Goal: Communication & Community: Answer question/provide support

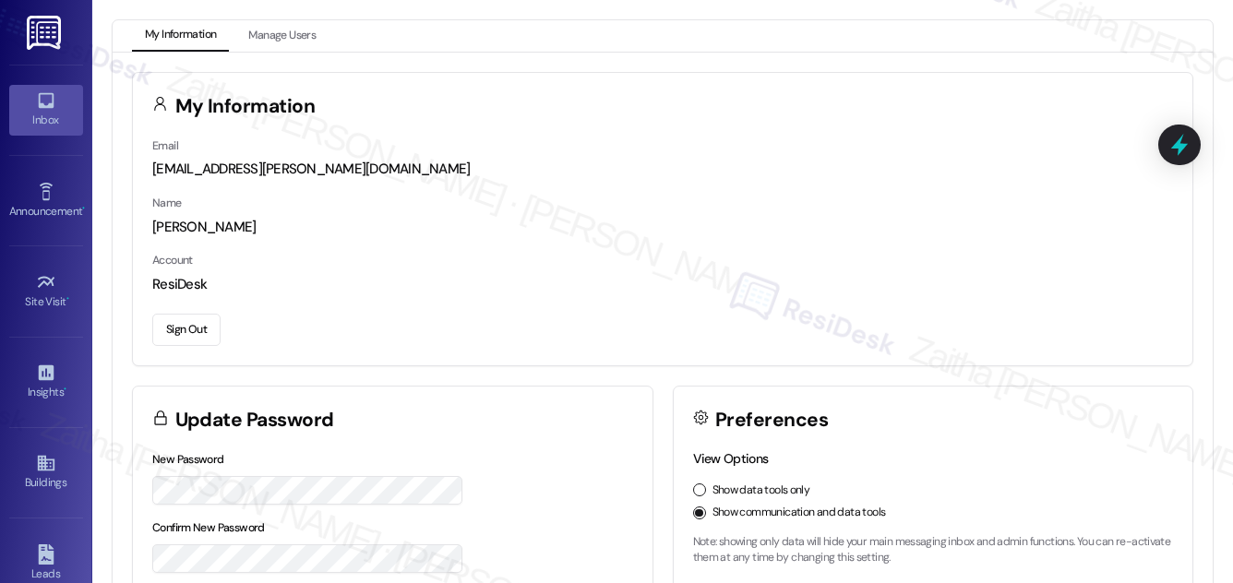
click at [30, 115] on div "Inbox" at bounding box center [46, 120] width 92 height 18
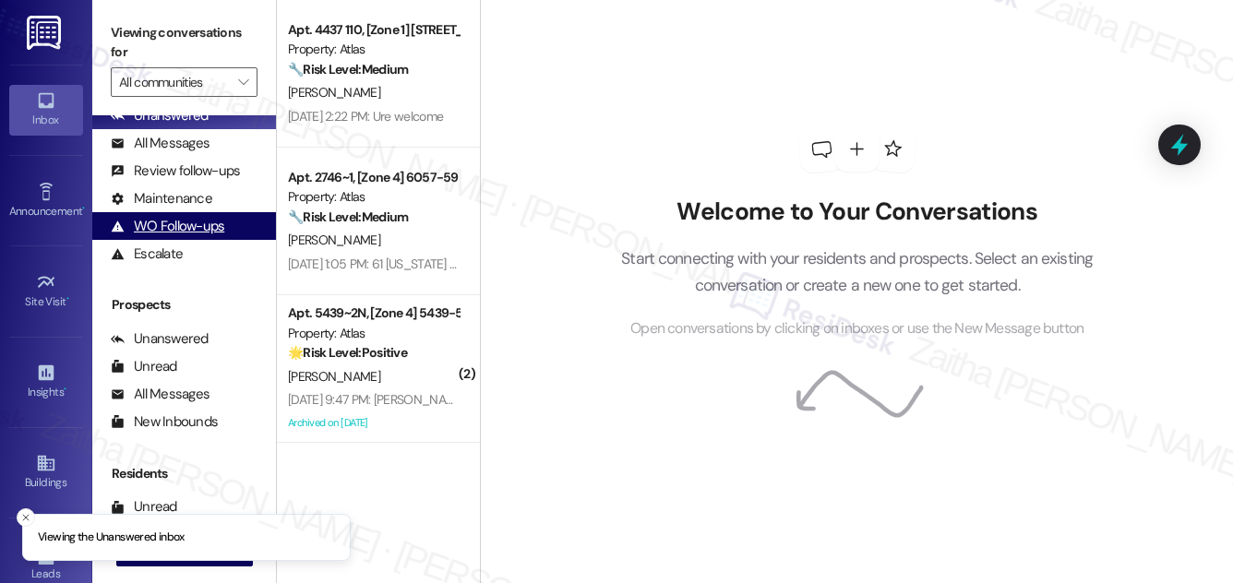
scroll to position [244, 0]
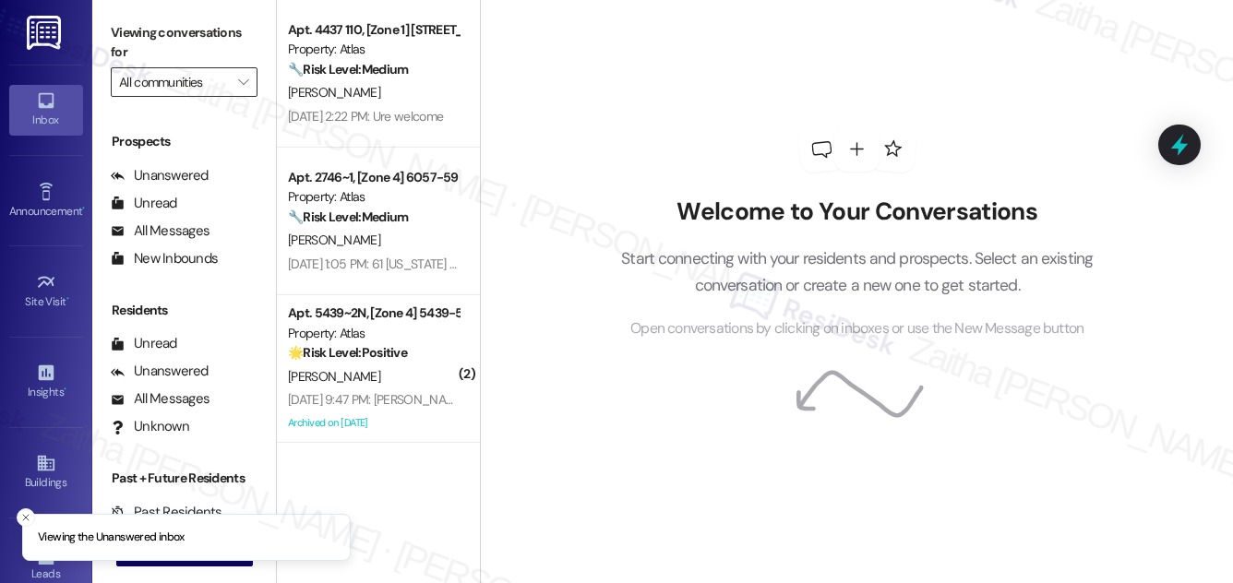
click at [204, 85] on input "All communities" at bounding box center [173, 82] width 109 height 30
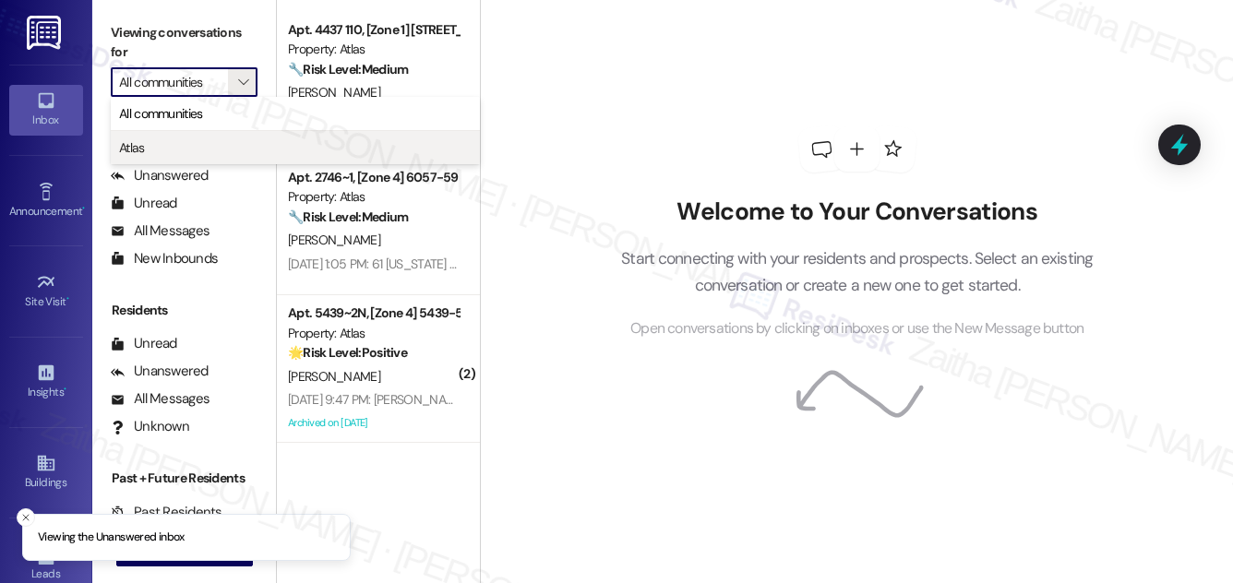
click at [158, 150] on span "Atlas" at bounding box center [295, 147] width 353 height 18
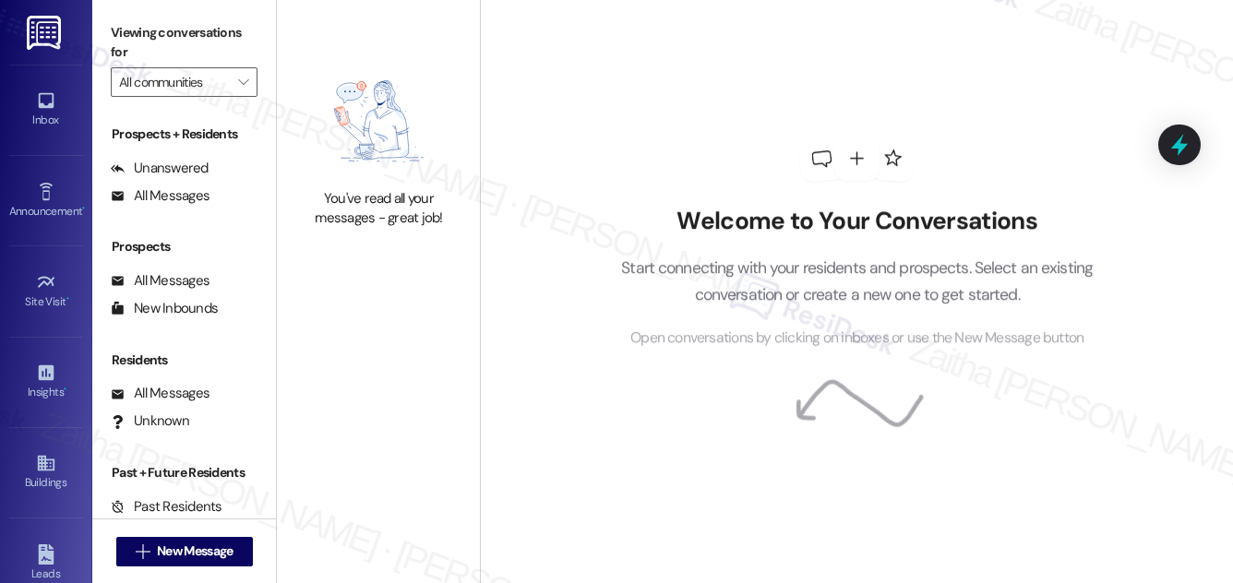
type input "Atlas"
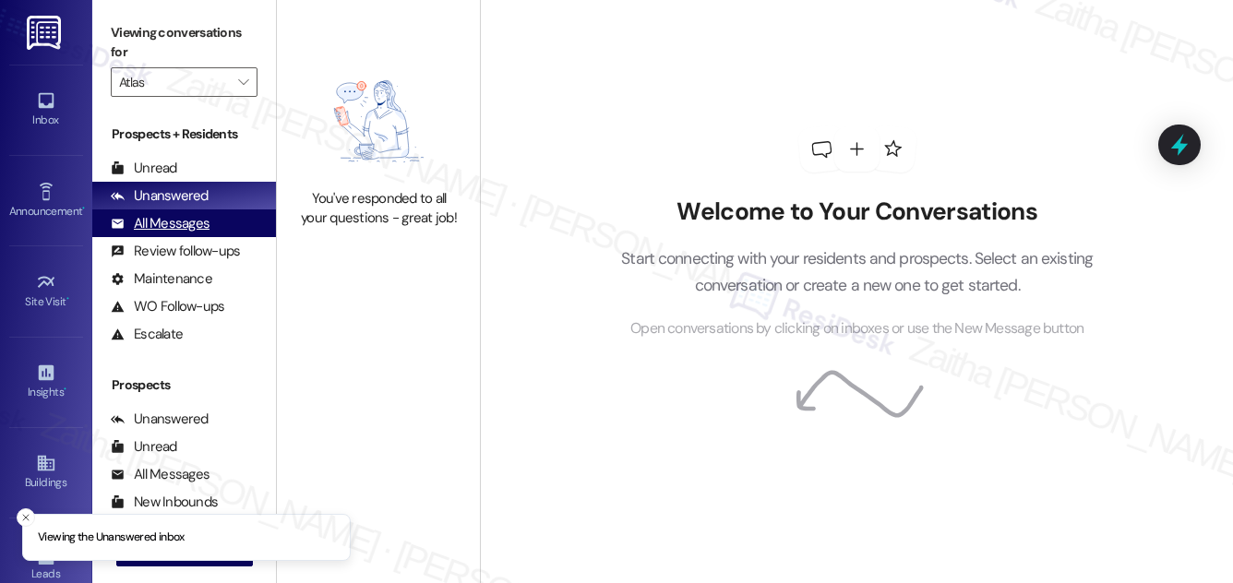
scroll to position [244, 0]
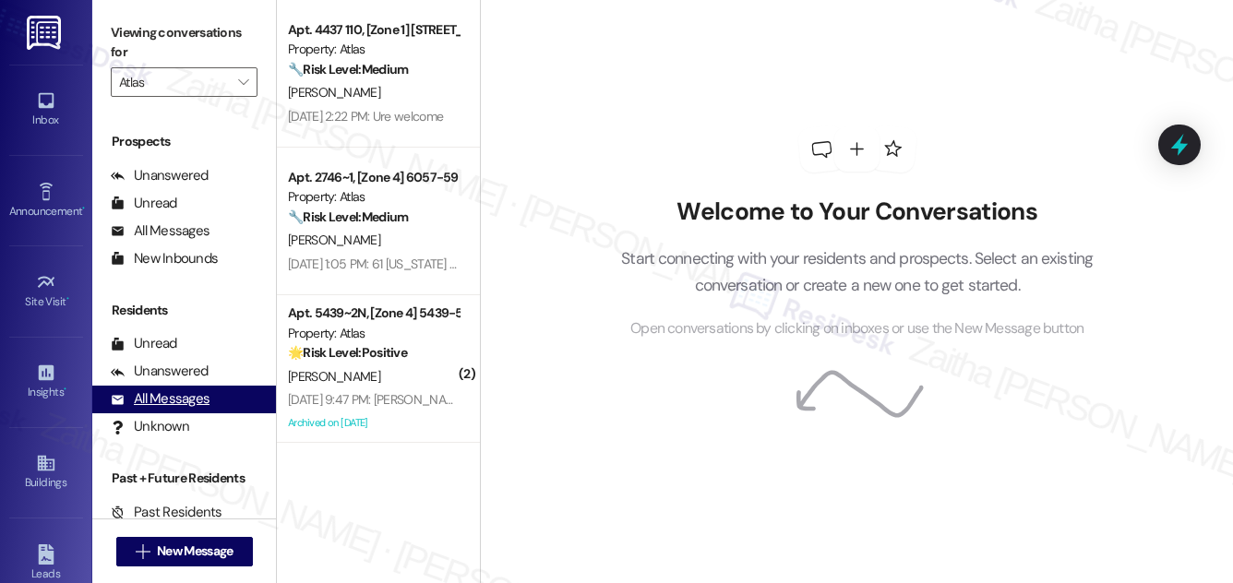
click at [177, 397] on div "All Messages" at bounding box center [160, 399] width 99 height 19
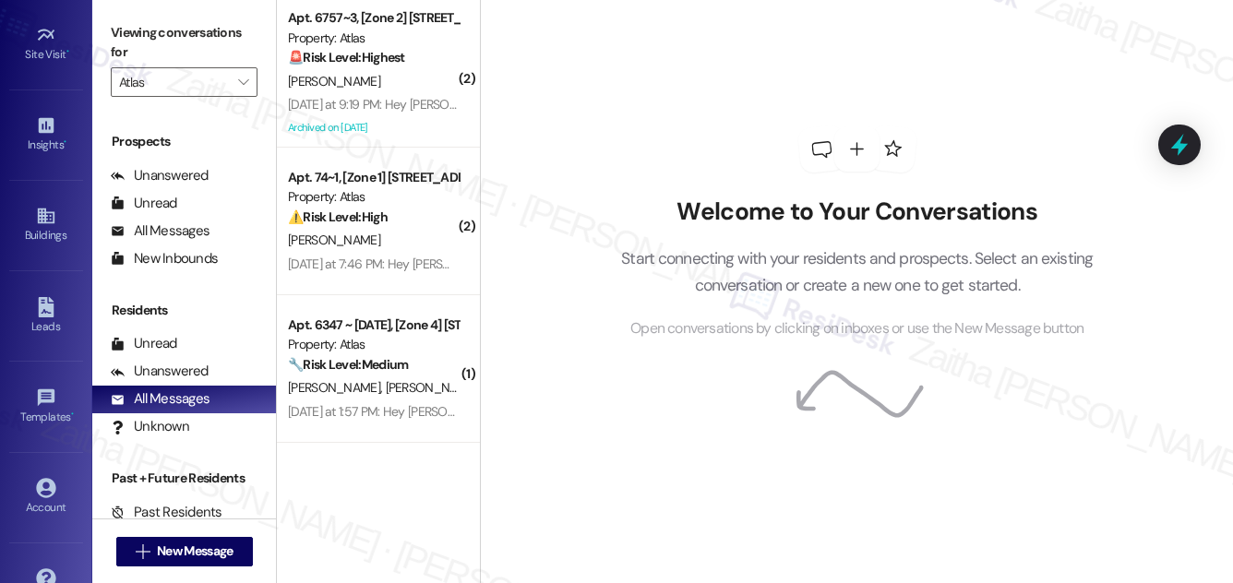
scroll to position [251, 0]
click at [48, 231] on div "Buildings" at bounding box center [46, 231] width 92 height 18
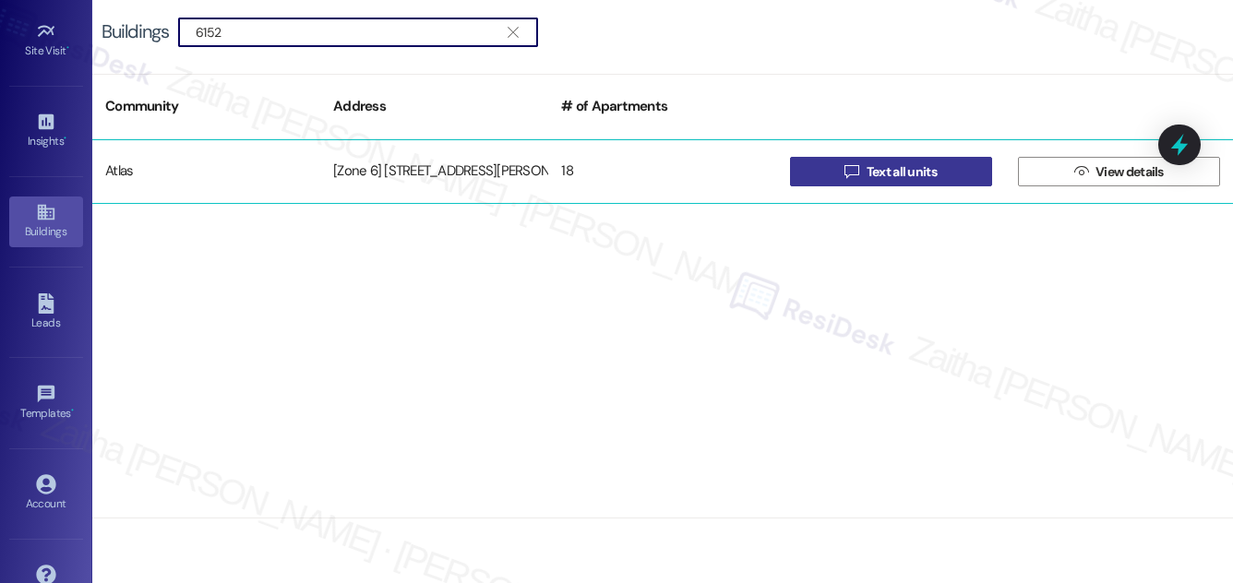
type input "6152"
click at [866, 171] on span "Text all units" at bounding box center [902, 171] width 78 height 19
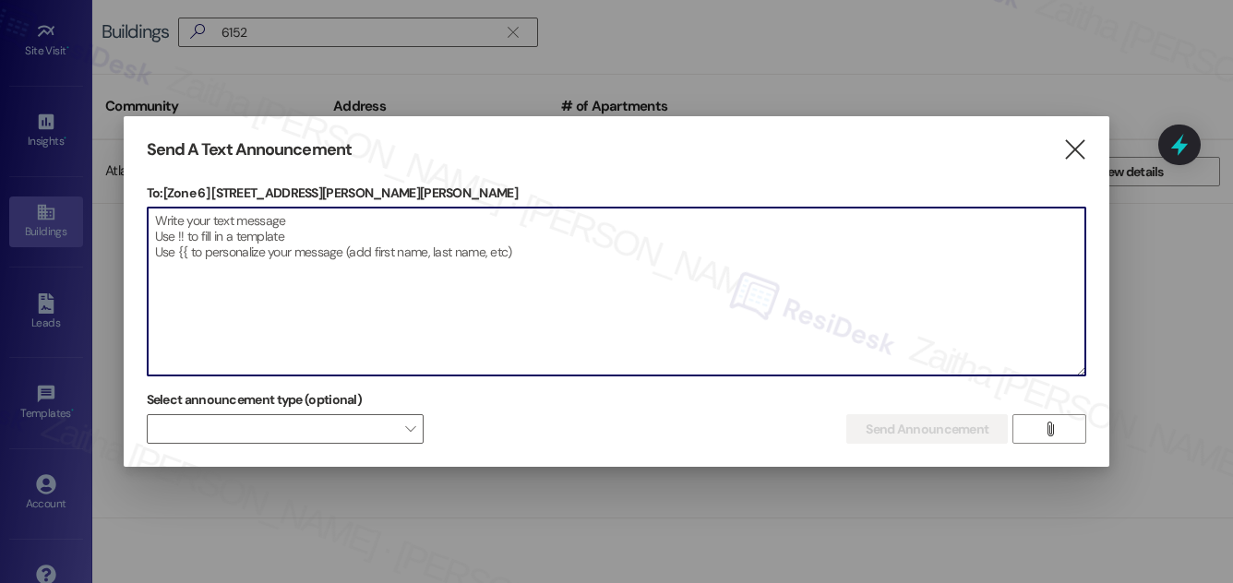
click at [186, 217] on textarea at bounding box center [617, 292] width 939 height 168
paste textarea "Hello {{first_name}}, Just a heads-up! Our routine pest control service will ta…"
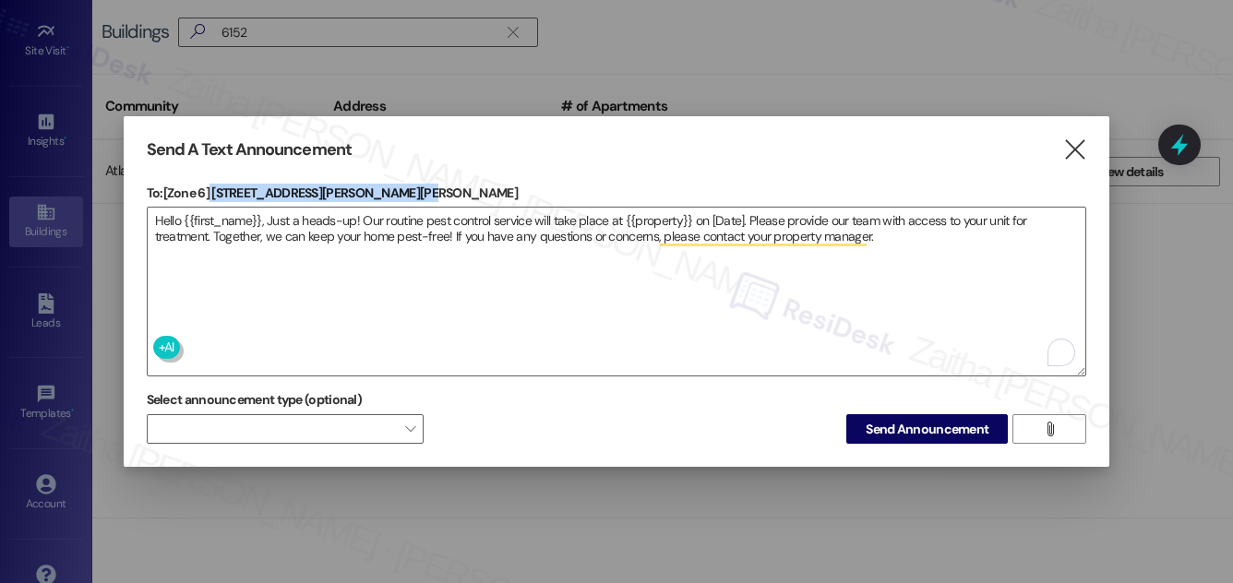
drag, startPoint x: 209, startPoint y: 184, endPoint x: 395, endPoint y: 182, distance: 186.5
click at [395, 184] on p "To: [Zone 6] 6152-58 S. Martin Luther King Dr. Chicago, IL 60637" at bounding box center [617, 193] width 941 height 18
copy p "6152-58 S. Martin Luther King Dr"
click at [643, 216] on textarea "Hello {{first_name}}, Just a heads-up! Our routine pest control service will ta…" at bounding box center [617, 292] width 939 height 168
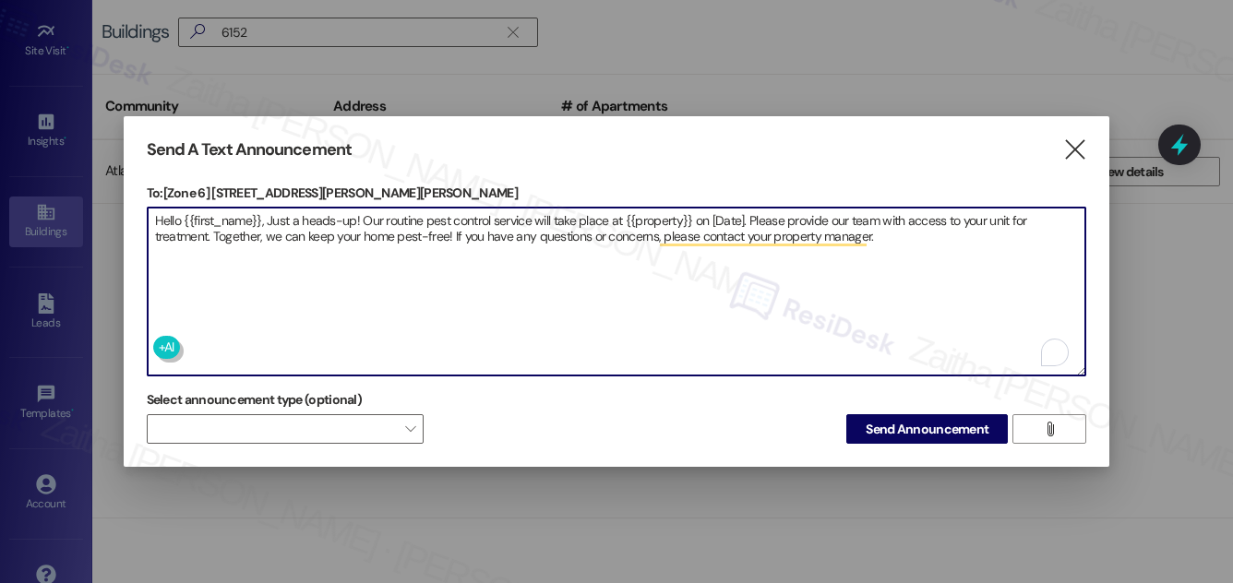
click at [643, 216] on textarea "Hello {{first_name}}, Just a heads-up! Our routine pest control service will ta…" at bounding box center [617, 292] width 939 height 168
paste textarea "6152-58 S. Martin Luther King Dr"
click at [834, 218] on textarea "Hello {{first_name}}, Just a heads-up! Our routine pest control service will ta…" at bounding box center [617, 292] width 939 height 168
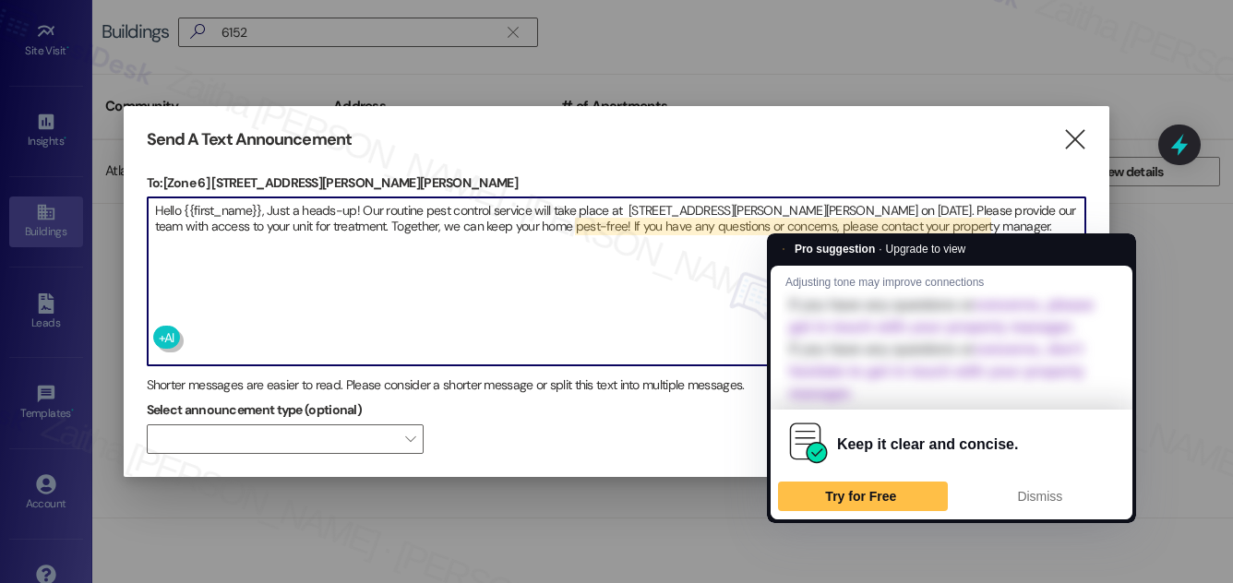
type textarea "Hello {{first_name}}, Just a heads-up! Our routine pest control service will ta…"
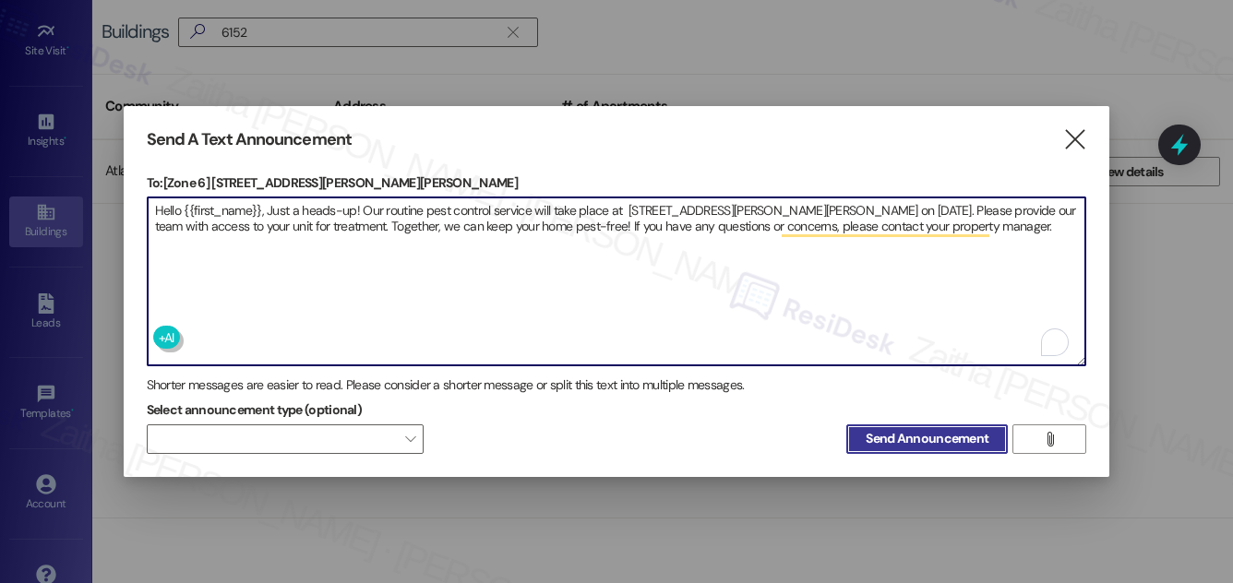
click at [943, 429] on span "Send Announcement" at bounding box center [927, 438] width 123 height 19
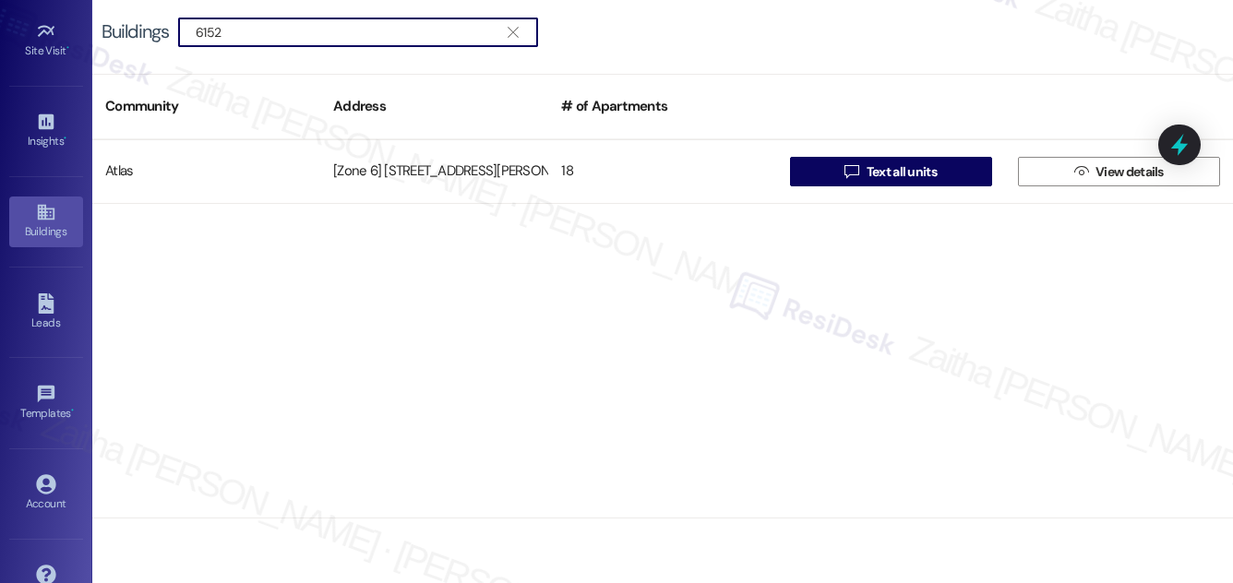
drag, startPoint x: 269, startPoint y: 27, endPoint x: 133, endPoint y: 29, distance: 135.7
click at [133, 29] on div "Buildings  6152 " at bounding box center [329, 33] width 455 height 30
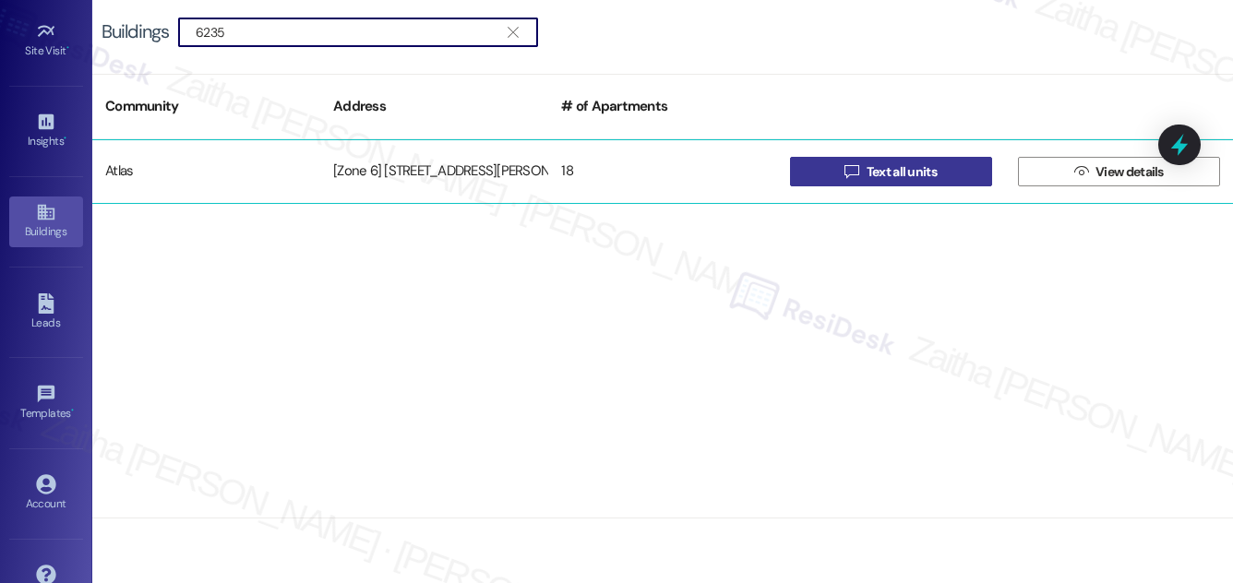
type input "6235"
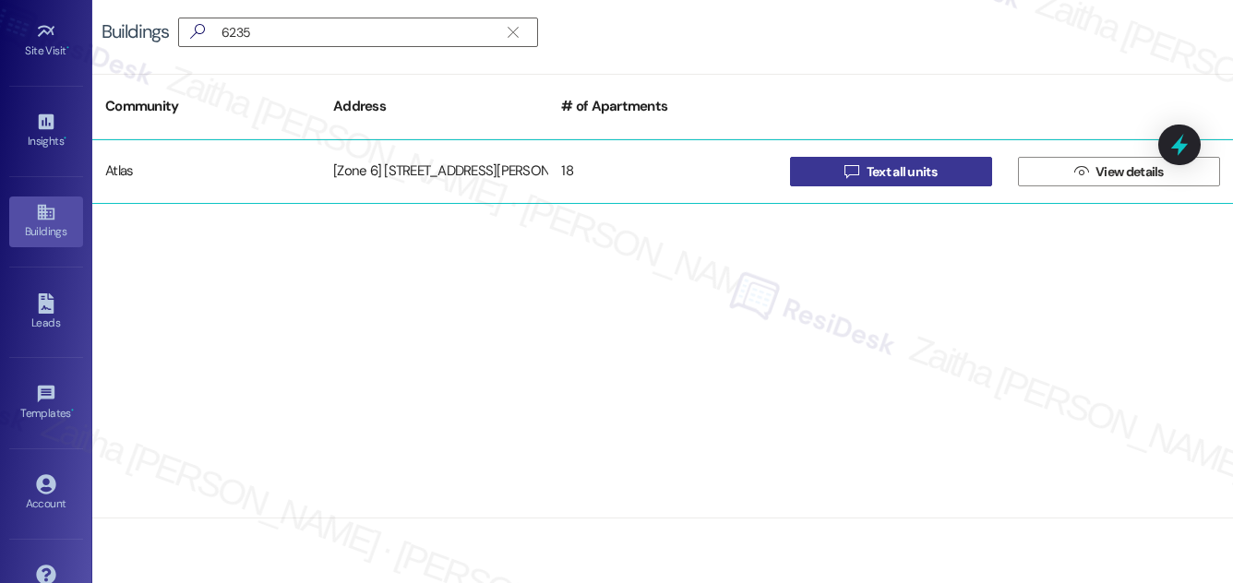
click at [920, 173] on span "Text all units" at bounding box center [902, 171] width 70 height 19
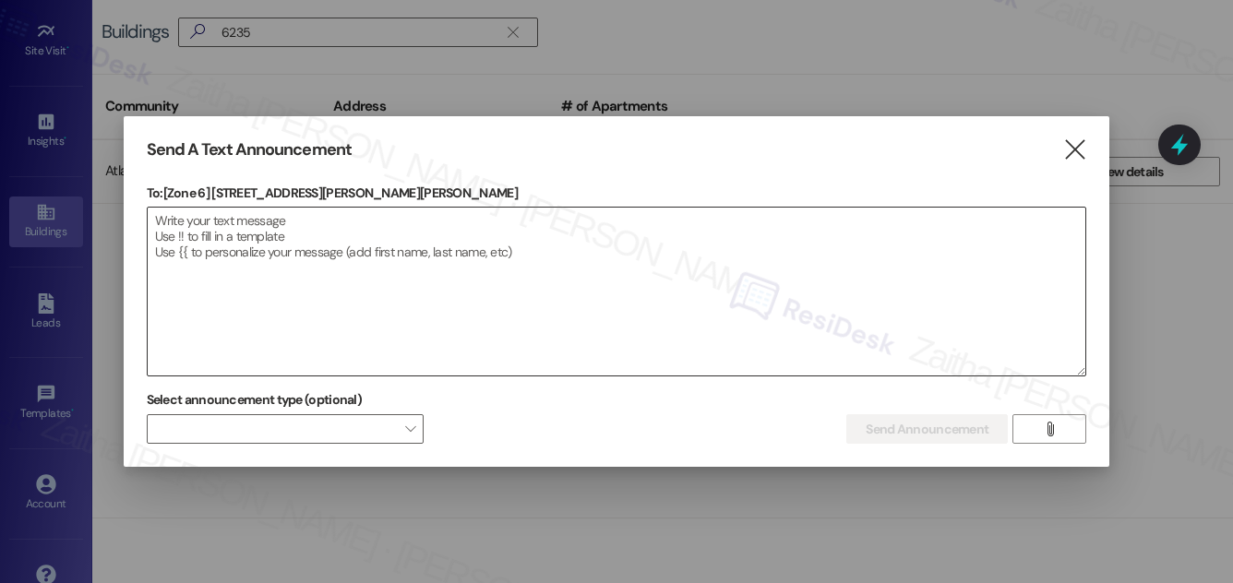
click at [361, 224] on textarea at bounding box center [617, 292] width 939 height 168
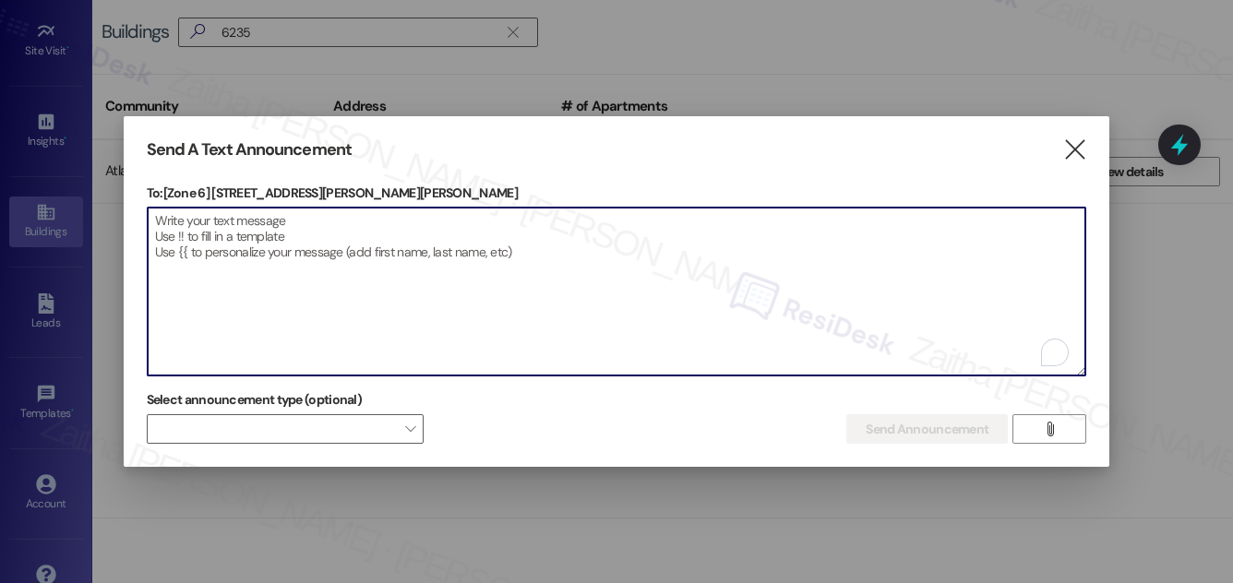
paste textarea "Hello {{first_name}}, Just a heads-up! Our routine pest control service will ta…"
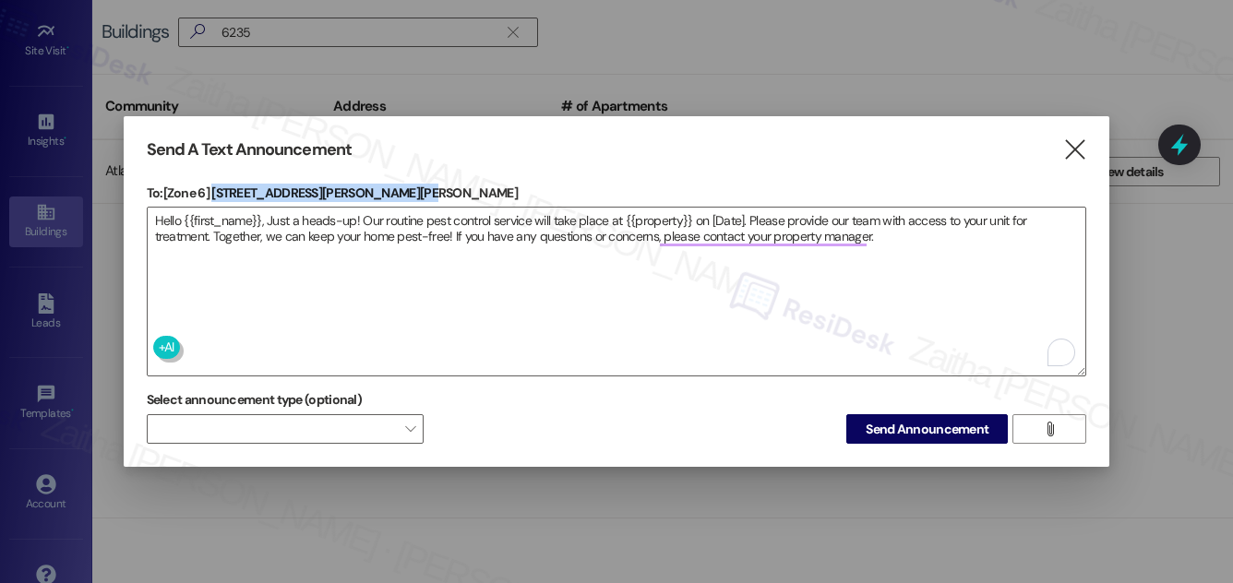
drag, startPoint x: 213, startPoint y: 191, endPoint x: 401, endPoint y: 184, distance: 187.6
click at [401, 184] on p "To: [Zone 6] 6235-45 S. Martin Luther King Dr." at bounding box center [617, 193] width 941 height 18
copy p "6235-45 S. Martin Luther King Dr"
click at [650, 213] on textarea "Hello {{first_name}}, Just a heads-up! Our routine pest control service will ta…" at bounding box center [617, 292] width 939 height 168
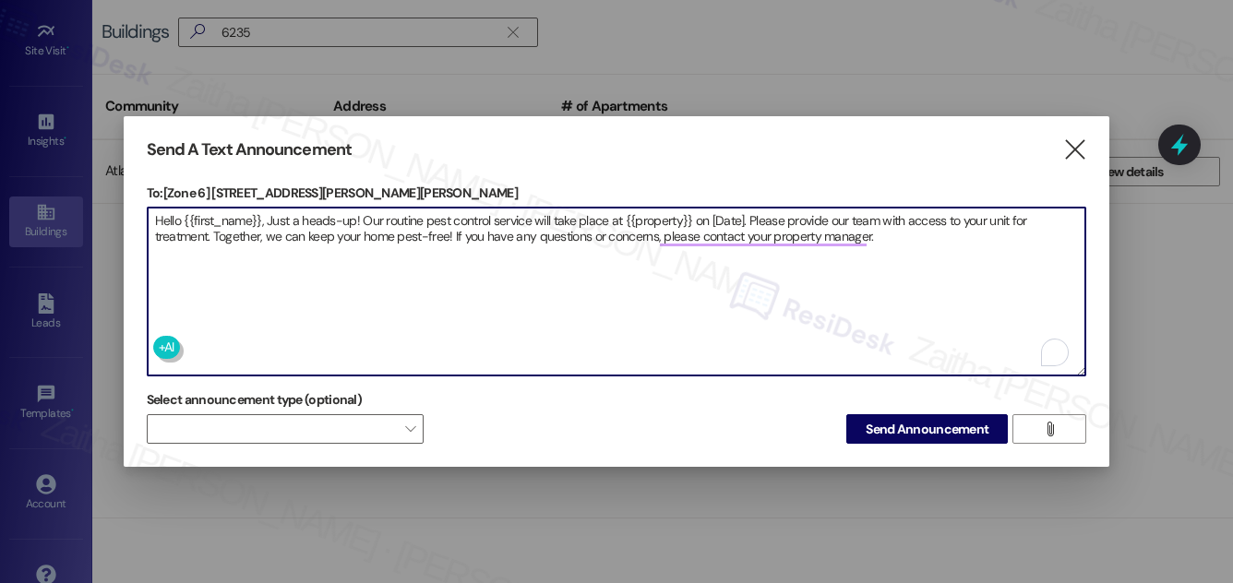
click at [650, 213] on textarea "Hello {{first_name}}, Just a heads-up! Our routine pest control service will ta…" at bounding box center [617, 292] width 939 height 168
paste textarea "6235-45 S. Martin Luther King Dr"
click at [834, 212] on textarea "Hello {{first_name}}, Just a heads-up! Our routine pest control service will ta…" at bounding box center [617, 292] width 939 height 168
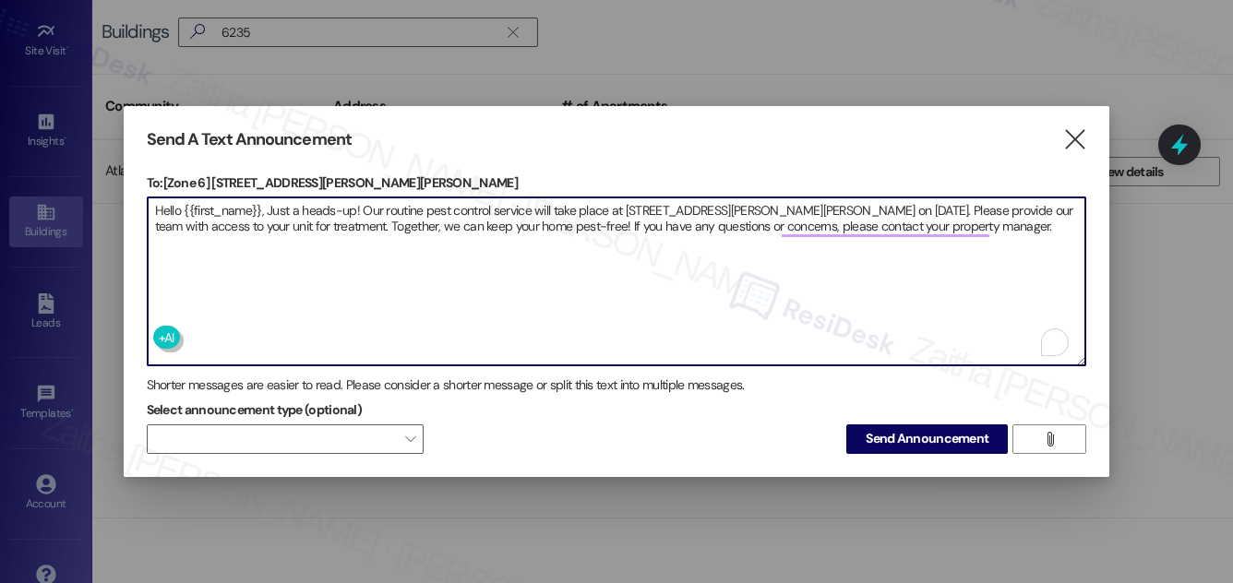
type textarea "Hello {{first_name}}, Just a heads-up! Our routine pest control service will ta…"
click at [916, 435] on span "Send Announcement" at bounding box center [927, 438] width 123 height 19
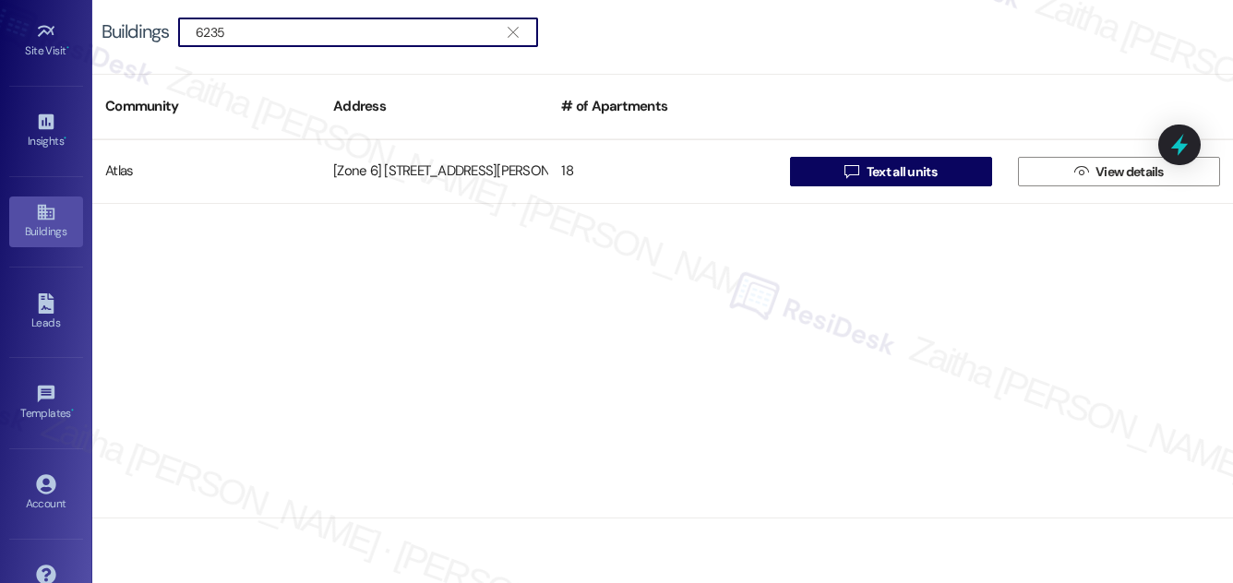
click at [272, 21] on input "6235" at bounding box center [347, 32] width 303 height 26
type input "6203"
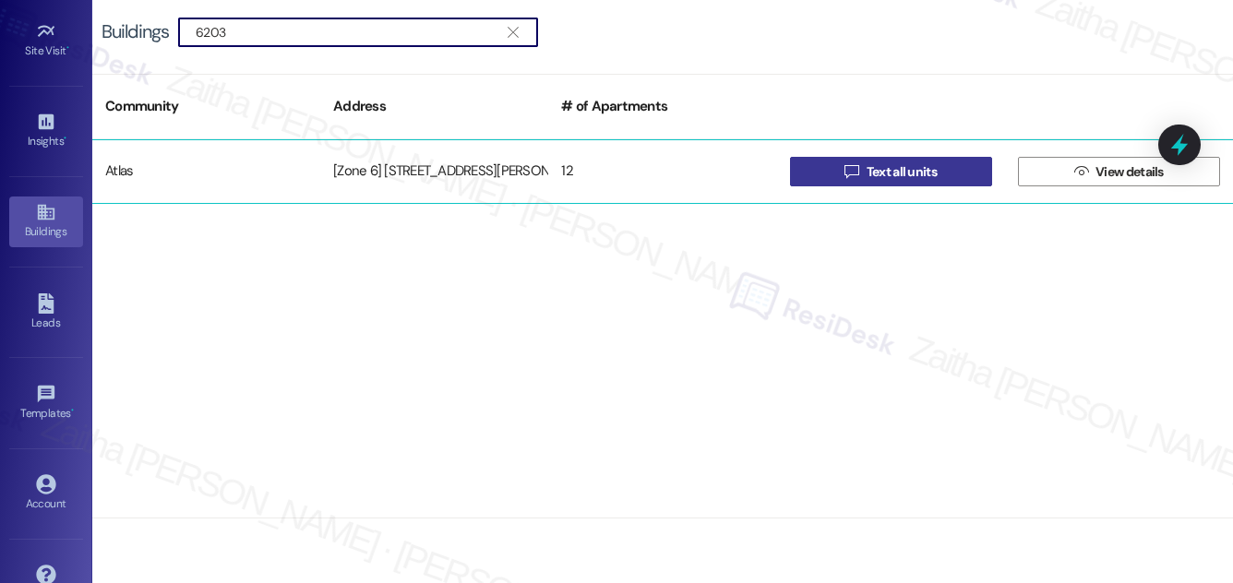
click at [884, 173] on span "Text all units" at bounding box center [902, 171] width 70 height 19
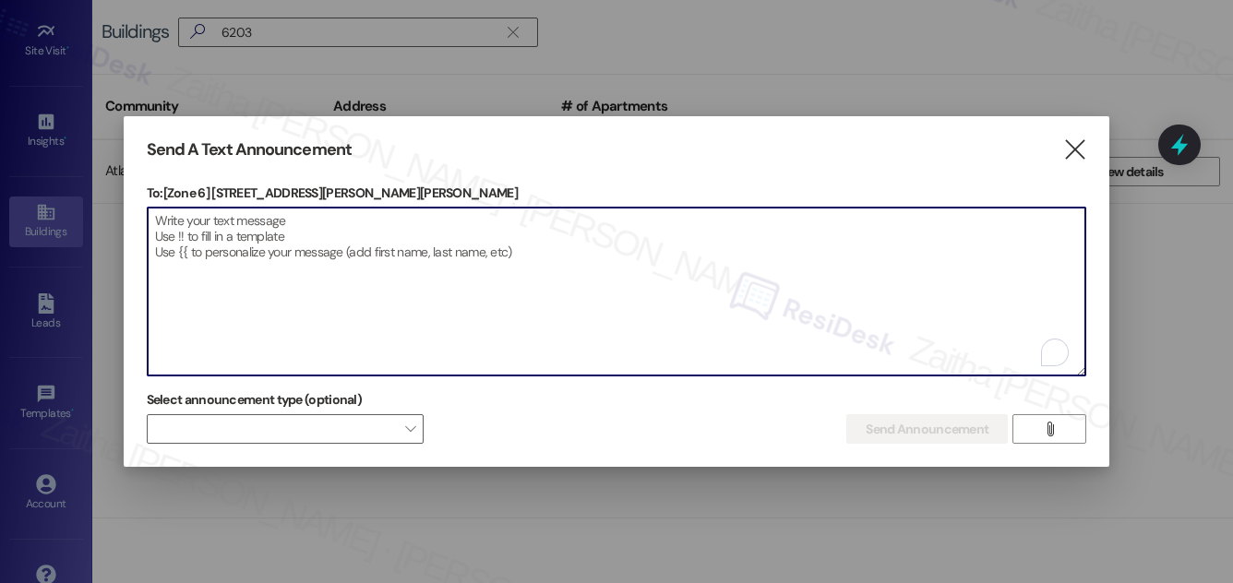
click at [417, 272] on textarea "To enrich screen reader interactions, please activate Accessibility in Grammarl…" at bounding box center [617, 292] width 939 height 168
paste textarea "Hello {{first_name}}, Just a heads-up! Our routine pest control service will ta…"
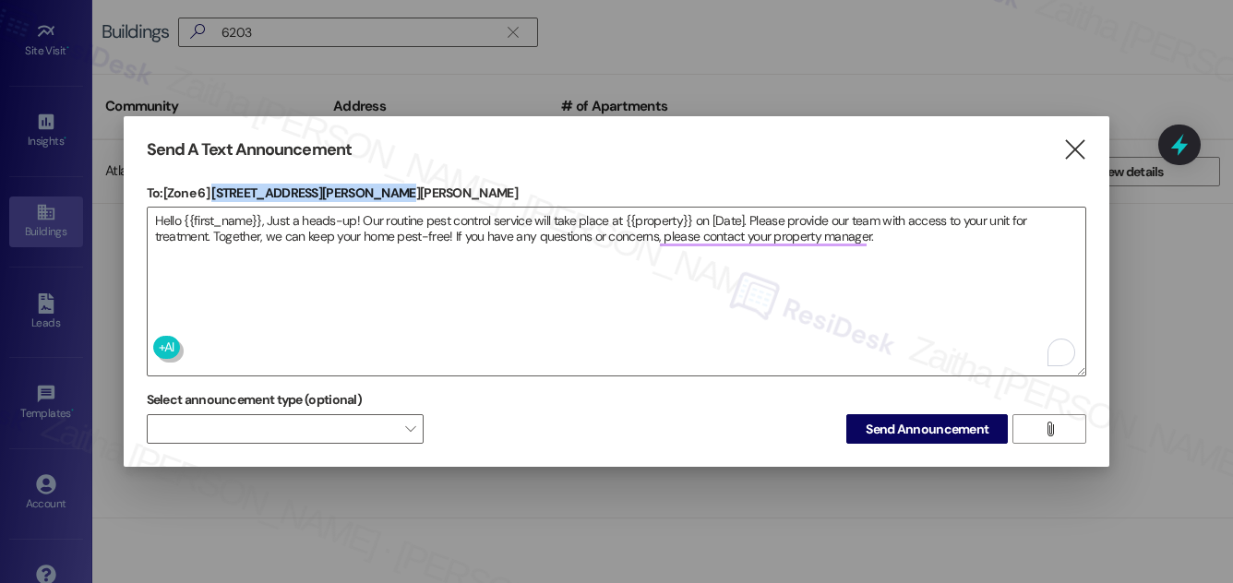
drag, startPoint x: 215, startPoint y: 185, endPoint x: 377, endPoint y: 179, distance: 161.7
click at [377, 184] on p "To: [Zone 6] 6203 S. Martin Luther King Dr. Chicago, IL 60637" at bounding box center [617, 193] width 941 height 18
copy p "6203 S. Martin Luther King D"
click at [649, 213] on textarea "Hello {{first_name}}, Just a heads-up! Our routine pest control service will ta…" at bounding box center [617, 292] width 939 height 168
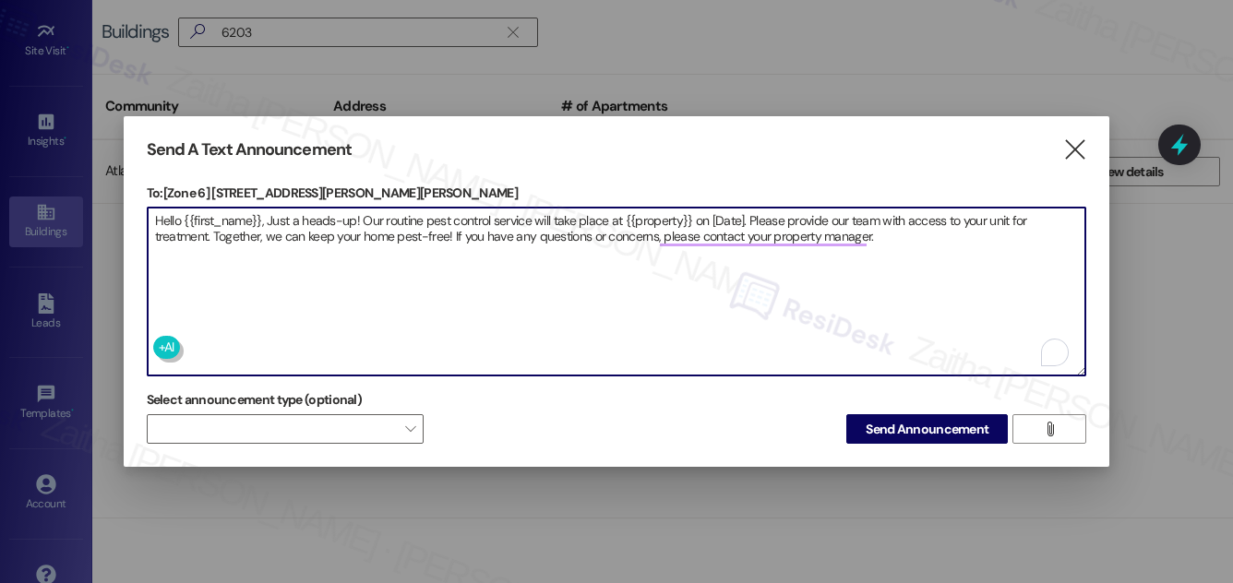
click at [649, 213] on textarea "Hello {{first_name}}, Just a heads-up! Our routine pest control service will ta…" at bounding box center [617, 292] width 939 height 168
paste textarea "6203 S. Martin Luther King D"
click at [811, 213] on textarea "Hello {{first_name}}, Just a heads-up! Our routine pest control service will ta…" at bounding box center [617, 292] width 939 height 168
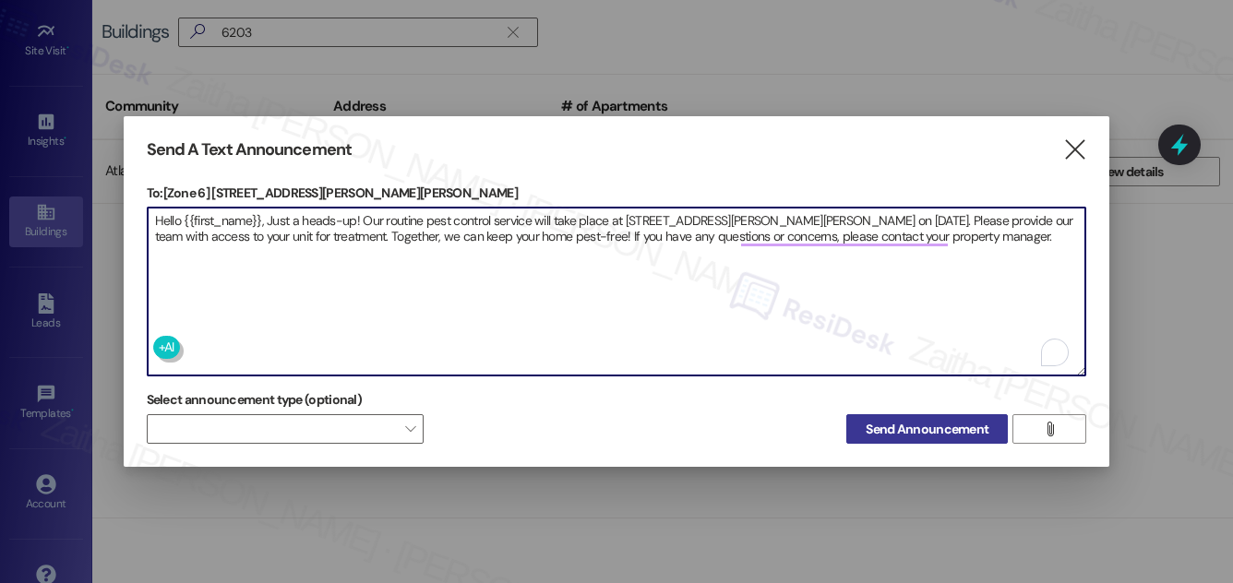
type textarea "Hello {{first_name}}, Just a heads-up! Our routine pest control service will ta…"
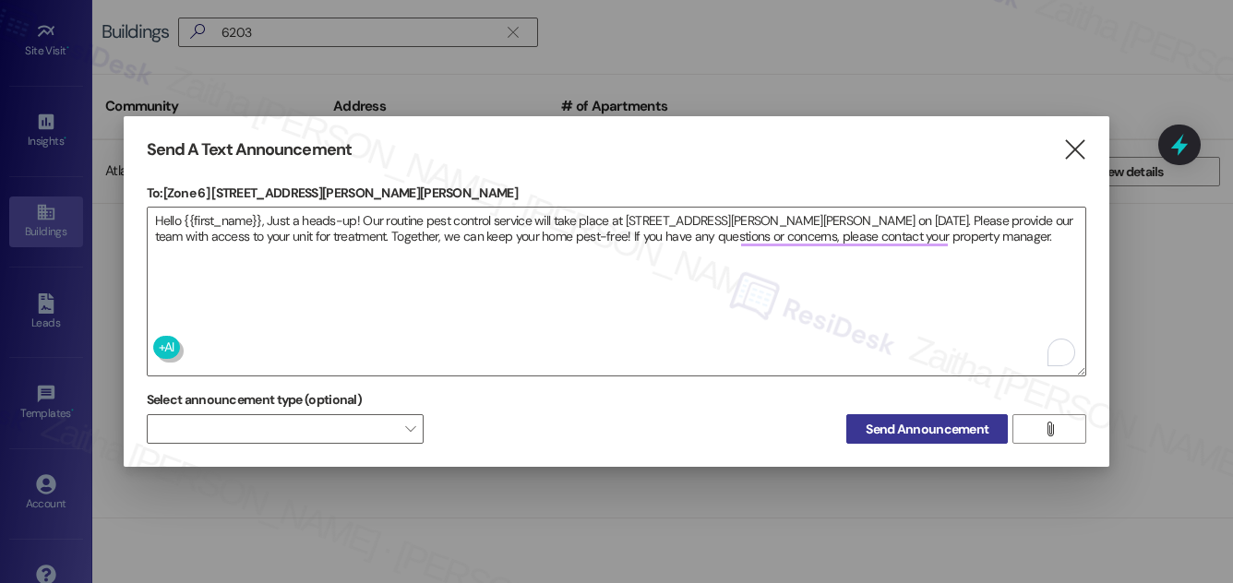
click at [923, 415] on button "Send Announcement" at bounding box center [928, 430] width 162 height 30
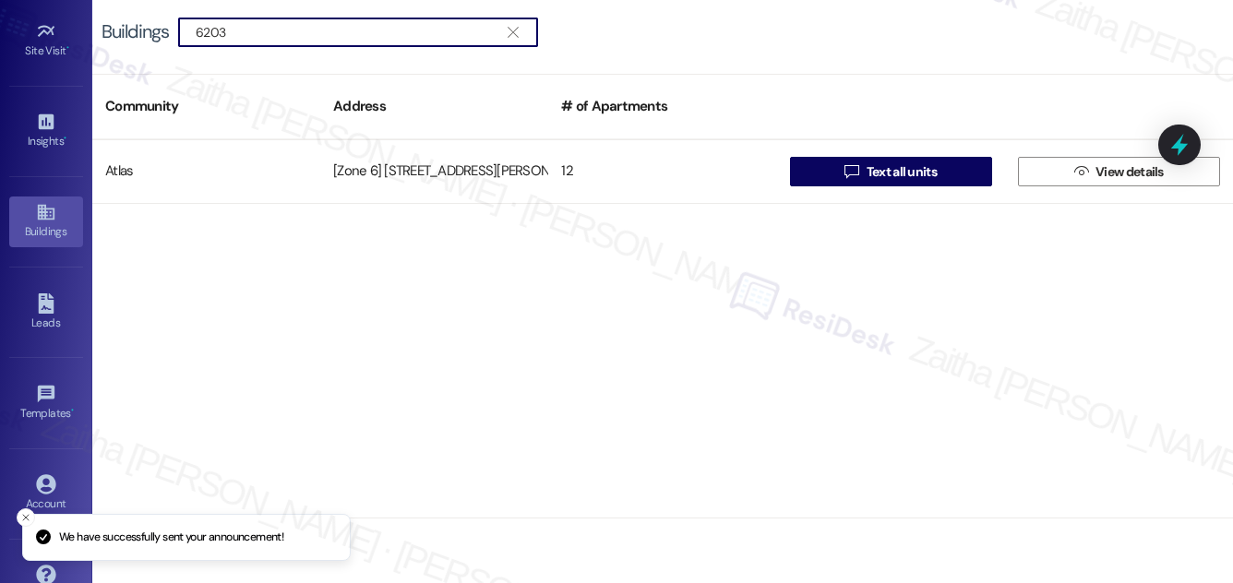
drag, startPoint x: 268, startPoint y: 41, endPoint x: 166, endPoint y: 35, distance: 101.7
click at [166, 35] on div "Buildings  6203 " at bounding box center [329, 33] width 455 height 30
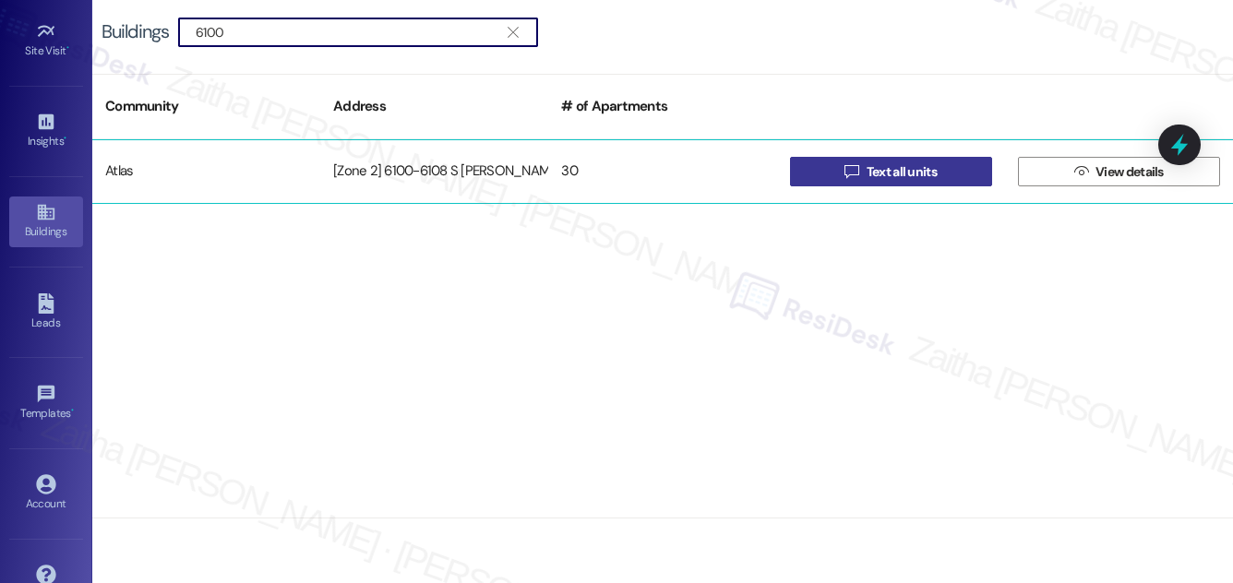
type input "6100"
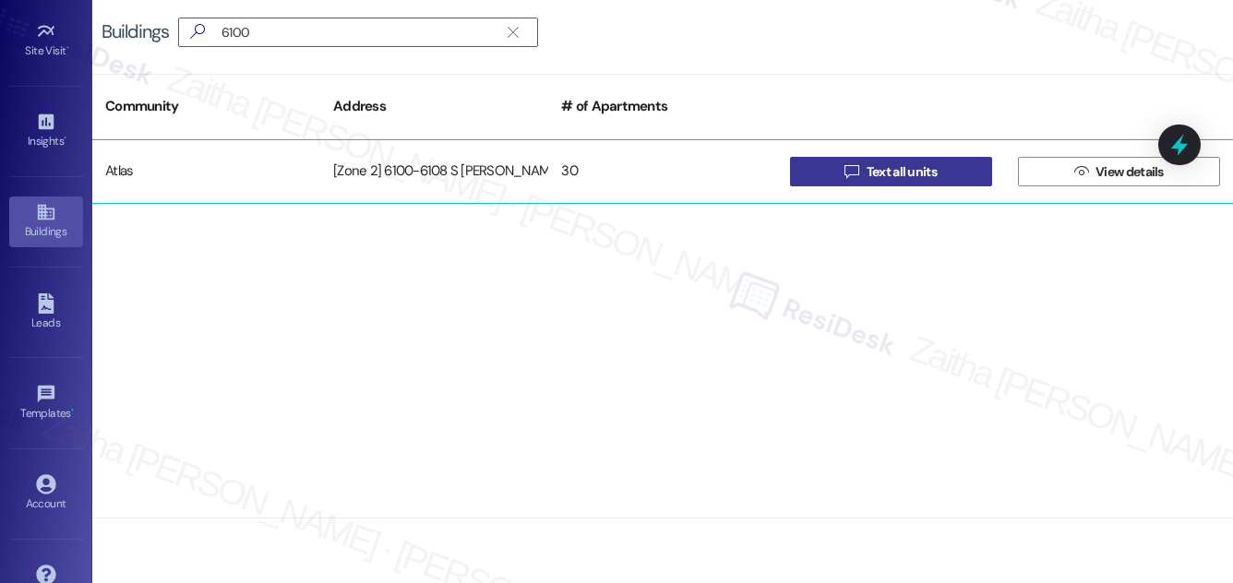
click at [957, 172] on button " Text all units" at bounding box center [891, 172] width 202 height 30
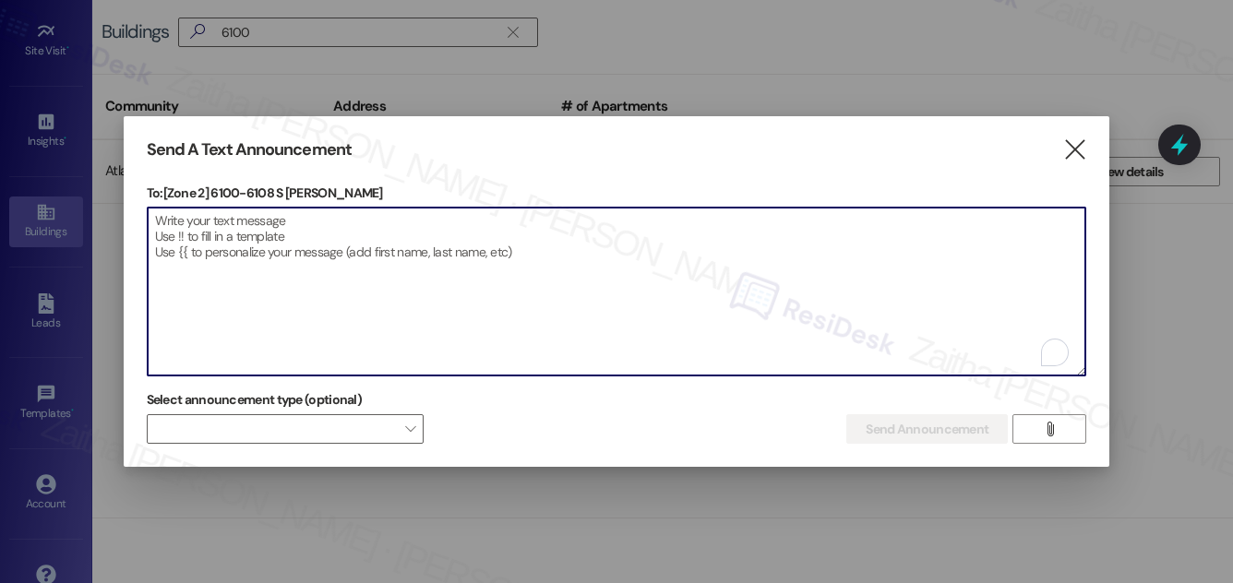
click at [389, 216] on textarea "To enrich screen reader interactions, please activate Accessibility in Grammarl…" at bounding box center [617, 292] width 939 height 168
paste textarea "Hello {{first_name}}, Just a heads-up! Our routine pest control service will ta…"
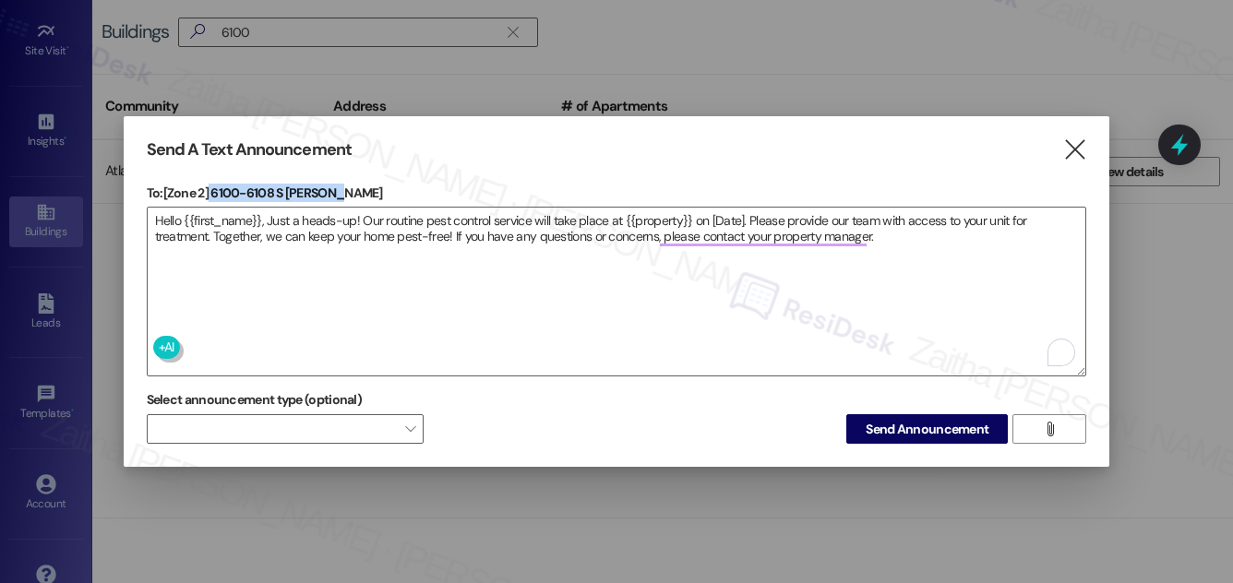
drag, startPoint x: 210, startPoint y: 186, endPoint x: 338, endPoint y: 184, distance: 127.4
click at [338, 184] on p "To: [Zone 2] 6100-6108 S Eberhart" at bounding box center [617, 193] width 941 height 18
copy p "6100-6108 S Eberhart"
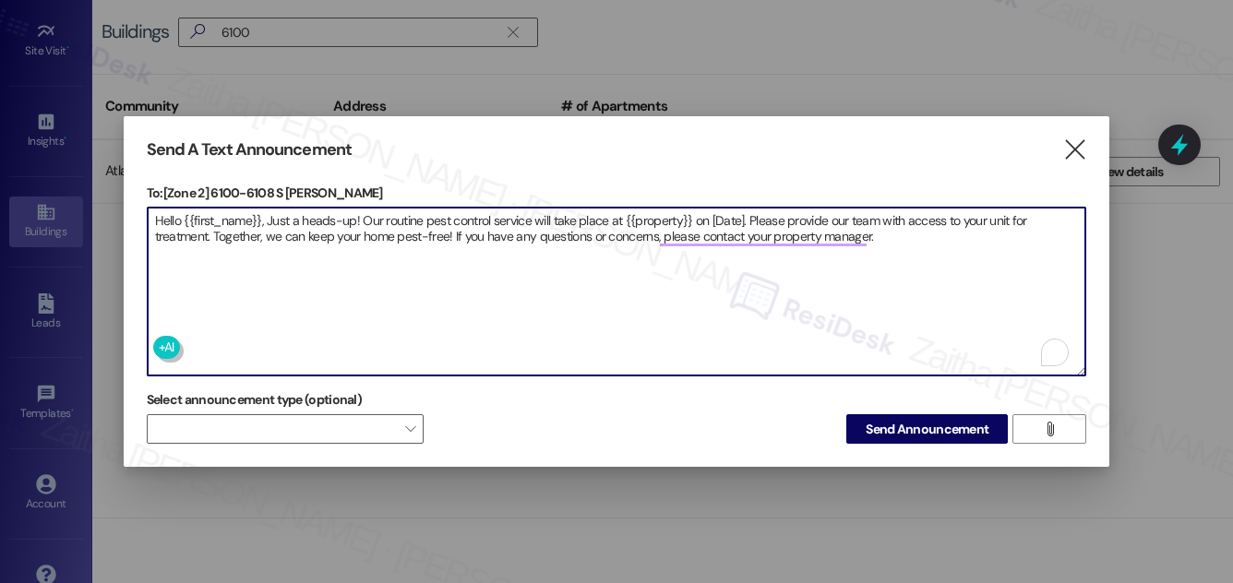
click at [657, 213] on textarea "Hello {{first_name}}, Just a heads-up! Our routine pest control service will ta…" at bounding box center [617, 292] width 939 height 168
paste textarea "6100-6108 S Eberhart"
click at [780, 218] on textarea "Hello {{first_name}}, Just a heads-up! Our routine pest control service will ta…" at bounding box center [617, 292] width 939 height 168
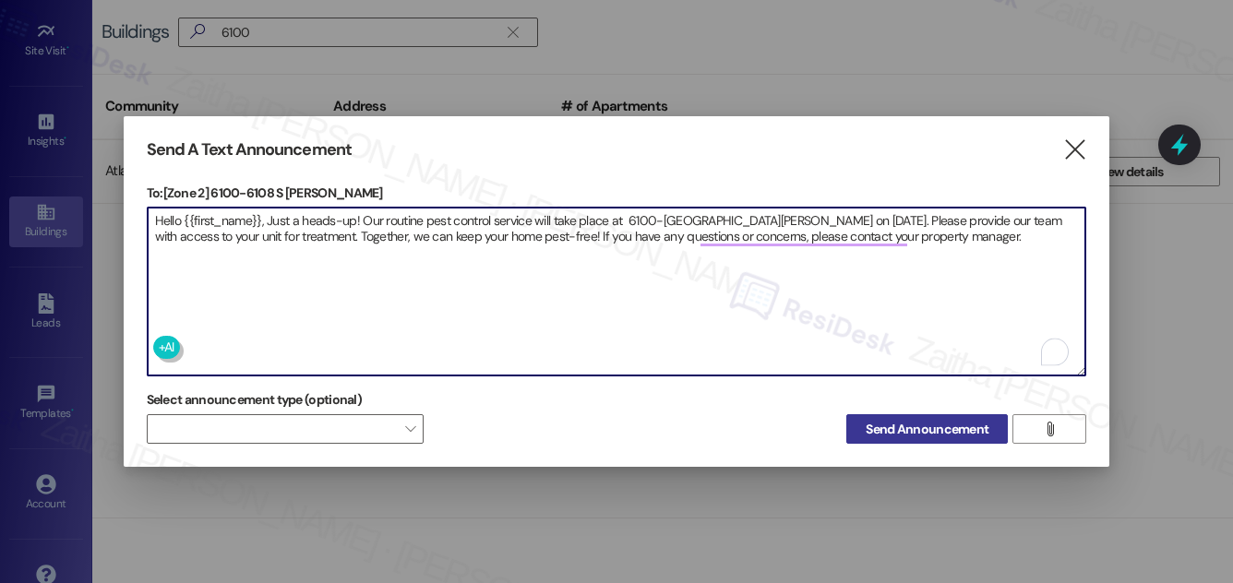
type textarea "Hello {{first_name}}, Just a heads-up! Our routine pest control service will ta…"
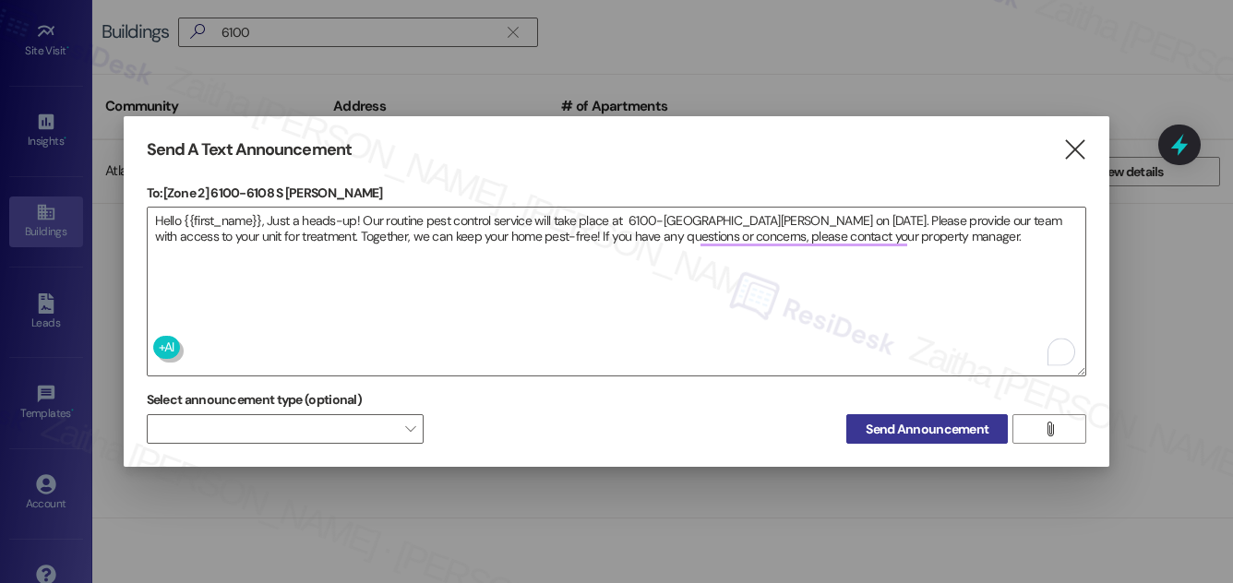
click at [898, 430] on span "Send Announcement" at bounding box center [927, 429] width 123 height 19
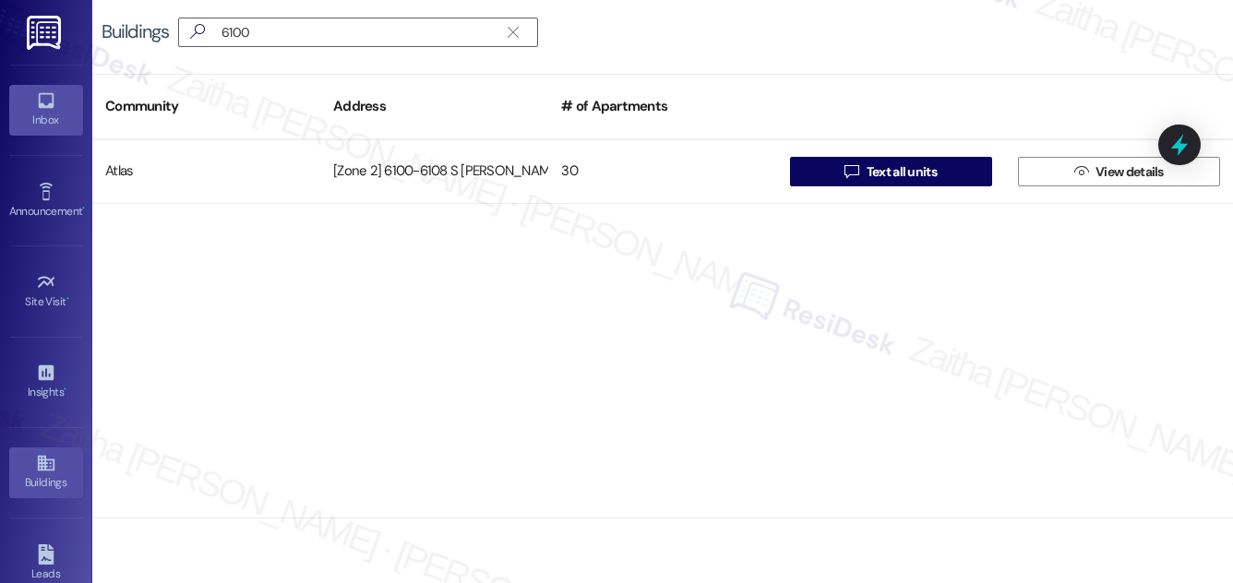
click at [44, 113] on div "Inbox" at bounding box center [46, 120] width 92 height 18
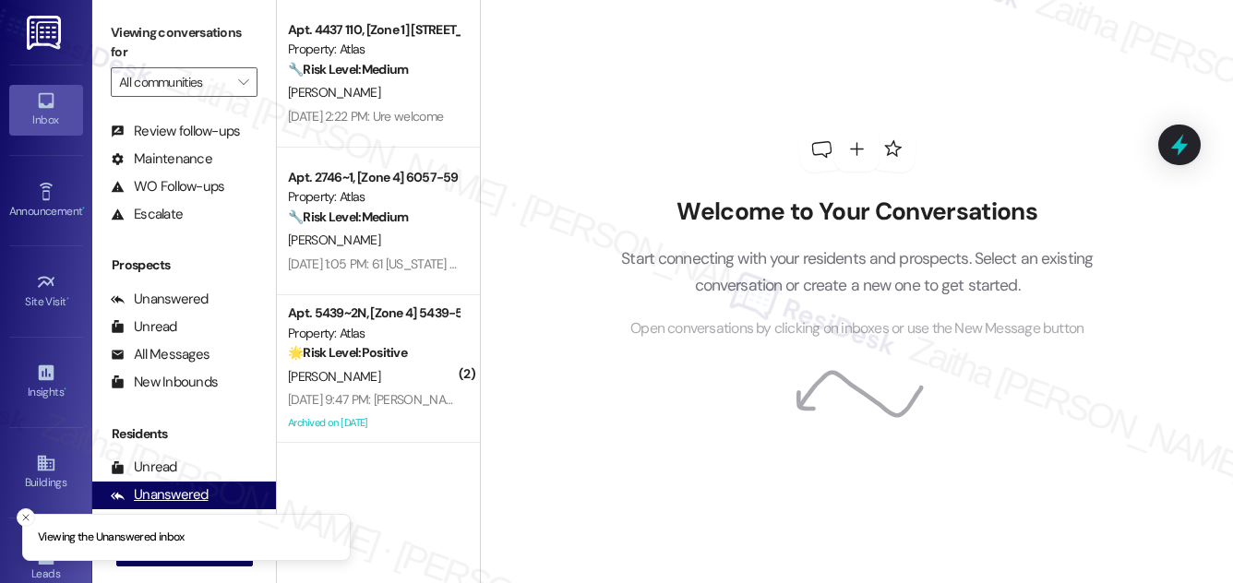
scroll to position [244, 0]
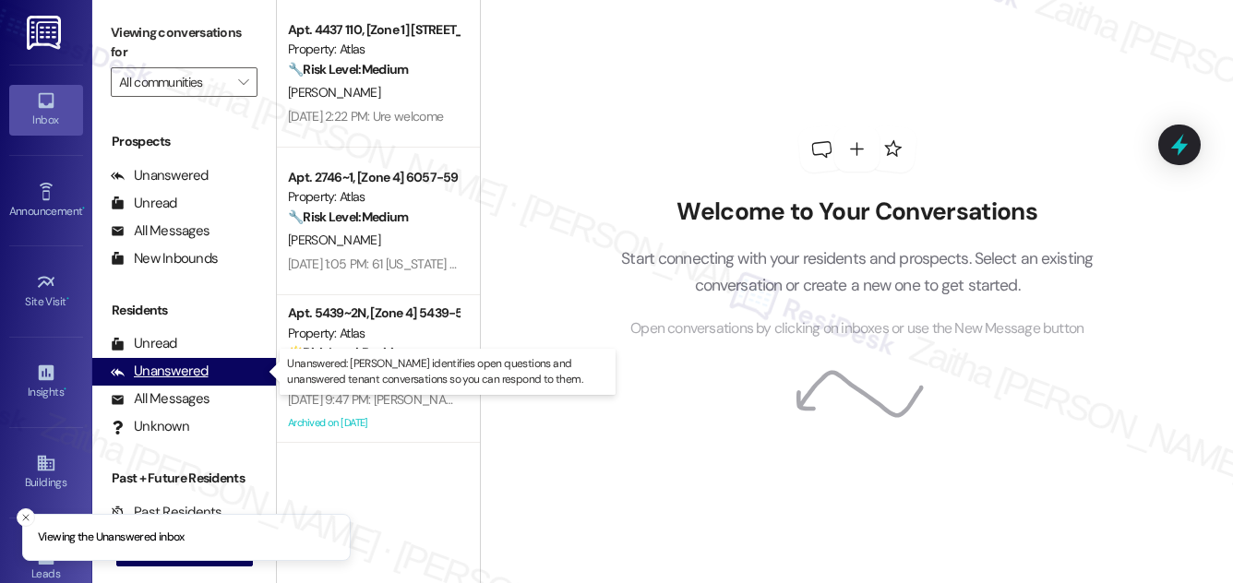
click at [174, 380] on div "Unanswered" at bounding box center [160, 371] width 98 height 19
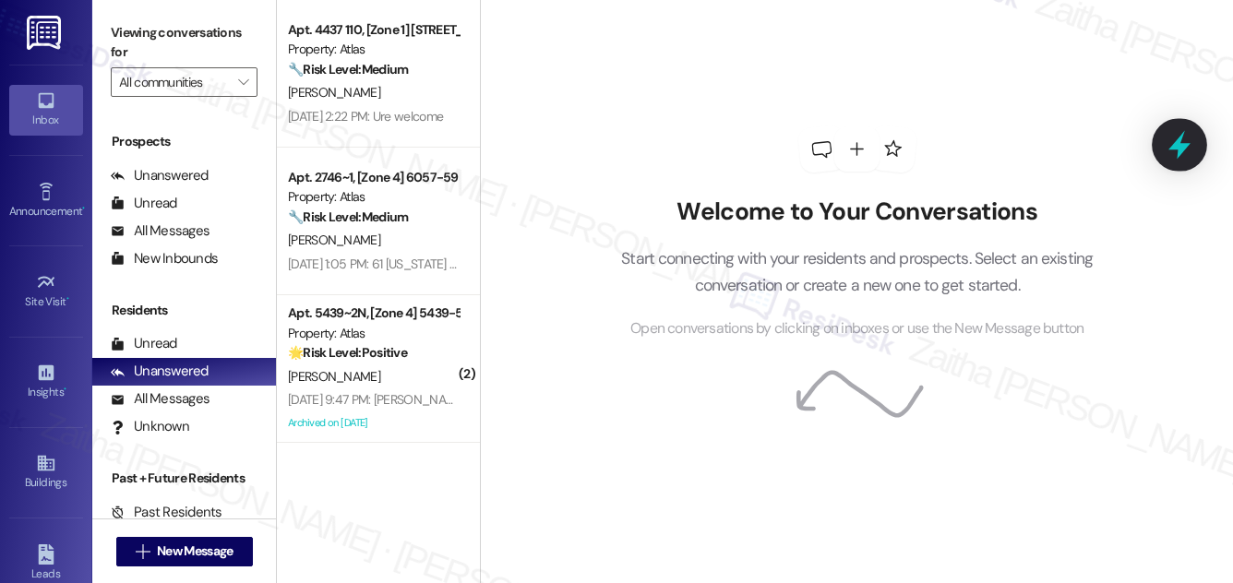
click at [1179, 144] on icon at bounding box center [1180, 145] width 22 height 29
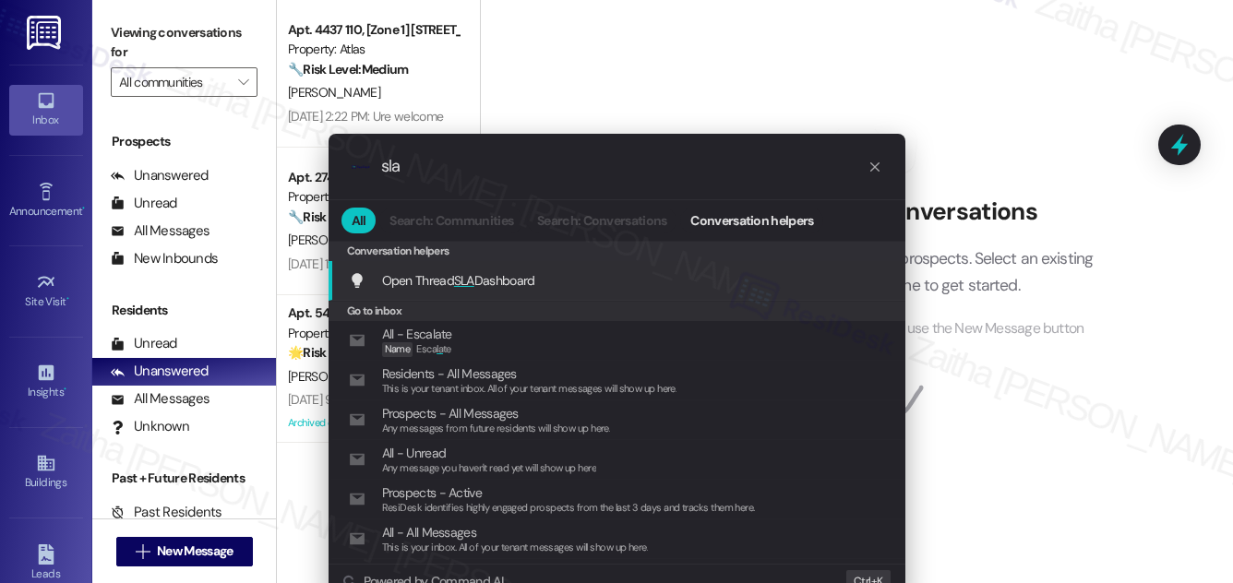
type input "sla"
click at [474, 284] on span "Open Thread SLA Dashboard" at bounding box center [458, 280] width 153 height 17
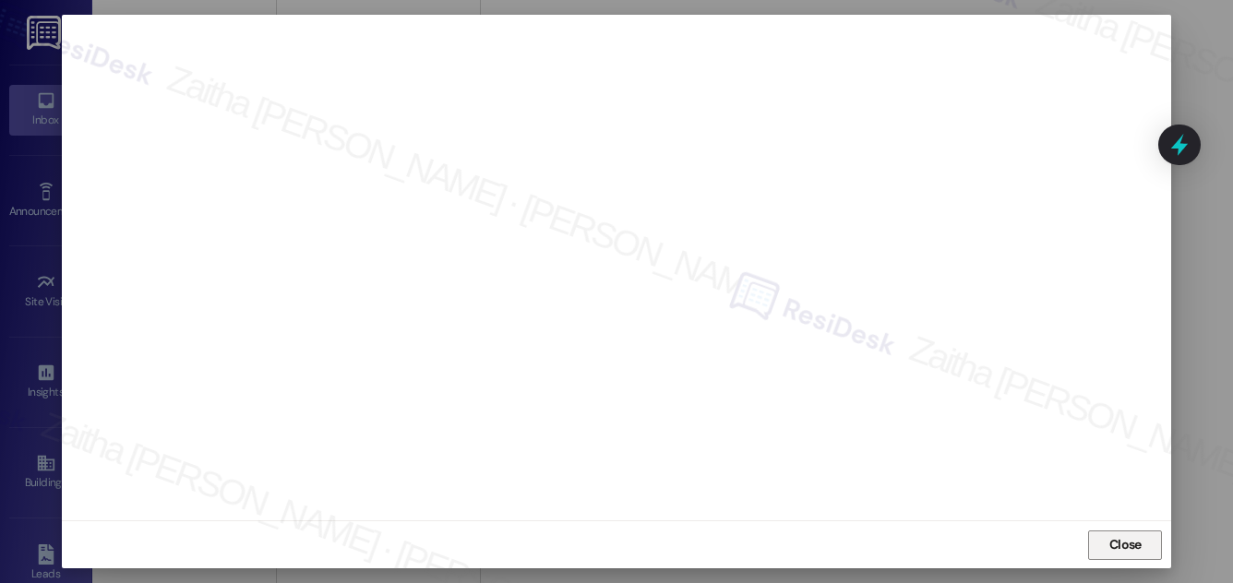
click at [1130, 548] on span "Close" at bounding box center [1126, 544] width 32 height 19
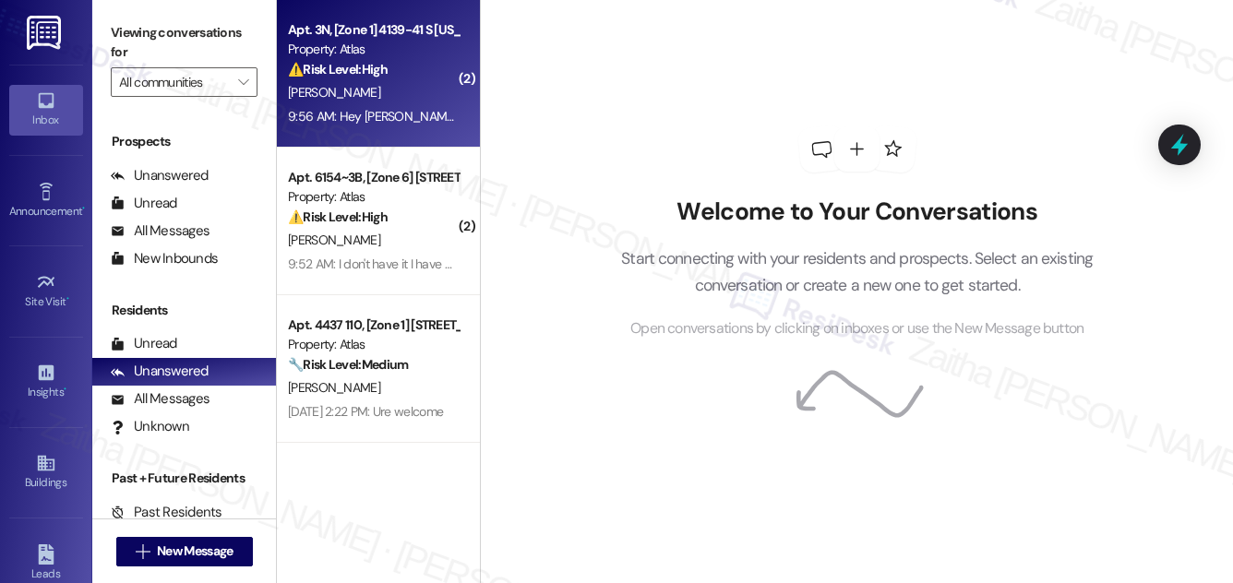
click at [396, 73] on div "⚠️ Risk Level: High The resident is reporting a malfunctioning refrigerator tha…" at bounding box center [373, 69] width 171 height 19
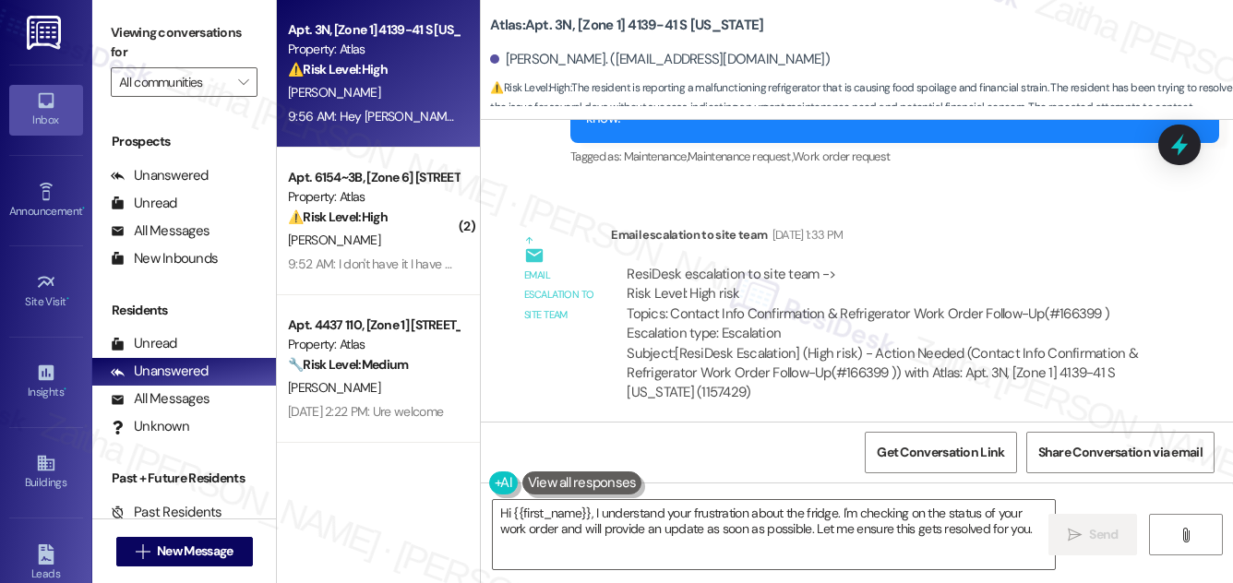
scroll to position [9063, 0]
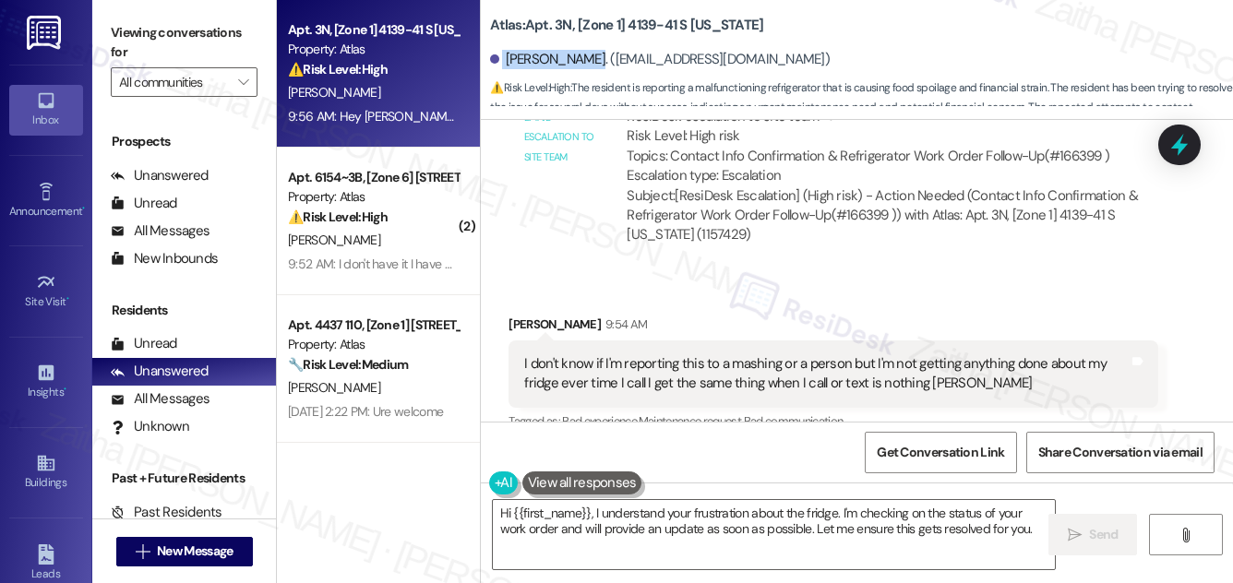
drag, startPoint x: 502, startPoint y: 58, endPoint x: 588, endPoint y: 58, distance: 85.9
click at [588, 58] on div "Celane Brewer. (celanebrewer@gmail.com)" at bounding box center [660, 59] width 340 height 19
copy div "Celane Brewer"
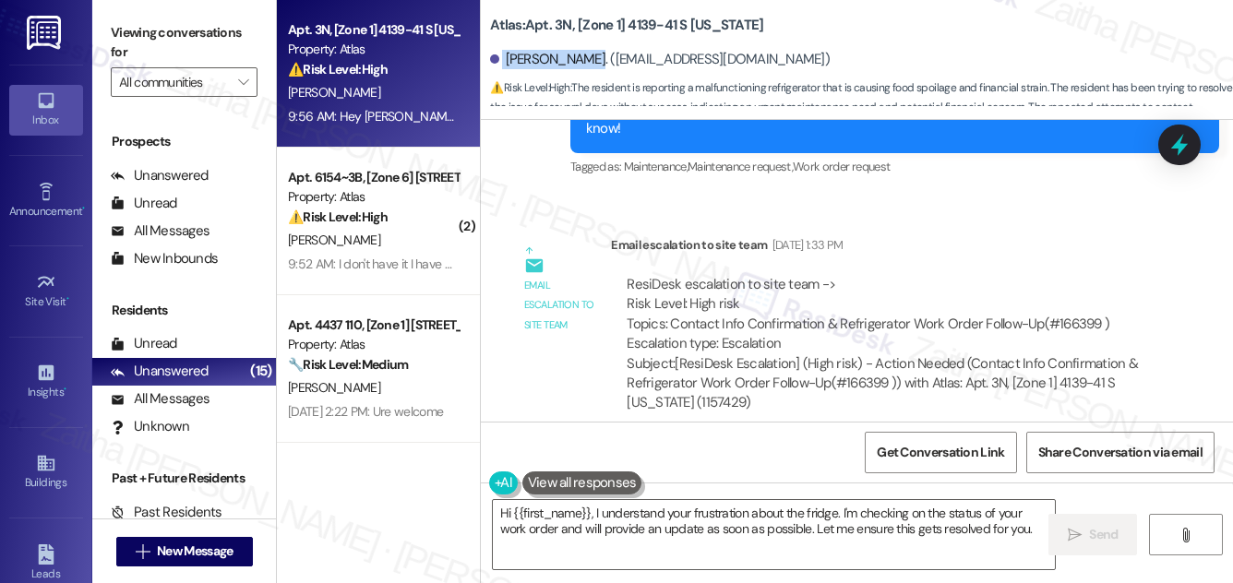
scroll to position [8811, 0]
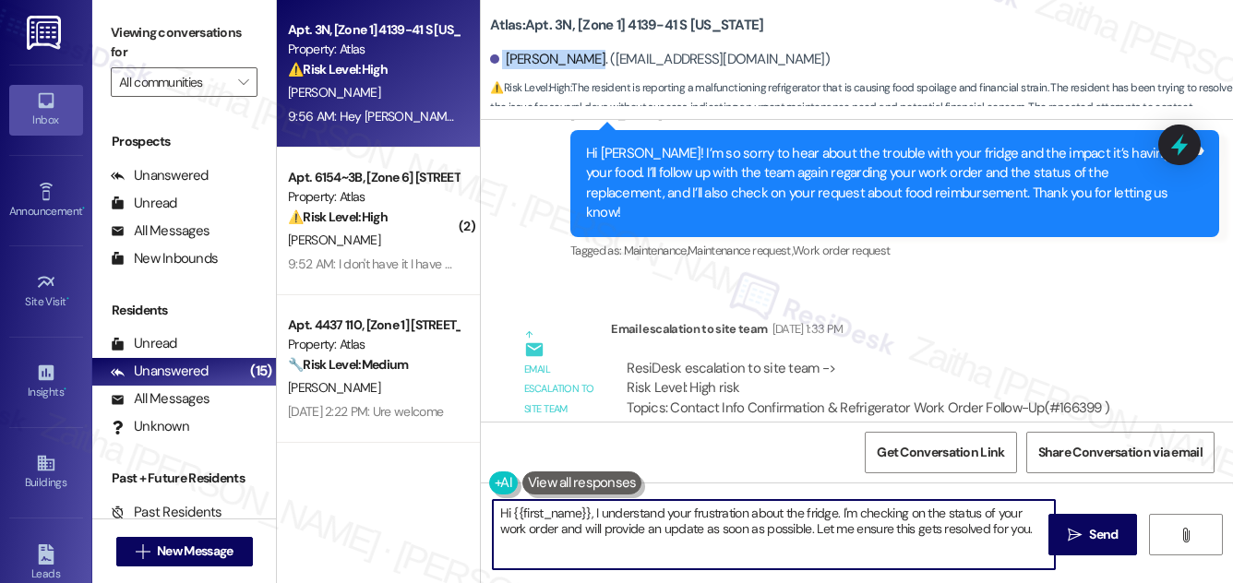
click at [593, 512] on textarea "Hi {{first_name}}, I understand your frustration about the fridge. I'm checking…" at bounding box center [774, 534] width 562 height 69
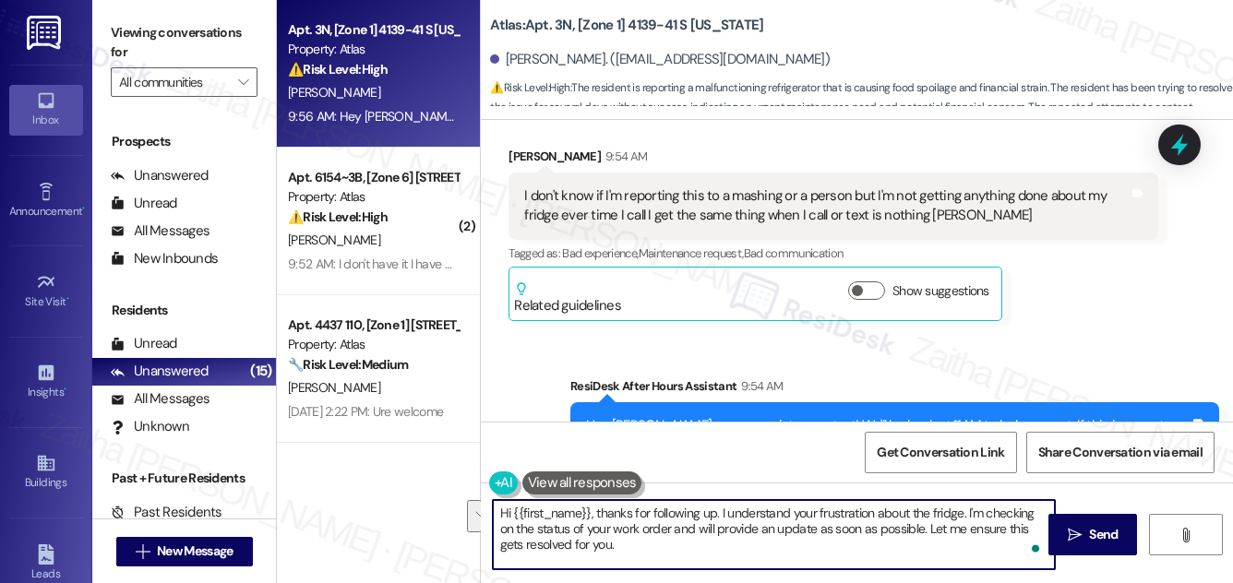
drag, startPoint x: 876, startPoint y: 529, endPoint x: 888, endPoint y: 547, distance: 22.0
click at [888, 547] on textarea "Hi {{first_name}}, thanks for following up. I understand your frustration about…" at bounding box center [774, 534] width 562 height 69
click at [688, 526] on textarea "Hi {{first_name}}, thanks for following up. I understand your frustration about…" at bounding box center [774, 534] width 562 height 69
click at [955, 534] on textarea "Hi {{first_name}}, thanks for following up. I understand your frustration about…" at bounding box center [774, 534] width 562 height 69
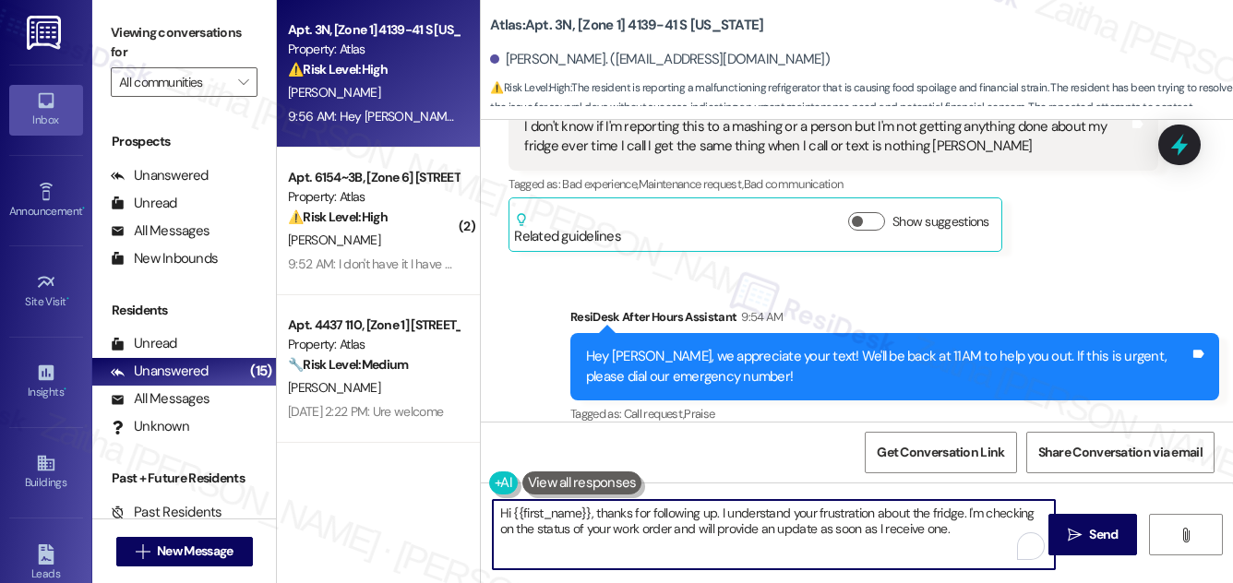
scroll to position [9315, 0]
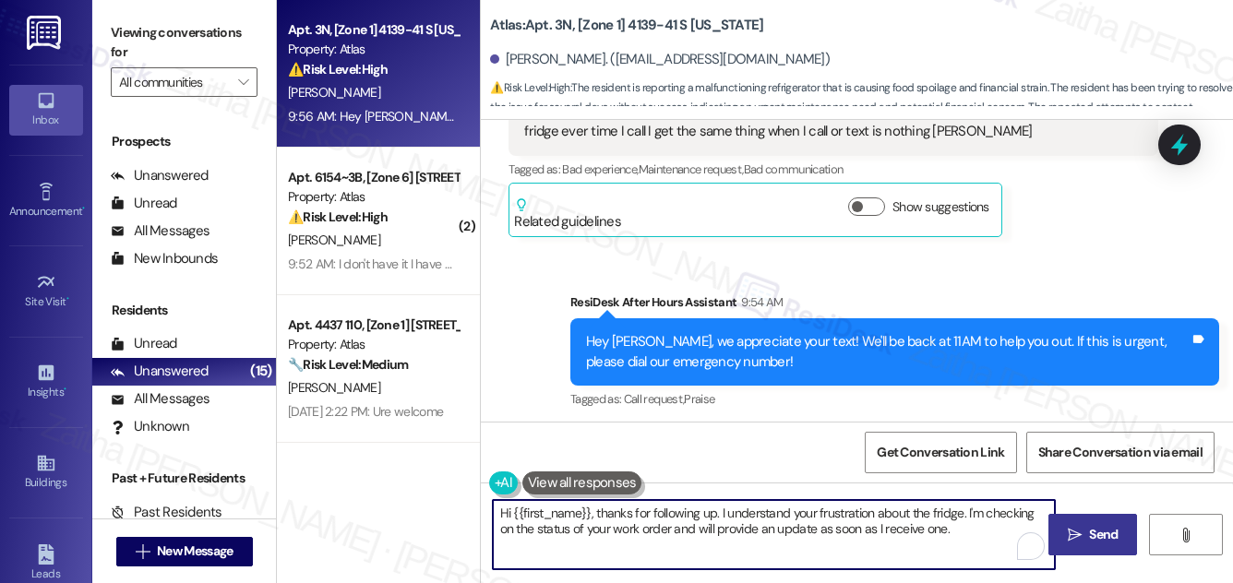
type textarea "Hi {{first_name}}, thanks for following up. I understand your frustration about…"
click at [1083, 535] on span " Send" at bounding box center [1093, 534] width 58 height 19
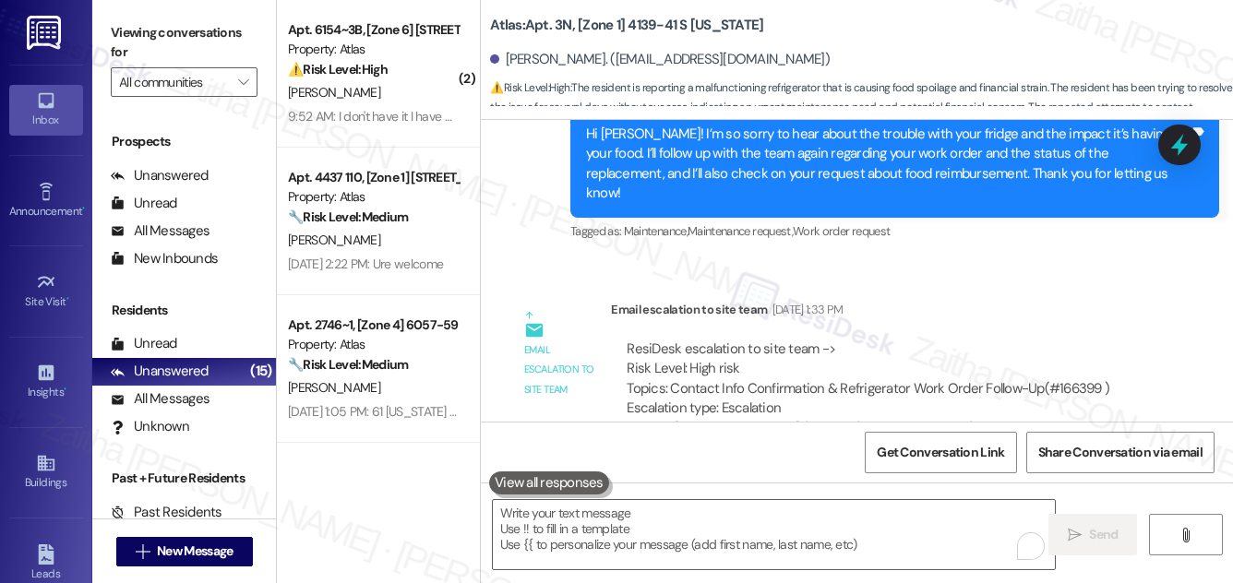
scroll to position [8811, 0]
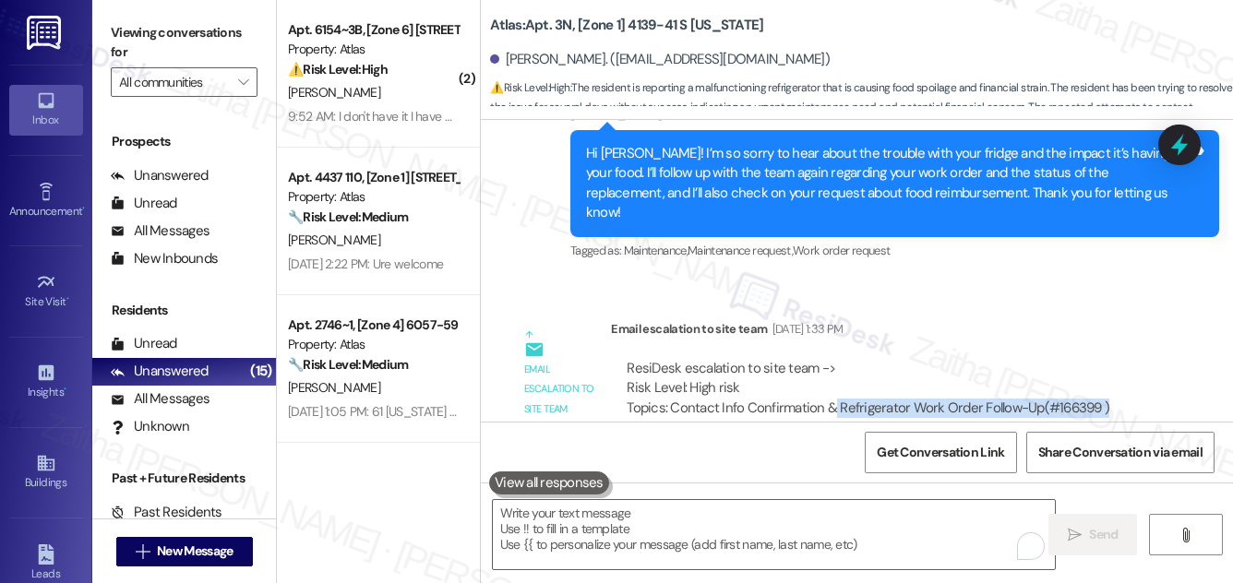
drag, startPoint x: 829, startPoint y: 242, endPoint x: 1102, endPoint y: 234, distance: 273.4
click at [1102, 359] on div "ResiDesk escalation to site team -> Risk Level: High risk Topics: Contact Info …" at bounding box center [884, 398] width 515 height 79
copy div "Refrigerator Work Order Follow-Up(#166399 )"
click at [1194, 146] on icon at bounding box center [1179, 144] width 31 height 31
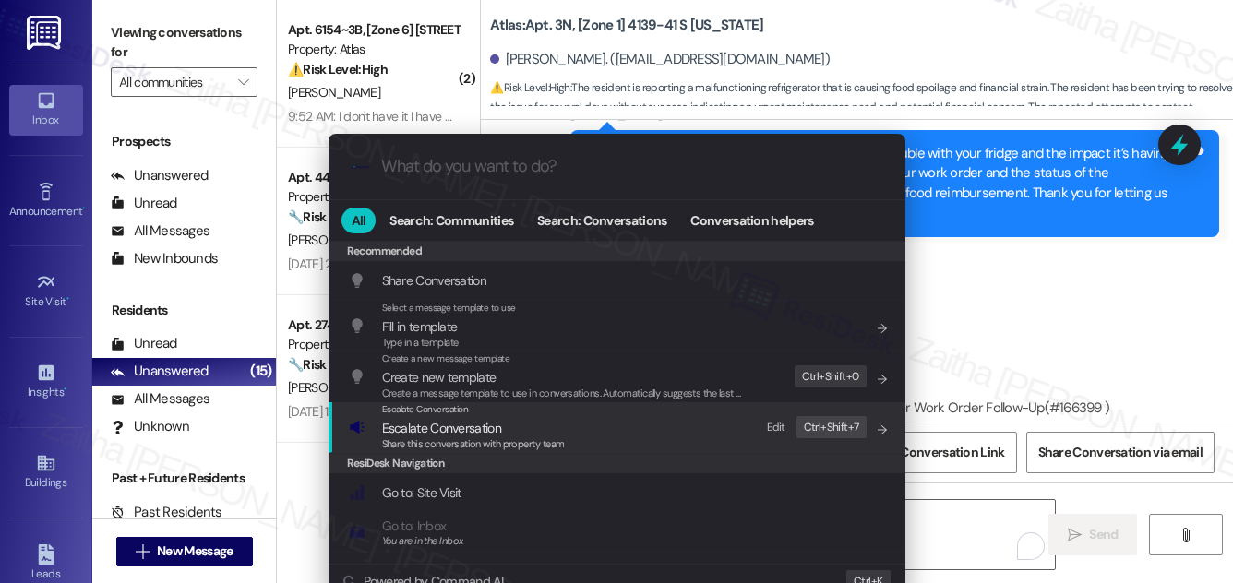
click at [427, 437] on div "Share this conversation with property team" at bounding box center [473, 445] width 183 height 17
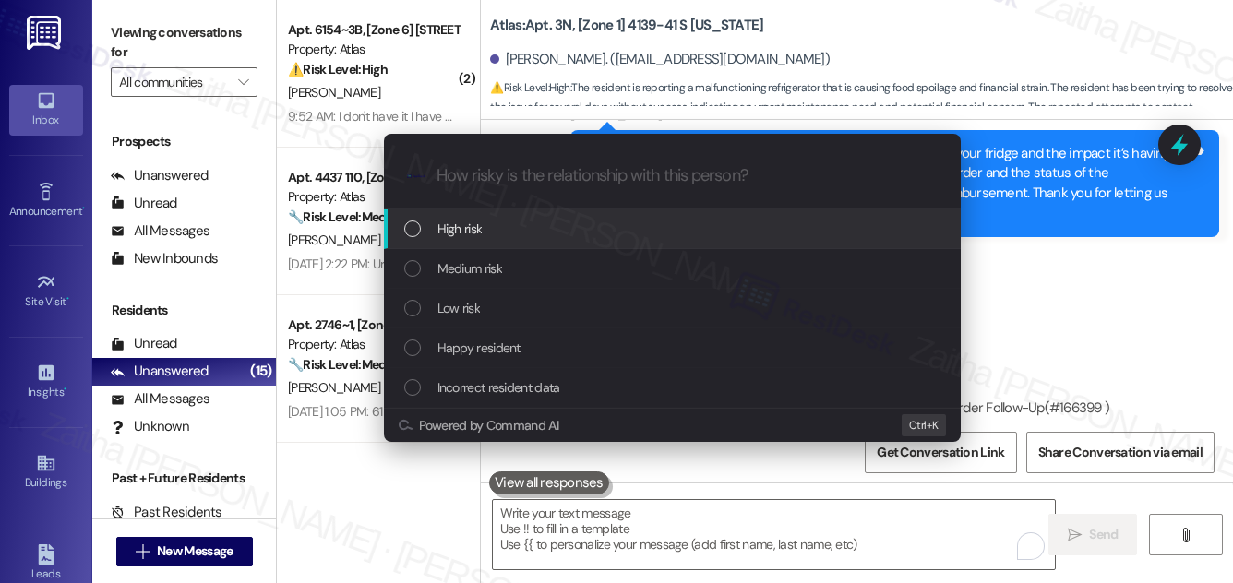
click at [497, 225] on div "High risk" at bounding box center [674, 229] width 540 height 20
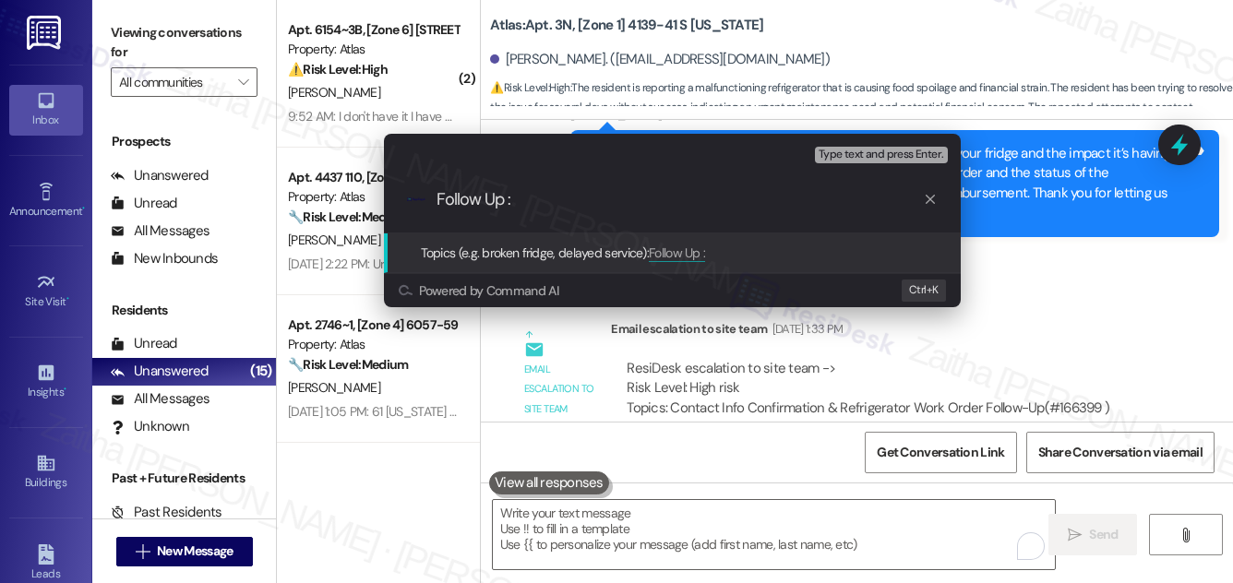
paste input "Refrigerator Work Order Follow-Up(#166399 )"
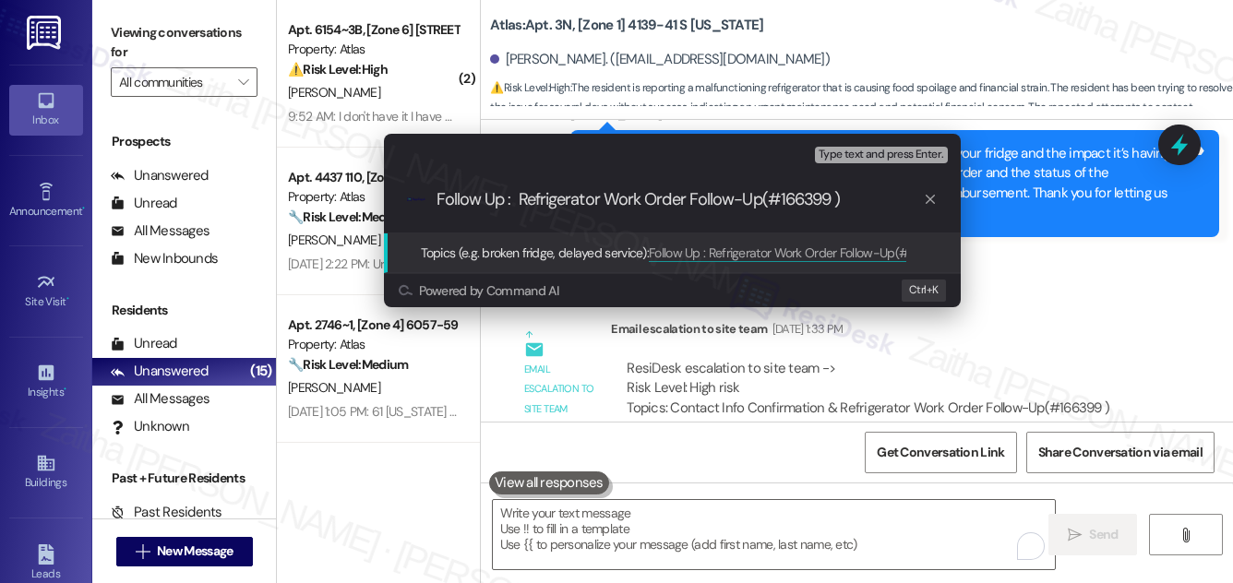
click at [506, 193] on input "Follow Up : Refrigerator Work Order Follow-Up(#166399 )" at bounding box center [680, 199] width 487 height 19
type input "Follow Up: Refrigerator Work Order Follow-Up(#166399 )"
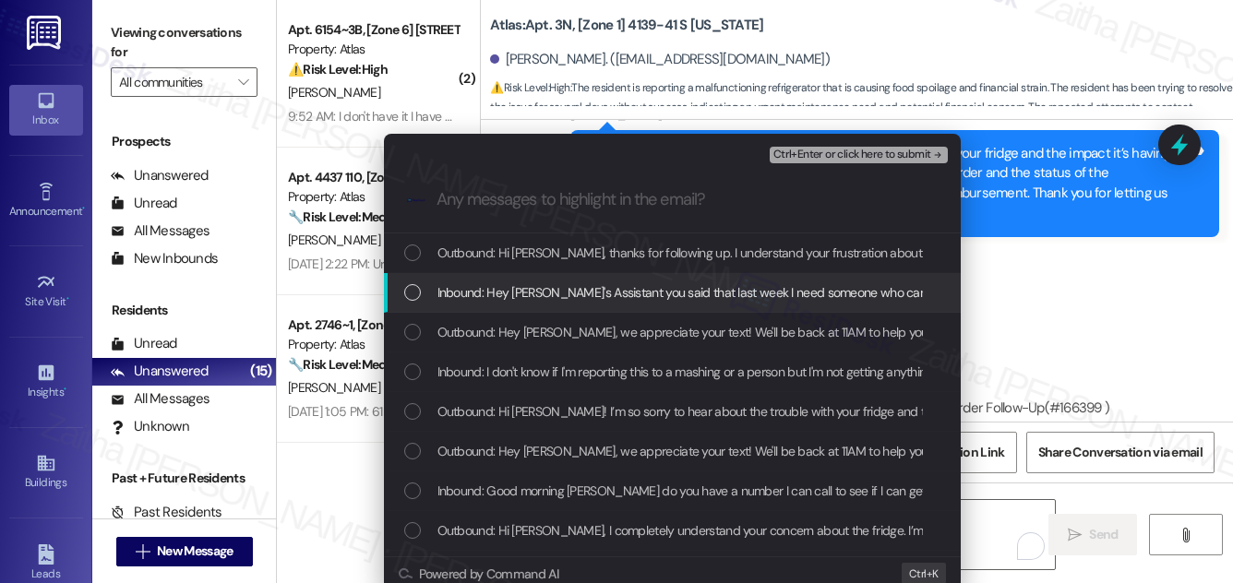
click at [615, 294] on span "Inbound: Hey Sarah's Assistant you said that last week I need someone who can h…" at bounding box center [706, 293] width 536 height 20
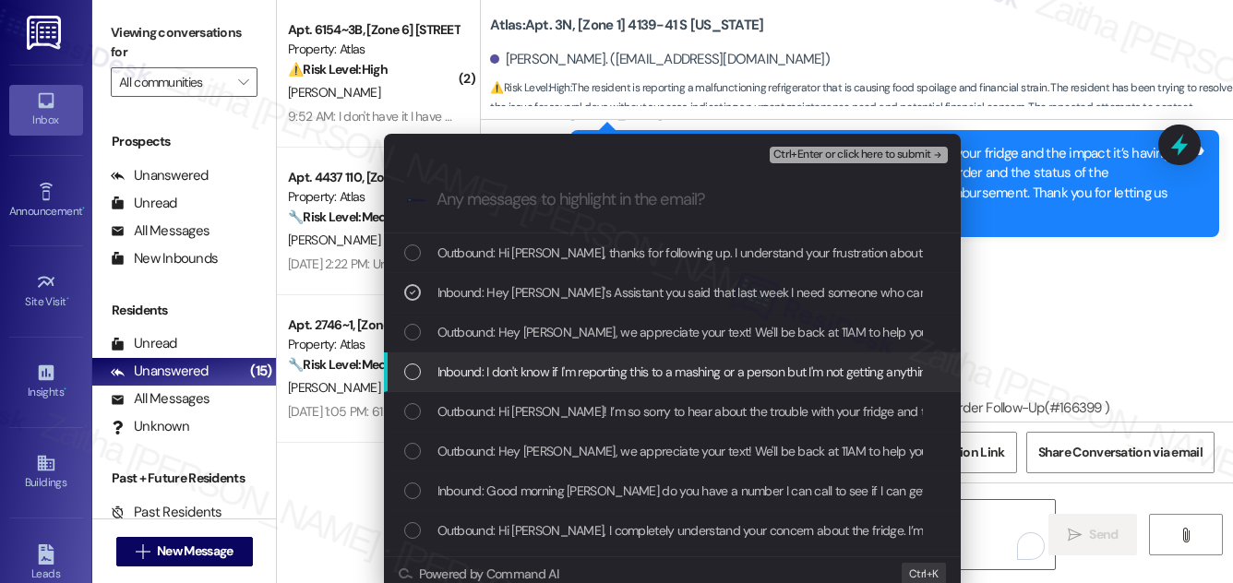
click at [600, 376] on span "Inbound: I don't know if I'm reporting this to a mashing or a person but I'm no…" at bounding box center [962, 372] width 1048 height 20
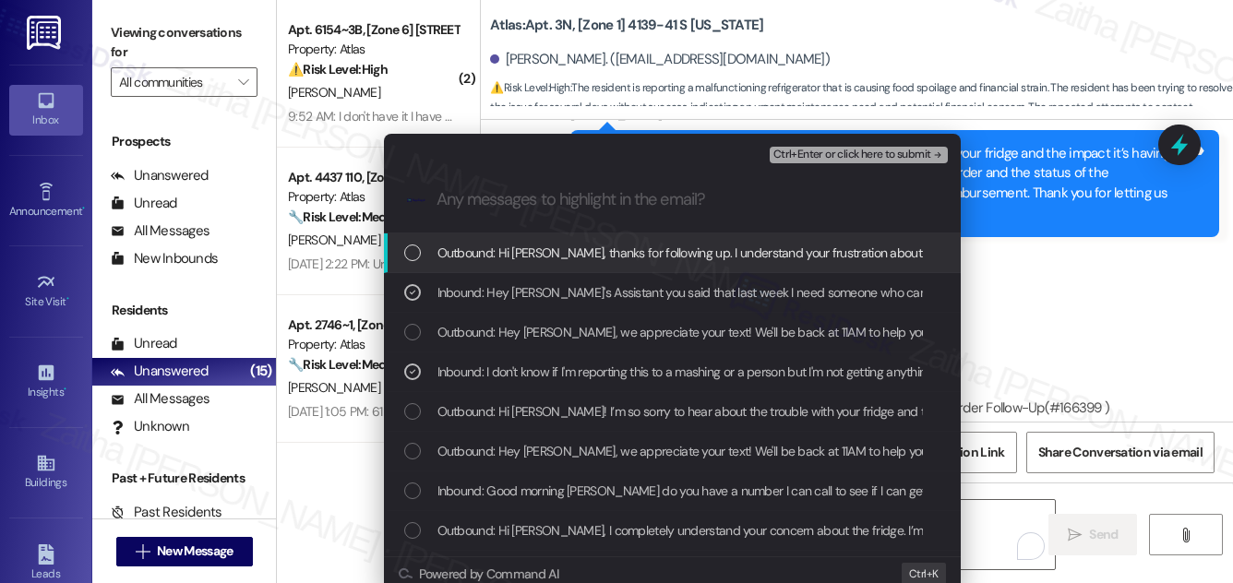
click at [884, 151] on span "Ctrl+Enter or click here to submit" at bounding box center [853, 155] width 158 height 13
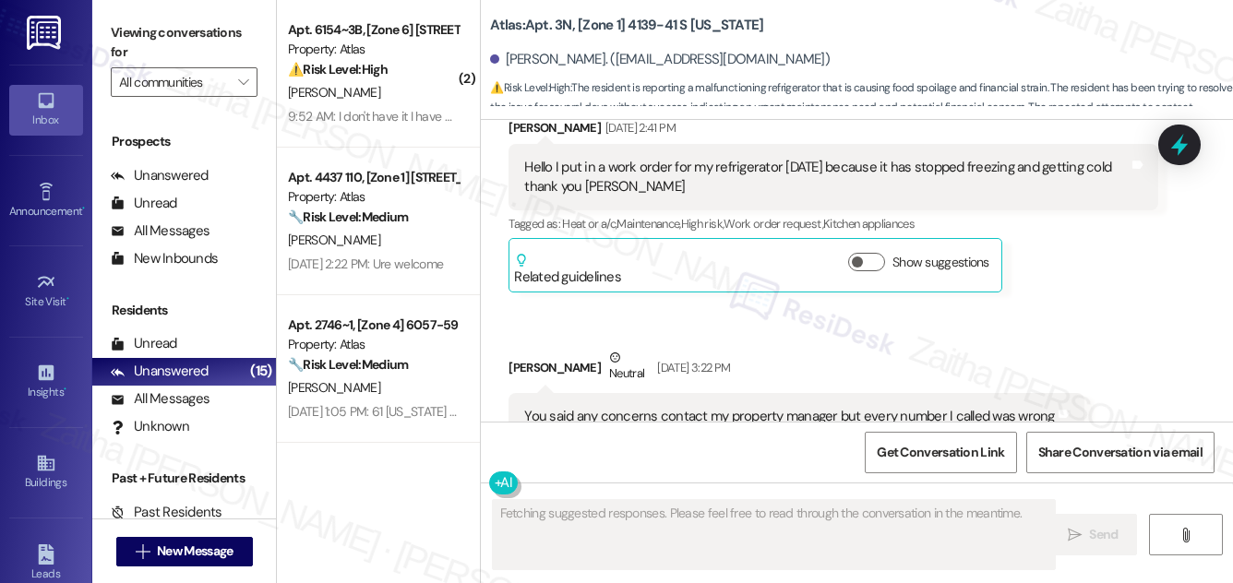
scroll to position [9315, 0]
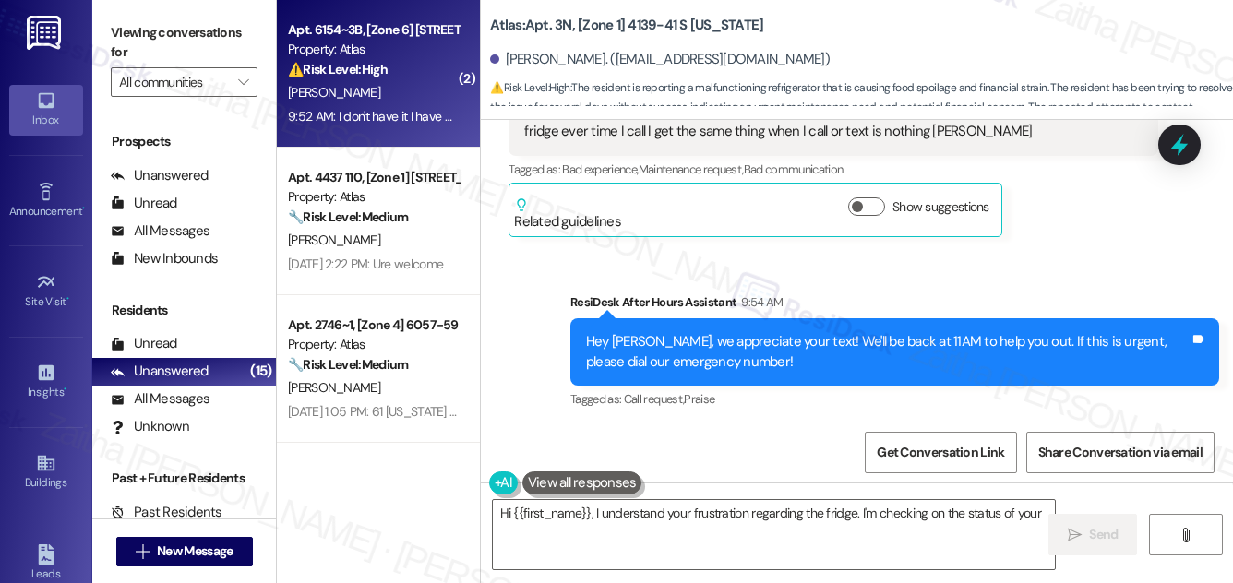
type textarea "Hi {{first_name}}, I understand your frustration regarding the fridge. I'm chec…"
click at [406, 68] on div "⚠️ Risk Level: High The resident indicates they have been unable to access thei…" at bounding box center [373, 69] width 171 height 19
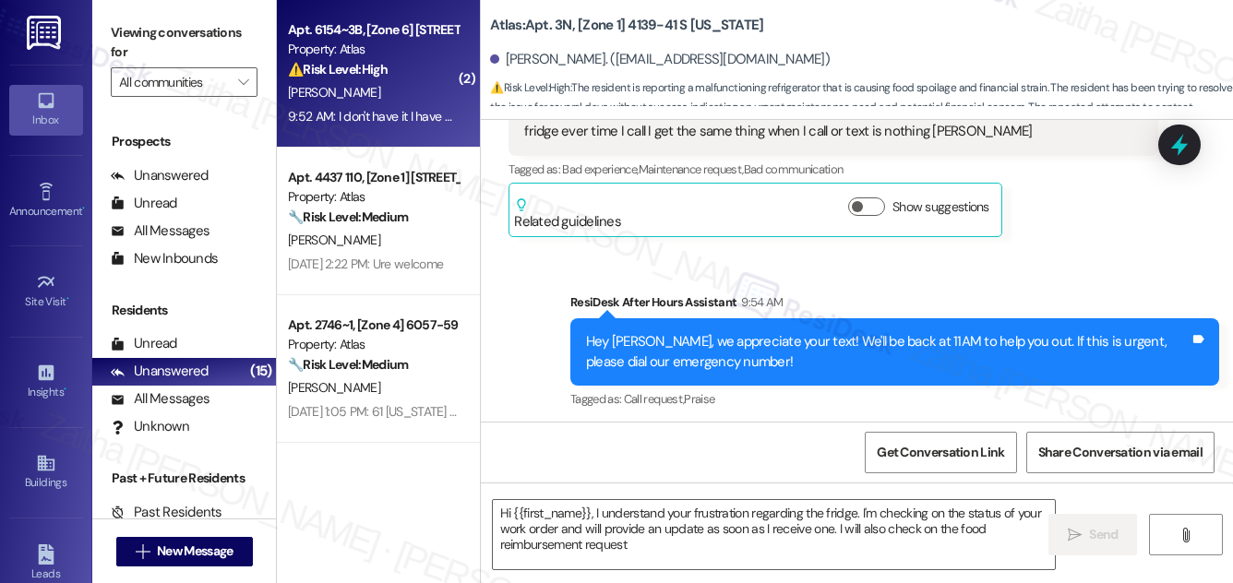
type textarea "Hi {{first_name}}, I understand your frustration regarding the fridge. I'm chec…"
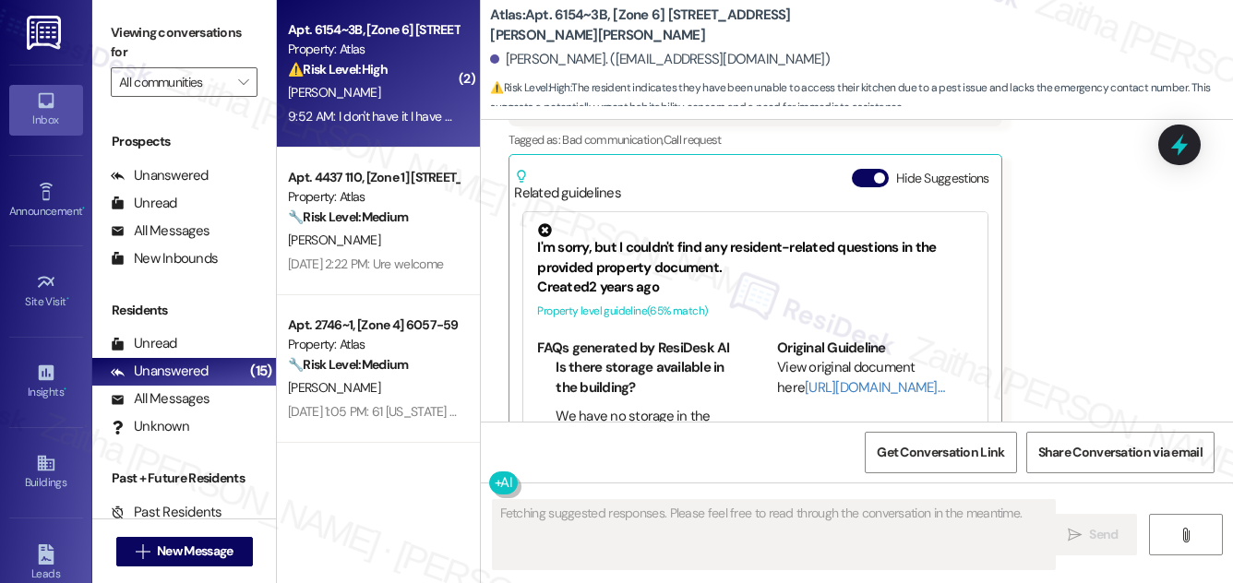
scroll to position [1320, 0]
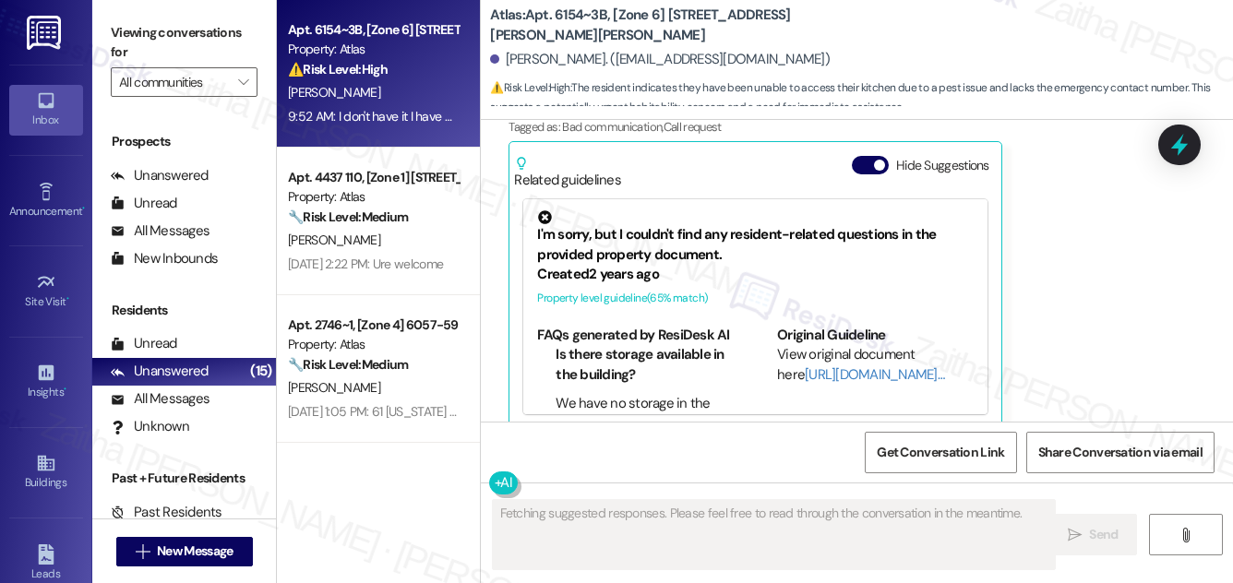
click at [854, 156] on div "Hide Suggestions" at bounding box center [924, 165] width 145 height 19
click at [860, 156] on button "Hide Suggestions" at bounding box center [870, 165] width 37 height 18
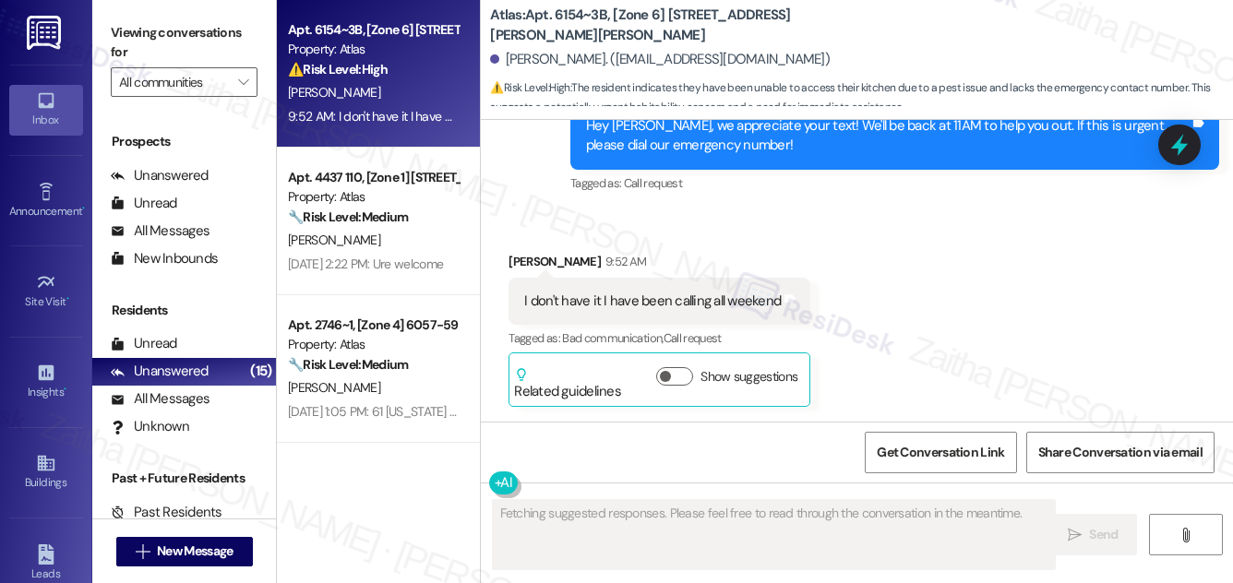
scroll to position [1088, 0]
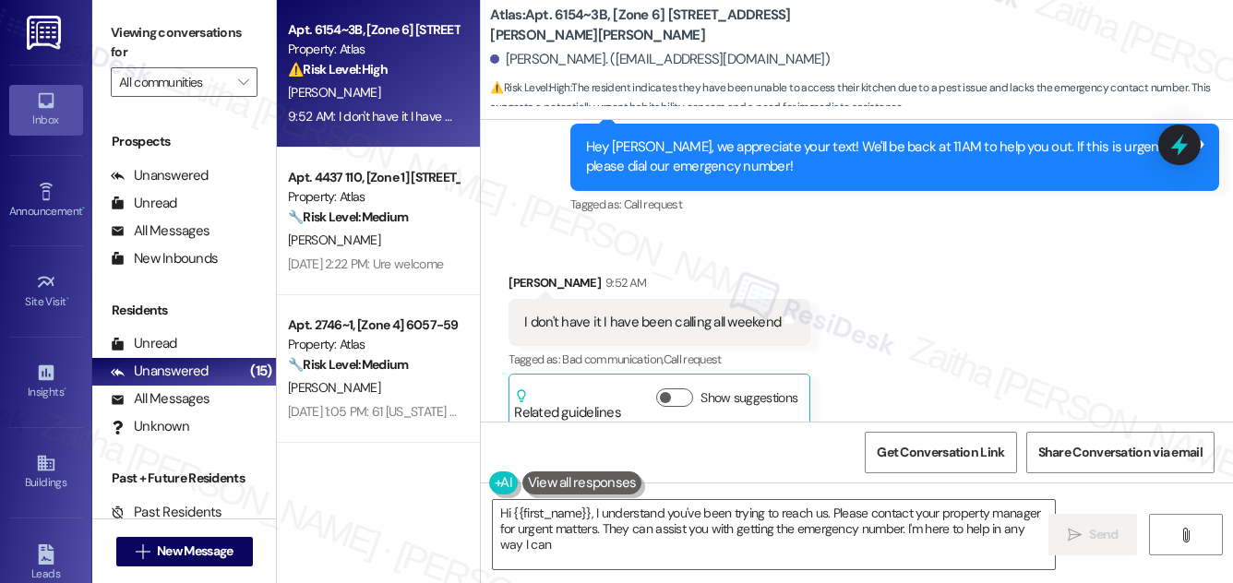
type textarea "Hi {{first_name}}, I understand you've been trying to reach us. Please contact …"
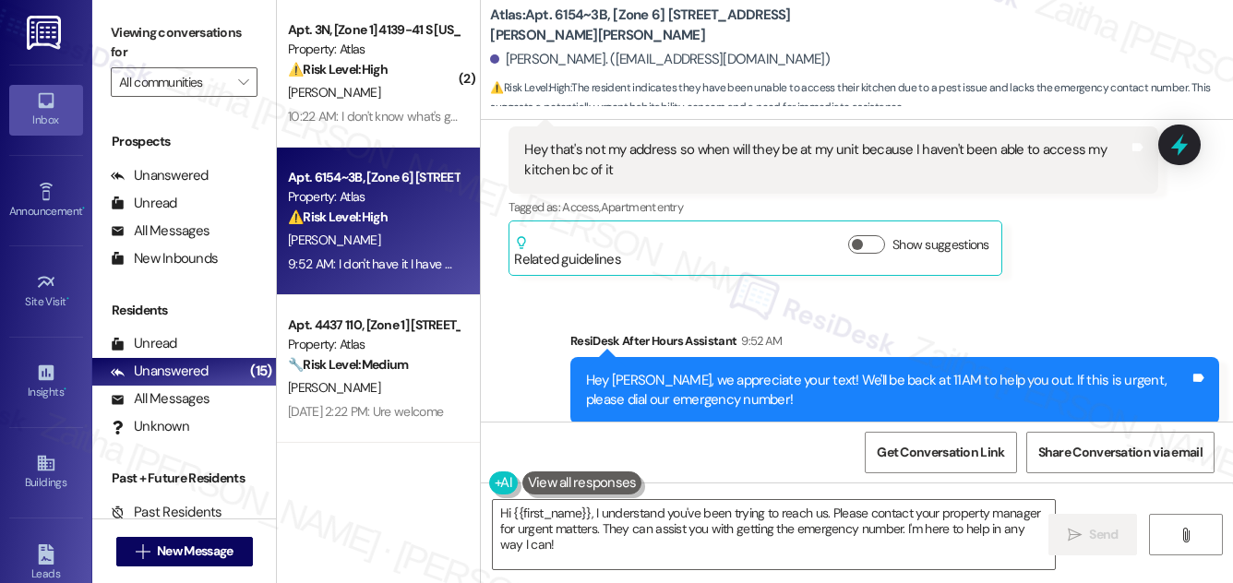
scroll to position [836, 0]
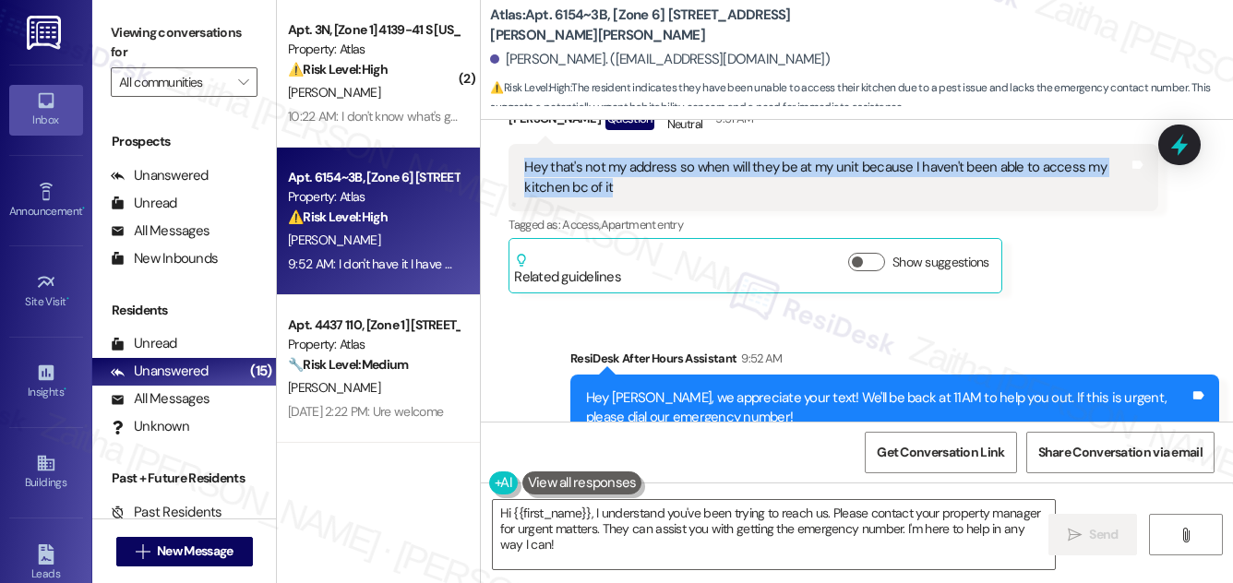
drag, startPoint x: 514, startPoint y: 144, endPoint x: 617, endPoint y: 166, distance: 104.8
click at [617, 166] on div "Hey that's not my address so when will they be at my unit because I haven't bee…" at bounding box center [833, 177] width 649 height 67
copy div "Hey that's not my address so when will they be at my unit because I haven't bee…"
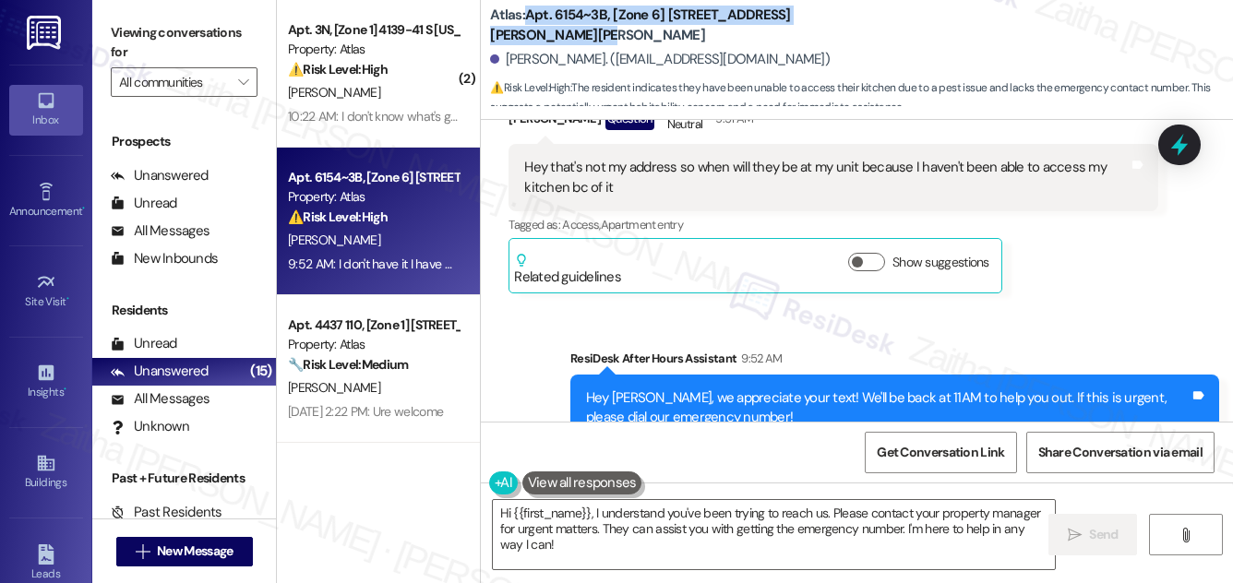
drag, startPoint x: 526, startPoint y: 12, endPoint x: 501, endPoint y: 35, distance: 34.0
click at [501, 35] on b "Atlas: Apt. 6154~3B, [Zone 6] 6152-58 S. Martin Luther King Dr. Chicago, IL 606…" at bounding box center [674, 26] width 369 height 40
copy b "Apt. 6154~3B, [Zone 6] 6152-58 S. Martin Luther King Dr"
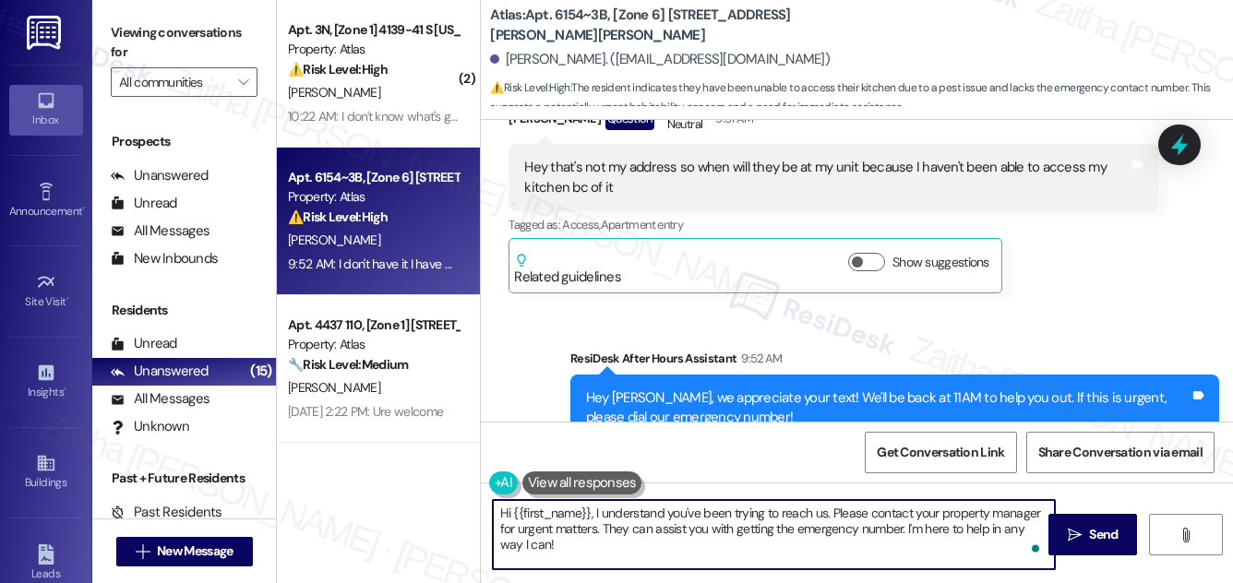
drag, startPoint x: 509, startPoint y: 523, endPoint x: 488, endPoint y: 497, distance: 33.6
click at [487, 497] on div "Hi {{first_name}}, I understand you've been trying to reach us. Please contact …" at bounding box center [857, 552] width 752 height 138
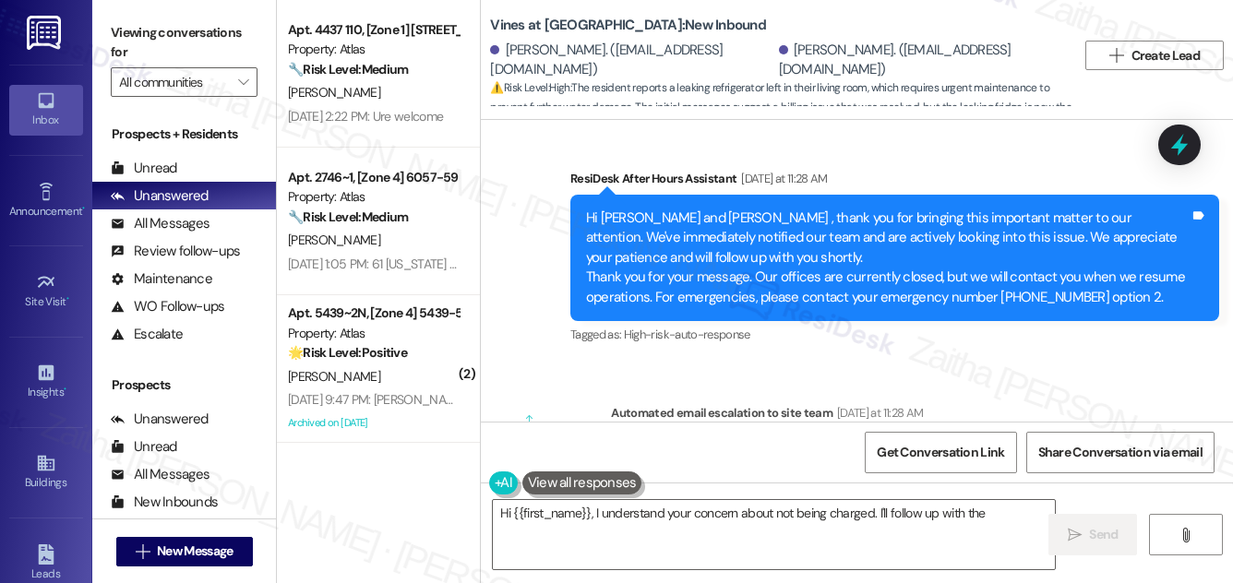
scroll to position [35380, 0]
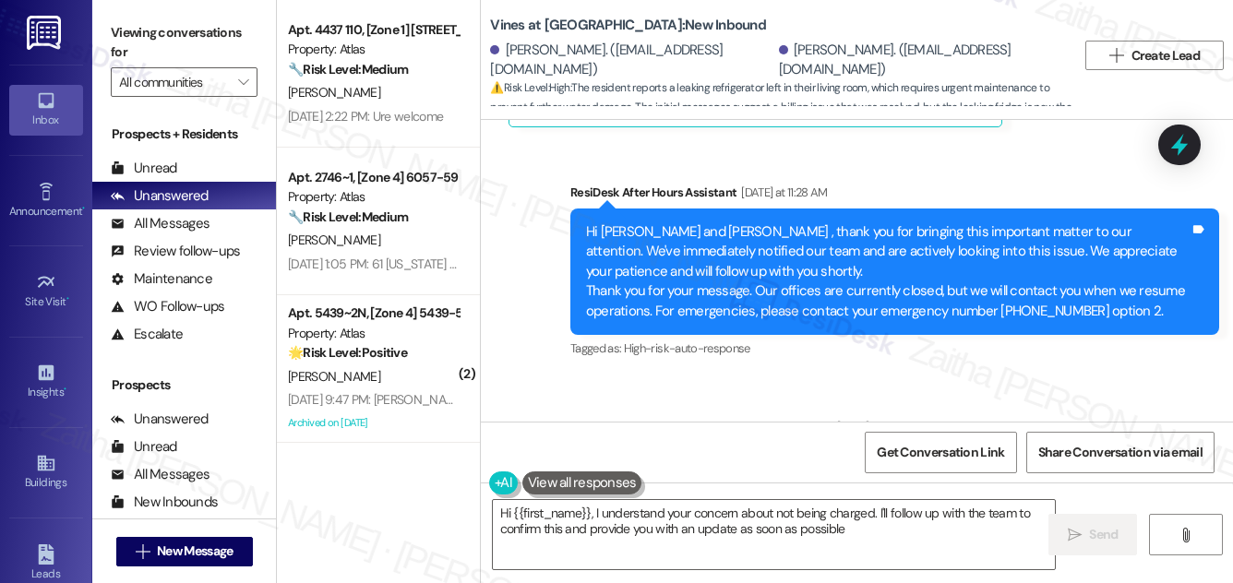
type textarea "Hi {{first_name}}, I understand your concern about not being charged. I'll foll…"
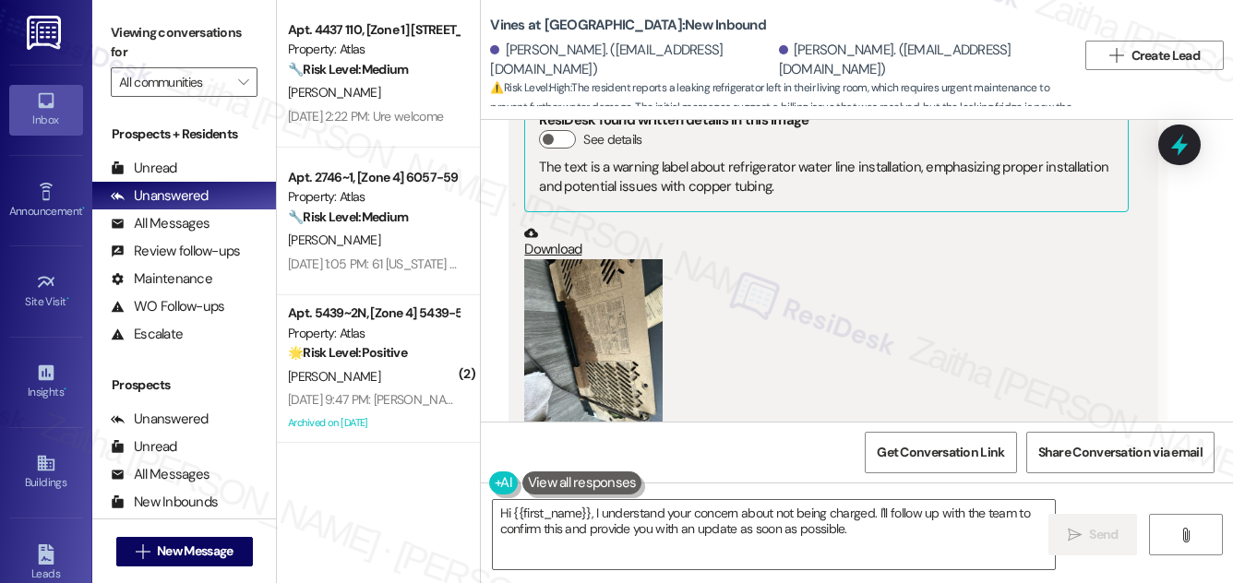
scroll to position [34709, 0]
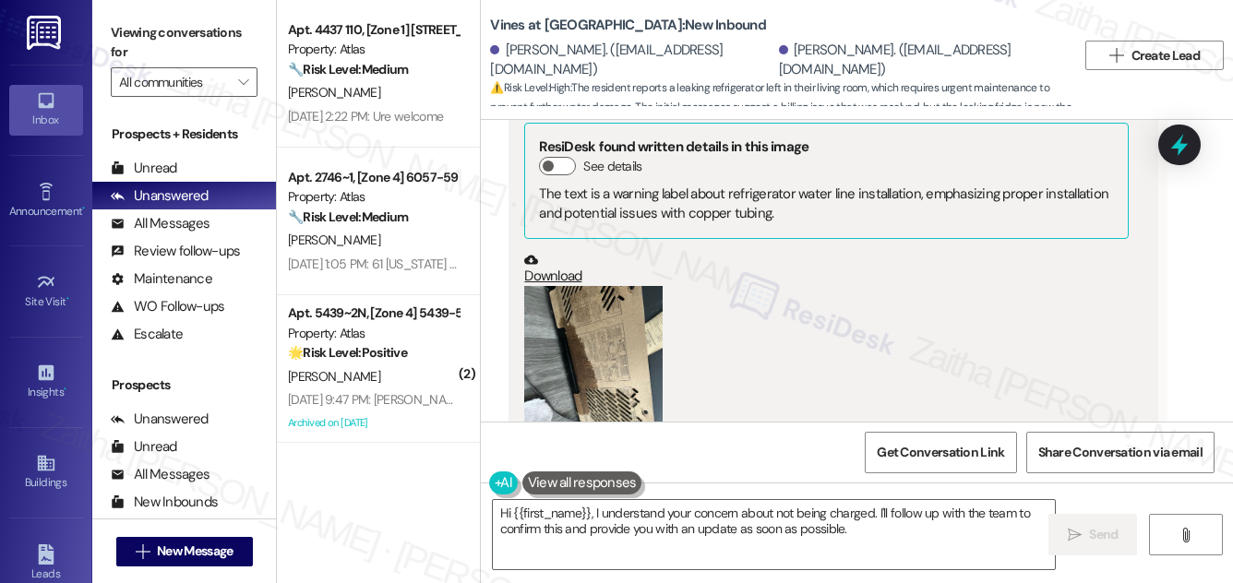
click at [583, 286] on button "Zoom image" at bounding box center [593, 378] width 138 height 185
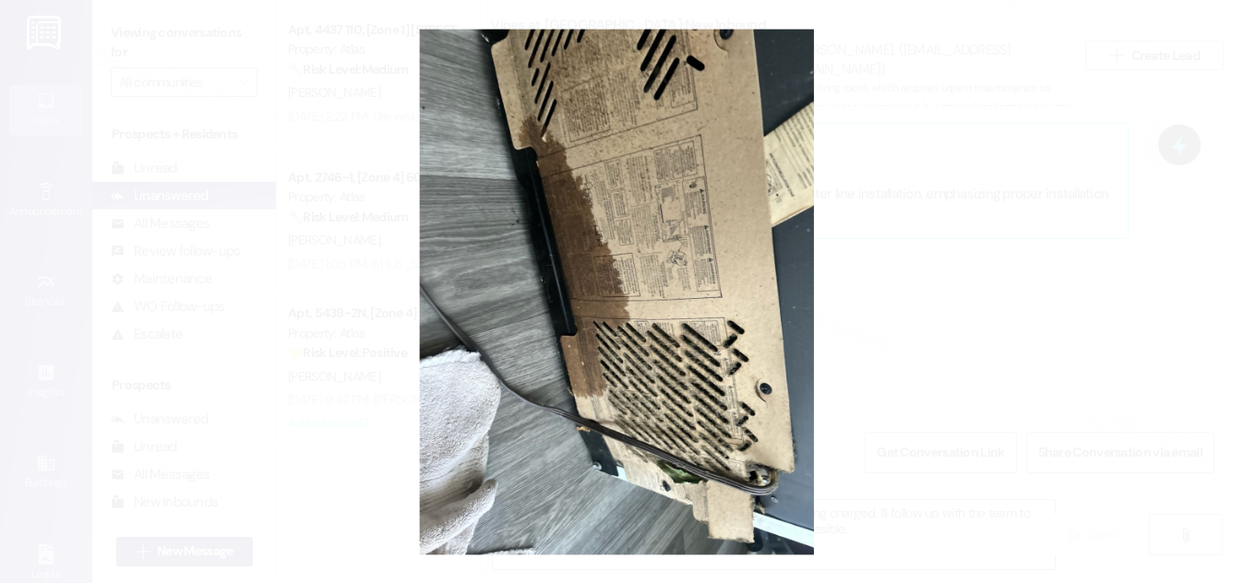
click at [960, 222] on button "Unzoom image" at bounding box center [616, 291] width 1233 height 583
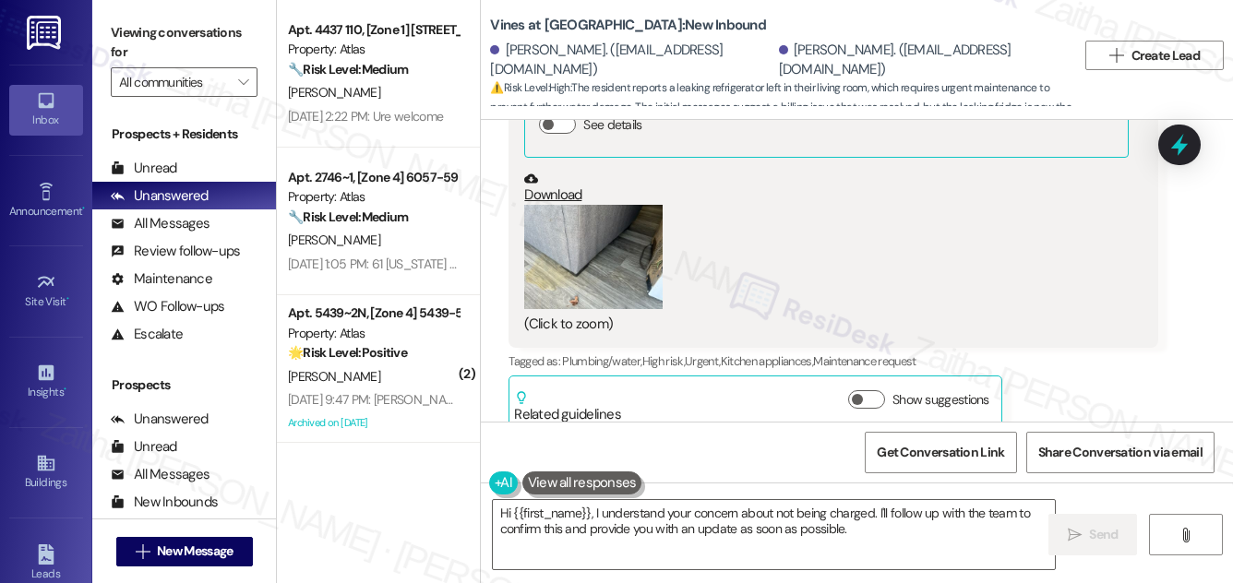
scroll to position [33618, 0]
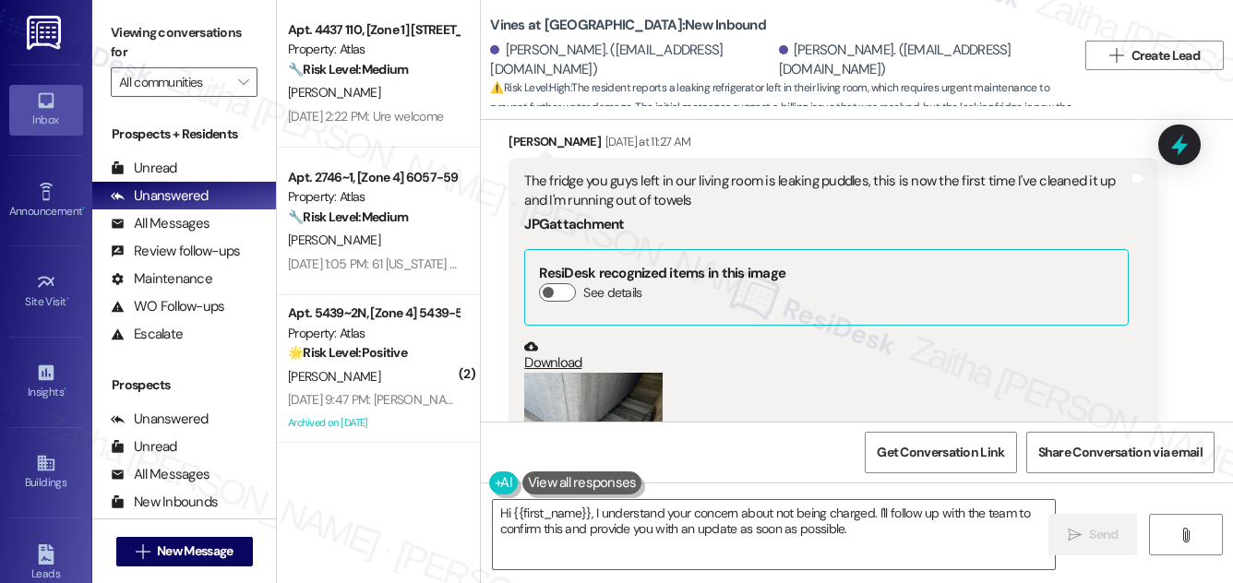
click at [559, 373] on button "Zoom image" at bounding box center [593, 425] width 138 height 104
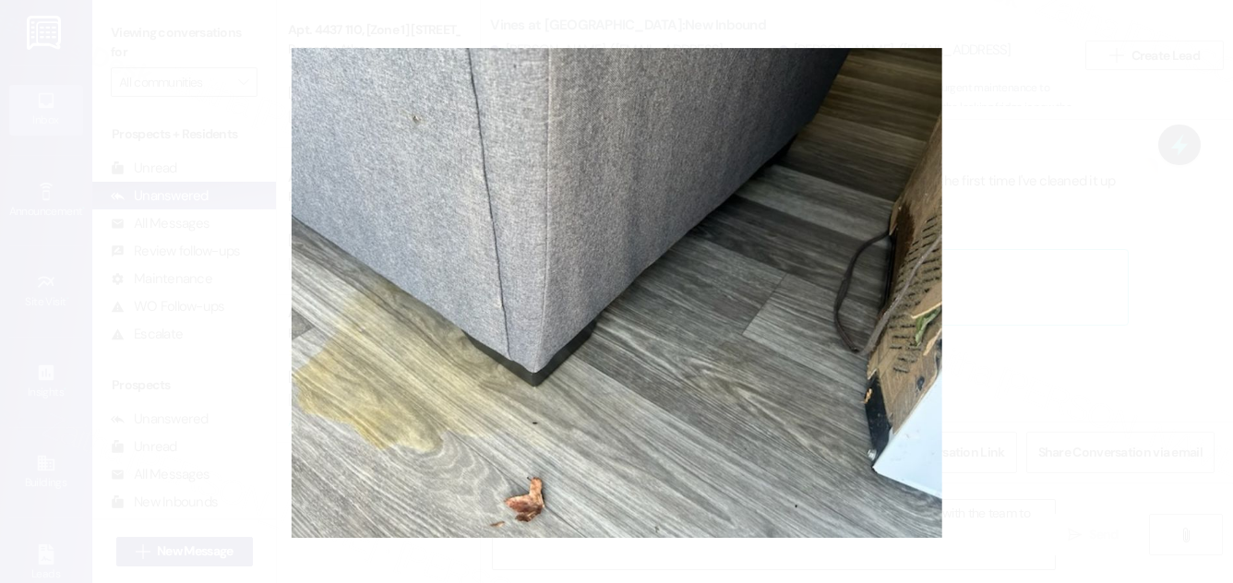
click at [1097, 302] on button "Unzoom image" at bounding box center [616, 291] width 1233 height 583
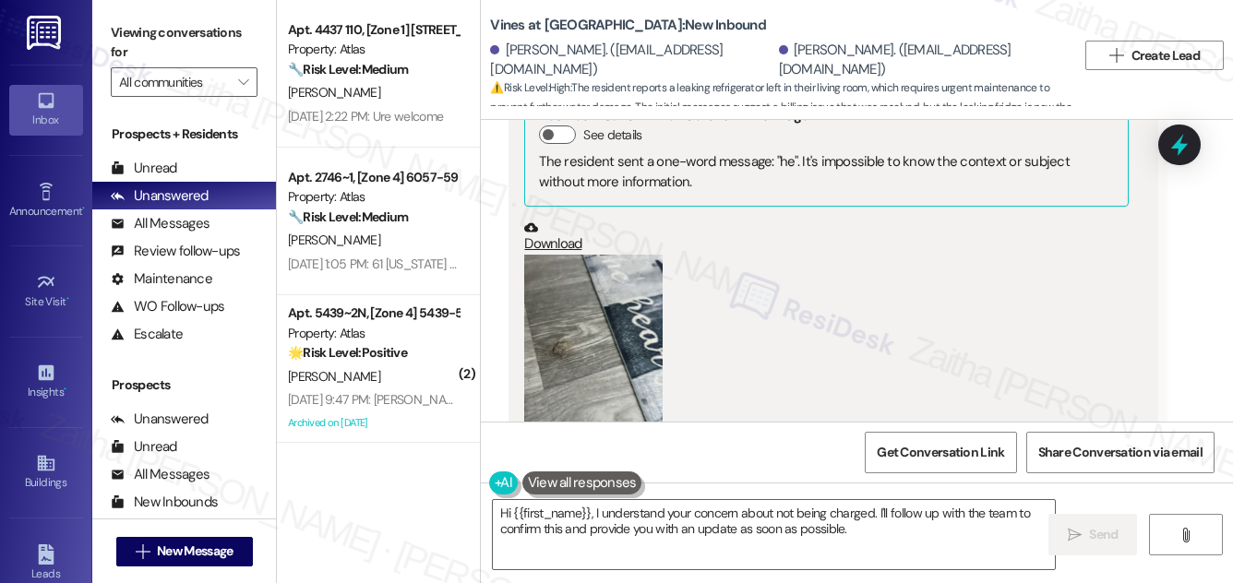
scroll to position [32946, 0]
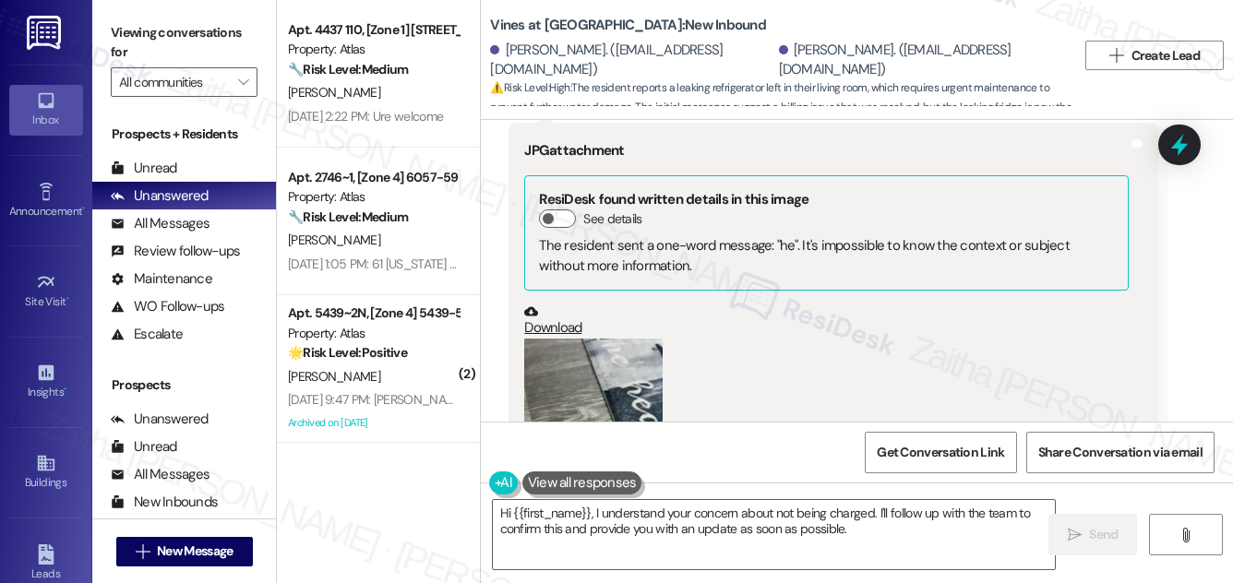
click at [634, 339] on button "Zoom image" at bounding box center [593, 431] width 138 height 185
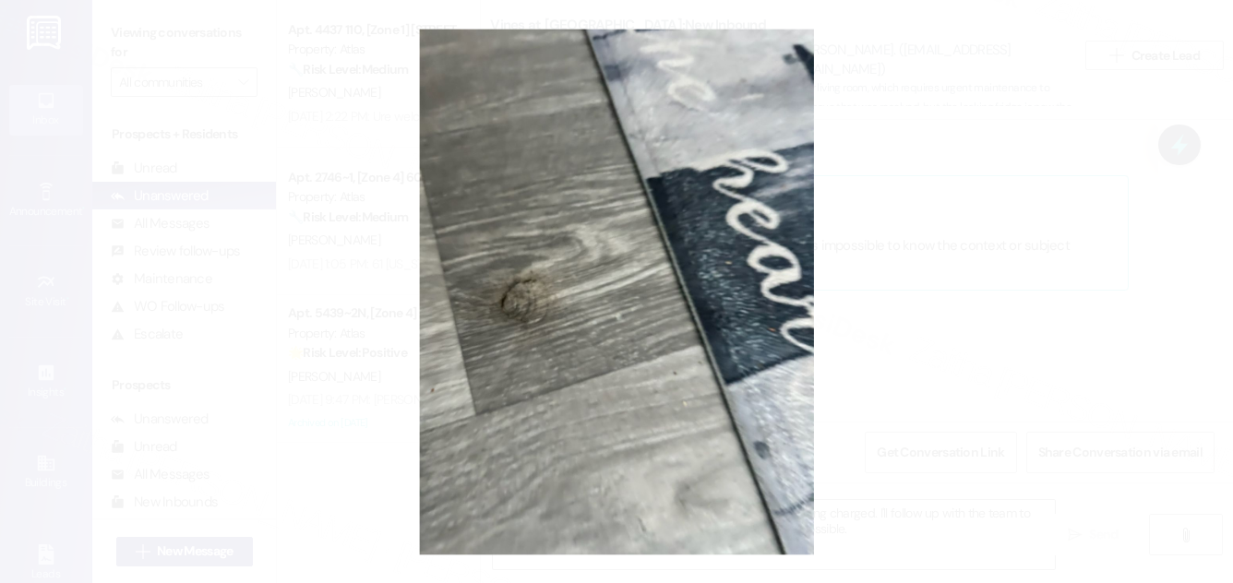
click at [999, 315] on button "Unzoom image" at bounding box center [616, 291] width 1233 height 583
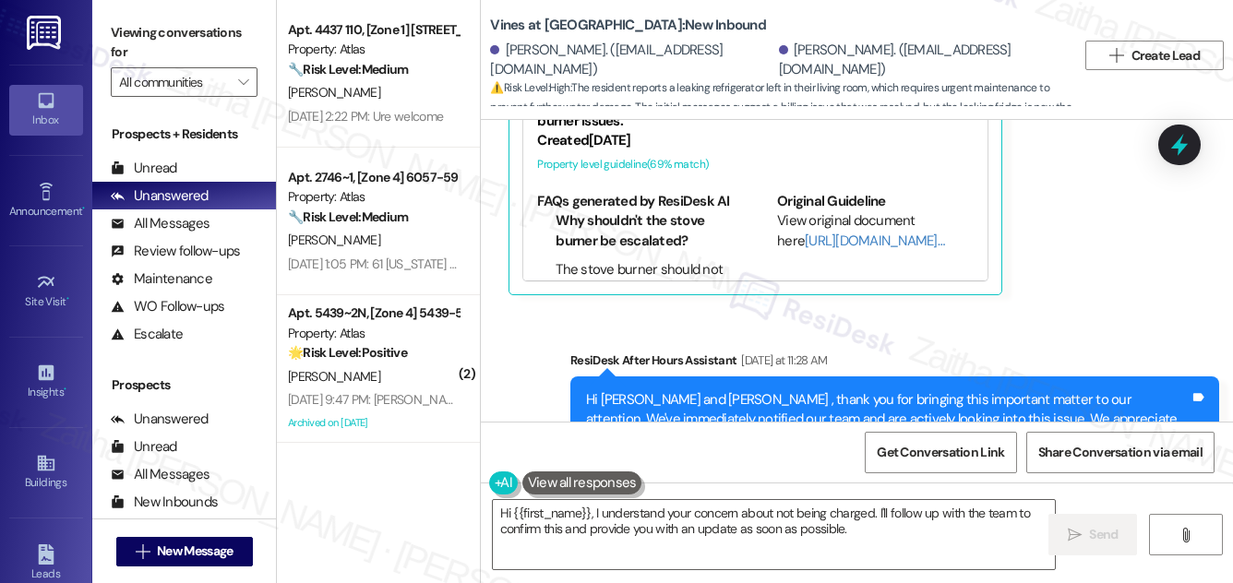
scroll to position [35632, 0]
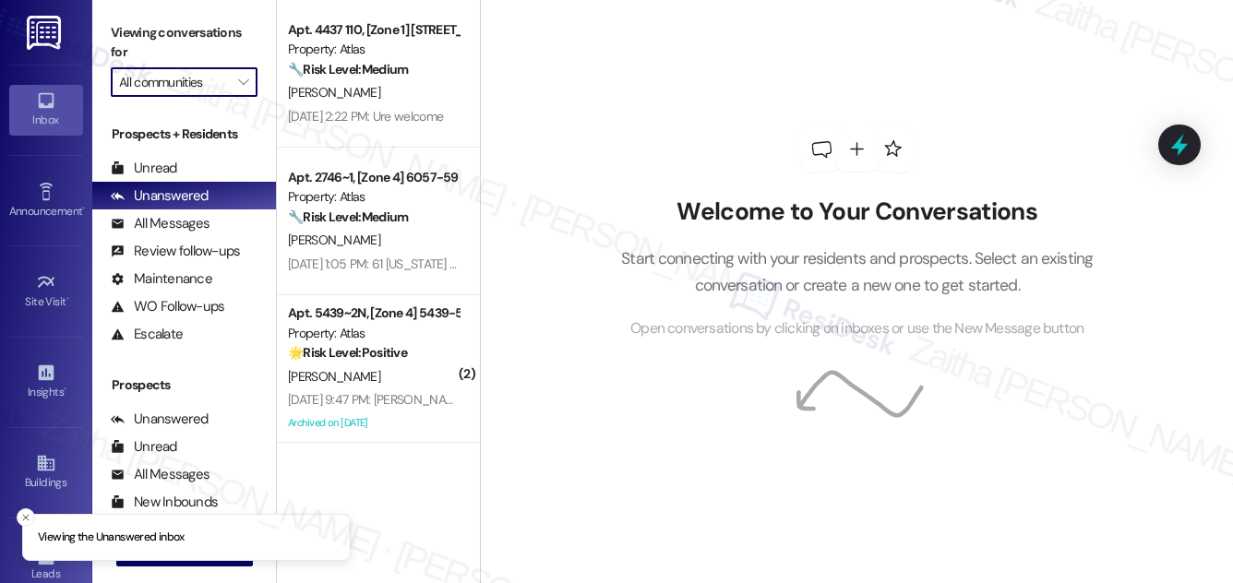
click at [209, 86] on input "All communities" at bounding box center [173, 82] width 109 height 30
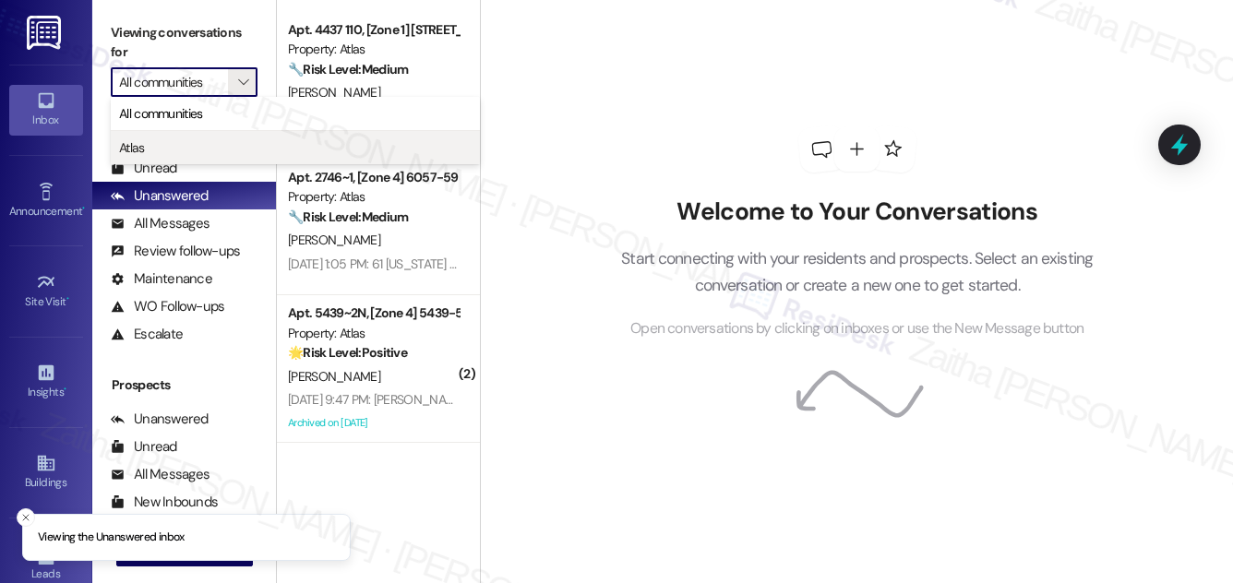
click at [166, 147] on span "Atlas" at bounding box center [295, 147] width 353 height 18
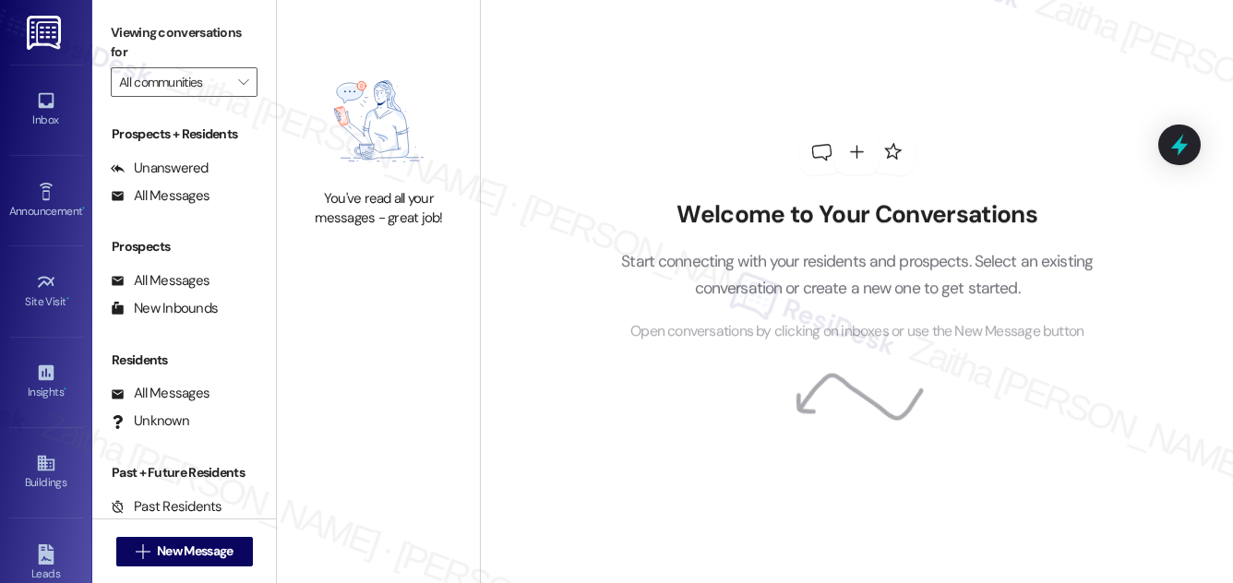
type input "Atlas"
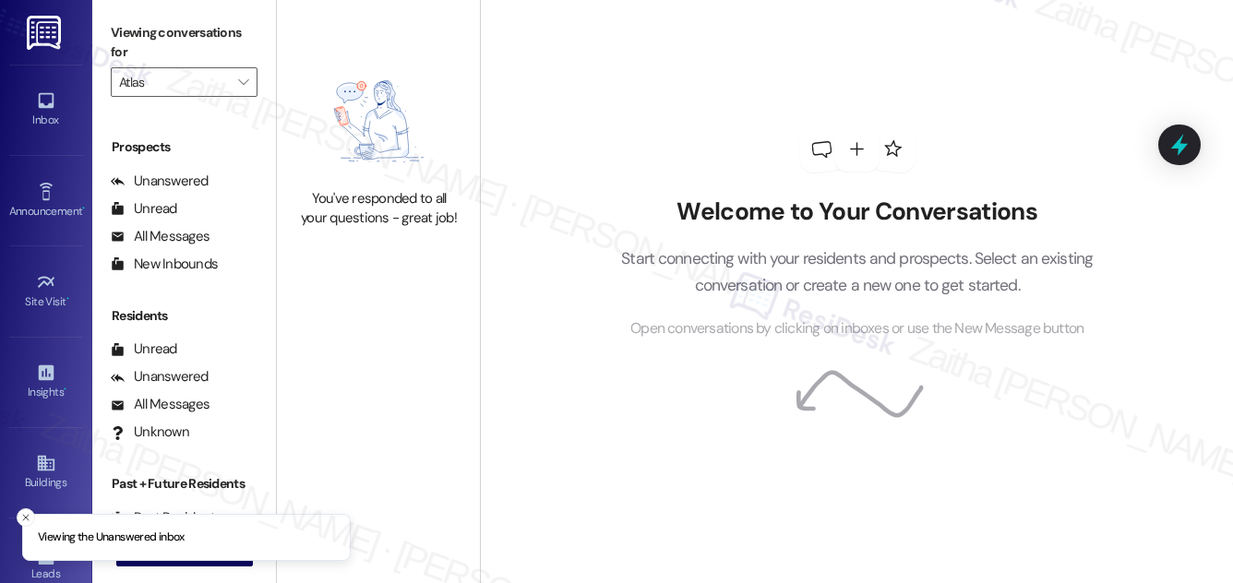
scroll to position [244, 0]
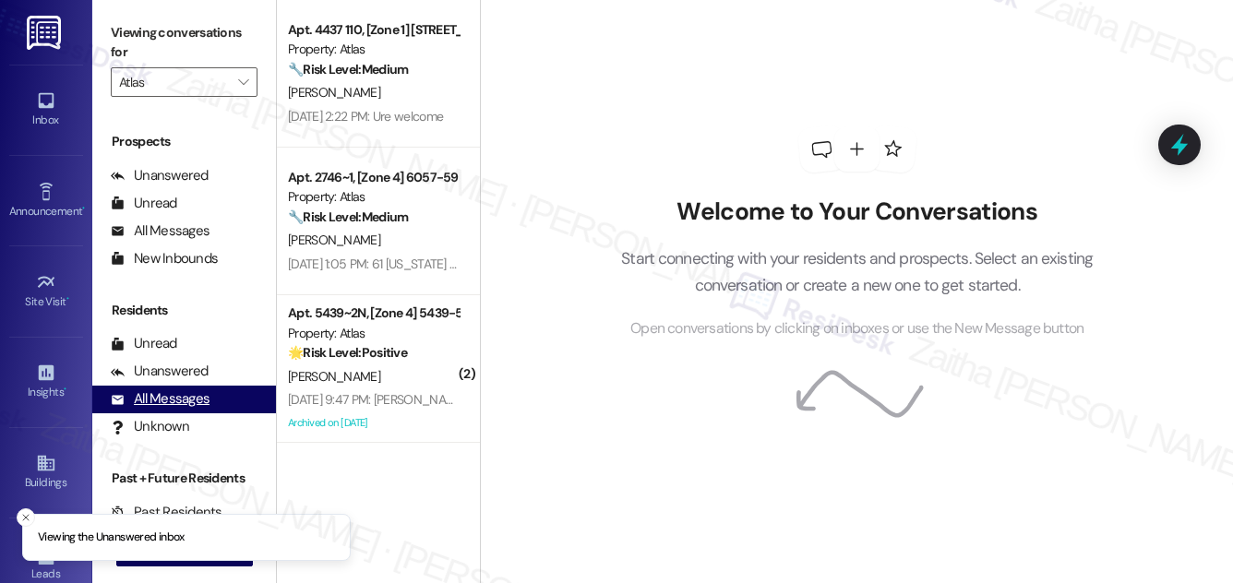
click at [170, 403] on div "All Messages" at bounding box center [160, 399] width 99 height 19
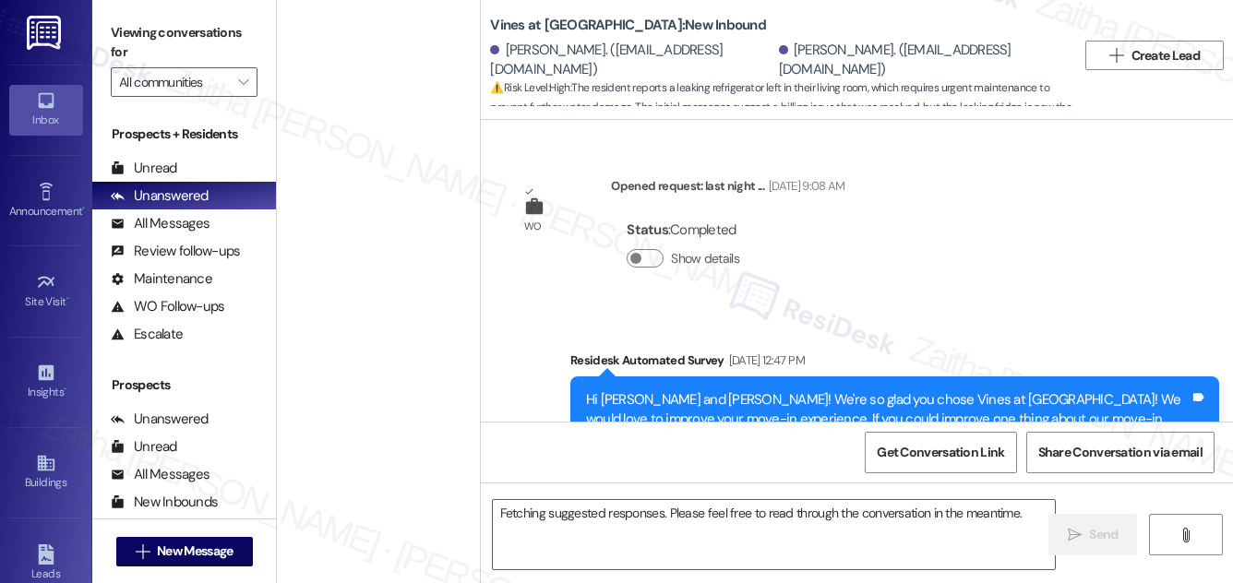
scroll to position [35632, 0]
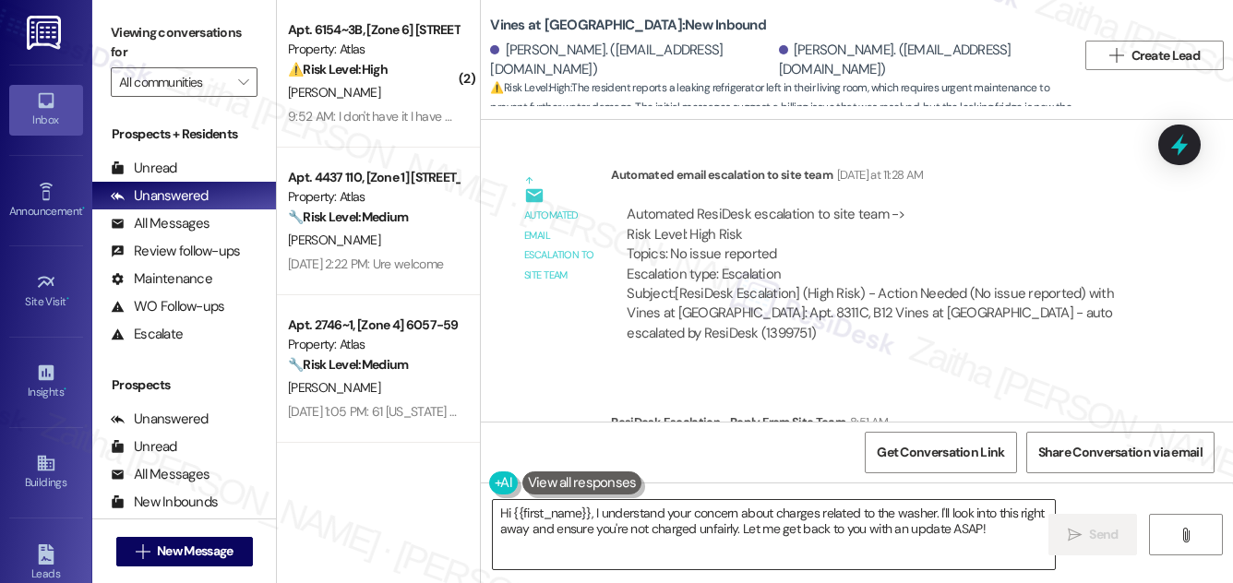
click at [597, 516] on textarea "Hi {{first_name}}, I understand your concern about charges related to the washe…" at bounding box center [774, 534] width 562 height 69
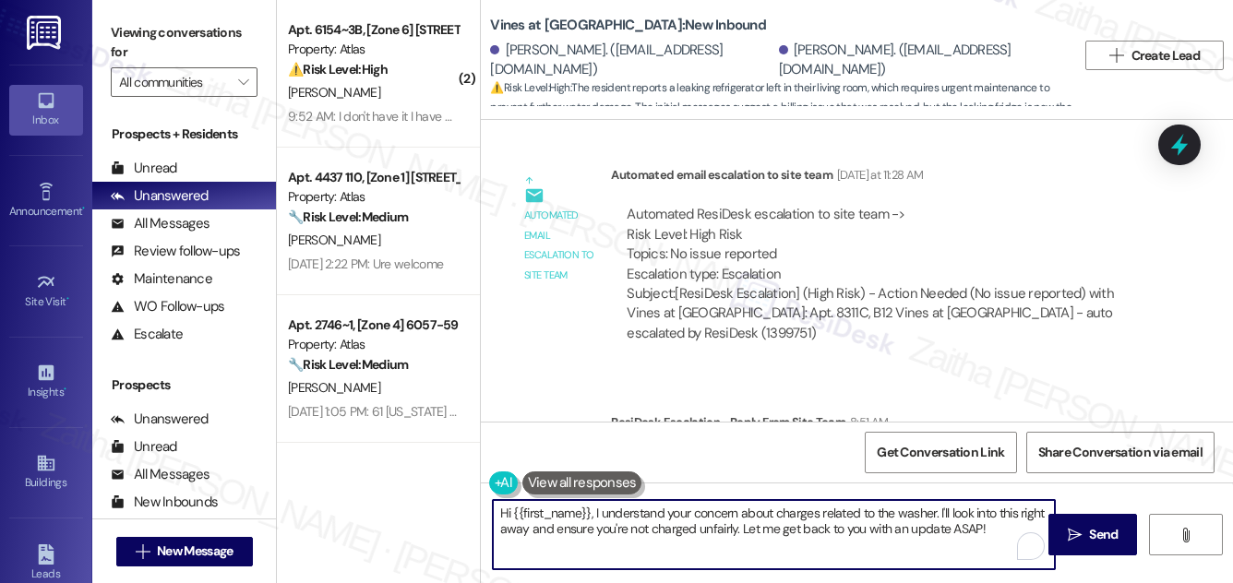
click at [591, 511] on textarea "Hi {{first_name}}, I understand your concern about charges related to the washe…" at bounding box center [774, 534] width 562 height 69
drag, startPoint x: 597, startPoint y: 511, endPoint x: 977, endPoint y: 547, distance: 381.2
click at [977, 547] on textarea "Hi {{first_name}}, I understand your concern about charges related to the washe…" at bounding box center [774, 534] width 562 height 69
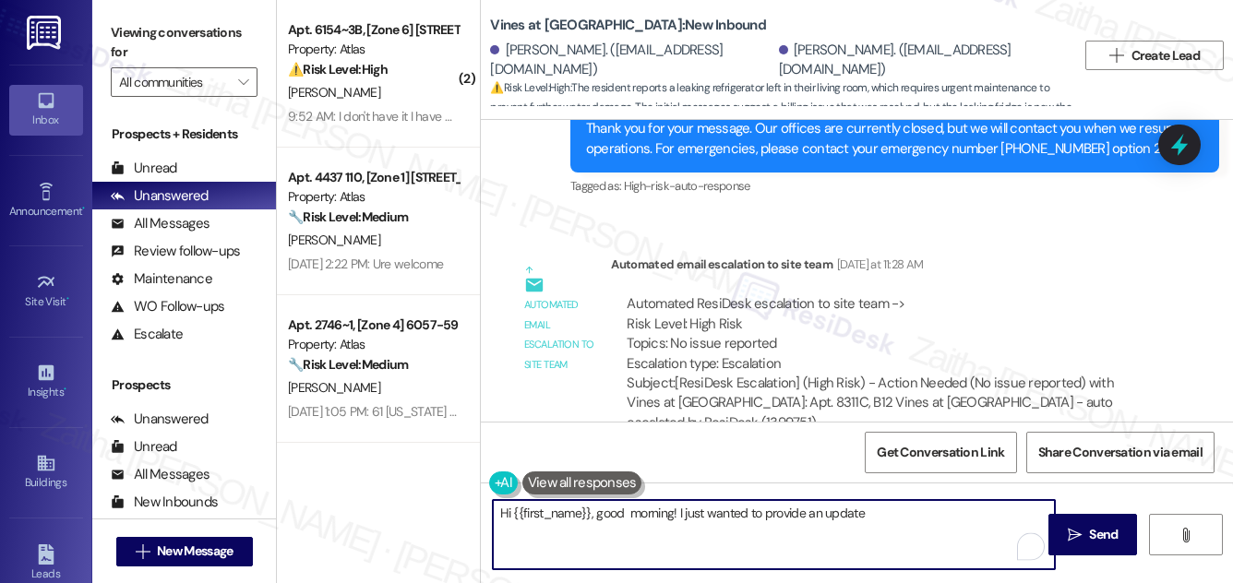
scroll to position [35464, 0]
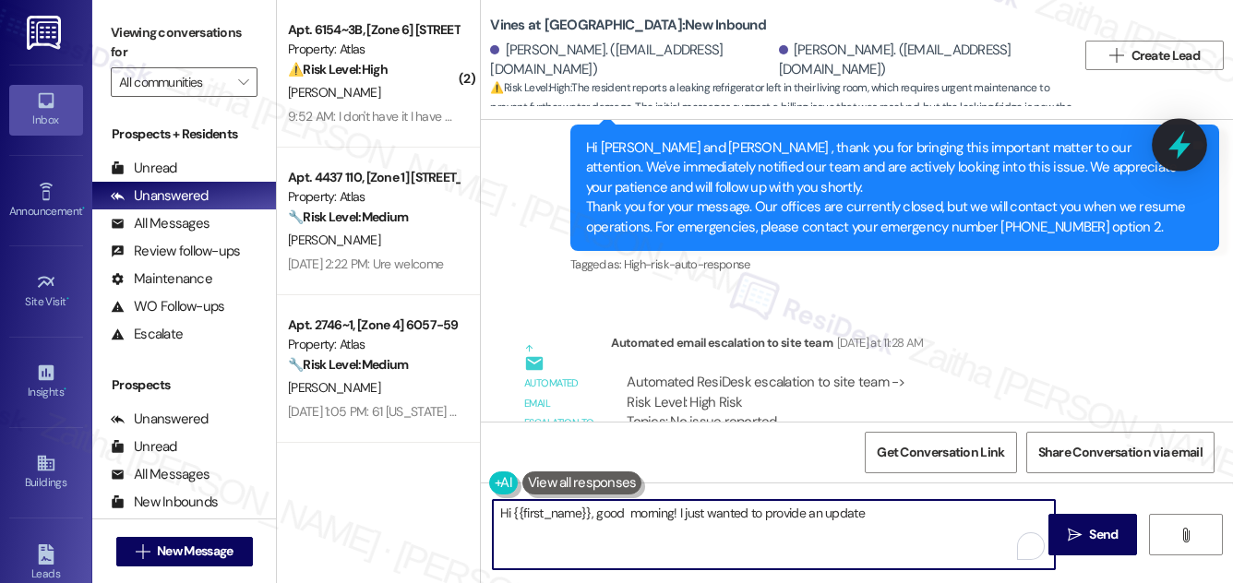
type textarea "Hi {{first_name}}, good morning! I just wanted to provide an update"
click at [1184, 151] on icon at bounding box center [1179, 144] width 31 height 31
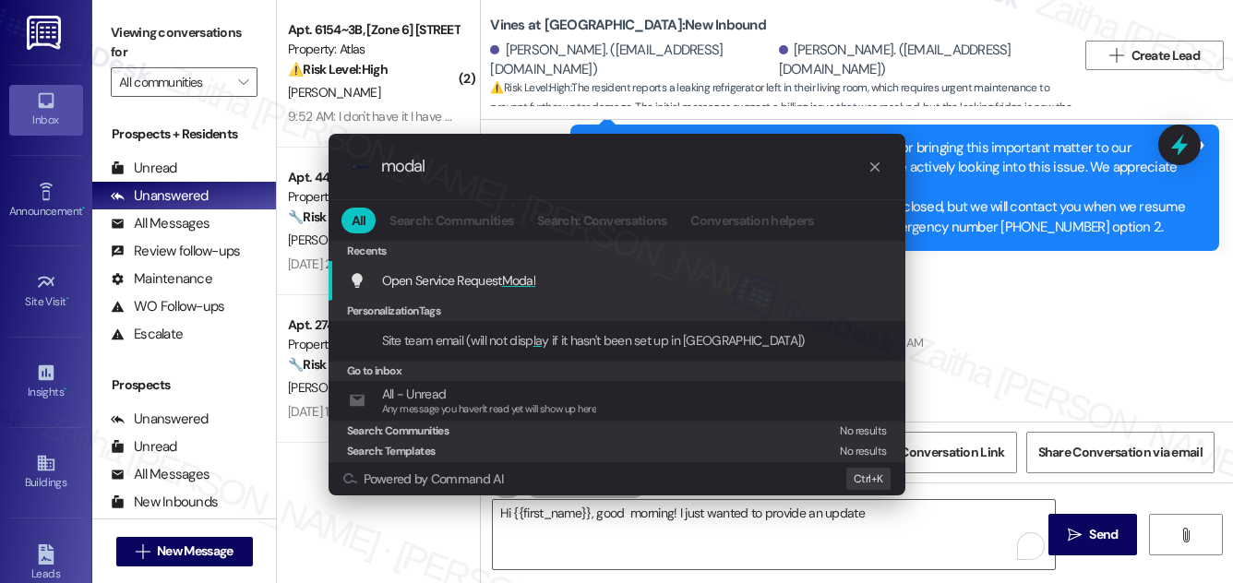
type input "modal"
click at [519, 283] on span "Modal" at bounding box center [519, 280] width 34 height 17
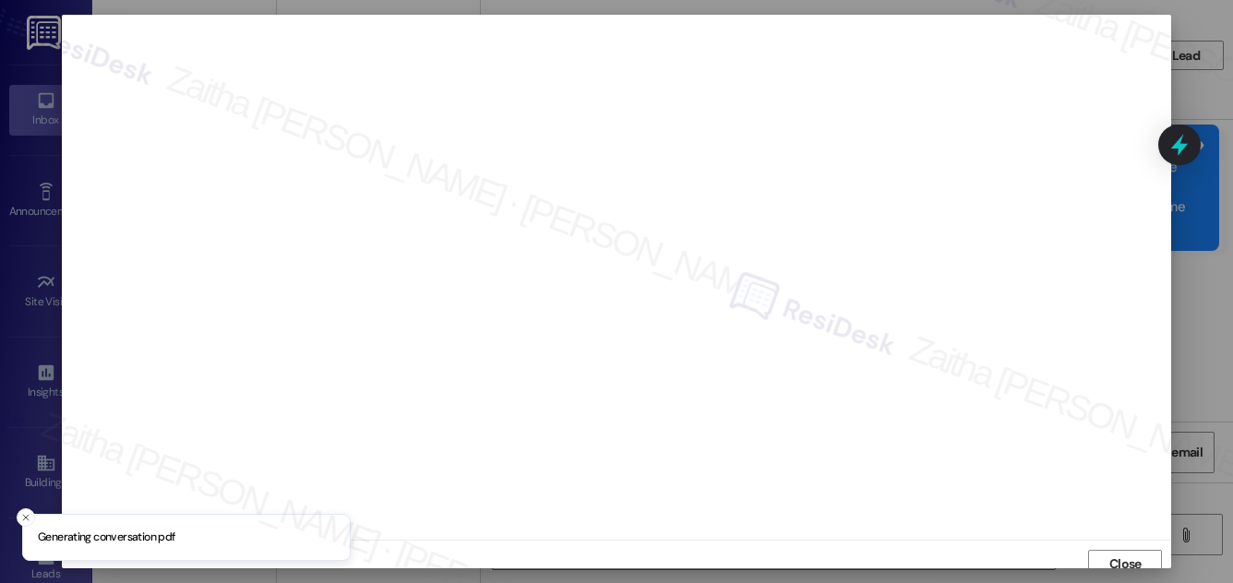
scroll to position [10, 0]
click at [1127, 559] on span "Close" at bounding box center [1126, 554] width 32 height 19
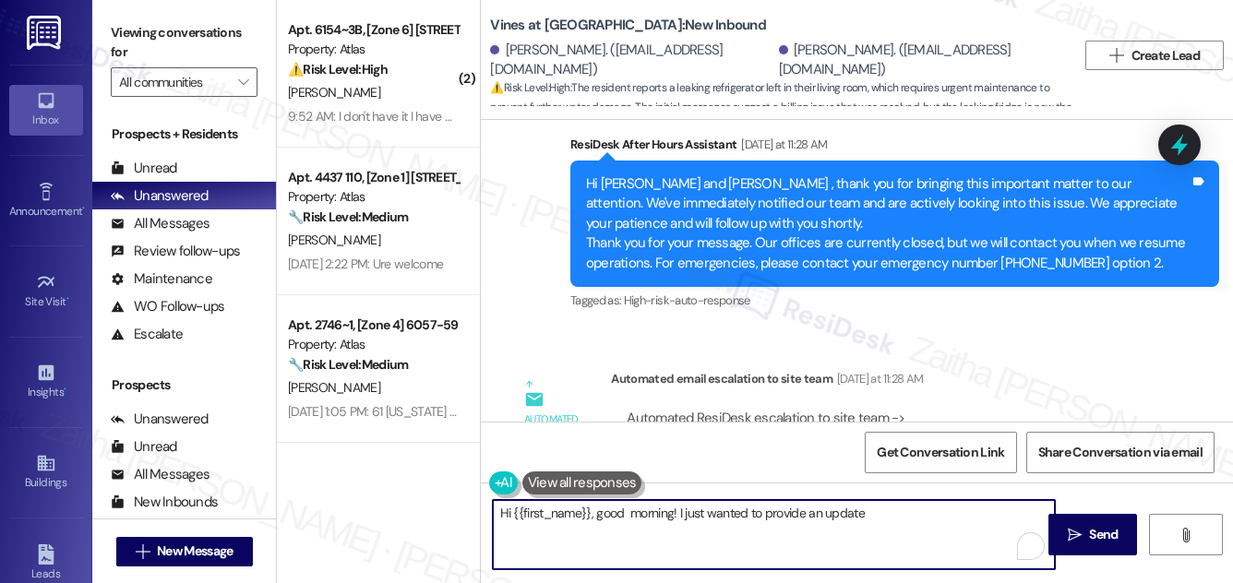
scroll to position [35632, 0]
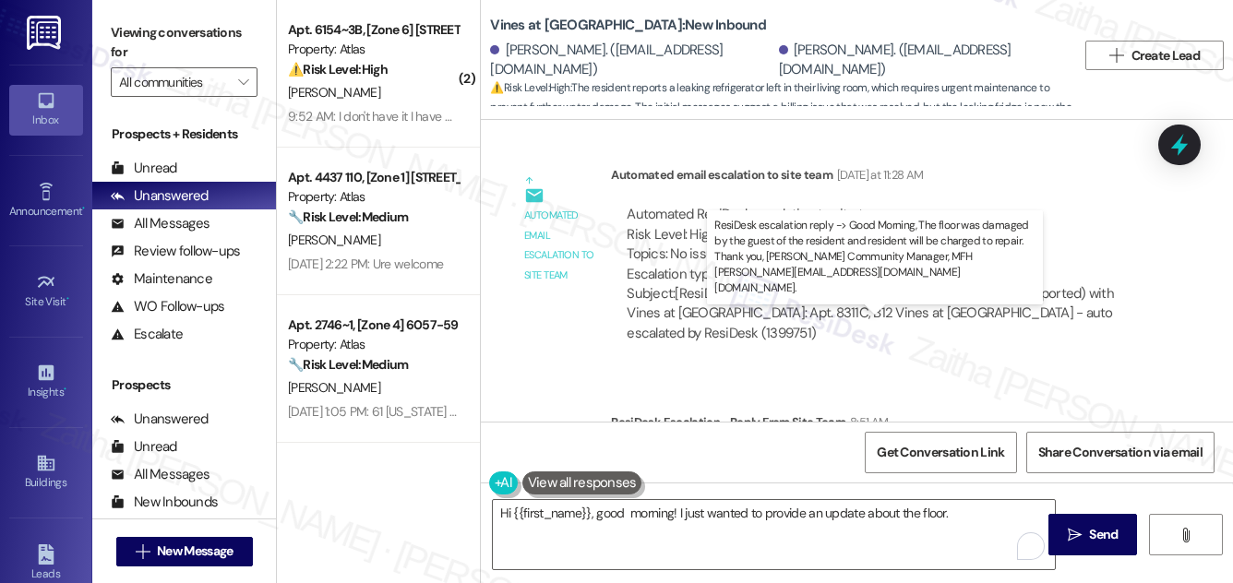
drag, startPoint x: 716, startPoint y: 342, endPoint x: 728, endPoint y: 358, distance: 20.5
click at [728, 452] on div "ResiDesk escalation reply -> Good Morning, The floor was damaged by the guest o…" at bounding box center [879, 491] width 505 height 78
copy div "The floor was damaged by the guest of the resident and resident will be charged…"
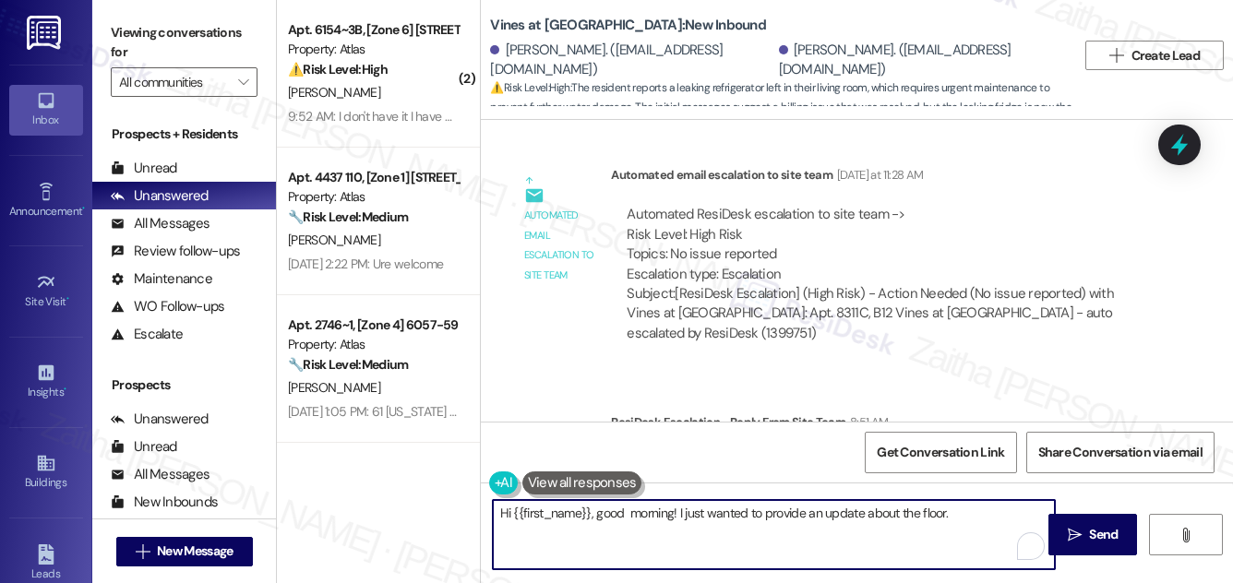
click at [969, 519] on textarea "Hi {{first_name}}, good morning! I just wanted to provide an update about the f…" at bounding box center [774, 534] width 562 height 69
paste textarea "The floor was damaged by the guest of the resident and resident will be charged…"
type textarea "Hi {{first_name}}, good morning! I just wanted to provide an update about the f…"
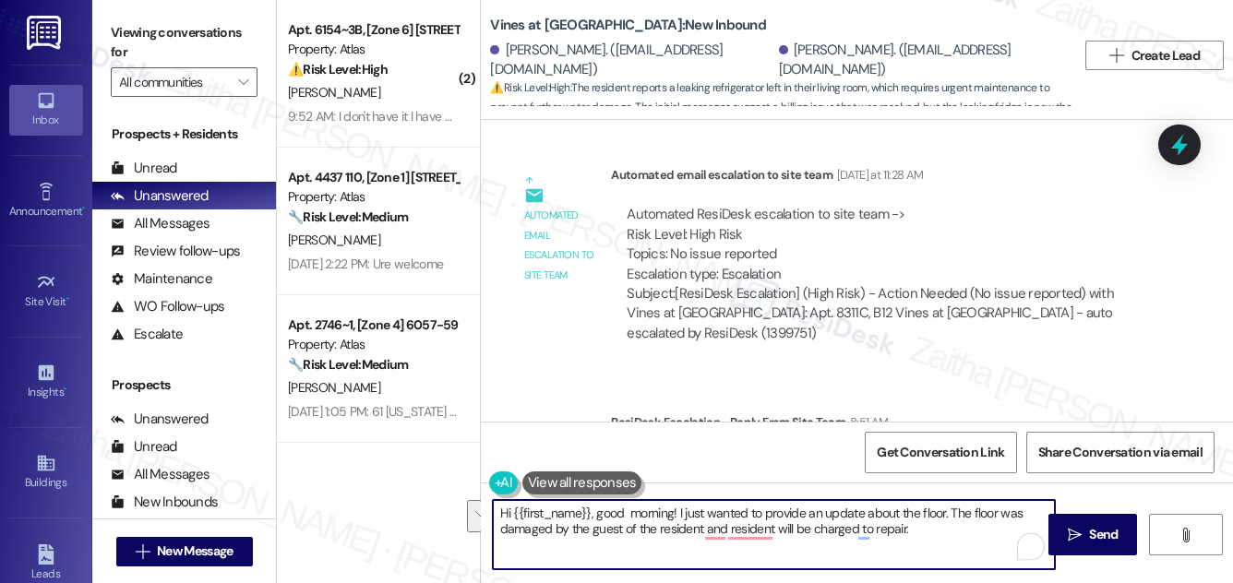
drag, startPoint x: 827, startPoint y: 511, endPoint x: 477, endPoint y: 504, distance: 350.0
click at [463, 506] on div "( 2 ) Apt. 6154~3B, [Zone 6] 6152-58 S. Martin Luther King Dr. Chicago, IL 6063…" at bounding box center [755, 291] width 956 height 583
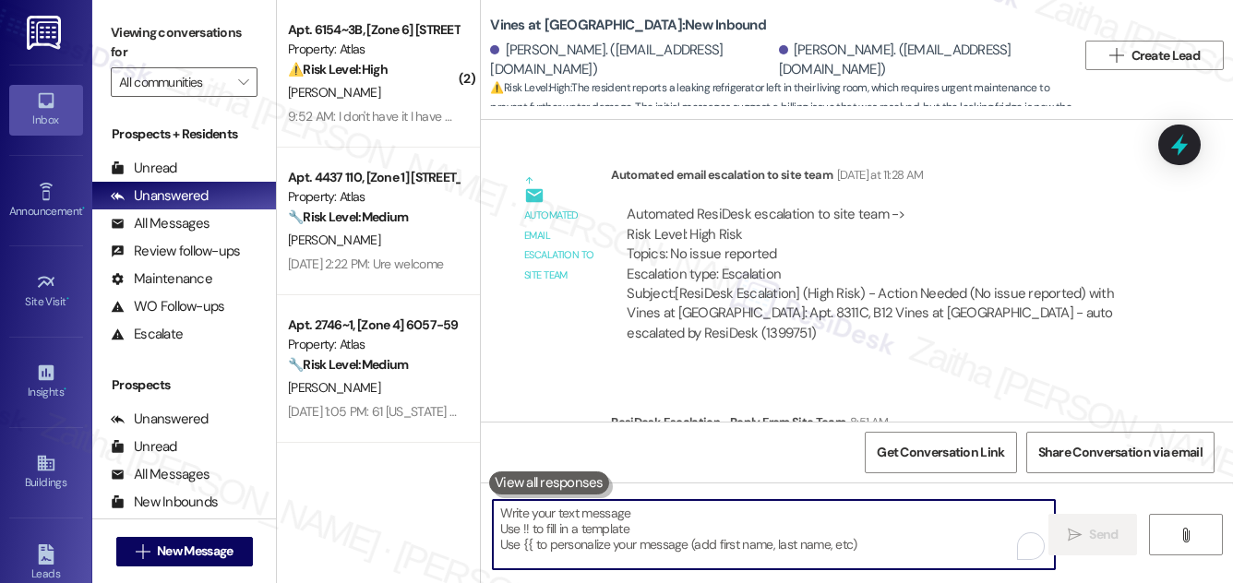
paste textarea "Hi {{first_name}}, good morning! I just wanted to give you an update about the …"
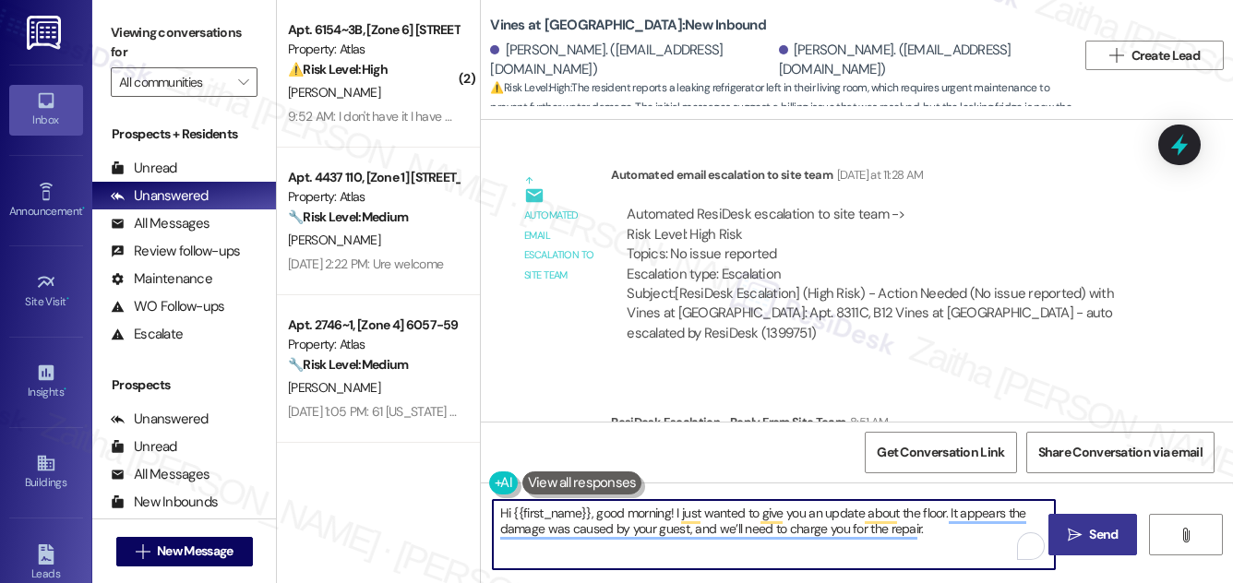
type textarea "Hi {{first_name}}, good morning! I just wanted to give you an update about the …"
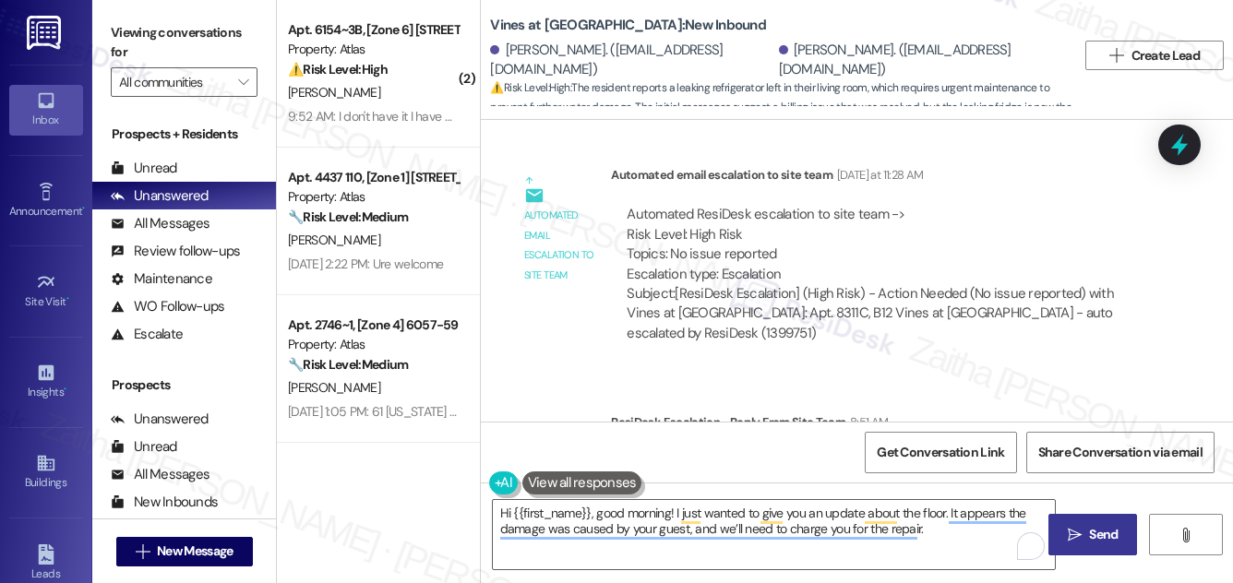
click at [1080, 537] on icon "" at bounding box center [1075, 535] width 14 height 15
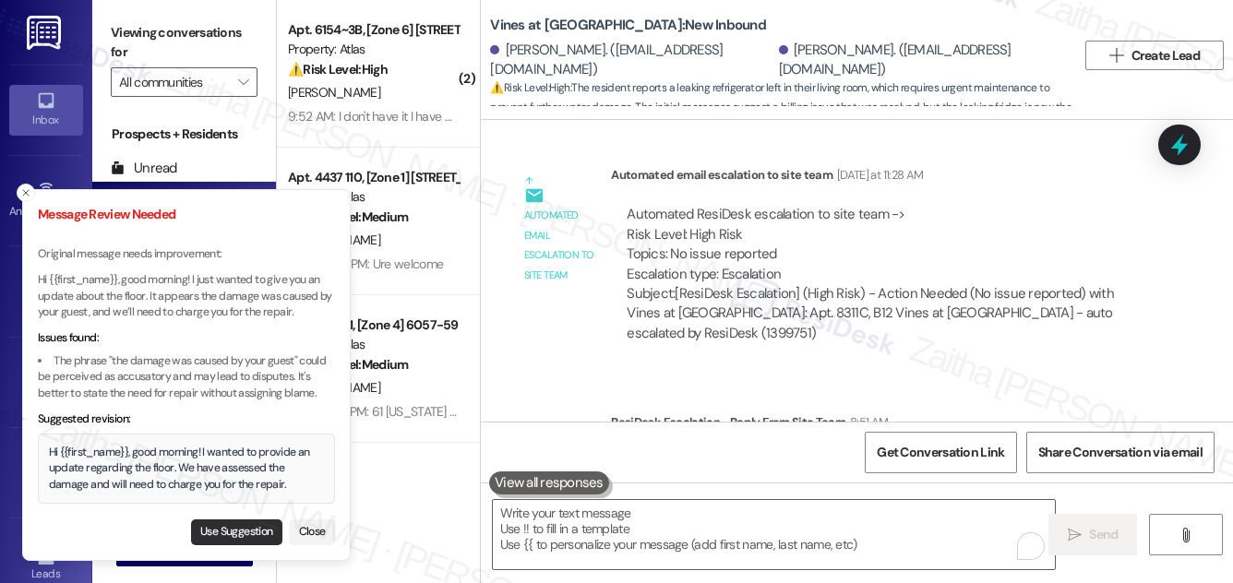
click at [219, 532] on button "Use Suggestion" at bounding box center [236, 533] width 91 height 26
type textarea "Hi {{first_name}}, good morning! I wanted to provide an update regarding the fl…"
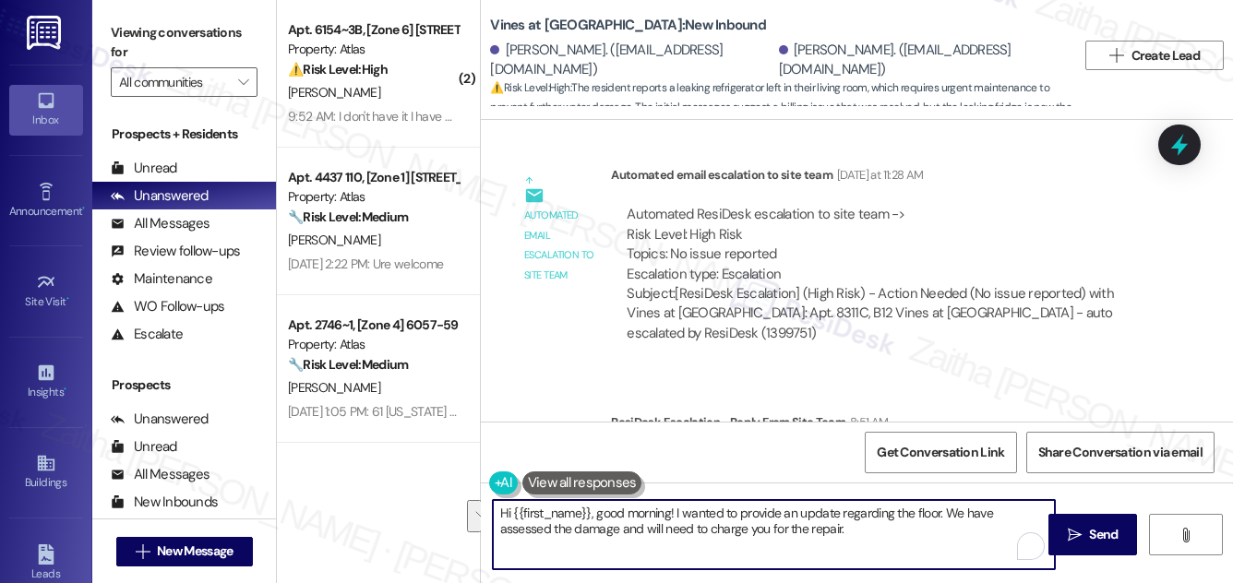
drag, startPoint x: 788, startPoint y: 531, endPoint x: 499, endPoint y: 503, distance: 291.2
click at [499, 503] on textarea "Hi {{first_name}}, good morning! I wanted to provide an update regarding the fl…" at bounding box center [774, 534] width 562 height 69
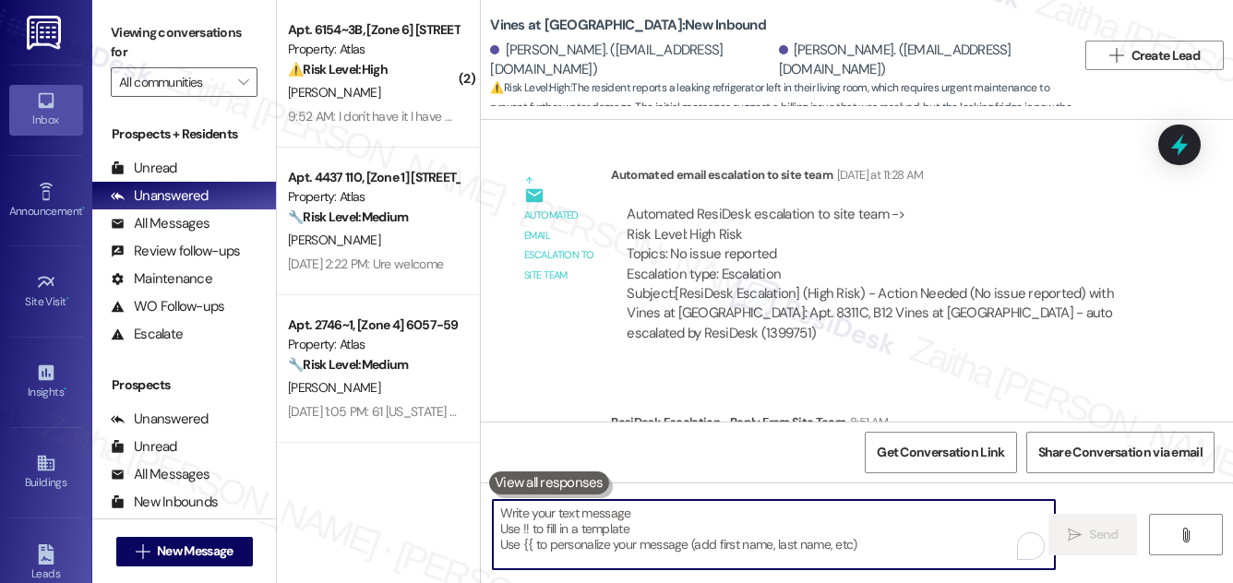
paste textarea "Hi {{first_name}}, good morning! I wanted to provide you with an update regardi…"
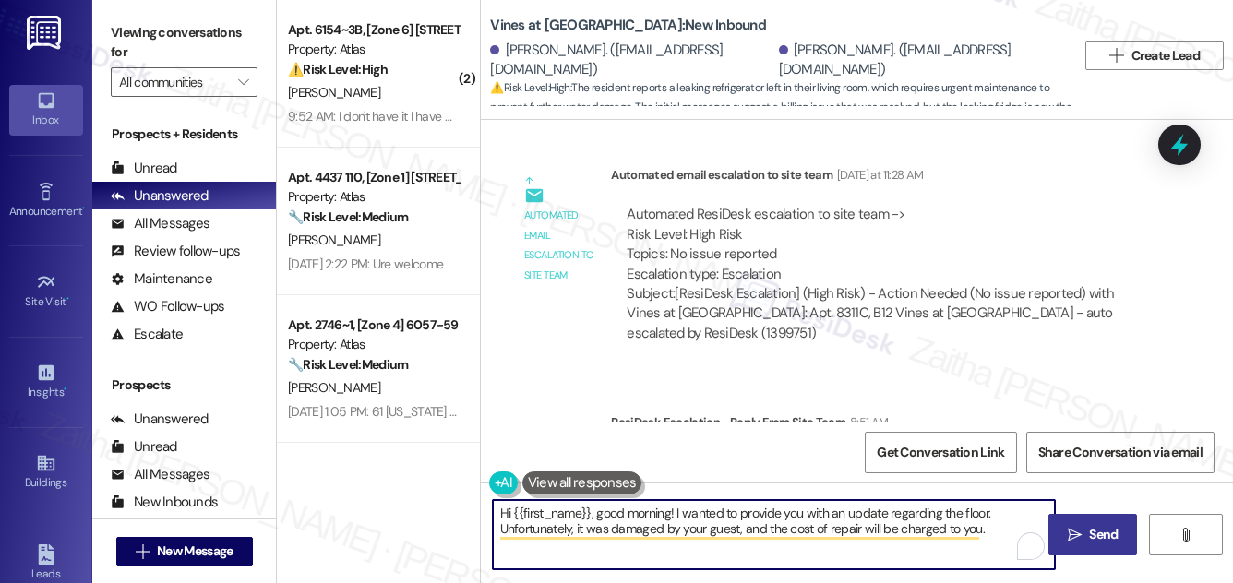
type textarea "Hi {{first_name}}, good morning! I wanted to provide you with an update regardi…"
click at [1120, 539] on span "Send" at bounding box center [1104, 534] width 36 height 19
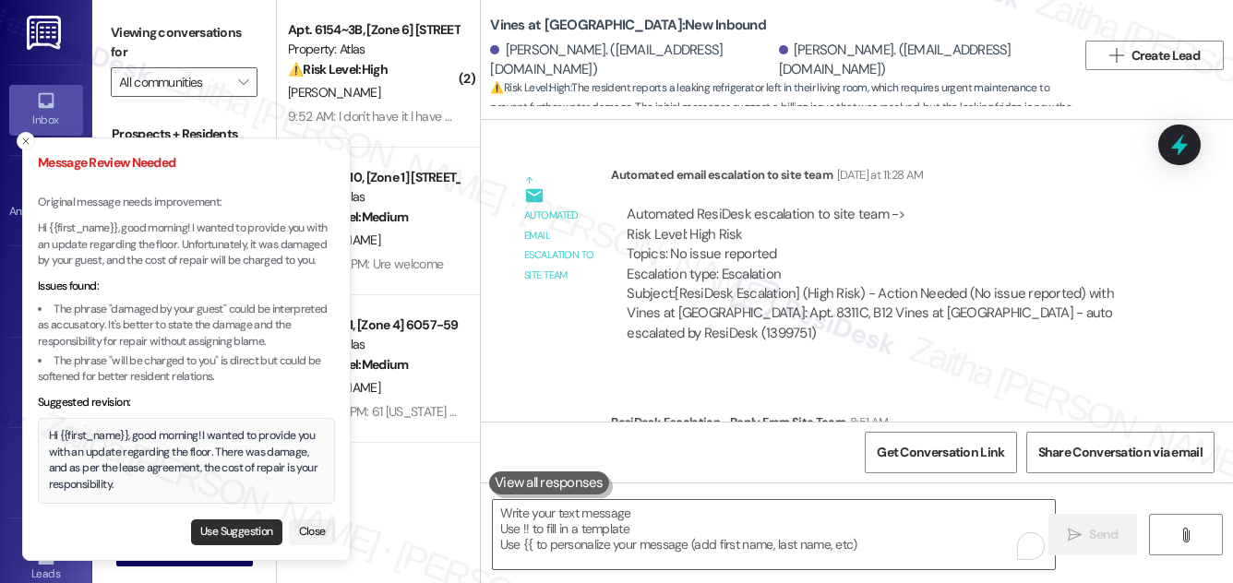
click at [246, 534] on button "Use Suggestion" at bounding box center [236, 533] width 91 height 26
type textarea "Hi {{first_name}}, good morning! I wanted to provide you with an update regardi…"
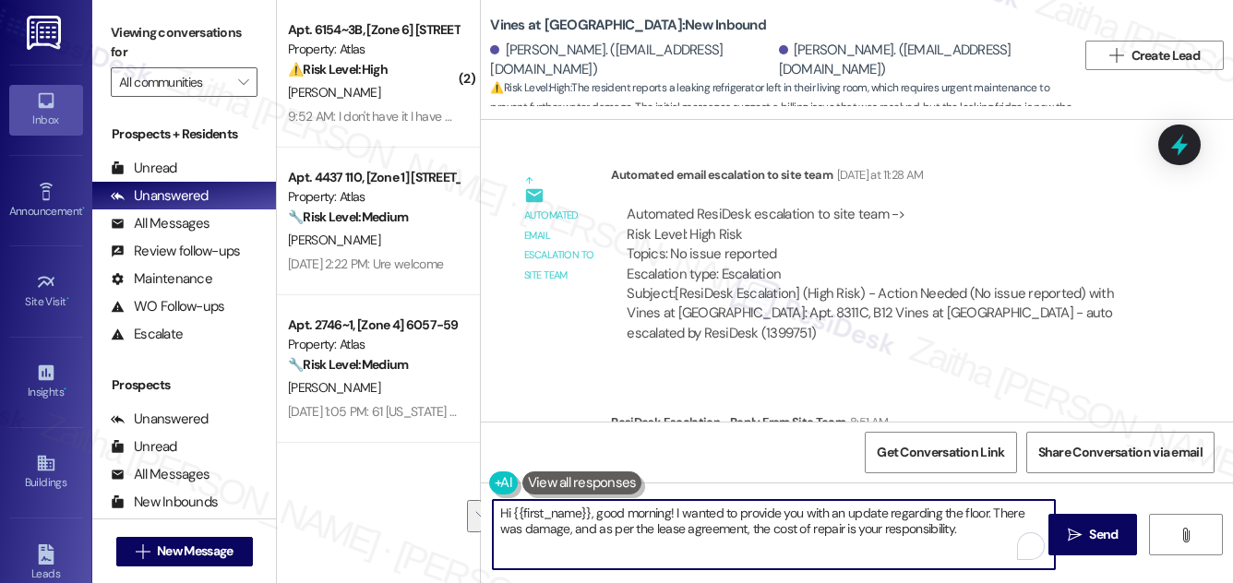
drag, startPoint x: 950, startPoint y: 535, endPoint x: 497, endPoint y: 521, distance: 453.5
click at [497, 521] on textarea "Hi {{first_name}}, good morning! I wanted to provide you with an update regardi…" at bounding box center [774, 534] width 562 height 69
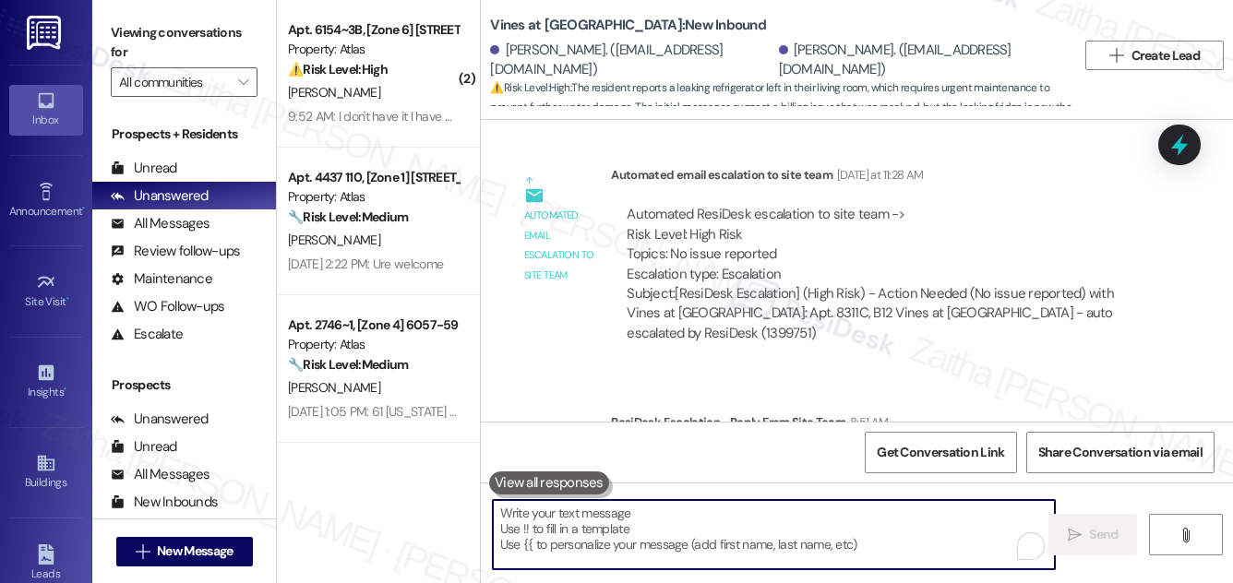
paste textarea "Good morning, {{first_name}}. I wanted to inform you about the floor. The damag…"
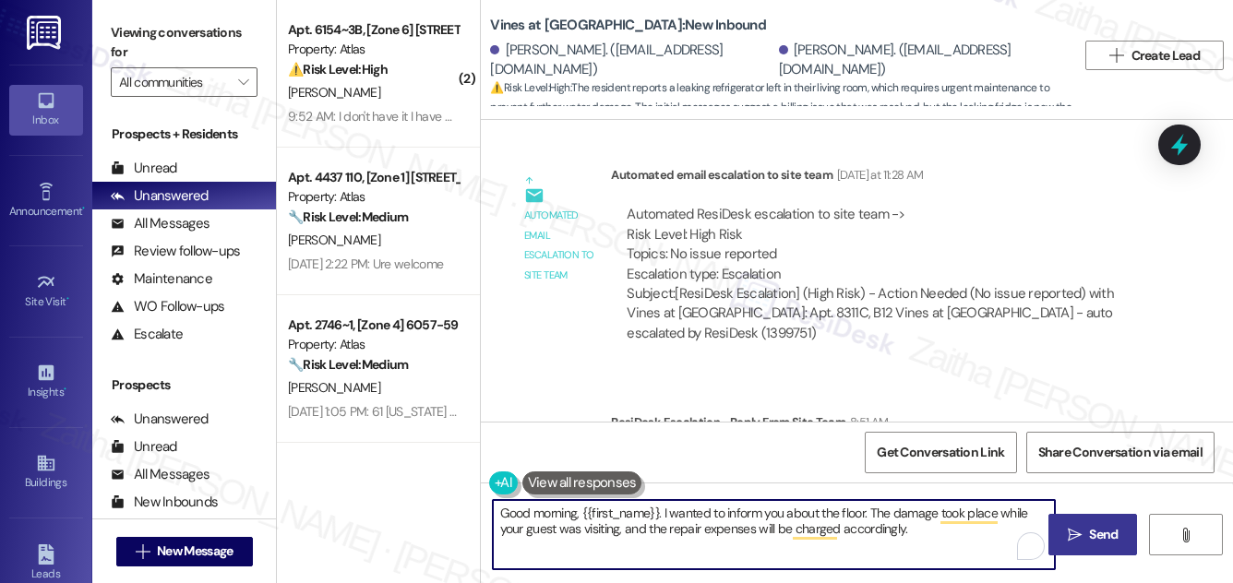
type textarea "Good morning, {{first_name}}. I wanted to inform you about the floor. The damag…"
drag, startPoint x: 1115, startPoint y: 538, endPoint x: 1102, endPoint y: 526, distance: 17.6
click at [1115, 538] on span "Send" at bounding box center [1103, 534] width 29 height 19
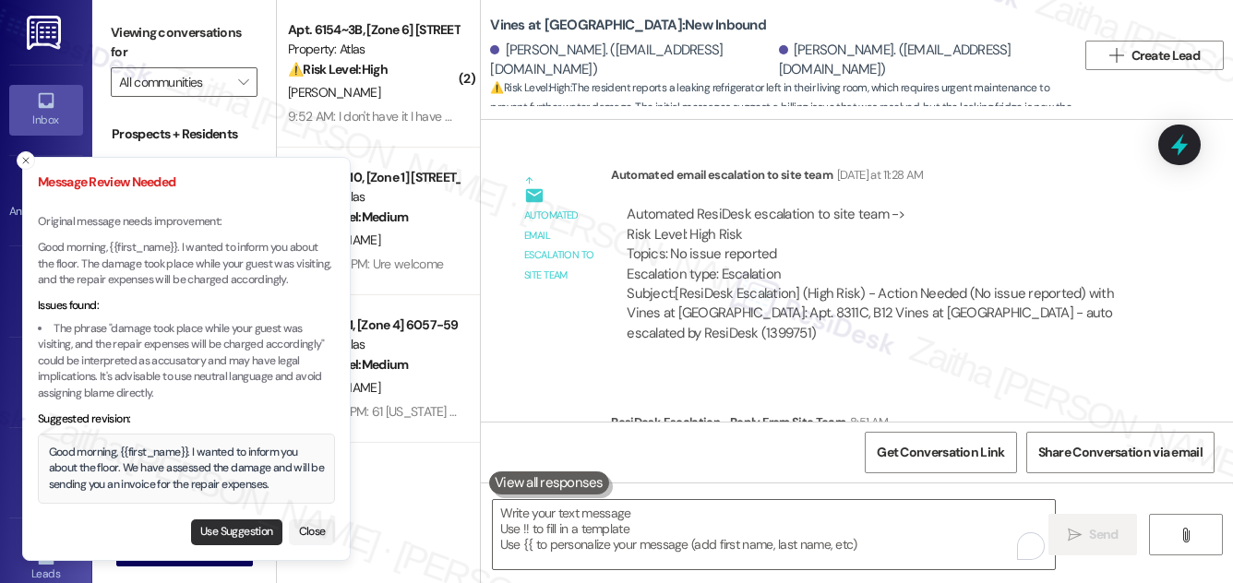
click at [233, 531] on button "Use Suggestion" at bounding box center [236, 533] width 91 height 26
type textarea "Good morning, {{first_name}}. I wanted to inform you about the floor. We have a…"
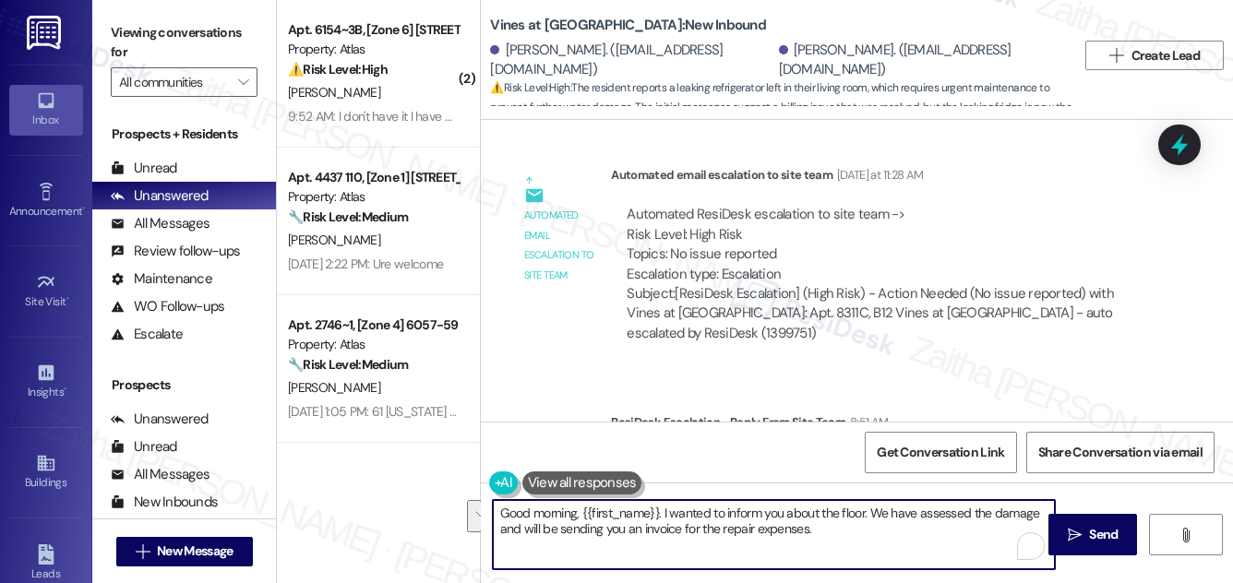
drag, startPoint x: 491, startPoint y: 511, endPoint x: 835, endPoint y: 538, distance: 344.5
click at [834, 538] on textarea "Good morning, {{first_name}}. I wanted to inform you about the floor. We have a…" at bounding box center [774, 534] width 562 height 69
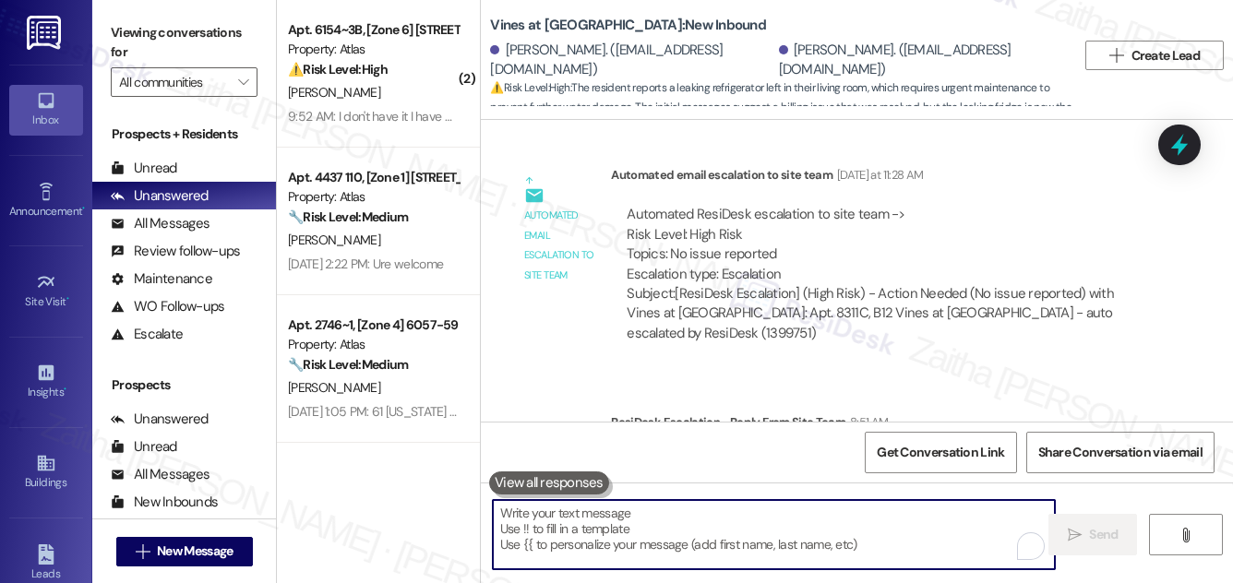
paste textarea "Hi {{first_name}}, good morning! I wanted to provide you with an update regardi…"
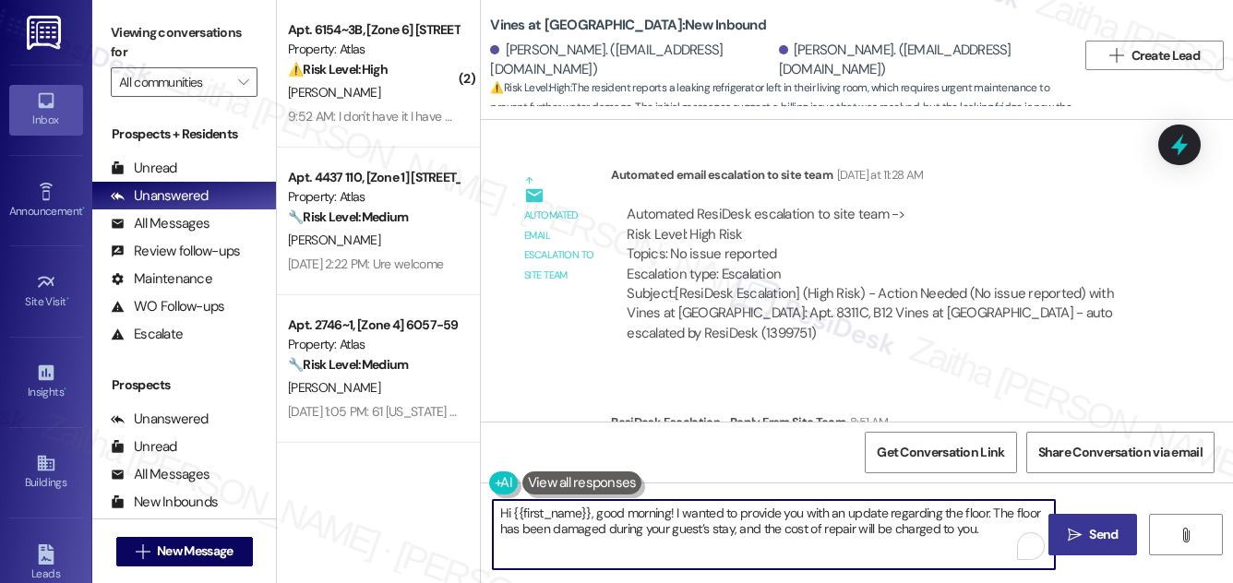
type textarea "Hi {{first_name}}, good morning! I wanted to provide you with an update regardi…"
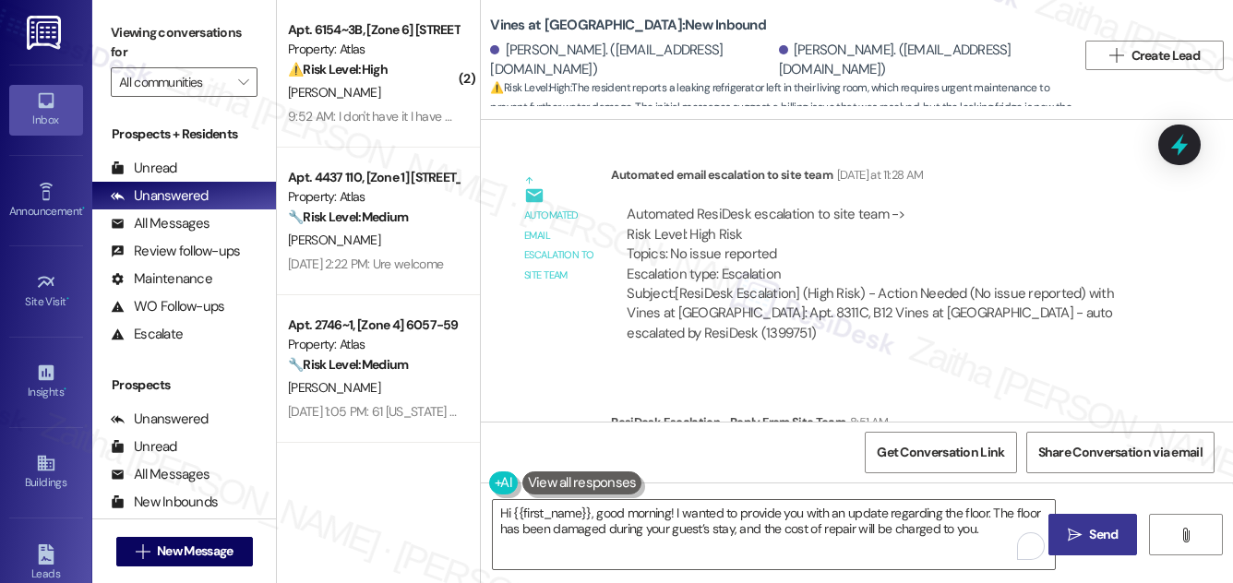
click at [1100, 531] on span "Send" at bounding box center [1103, 534] width 29 height 19
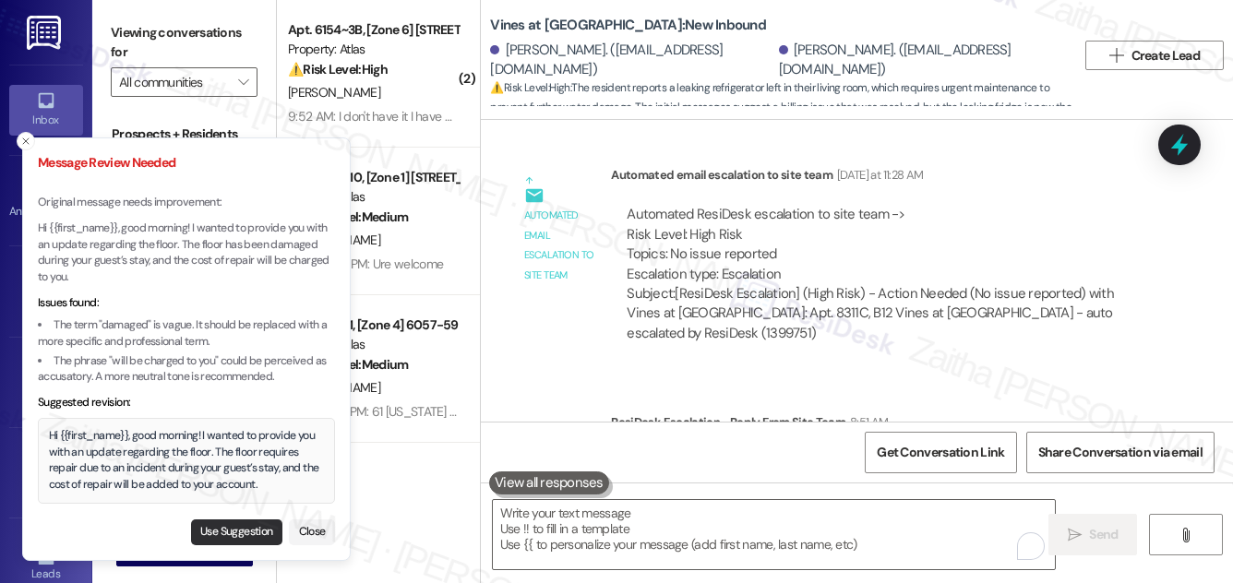
click at [220, 532] on button "Use Suggestion" at bounding box center [236, 533] width 91 height 26
type textarea "Hi {{first_name}}, good morning! I wanted to provide you with an update regardi…"
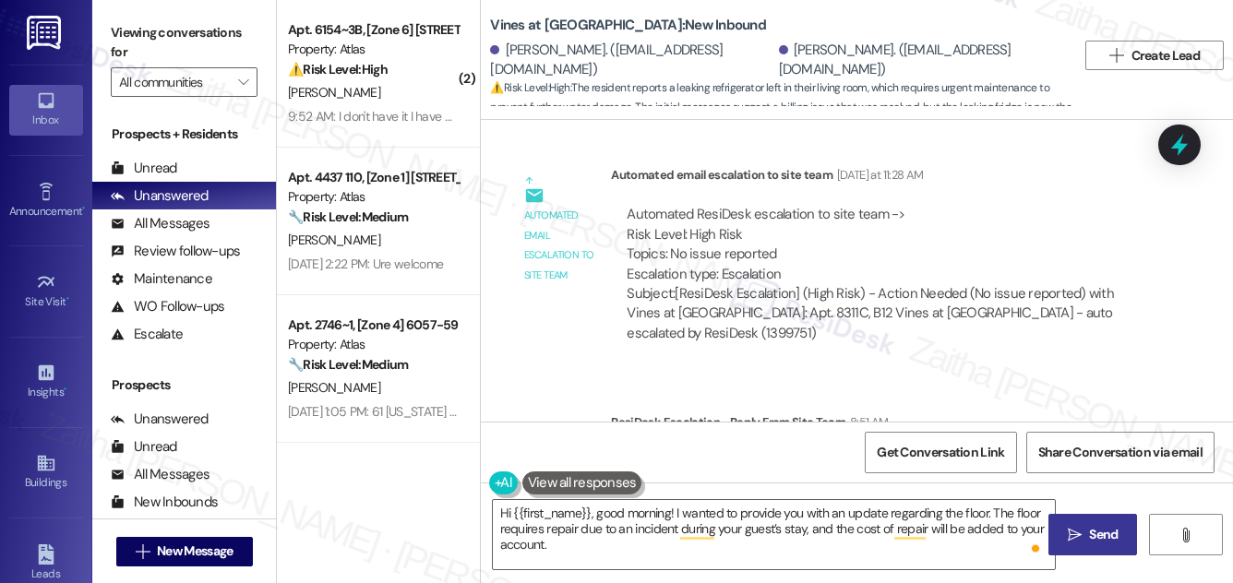
click at [1083, 528] on span " Send" at bounding box center [1093, 534] width 58 height 19
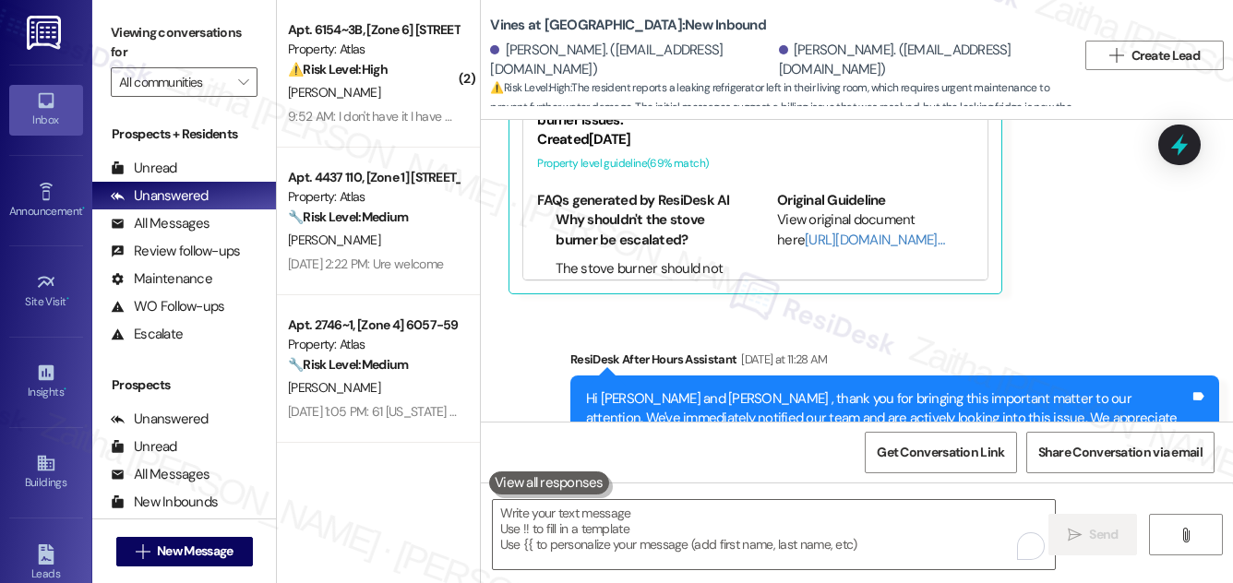
scroll to position [35212, 0]
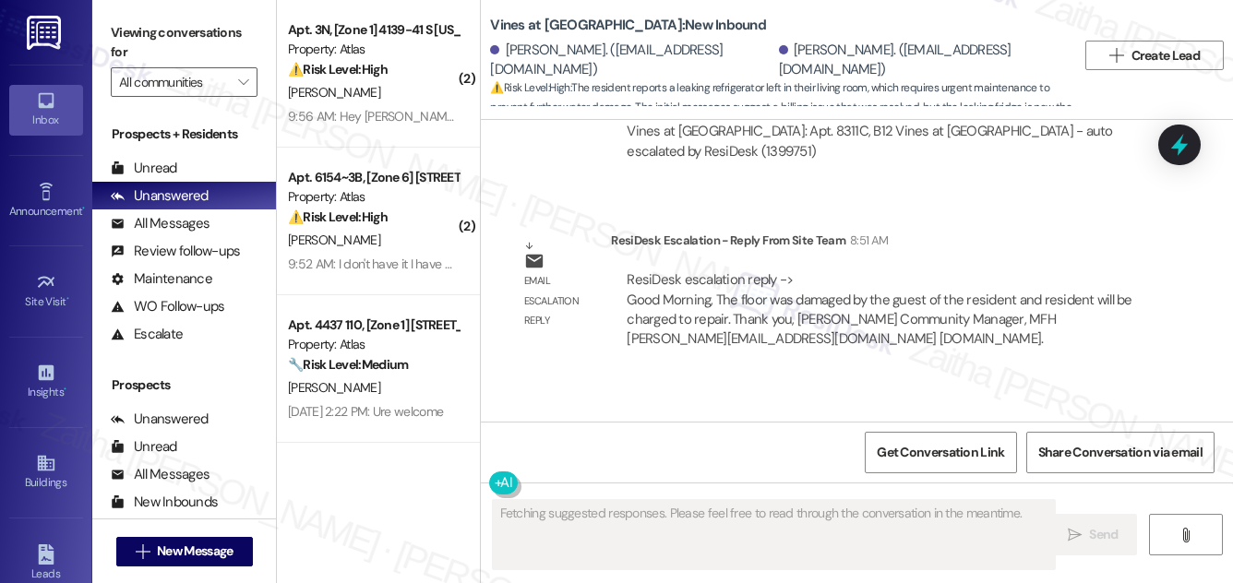
scroll to position [35828, 0]
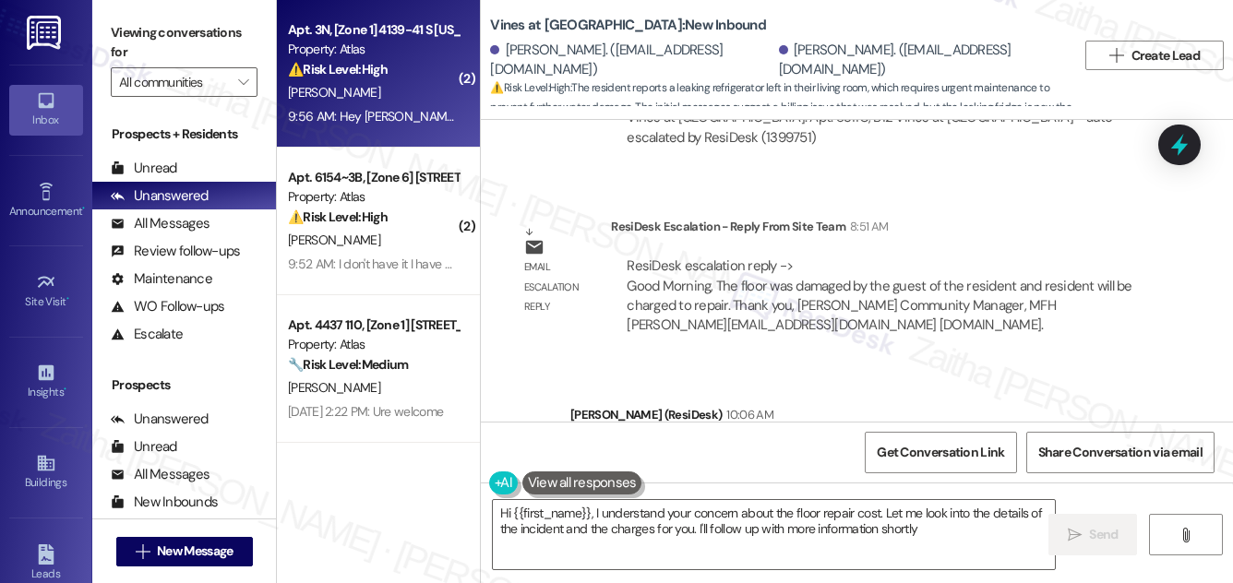
type textarea "Hi {{first_name}}, I understand your concern about the floor repair cost. Let m…"
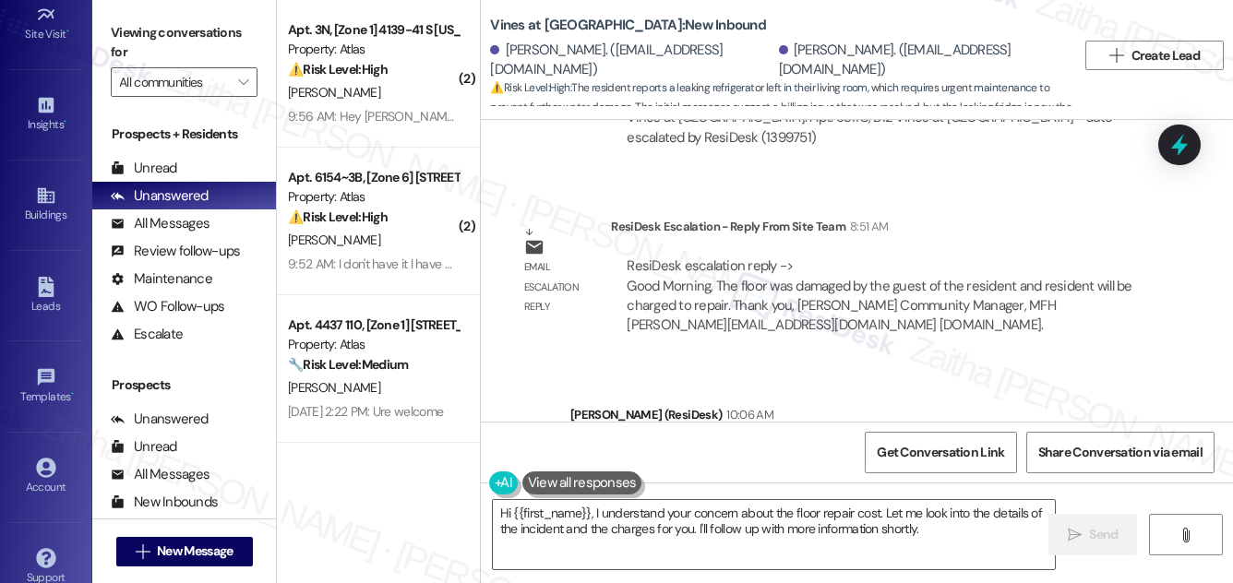
scroll to position [290, 0]
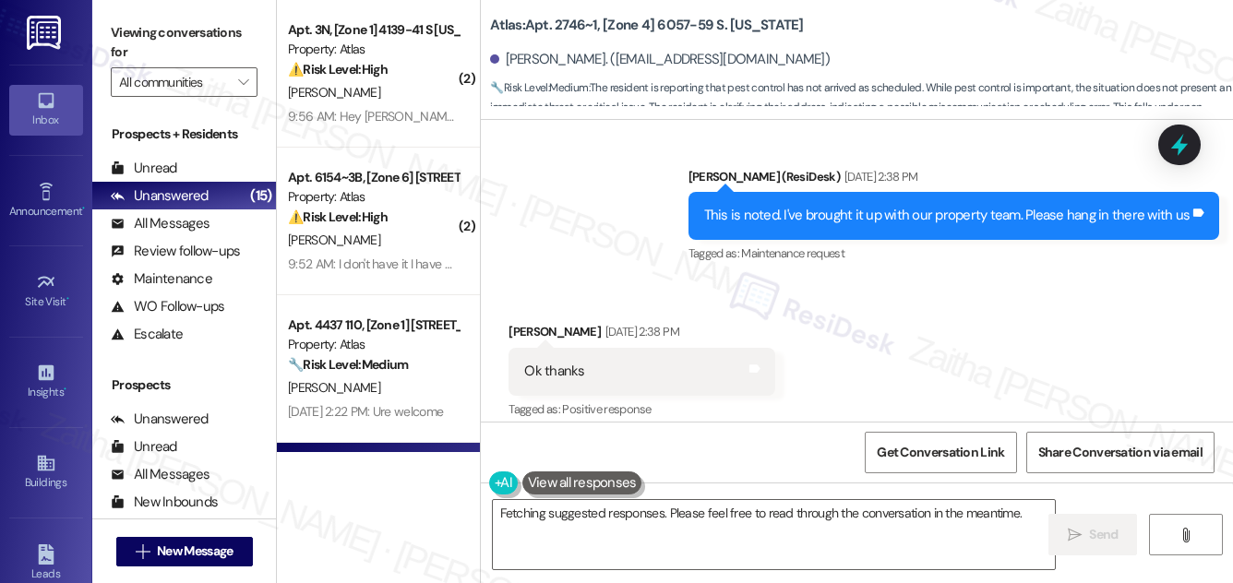
scroll to position [3950, 0]
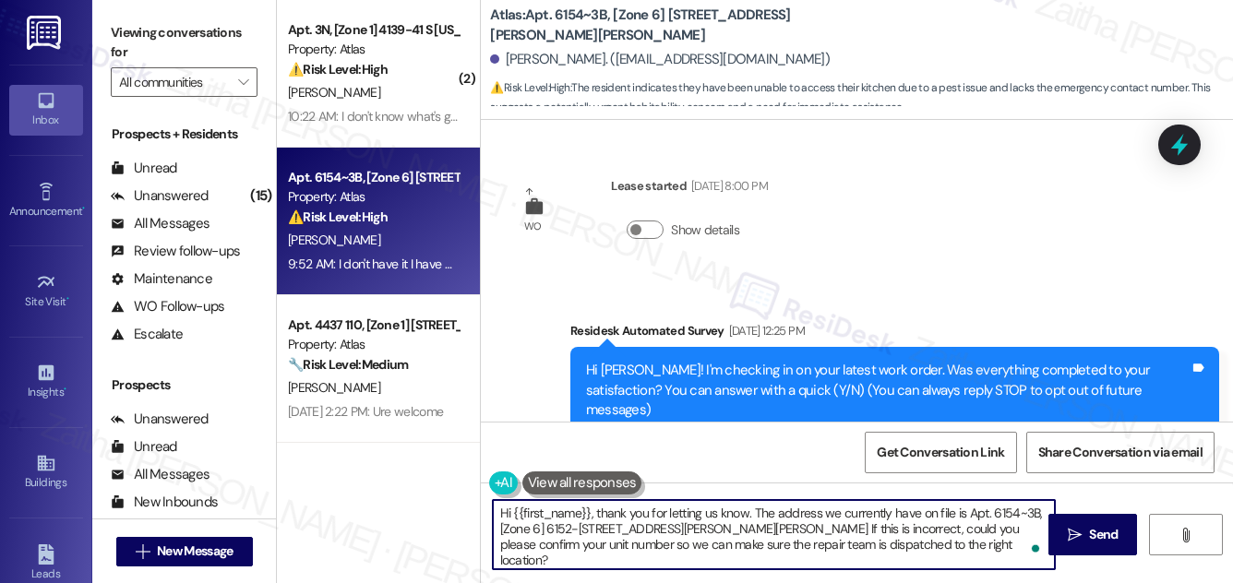
scroll to position [836, 0]
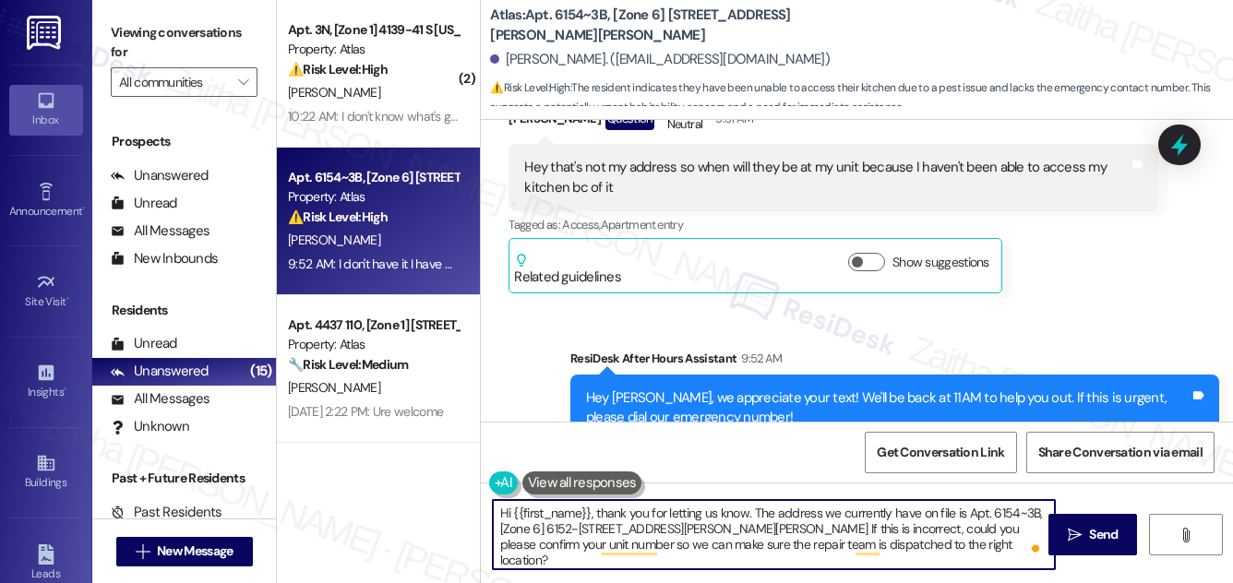
click at [709, 512] on textarea "Hi {{first_name}}, thank you for letting us know. The address we currently have…" at bounding box center [774, 534] width 562 height 69
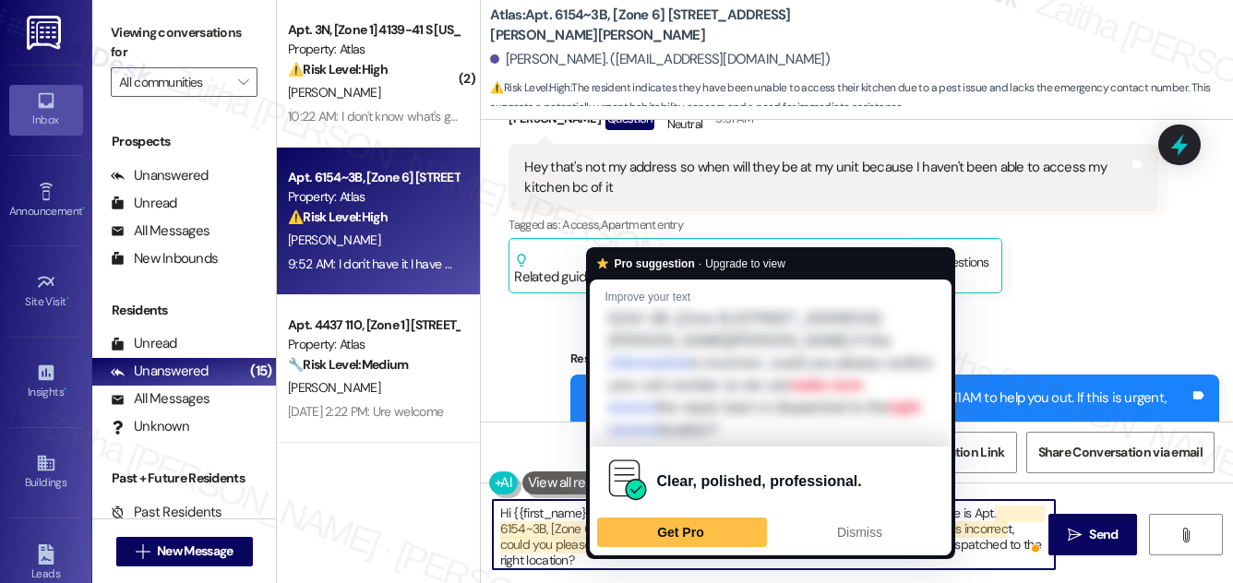
click at [634, 543] on textarea "Hi {{first_name}}, thank you for letting me know. The address we currently have…" at bounding box center [774, 534] width 562 height 69
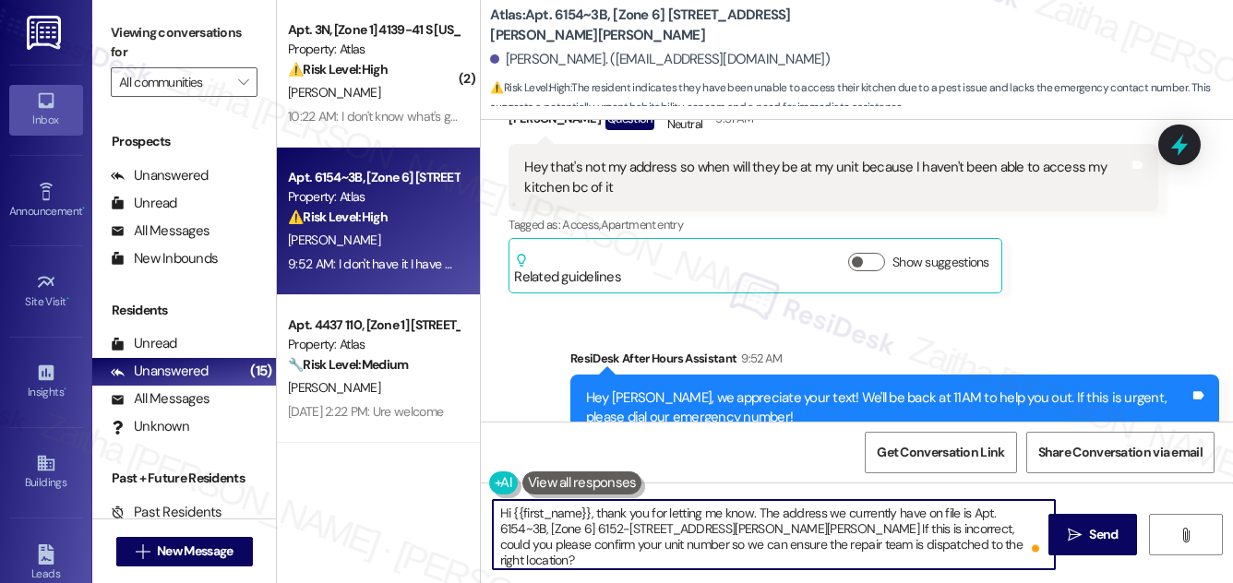
click at [678, 545] on textarea "Hi {{first_name}}, thank you for letting me know. The address we currently have…" at bounding box center [774, 534] width 562 height 69
click at [679, 546] on textarea "Hi {{first_name}}, thank you for letting me know. The address we currently have…" at bounding box center [774, 534] width 562 height 69
click at [900, 546] on textarea "Hi {{first_name}}, thank you for letting me know. The address we currently have…" at bounding box center [774, 534] width 562 height 69
type textarea "Hi {{first_name}}, thank you for letting me know. The address we currently have…"
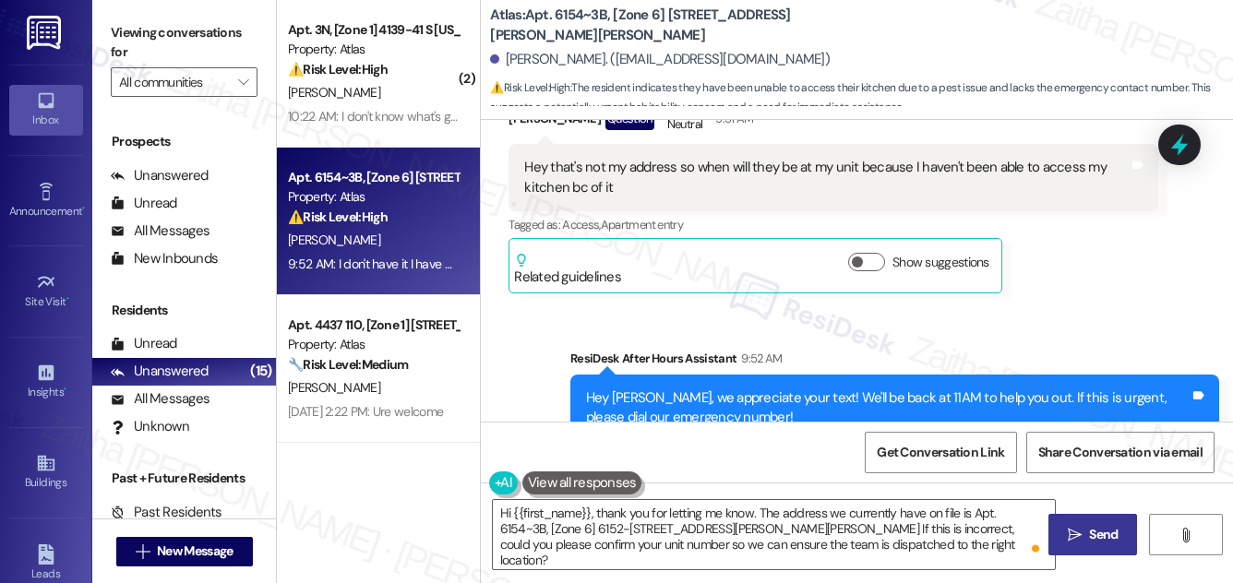
click at [1083, 535] on span " Send" at bounding box center [1093, 534] width 58 height 19
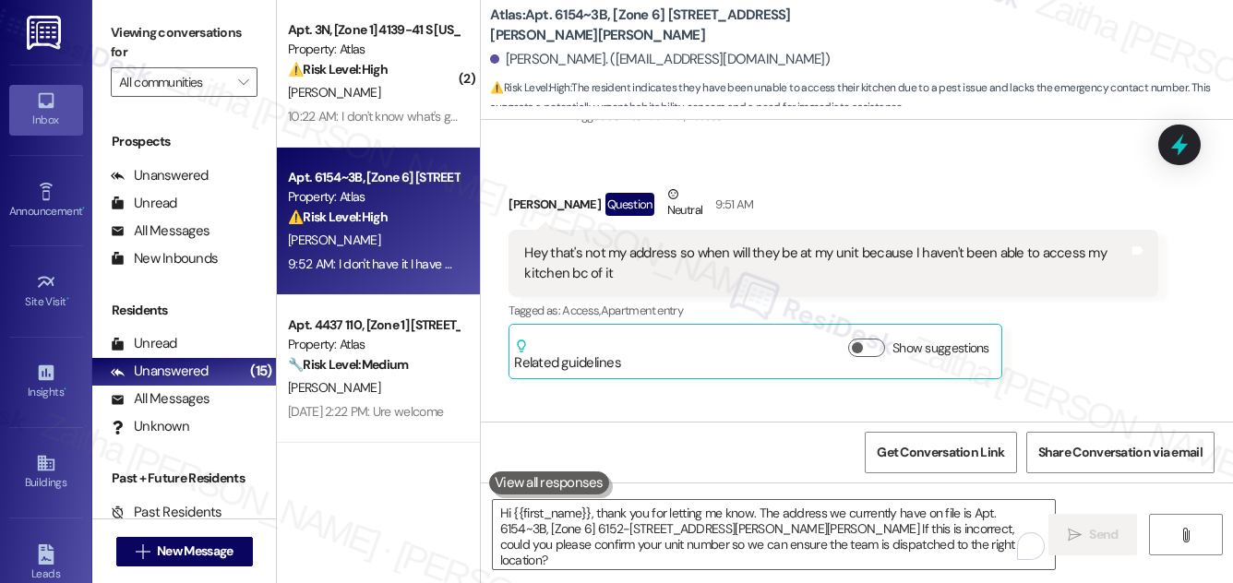
scroll to position [1088, 0]
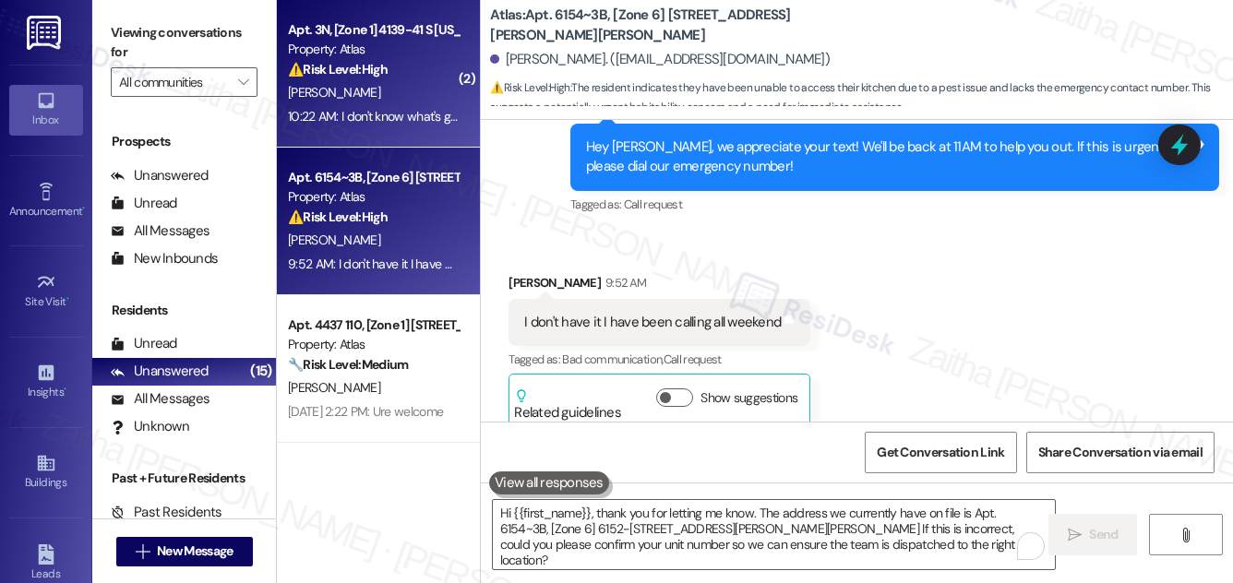
click at [417, 85] on div "C. Brewer" at bounding box center [373, 92] width 174 height 23
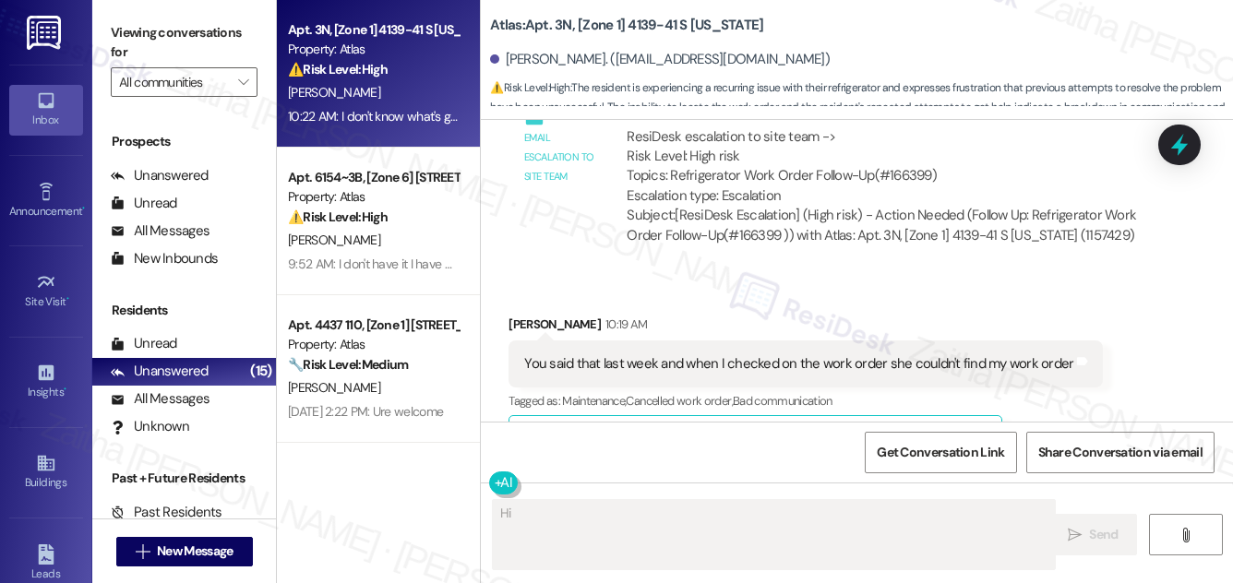
scroll to position [9948, 0]
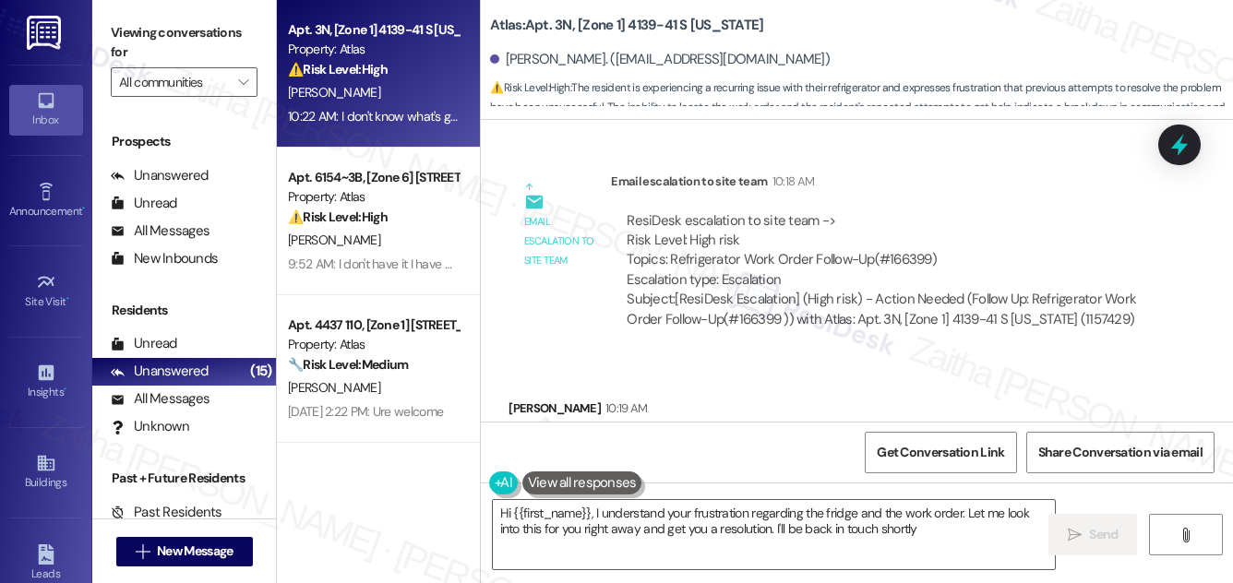
type textarea "Hi {{first_name}}, I understand your frustration regarding the fridge and the w…"
click at [856, 514] on button "Hide Suggestions" at bounding box center [870, 523] width 37 height 18
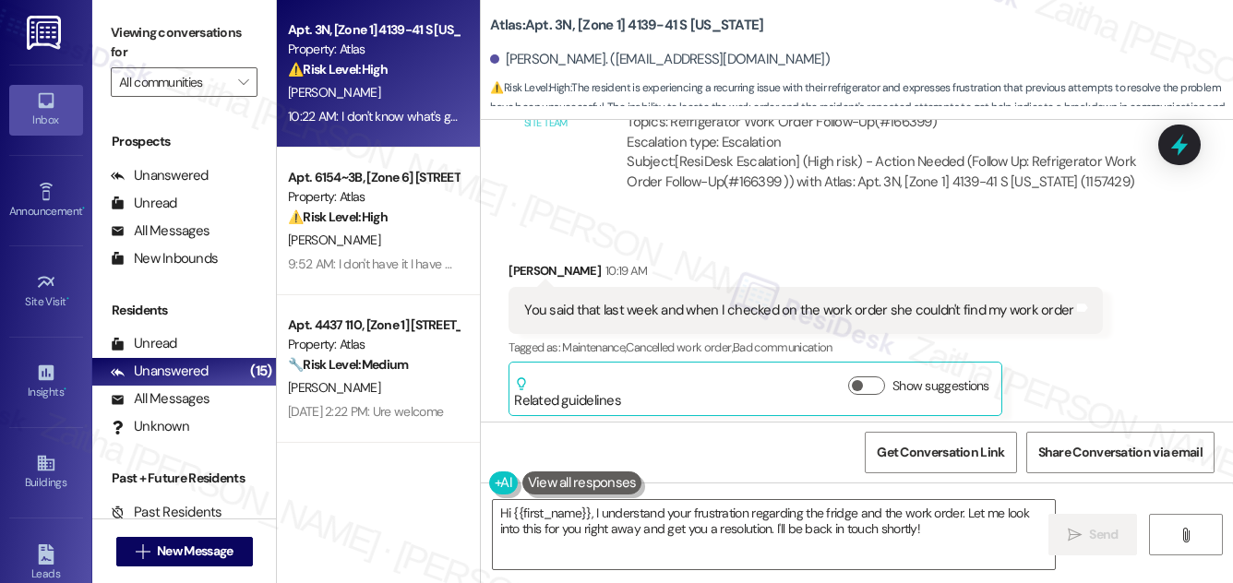
scroll to position [10133, 0]
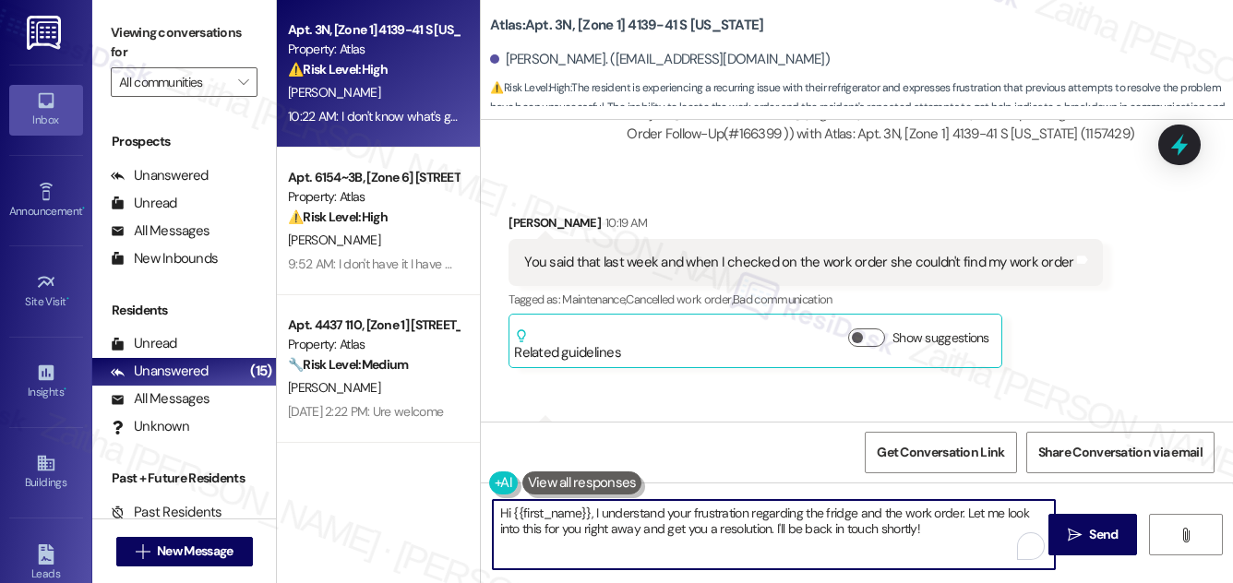
drag, startPoint x: 928, startPoint y: 533, endPoint x: 493, endPoint y: 513, distance: 435.3
click at [493, 513] on textarea "Hi {{first_name}}, I understand your frustration regarding the fridge and the w…" at bounding box center [774, 534] width 562 height 69
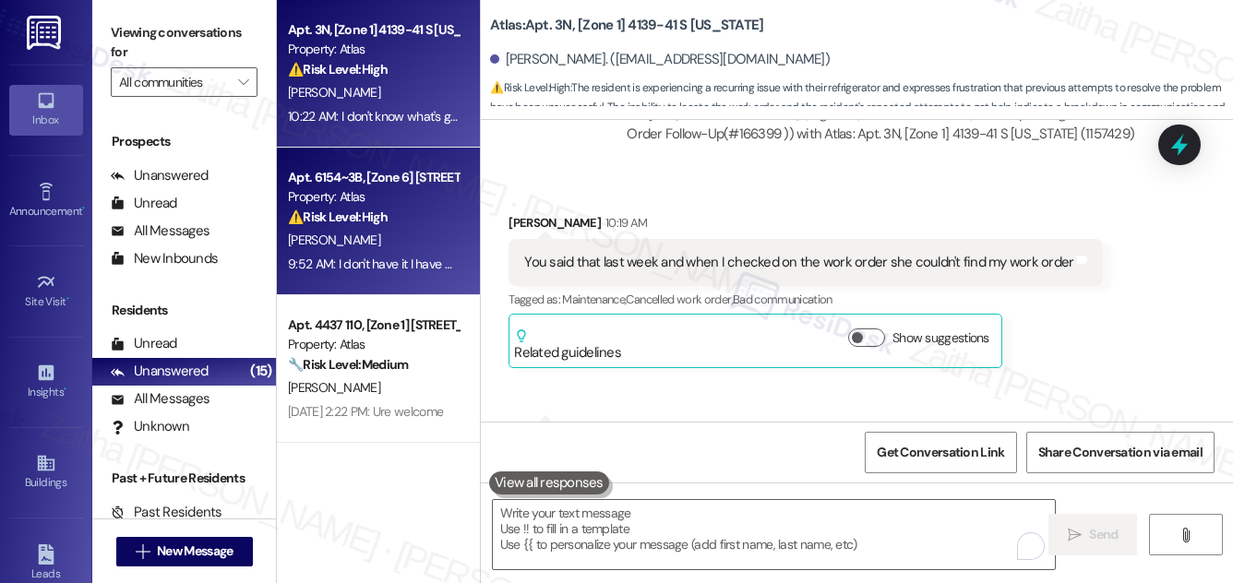
click at [443, 212] on div "⚠️ Risk Level: High The resident indicates they have been unable to access thei…" at bounding box center [373, 217] width 171 height 19
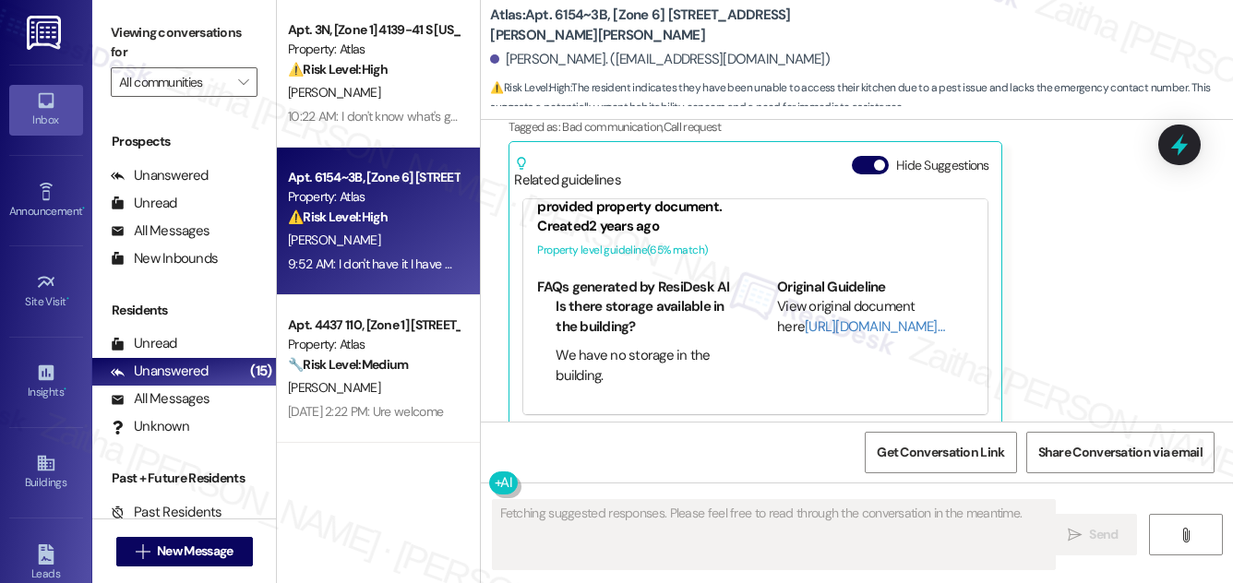
scroll to position [49, 0]
click at [870, 156] on button "Hide Suggestions" at bounding box center [870, 165] width 37 height 18
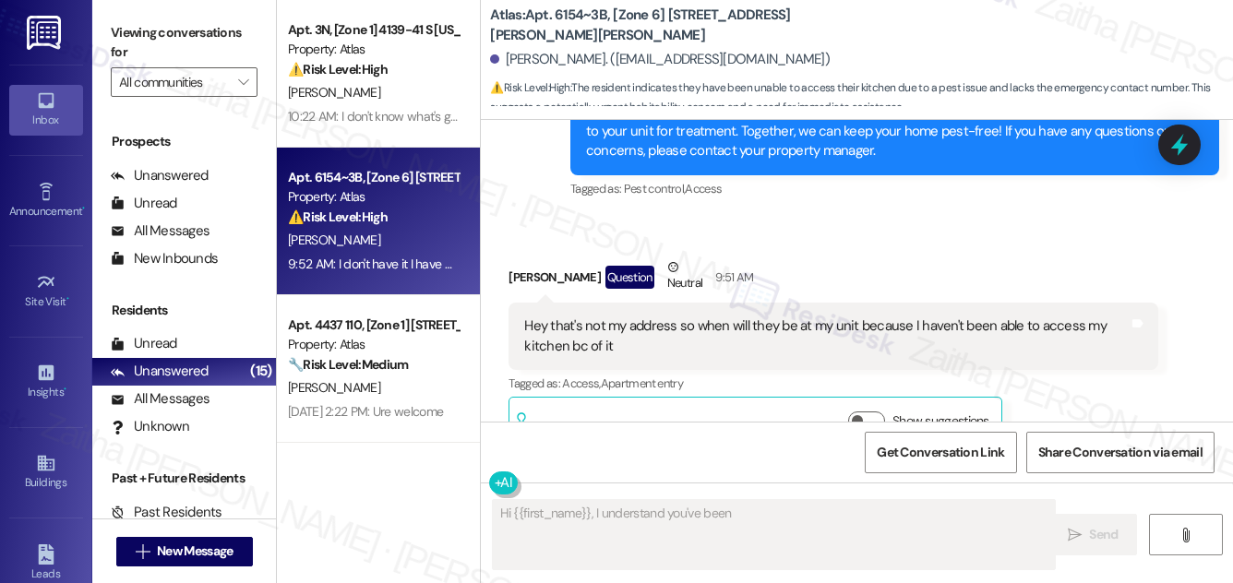
scroll to position [668, 0]
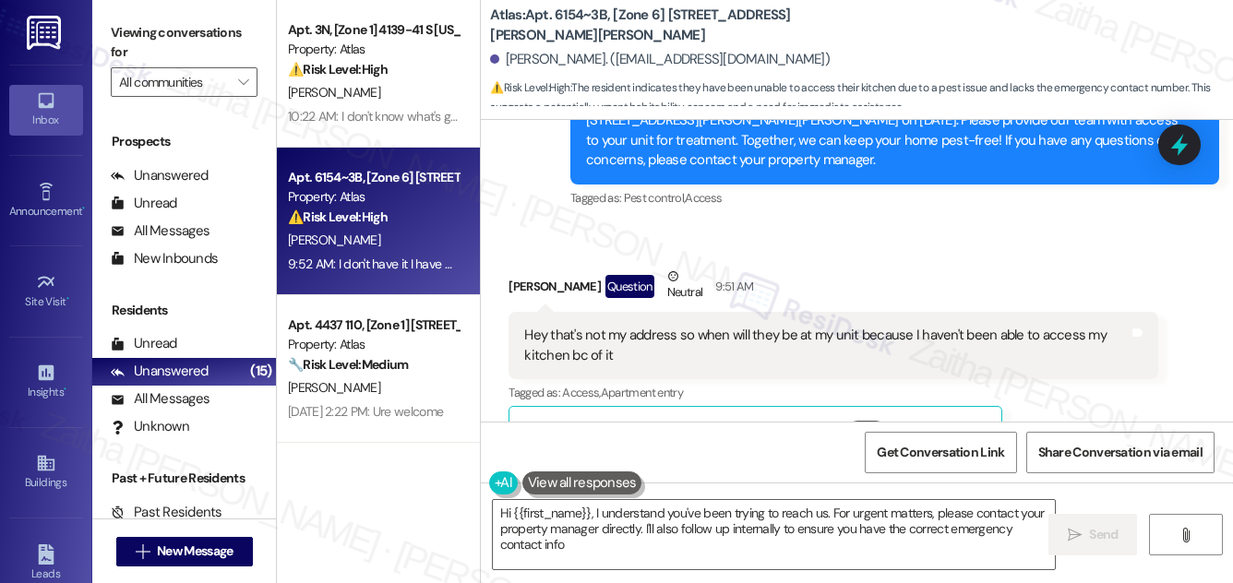
type textarea "Hi {{first_name}}, I understand you've been trying to reach us. For urgent matt…"
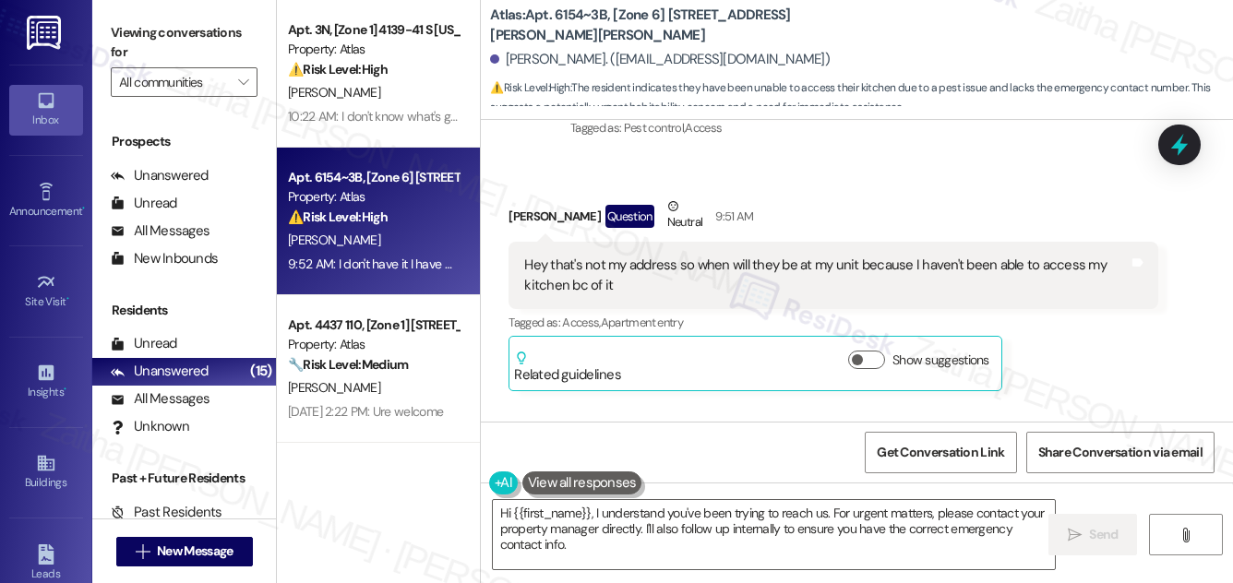
scroll to position [836, 0]
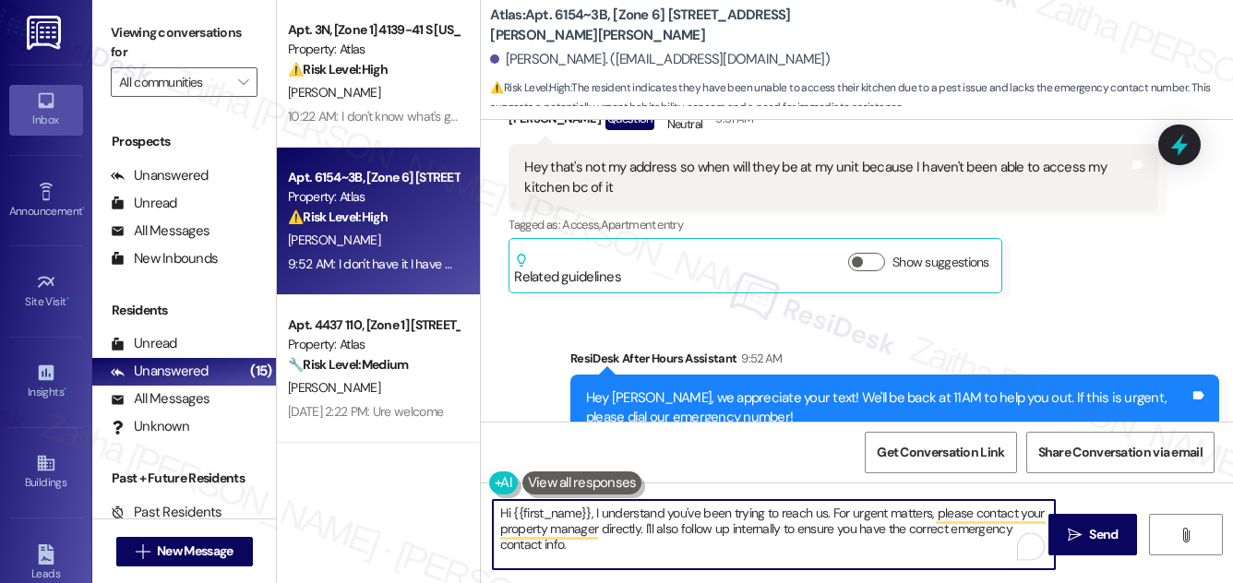
drag, startPoint x: 828, startPoint y: 509, endPoint x: 731, endPoint y: 551, distance: 105.8
click at [848, 548] on textarea "Hi {{first_name}}, I understand you've been trying to reach us. For urgent matt…" at bounding box center [774, 534] width 562 height 69
click at [499, 512] on textarea "Hi {{first_name}}, I understand you've been trying to reach us. For urgent matt…" at bounding box center [774, 534] width 562 height 69
drag, startPoint x: 498, startPoint y: 511, endPoint x: 587, endPoint y: 548, distance: 96.9
click at [594, 550] on textarea "Hi {{first_name}}, I understand you've been trying to reach us. For urgent matt…" at bounding box center [774, 534] width 562 height 69
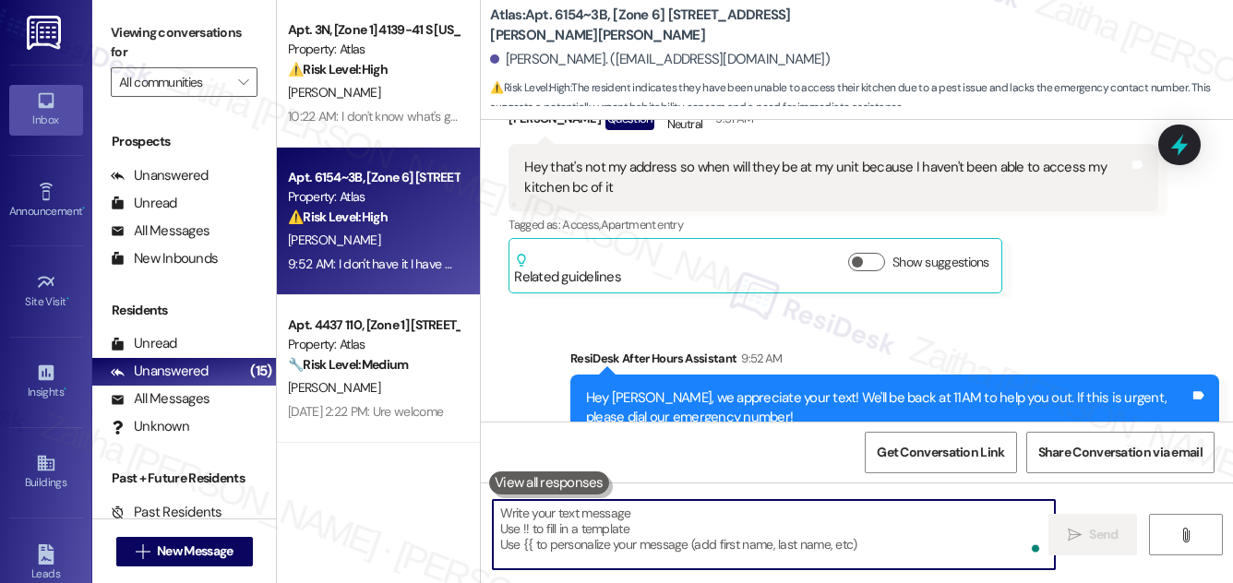
paste textarea "Hi {{first_name}}, thank you for letting us know. The address we currently have…"
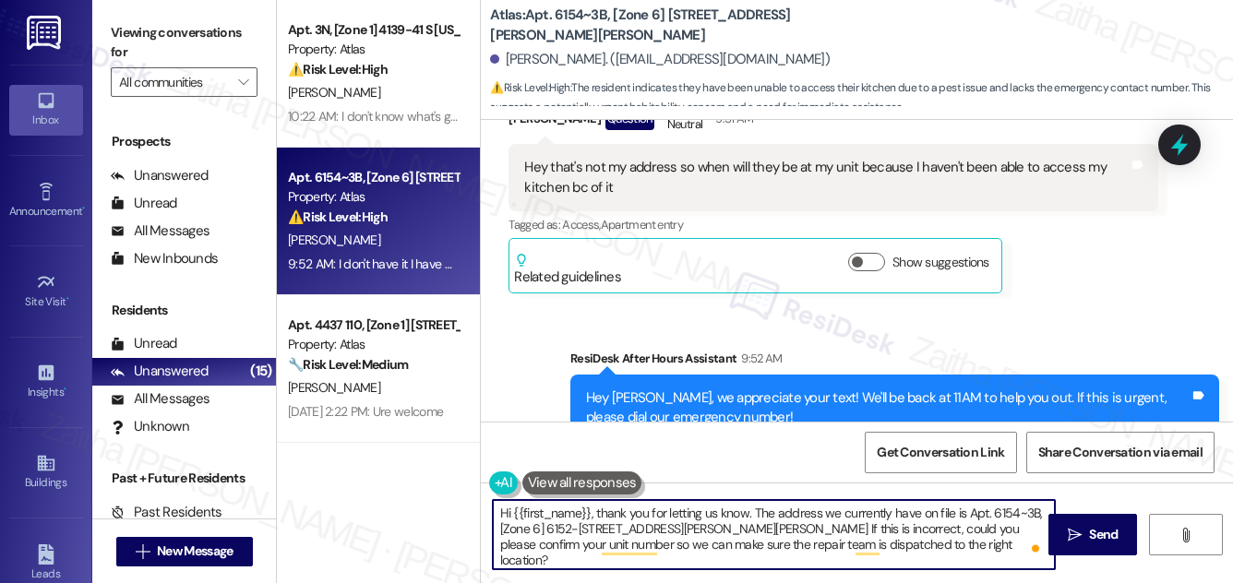
click at [713, 506] on textarea "Hi {{first_name}}, thank you for letting us know. The address we currently have…" at bounding box center [774, 534] width 562 height 69
drag, startPoint x: 544, startPoint y: 545, endPoint x: 947, endPoint y: 553, distance: 403.5
click at [947, 554] on textarea "Hi {{first_name}}, thank you for letting me know. The address we currently have…" at bounding box center [774, 534] width 562 height 69
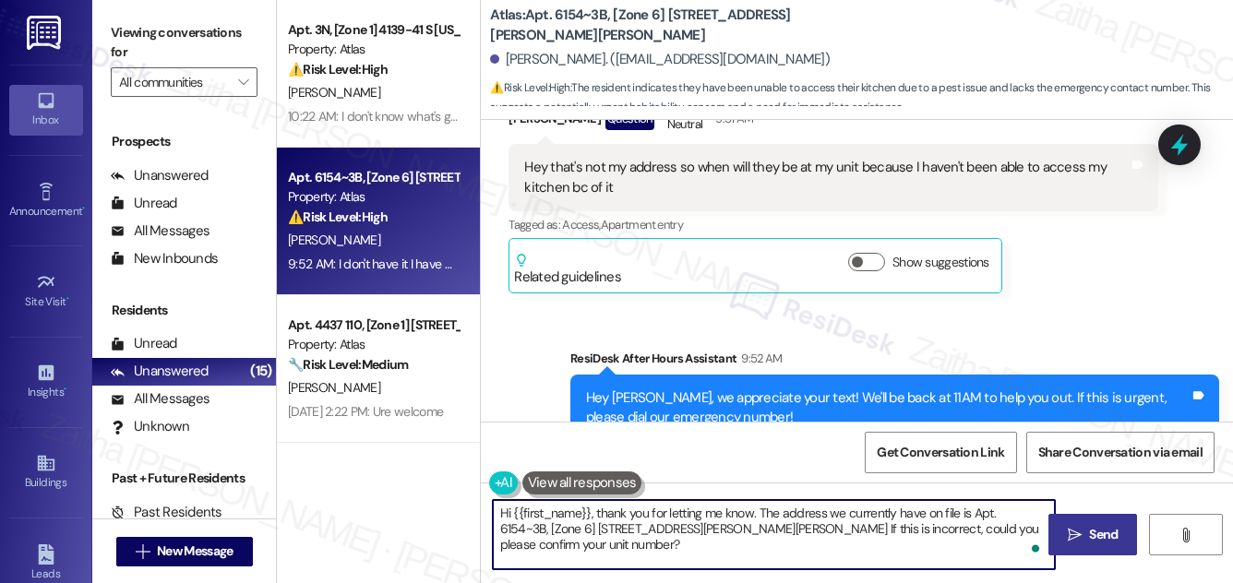
type textarea "Hi {{first_name}}, thank you for letting me know. The address we currently have…"
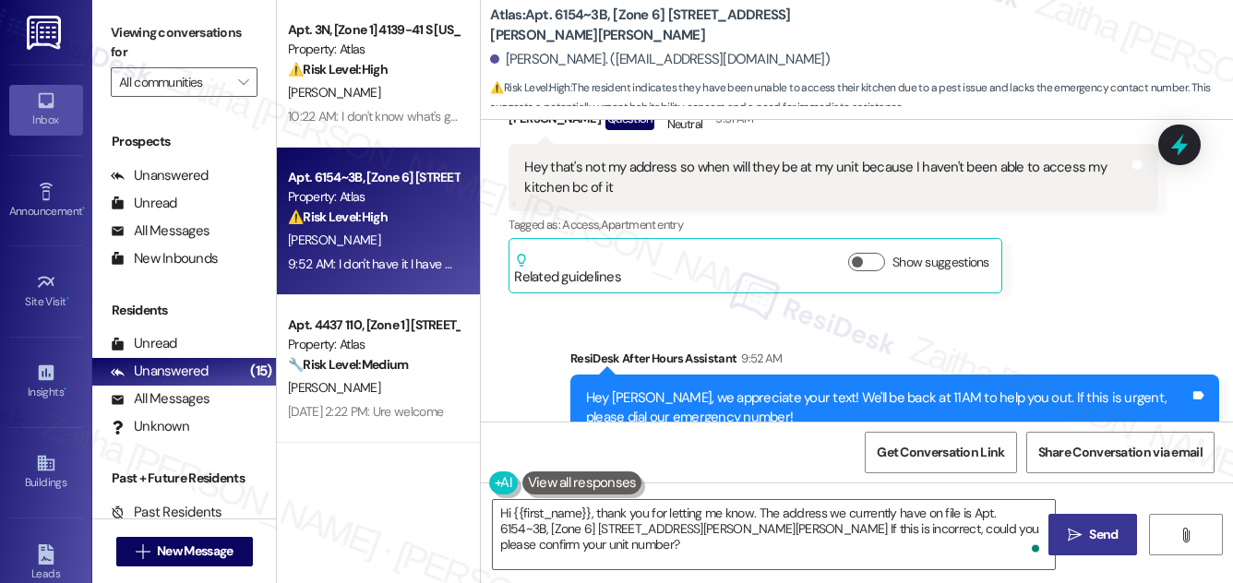
click at [1088, 535] on span "Send" at bounding box center [1104, 534] width 36 height 19
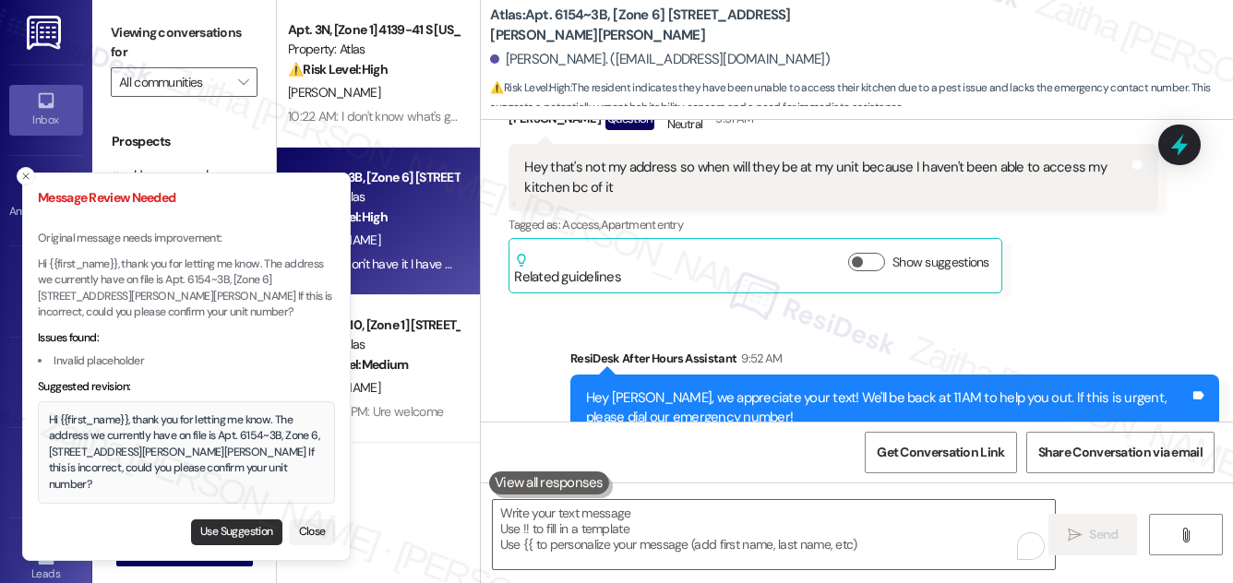
click at [232, 526] on button "Use Suggestion" at bounding box center [236, 533] width 91 height 26
type textarea "Hi {{first_name}}, thank you for letting me know. The address we currently have…"
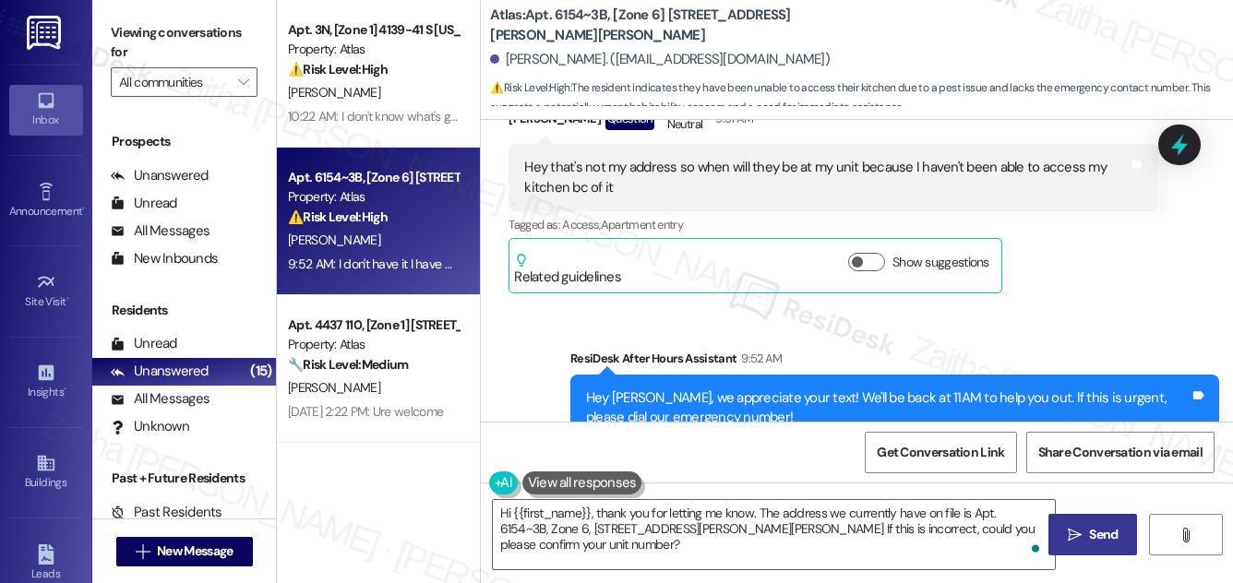
click at [1100, 531] on span "Send" at bounding box center [1103, 534] width 29 height 19
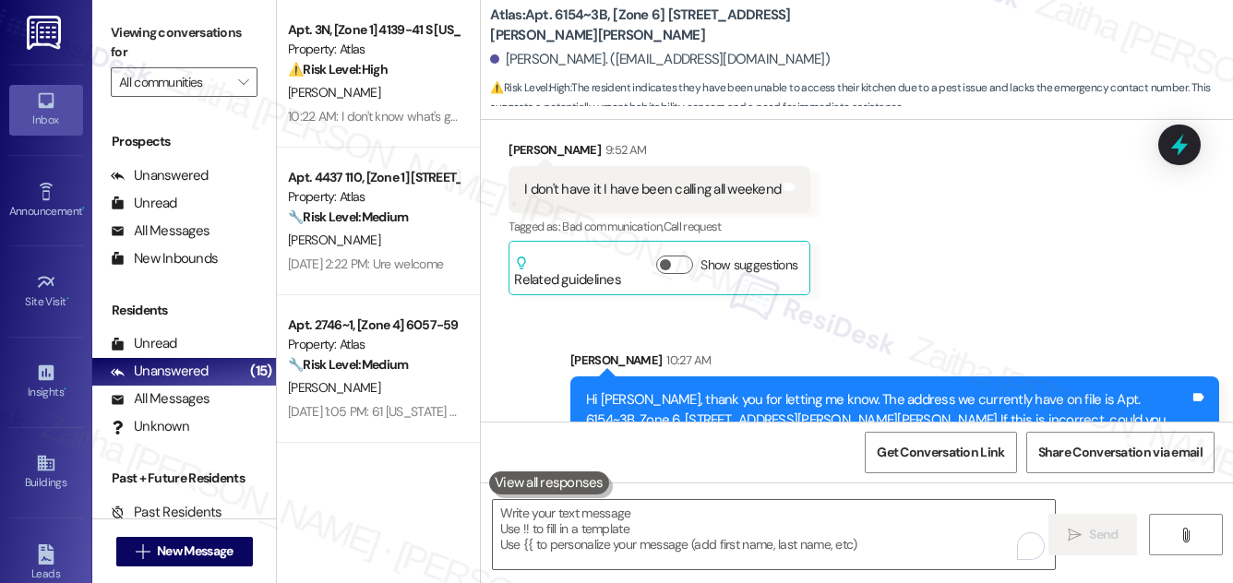
scroll to position [1236, 0]
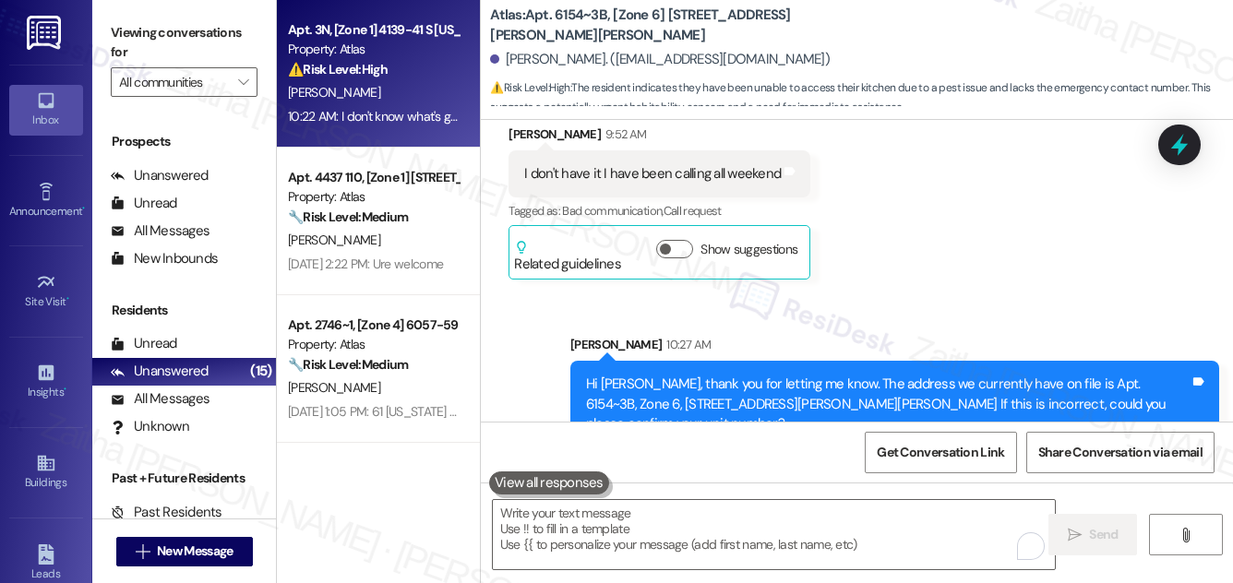
click at [427, 85] on div "C. Brewer" at bounding box center [373, 92] width 174 height 23
type textarea "Fetching suggested responses. Please feel free to read through the conversation…"
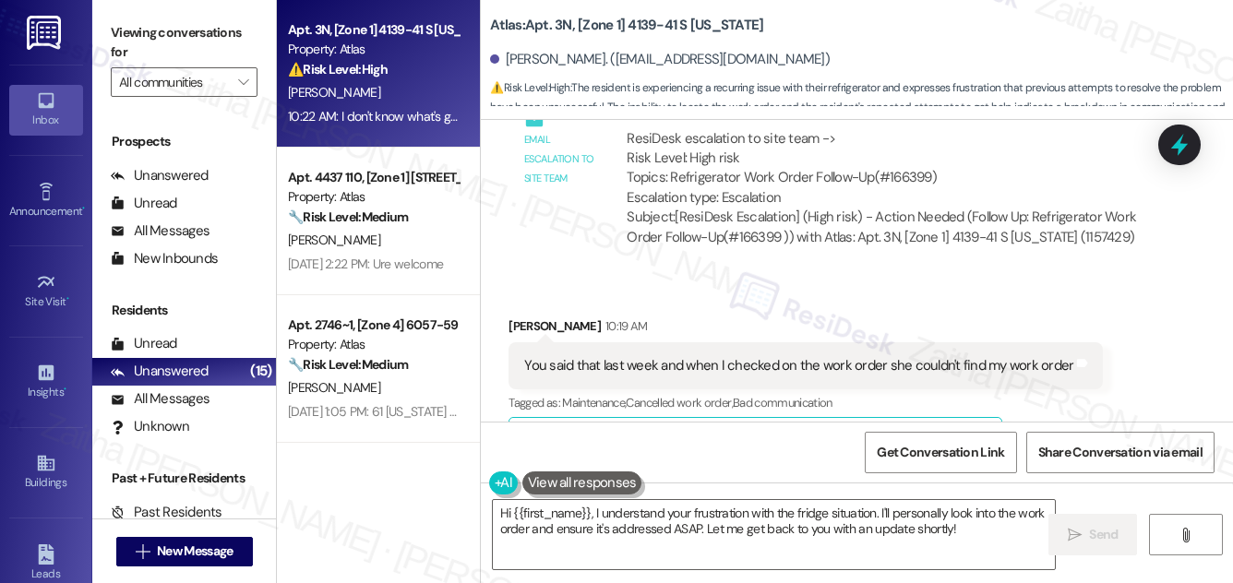
scroll to position [10030, 0]
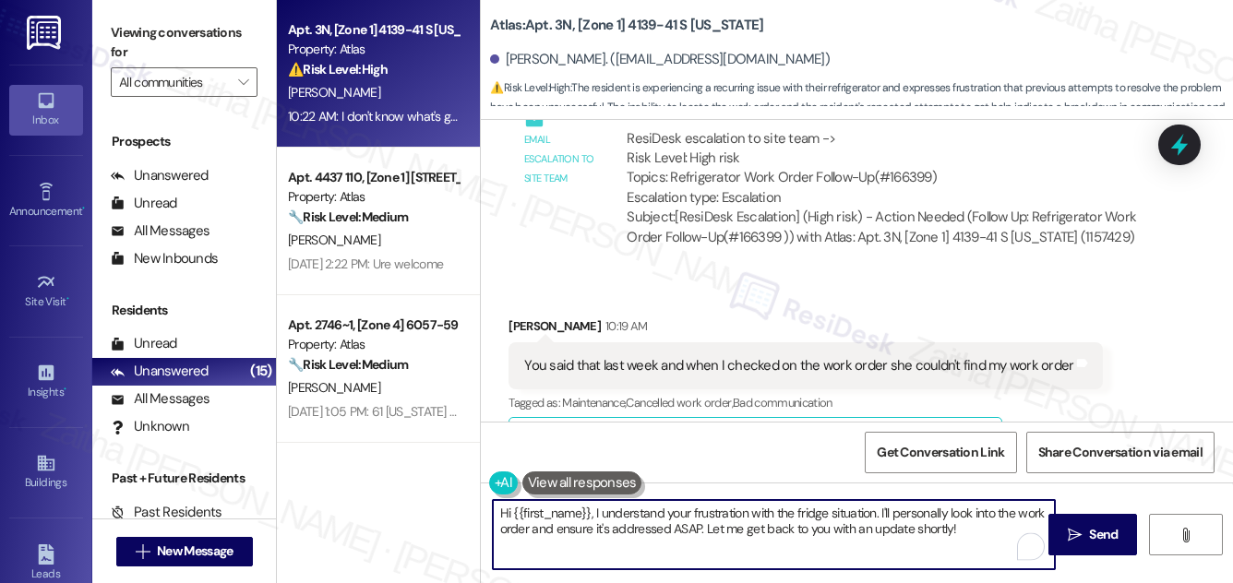
drag, startPoint x: 507, startPoint y: 512, endPoint x: 975, endPoint y: 538, distance: 468.8
click at [975, 538] on textarea "Hi {{first_name}}, I understand your frustration with the fridge situation. I'l…" at bounding box center [774, 534] width 562 height 69
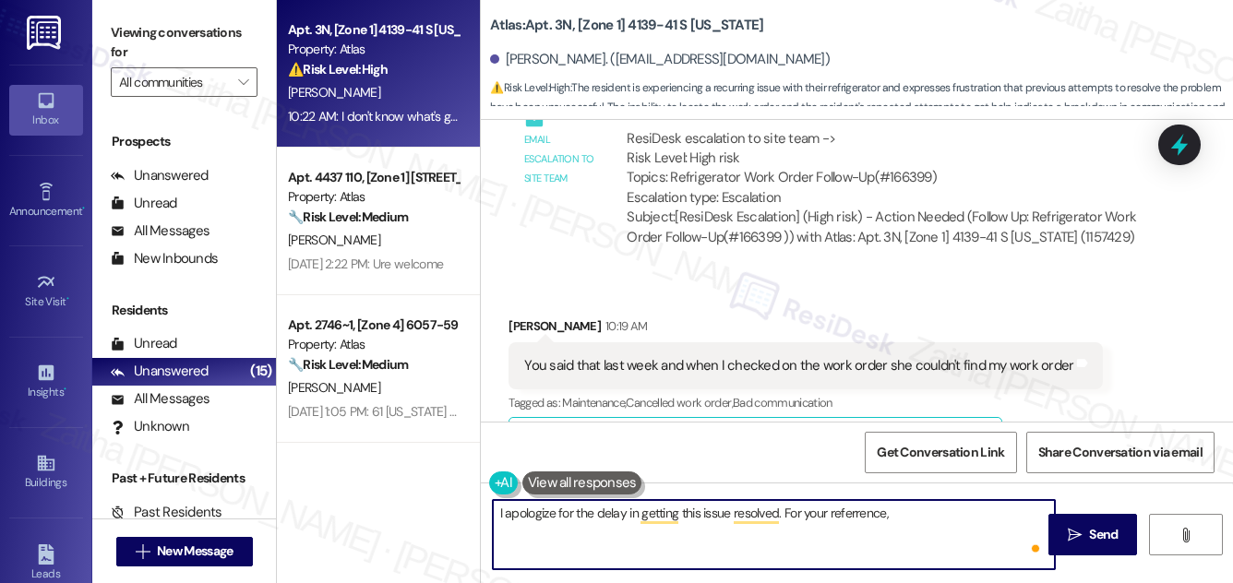
paste textarea "Work Order #166399-1"
click at [895, 513] on textarea "I apologize for the delay in getting this issue resolved. For your reference, W…" at bounding box center [774, 534] width 562 height 69
click at [923, 510] on textarea "I apologize for the delay in getting this issue resolved. For your reference, w…" at bounding box center [774, 534] width 562 height 69
click at [1019, 510] on textarea "I apologize for the delay in getting this issue resolved. For your reference, w…" at bounding box center [774, 534] width 562 height 69
type textarea "I apologize for the delay in getting this issue resolved. For your reference, w…"
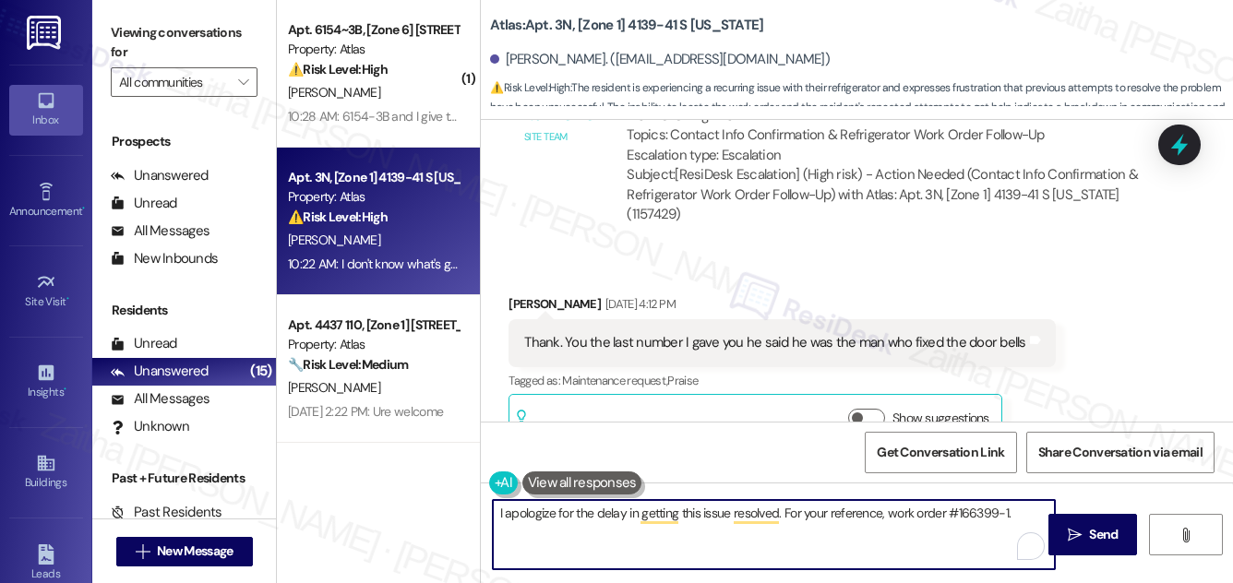
scroll to position [7344, 0]
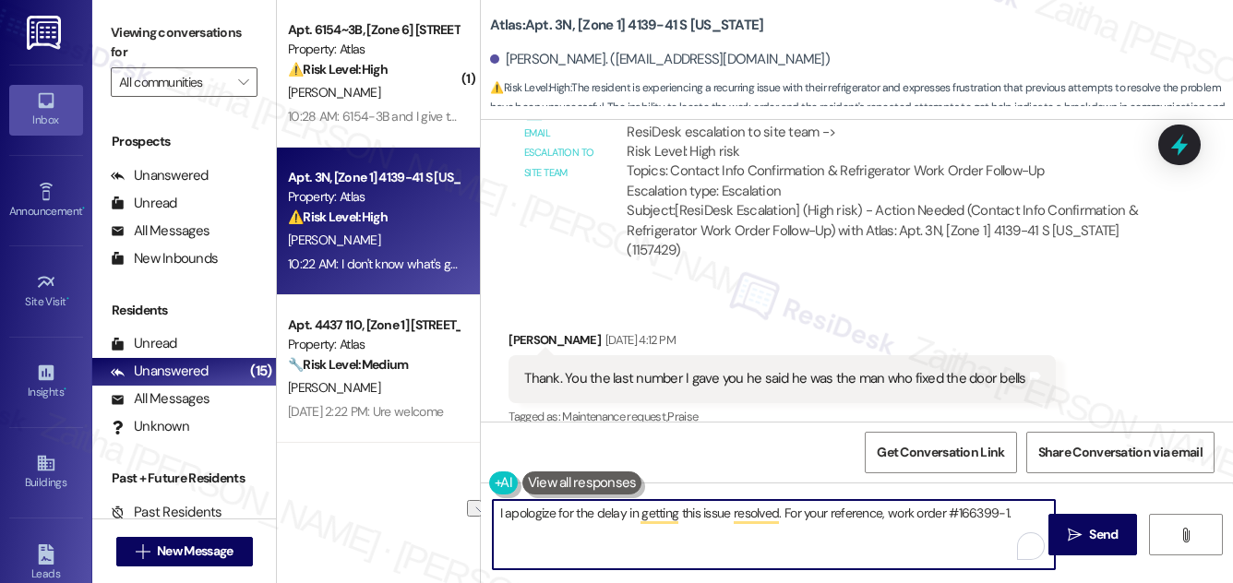
drag, startPoint x: 1016, startPoint y: 511, endPoint x: 463, endPoint y: 509, distance: 553.0
click at [458, 504] on div "( 1 ) Apt. 6154~3B, [Zone 6] 6152-58 S. Martin Luther King Dr. Chicago, IL 6063…" at bounding box center [755, 291] width 956 height 583
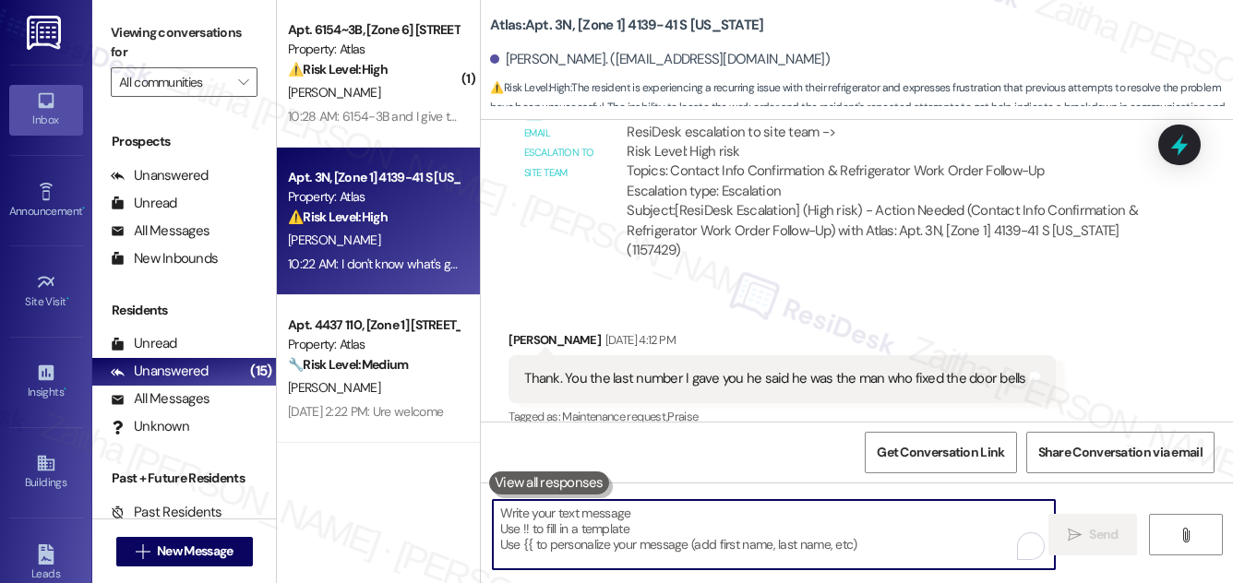
paste textarea "I apologize for the delay in resolving this issue. For your reference, your wor…"
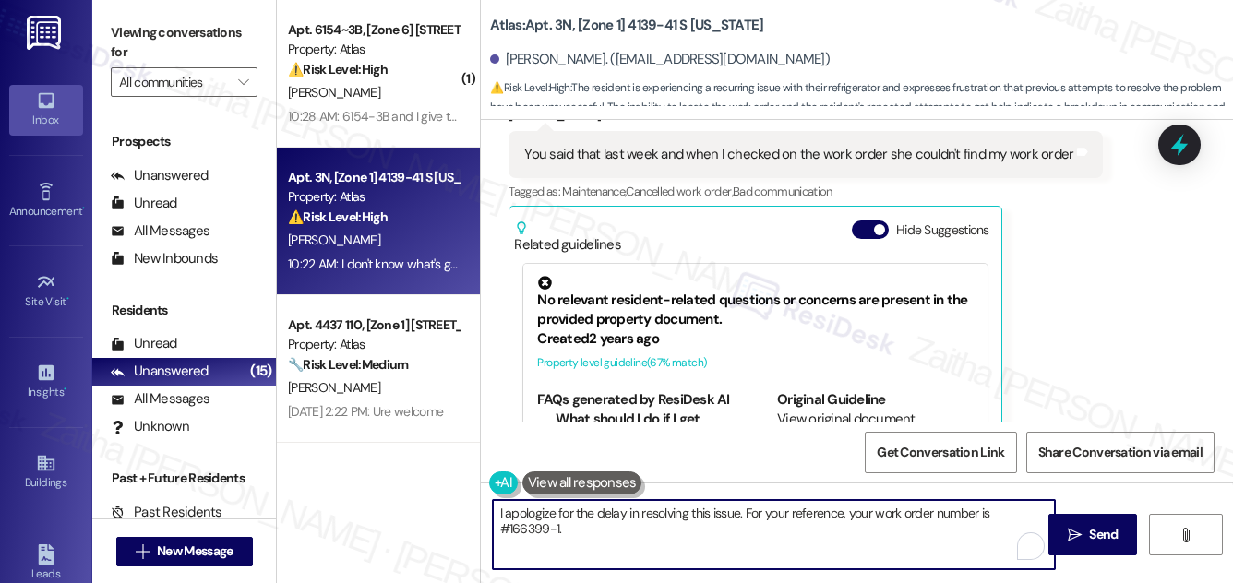
scroll to position [10367, 0]
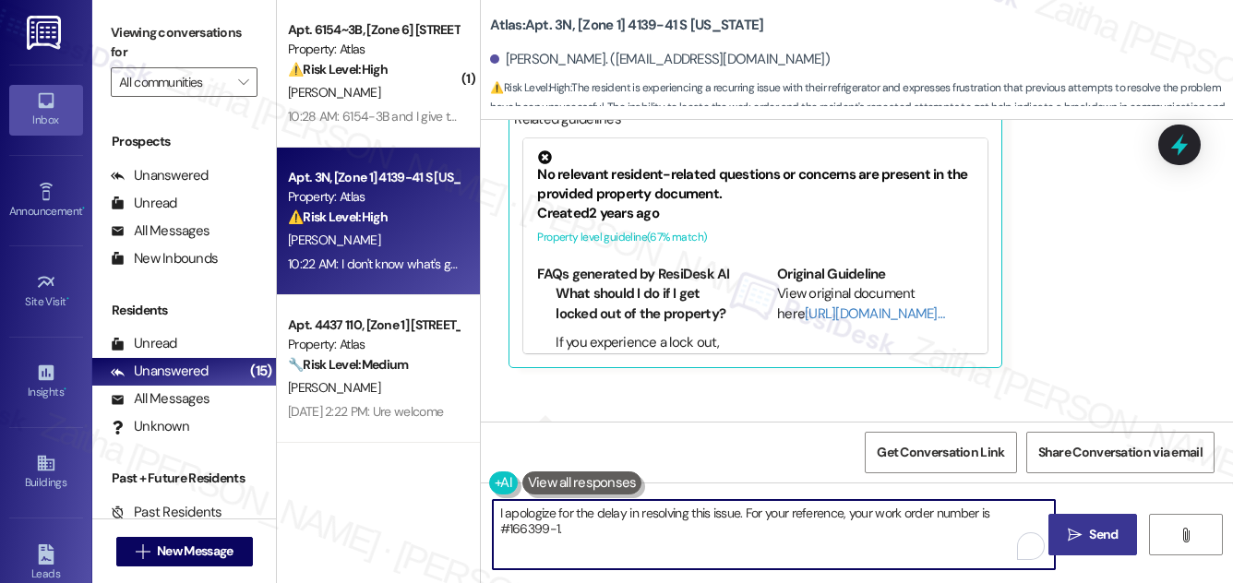
type textarea "I apologize for the delay in resolving this issue. For your reference, your wor…"
click at [1080, 531] on icon "" at bounding box center [1075, 535] width 14 height 15
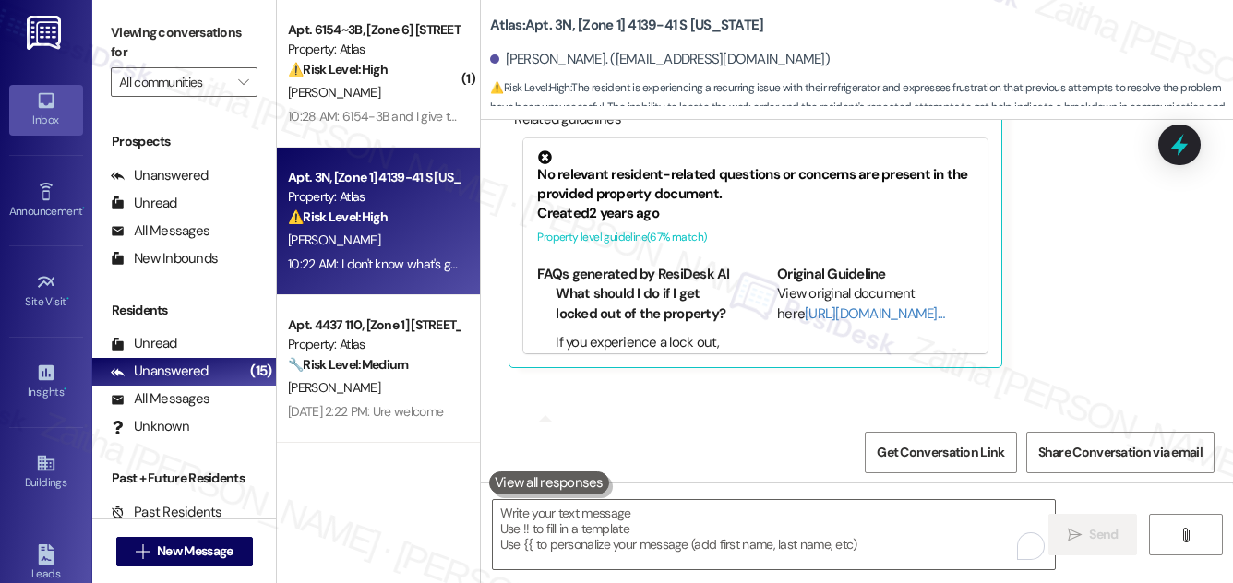
scroll to position [10366, 0]
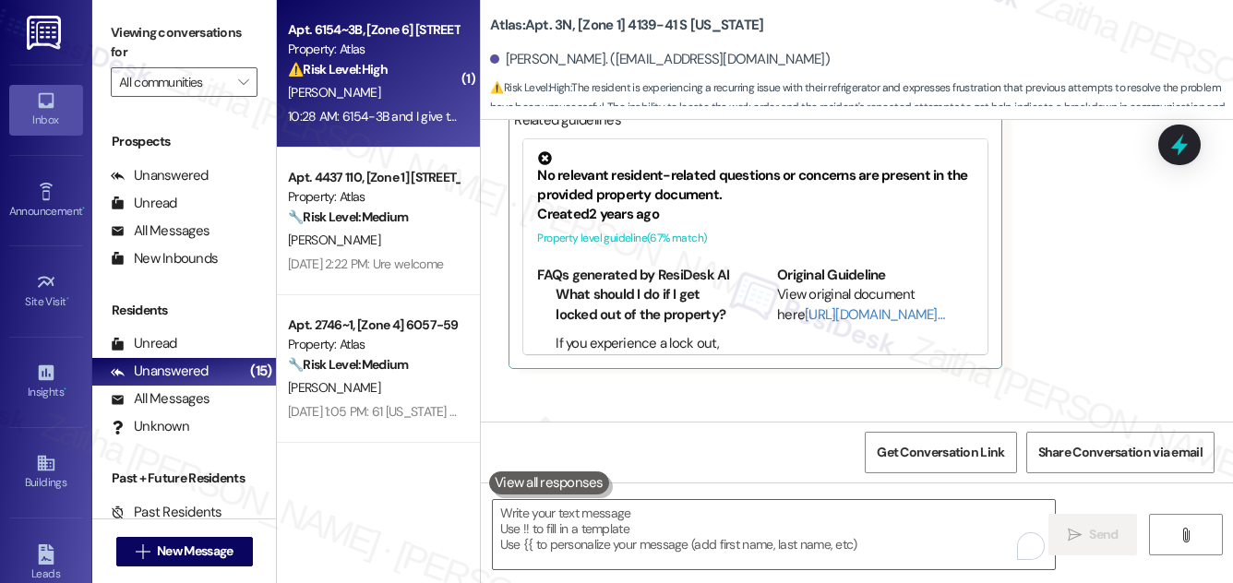
click at [396, 76] on div "⚠️ Risk Level: High The resident reports a rat infestation and a hole in the wa…" at bounding box center [373, 69] width 171 height 19
type textarea "Fetching suggested responses. Please feel free to read through the conversation…"
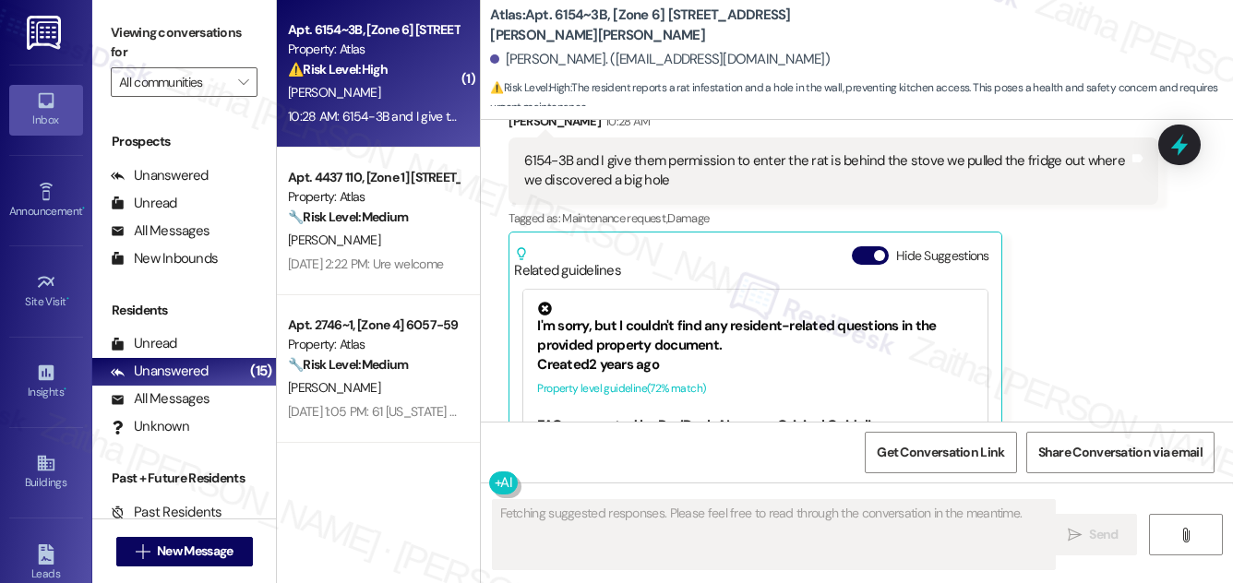
scroll to position [1725, 0]
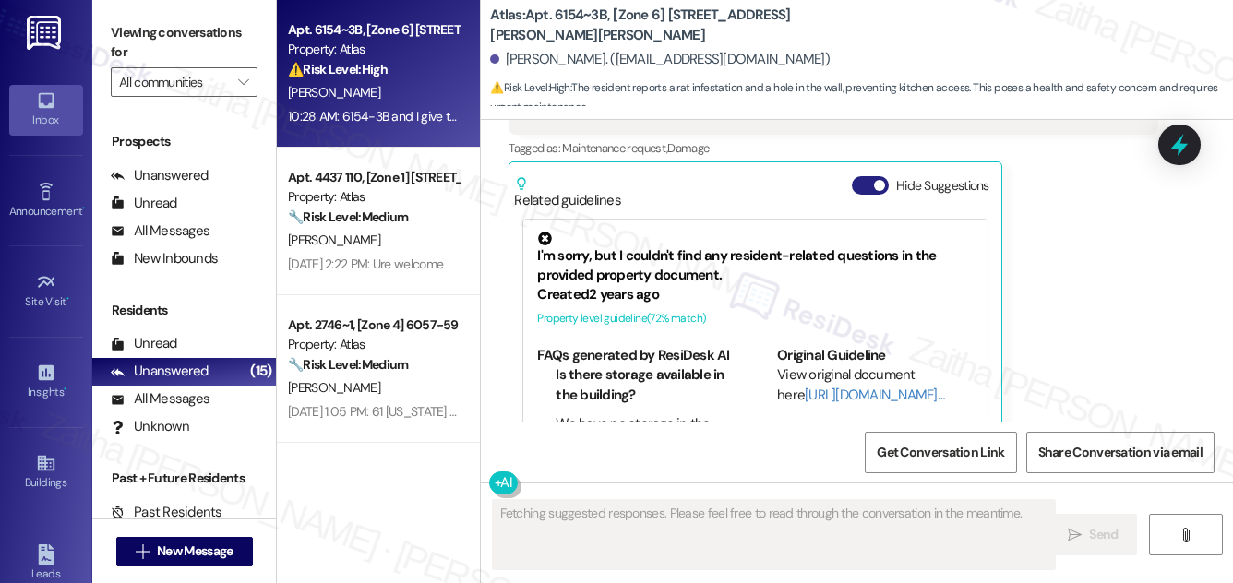
click at [849, 167] on div "Related guidelines Hide Suggestions" at bounding box center [755, 188] width 482 height 43
click at [854, 176] on button "Hide Suggestions" at bounding box center [870, 185] width 37 height 18
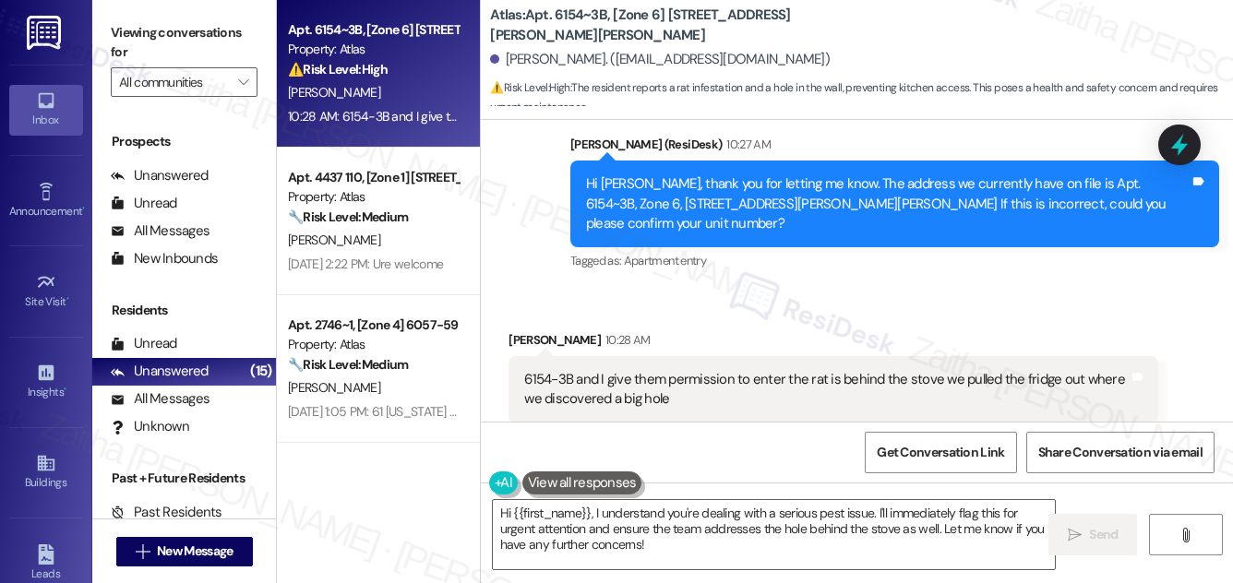
scroll to position [1494, 0]
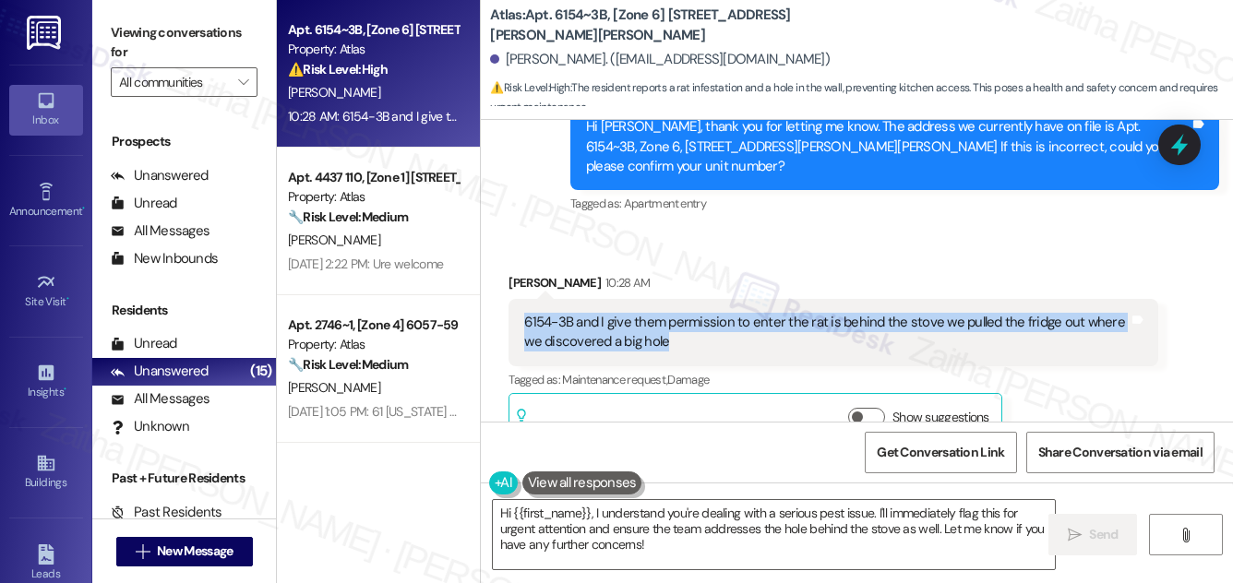
drag, startPoint x: 519, startPoint y: 283, endPoint x: 730, endPoint y: 314, distance: 213.7
click at [730, 314] on div "6154-3B and I give them permission to enter the rat is behind the stove we pull…" at bounding box center [833, 332] width 649 height 67
copy div "6154-3B and I give them permission to enter the rat is behind the stove we pull…"
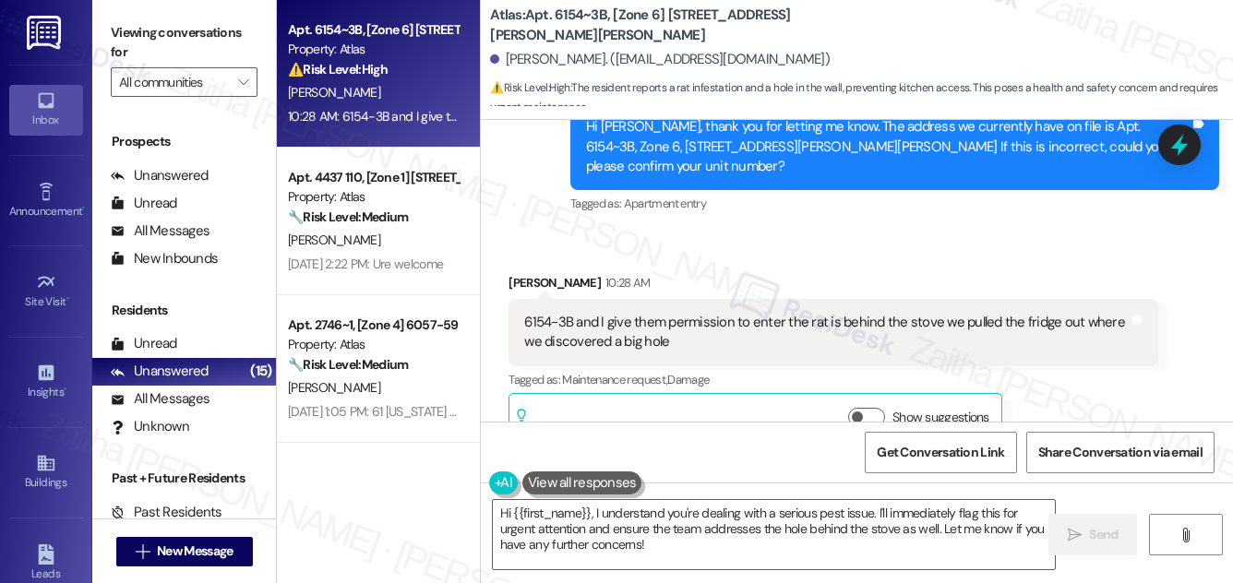
click at [831, 232] on div "Received via SMS Shanetria Mcdonald 10:28 AM 6154-3B and I give them permission…" at bounding box center [857, 347] width 752 height 231
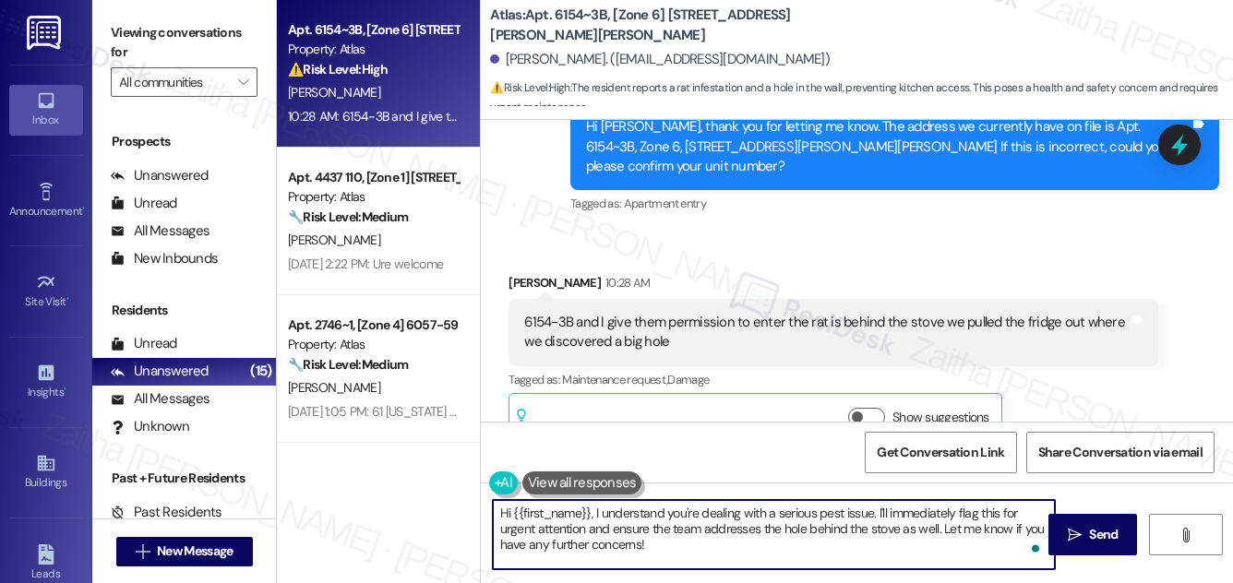
drag, startPoint x: 495, startPoint y: 511, endPoint x: 697, endPoint y: 557, distance: 207.2
click at [696, 558] on textarea "Hi {{first_name}}, I understand you're dealing with a serious pest issue. I'll …" at bounding box center [774, 534] width 562 height 69
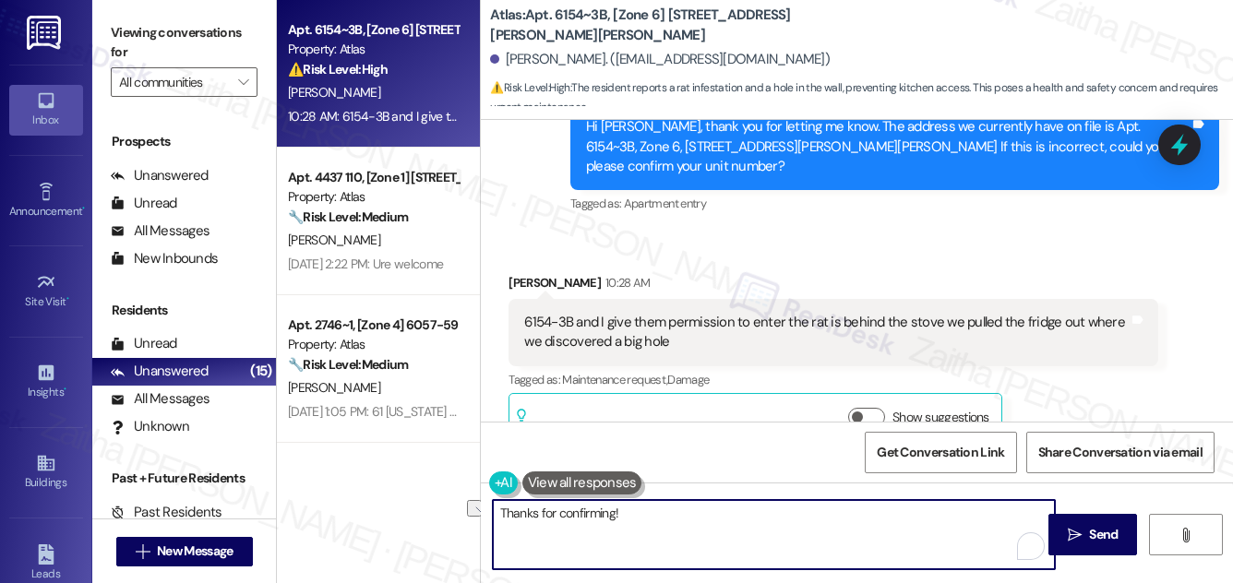
drag, startPoint x: 502, startPoint y: 512, endPoint x: 706, endPoint y: 508, distance: 204.1
click at [703, 511] on textarea "Thanks for confirming!" at bounding box center [774, 534] width 562 height 69
type textarea "T"
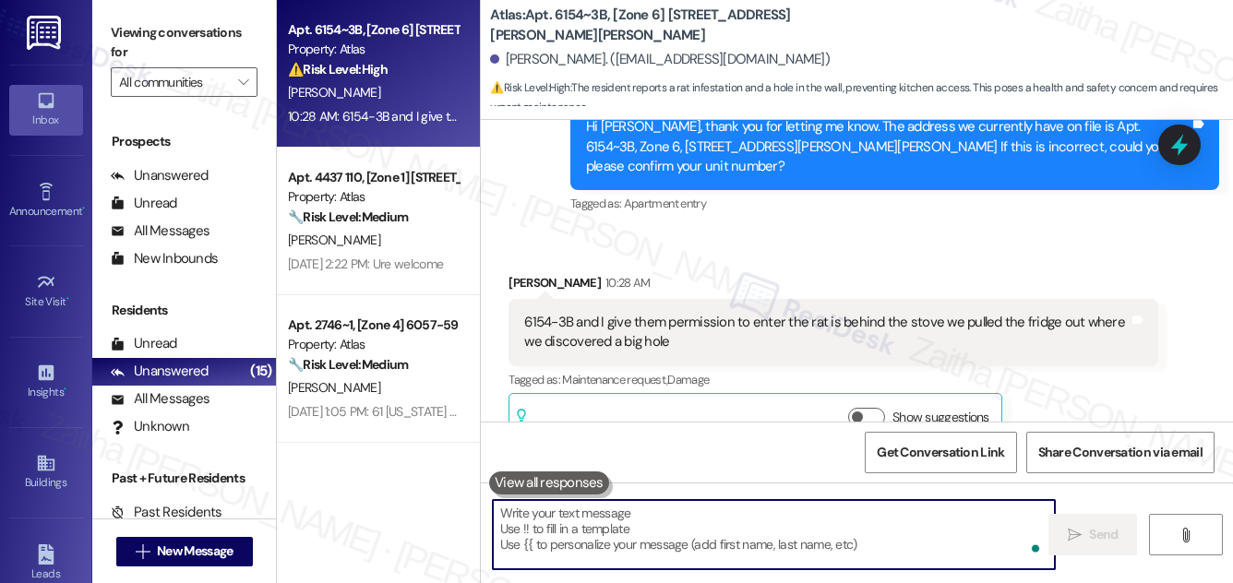
paste textarea "Thank you for confirming your unit as 6154-3B and granting entry permission. We…"
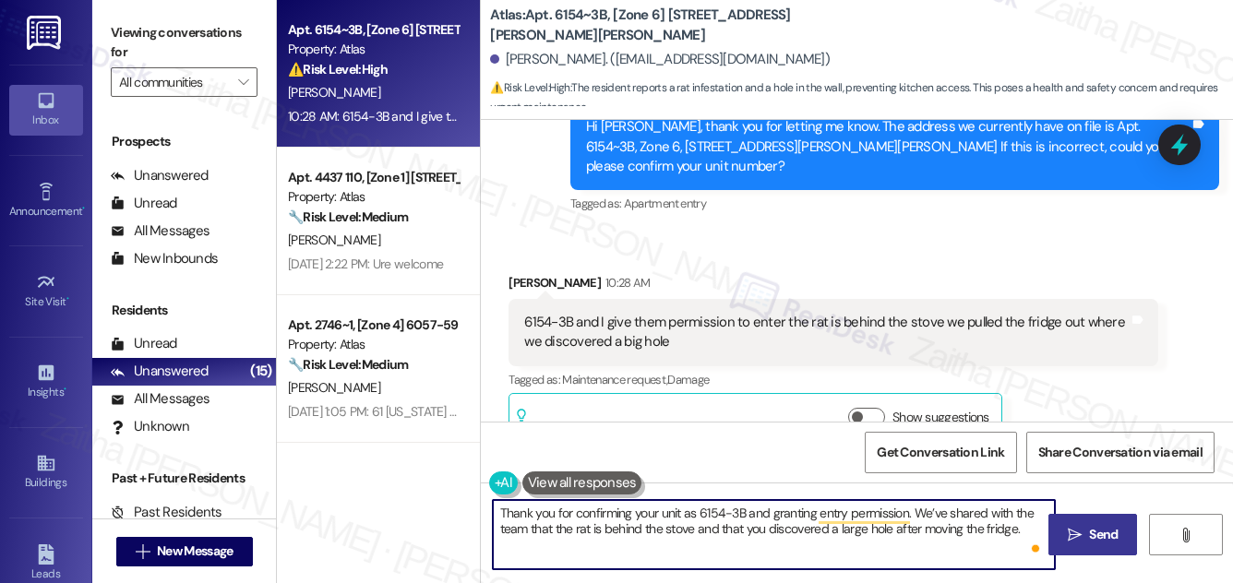
type textarea "Thank you for confirming your unit as 6154-3B and granting entry permission. We…"
click at [1083, 523] on button " Send" at bounding box center [1094, 535] width 90 height 42
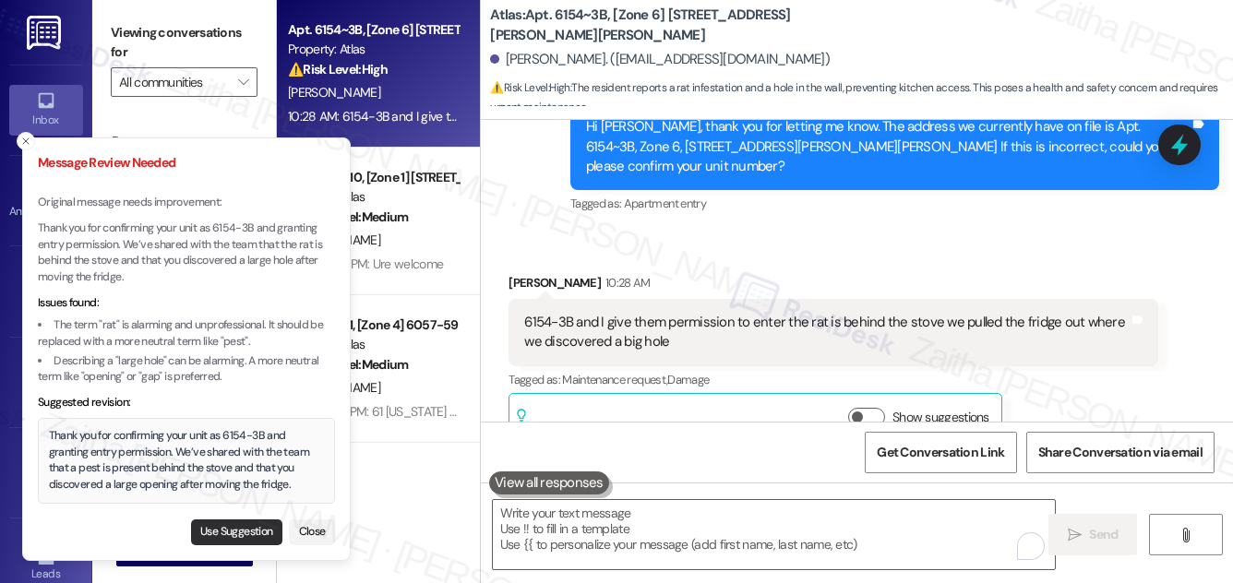
click at [218, 530] on button "Use Suggestion" at bounding box center [236, 533] width 91 height 26
type textarea "Thank you for confirming your unit as 6154-3B and granting entry permission. We…"
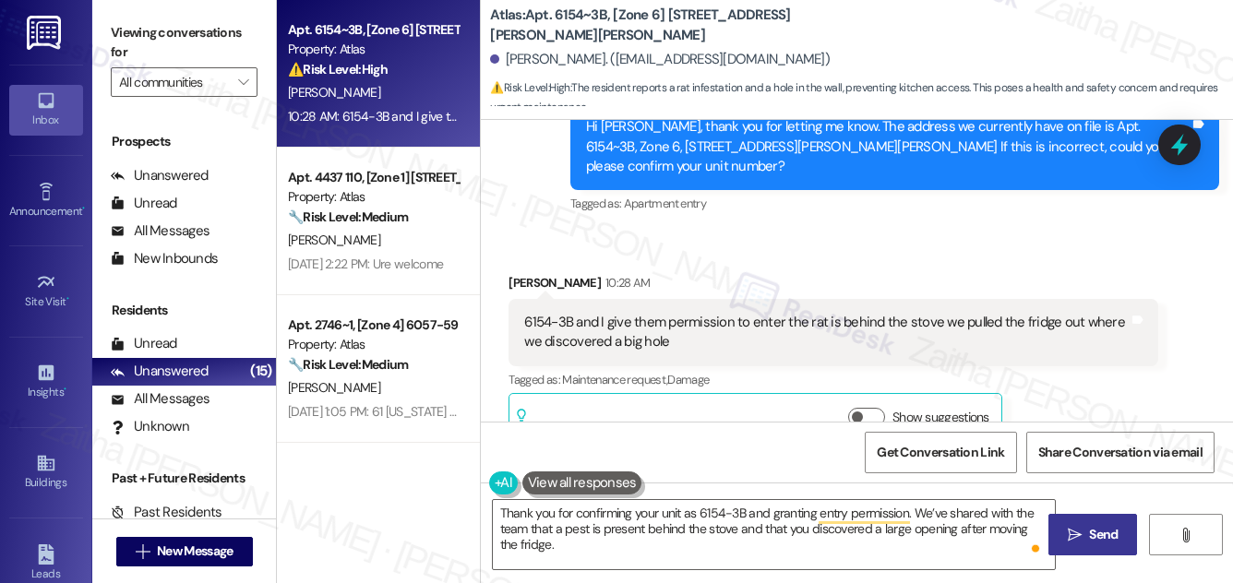
click at [1088, 530] on span "Send" at bounding box center [1104, 534] width 36 height 19
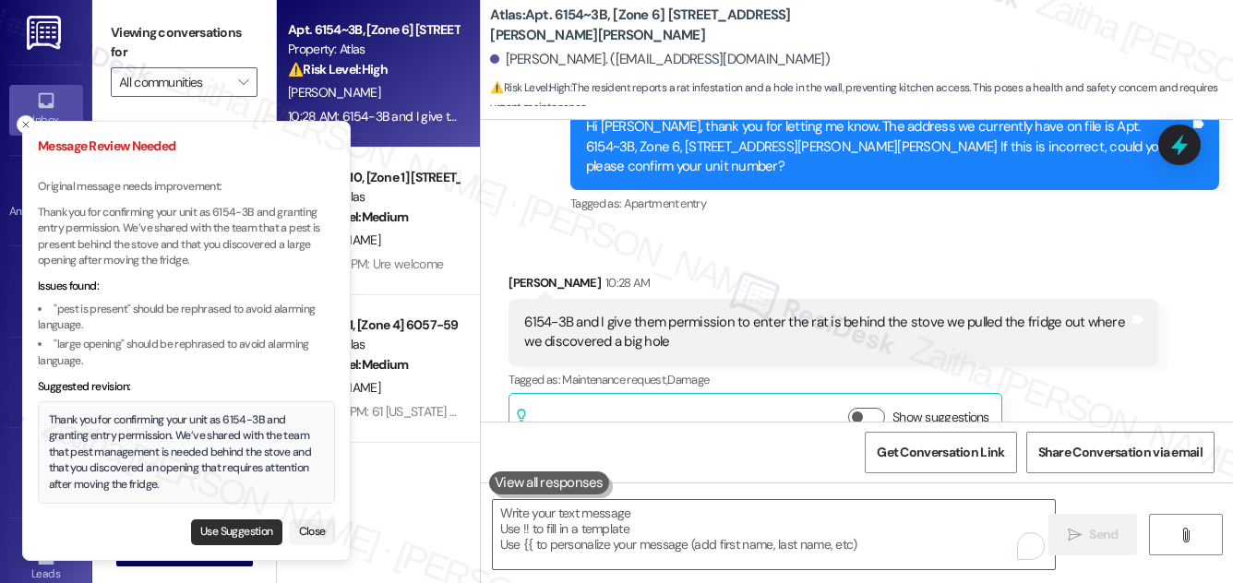
click at [234, 528] on button "Use Suggestion" at bounding box center [236, 533] width 91 height 26
type textarea "Thank you for confirming your unit as 6154-3B and granting entry permission. We…"
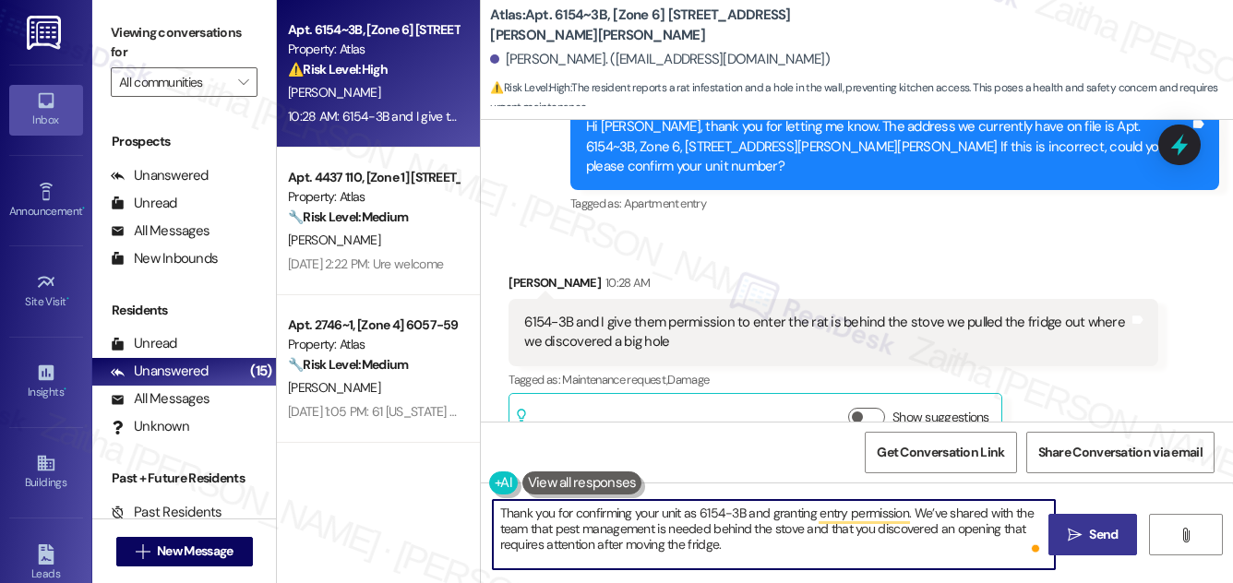
click at [778, 543] on textarea "Thank you for confirming your unit as 6154-3B and granting entry permission. We…" at bounding box center [774, 534] width 562 height 69
click at [1100, 531] on span "Send" at bounding box center [1103, 534] width 29 height 19
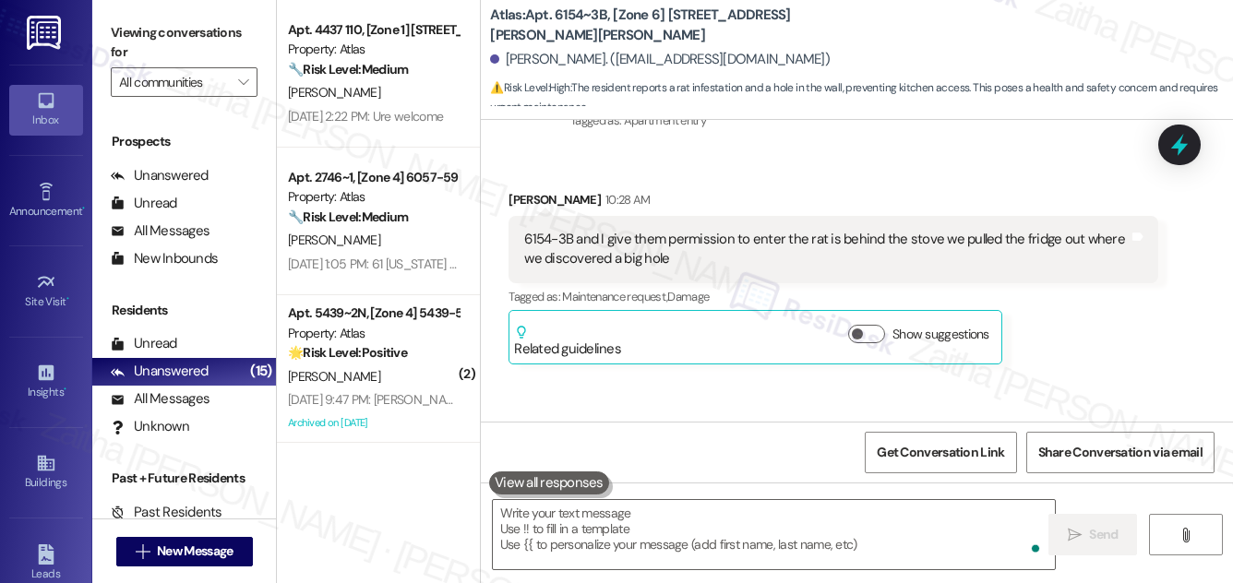
scroll to position [1662, 0]
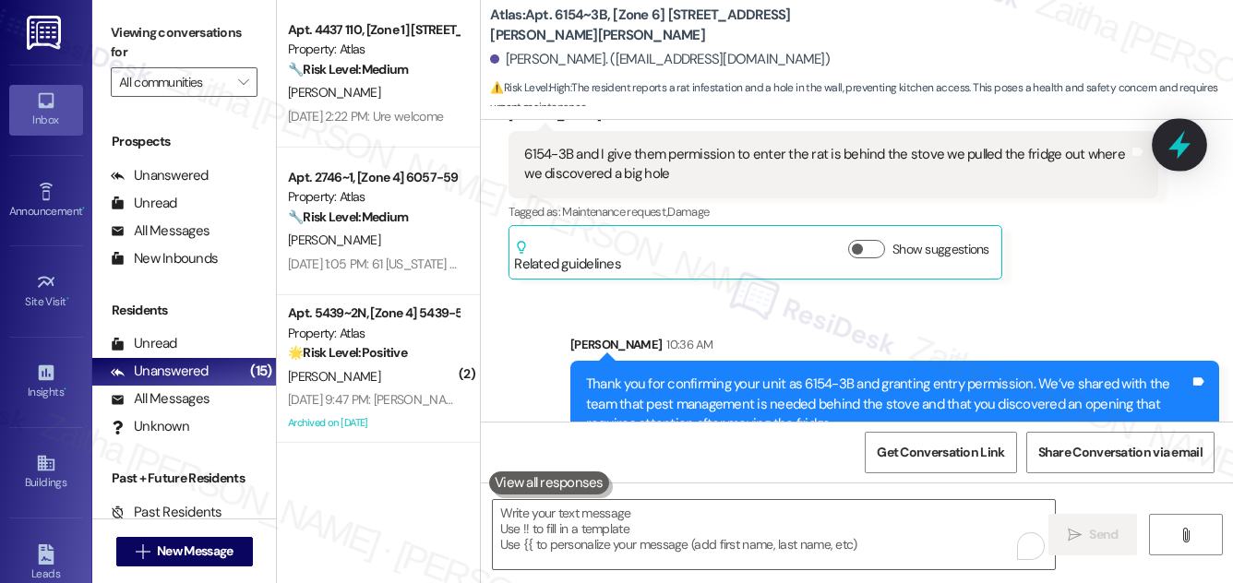
click at [1184, 137] on icon at bounding box center [1179, 144] width 31 height 31
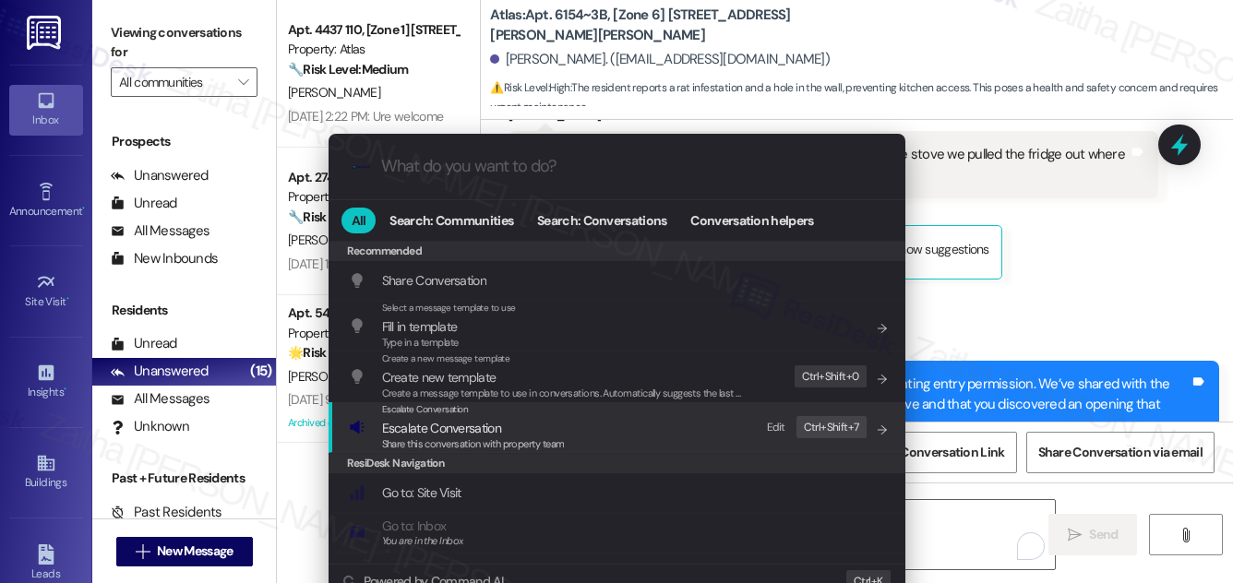
click at [433, 428] on span "Escalate Conversation" at bounding box center [441, 428] width 119 height 17
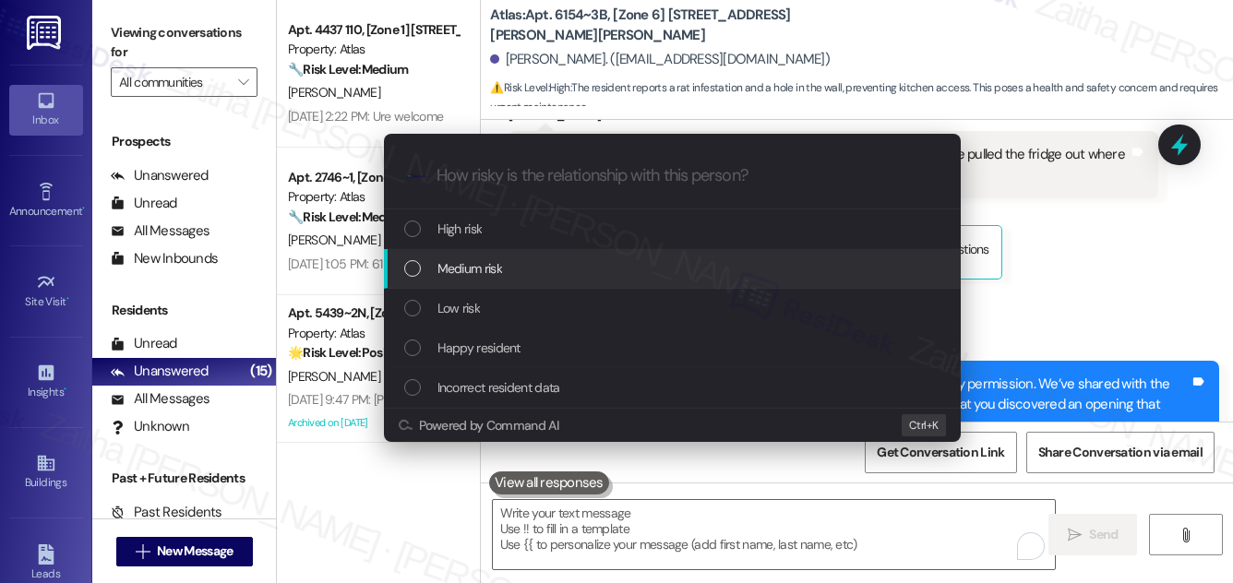
click at [475, 270] on span "Medium risk" at bounding box center [470, 268] width 65 height 20
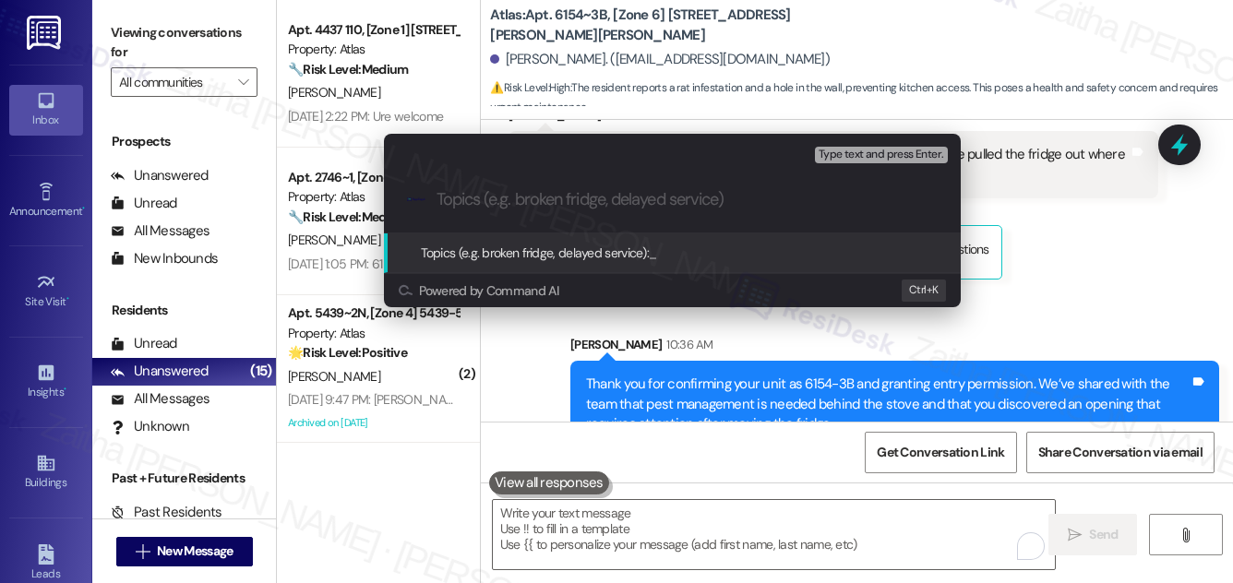
paste input "Pest Control Routine Service- Permission"
type input "Pest Control Routine Service- Permission given"
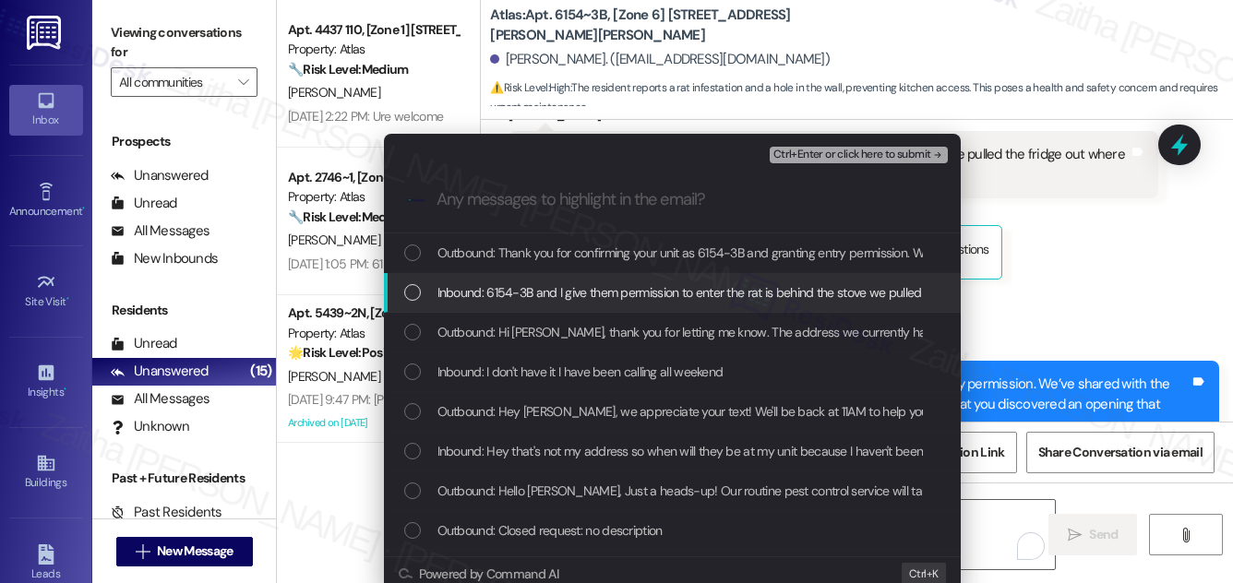
click at [559, 287] on span "Inbound: 6154-3B and I give them permission to enter the rat is behind the stov…" at bounding box center [805, 293] width 734 height 20
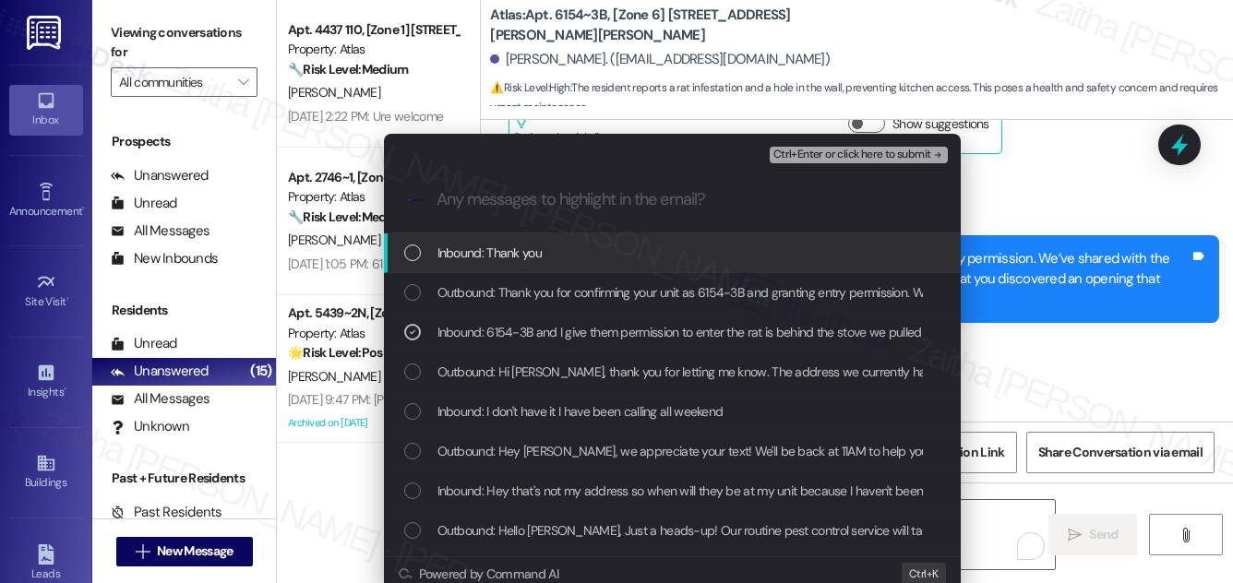
scroll to position [1789, 0]
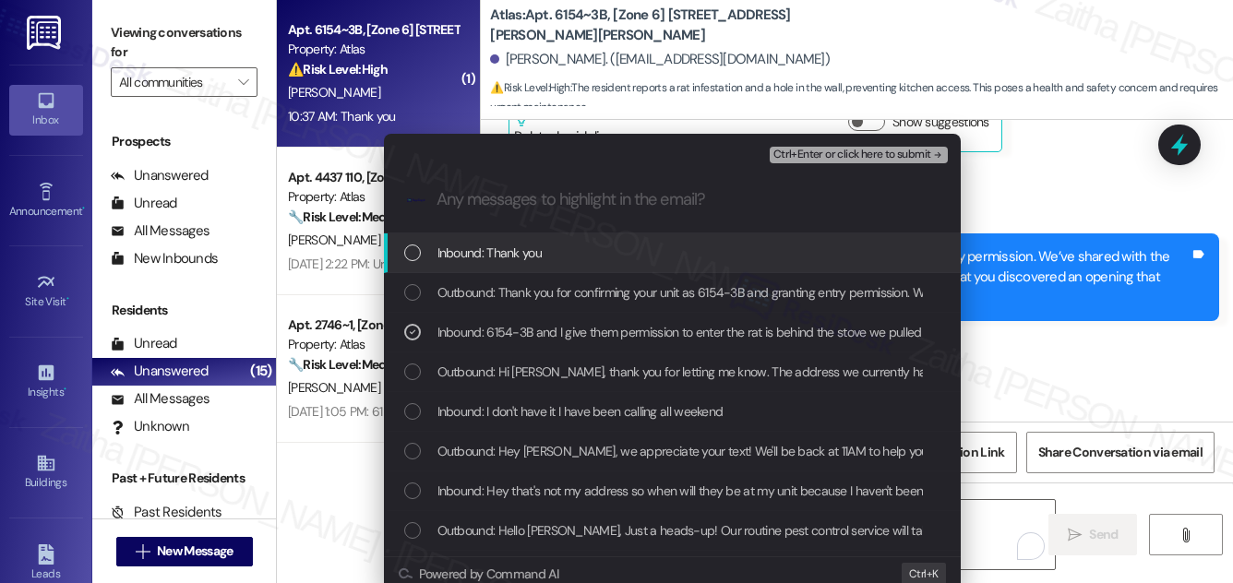
click at [844, 150] on span "Ctrl+Enter or click here to submit" at bounding box center [853, 155] width 158 height 13
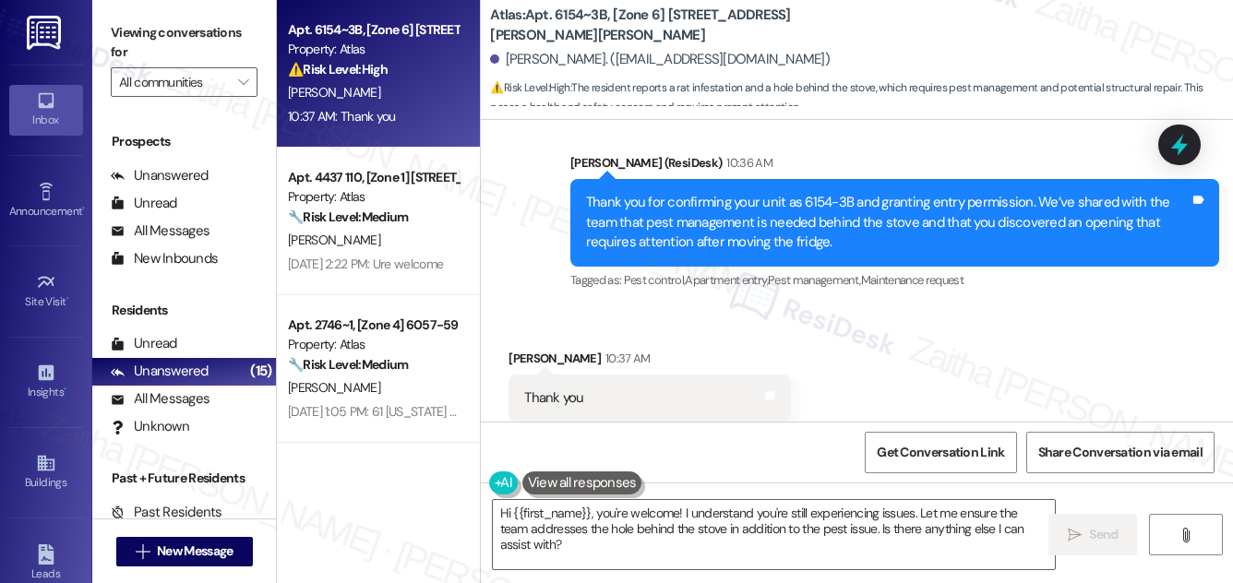
scroll to position [1845, 0]
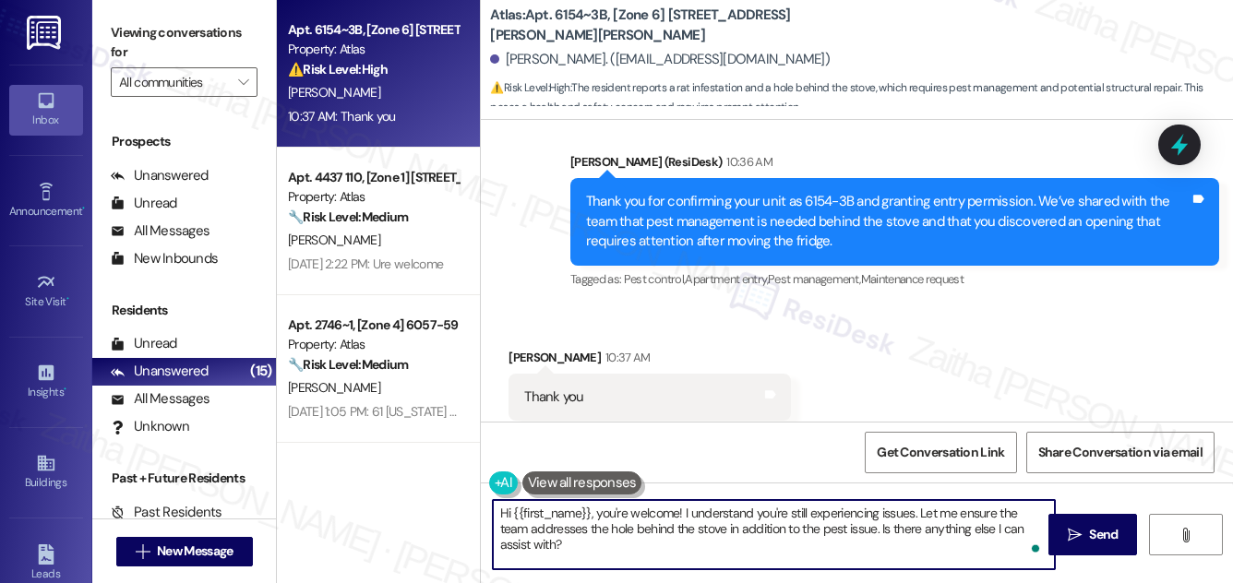
drag, startPoint x: 600, startPoint y: 513, endPoint x: 500, endPoint y: 504, distance: 100.1
click at [499, 509] on textarea "Hi {{first_name}}, you're welcome! I understand you're still experiencing issue…" at bounding box center [774, 534] width 562 height 69
type textarea "You're welcome! I understand you're still experiencing issues. Let me ensure th…"
click at [531, 348] on div "Shanetria Mcdonald 10:37 AM" at bounding box center [650, 361] width 283 height 26
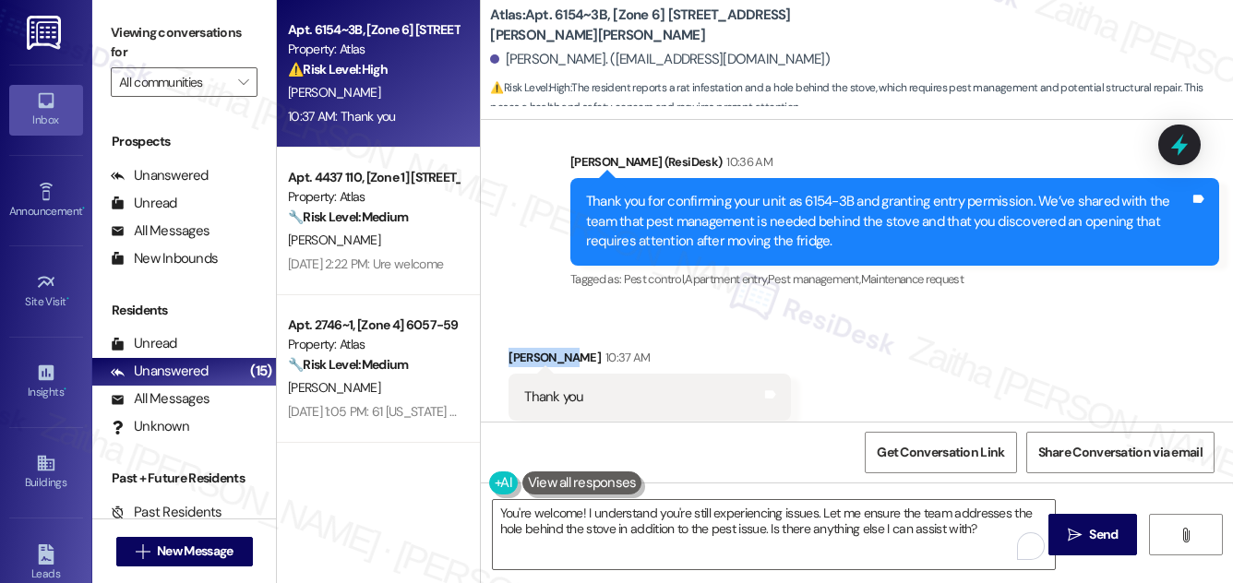
click at [531, 348] on div "Shanetria Mcdonald 10:37 AM" at bounding box center [650, 361] width 283 height 26
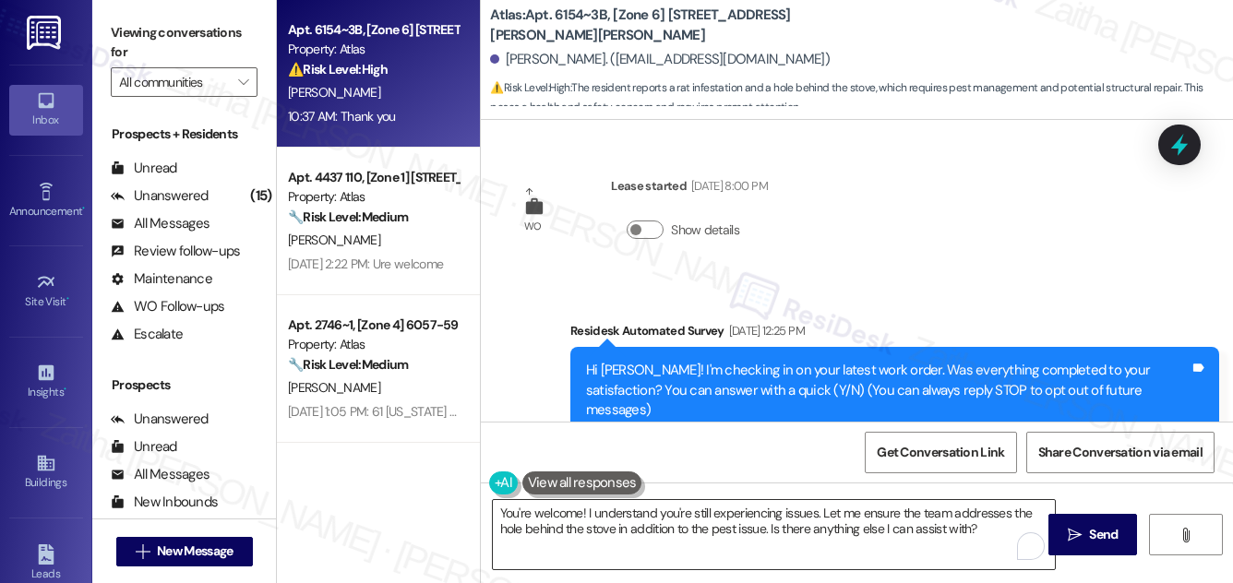
scroll to position [1845, 0]
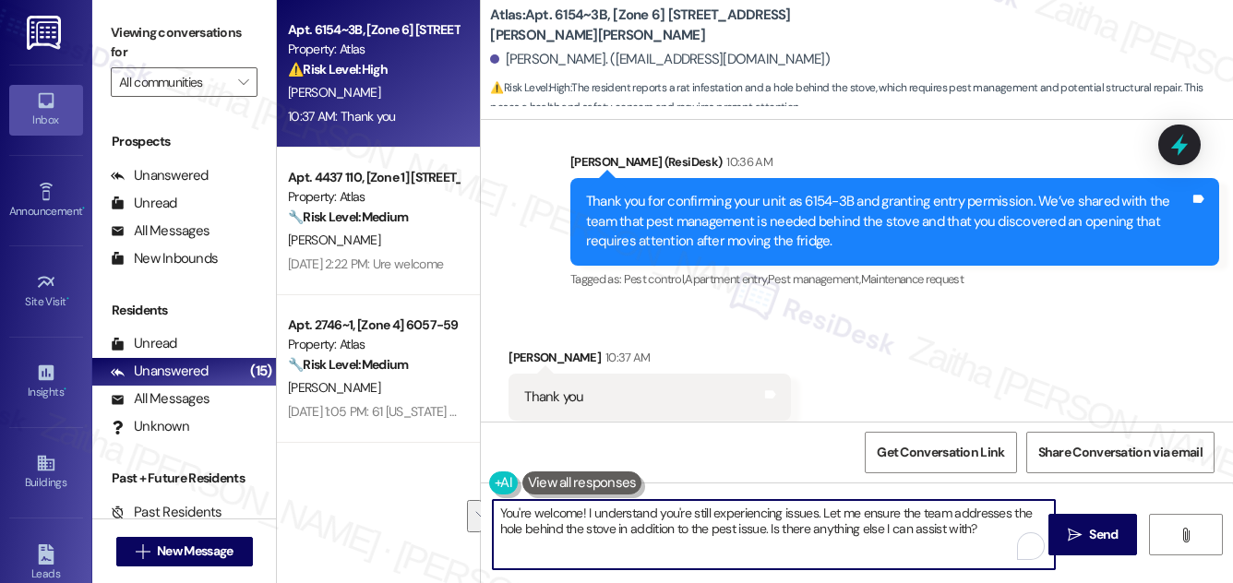
drag, startPoint x: 582, startPoint y: 511, endPoint x: 1009, endPoint y: 538, distance: 428.3
click at [1009, 538] on textarea "You're welcome! I understand you're still experiencing issues. Let me ensure th…" at bounding box center [774, 534] width 562 height 69
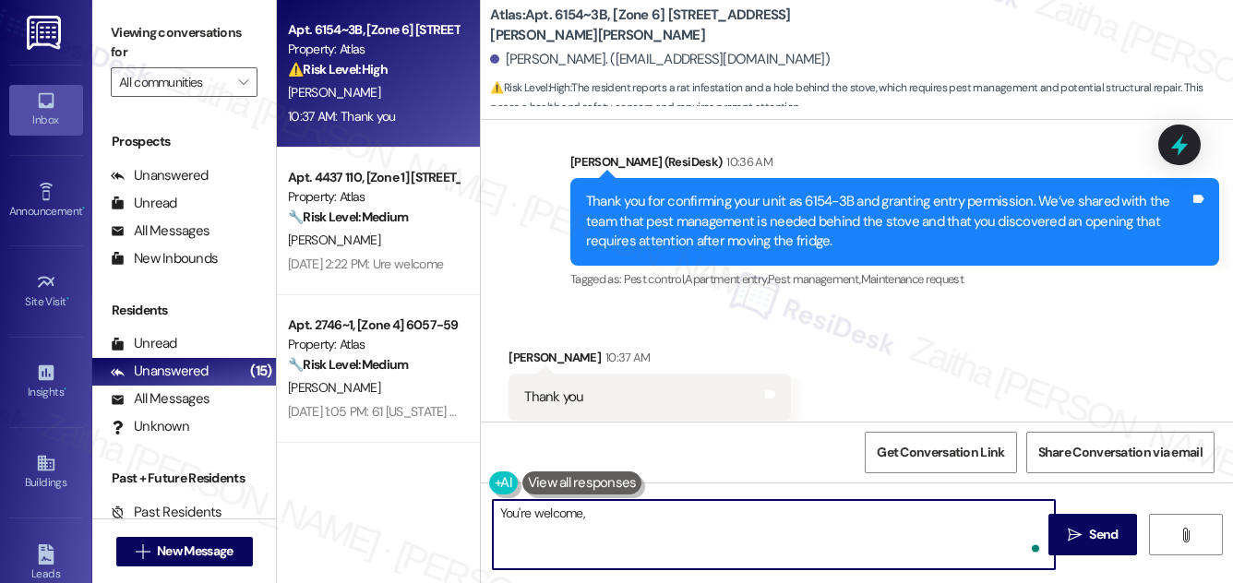
paste textarea "Shanetria"
type textarea "You're welcome, [PERSON_NAME]!"
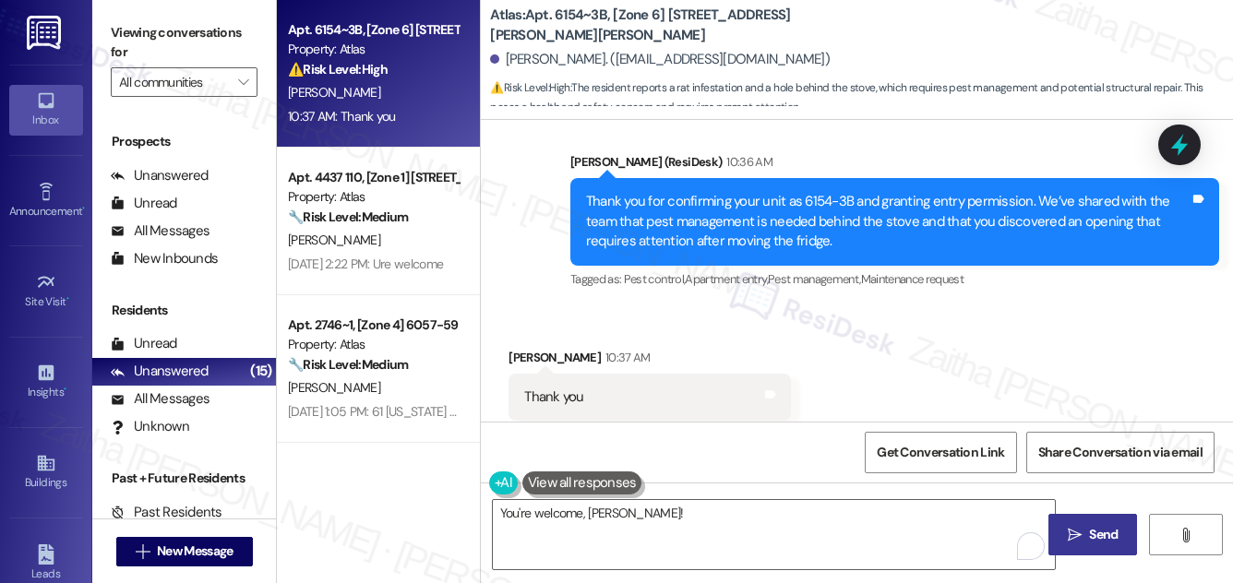
click at [1098, 538] on span "Send" at bounding box center [1103, 534] width 29 height 19
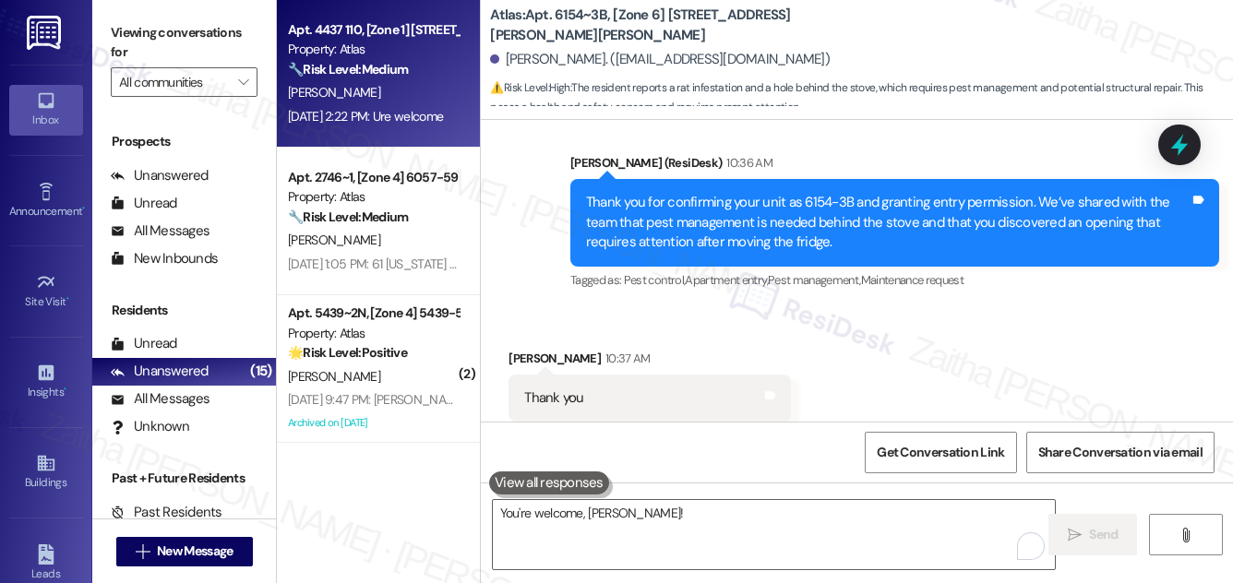
click at [417, 114] on div "[DATE] 2:22 PM: Ure welcome [DATE] 2:22 PM: Ure welcome" at bounding box center [365, 116] width 155 height 17
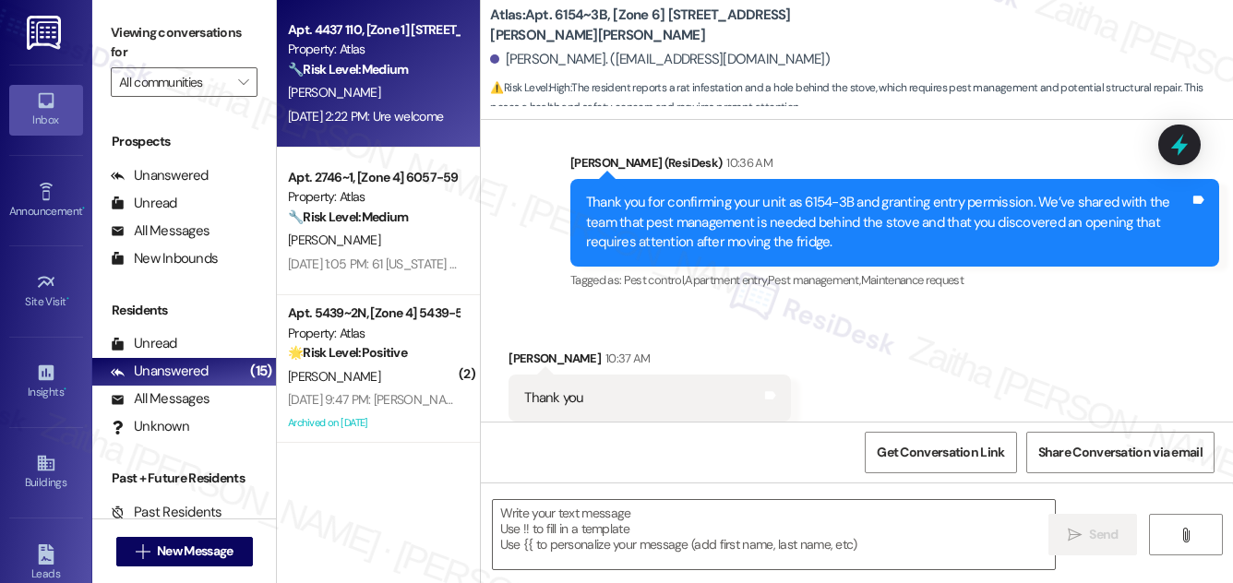
type textarea "Fetching suggested responses. Please feel free to read through the conversation…"
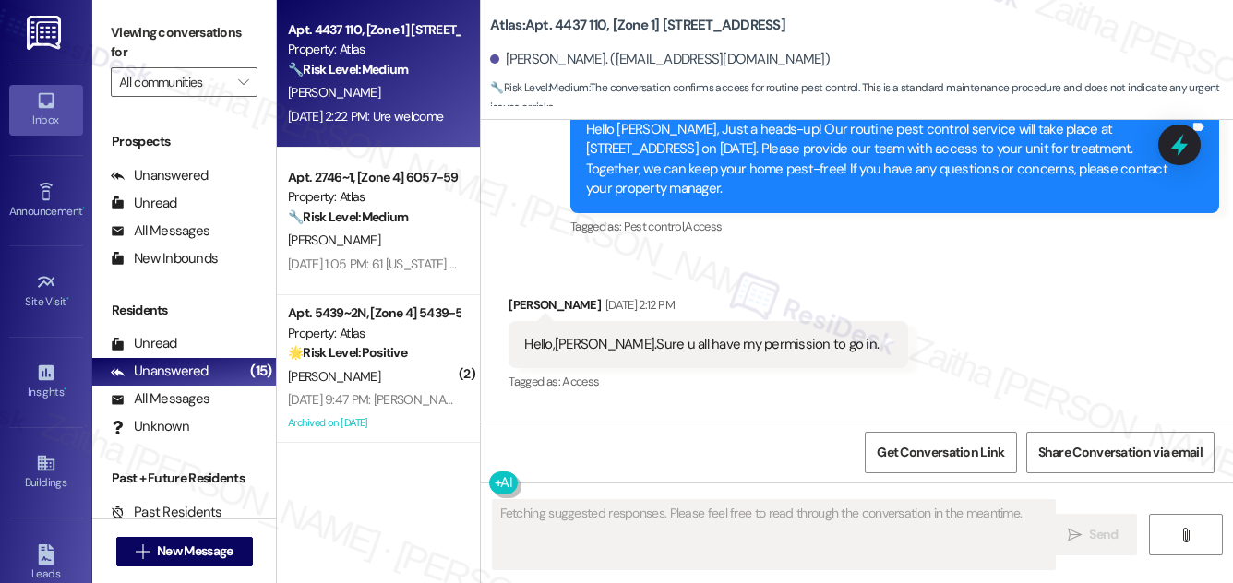
scroll to position [7637, 0]
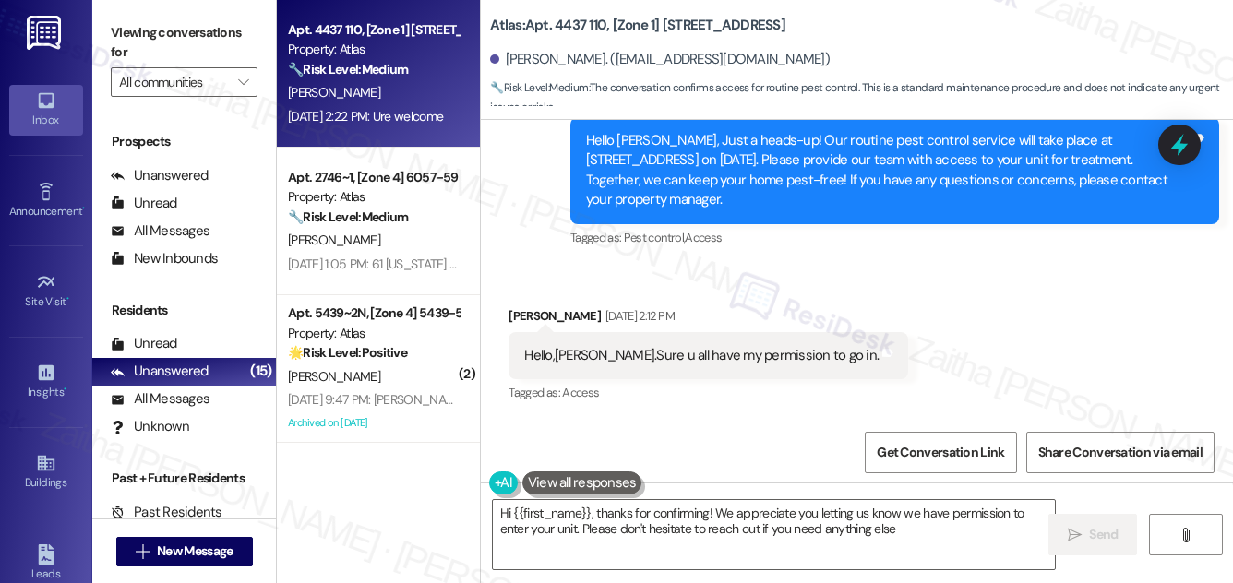
type textarea "Hi {{first_name}}, thanks for confirming! We appreciate you letting us know we …"
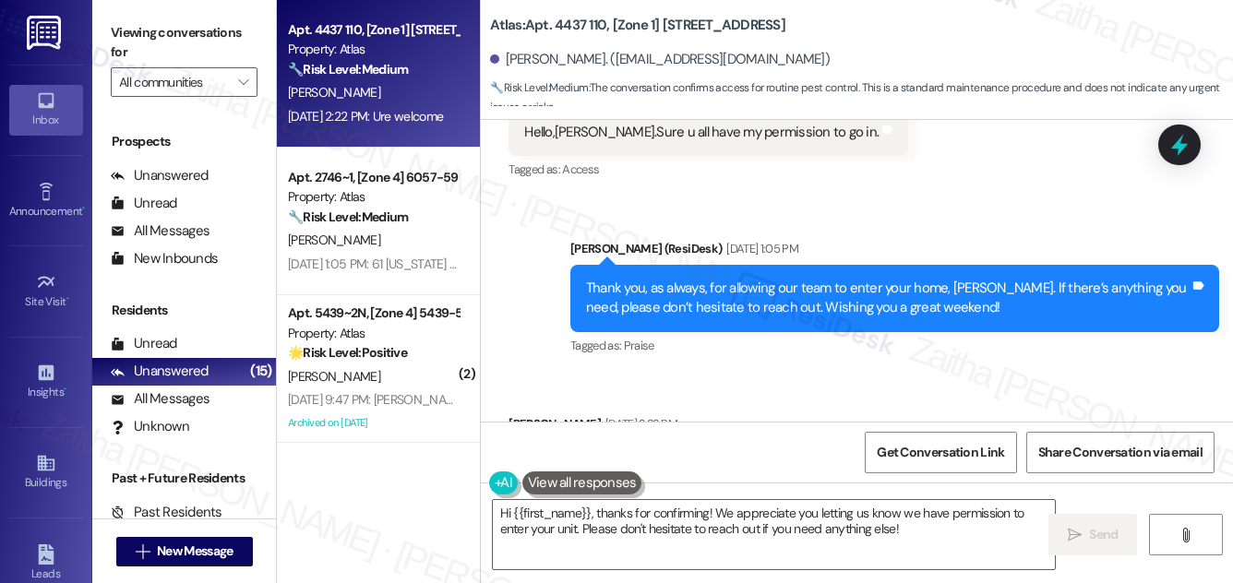
scroll to position [7888, 0]
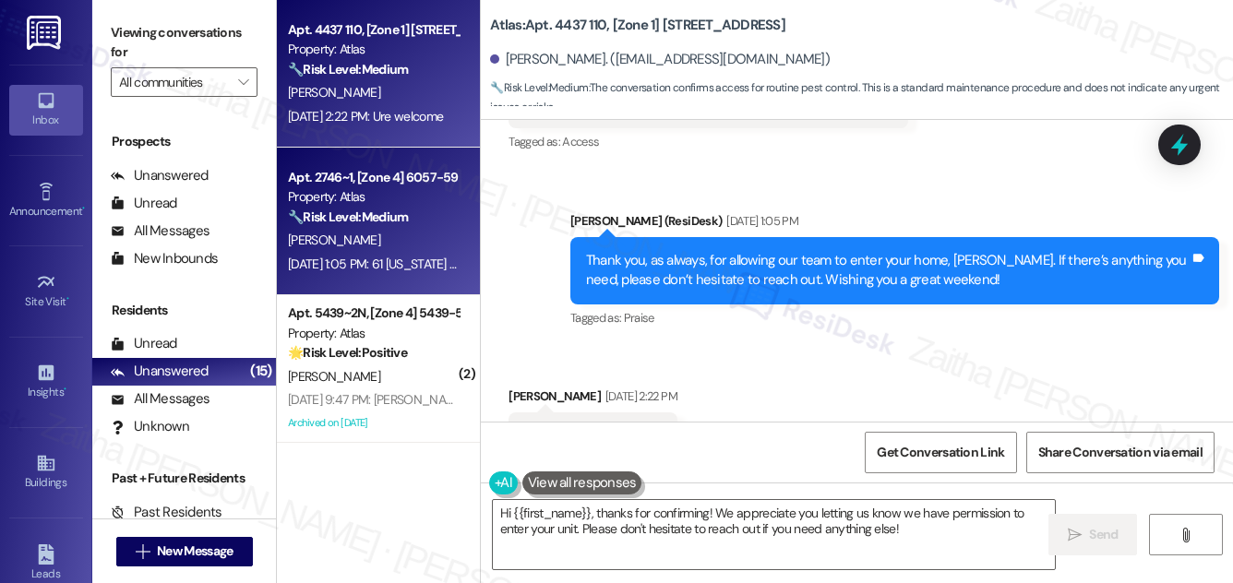
click at [409, 237] on div "[PERSON_NAME]" at bounding box center [373, 240] width 174 height 23
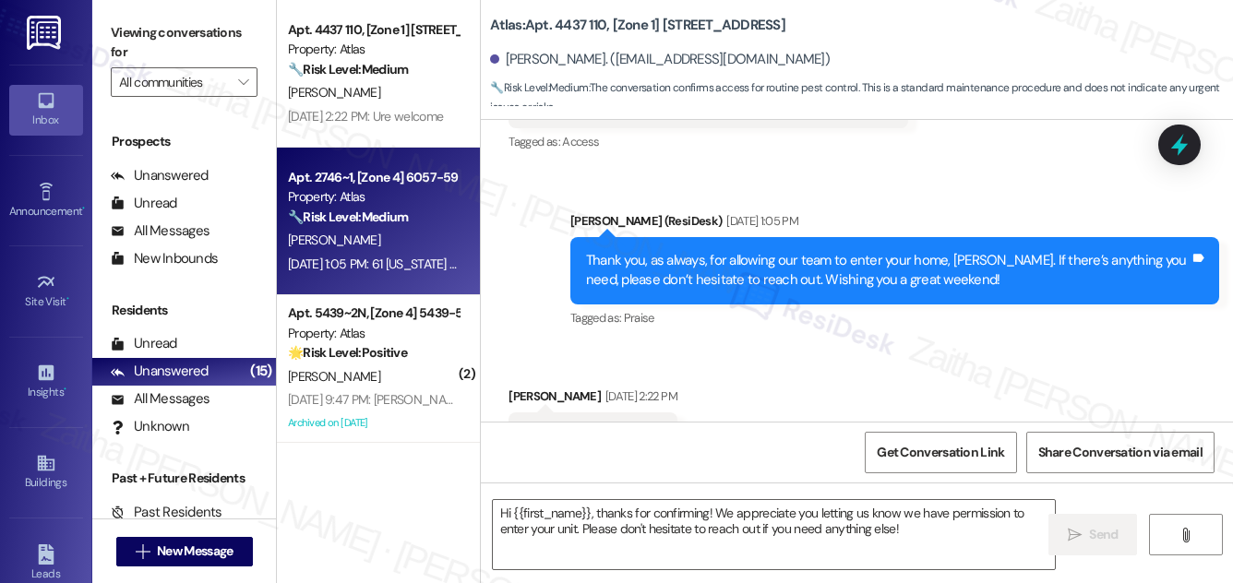
type textarea "Fetching suggested responses. Please feel free to read through the conversation…"
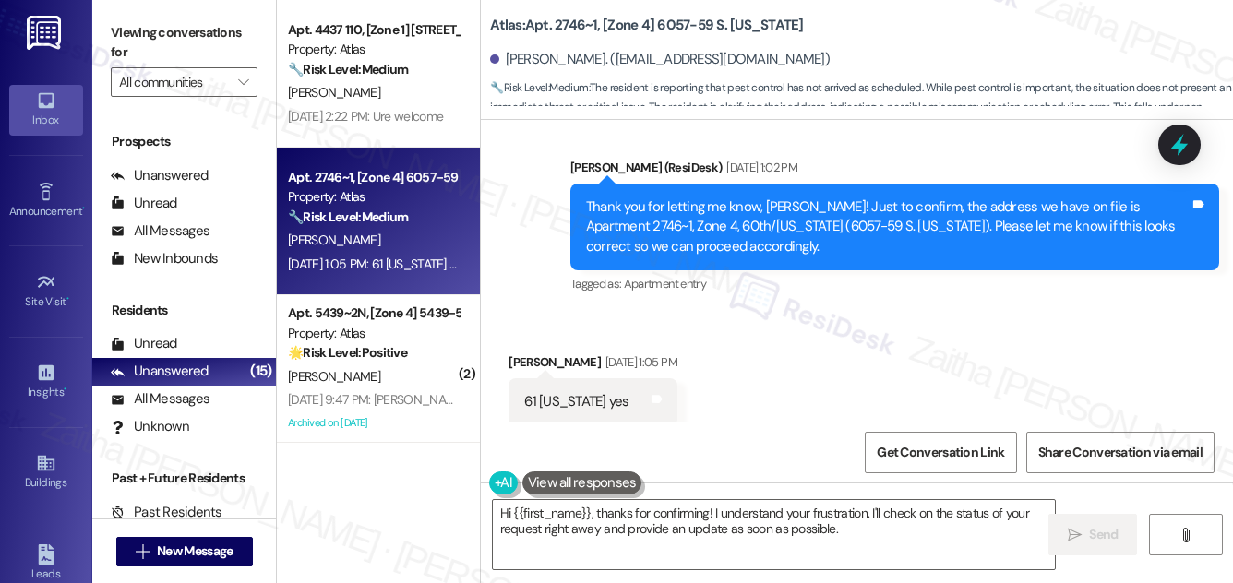
scroll to position [9238, 0]
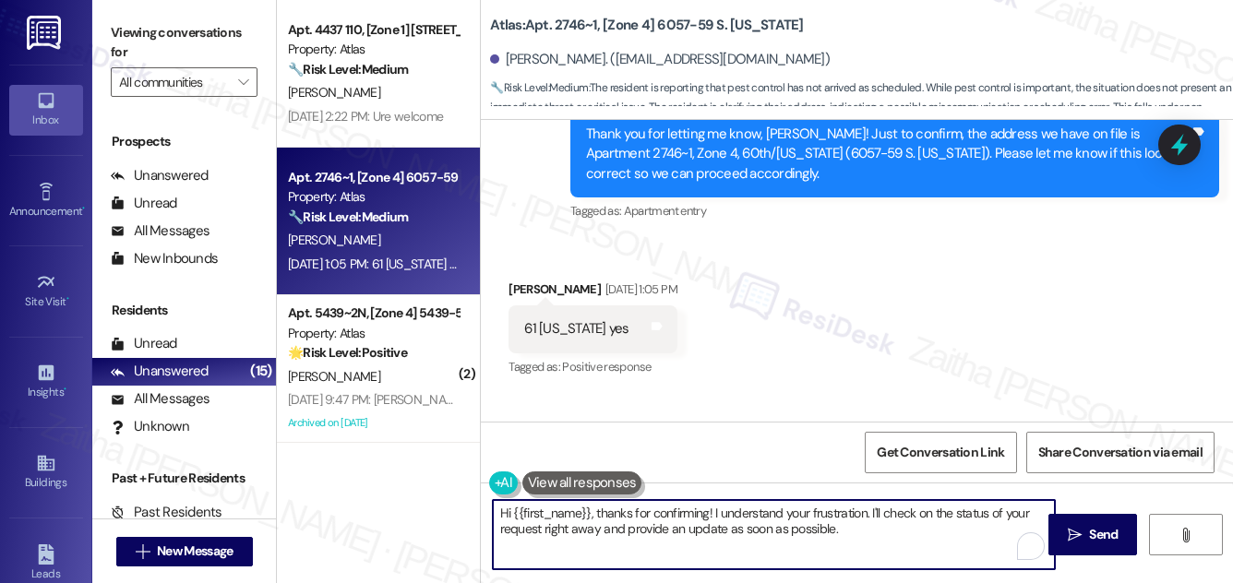
drag, startPoint x: 918, startPoint y: 511, endPoint x: 923, endPoint y: 533, distance: 21.9
click at [923, 533] on textarea "Hi {{first_name}}, thanks for confirming! I understand your frustration. I'll c…" at bounding box center [774, 534] width 562 height 69
type textarea "Hi {{first_name}}, thanks for confirming! I understand your frustration. I'll c…"
drag, startPoint x: 497, startPoint y: 511, endPoint x: 887, endPoint y: 548, distance: 392.3
click at [887, 548] on textarea "Hi {{first_name}}, thanks for confirming! I understand your frustration. I'll c…" at bounding box center [774, 534] width 562 height 69
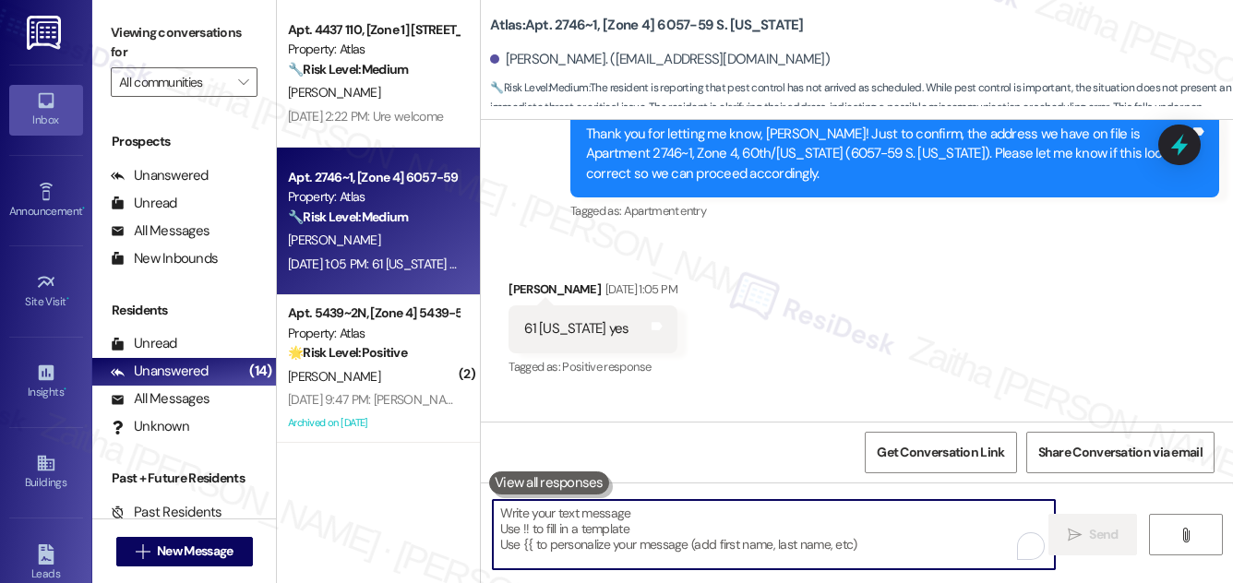
paste textarea "Hi {{first_name}}, thanks for confirming. I completely understand your frustrat…"
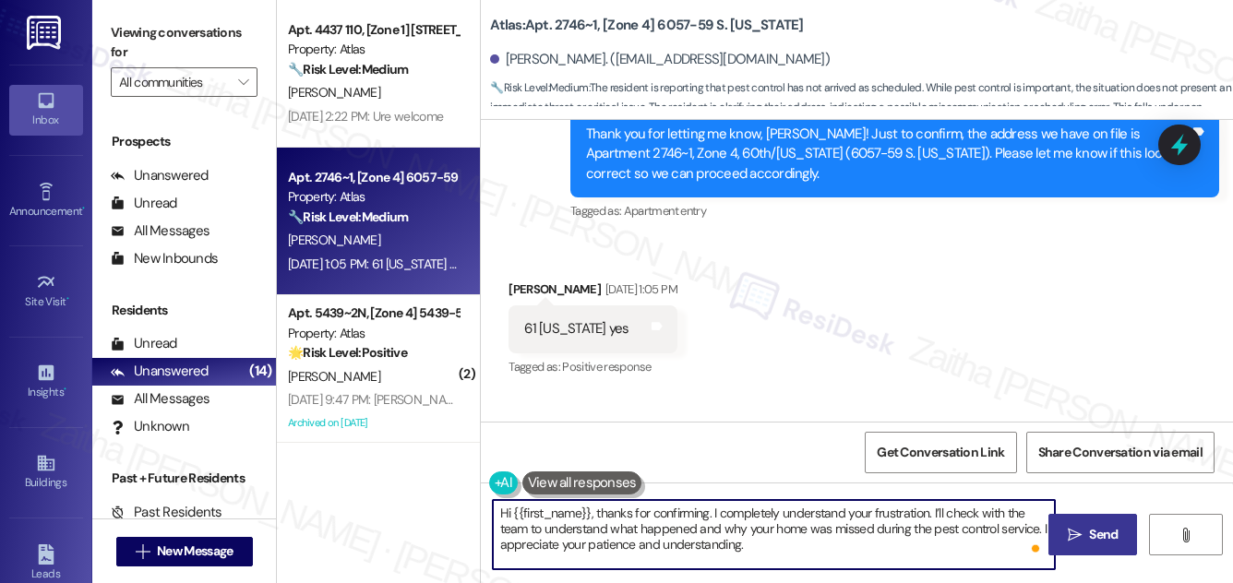
type textarea "Hi {{first_name}}, thanks for confirming. I completely understand your frustrat…"
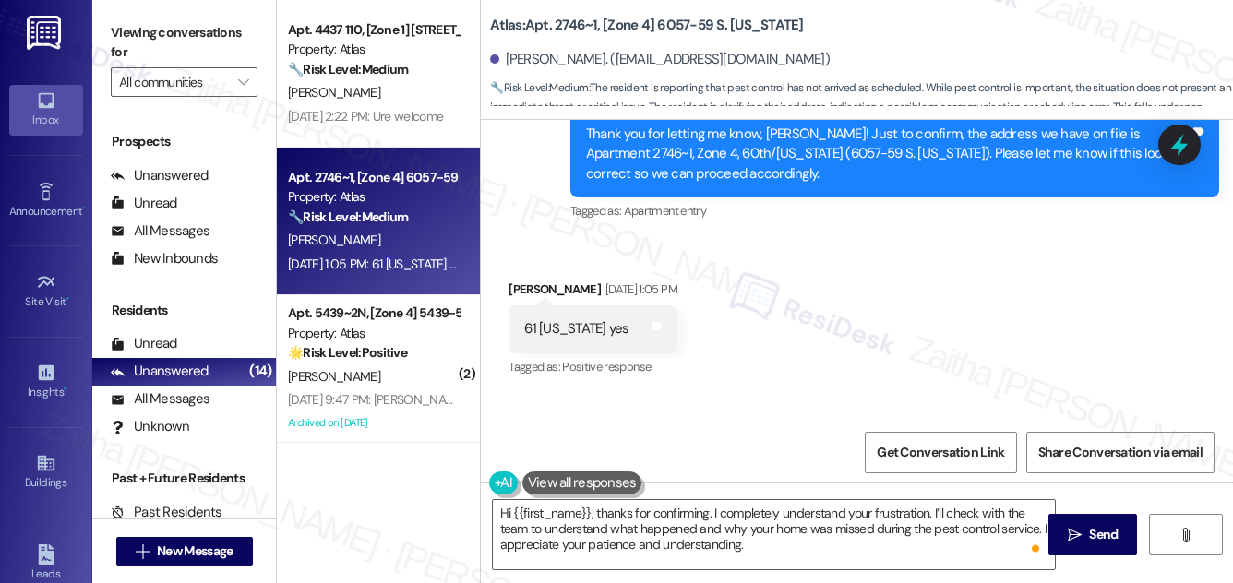
drag, startPoint x: 1093, startPoint y: 523, endPoint x: 1056, endPoint y: 491, distance: 49.1
click at [1093, 523] on button " Send" at bounding box center [1094, 535] width 90 height 42
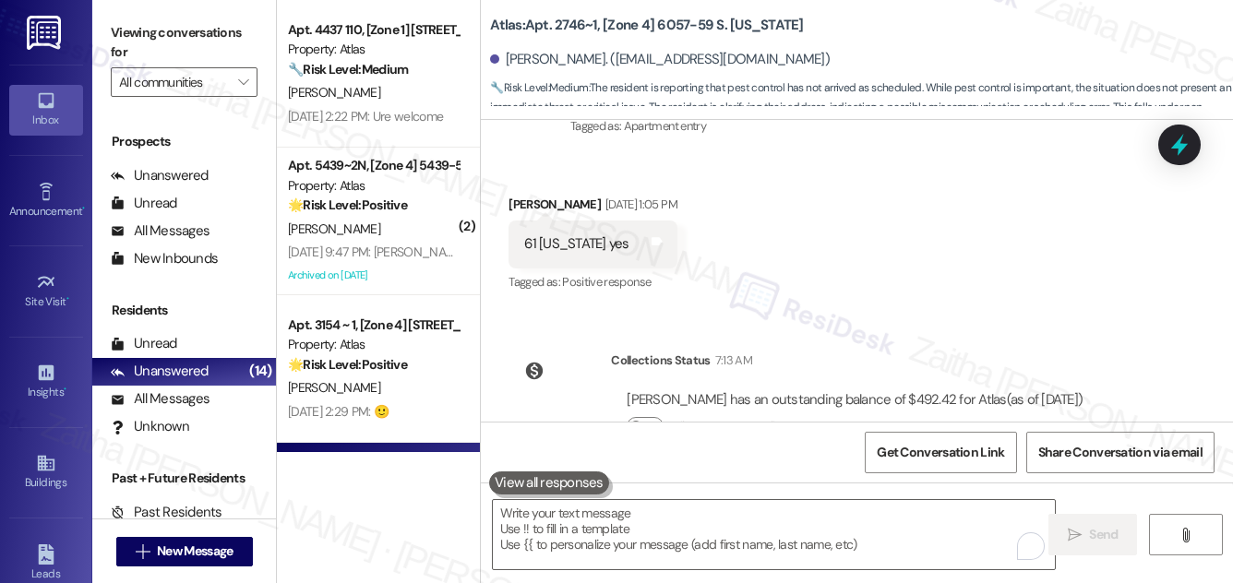
scroll to position [9406, 0]
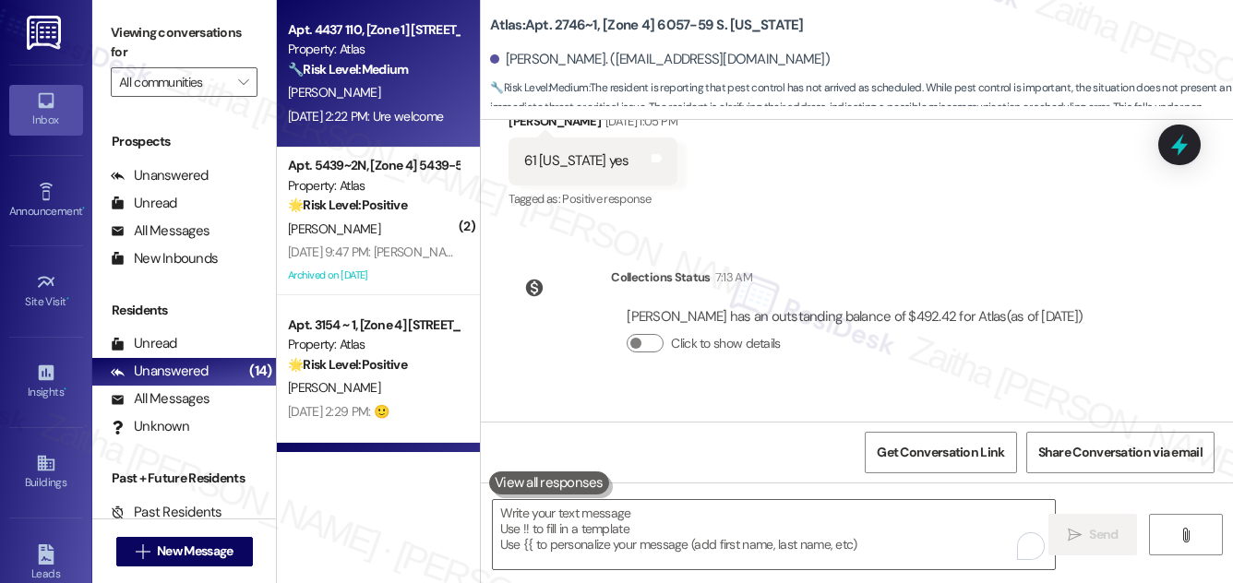
click at [435, 84] on div "[PERSON_NAME]" at bounding box center [373, 92] width 174 height 23
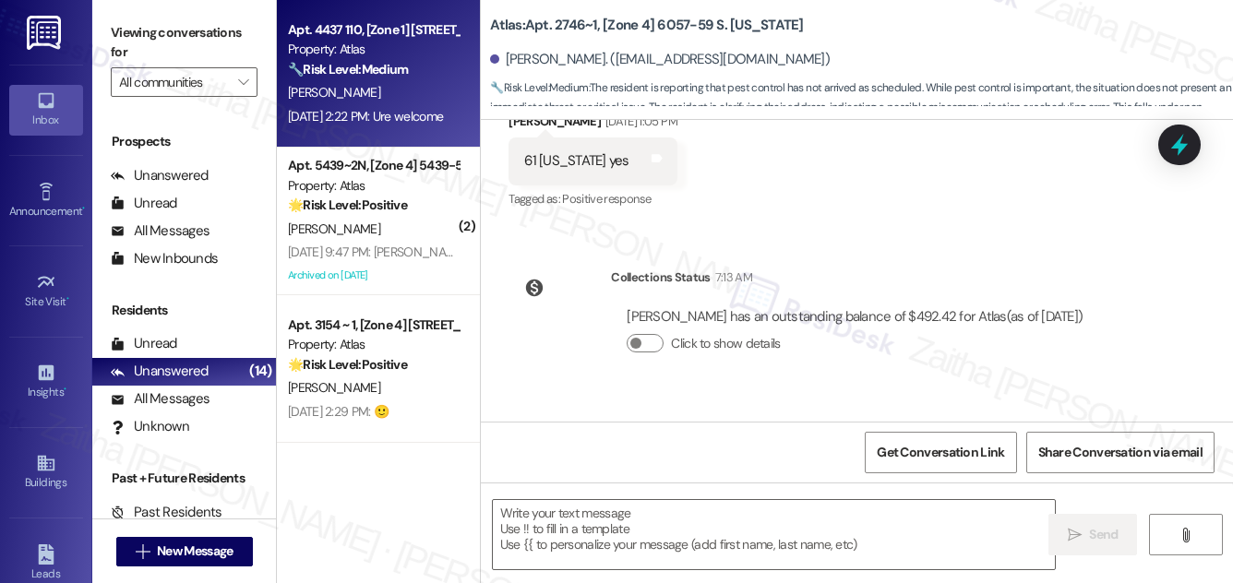
type textarea "Fetching suggested responses. Please feel free to read through the conversation…"
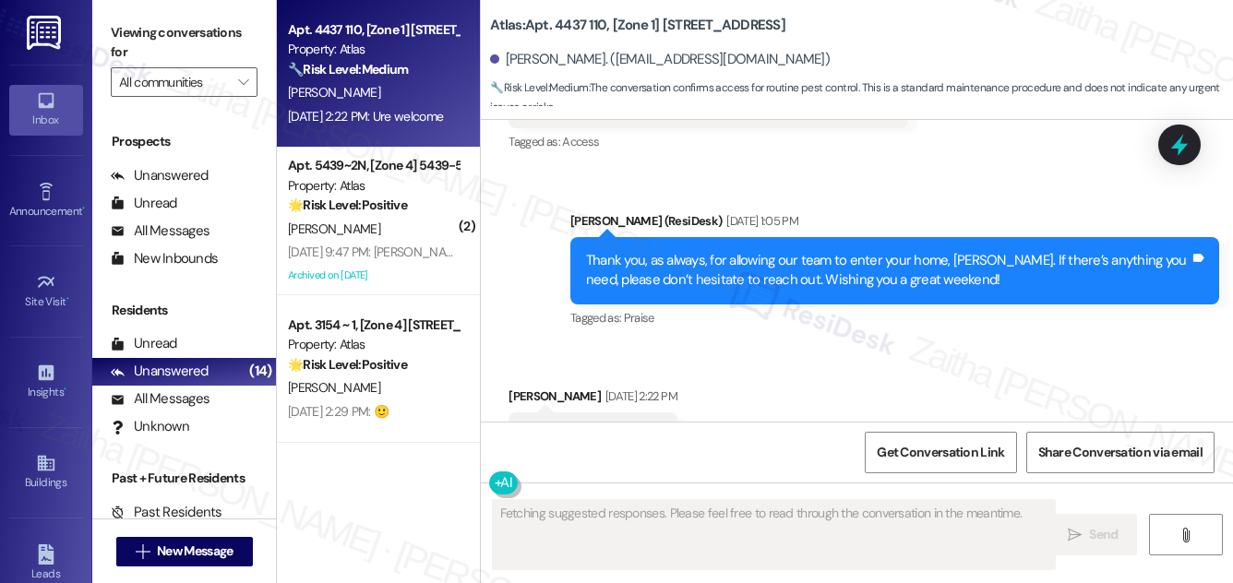
scroll to position [7888, 0]
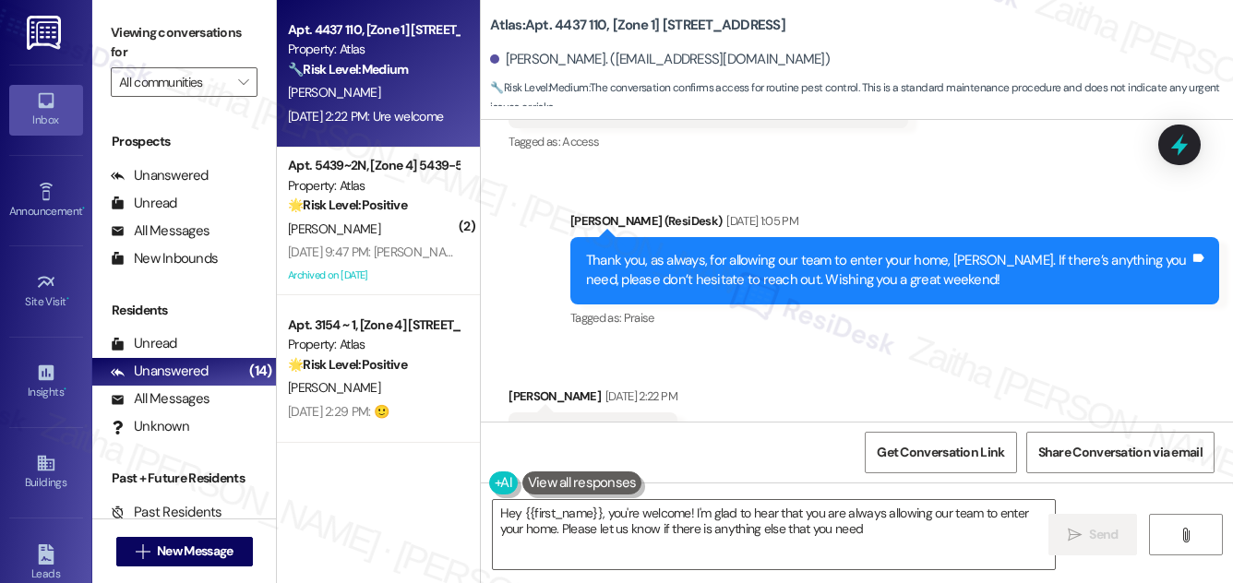
type textarea "Hey {{first_name}}, you're welcome! I'm glad to hear that you are always allowi…"
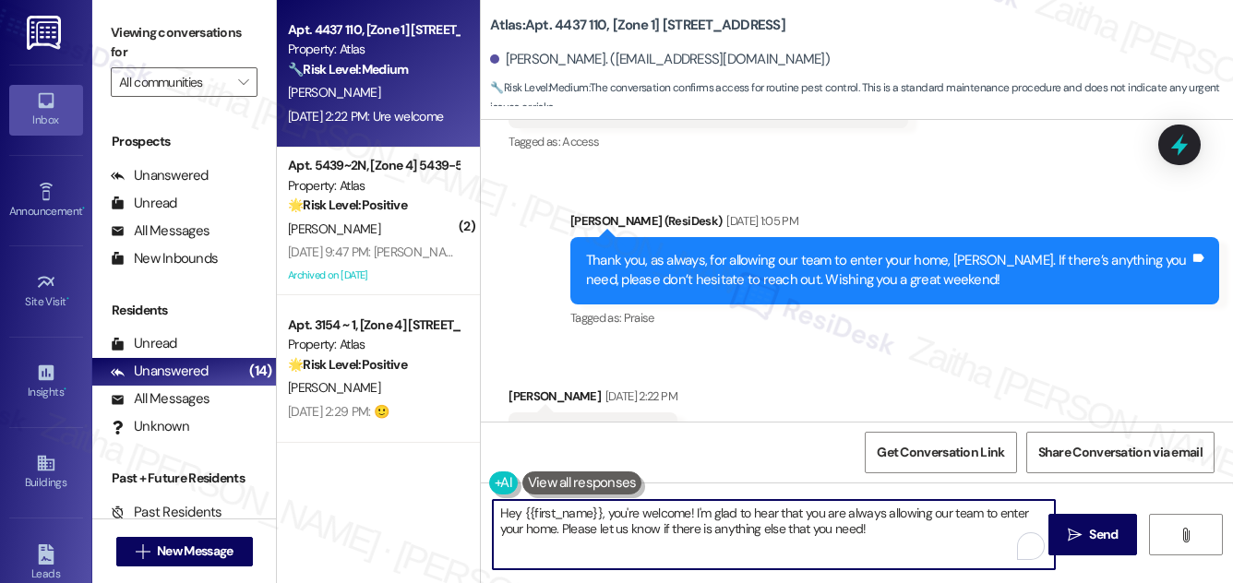
drag, startPoint x: 500, startPoint y: 512, endPoint x: 879, endPoint y: 528, distance: 378.8
click at [879, 527] on textarea "Hey {{first_name}}, you're welcome! I'm glad to hear that you are always allowi…" at bounding box center [774, 534] width 562 height 69
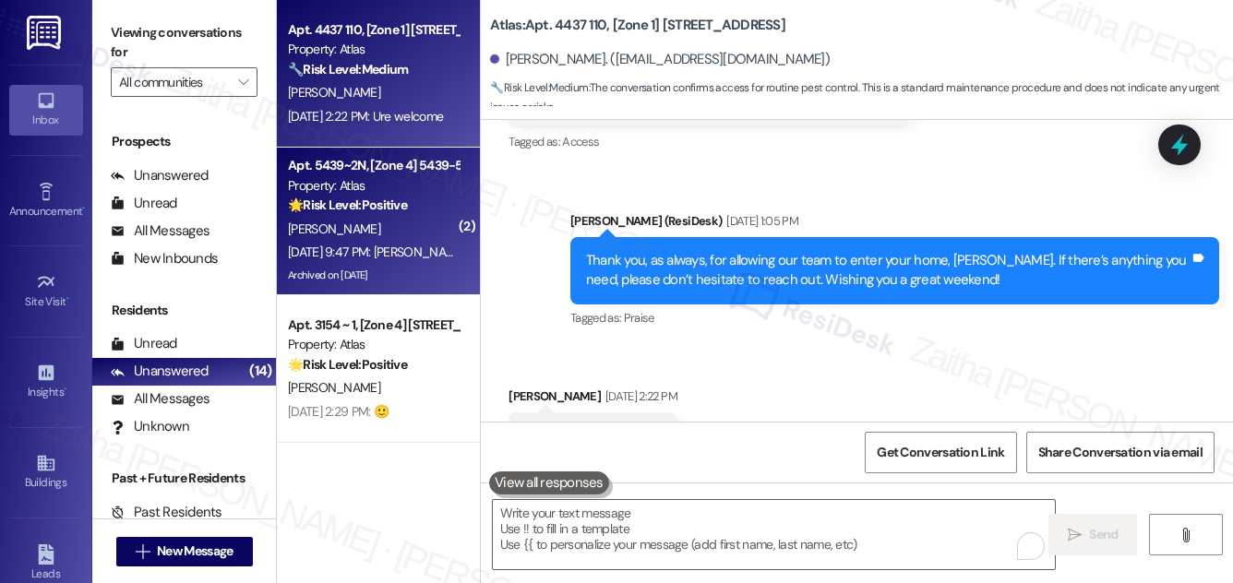
click at [407, 238] on div "[PERSON_NAME]" at bounding box center [373, 229] width 174 height 23
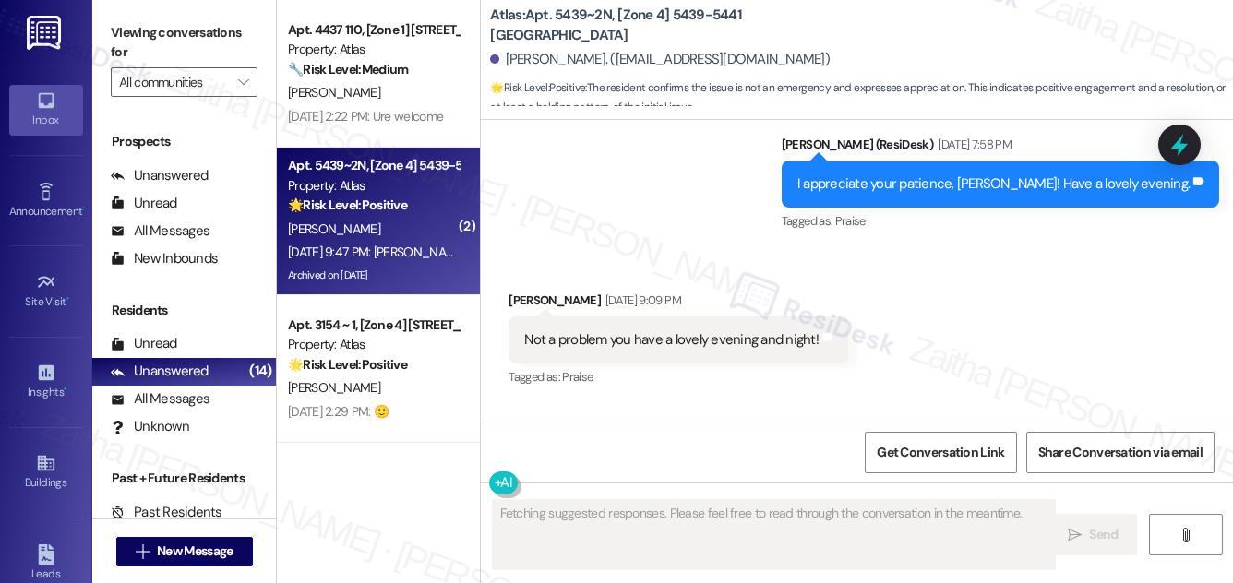
scroll to position [6707, 0]
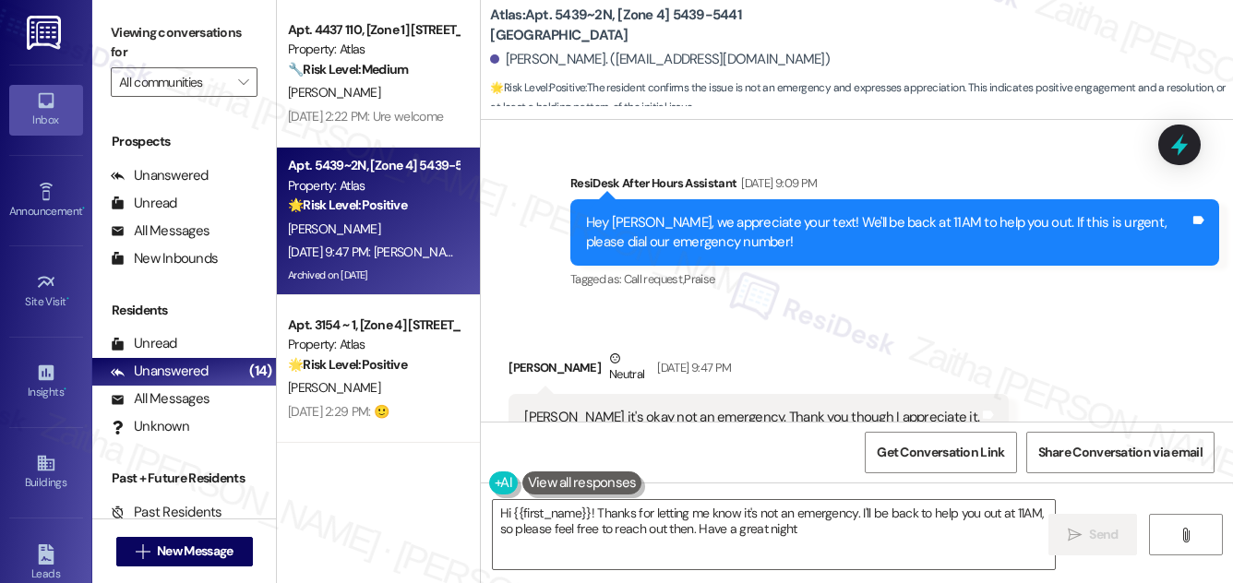
type textarea "Hi {{first_name}}! Thanks for letting me know it's not an emergency. I'll be ba…"
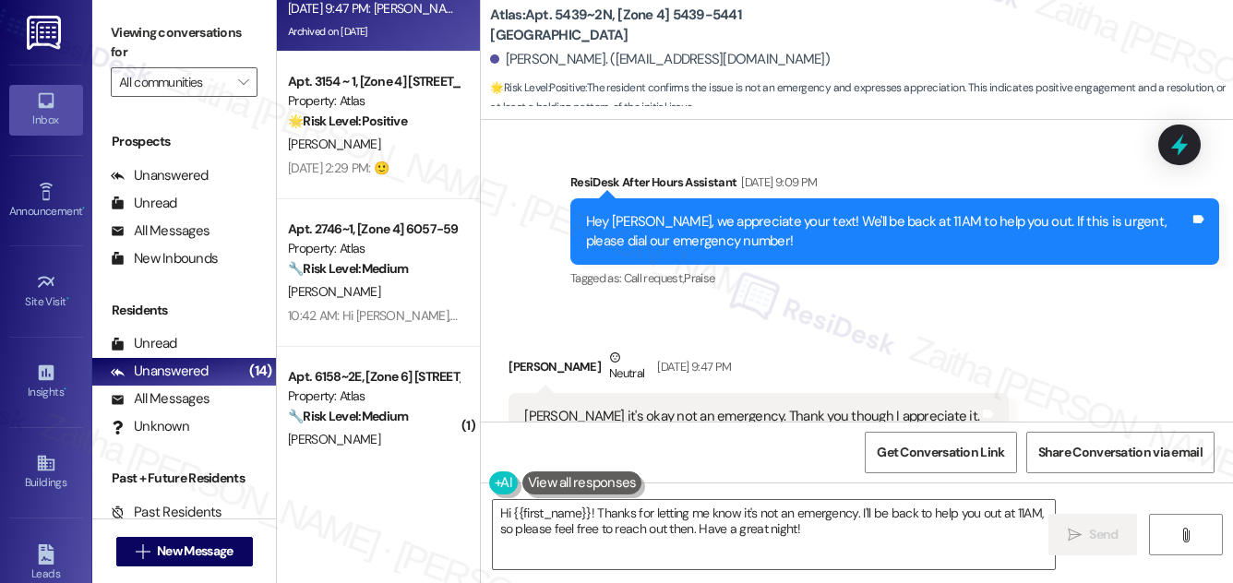
scroll to position [503, 0]
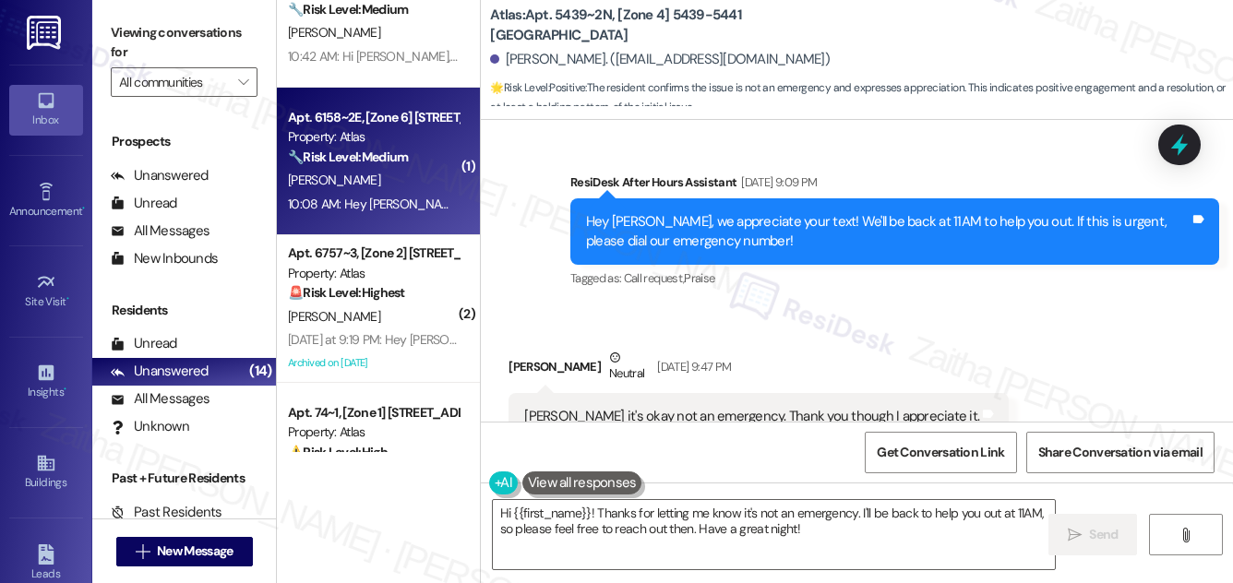
click at [414, 193] on div "10:08 AM: Hey [PERSON_NAME], we appreciate your text! We'll be back at 11AM to …" at bounding box center [373, 204] width 174 height 23
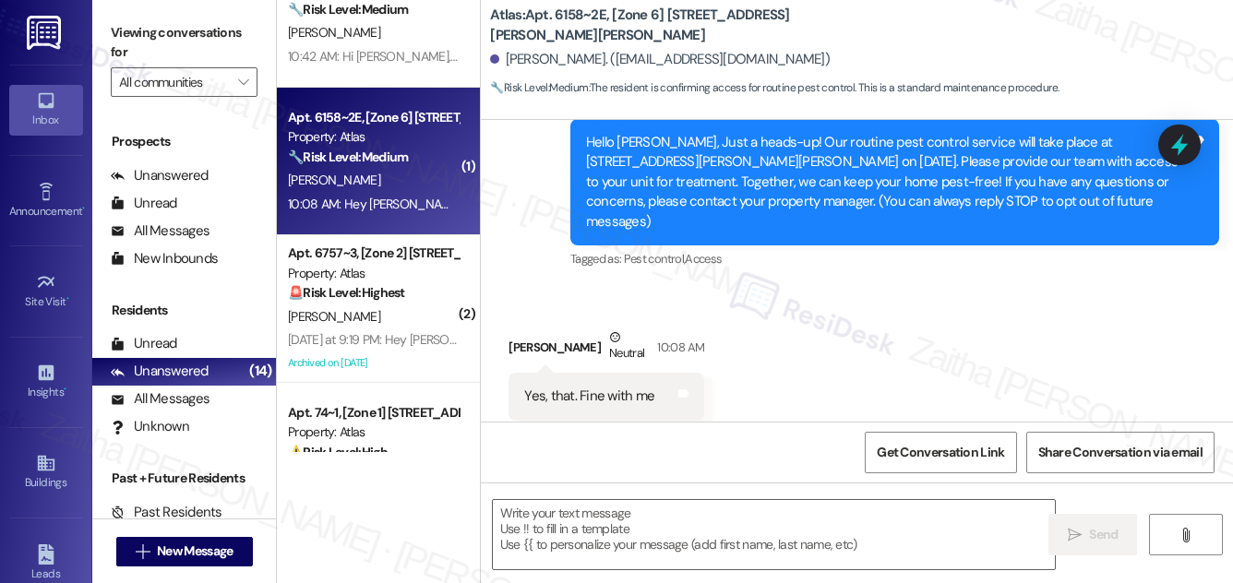
type textarea "Fetching suggested responses. Please feel free to read through the conversation…"
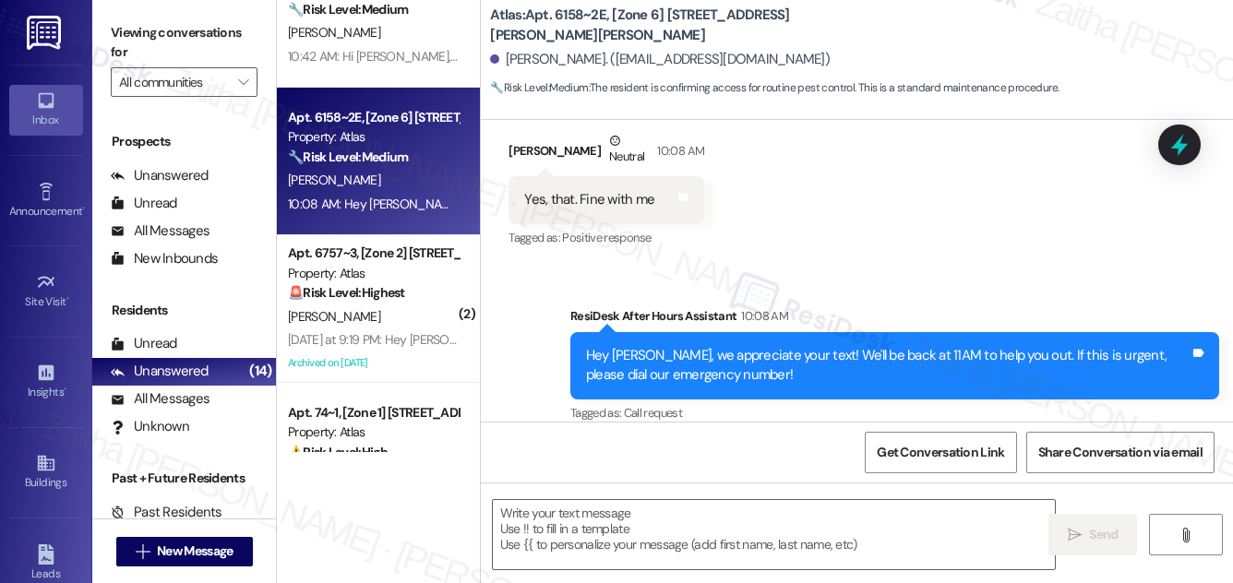
scroll to position [305, 0]
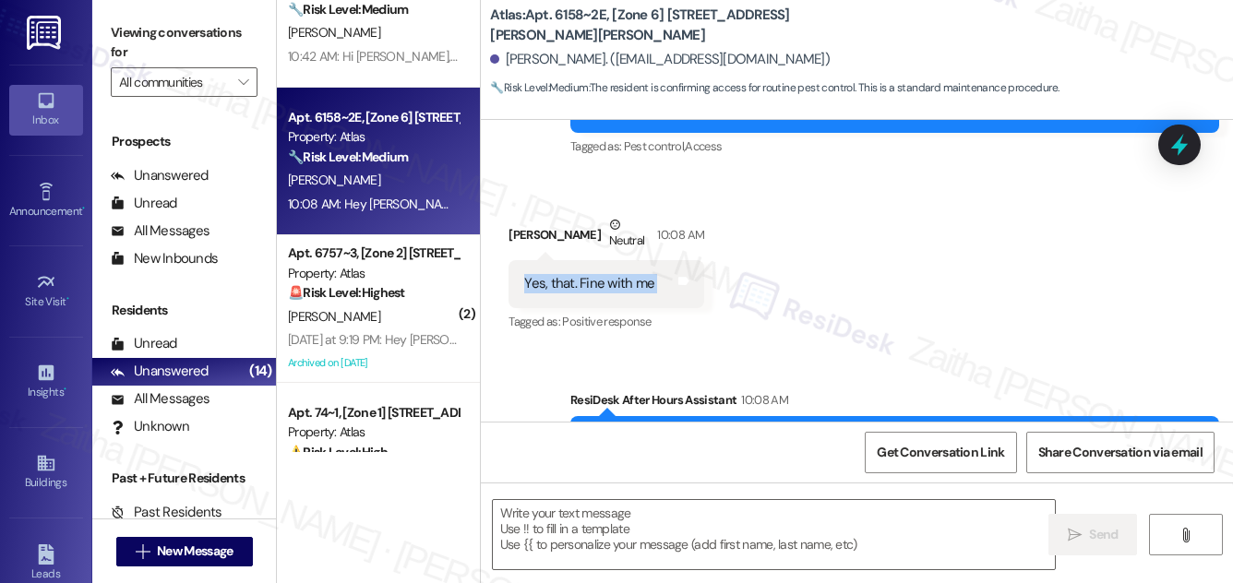
drag, startPoint x: 517, startPoint y: 262, endPoint x: 685, endPoint y: 270, distance: 168.2
click at [685, 270] on div "Received via SMS [PERSON_NAME] Neutral 10:08 AM Yes, that. Fine with me Tags an…" at bounding box center [606, 275] width 223 height 148
copy div "Yes, that. Fine with me Tags and notes"
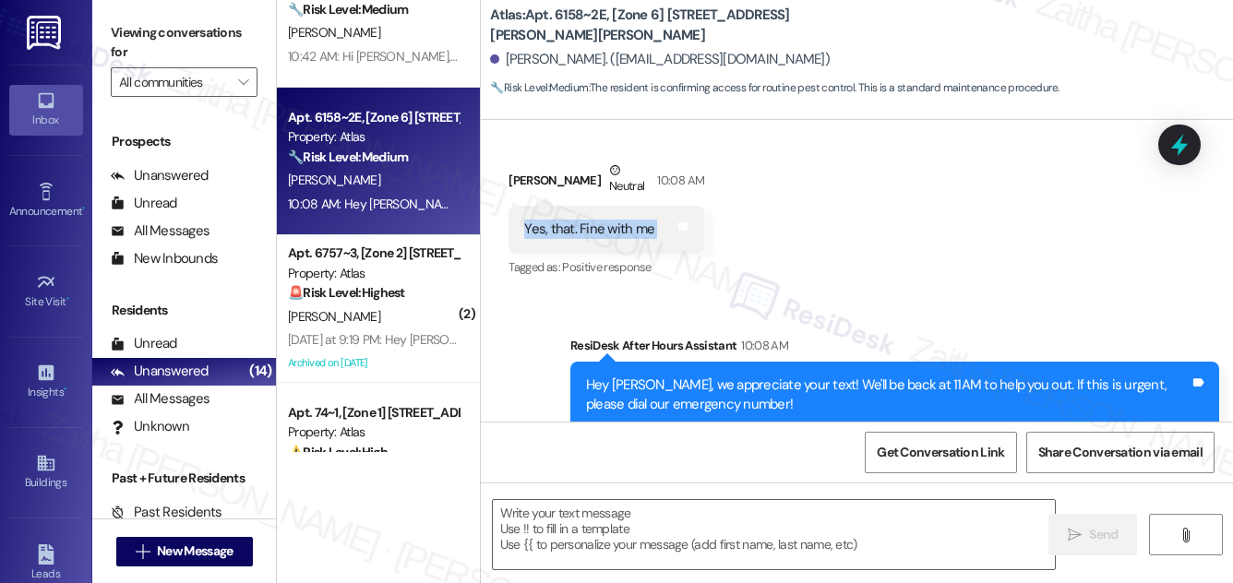
scroll to position [389, 0]
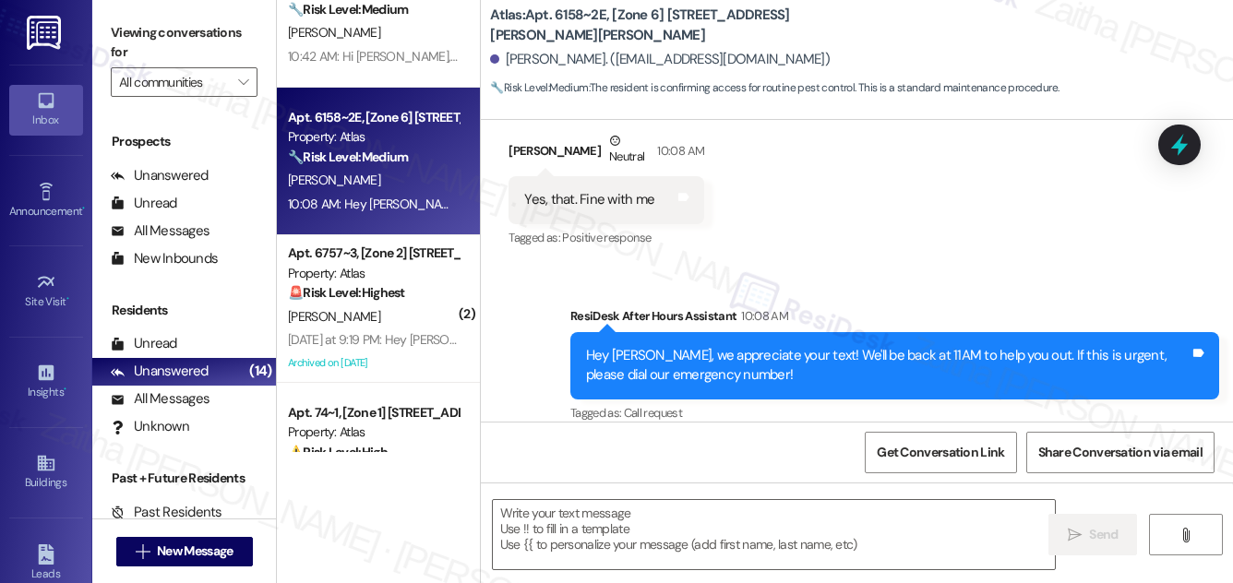
drag, startPoint x: 918, startPoint y: 228, endPoint x: 851, endPoint y: 316, distance: 110.0
click at [916, 228] on div "Received via SMS [PERSON_NAME] Neutral 10:08 AM Yes, that. Fine with me Tags an…" at bounding box center [857, 177] width 752 height 175
click at [539, 519] on textarea at bounding box center [774, 534] width 562 height 69
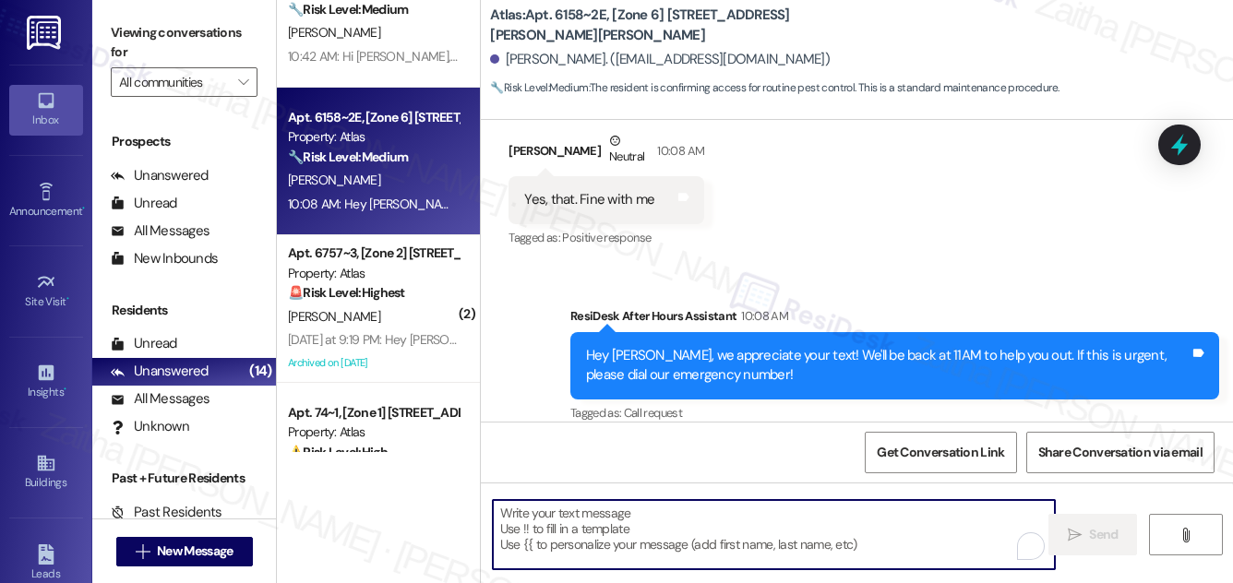
paste textarea "Thank you for confirming. We’ll note your permission and proceed with the sched…"
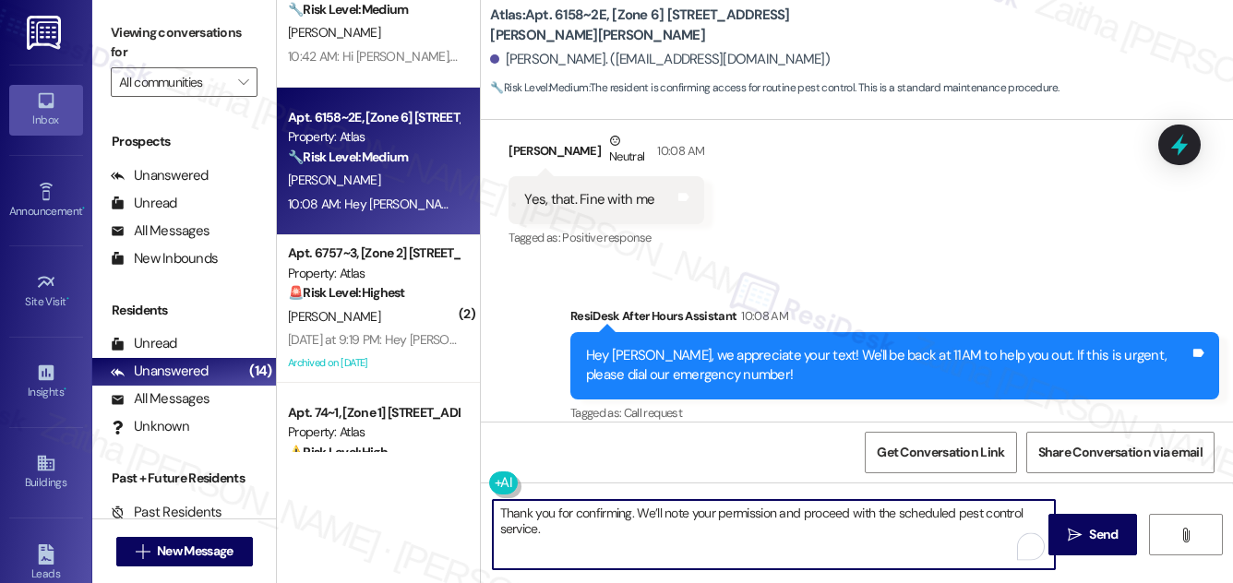
click at [518, 131] on div "[PERSON_NAME] Neutral 10:08 AM" at bounding box center [607, 153] width 196 height 45
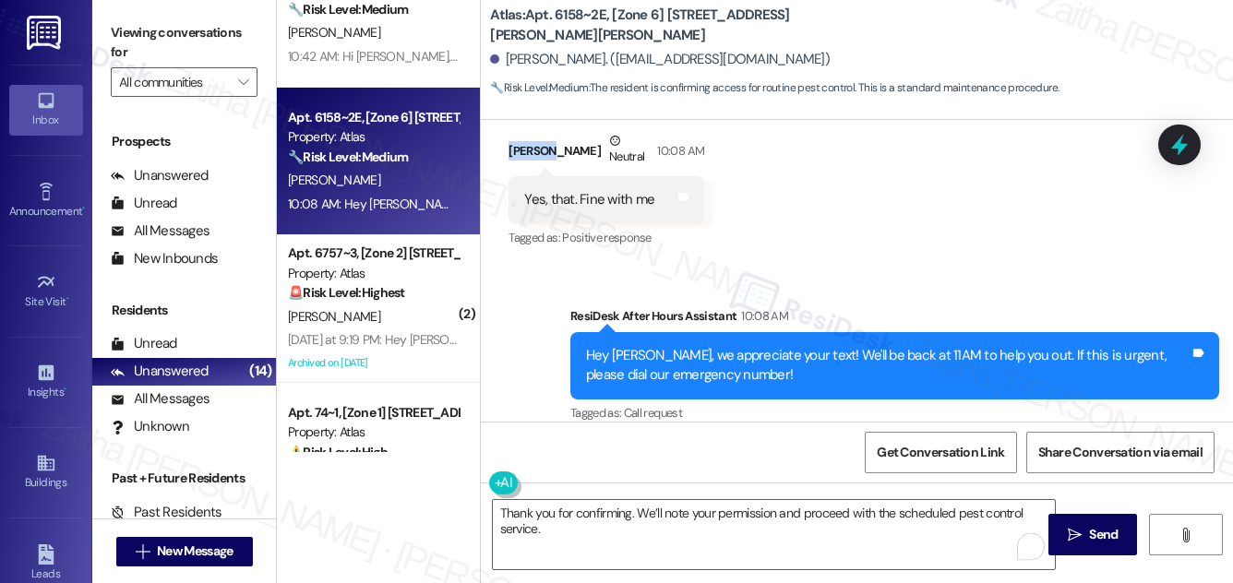
click at [518, 127] on div "Received via SMS [PERSON_NAME] Neutral 10:08 AM Yes, that. Fine with me Tags an…" at bounding box center [606, 191] width 223 height 148
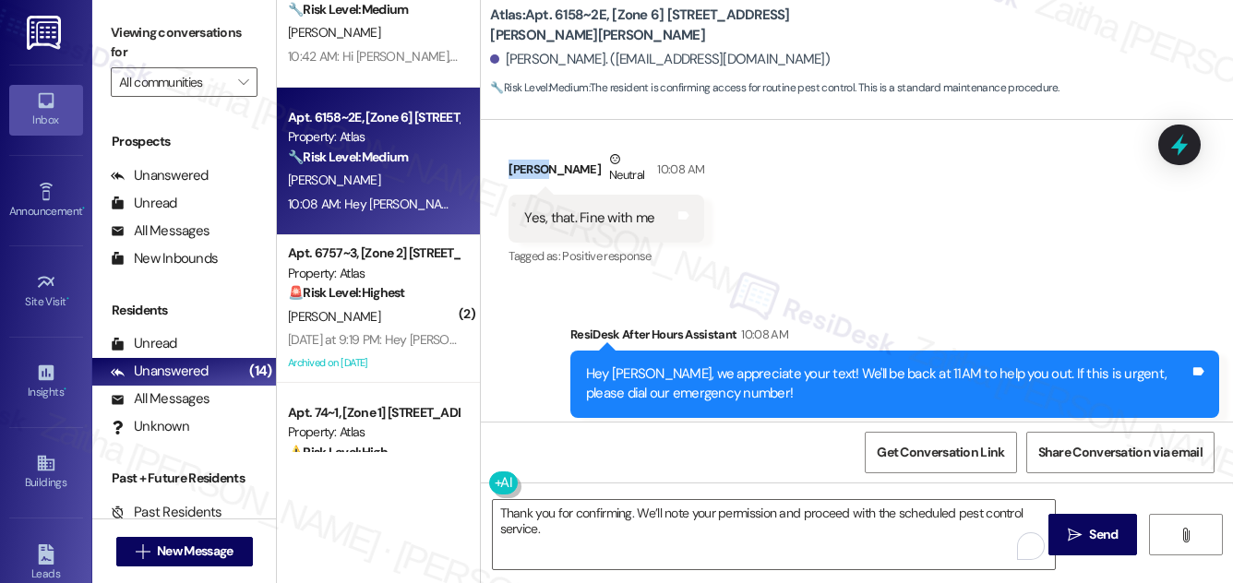
copy div "Aretha"
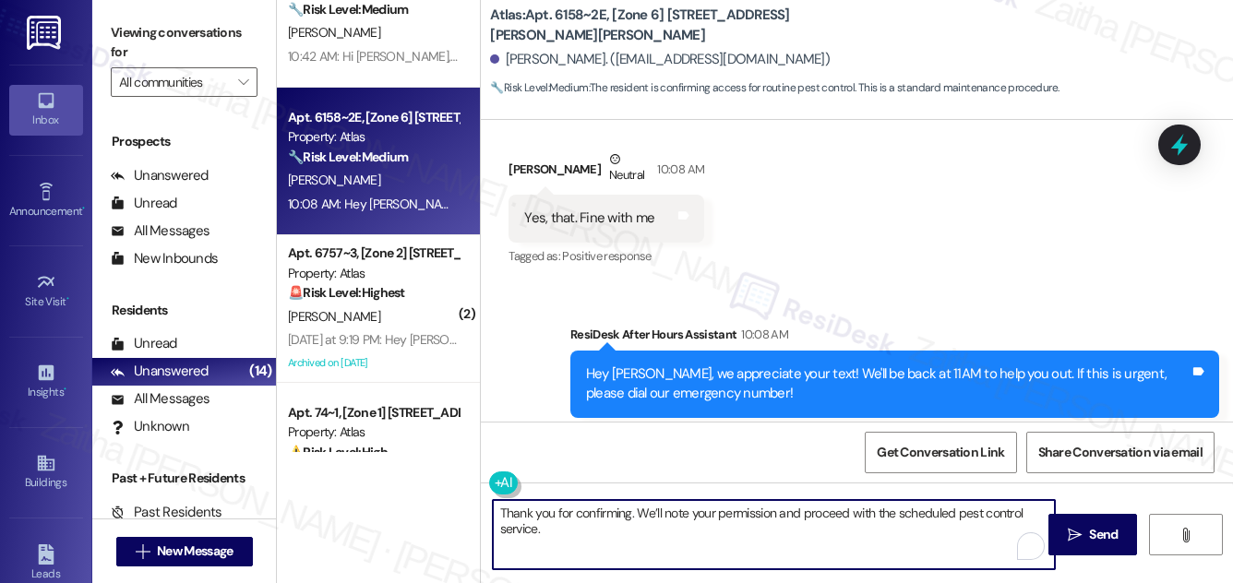
click at [632, 511] on textarea "Thank you for confirming. We’ll note your permission and proceed with the sched…" at bounding box center [774, 534] width 562 height 69
paste textarea "Aretha"
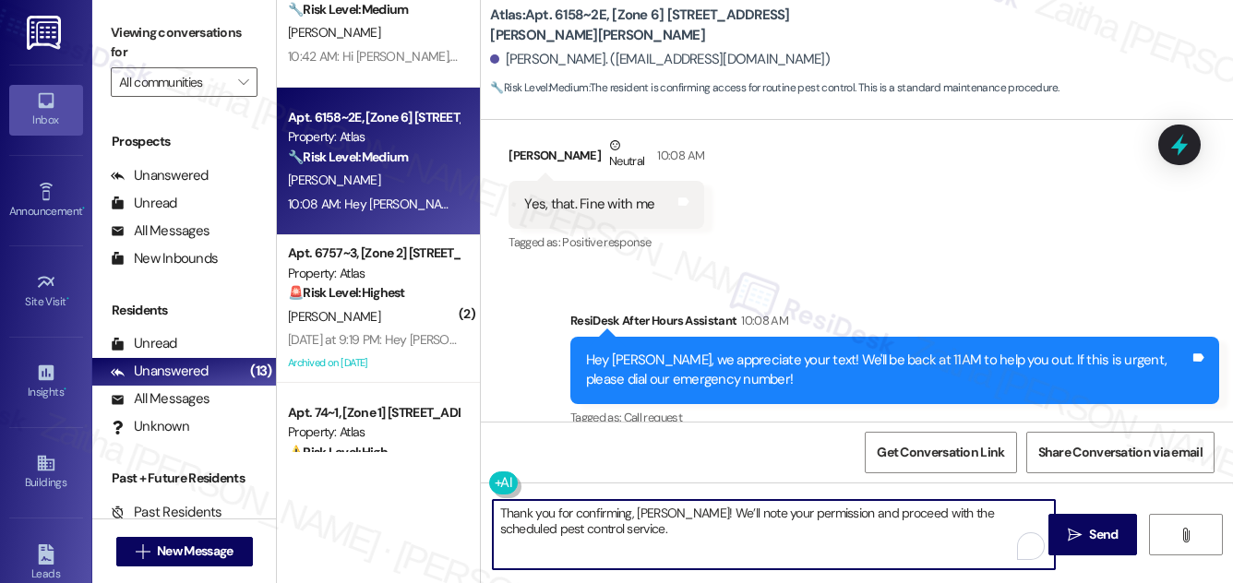
scroll to position [389, 0]
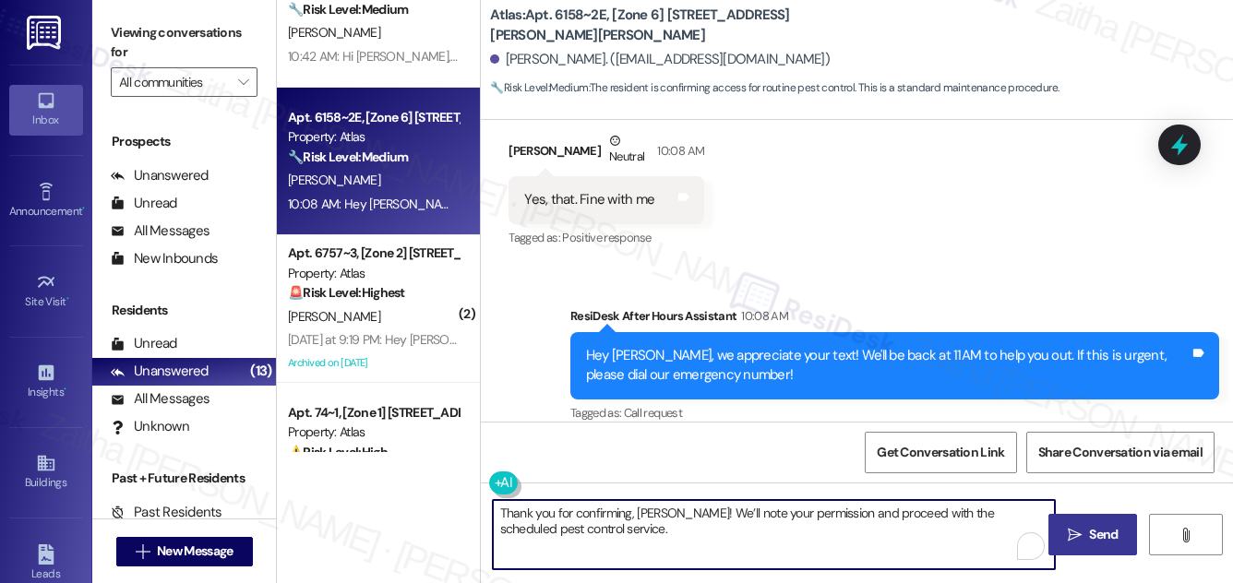
type textarea "Thank you for confirming, [PERSON_NAME]! We’ll note your permission and proceed…"
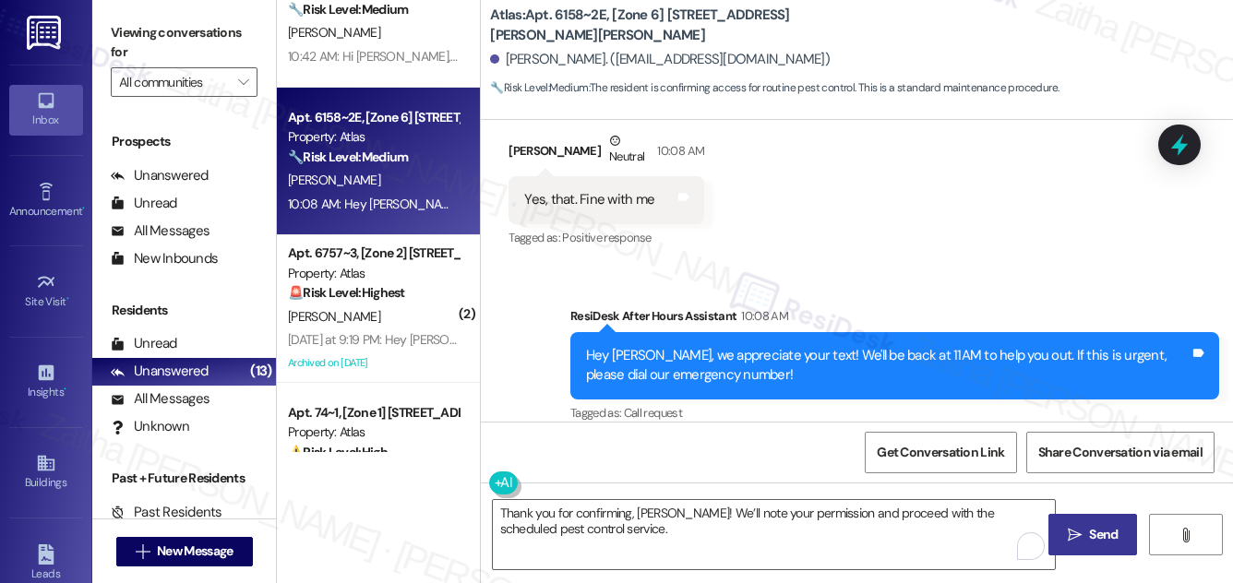
click at [1097, 525] on span "Send" at bounding box center [1103, 534] width 29 height 19
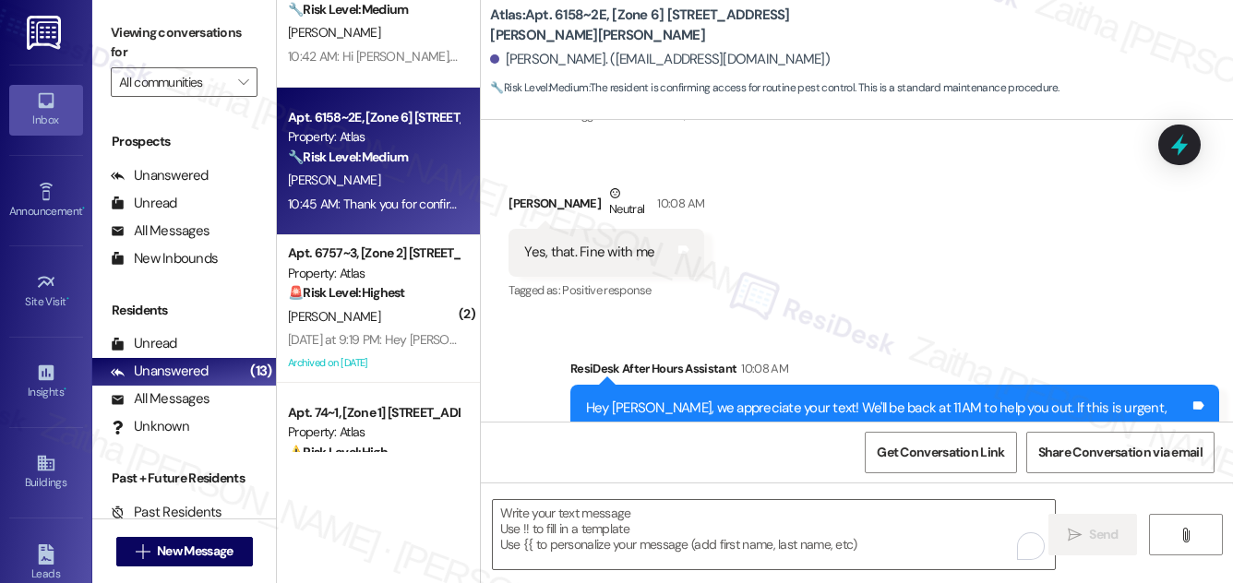
scroll to position [536, 0]
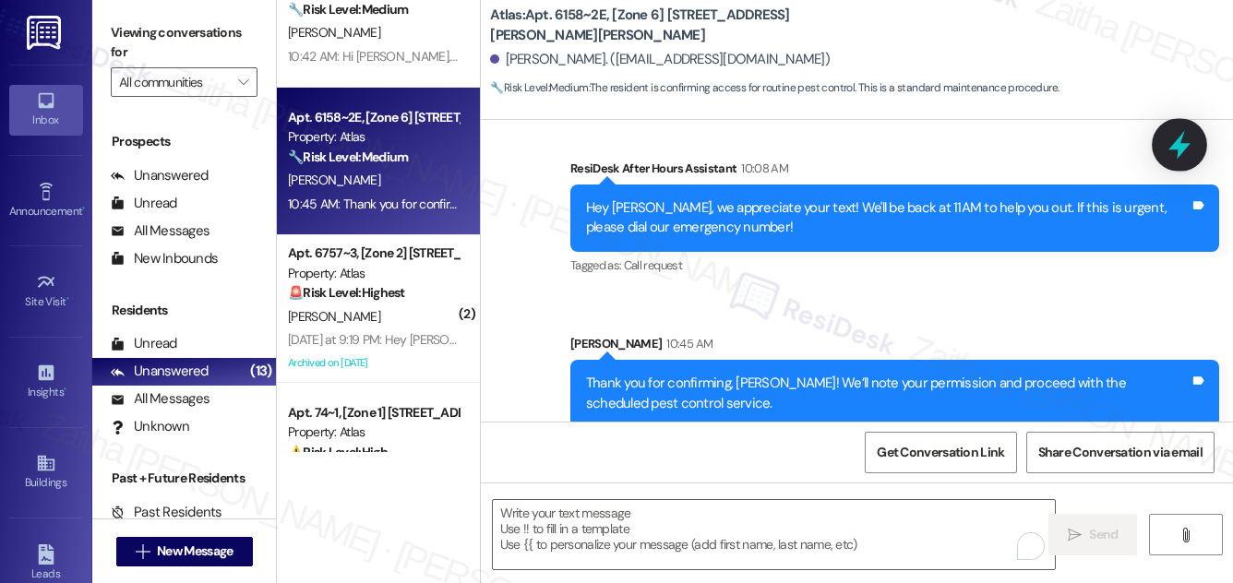
click at [1178, 148] on icon at bounding box center [1180, 145] width 22 height 29
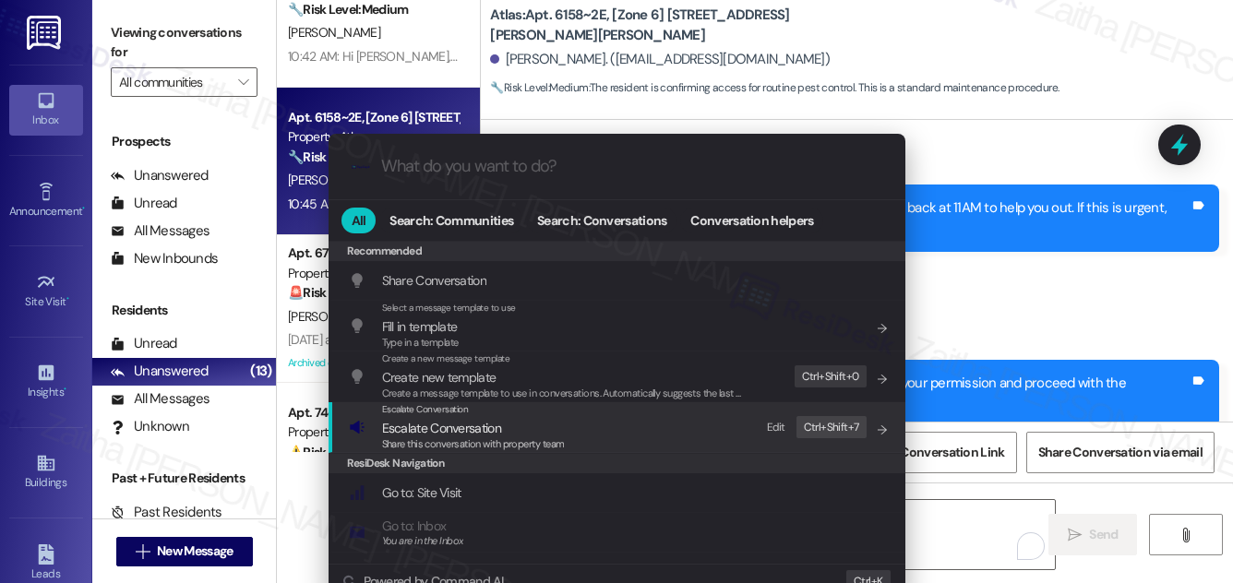
click at [426, 420] on span "Escalate Conversation" at bounding box center [441, 428] width 119 height 17
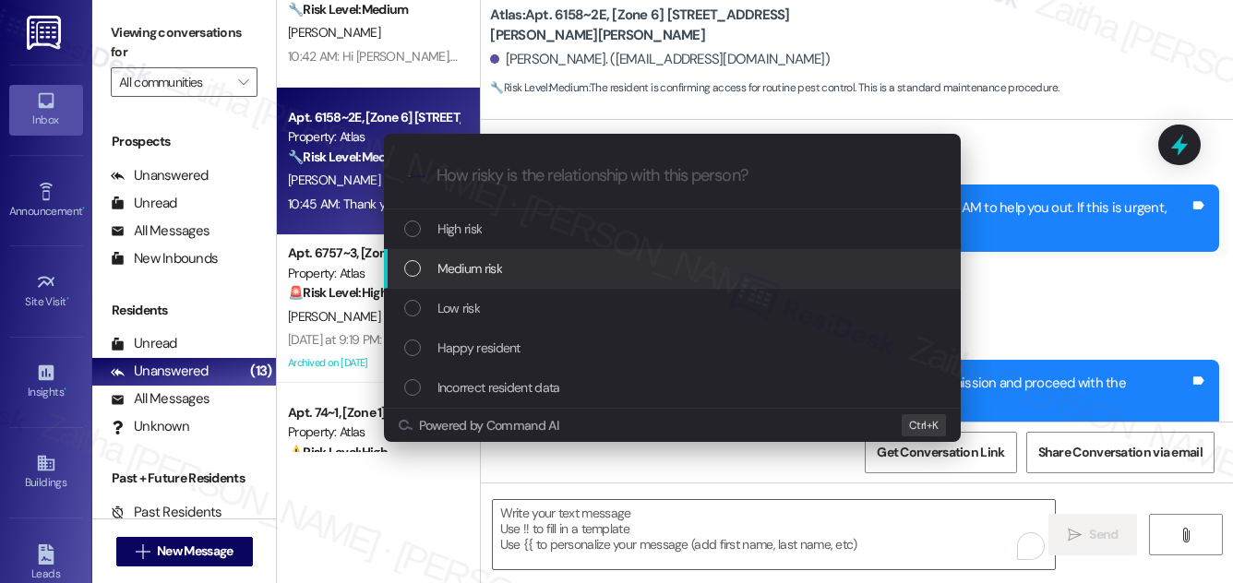
click at [487, 270] on span "Medium risk" at bounding box center [470, 268] width 65 height 20
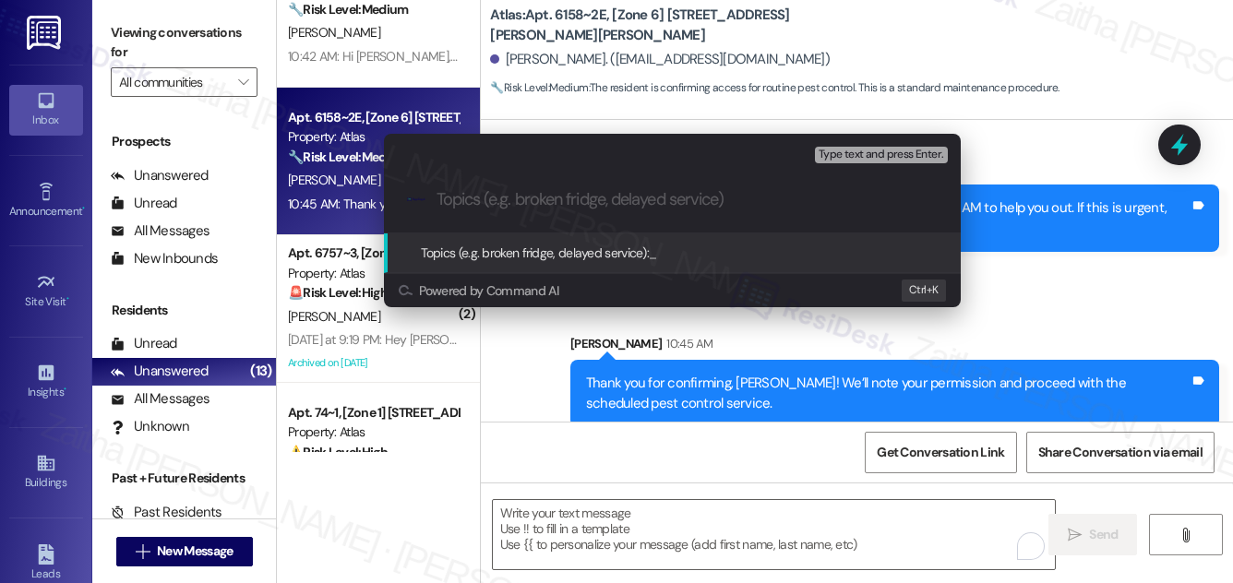
paste input "Pest Control Routine Service- Permission"
type input "Pest Control Routine Service- Permission given"
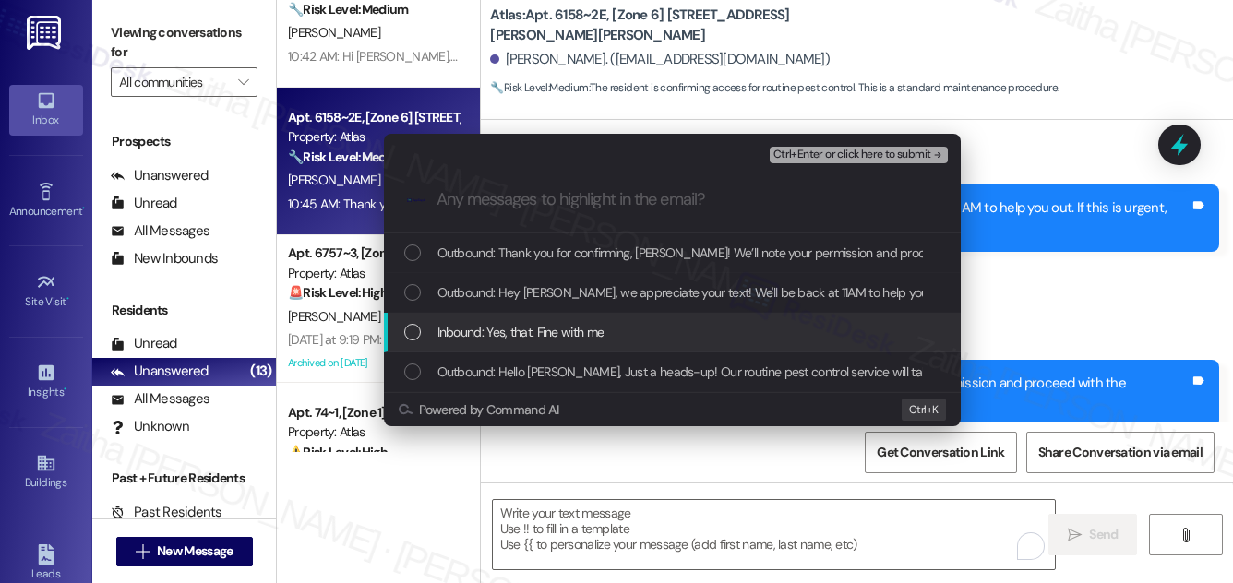
click at [499, 329] on span "Inbound: Yes, that. Fine with me" at bounding box center [521, 332] width 167 height 20
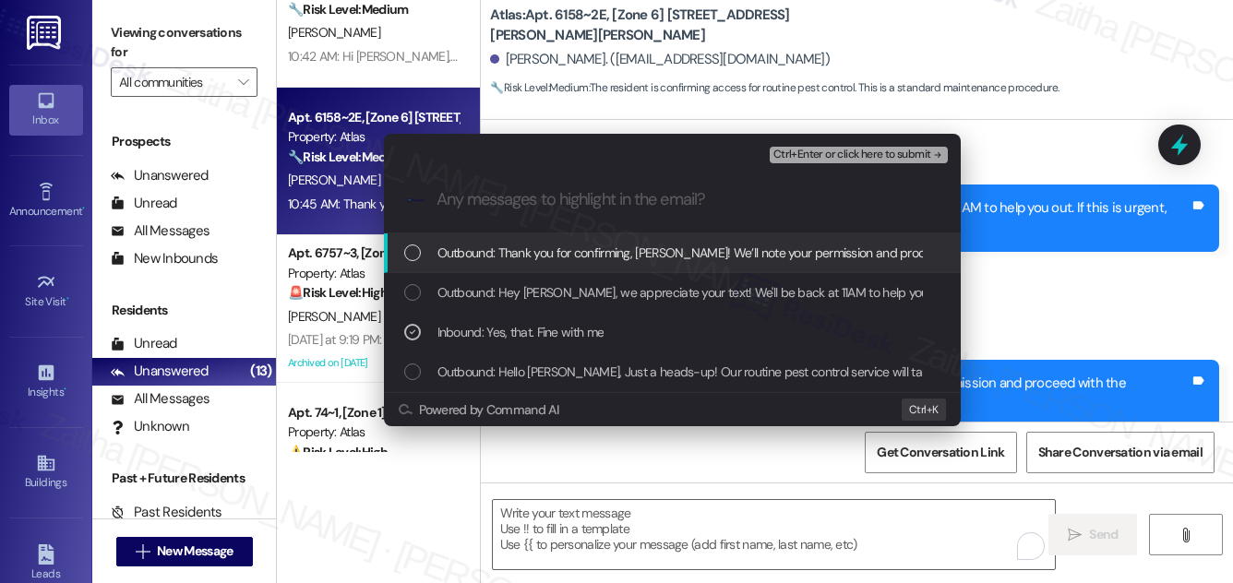
click at [877, 154] on span "Ctrl+Enter or click here to submit" at bounding box center [853, 155] width 158 height 13
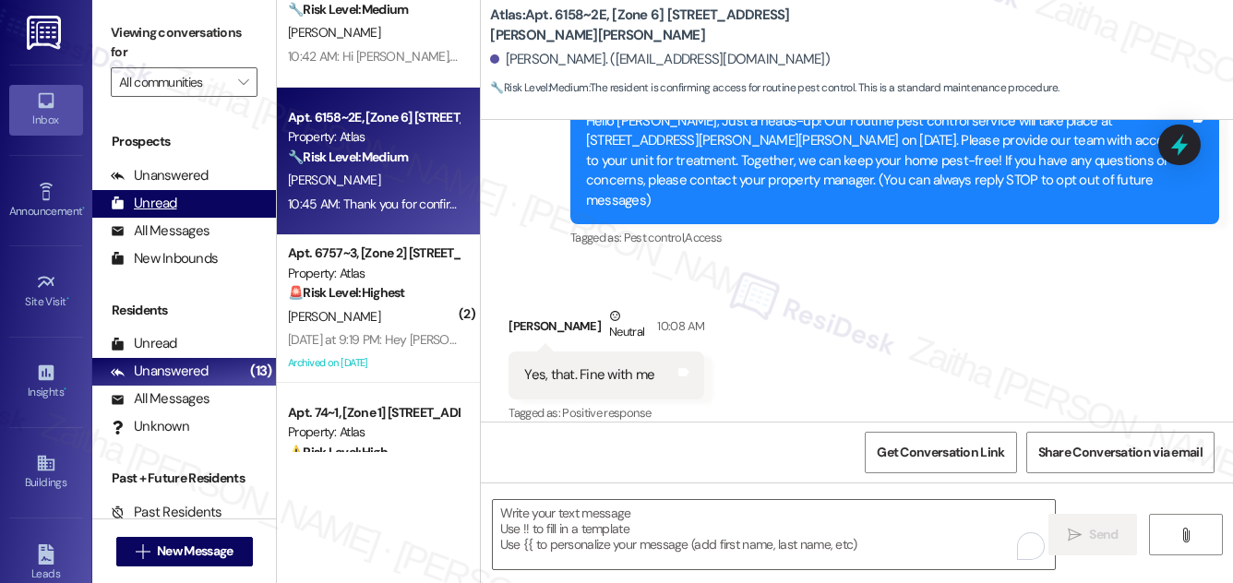
scroll to position [211, 0]
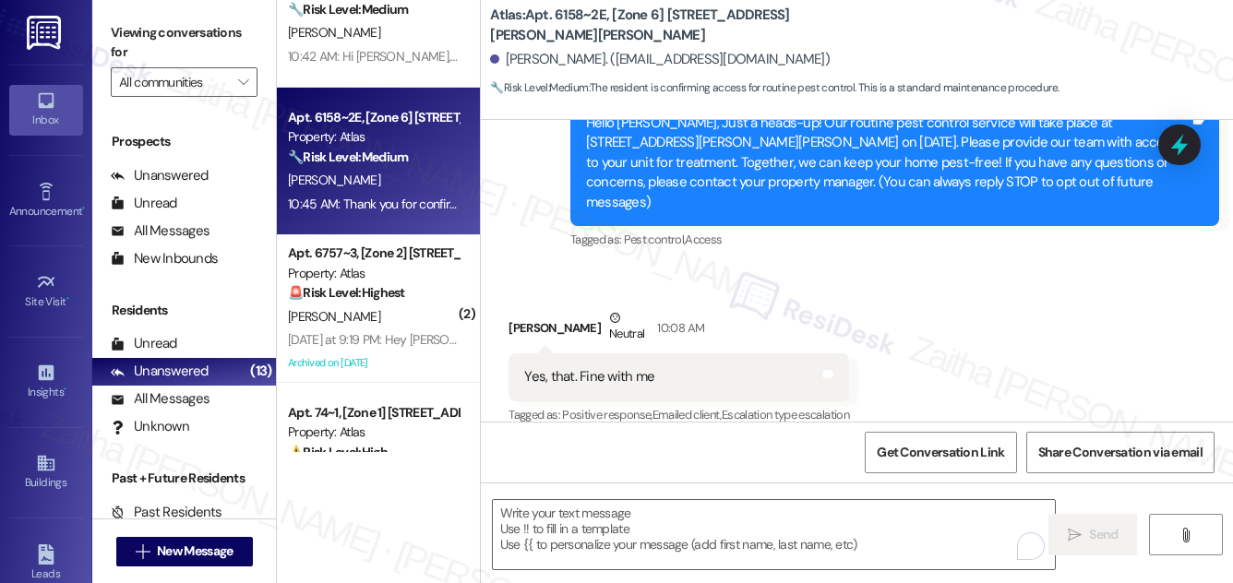
click at [410, 321] on div "[PERSON_NAME]" at bounding box center [373, 317] width 174 height 23
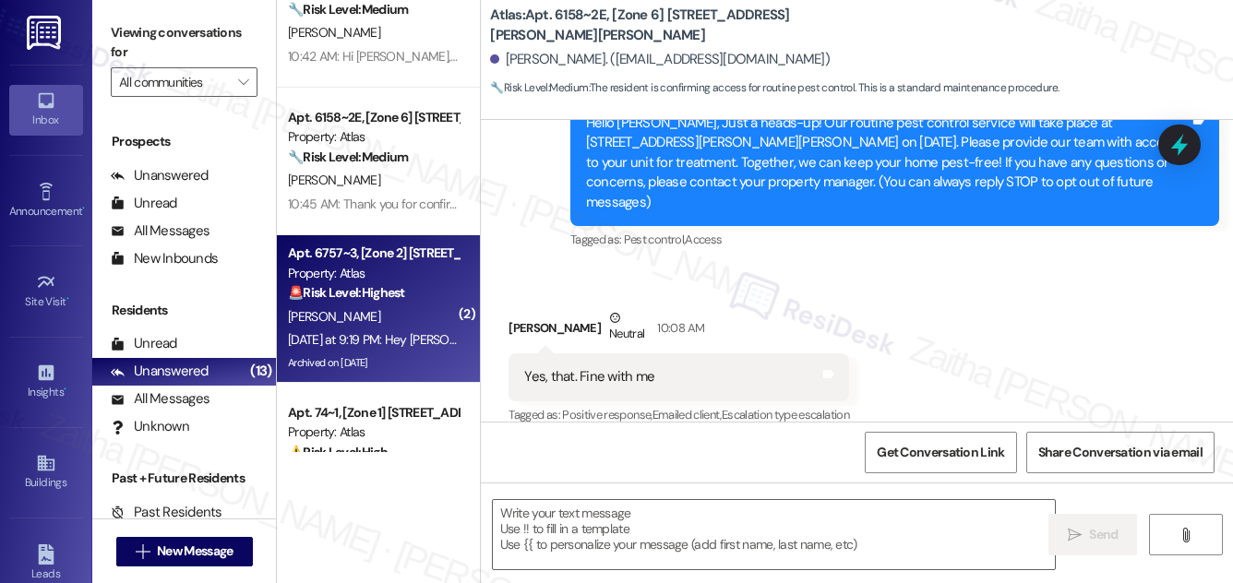
type textarea "Fetching suggested responses. Please feel free to read through the conversation…"
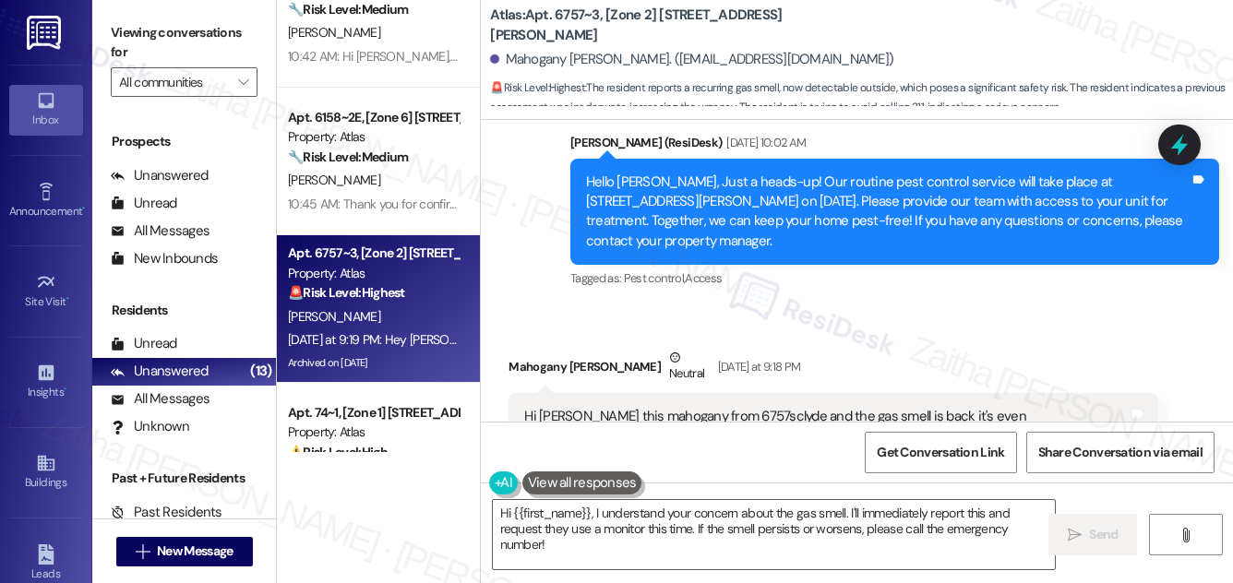
scroll to position [36278, 0]
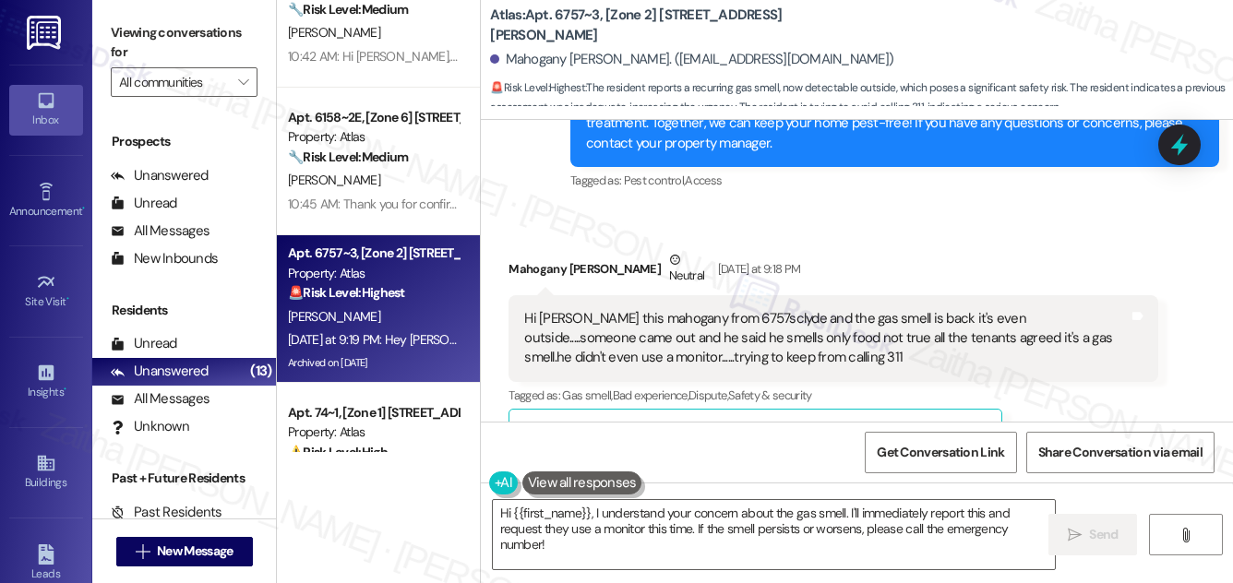
click at [881, 424] on button "Show suggestions" at bounding box center [866, 433] width 37 height 18
click at [859, 424] on button "Hide Suggestions" at bounding box center [870, 433] width 37 height 18
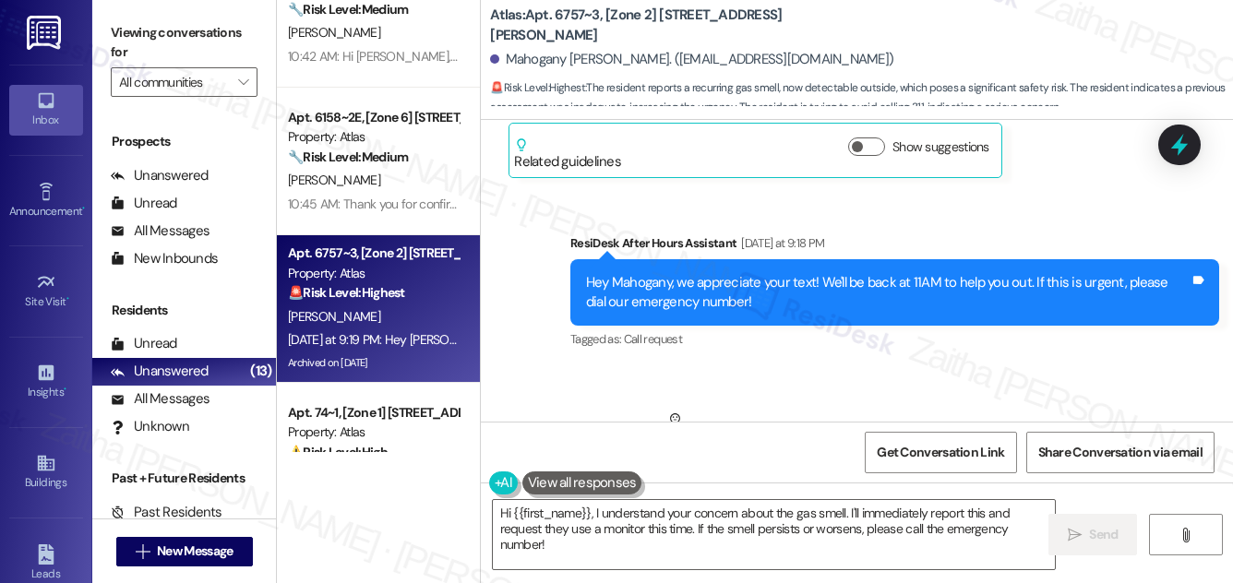
scroll to position [36614, 0]
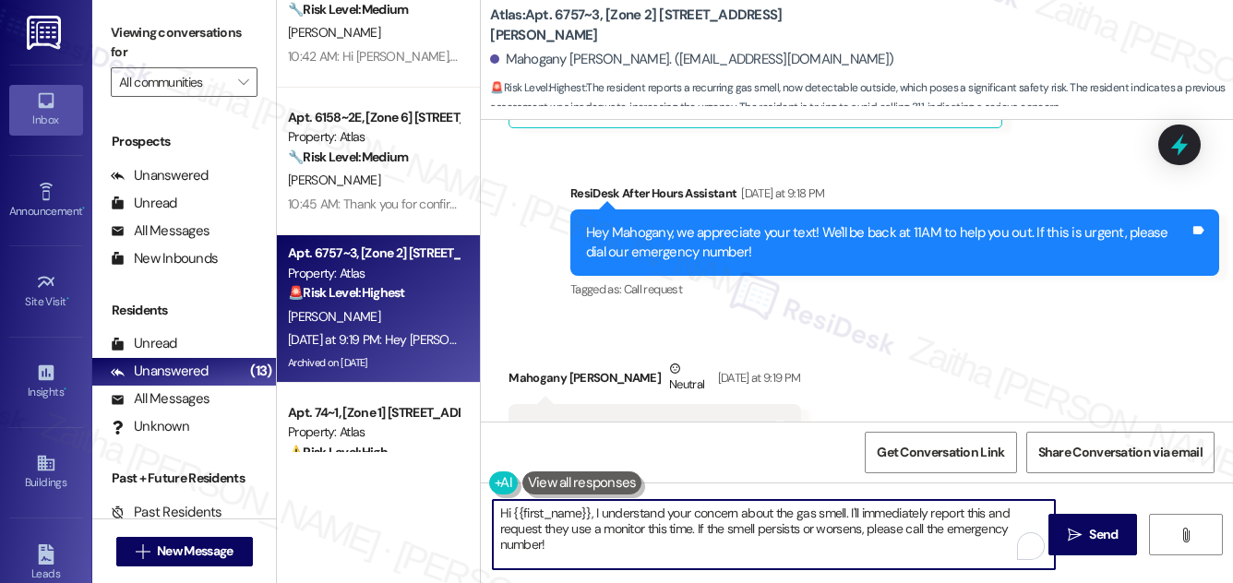
drag, startPoint x: 596, startPoint y: 513, endPoint x: 961, endPoint y: 541, distance: 365.7
click at [961, 541] on textarea "Hi {{first_name}}, I understand your concern about the gas smell. I'll immediat…" at bounding box center [774, 534] width 562 height 69
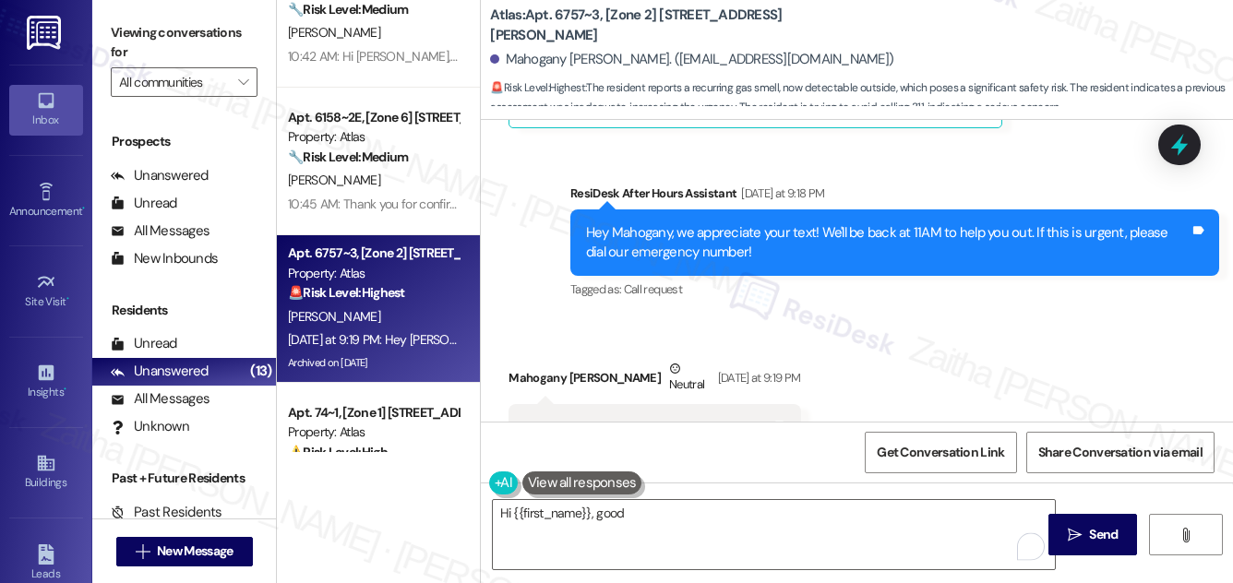
click at [556, 477] on button at bounding box center [583, 483] width 120 height 23
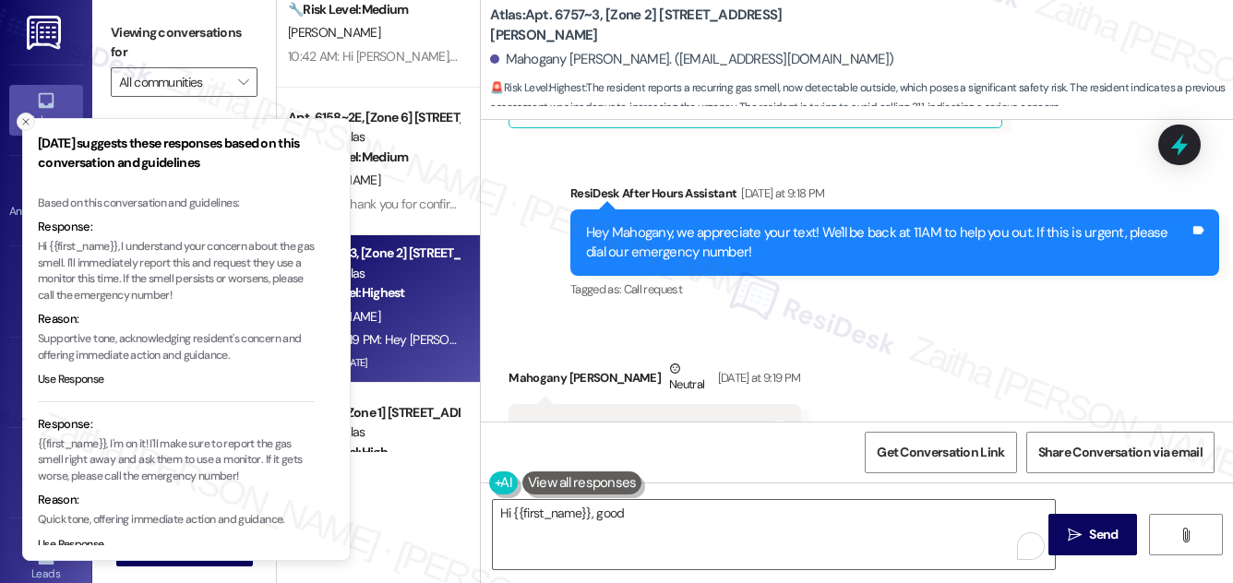
click at [25, 123] on icon "Close toast" at bounding box center [25, 121] width 11 height 11
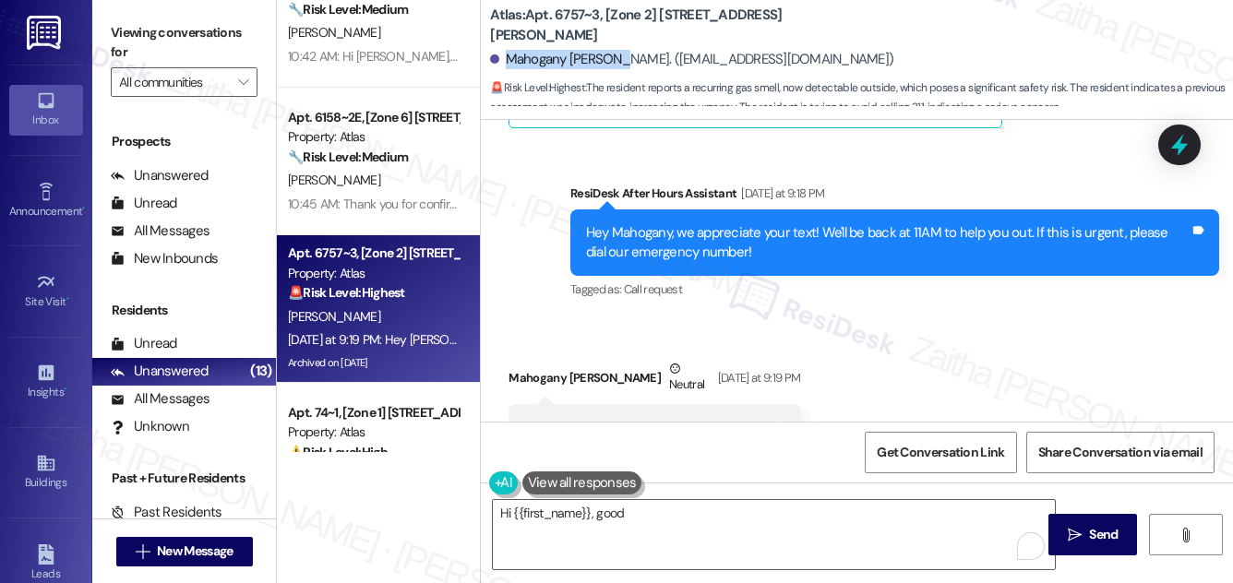
drag, startPoint x: 504, startPoint y: 60, endPoint x: 620, endPoint y: 54, distance: 116.5
click at [620, 54] on div "Mahogany Edgeston. (mahoganyewalton@gmail.com)" at bounding box center [691, 59] width 403 height 19
copy div "Mahogany Edgeston"
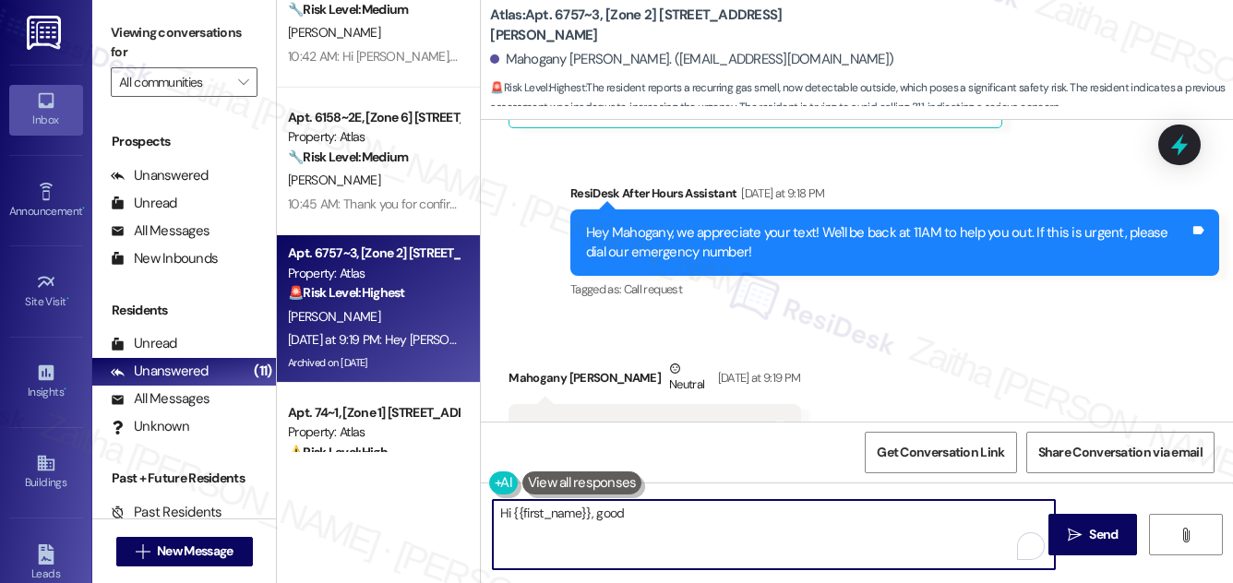
click at [672, 520] on textarea "Hi {{first_name}}, good" at bounding box center [774, 534] width 562 height 69
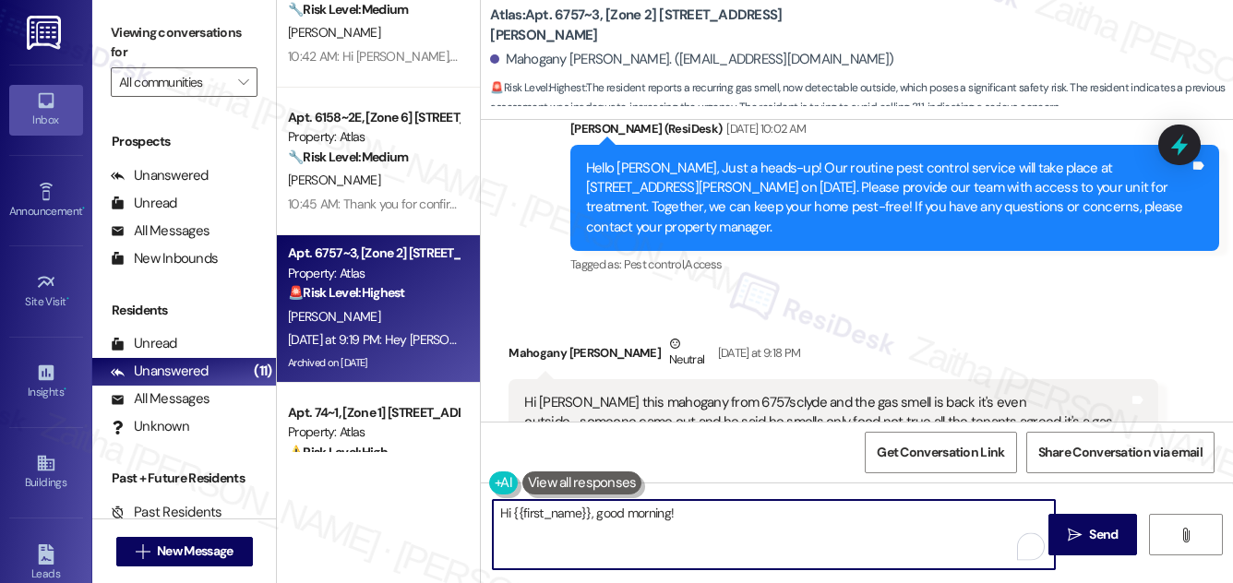
scroll to position [36110, 0]
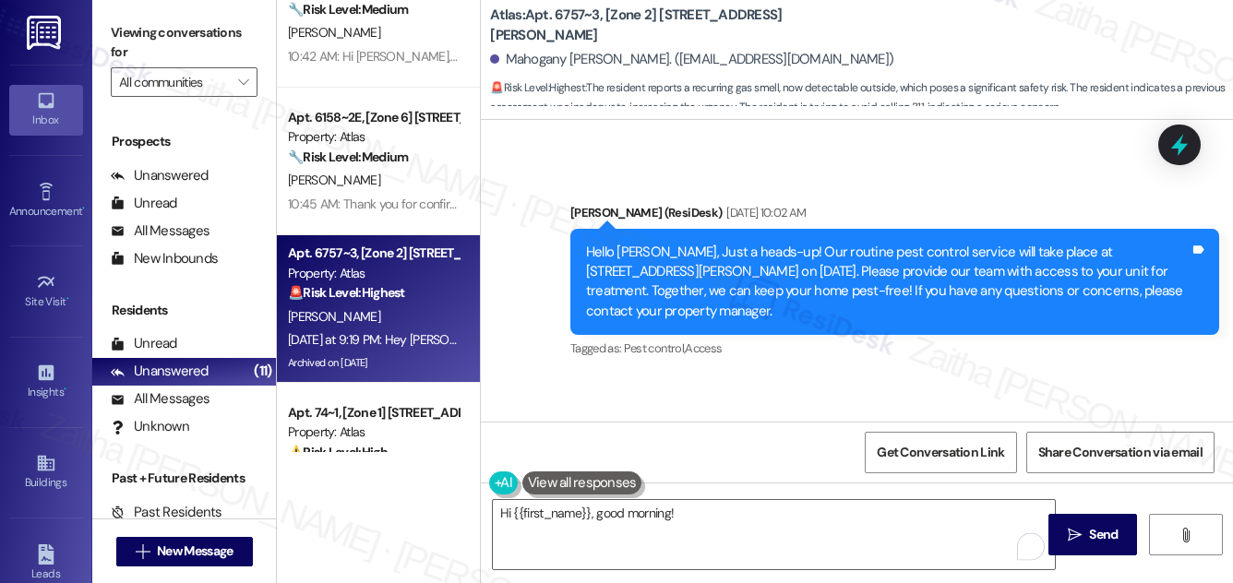
drag, startPoint x: 511, startPoint y: 234, endPoint x: 802, endPoint y: 272, distance: 293.3
click at [802, 463] on div "Hi Sarah this mahogany from 6757sclyde and the gas smell is back it's even outs…" at bounding box center [833, 506] width 649 height 87
copy div "Hi Sarah this mahogany from 6757sclyde and the gas smell is back it's even outs…"
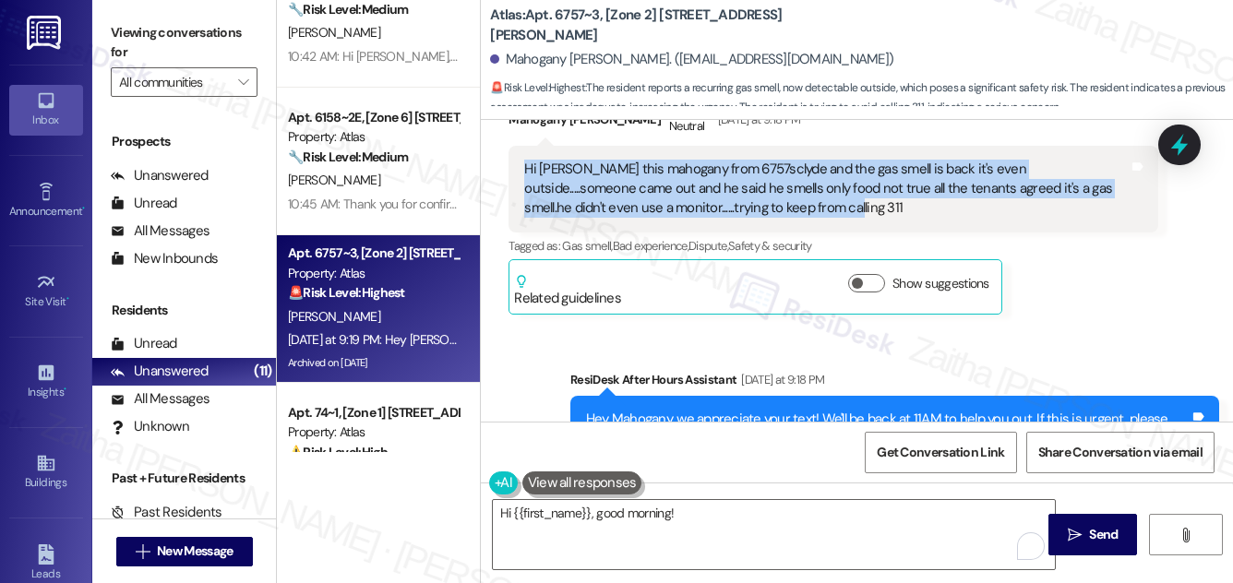
scroll to position [36530, 0]
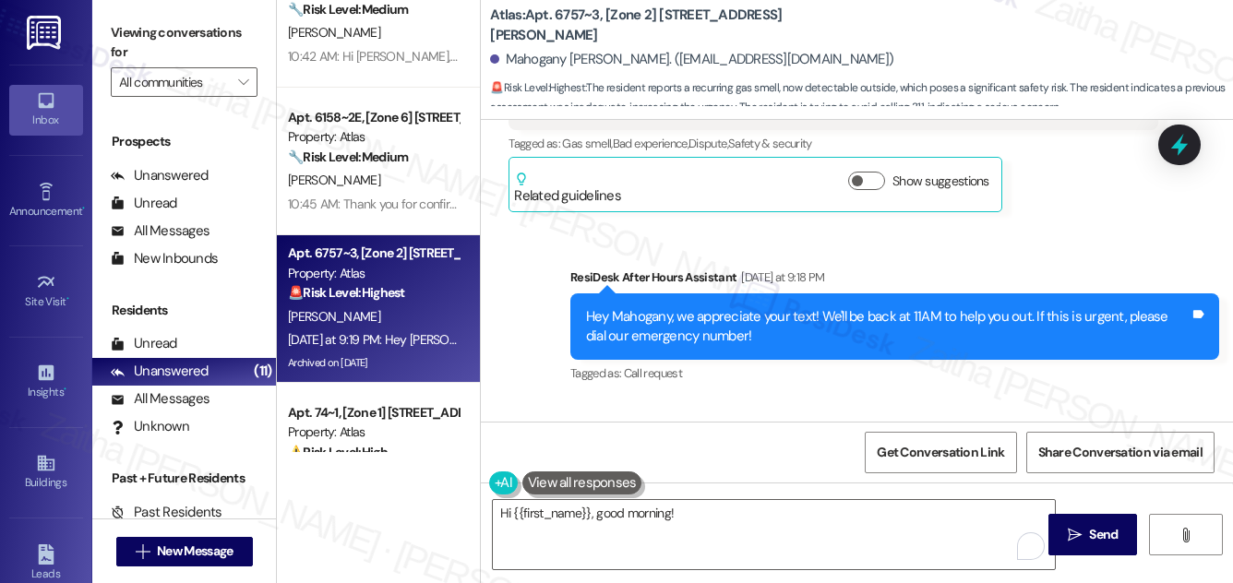
click at [520, 488] on div "So I texted you first about the problem Tags and notes" at bounding box center [655, 511] width 292 height 47
drag, startPoint x: 517, startPoint y: 265, endPoint x: 822, endPoint y: 269, distance: 304.7
click at [822, 402] on div "Received via SMS Mahogany Edgeston Neutral Yesterday at 9:19 PM So I texted you…" at bounding box center [857, 489] width 752 height 175
copy div "So I texted you first about the problem Tags and notes"
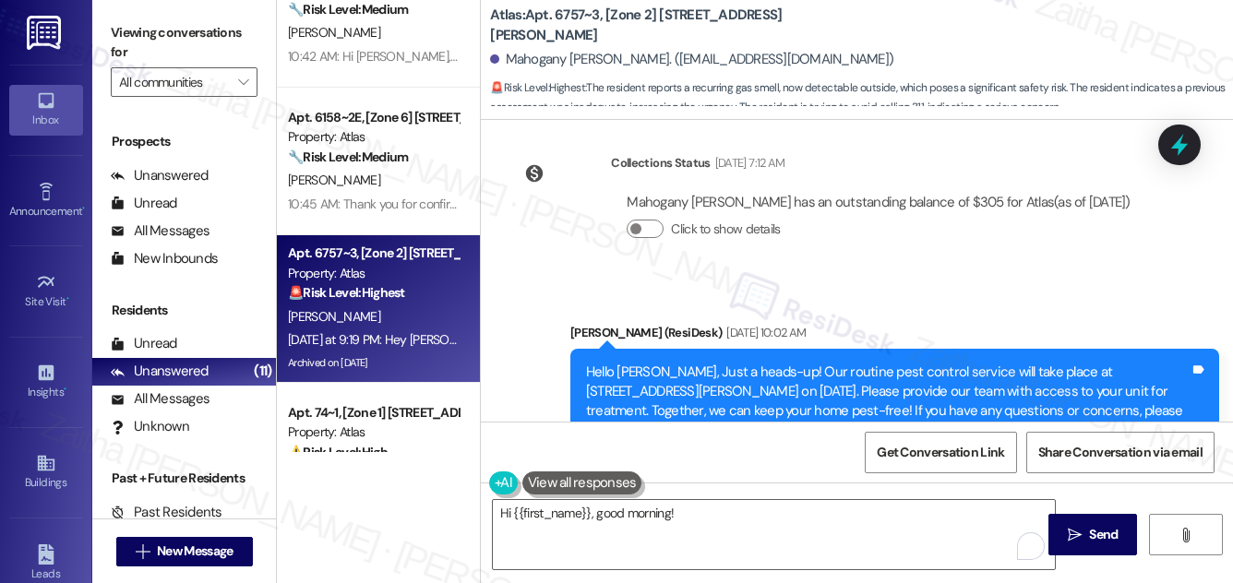
scroll to position [35943, 0]
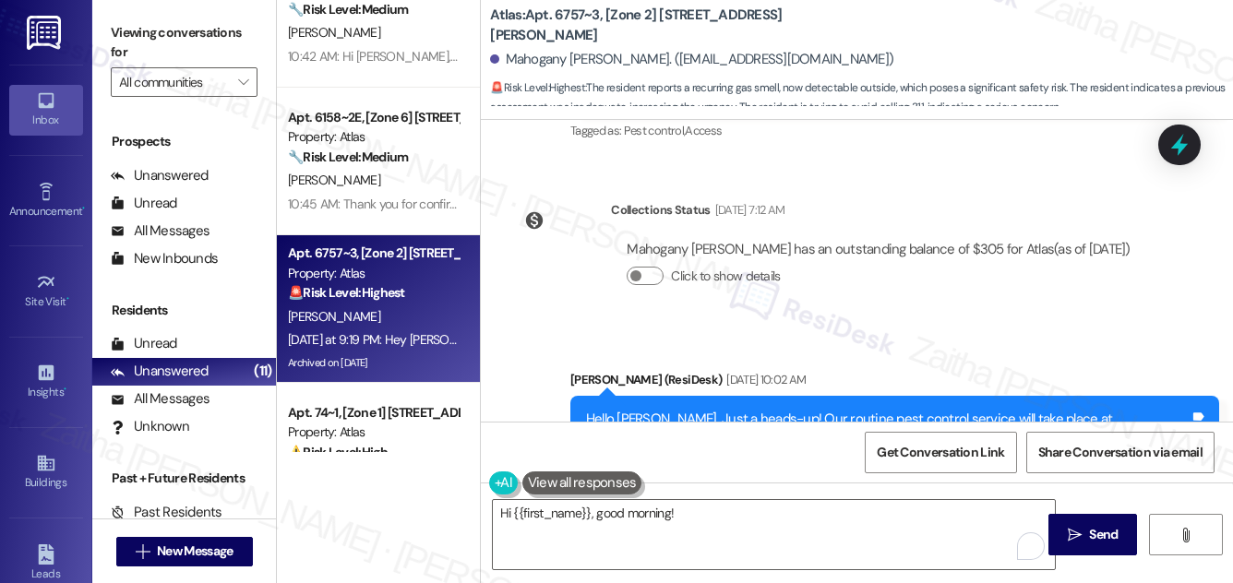
drag, startPoint x: 881, startPoint y: 319, endPoint x: 837, endPoint y: 236, distance: 93.7
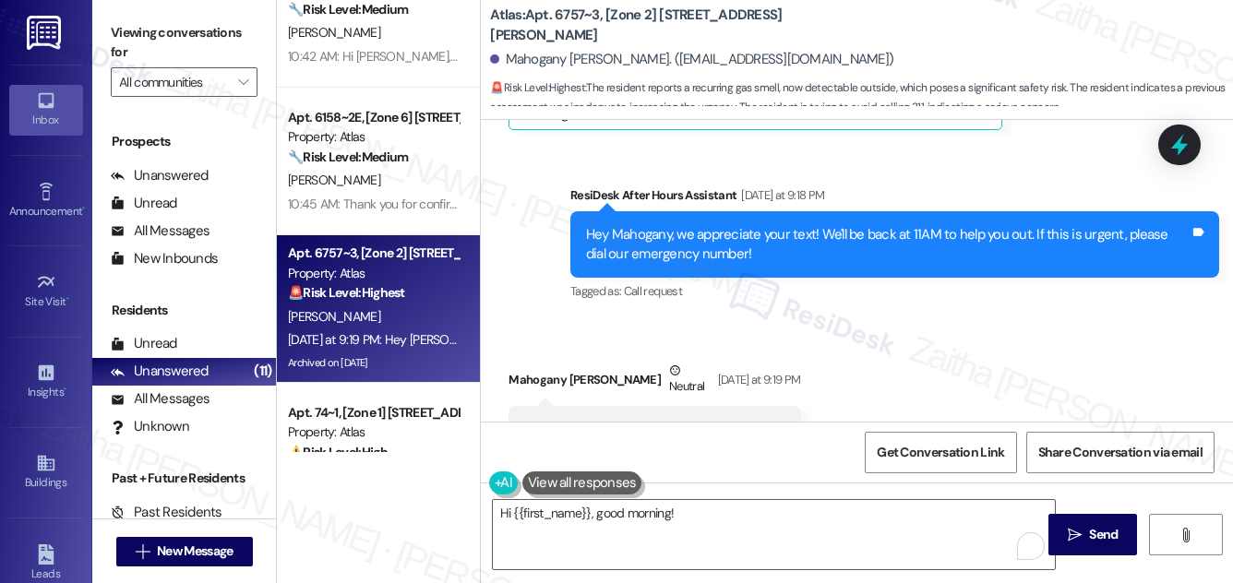
scroll to position [36614, 0]
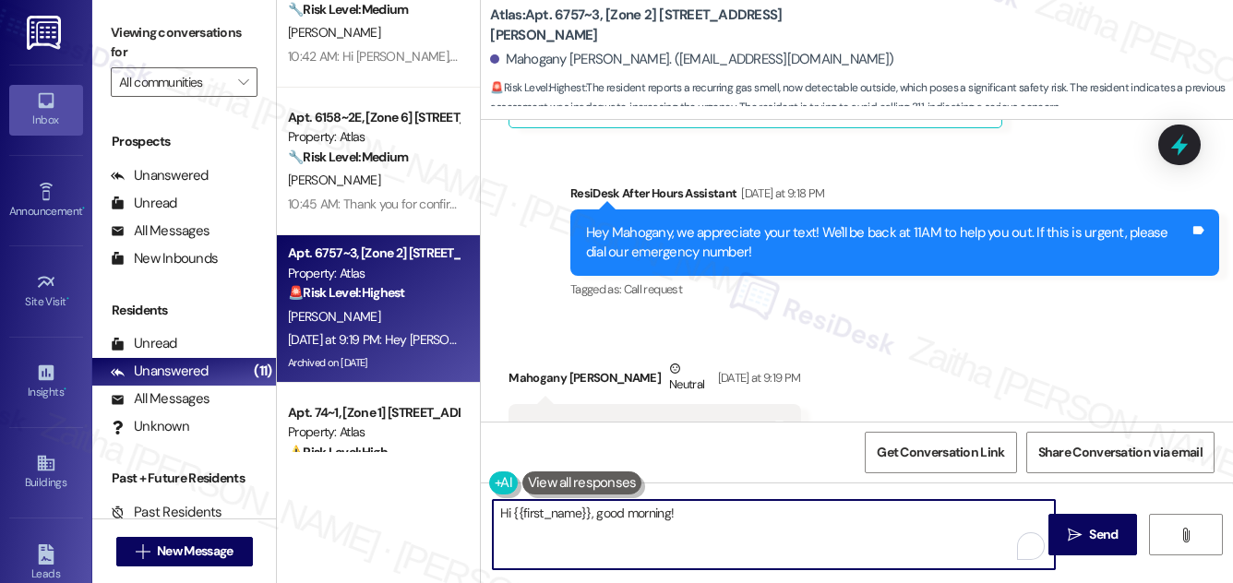
click at [746, 519] on textarea "Hi {{first_name}}, good morning!" at bounding box center [774, 534] width 562 height 69
paste textarea "I appreciate you letting me know. I’m sorry that the gas smell has persisted an…"
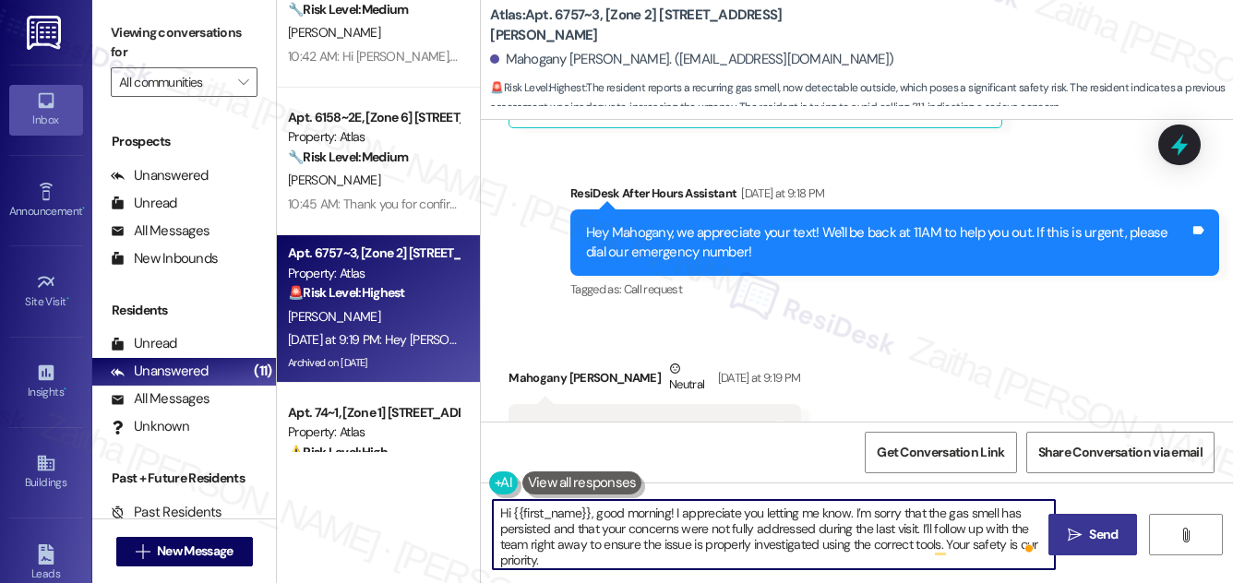
type textarea "Hi {{first_name}}, good morning! I appreciate you letting me know. I’m sorry th…"
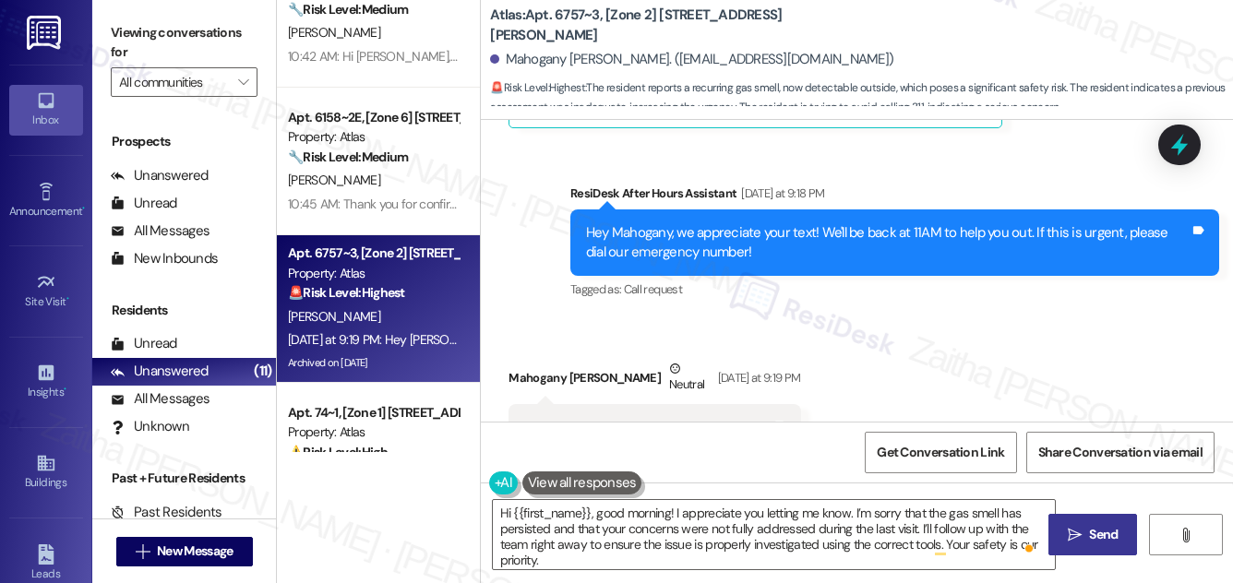
click at [1079, 530] on icon "" at bounding box center [1075, 535] width 14 height 15
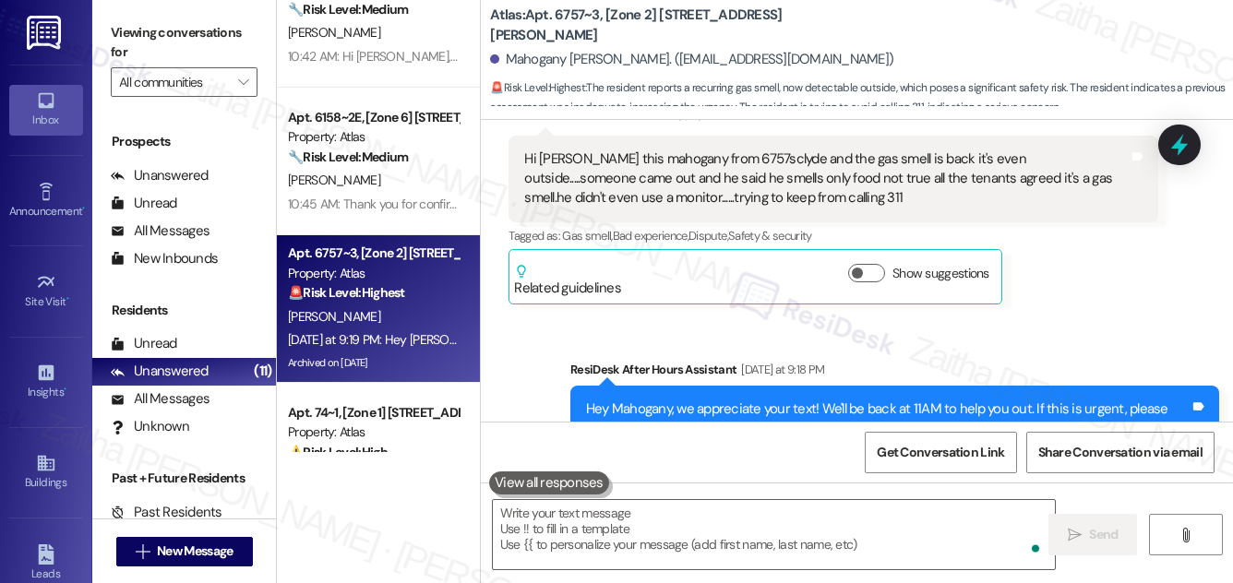
scroll to position [36782, 0]
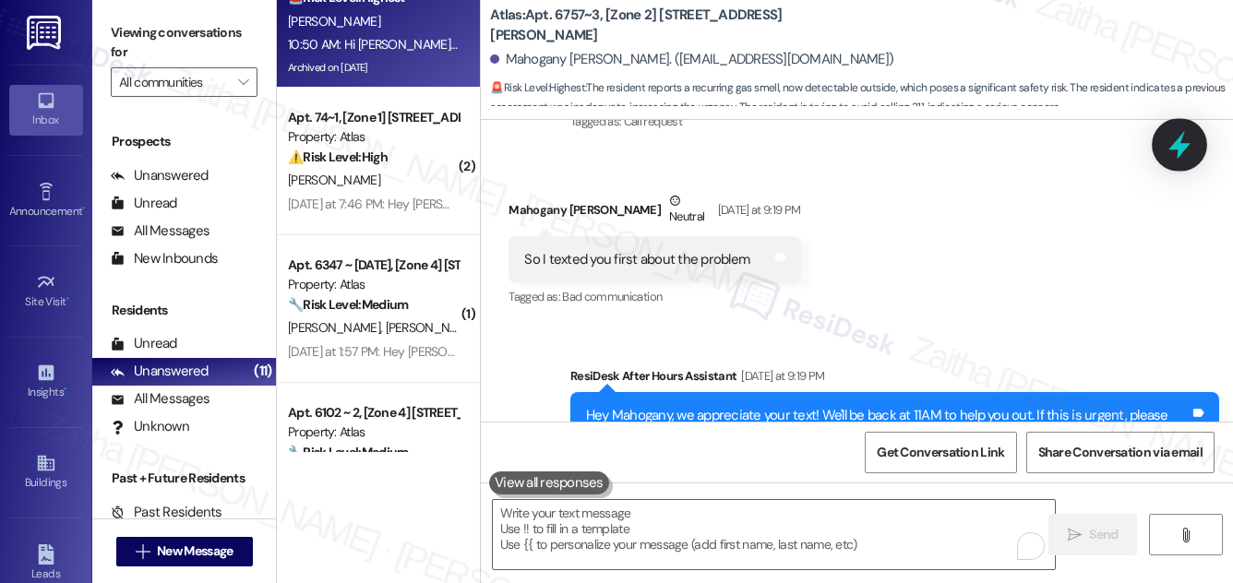
click at [1182, 143] on icon at bounding box center [1179, 144] width 31 height 31
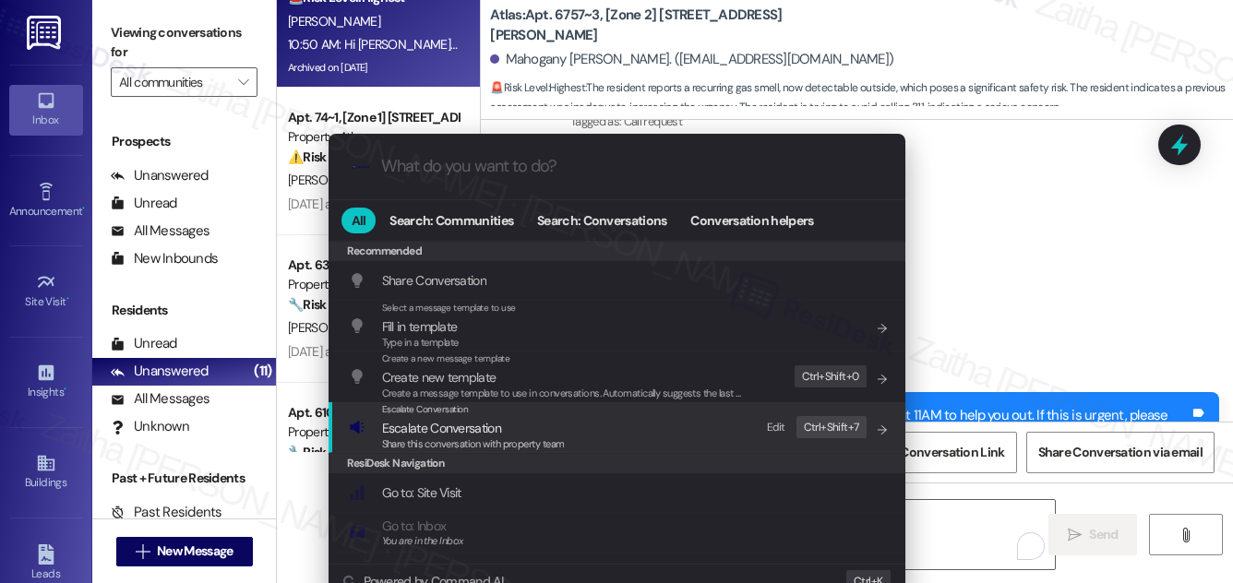
click at [433, 428] on span "Escalate Conversation" at bounding box center [441, 428] width 119 height 17
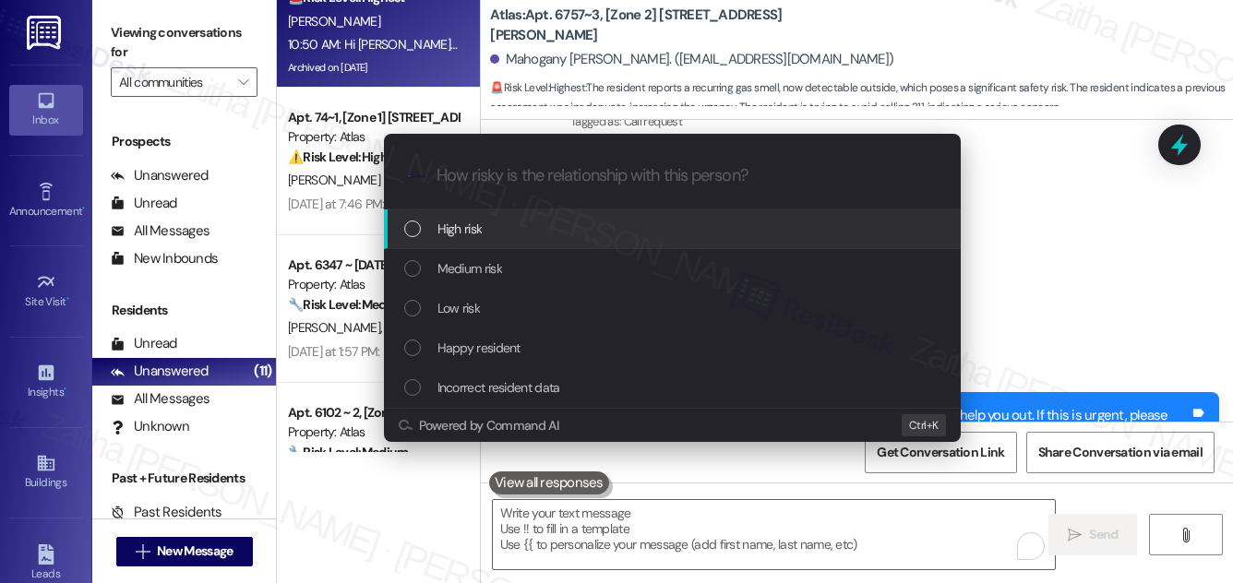
click at [475, 226] on span "High risk" at bounding box center [460, 229] width 45 height 20
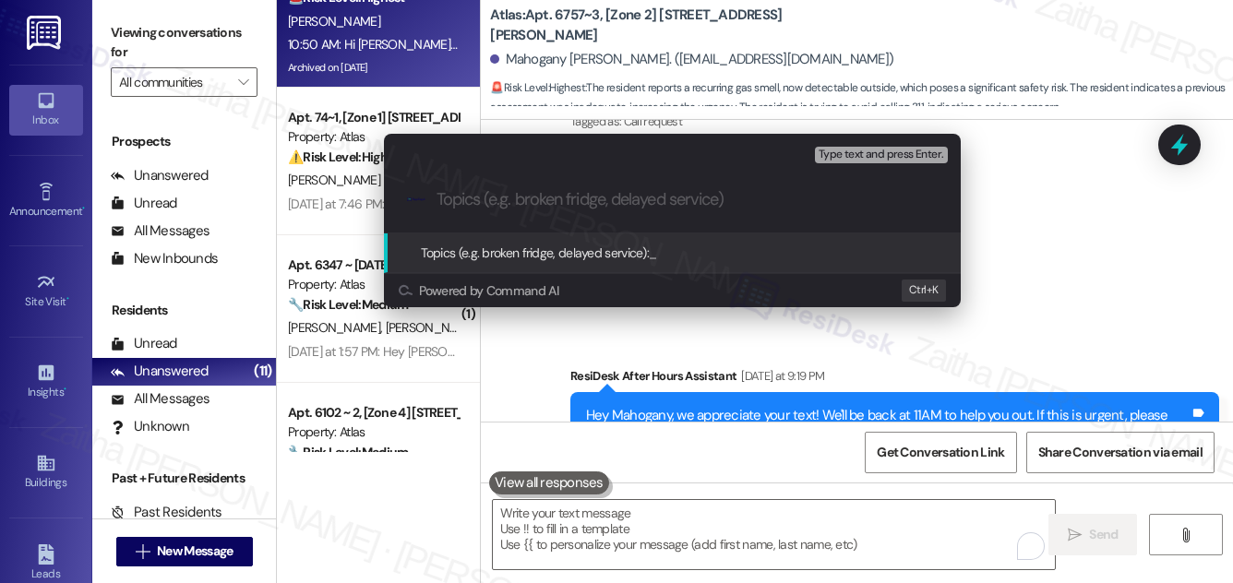
paste input "Follow-Up on Gas Leak Concern"
paste input "#166861"
type input "Follow-Up on Gas Leak Concern - WO #166861"
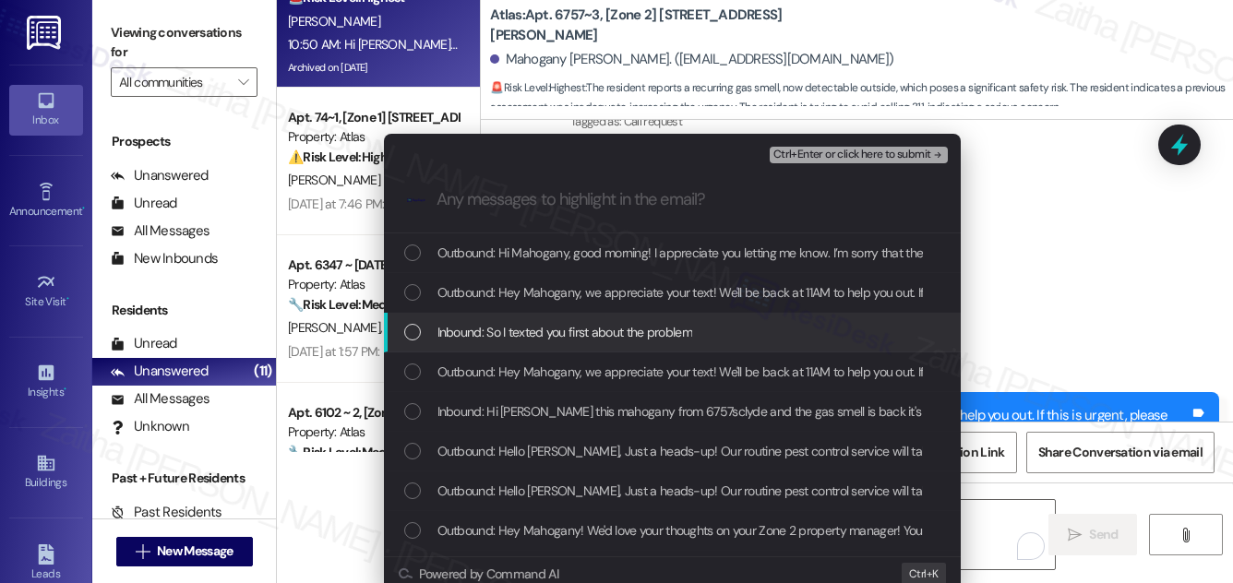
click at [615, 332] on span "Inbound: So I texted you first about the problem" at bounding box center [565, 332] width 255 height 20
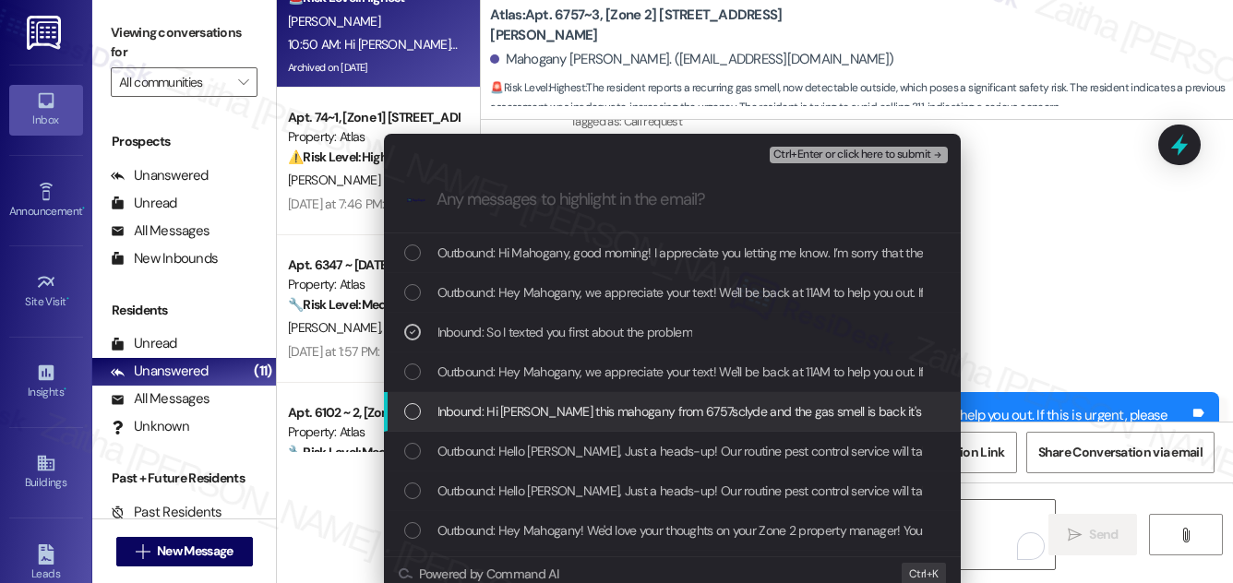
click at [607, 408] on span "Inbound: Hi Sarah this mahogany from 6757sclyde and the gas smell is back it's …" at bounding box center [1140, 412] width 1404 height 20
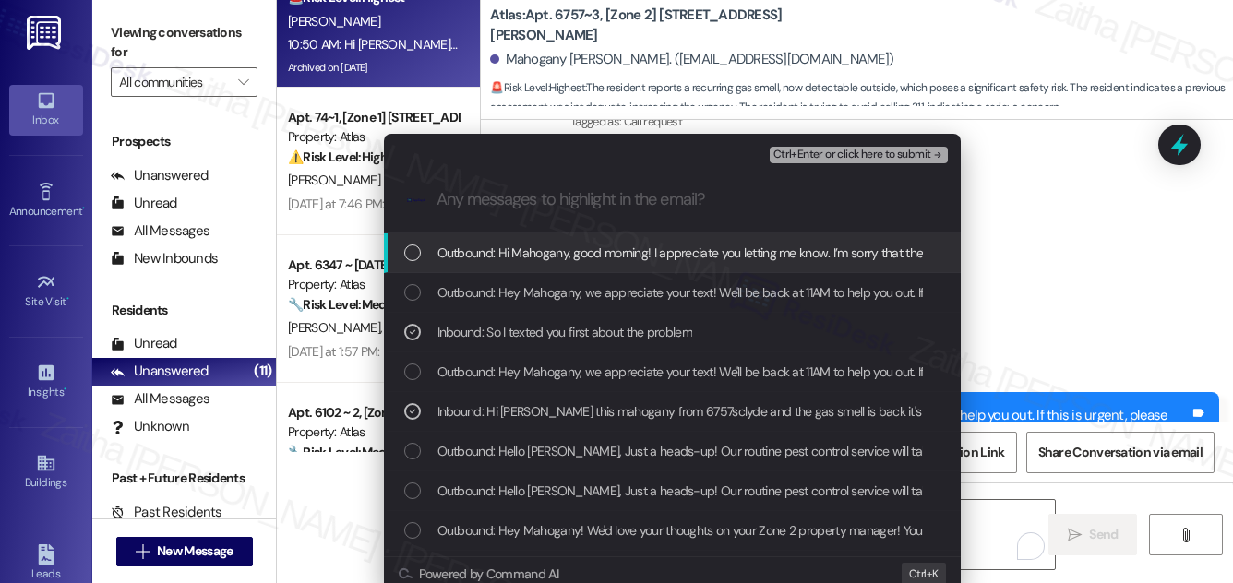
click at [841, 159] on span "Ctrl+Enter or click here to submit" at bounding box center [853, 155] width 158 height 13
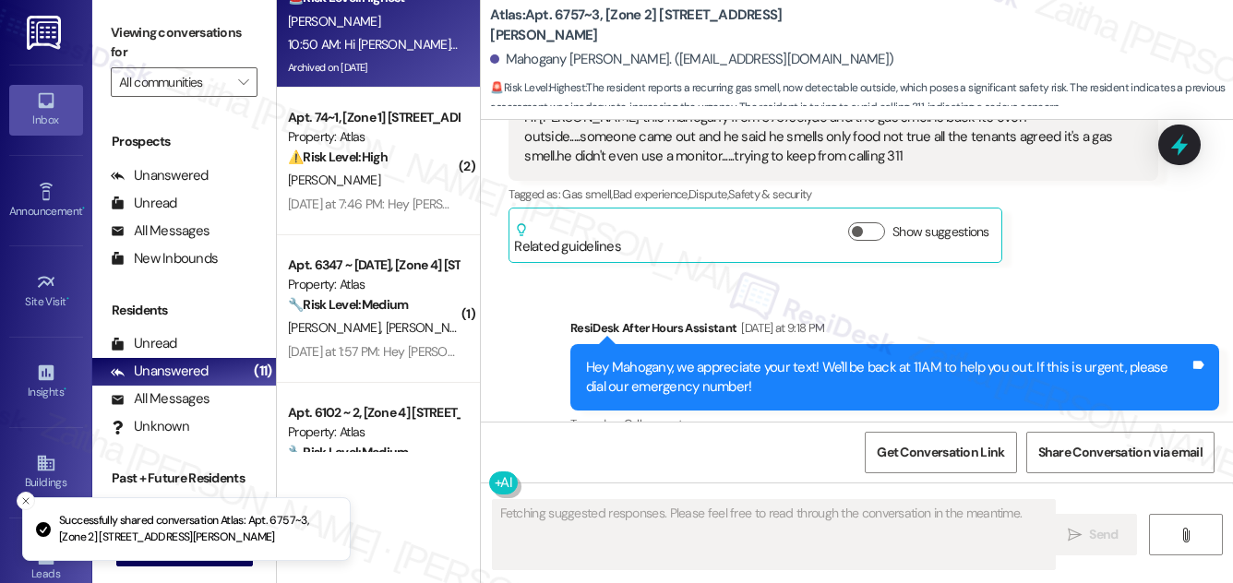
scroll to position [36438, 0]
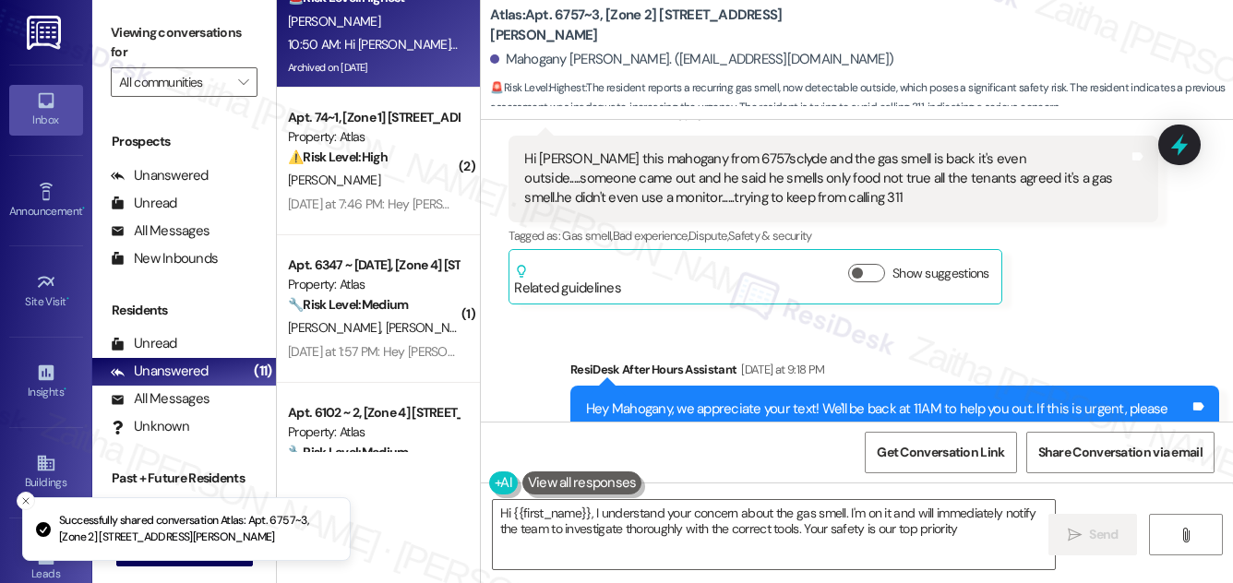
type textarea "Hi {{first_name}}, I understand your concern about the gas smell. I'm on it and…"
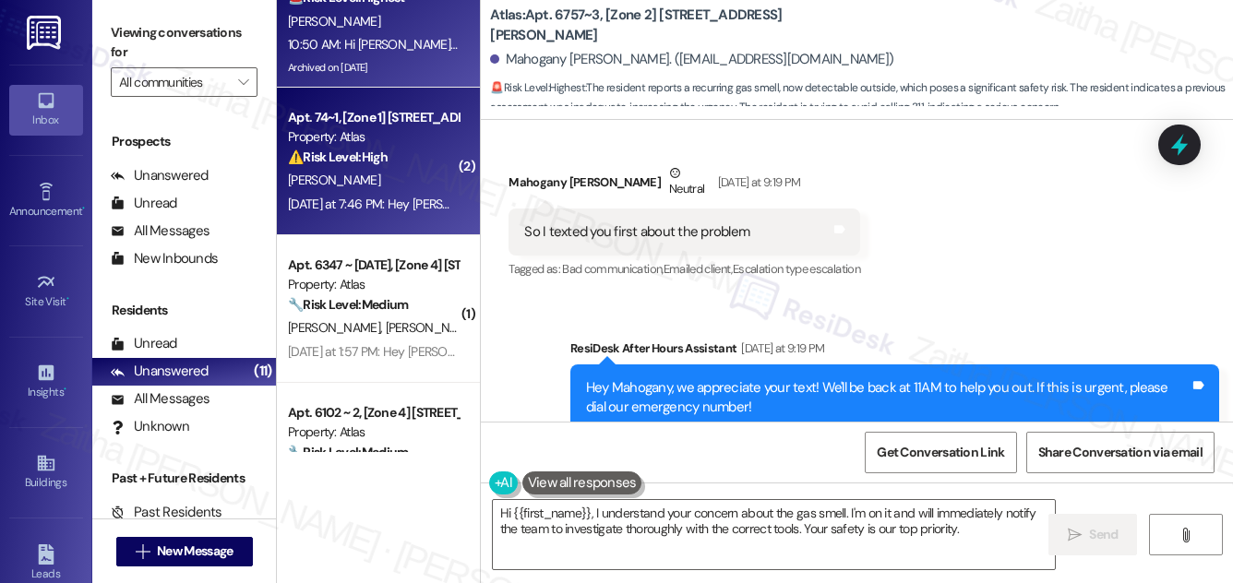
click at [411, 174] on div "Z. Hunter" at bounding box center [373, 180] width 174 height 23
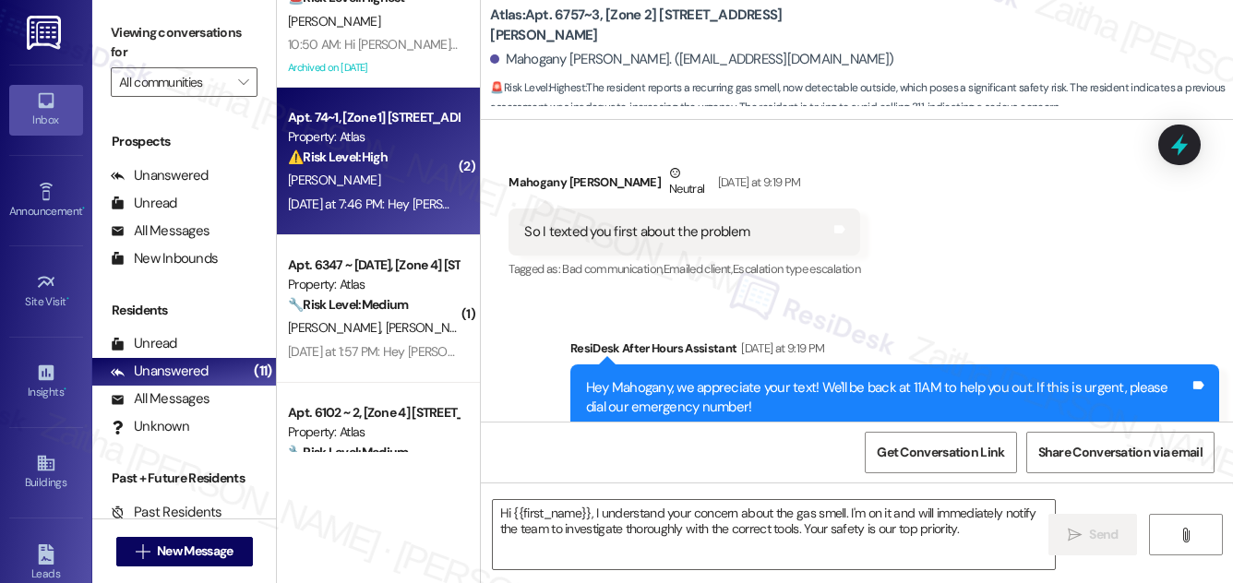
type textarea "Fetching suggested responses. Please feel free to read through the conversation…"
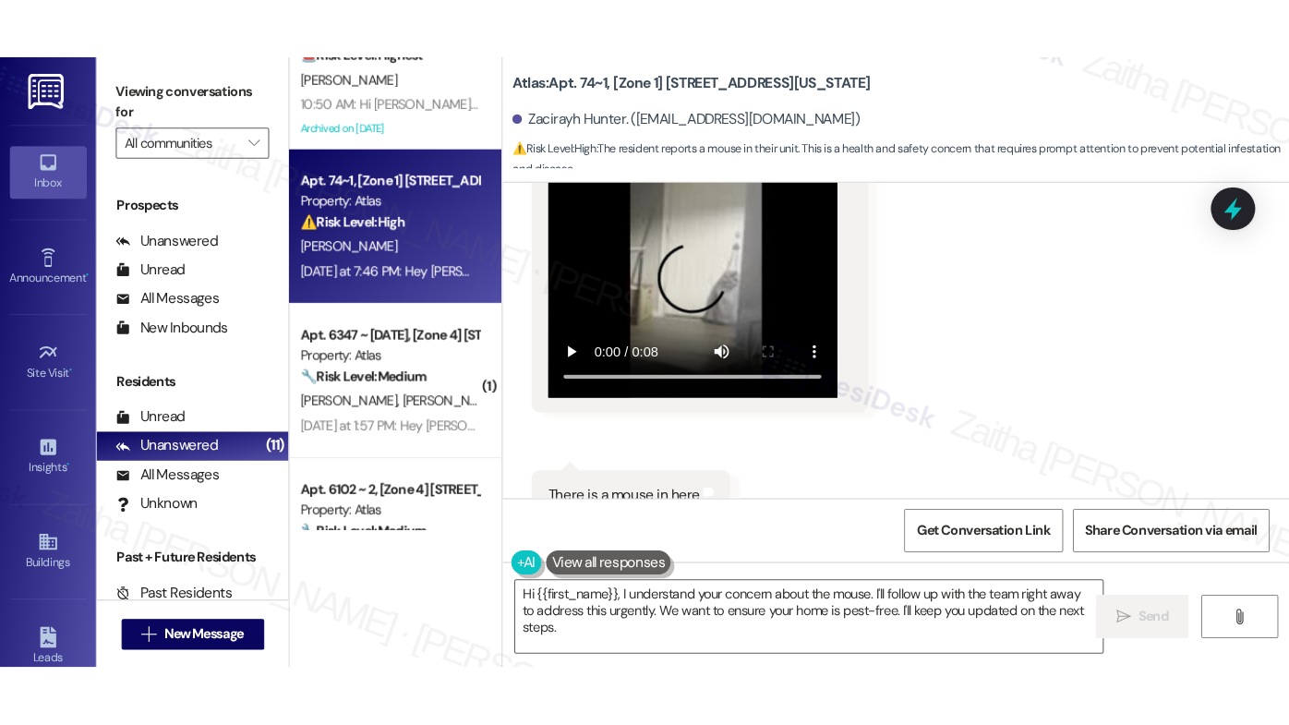
scroll to position [5024, 0]
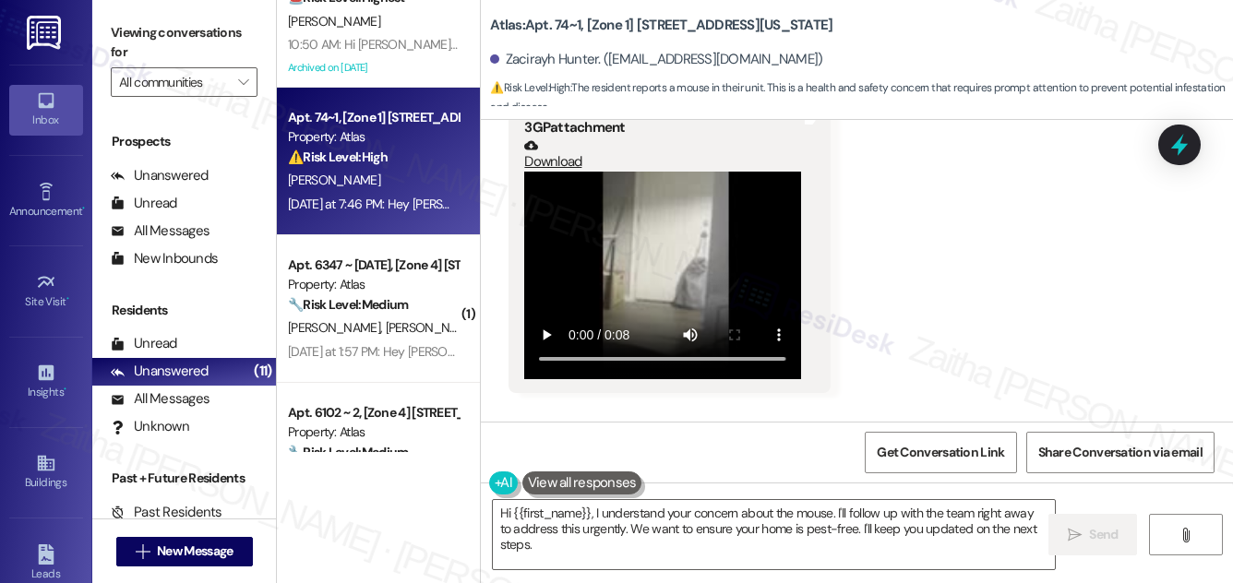
click at [644, 237] on video at bounding box center [662, 276] width 277 height 208
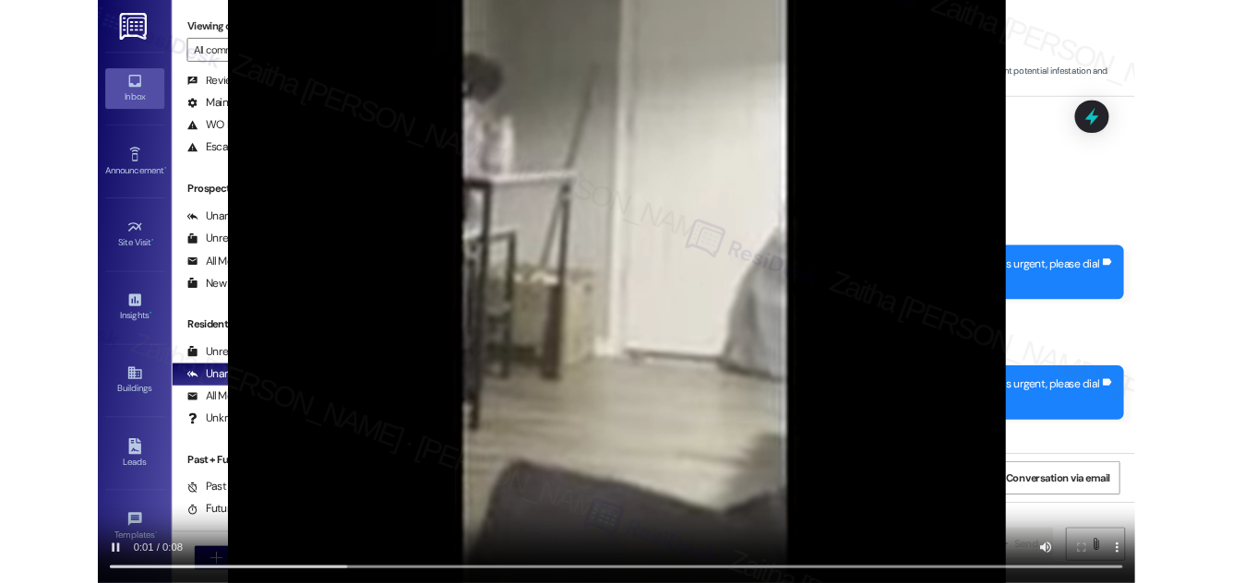
scroll to position [4906, 0]
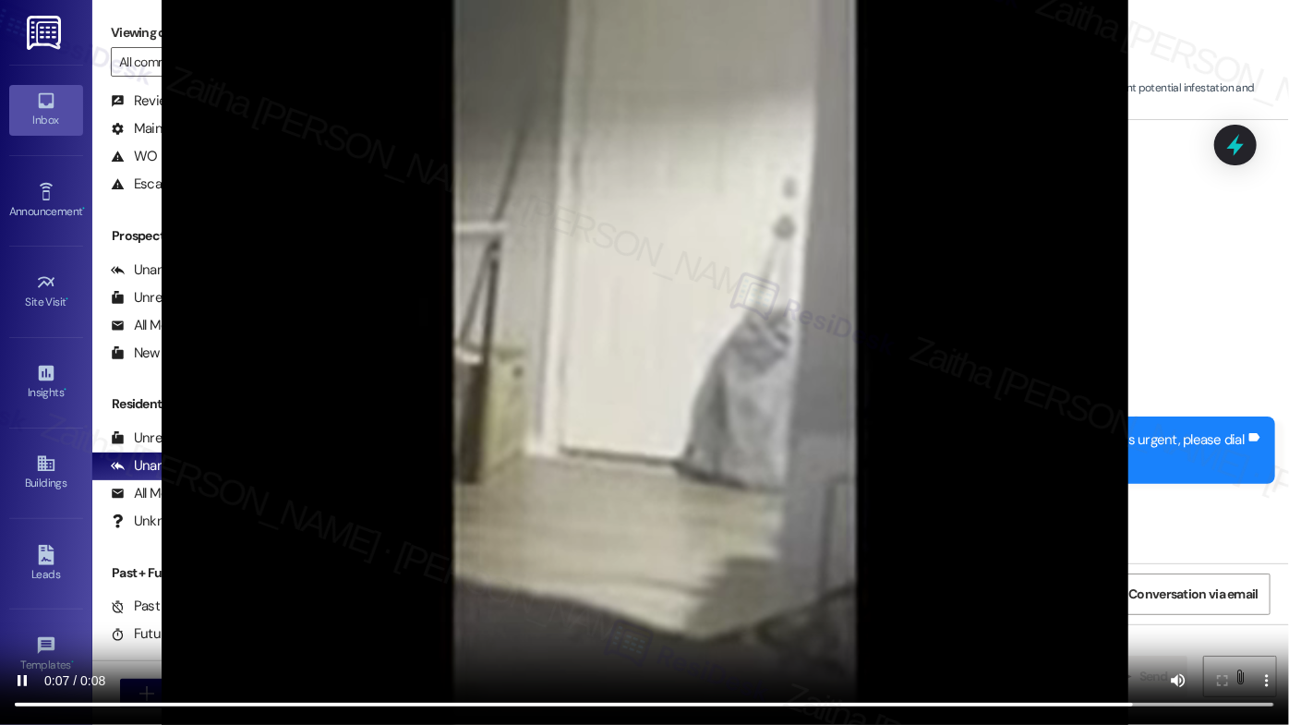
click at [1082, 354] on video at bounding box center [644, 362] width 1289 height 725
click at [332, 219] on video at bounding box center [644, 362] width 1289 height 725
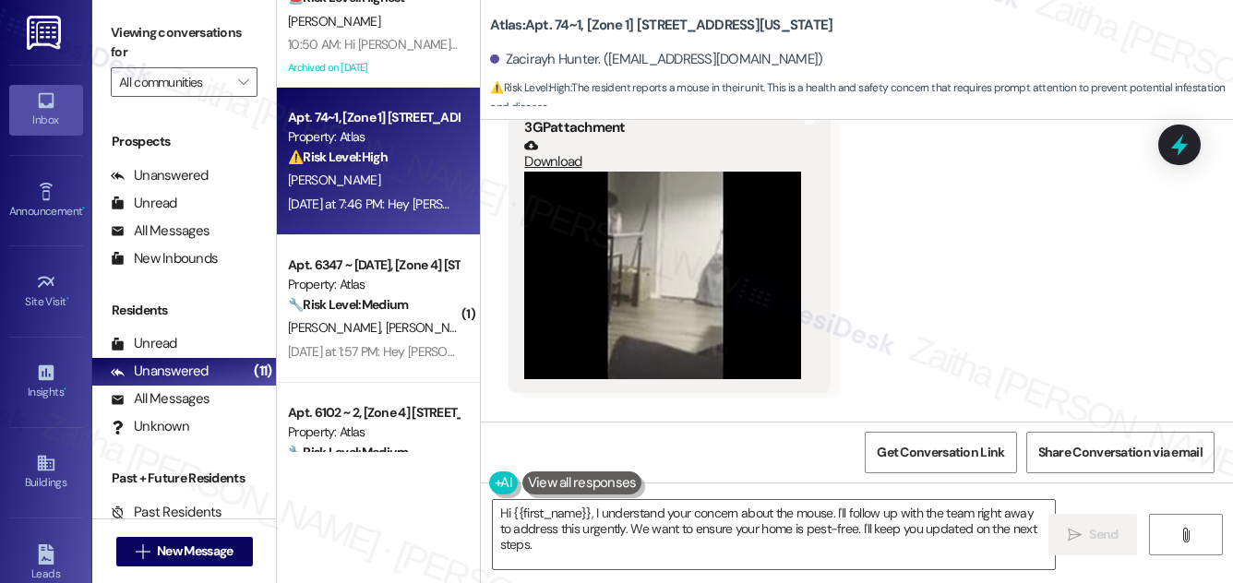
scroll to position [5443, 0]
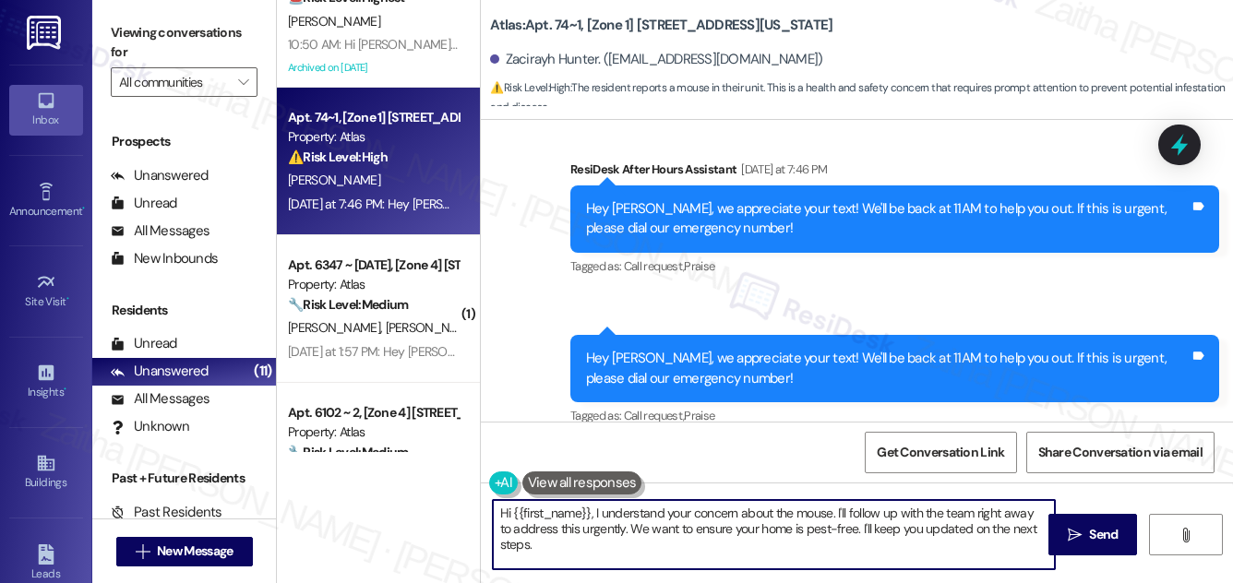
click at [591, 510] on textarea "Hi {{first_name}}, I understand your concern about the mouse. I'll follow up wi…" at bounding box center [774, 534] width 562 height 69
type textarea "Hi {{first_name}}, thank you for sharing the video. I understand your concern a…"
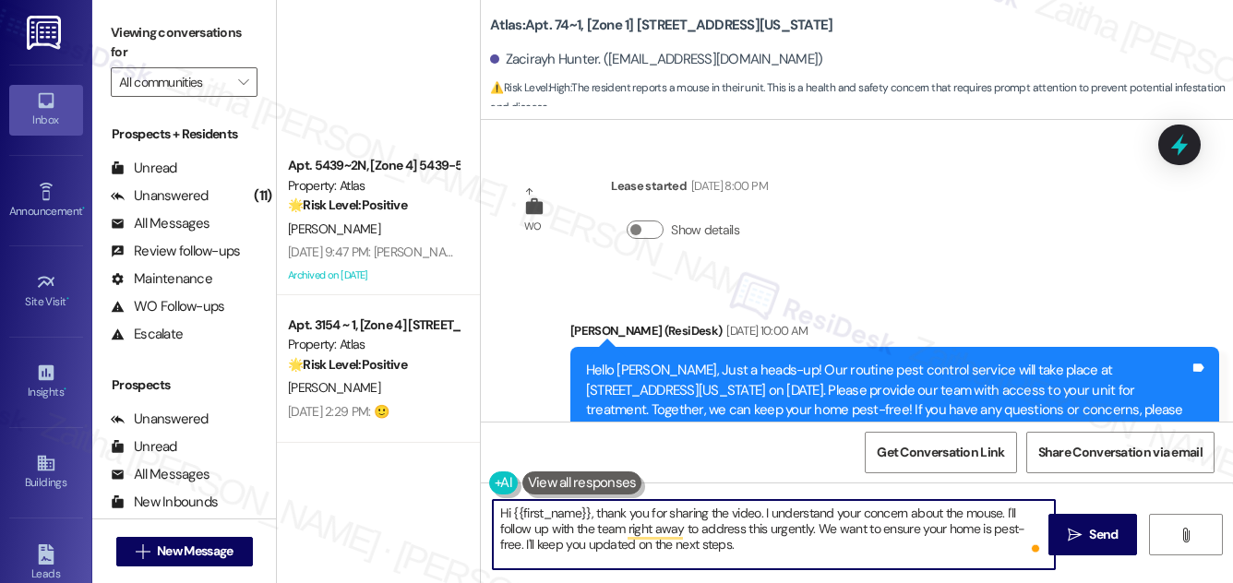
scroll to position [5443, 0]
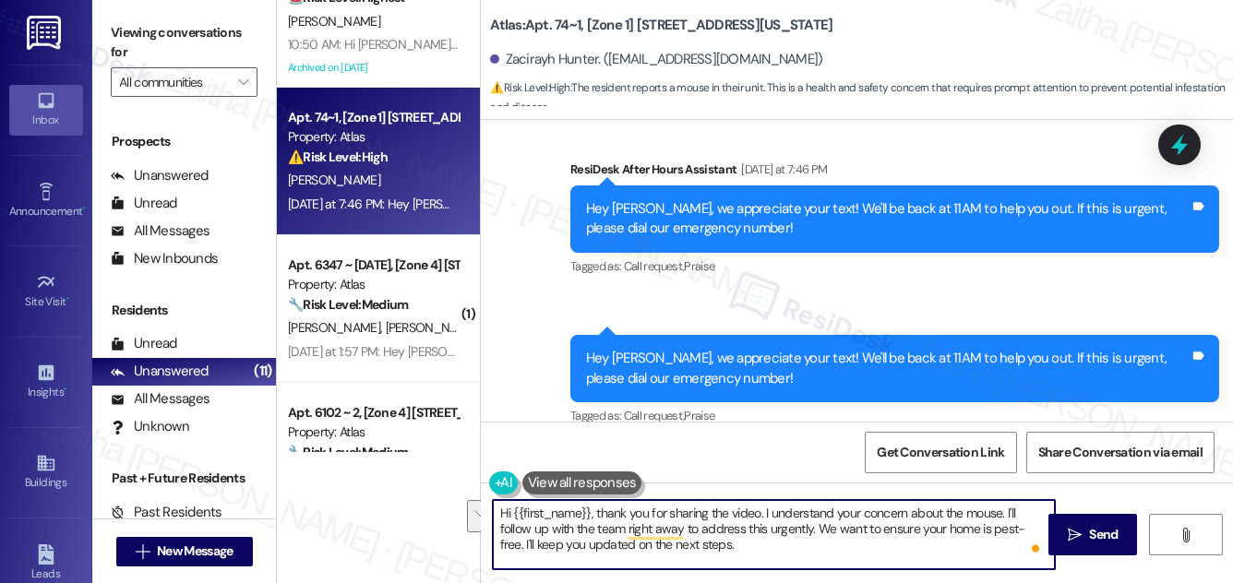
drag, startPoint x: 499, startPoint y: 531, endPoint x: 730, endPoint y: 547, distance: 231.3
click at [730, 547] on textarea "Hi {{first_name}}, thank you for sharing the video. I understand your concern a…" at bounding box center [774, 534] width 562 height 69
click at [741, 543] on textarea "Hi {{first_name}}, thank you for sharing the video. I understand your concern a…" at bounding box center [774, 534] width 562 height 69
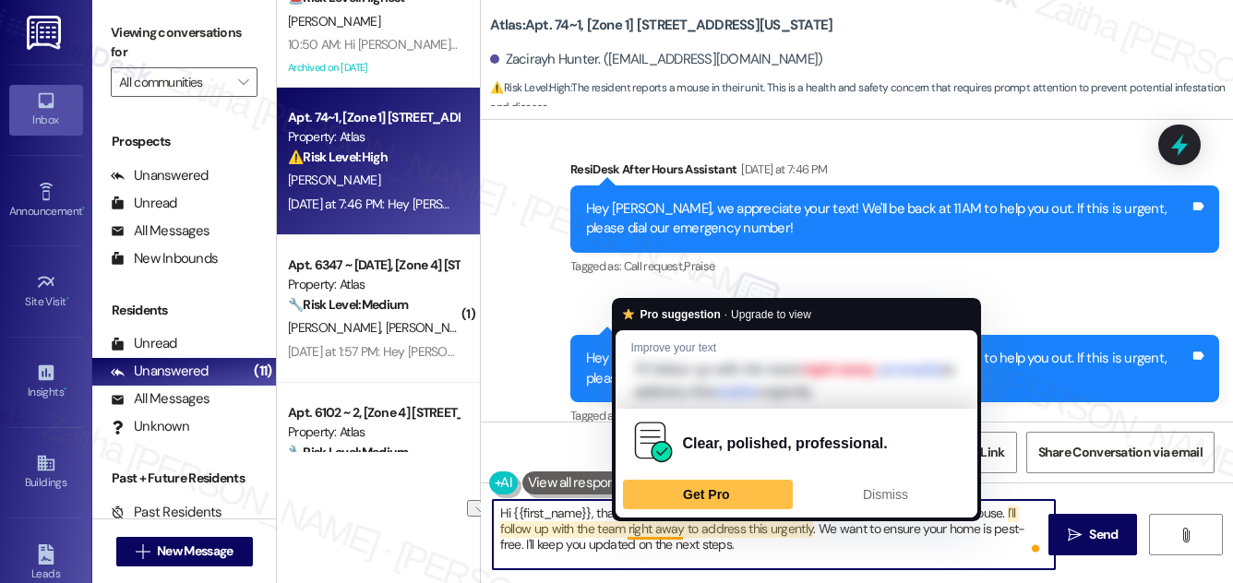
drag, startPoint x: 684, startPoint y: 526, endPoint x: 625, endPoint y: 523, distance: 59.2
click at [625, 523] on textarea "Hi {{first_name}}, thank you for sharing the video. I understand your concern a…" at bounding box center [774, 534] width 562 height 69
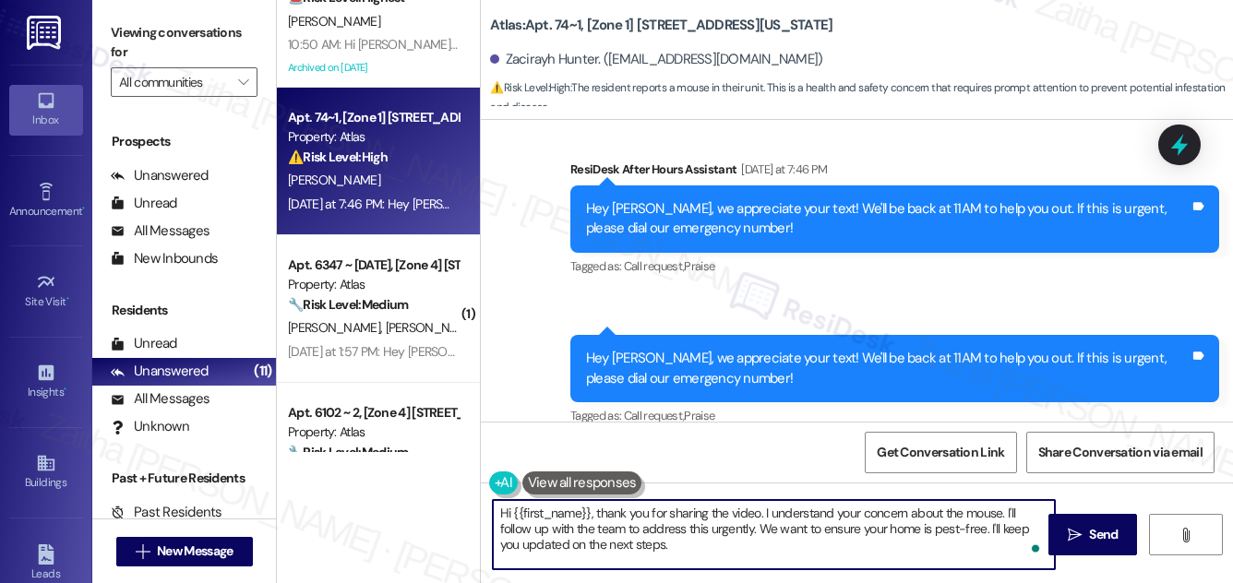
click at [727, 526] on textarea "Hi {{first_name}}, thank you for sharing the video. I understand your concern a…" at bounding box center [774, 534] width 562 height 69
drag, startPoint x: 714, startPoint y: 527, endPoint x: 724, endPoint y: 541, distance: 17.2
click at [724, 541] on textarea "Hi {{first_name}}, thank you for sharing the video. I understand your concern a…" at bounding box center [774, 534] width 562 height 69
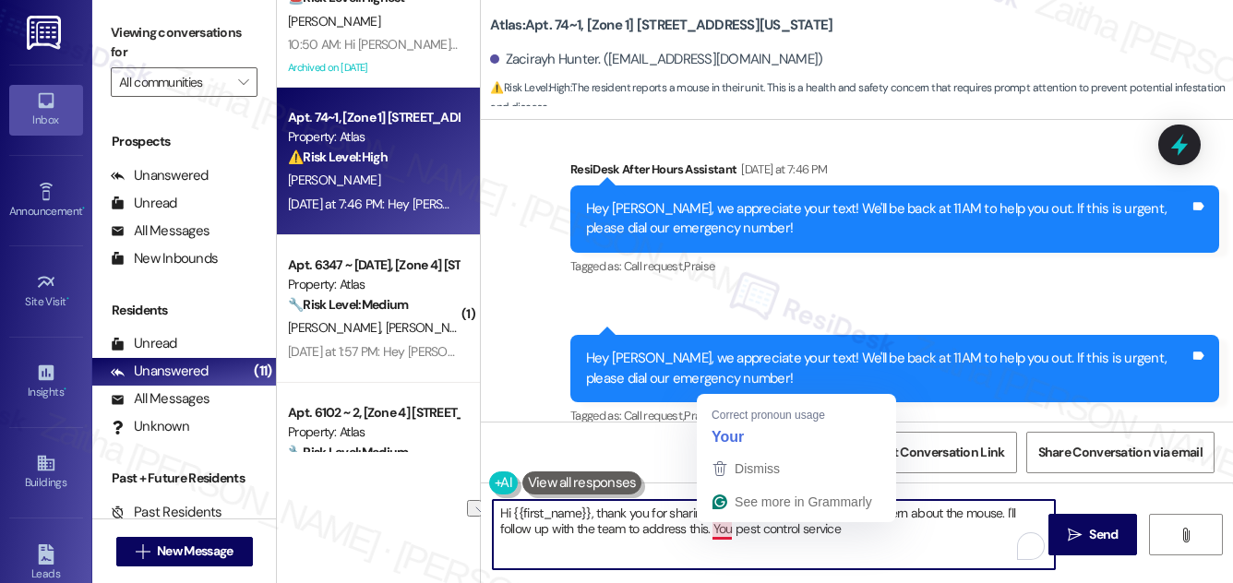
drag, startPoint x: 713, startPoint y: 527, endPoint x: 883, endPoint y: 527, distance: 169.9
click at [883, 527] on textarea "Hi {{first_name}}, thank you for sharing the video. I understand your concern a…" at bounding box center [774, 534] width 562 height 69
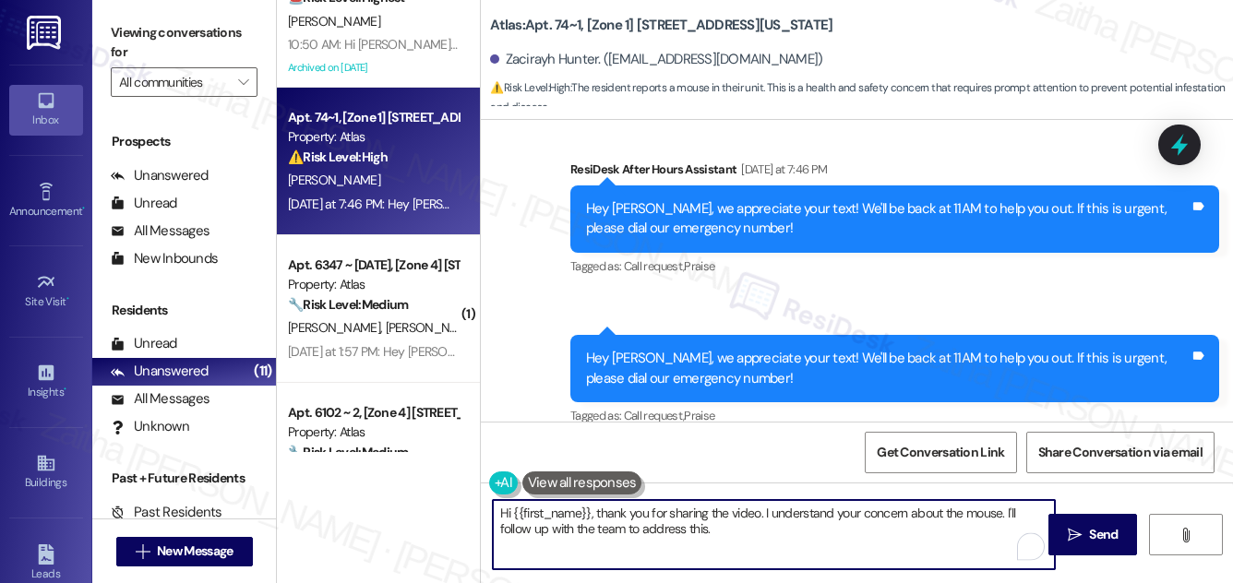
paste textarea "I wanted to let you know that the pest control service for your building occurs…"
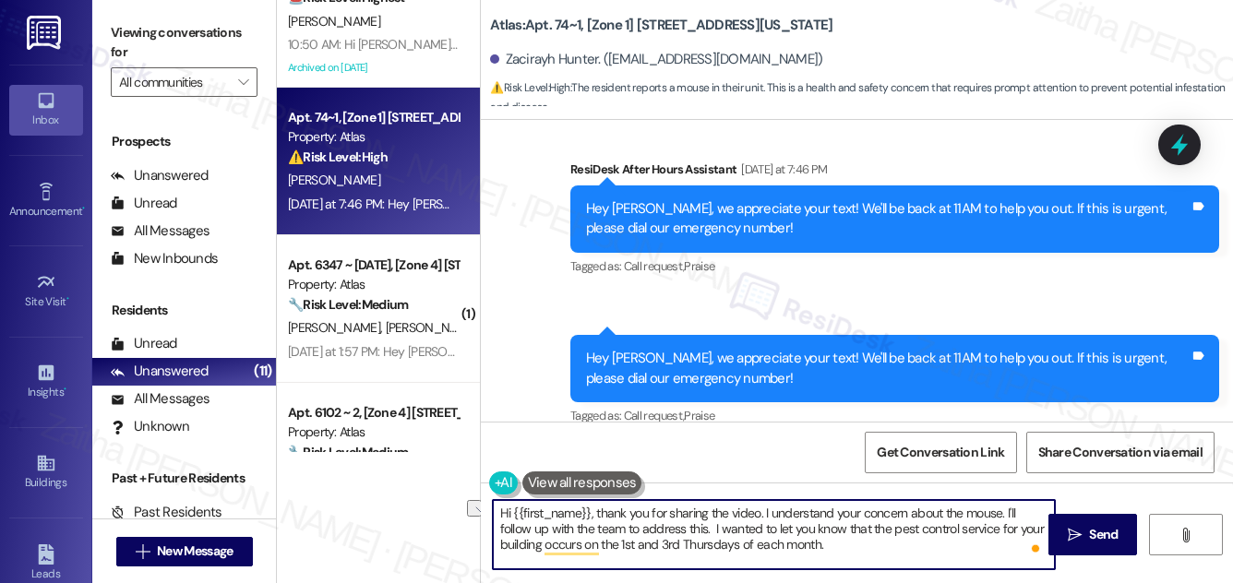
drag, startPoint x: 619, startPoint y: 541, endPoint x: 739, endPoint y: 545, distance: 119.2
click at [739, 545] on textarea "Hi {{first_name}}, thank you for sharing the video. I understand your concern a…" at bounding box center [774, 534] width 562 height 69
paste textarea "1st and 3rd [DATE]"
click at [872, 550] on textarea "Hi {{first_name}}, thank you for sharing the video. I understand your concern a…" at bounding box center [774, 534] width 562 height 69
type textarea "Hi {{first_name}}, thank you for sharing the video. I understand your concern a…"
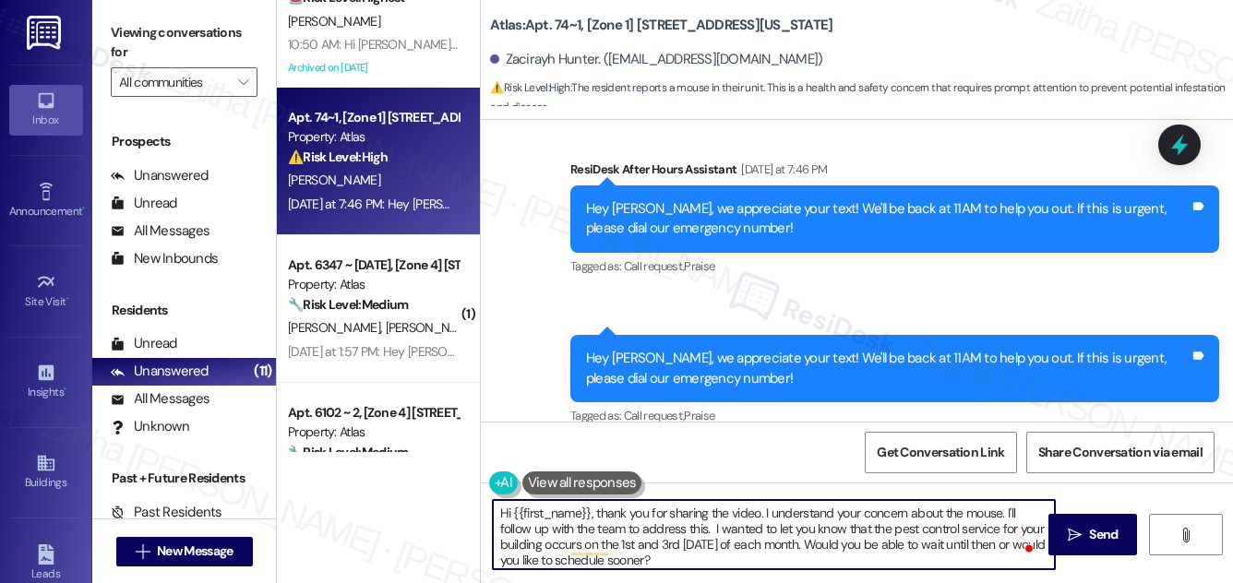
scroll to position [5, 0]
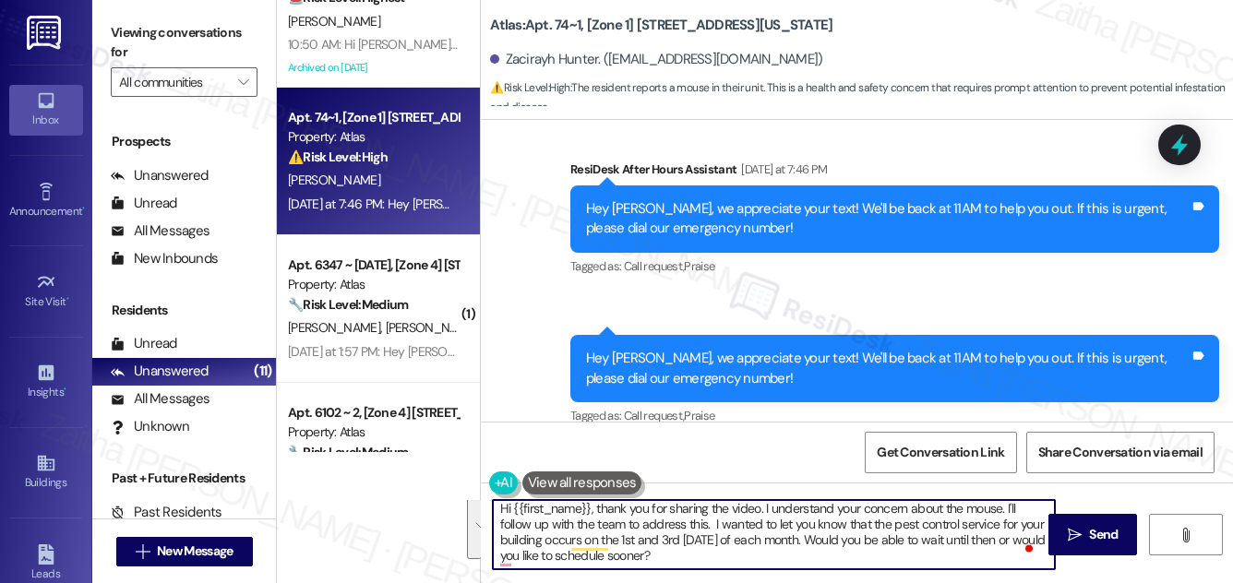
drag, startPoint x: 499, startPoint y: 516, endPoint x: 735, endPoint y: 548, distance: 237.6
click at [731, 569] on textarea "Hi {{first_name}}, thank you for sharing the video. I understand your concern a…" at bounding box center [774, 534] width 562 height 69
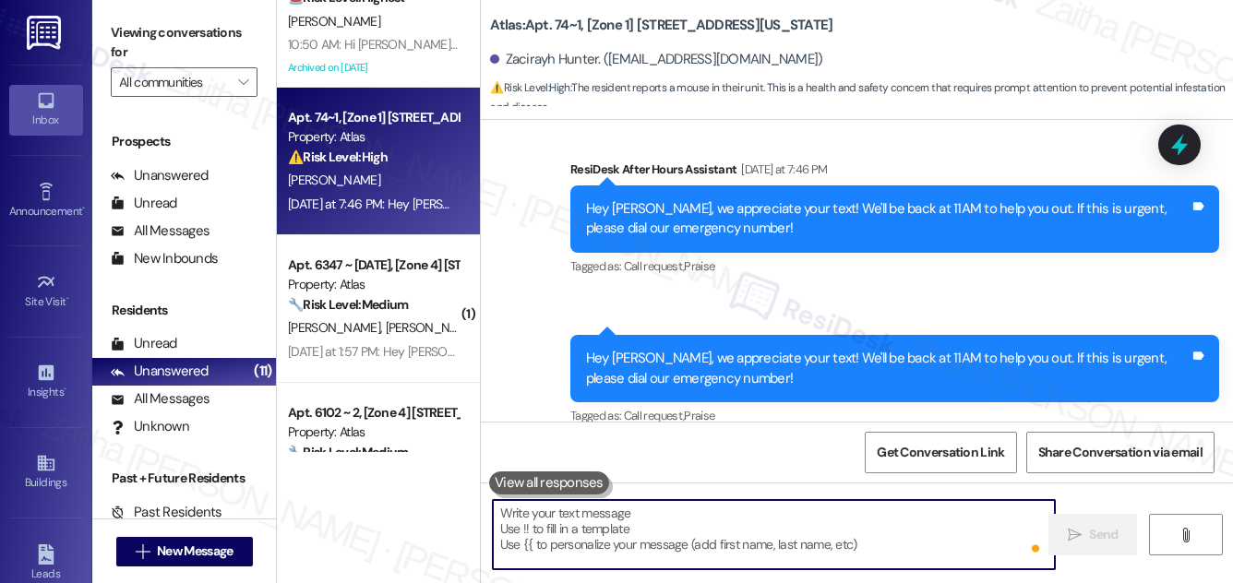
scroll to position [0, 0]
paste textarea "Hi {{first_name}}, thank you for sharing the video. I completely understand you…"
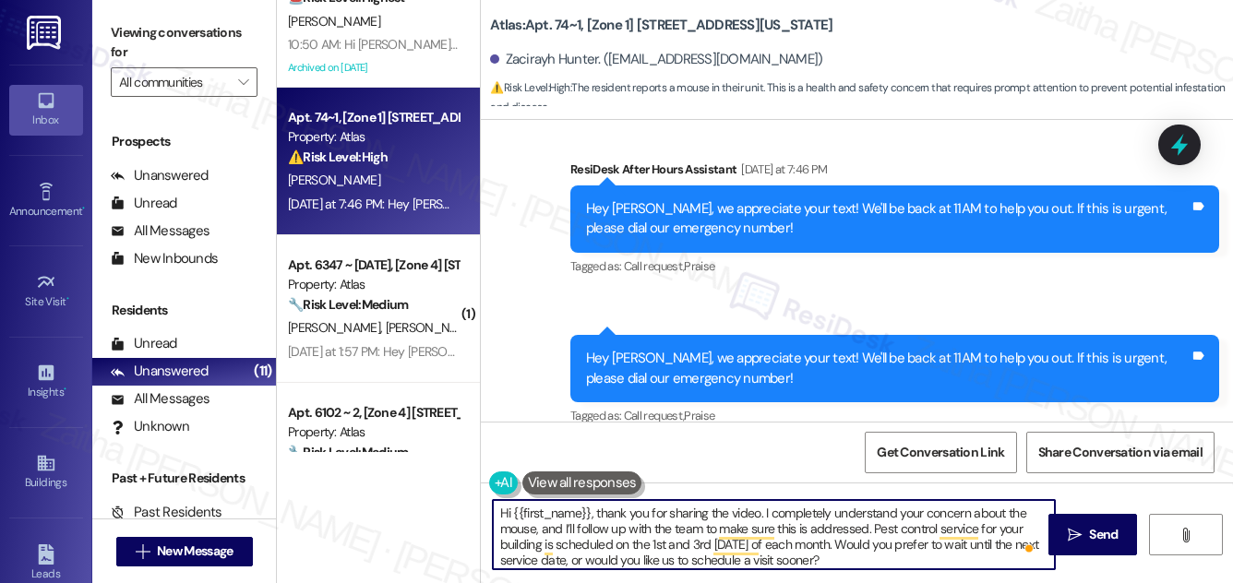
click at [689, 516] on textarea "Hi {{first_name}}, thank you for sharing the video. I completely understand you…" at bounding box center [774, 534] width 562 height 69
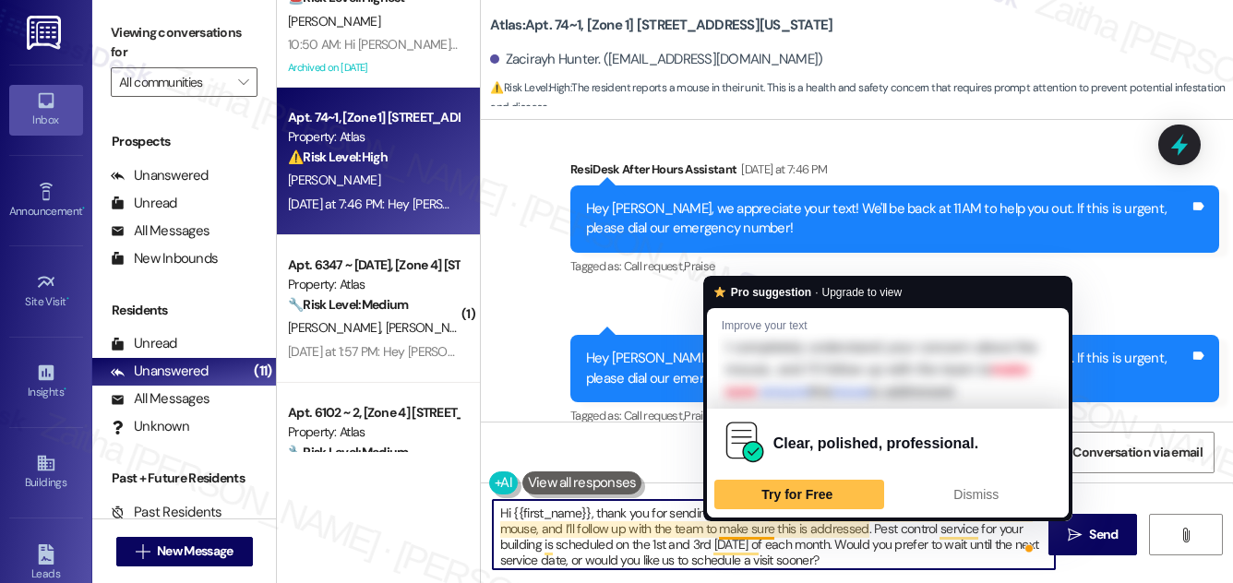
click at [750, 526] on textarea "Hi {{first_name}}, thank you for sending the video. I completely understand you…" at bounding box center [774, 534] width 562 height 69
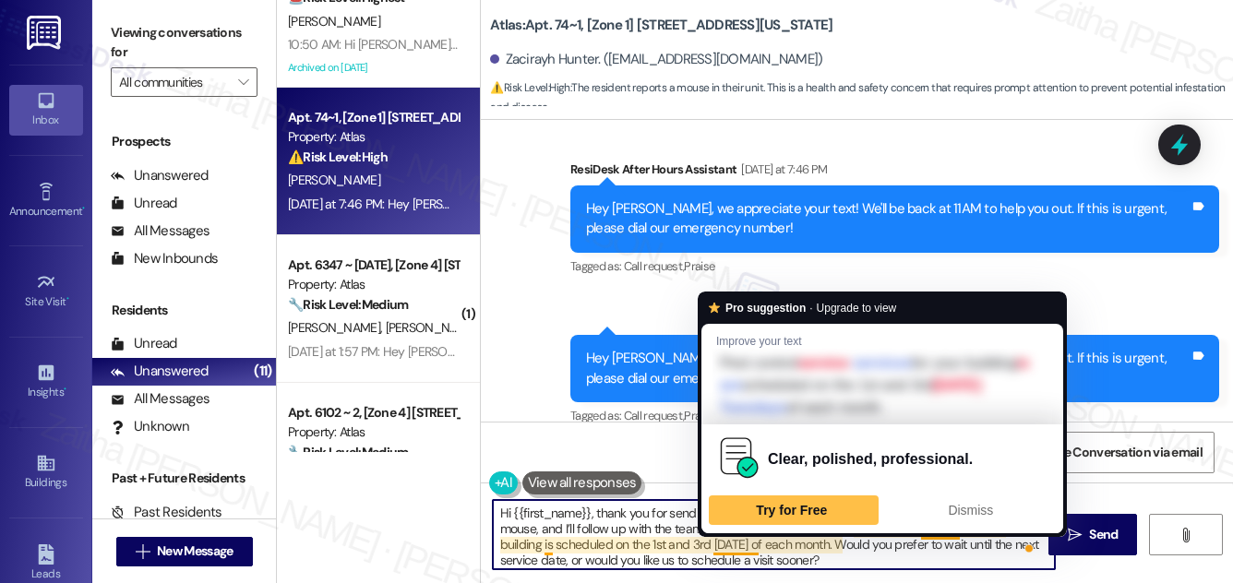
click at [754, 543] on textarea "Hi {{first_name}}, thank you for sending the video. I completely understand you…" at bounding box center [774, 534] width 562 height 69
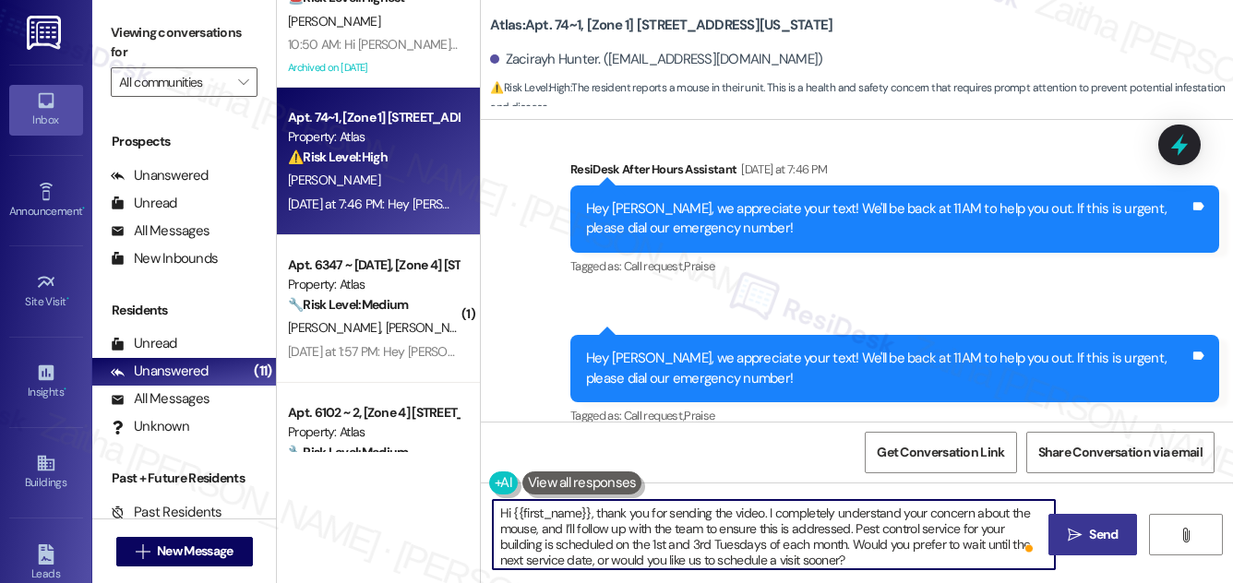
type textarea "Hi {{first_name}}, thank you for sending the video. I completely understand you…"
click at [1107, 529] on span "Send" at bounding box center [1103, 534] width 29 height 19
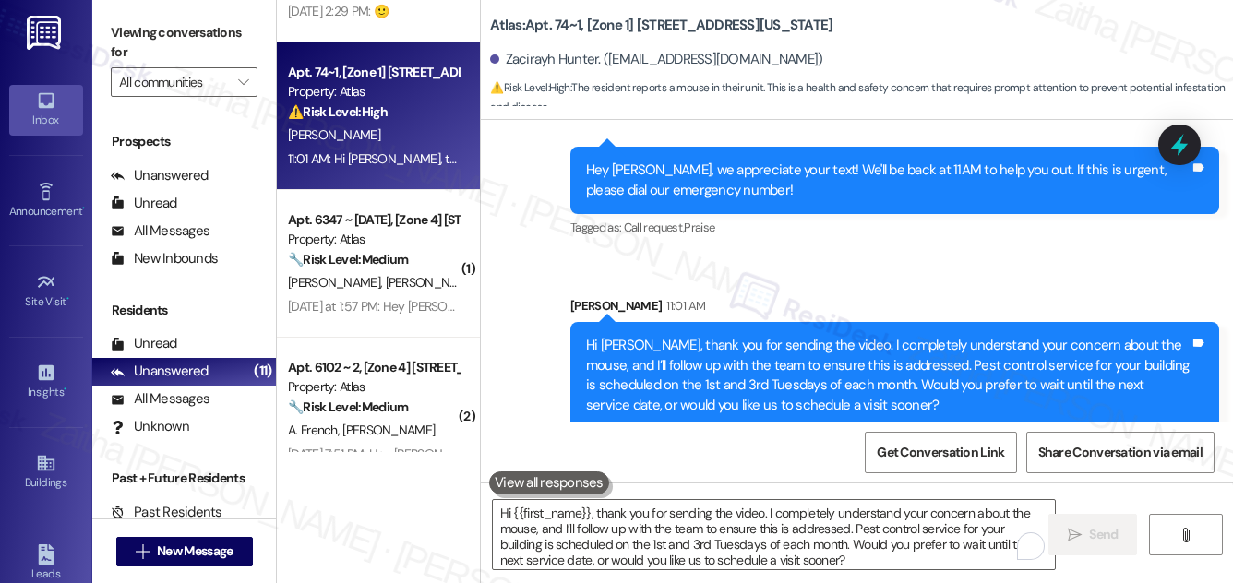
scroll to position [503, 0]
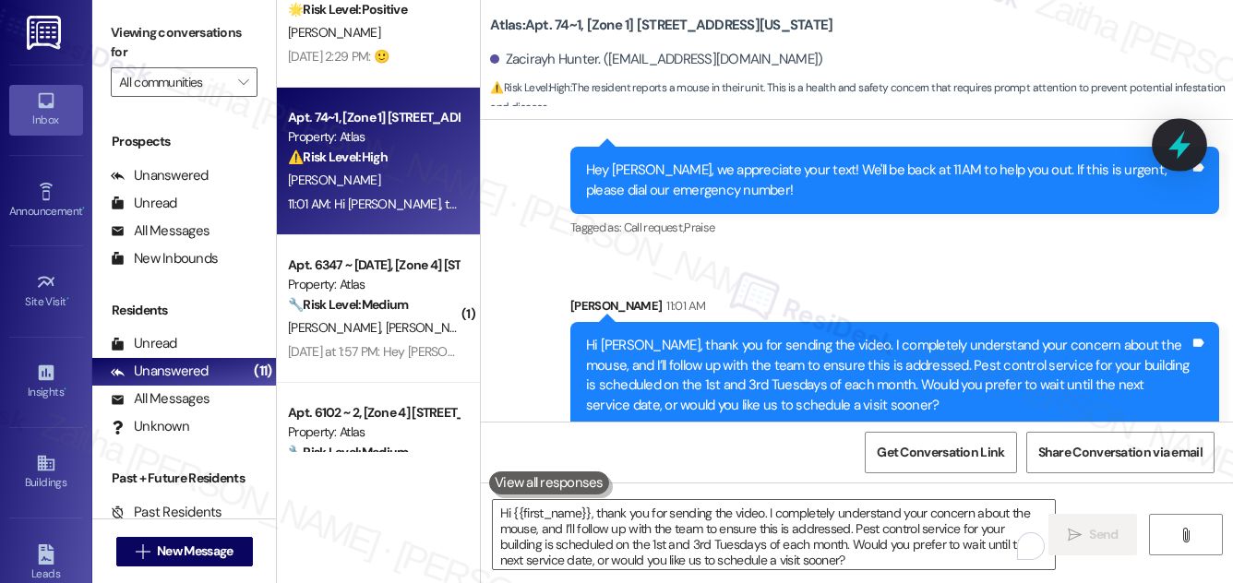
click at [1164, 139] on icon at bounding box center [1179, 144] width 31 height 31
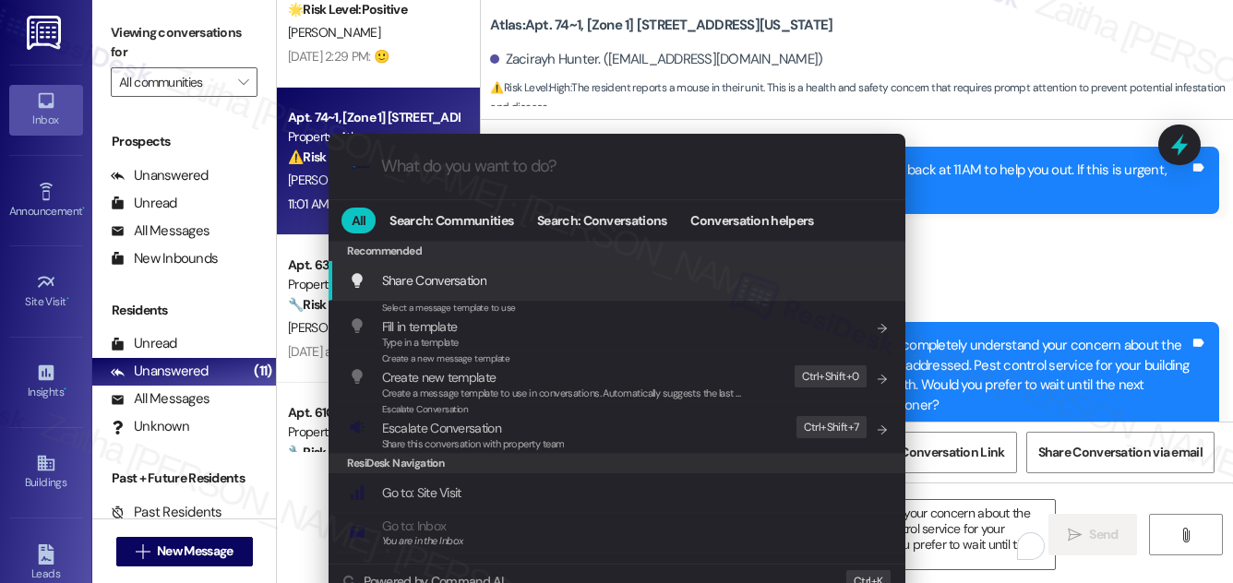
click at [1071, 255] on div ".cls-1{fill:#0a055f;}.cls-2{fill:#0cc4c4;} resideskLogoBlueOrange All Search: C…" at bounding box center [616, 291] width 1233 height 583
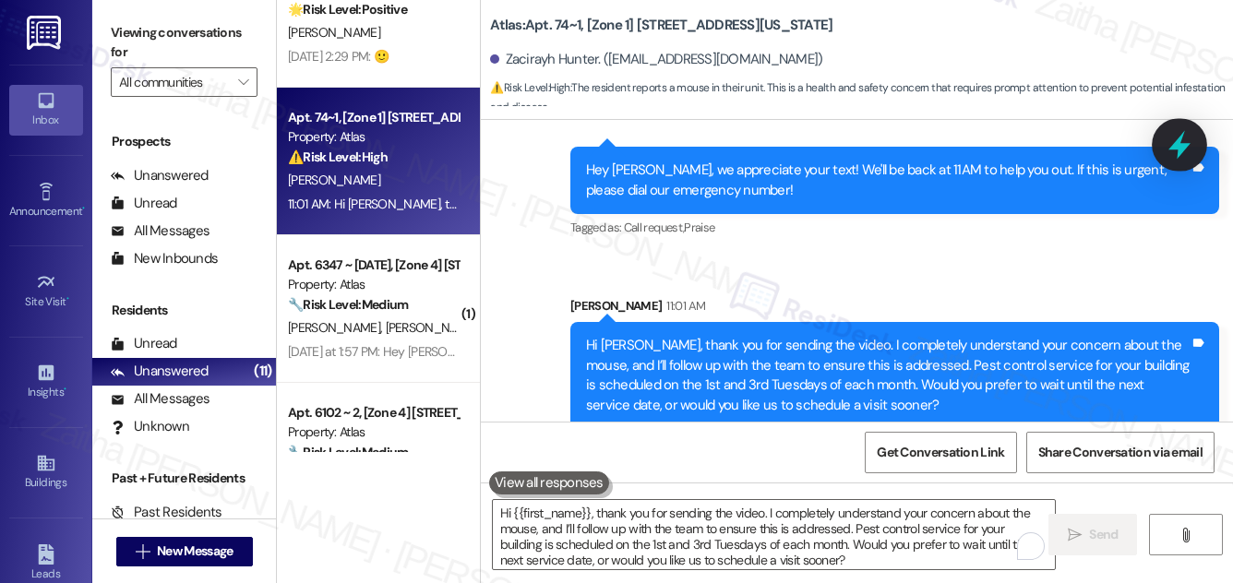
click at [1182, 139] on icon at bounding box center [1179, 144] width 31 height 31
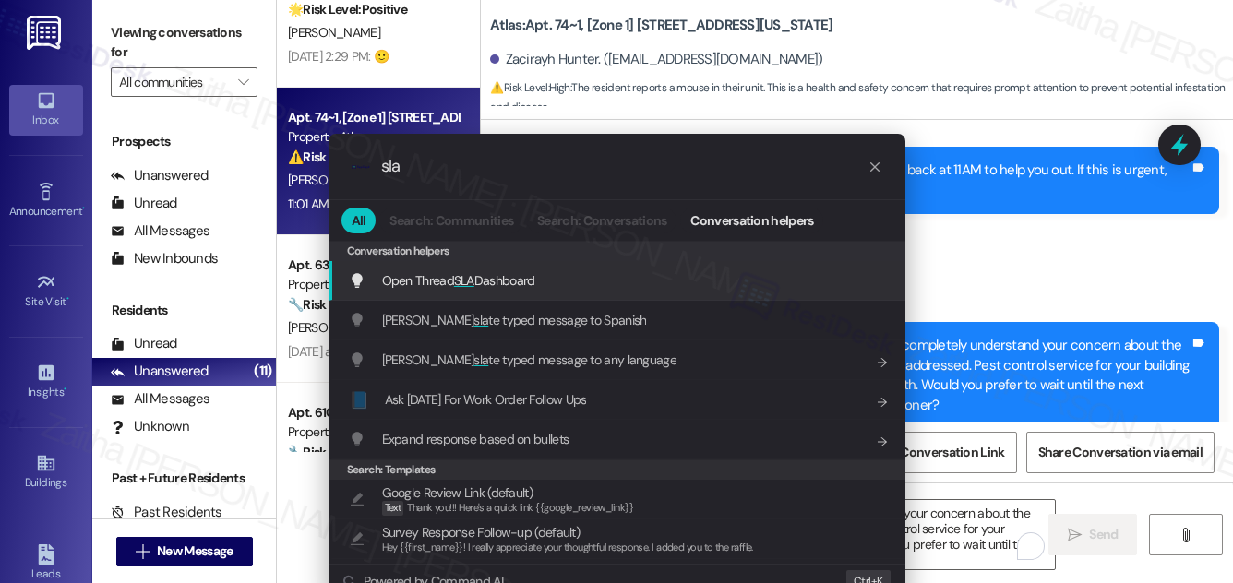
click at [499, 269] on div "Open Thread SLA Dashboard Add shortcut" at bounding box center [617, 281] width 577 height 40
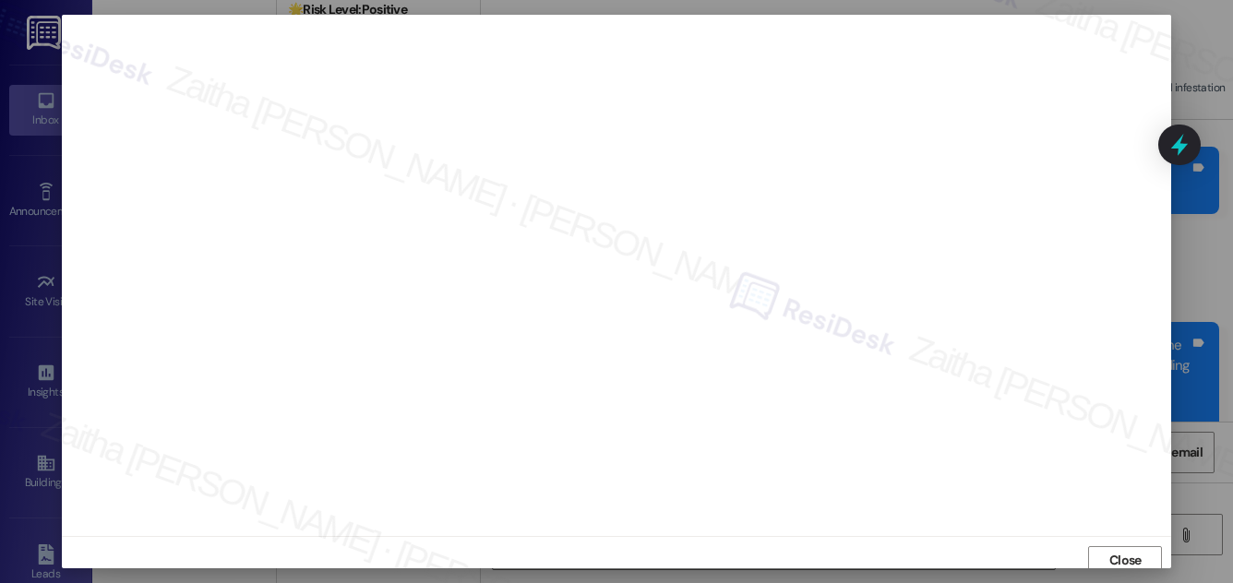
scroll to position [0, 0]
click at [1122, 564] on span "Close" at bounding box center [1126, 564] width 32 height 19
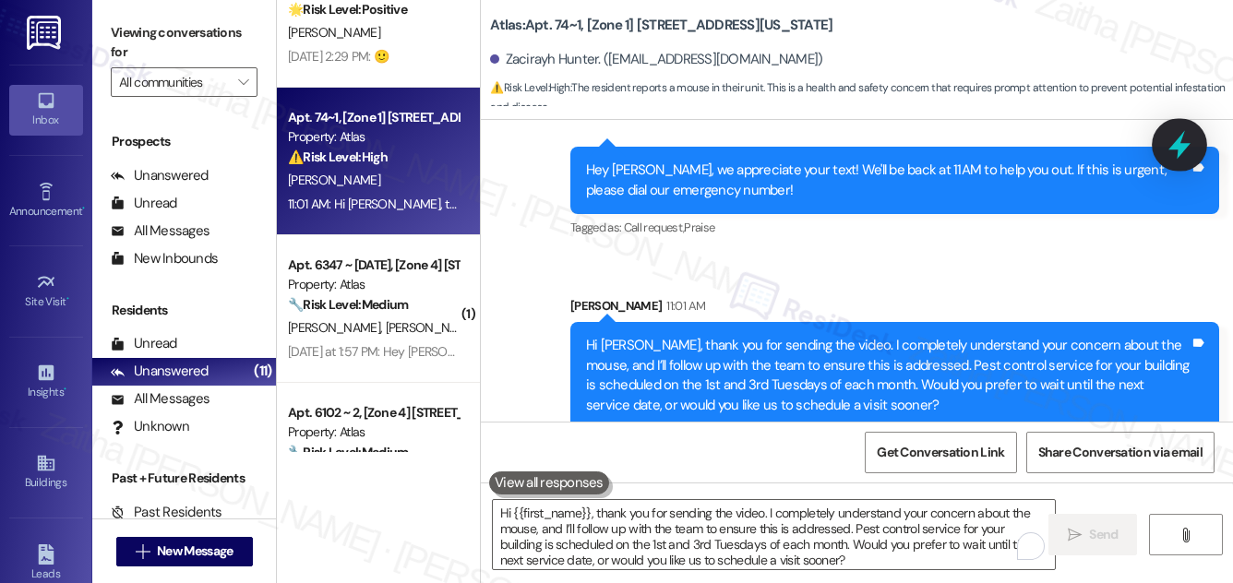
click at [1176, 151] on icon at bounding box center [1179, 144] width 31 height 31
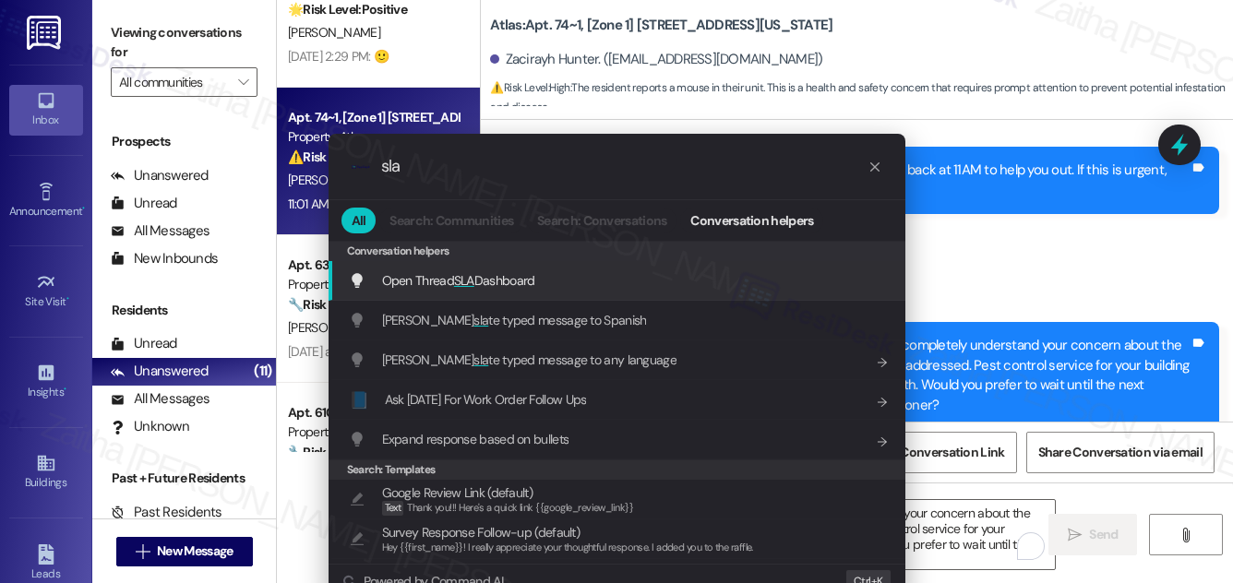
type input "sla"
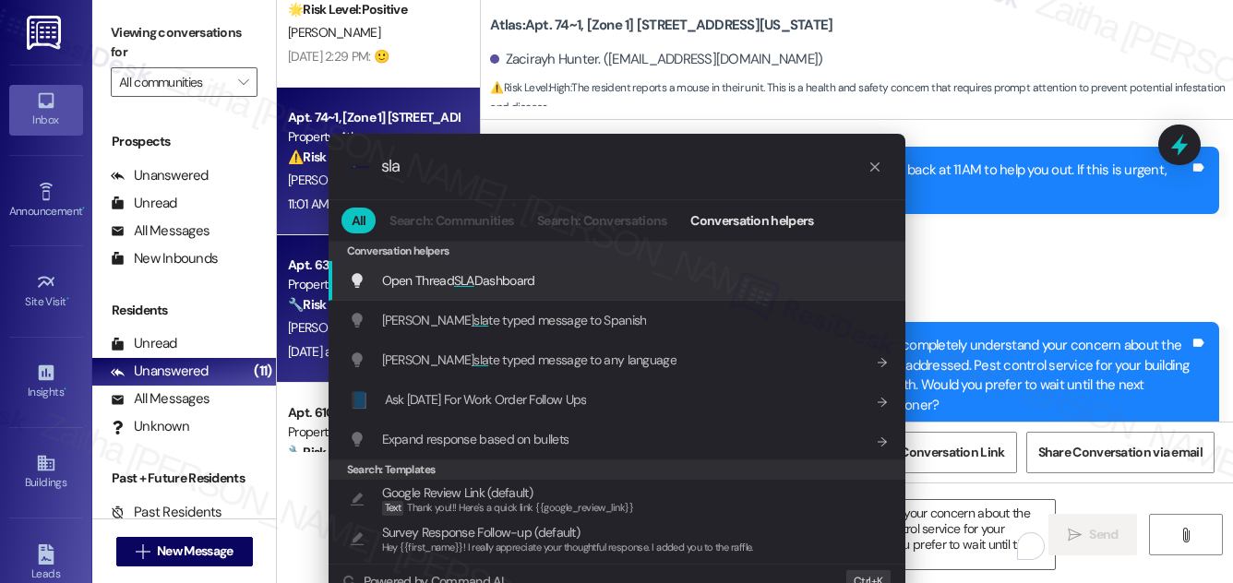
click at [462, 274] on span "SLA" at bounding box center [464, 280] width 20 height 17
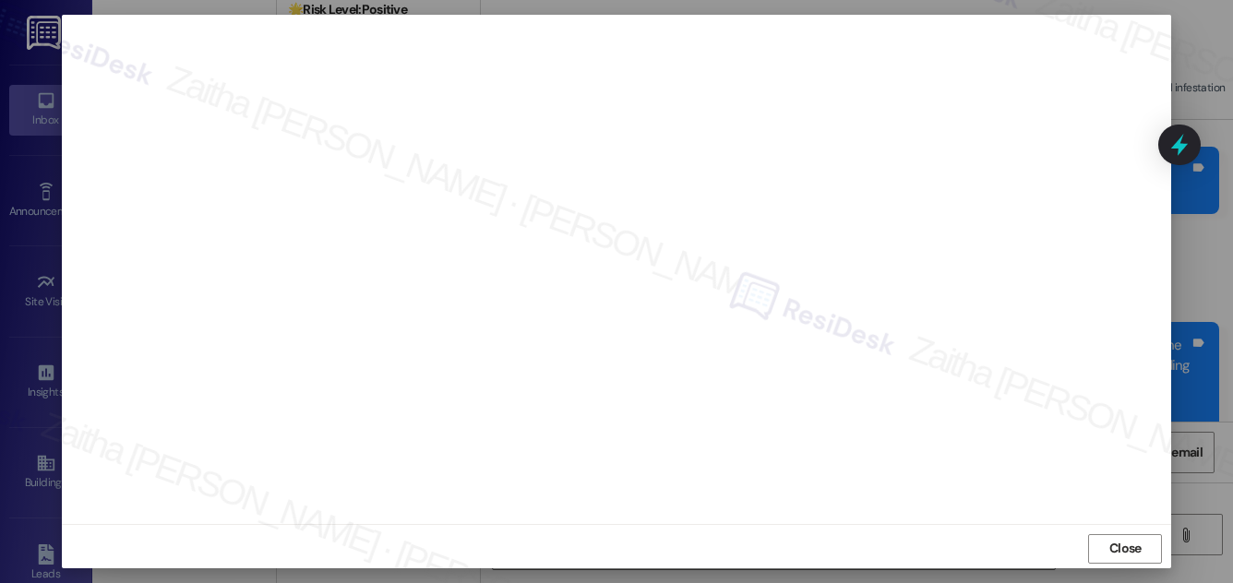
scroll to position [19, 0]
click at [1119, 545] on span "Close" at bounding box center [1126, 544] width 32 height 19
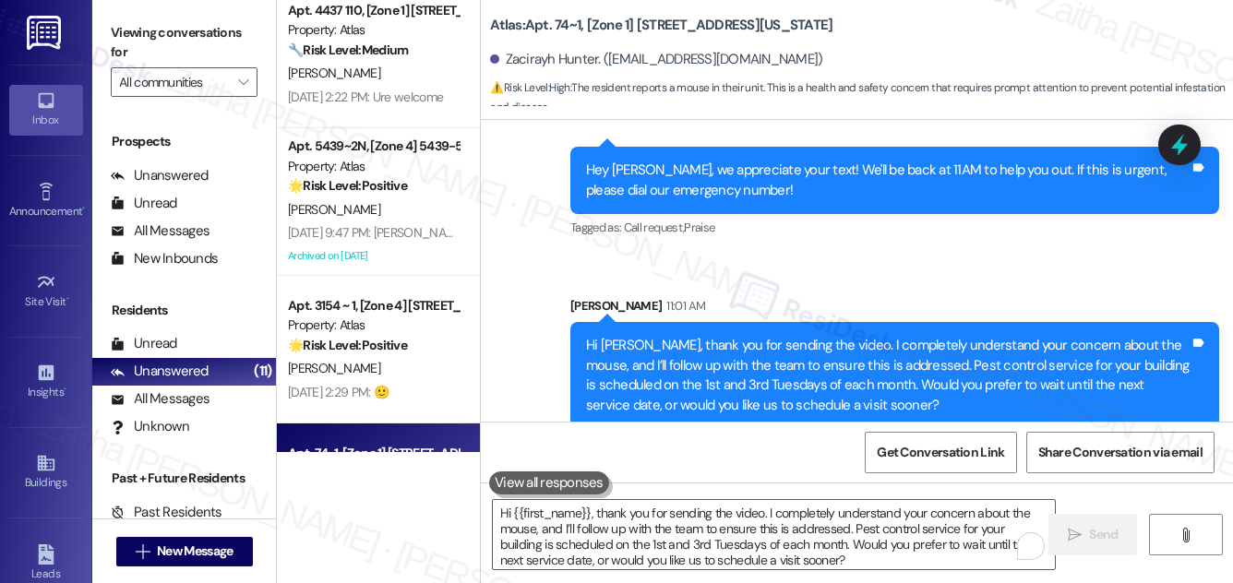
scroll to position [0, 0]
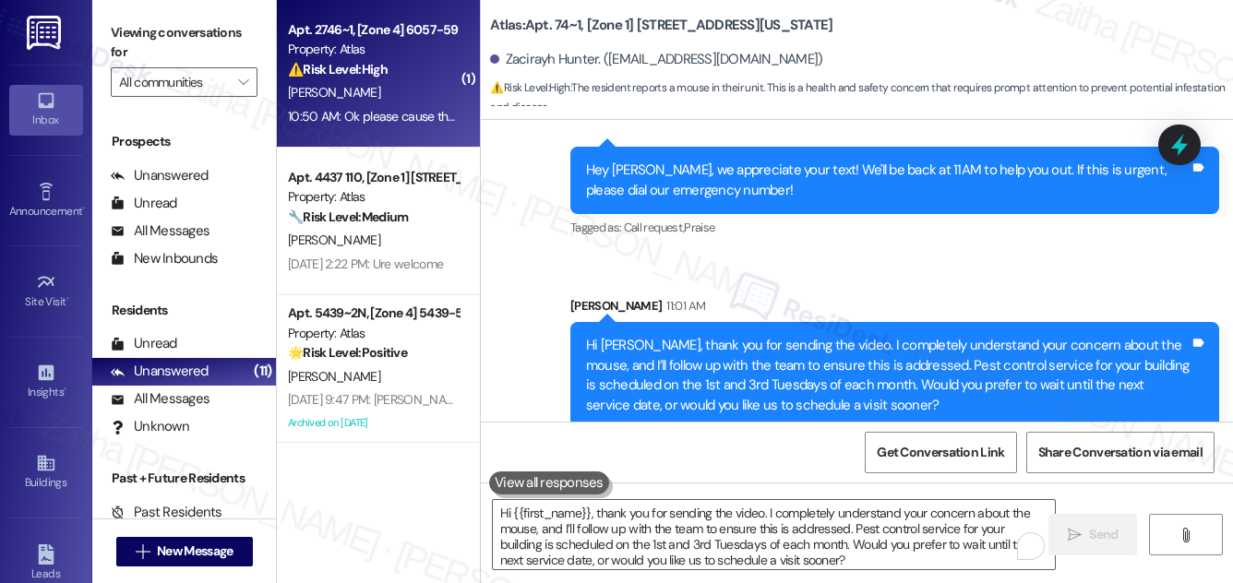
click at [427, 96] on div "[PERSON_NAME]" at bounding box center [373, 92] width 174 height 23
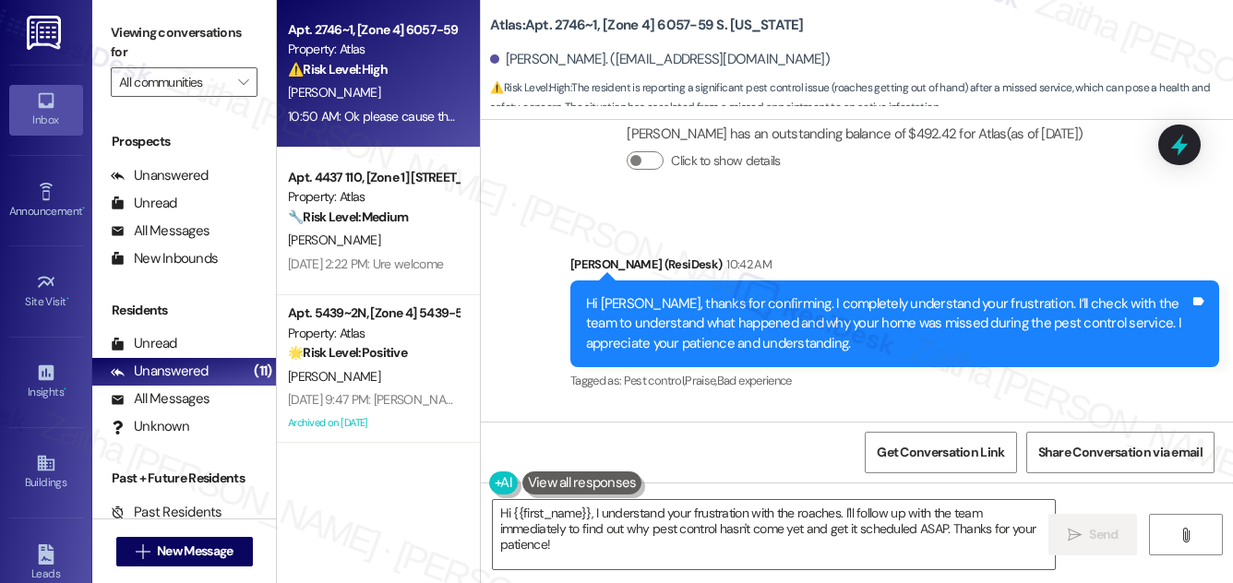
scroll to position [9592, 0]
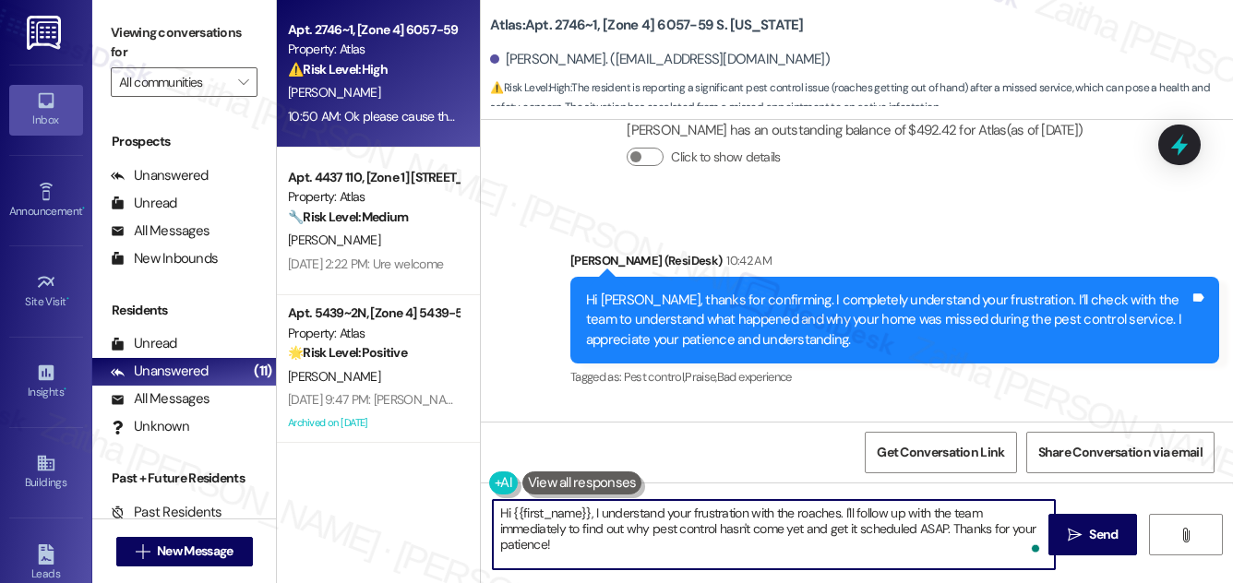
drag, startPoint x: 559, startPoint y: 511, endPoint x: 489, endPoint y: 511, distance: 70.2
click at [493, 511] on textarea "Hi {{first_name}}, I understand your frustration with the roaches. I'll follow …" at bounding box center [774, 534] width 562 height 69
drag, startPoint x: 589, startPoint y: 513, endPoint x: 1019, endPoint y: 524, distance: 430.4
click at [1019, 525] on textarea "You're welcome! I understand your frustration with the roaches. I'll follow up …" at bounding box center [774, 534] width 562 height 69
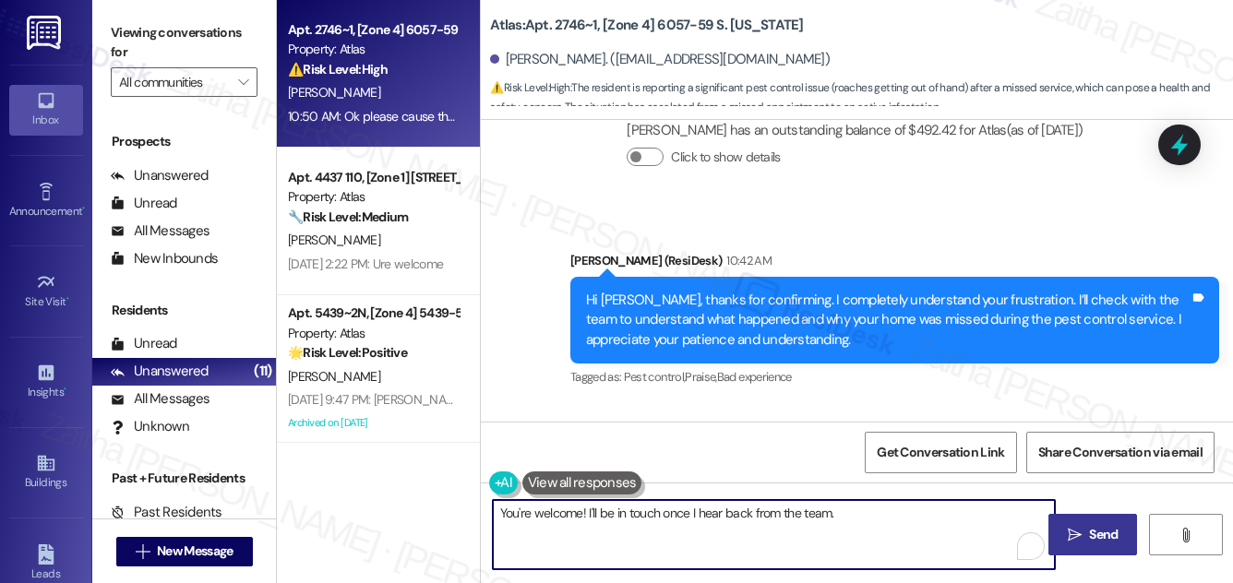
type textarea "You're welcome! I'll be in touch once I hear back from the team."
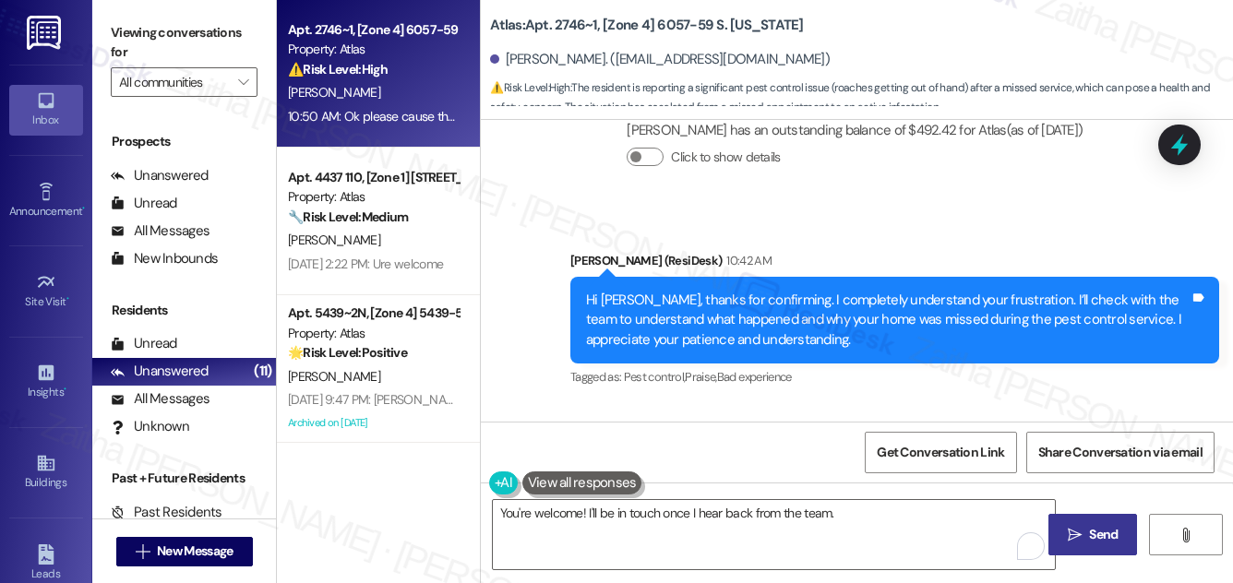
click at [1108, 544] on span "Send" at bounding box center [1103, 534] width 29 height 19
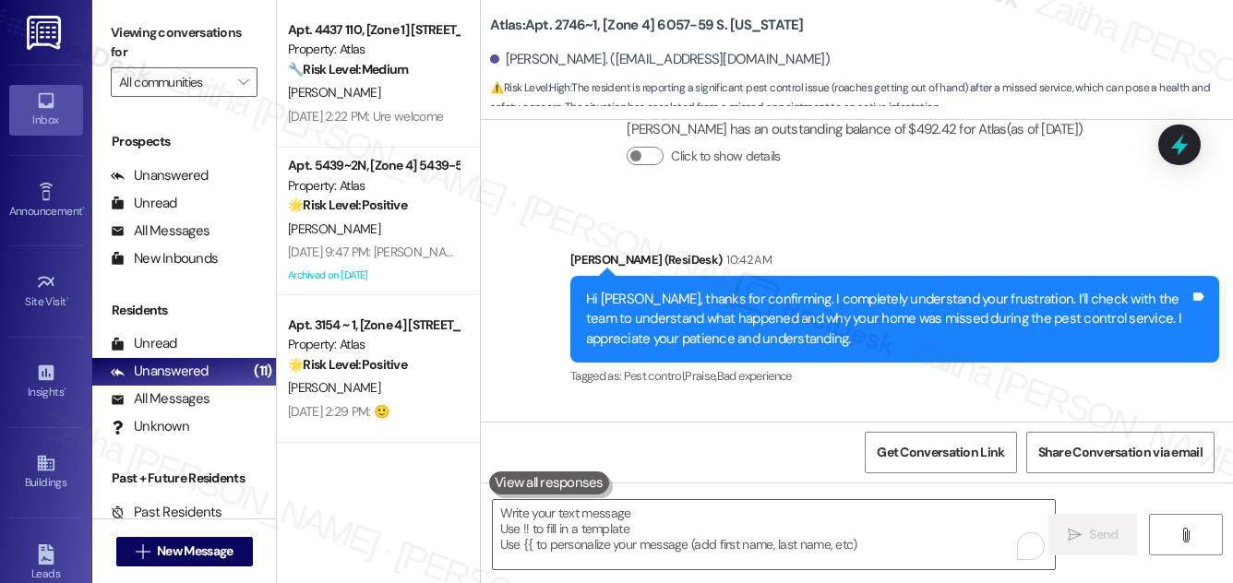
scroll to position [9721, 0]
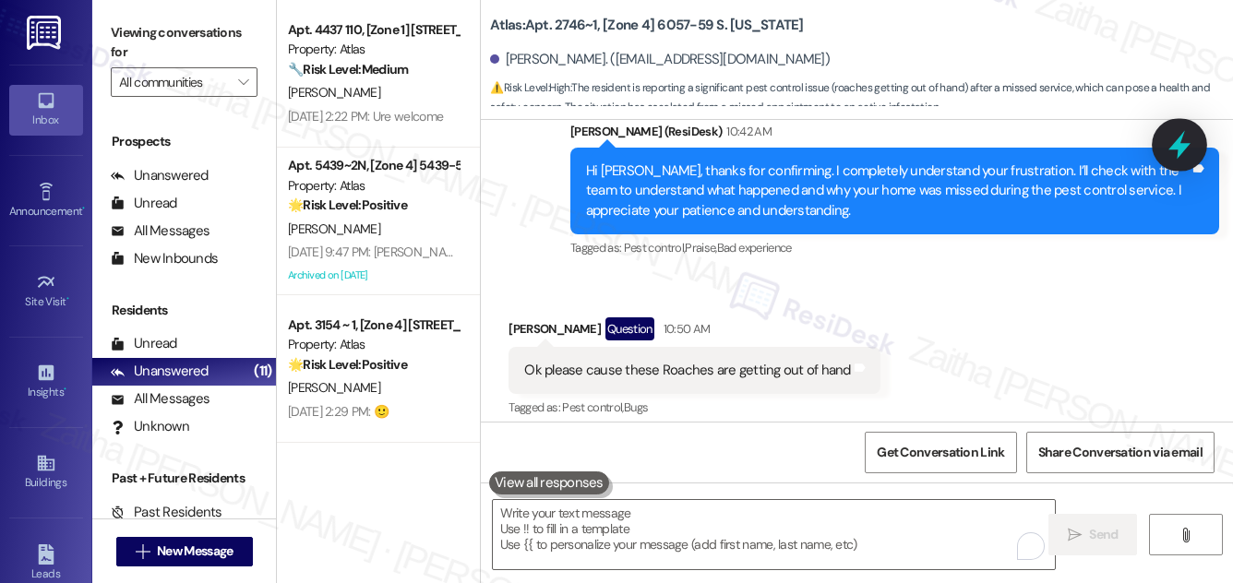
click at [1184, 142] on icon at bounding box center [1179, 144] width 31 height 31
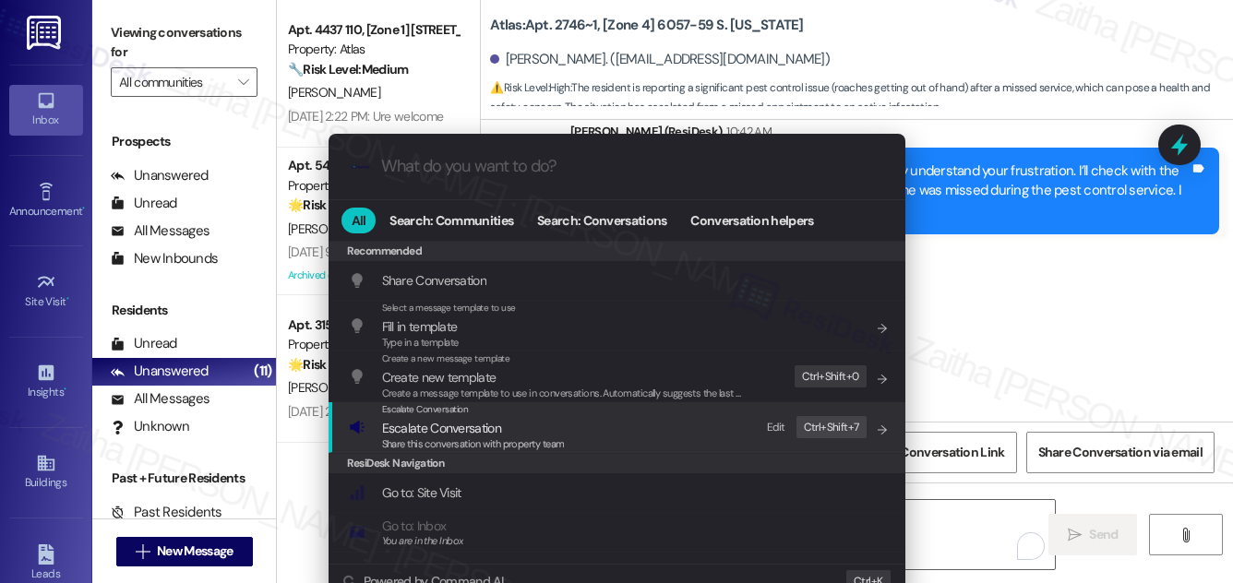
click at [480, 432] on span "Escalate Conversation" at bounding box center [441, 428] width 119 height 17
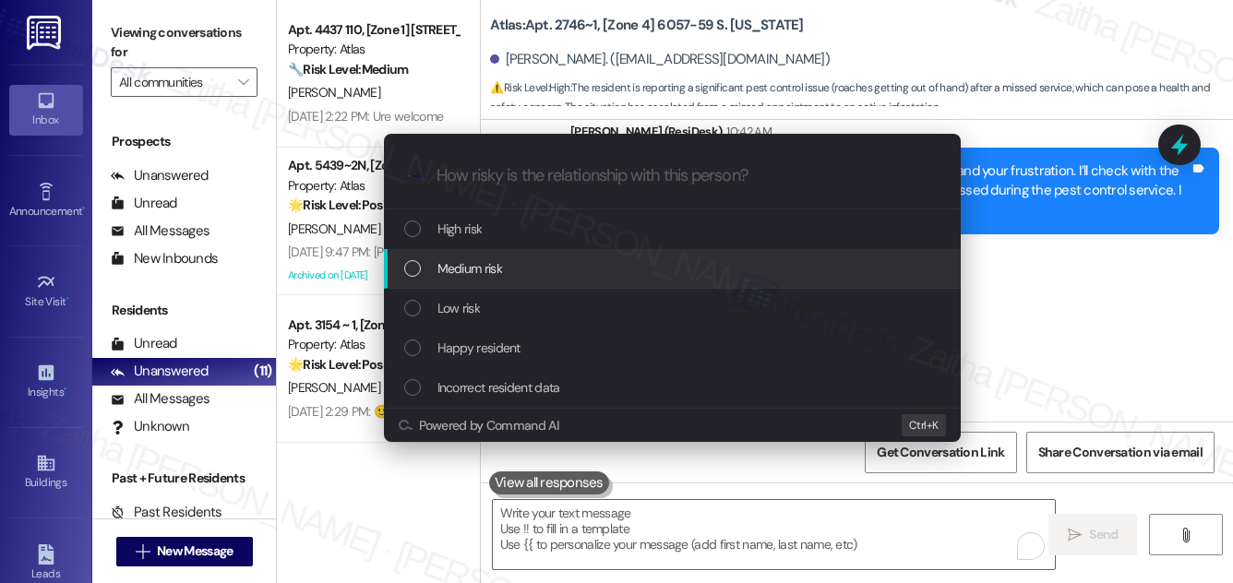
click at [487, 275] on span "Medium risk" at bounding box center [470, 268] width 65 height 20
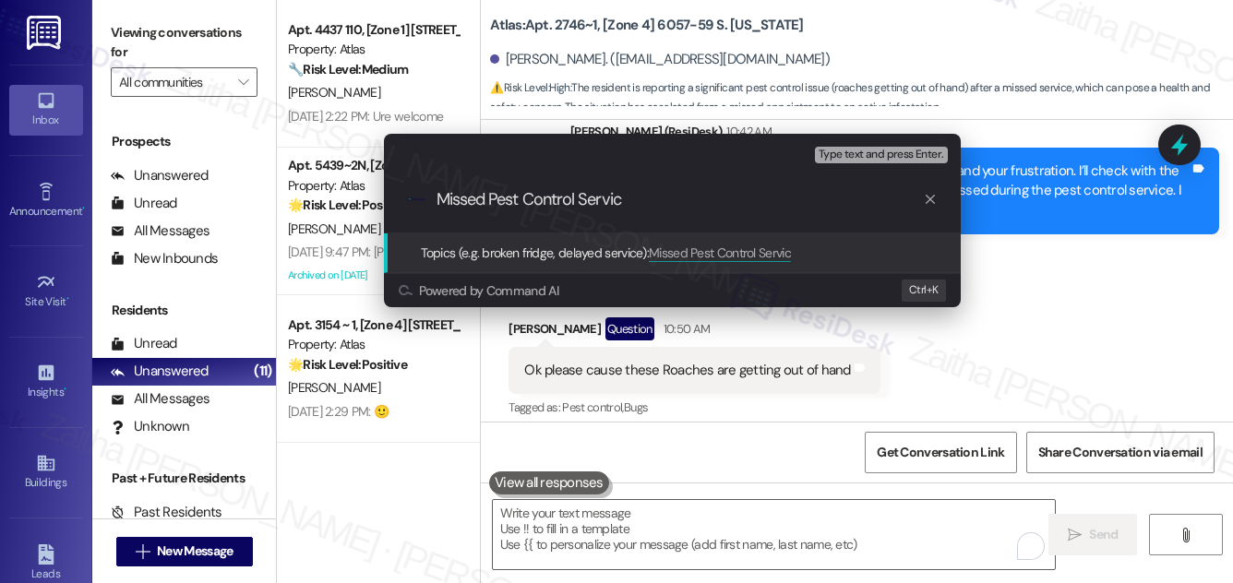
type input "Missed Pest Control Service"
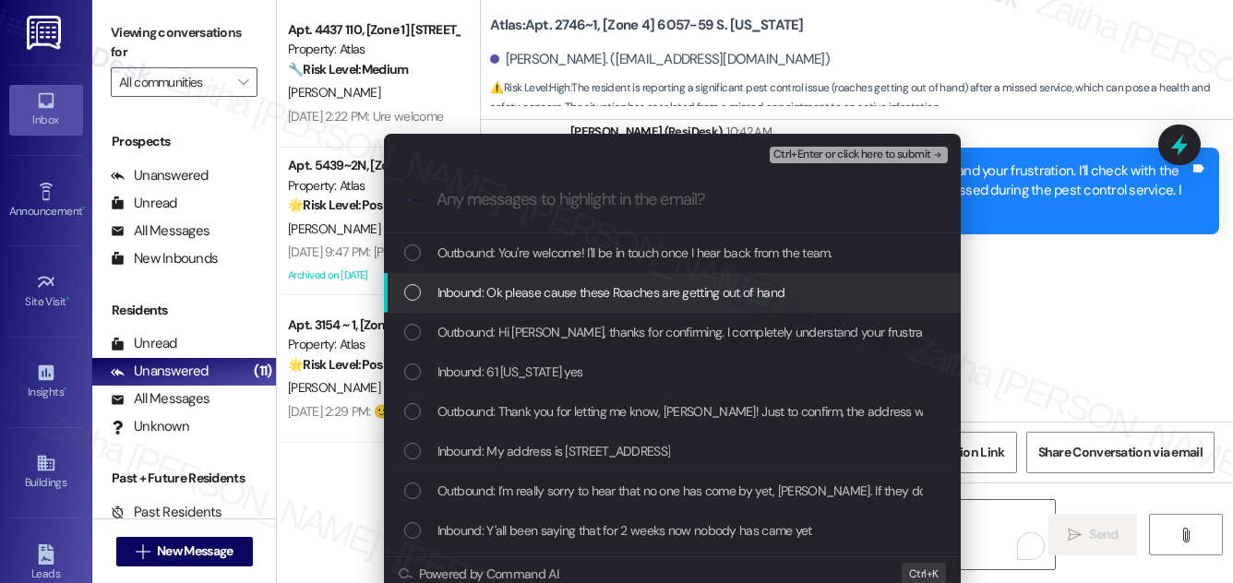
click at [516, 289] on span "Inbound: Ok please cause these Roaches are getting out of hand" at bounding box center [612, 293] width 348 height 20
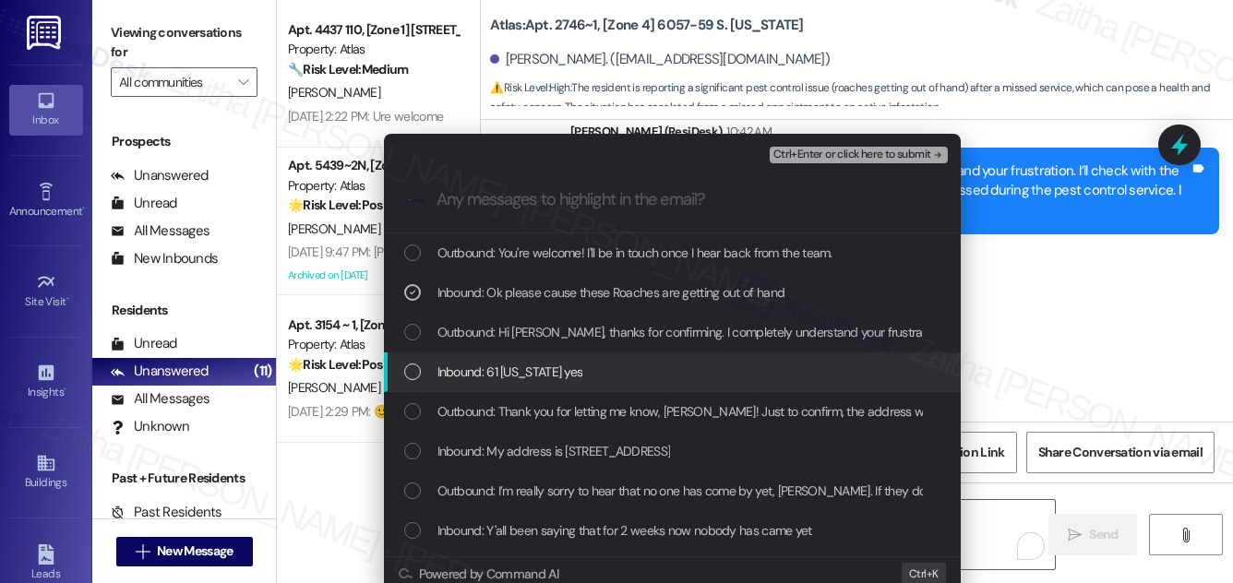
click at [611, 367] on div "Inbound: 61 [US_STATE] yes" at bounding box center [674, 372] width 540 height 20
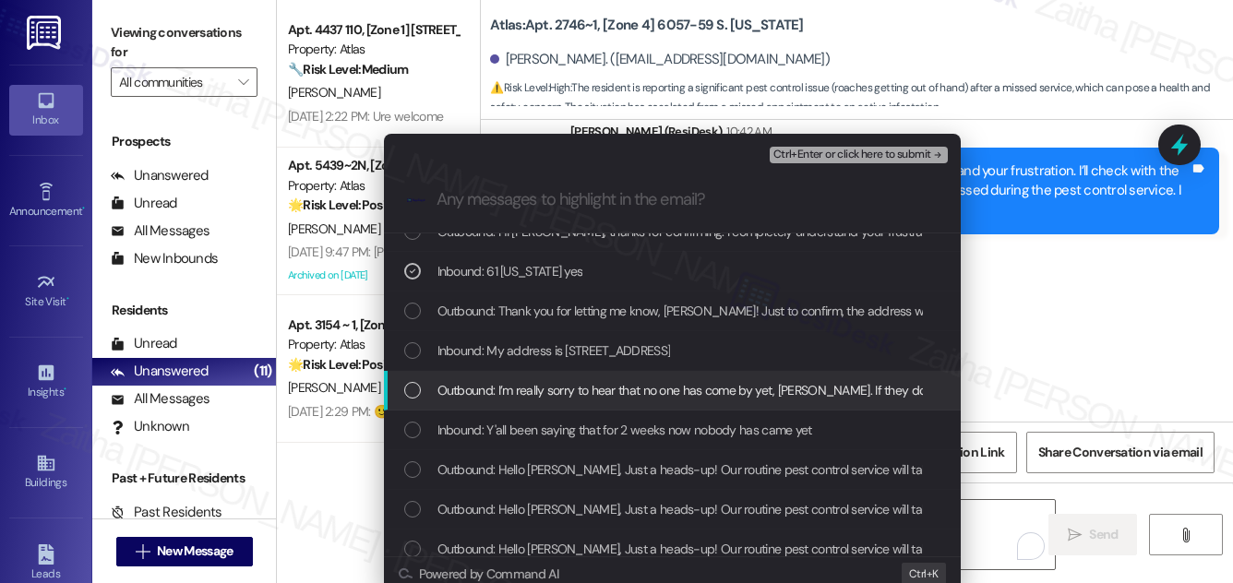
scroll to position [167, 0]
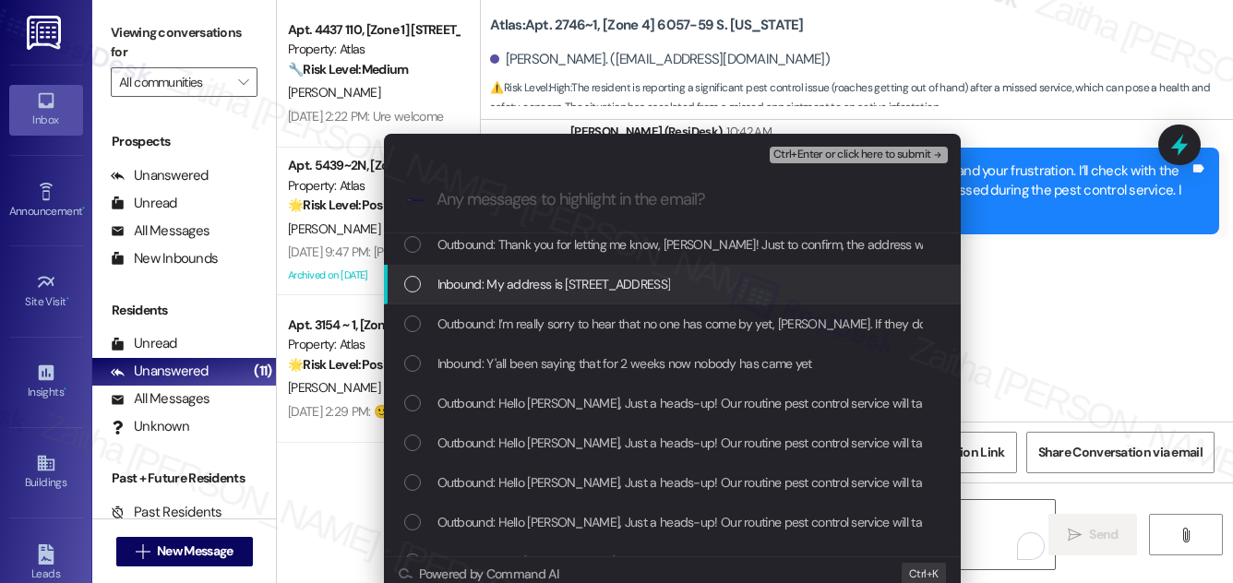
click at [661, 279] on div "Inbound: My address is [STREET_ADDRESS]" at bounding box center [674, 284] width 540 height 20
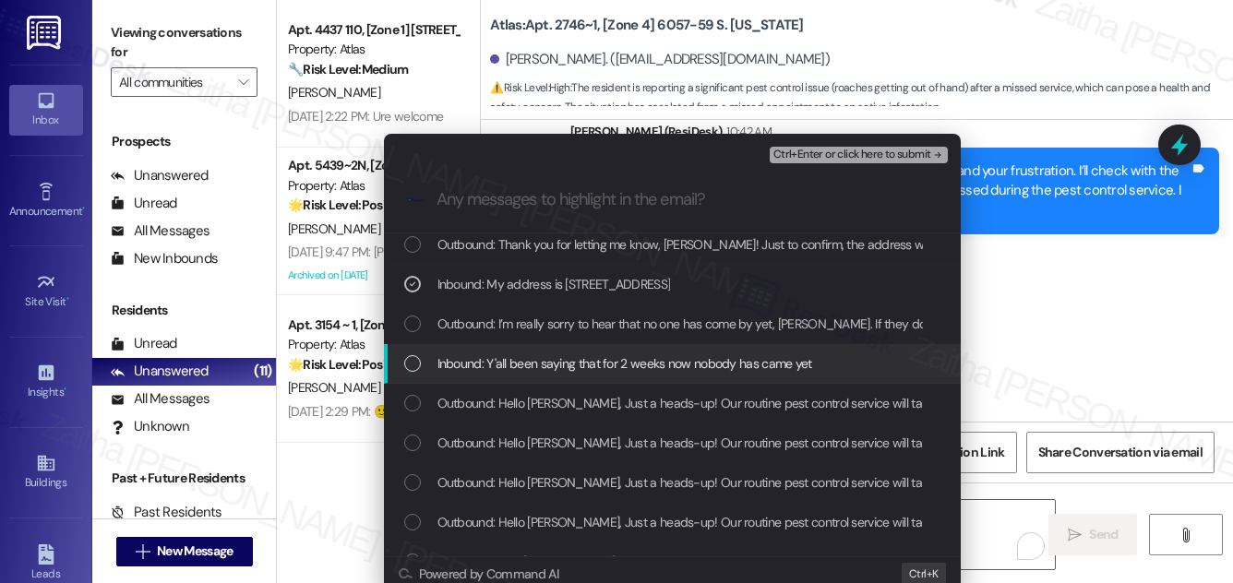
click at [657, 369] on span "Inbound: Y'all been saying that for 2 weeks now nobody has came yet" at bounding box center [625, 364] width 375 height 20
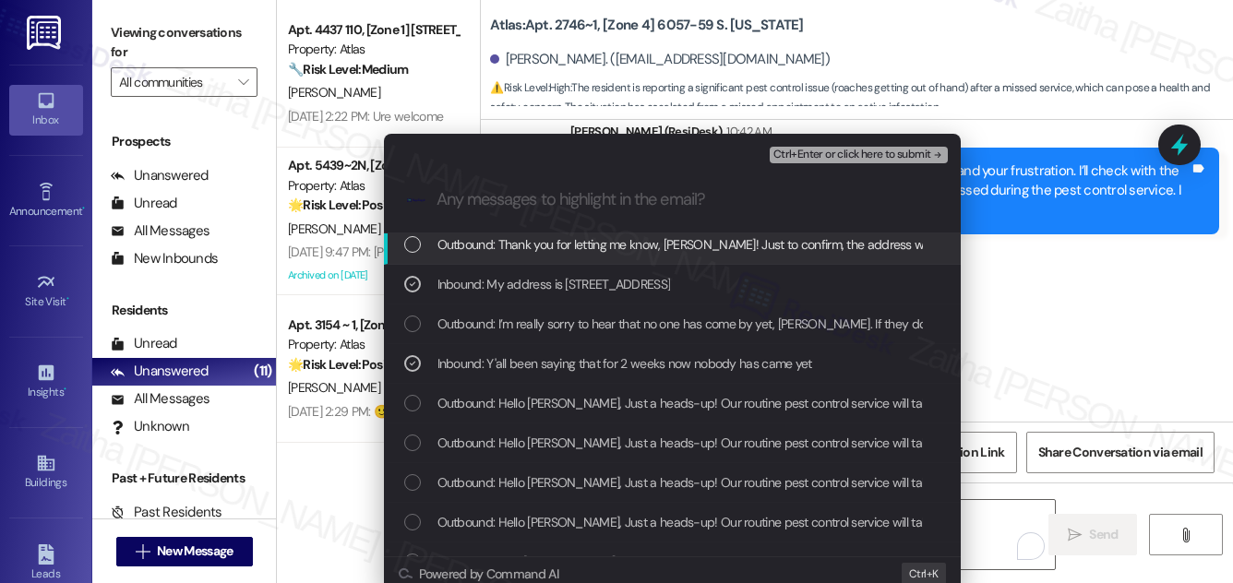
click at [817, 150] on span "Ctrl+Enter or click here to submit" at bounding box center [853, 155] width 158 height 13
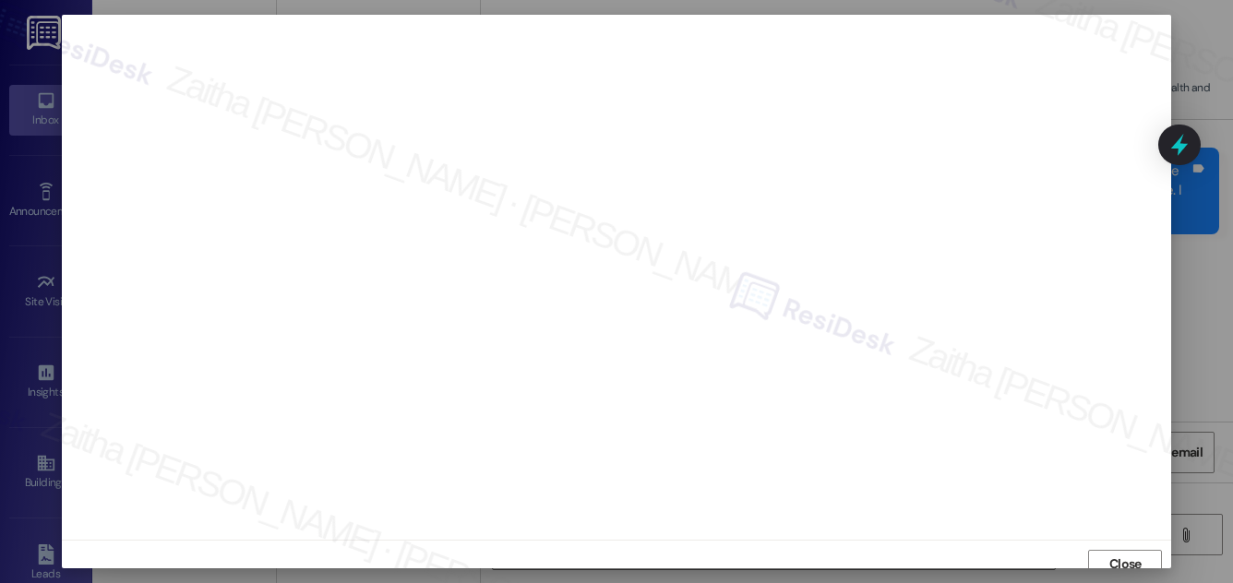
scroll to position [10, 0]
click at [1120, 548] on span "Close" at bounding box center [1126, 554] width 32 height 19
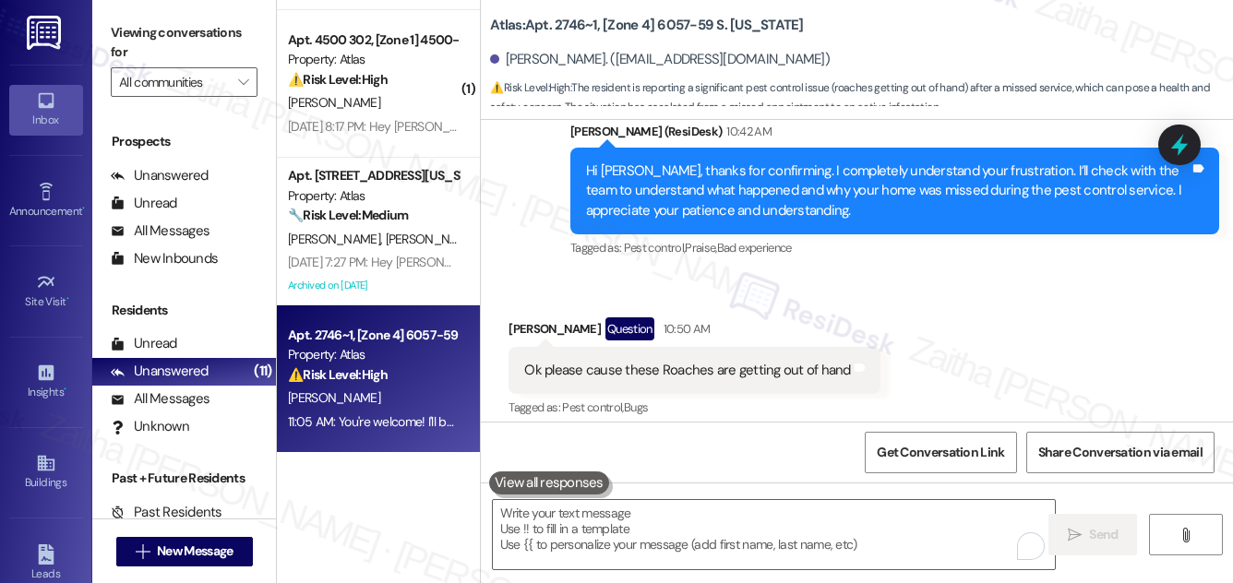
scroll to position [9637, 0]
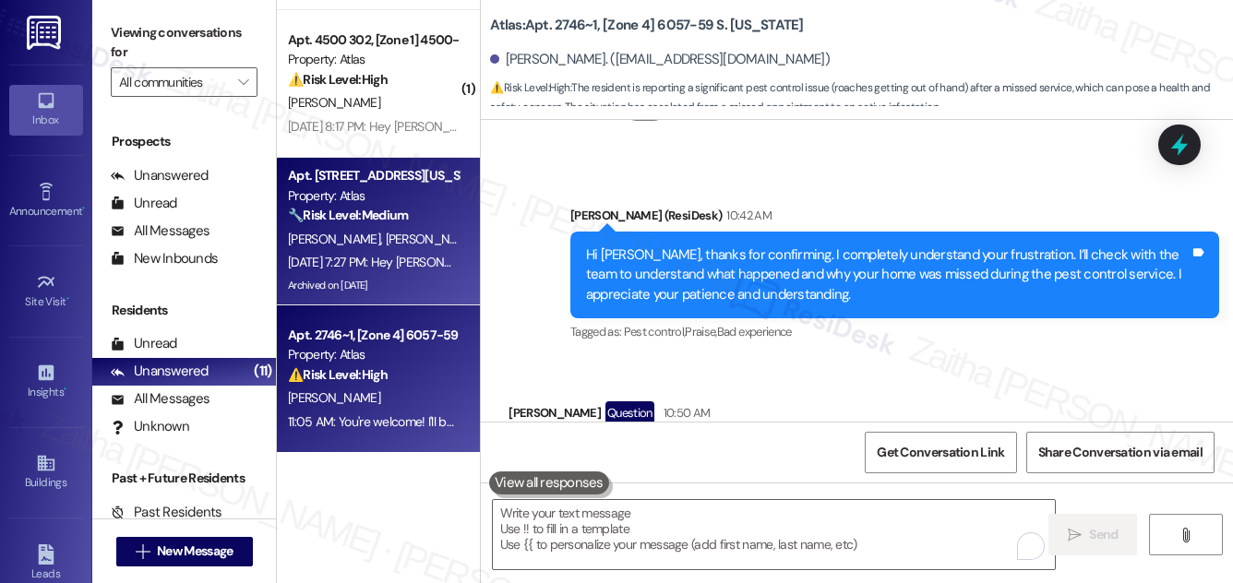
click at [433, 244] on div "[PERSON_NAME] [PERSON_NAME]" at bounding box center [373, 239] width 174 height 23
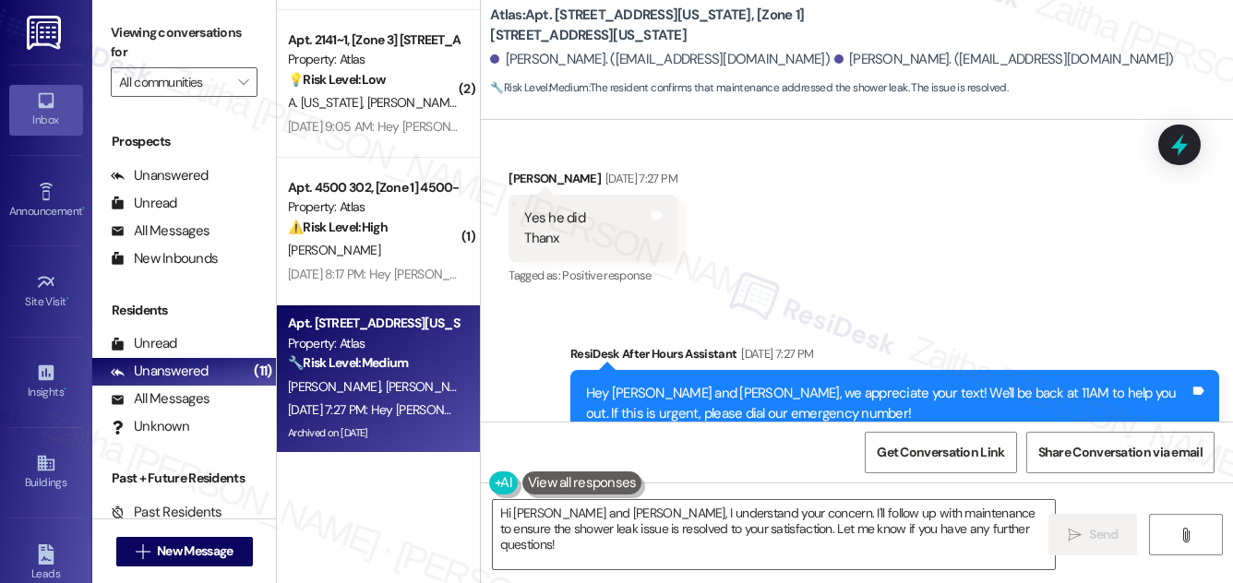
scroll to position [4581, 0]
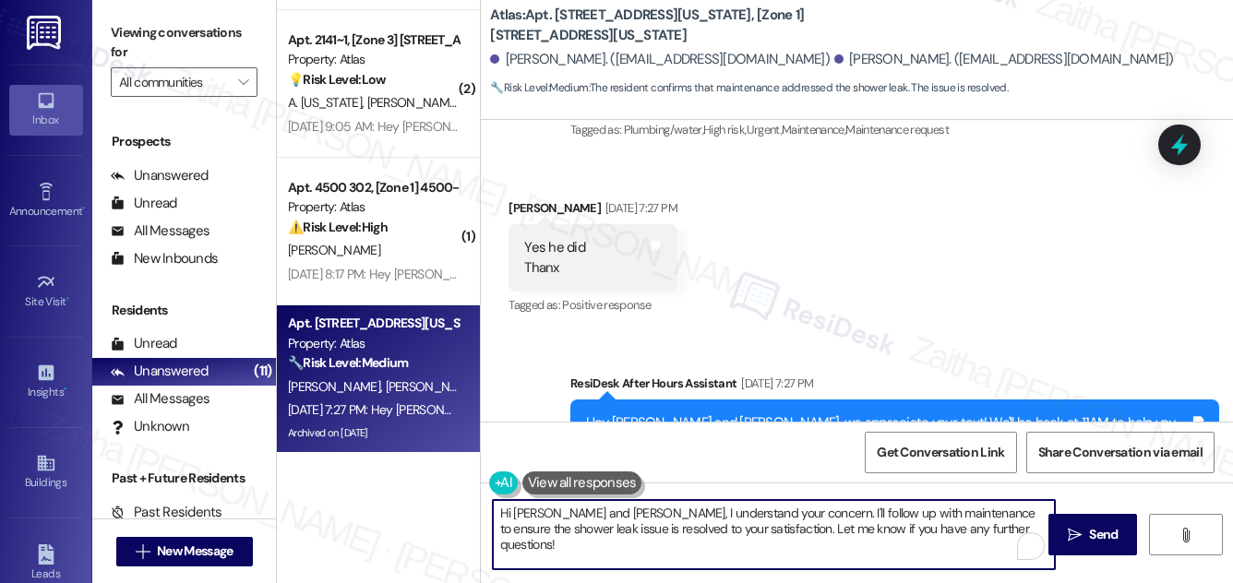
drag, startPoint x: 562, startPoint y: 511, endPoint x: 977, endPoint y: 528, distance: 414.9
click at [977, 528] on textarea "Hi [PERSON_NAME] and [PERSON_NAME], I understand your concern. I'll follow up w…" at bounding box center [774, 534] width 562 height 69
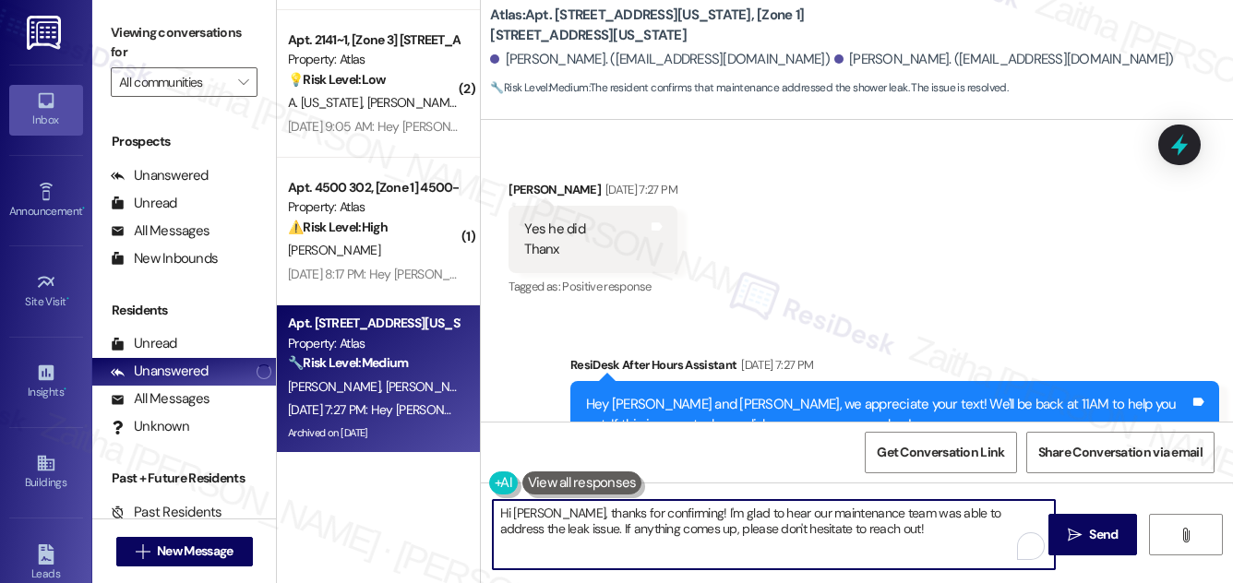
scroll to position [4665, 0]
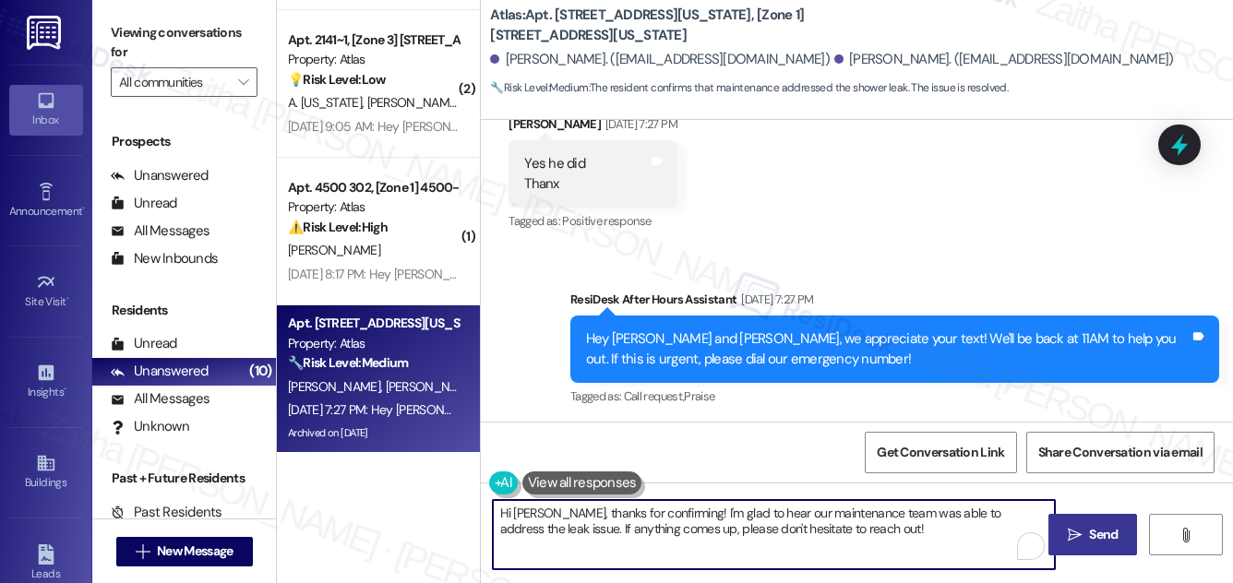
type textarea "Hi [PERSON_NAME], thanks for confirming! I'm glad to hear our maintenance team …"
click at [1114, 534] on span "Send" at bounding box center [1103, 534] width 29 height 19
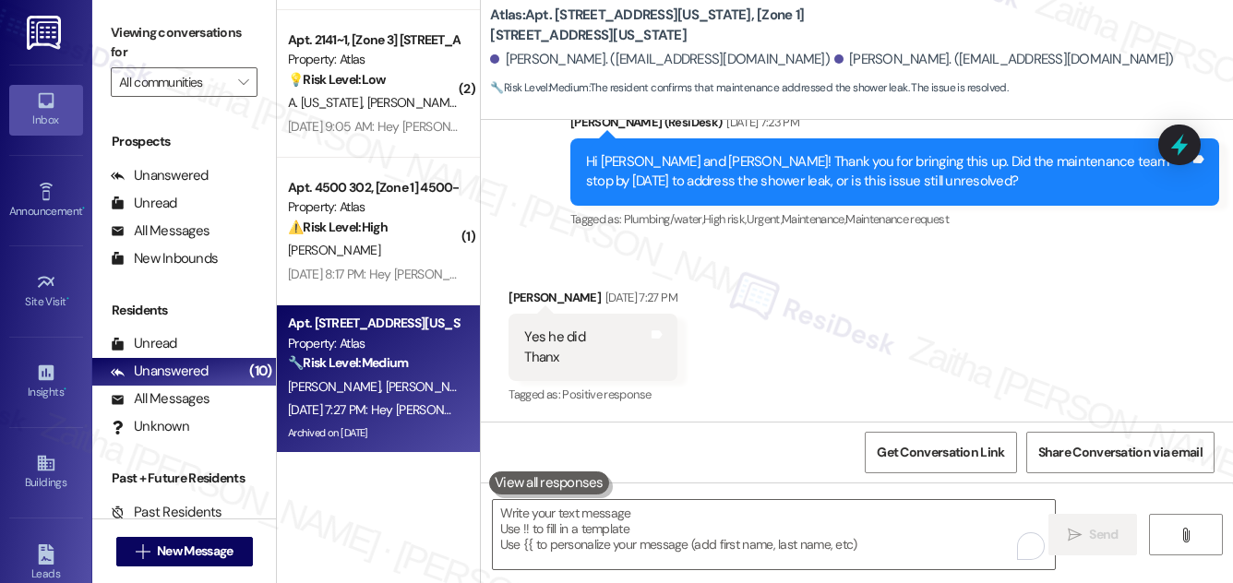
scroll to position [4490, 0]
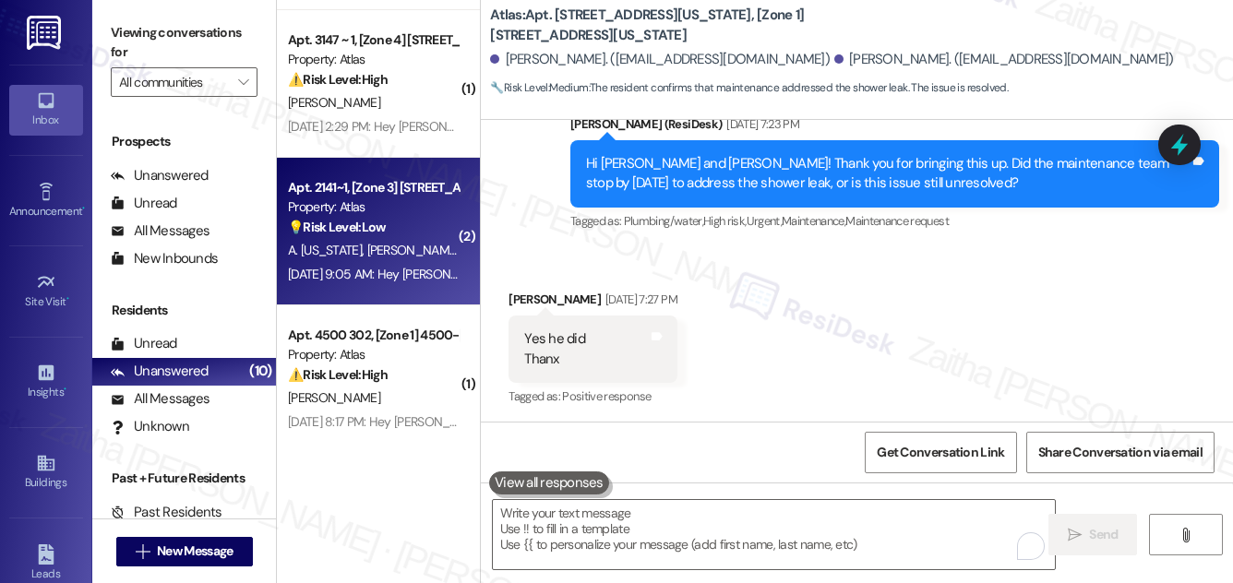
click at [432, 230] on div "💡 Risk Level: Low The resident is sharing Facebook links, and the outbound mess…" at bounding box center [373, 227] width 171 height 19
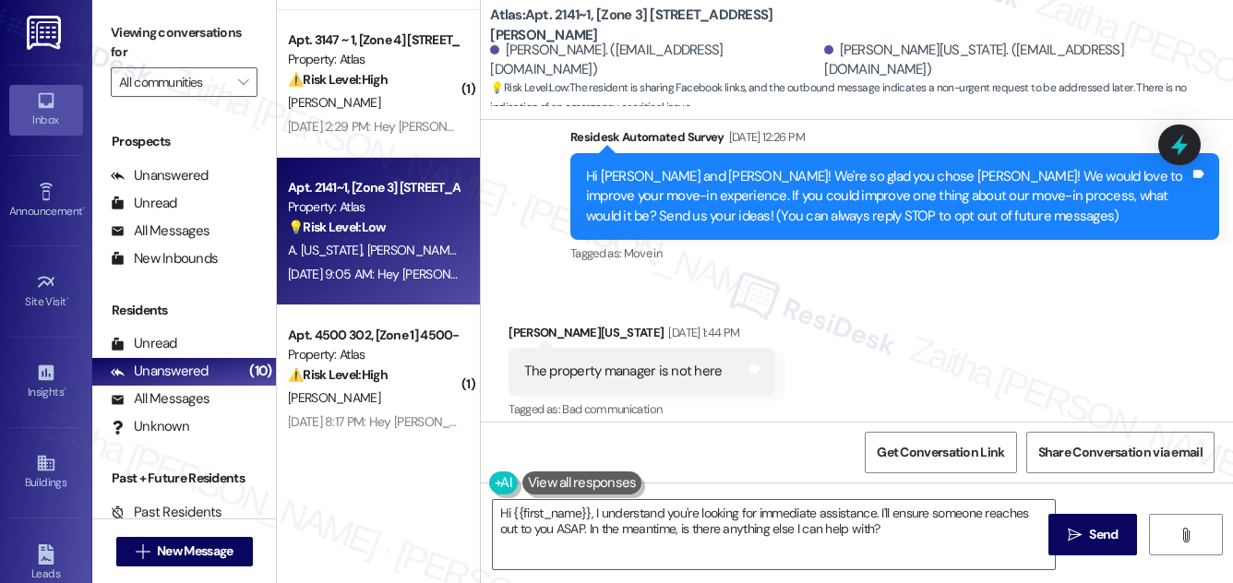
scroll to position [251, 0]
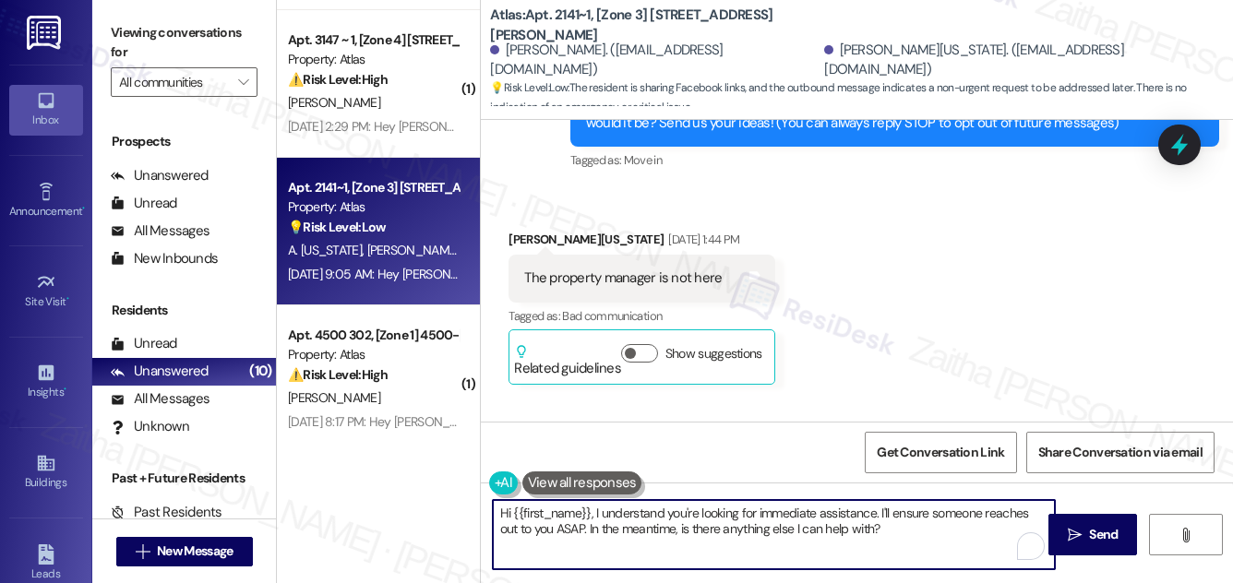
drag, startPoint x: 879, startPoint y: 508, endPoint x: 898, endPoint y: 531, distance: 30.1
click at [898, 531] on textarea "Hi {{first_name}}, I understand you're looking for immediate assistance. I'll e…" at bounding box center [774, 534] width 562 height 69
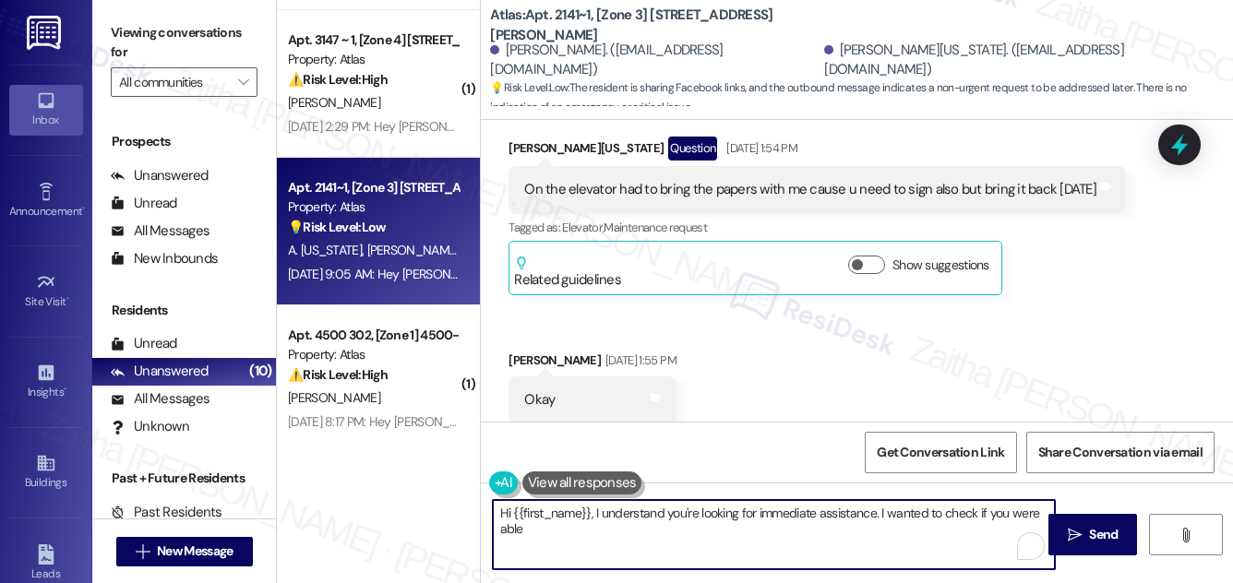
scroll to position [923, 0]
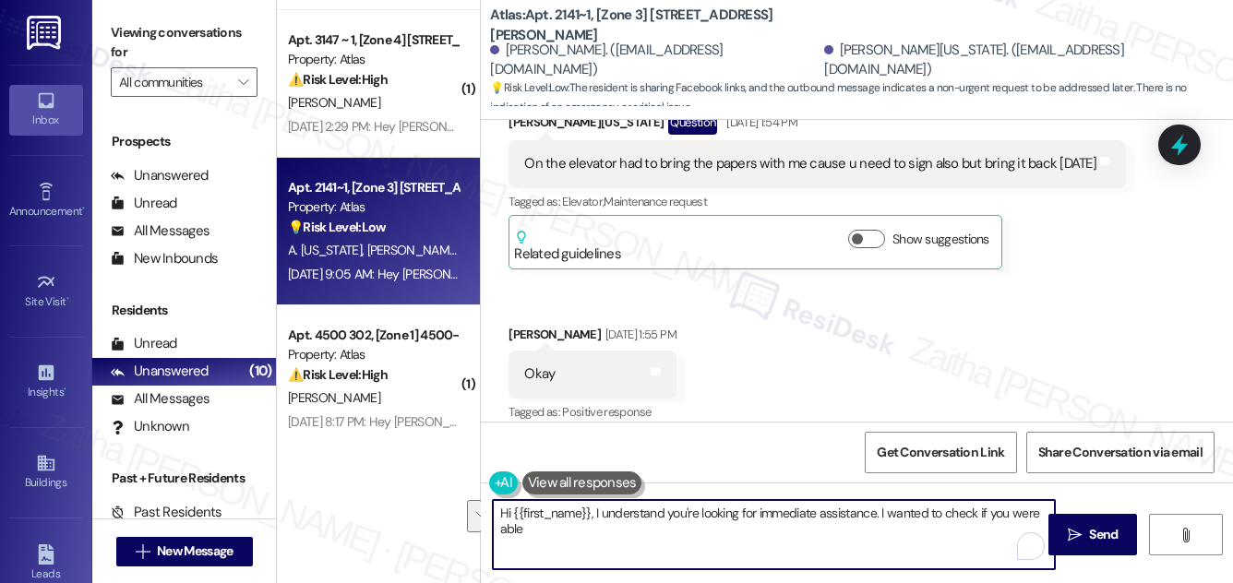
drag, startPoint x: 1010, startPoint y: 511, endPoint x: 999, endPoint y: 543, distance: 33.3
click at [999, 543] on textarea "Hi {{first_name}}, I understand you're looking for immediate assistance. I want…" at bounding box center [774, 534] width 562 height 69
drag, startPoint x: 499, startPoint y: 509, endPoint x: 580, endPoint y: 529, distance: 83.7
click at [580, 529] on textarea "Hi {{first_name}}, I understand you're looking for immediate assistance. I want…" at bounding box center [774, 534] width 562 height 69
type textarea "Hi {{first_name}}, I understand you're looking for immediate assistance. I want…"
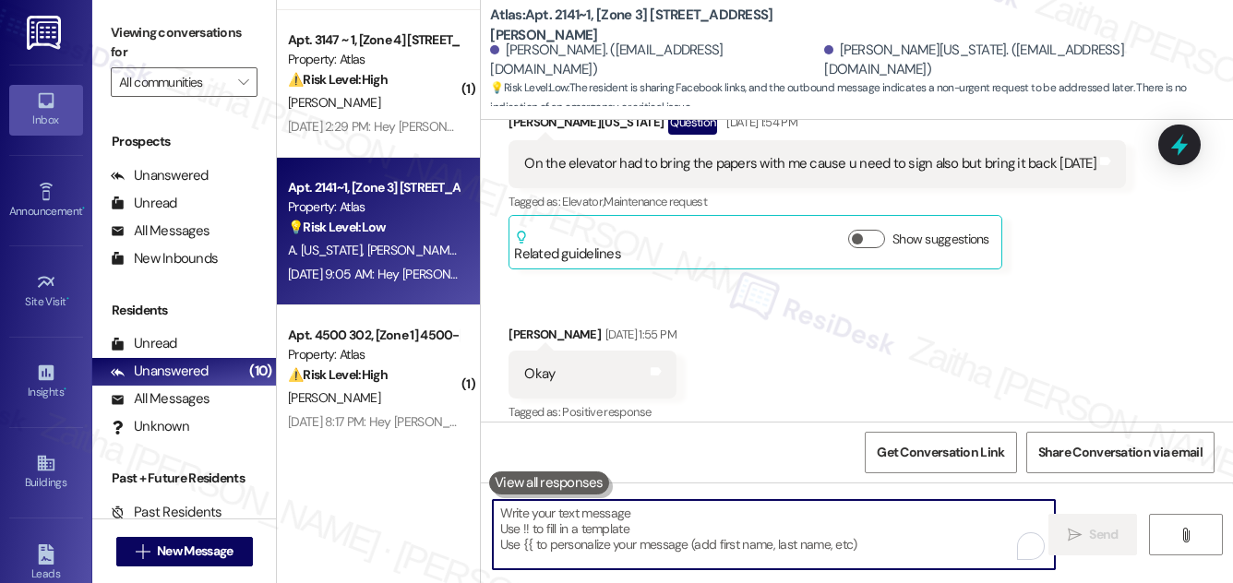
paste textarea "Hi {{first_name}}, I understand you were looking for immediate assistance. I ju…"
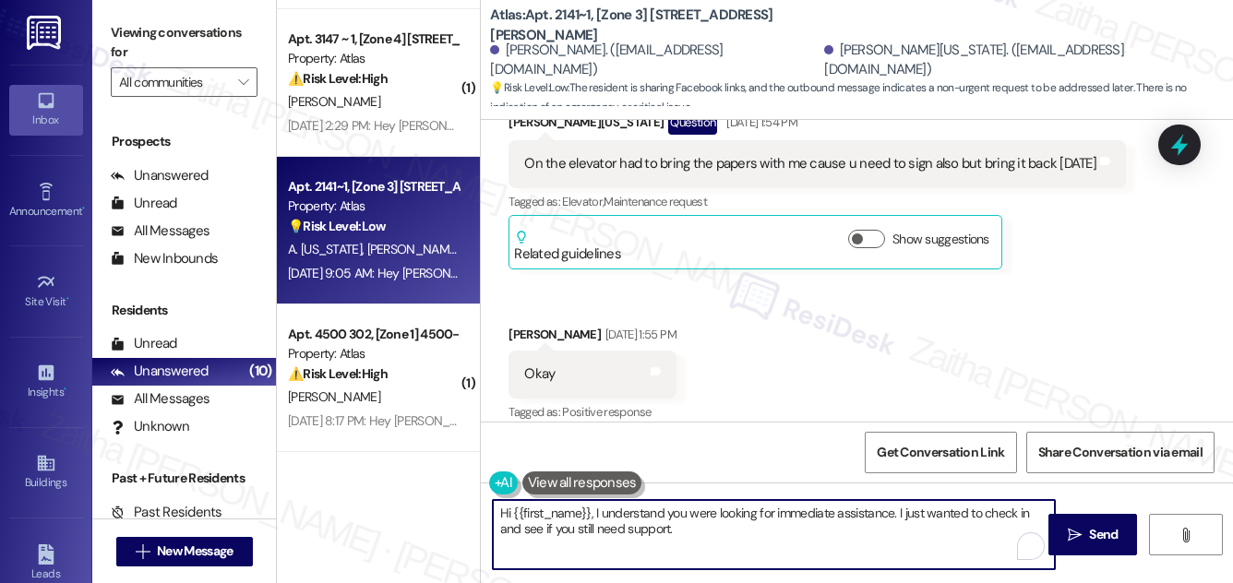
scroll to position [876, 0]
type textarea "Hi {{first_name}}, I understand you were looking for immediate assistance. I ju…"
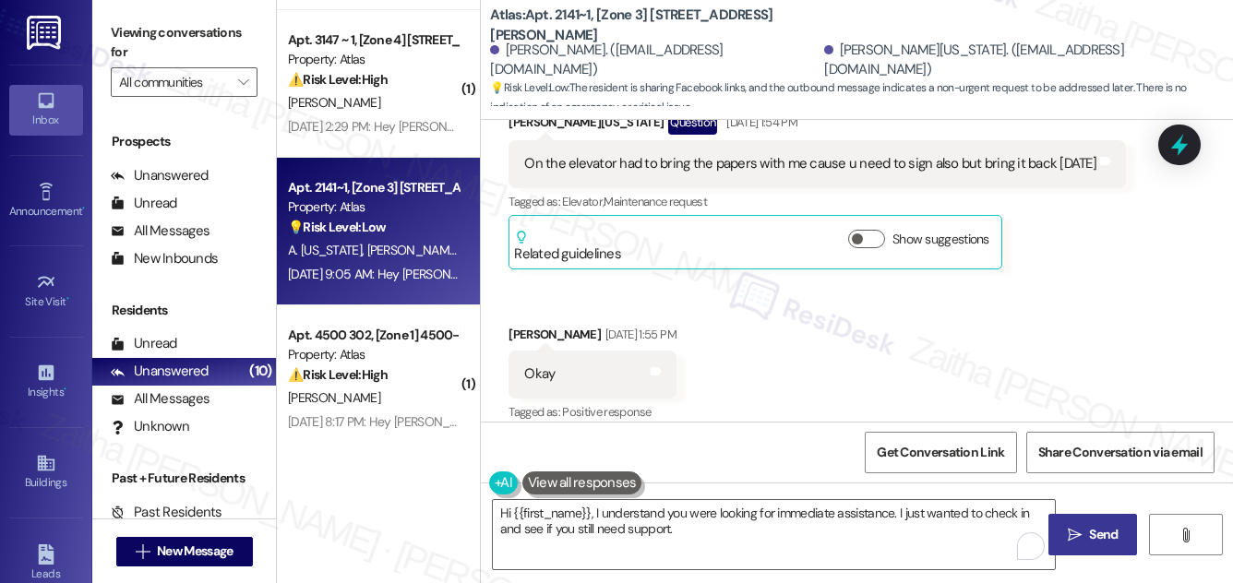
click at [1123, 531] on button " Send" at bounding box center [1094, 535] width 90 height 42
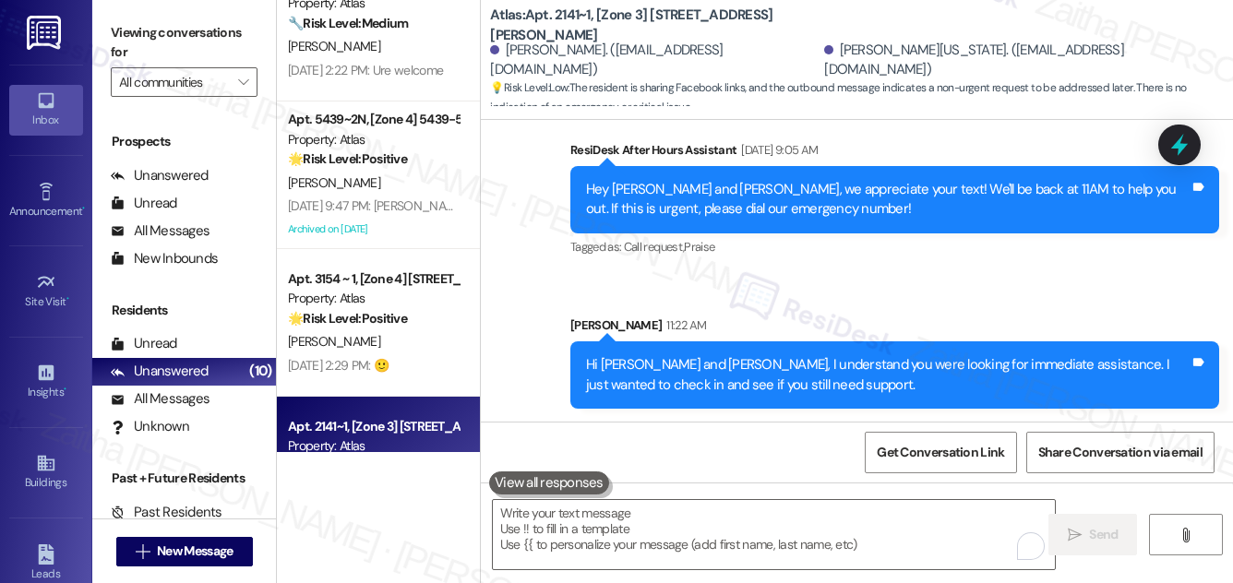
scroll to position [0, 0]
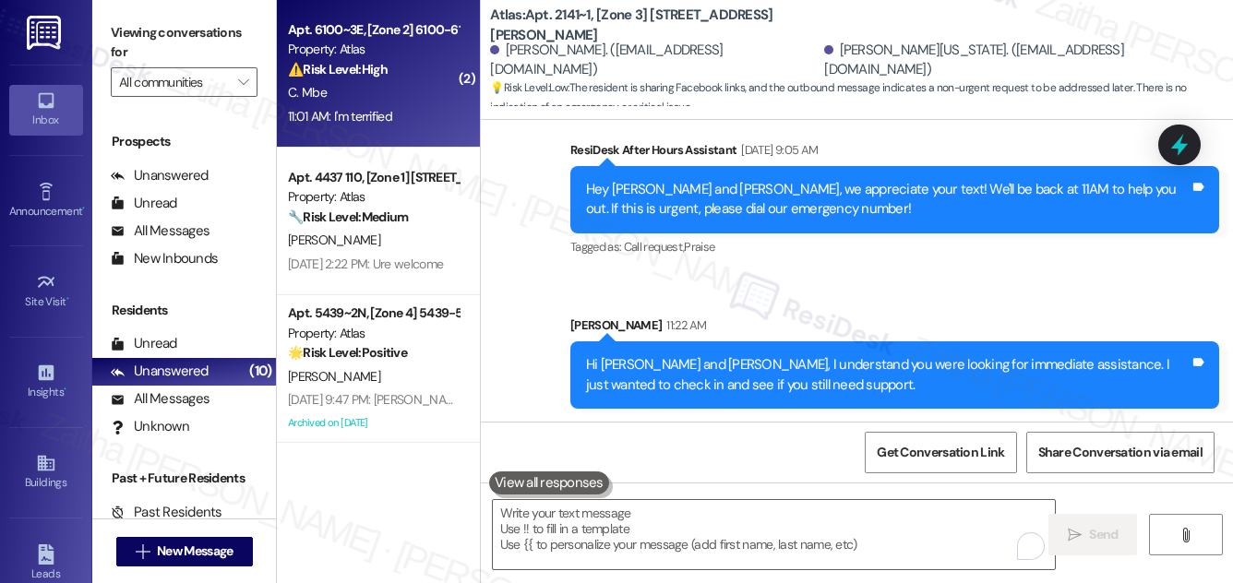
click at [418, 92] on div "C. Mbe" at bounding box center [373, 92] width 174 height 23
type textarea "Fetching suggested responses. Please feel free to read through the conversation…"
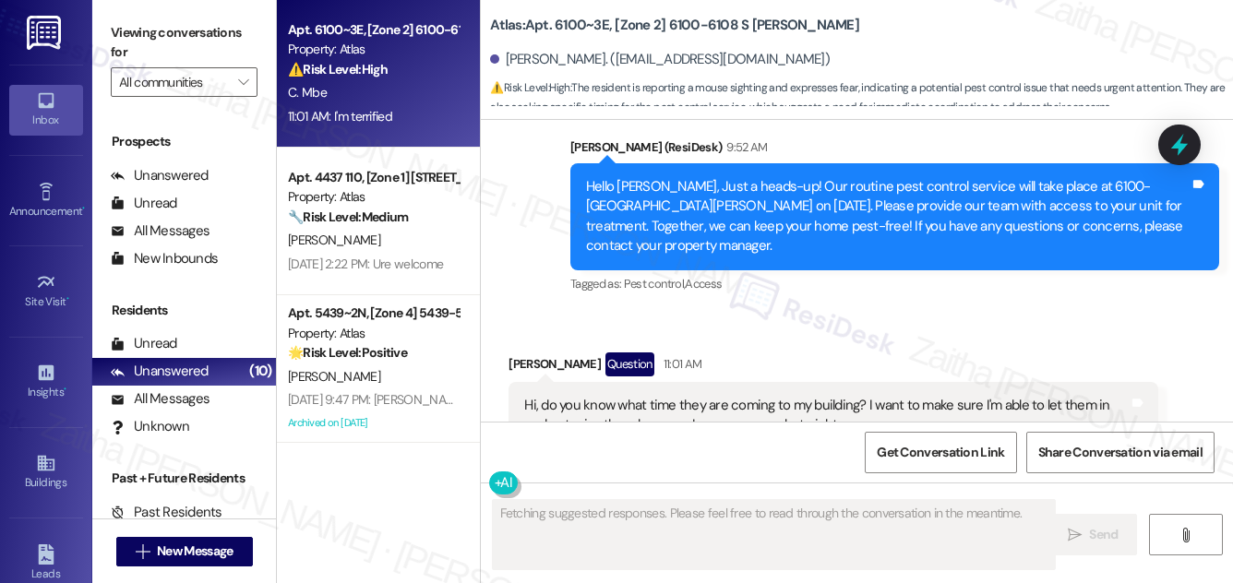
scroll to position [4069, 0]
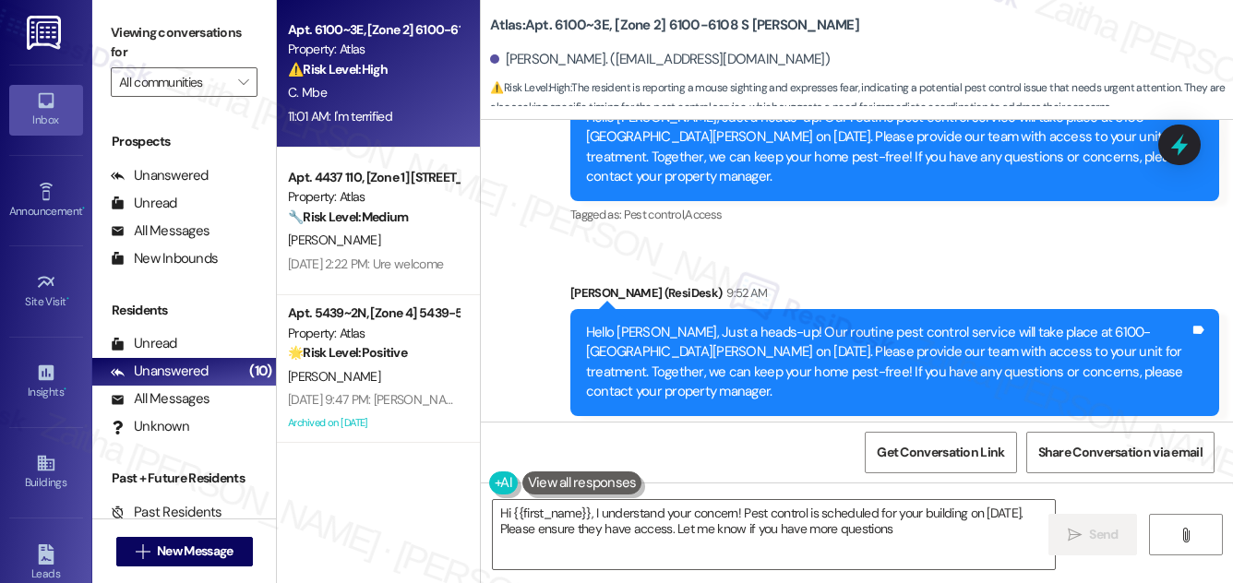
type textarea "Hi {{first_name}}, I understand your concern! Pest control is scheduled for you…"
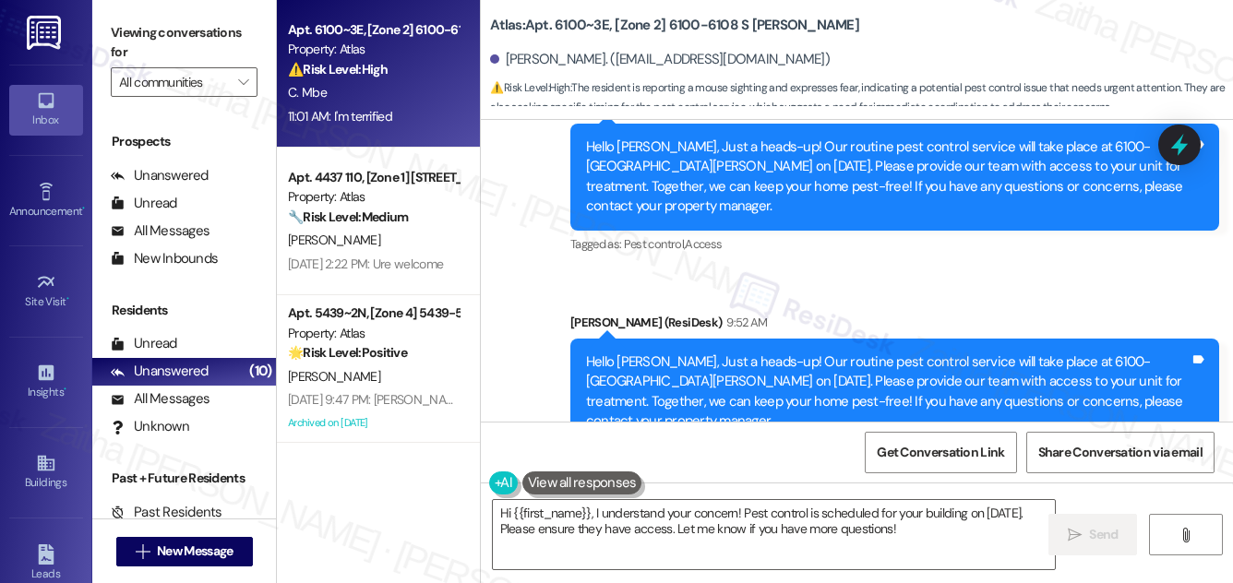
scroll to position [4173, 0]
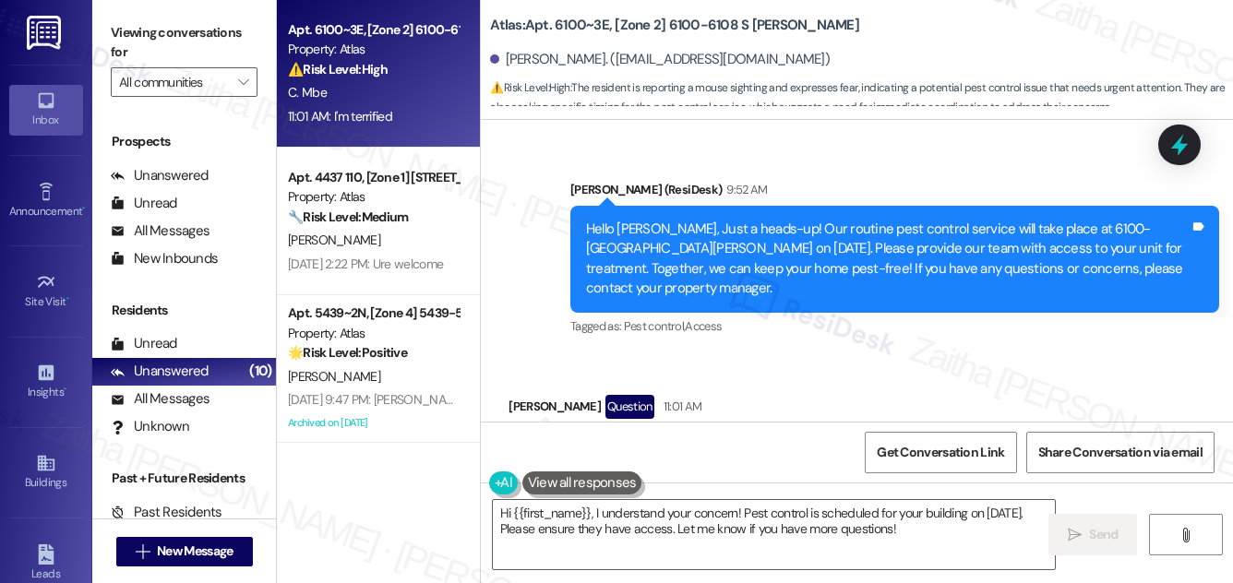
drag, startPoint x: 570, startPoint y: 157, endPoint x: 848, endPoint y: 179, distance: 279.7
click at [848, 425] on div "Hi, do you know what time they are coming to my building? I want to make sure I…" at bounding box center [833, 458] width 649 height 67
copy div "Hi, do you know what time they are coming to my building? I want to make sure I…"
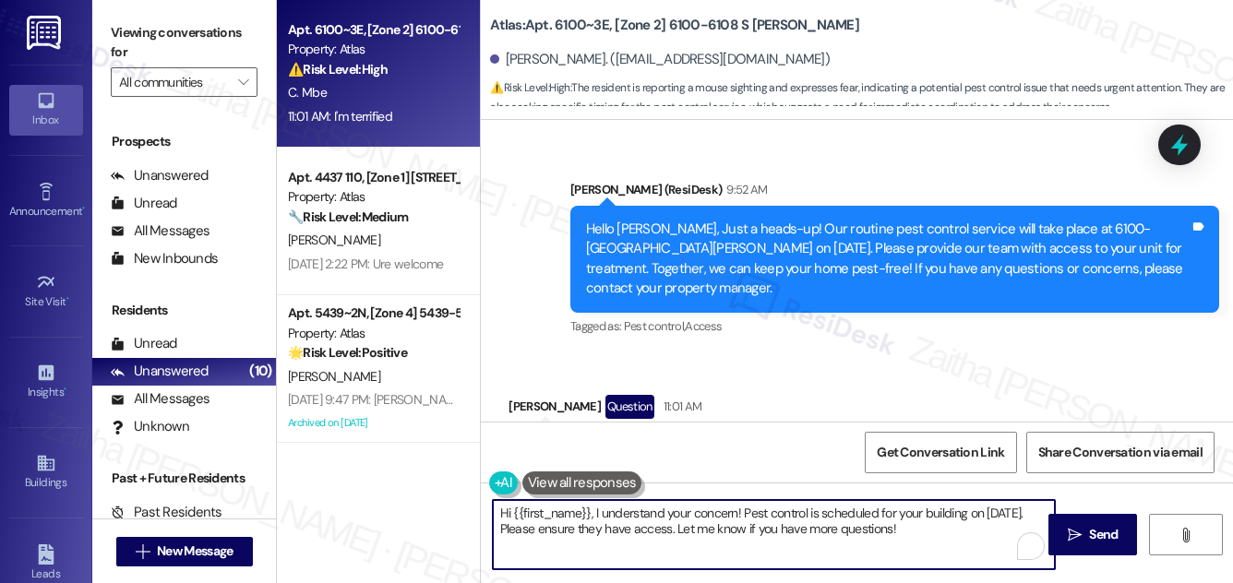
drag, startPoint x: 494, startPoint y: 509, endPoint x: 938, endPoint y: 538, distance: 445.0
click at [938, 538] on textarea "Hi {{first_name}}, I understand your concern! Pest control is scheduled for you…" at bounding box center [774, 534] width 562 height 69
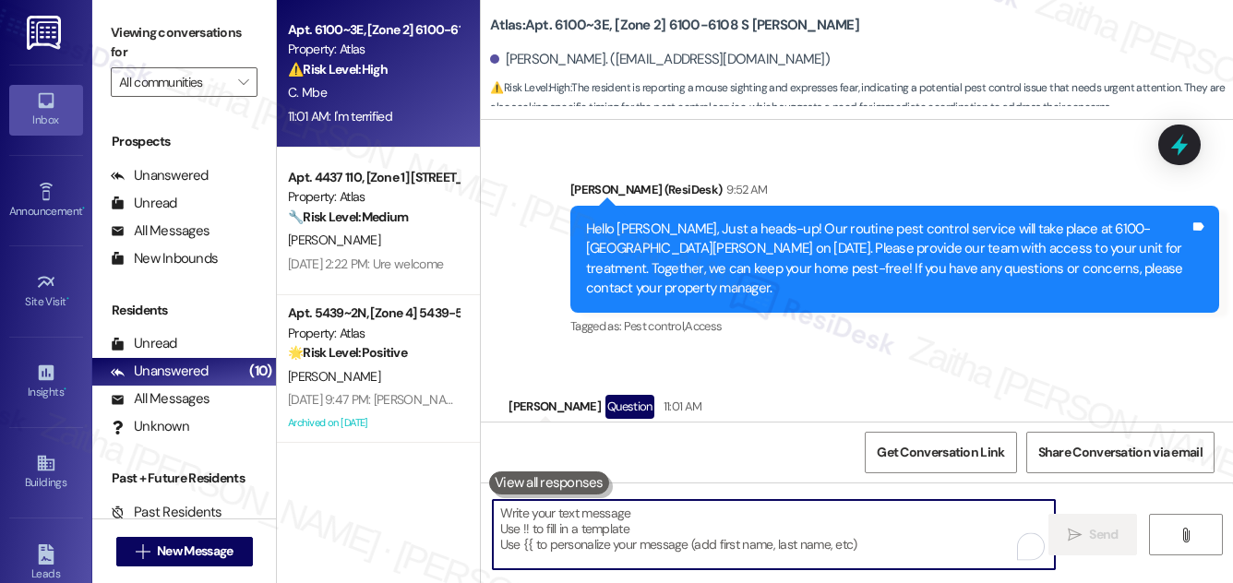
paste textarea "I understand your concern, especially after seeing a mouse last night. The pest…"
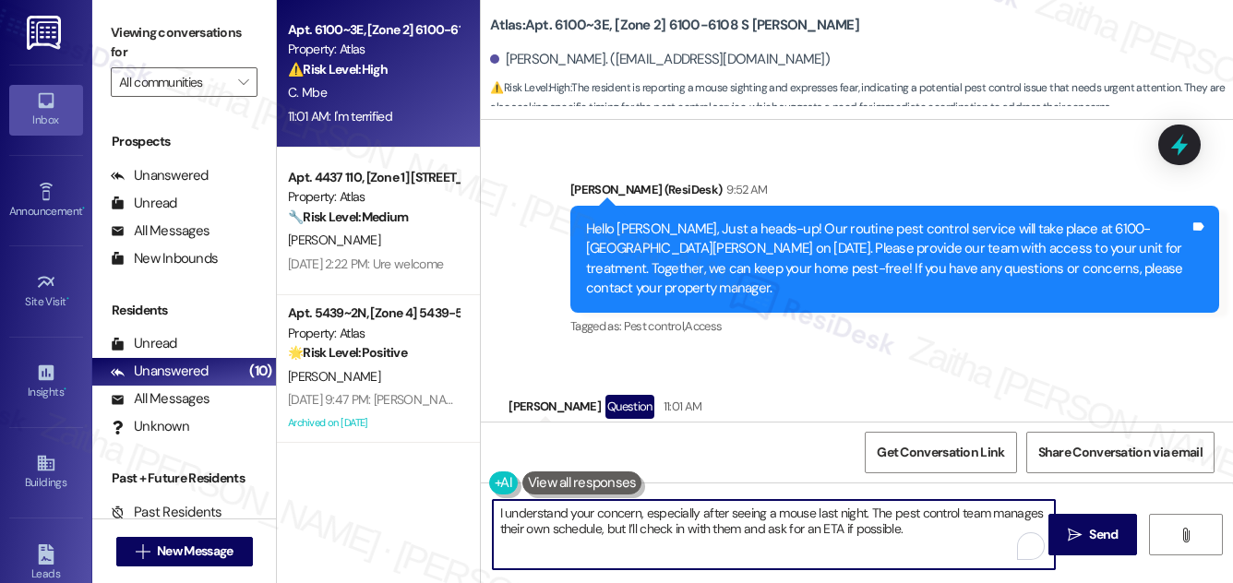
scroll to position [4005, 0]
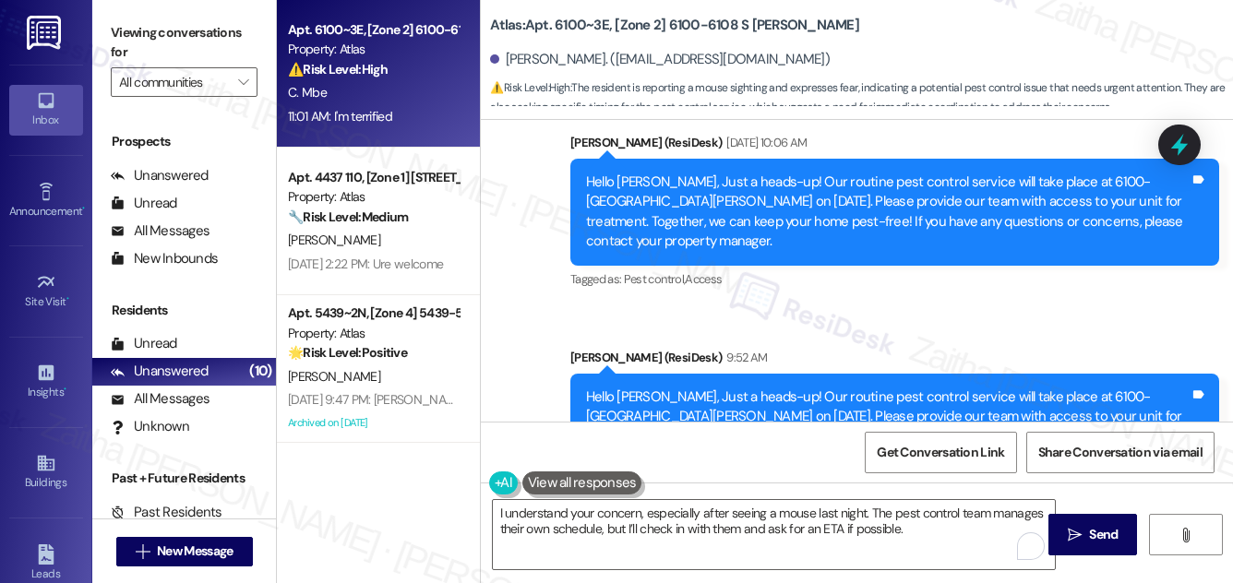
click at [520, 563] on div "[PERSON_NAME] Question 11:01 AM" at bounding box center [833, 578] width 649 height 30
copy div "[PERSON_NAME]"
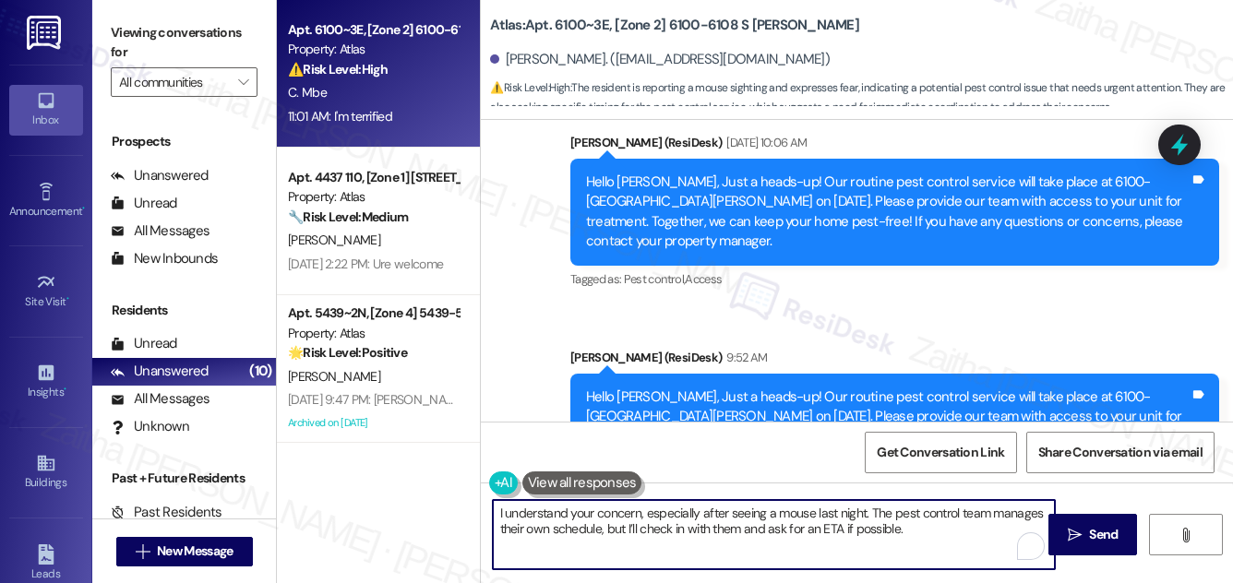
click at [862, 511] on textarea "I understand your concern, especially after seeing a mouse last night. The pest…" at bounding box center [774, 534] width 562 height 69
paste textarea "Chadon"
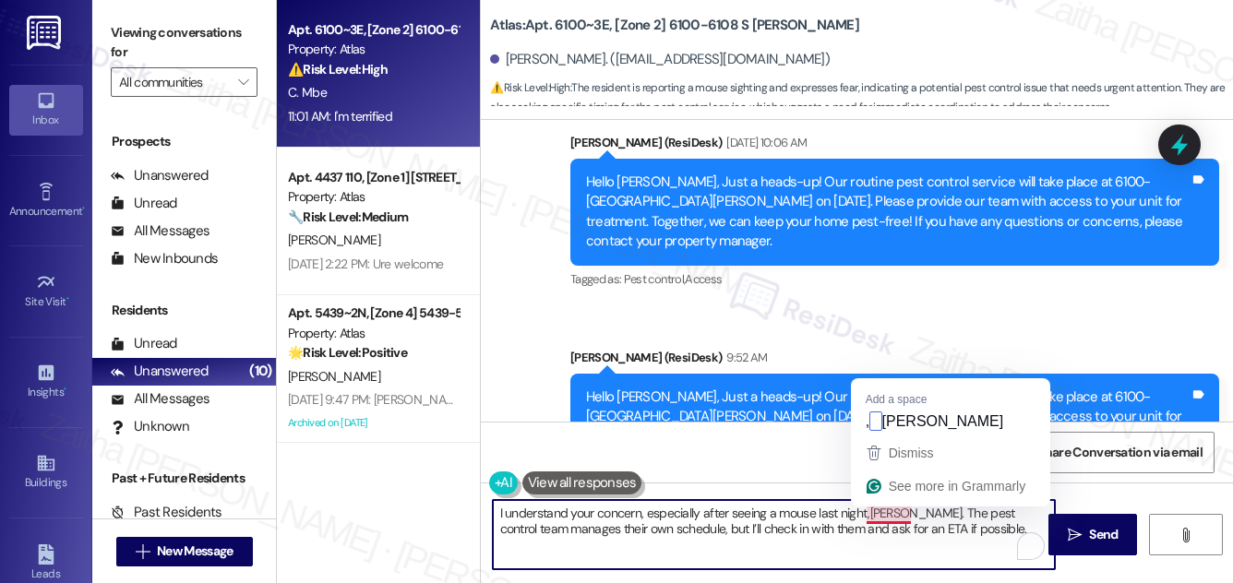
click at [868, 511] on textarea "I understand your concern, especially after seeing a mouse last night,Chadon. T…" at bounding box center [774, 534] width 562 height 69
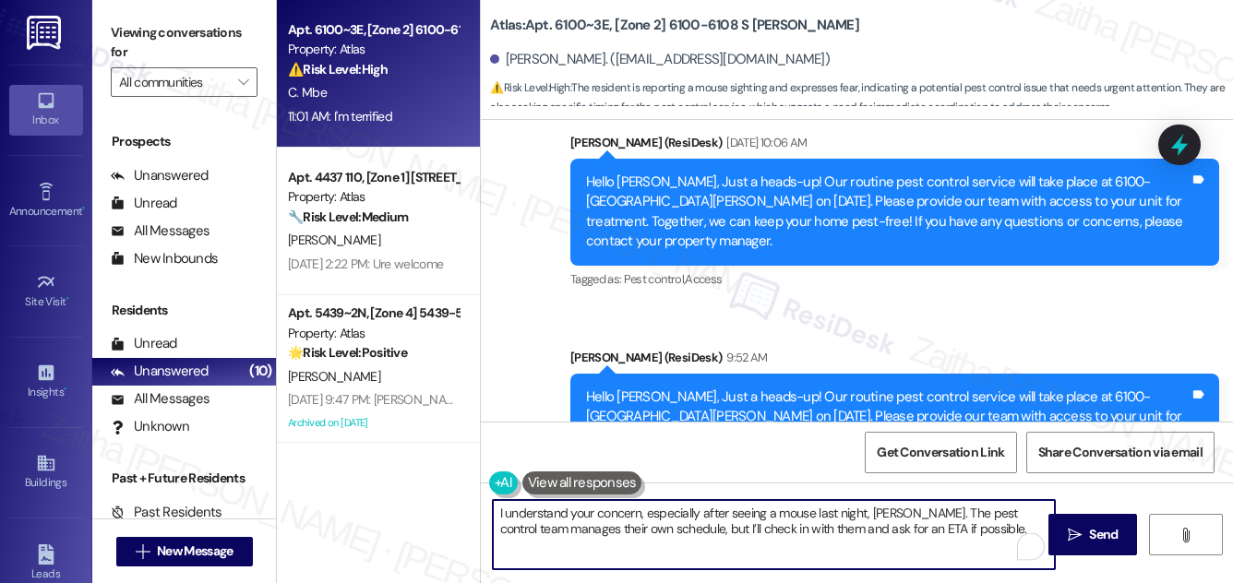
click at [950, 551] on textarea "I understand your concern, especially after seeing a mouse last night, Chadon. …" at bounding box center [774, 534] width 562 height 69
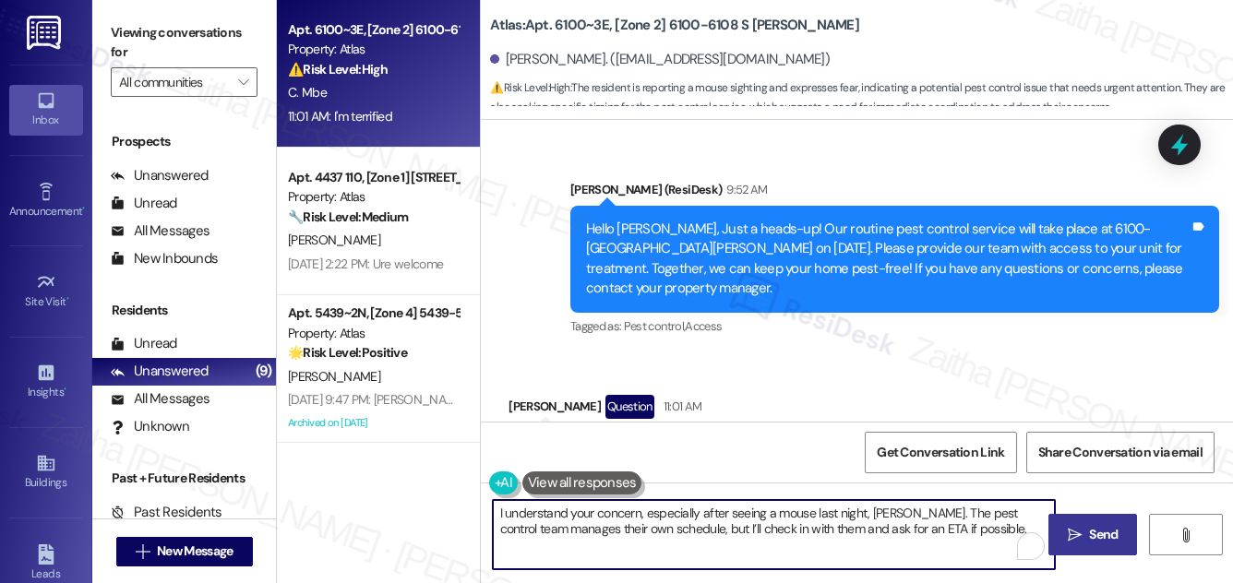
type textarea "I understand your concern, especially after seeing a mouse last night, Chadon. …"
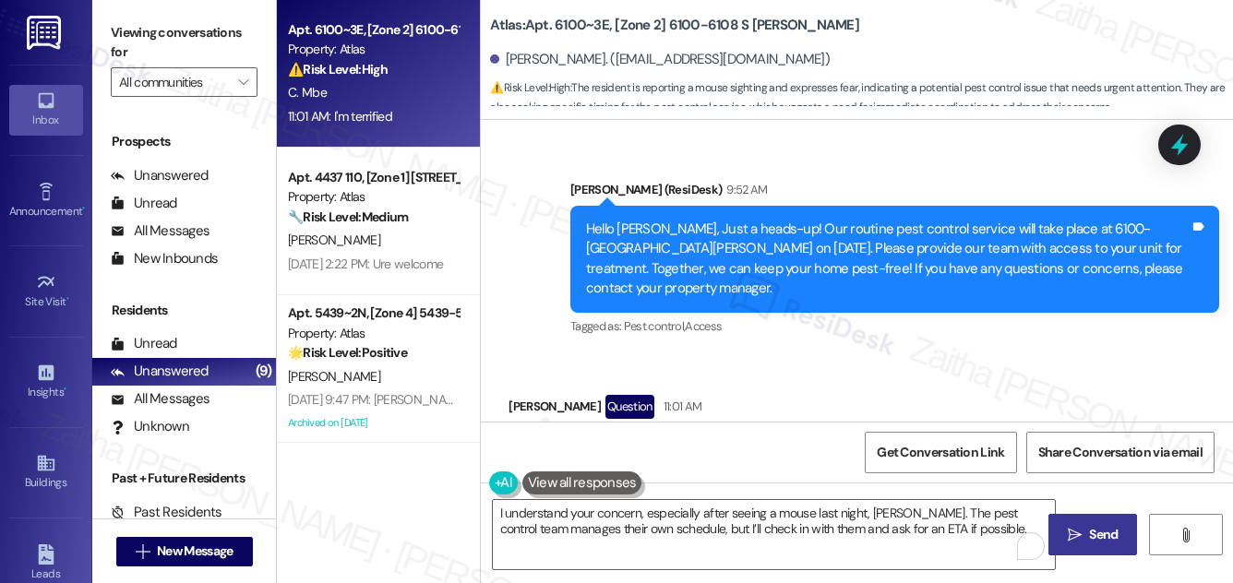
click at [1100, 520] on button " Send" at bounding box center [1094, 535] width 90 height 42
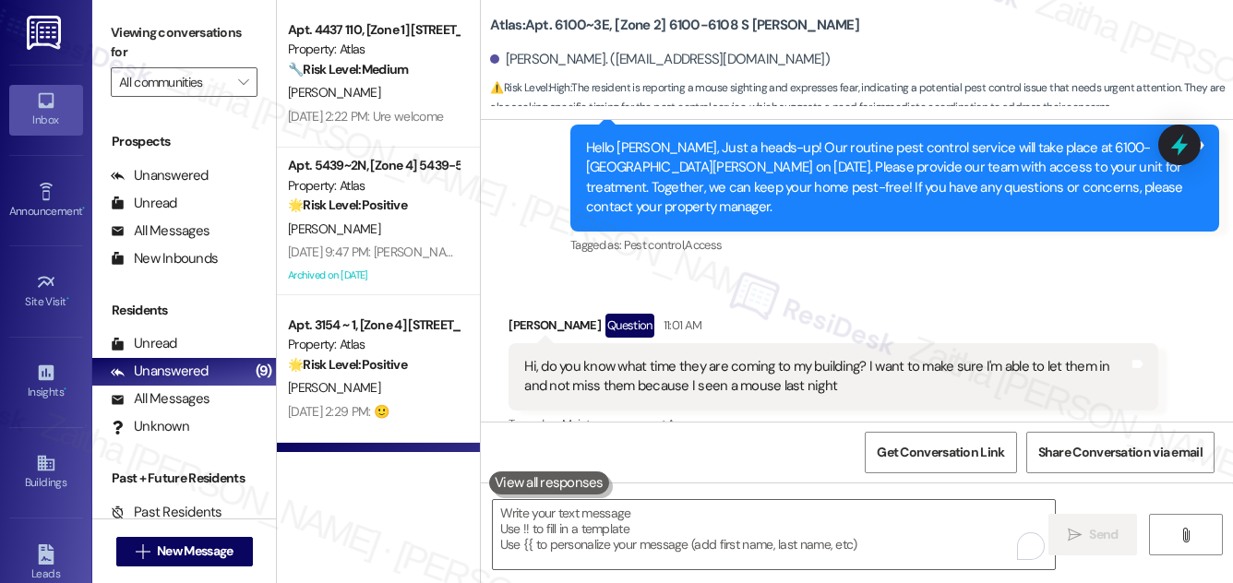
scroll to position [4322, 0]
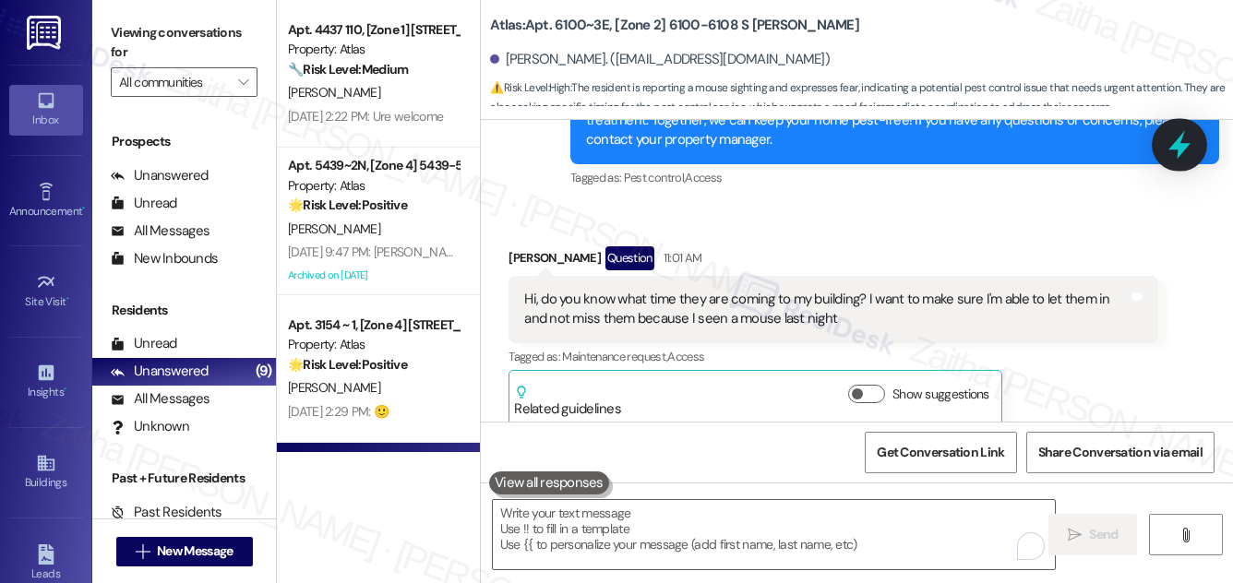
click at [1184, 150] on icon at bounding box center [1180, 145] width 22 height 29
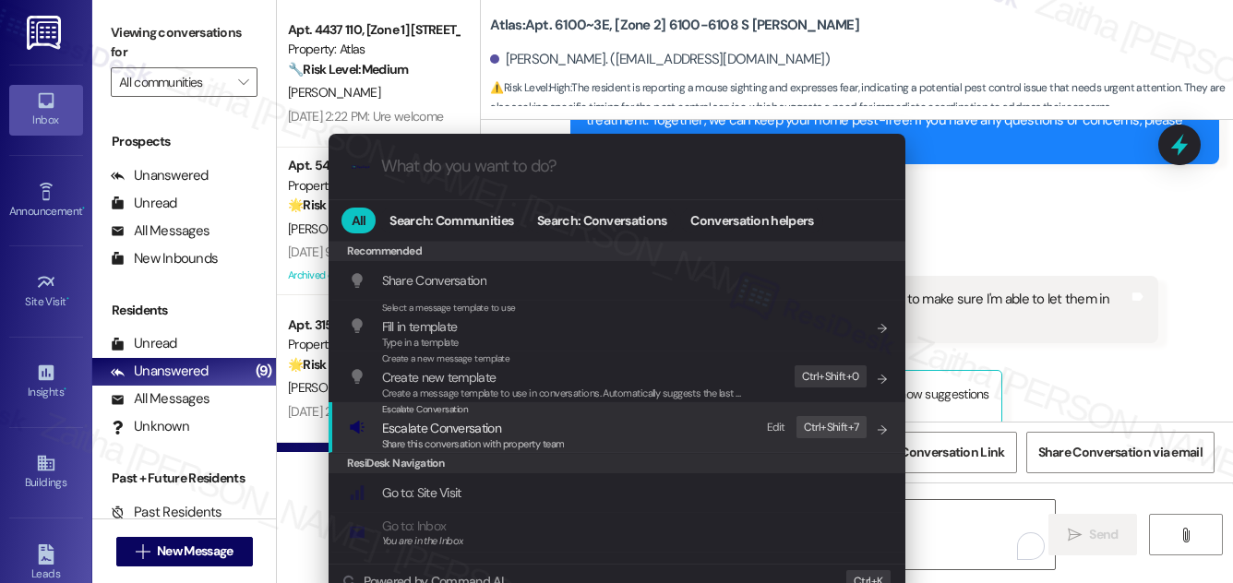
click at [443, 424] on span "Escalate Conversation" at bounding box center [441, 428] width 119 height 17
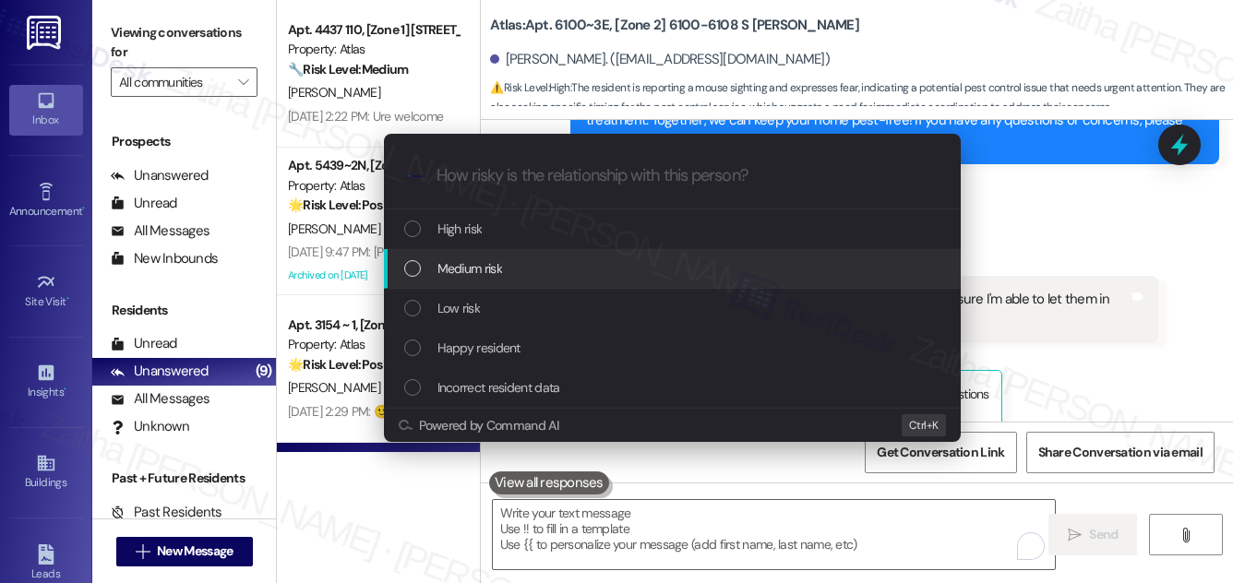
click at [483, 268] on span "Medium risk" at bounding box center [470, 268] width 65 height 20
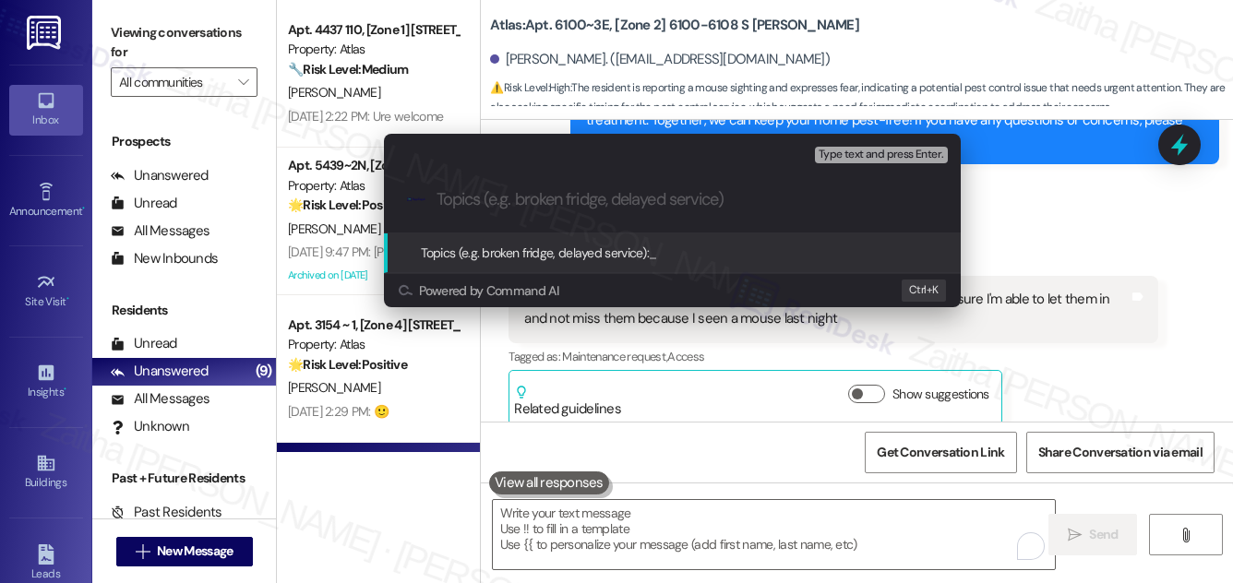
paste input "Pest Control Routine Service"
type input "Pest Control Routine Service - ETA request"
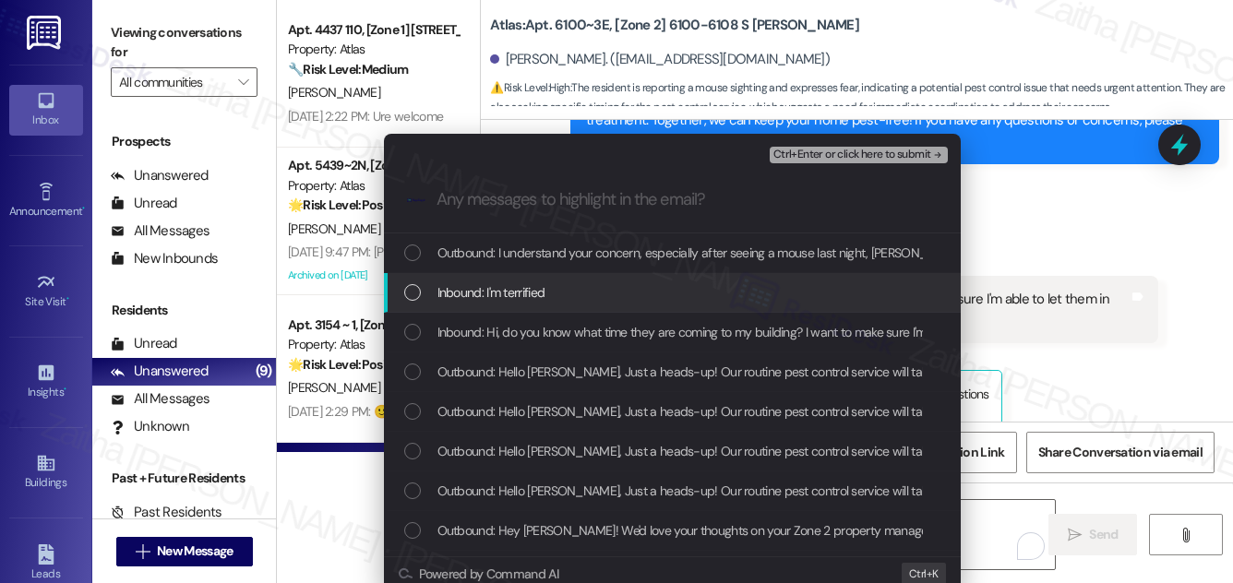
click at [597, 285] on div "Inbound: I'm terrified" at bounding box center [674, 293] width 540 height 20
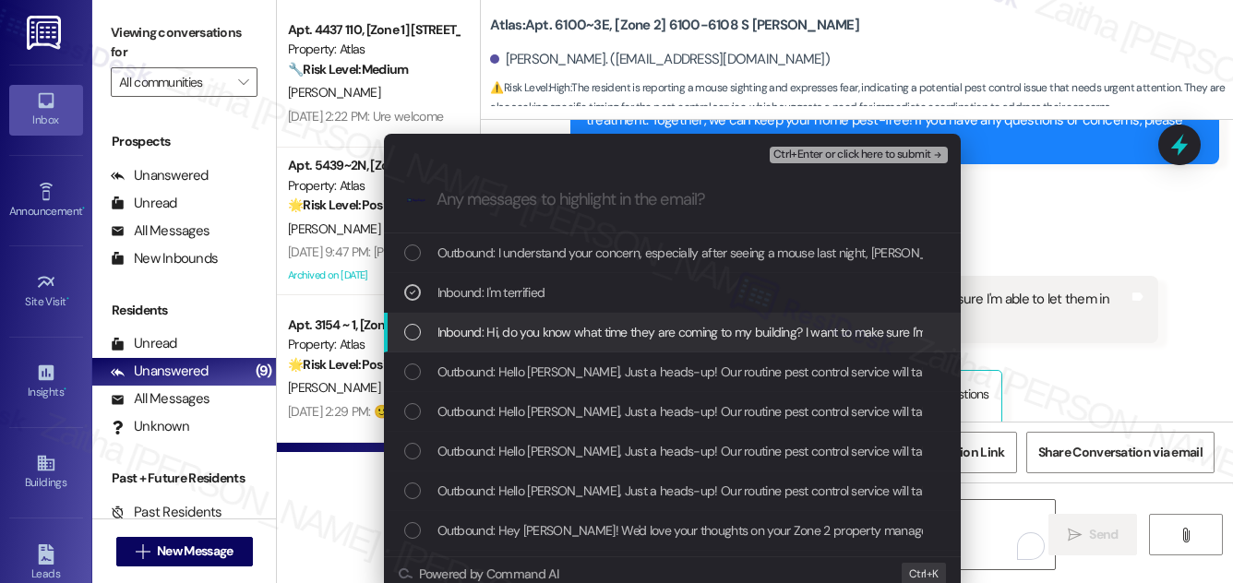
click at [588, 331] on span "Inbound: Hi, do you know what time they are coming to my building? I want to ma…" at bounding box center [876, 332] width 876 height 20
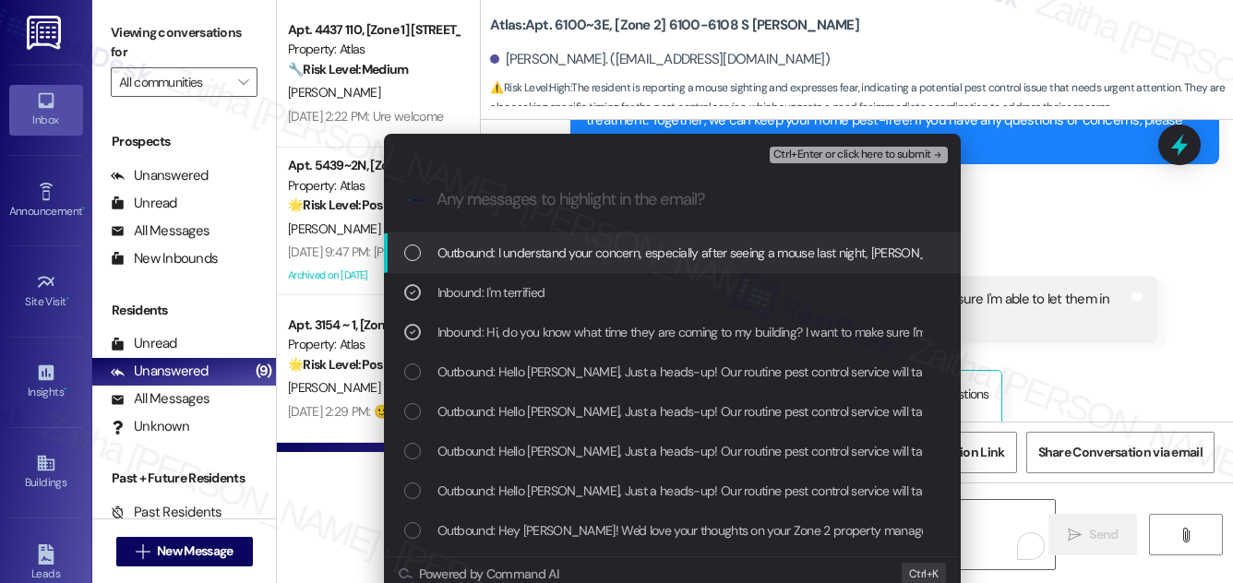
click at [828, 154] on span "Ctrl+Enter or click here to submit" at bounding box center [853, 155] width 158 height 13
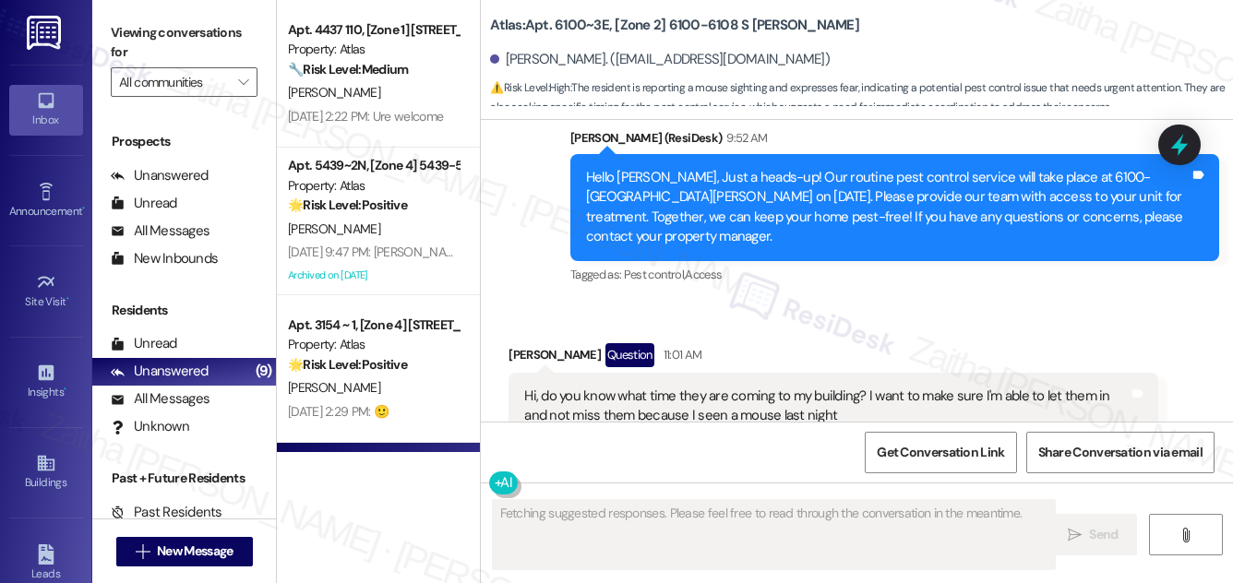
scroll to position [4406, 0]
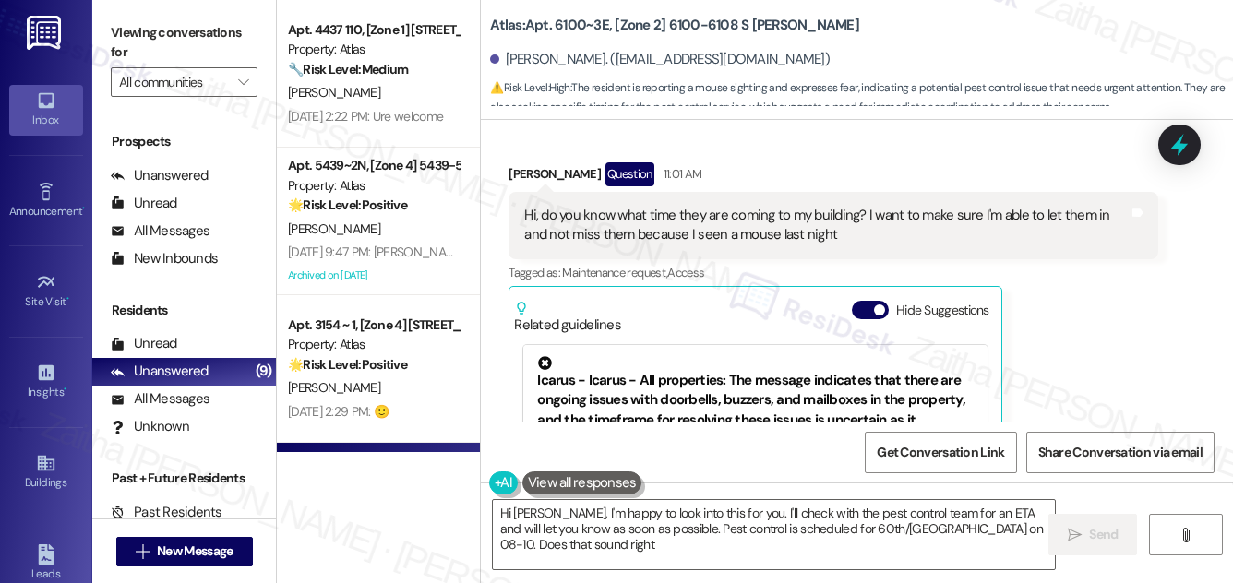
type textarea "Hi Chadon, I'm happy to look into this for you. I'll check with the pest contro…"
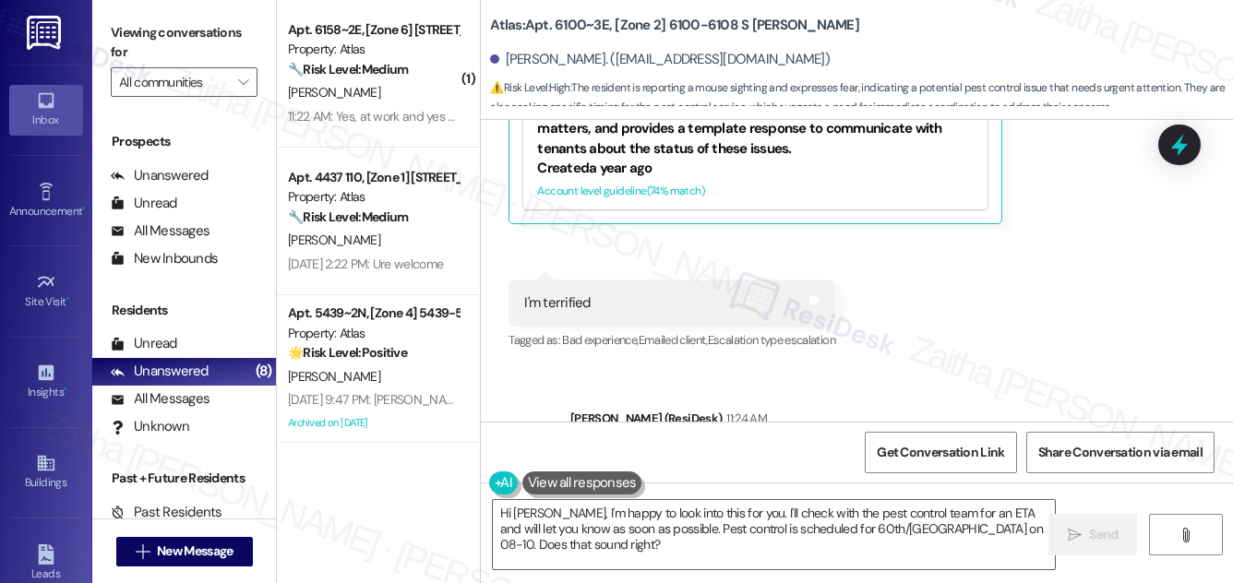
scroll to position [4839, 0]
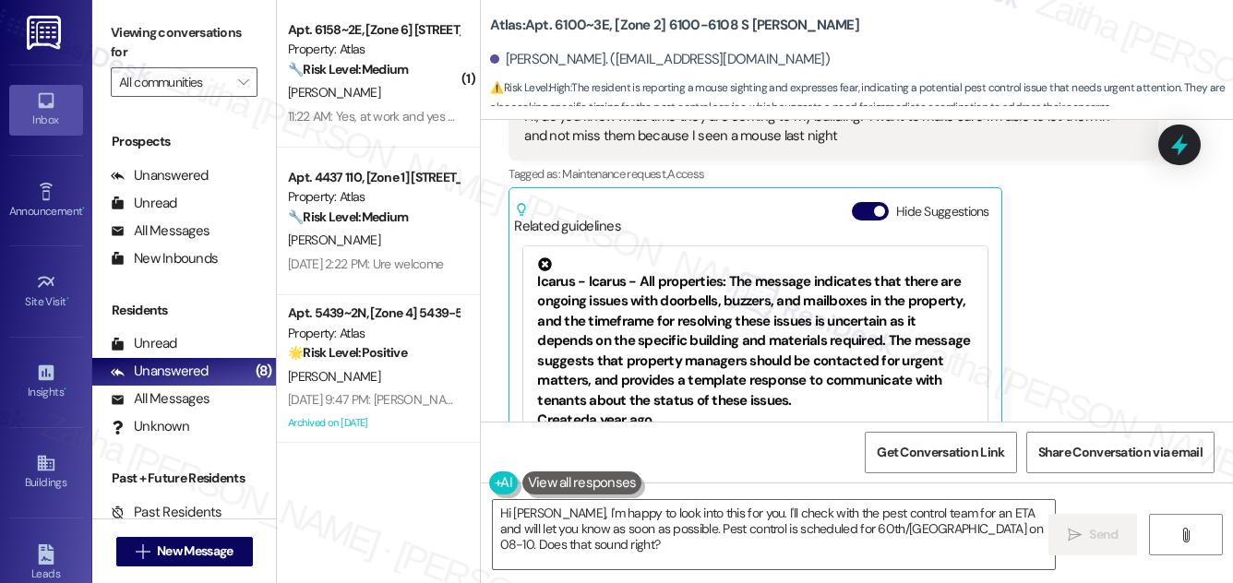
click at [1040, 257] on div "Received via SMS Chadon Mbe Question 11:01 AM Hi, do you know what time they ar…" at bounding box center [857, 320] width 752 height 597
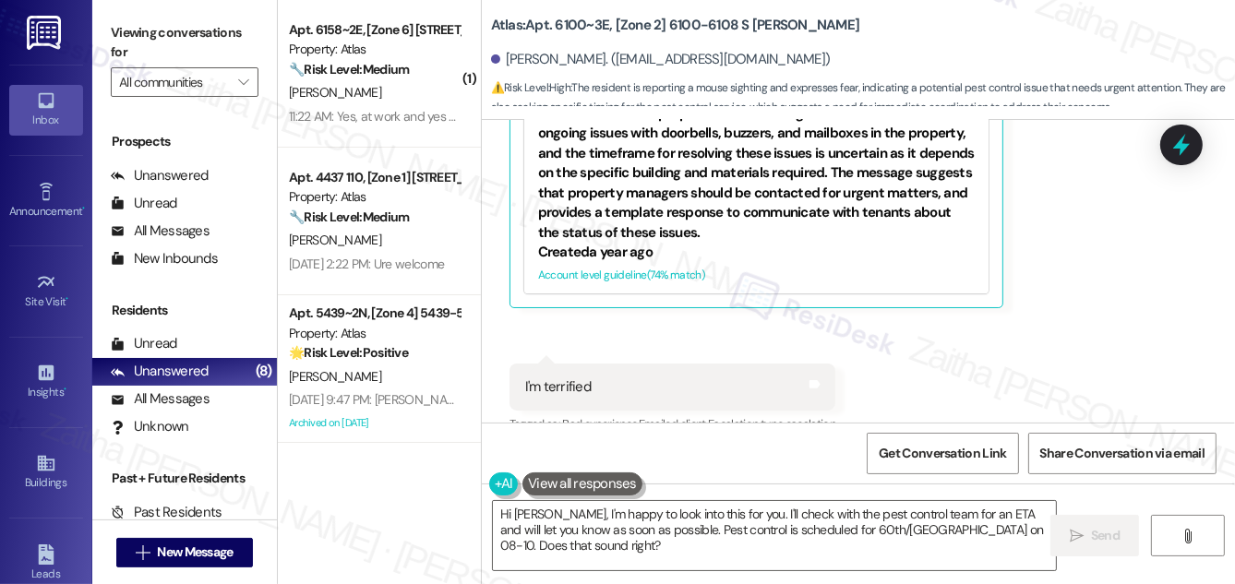
scroll to position [4672, 0]
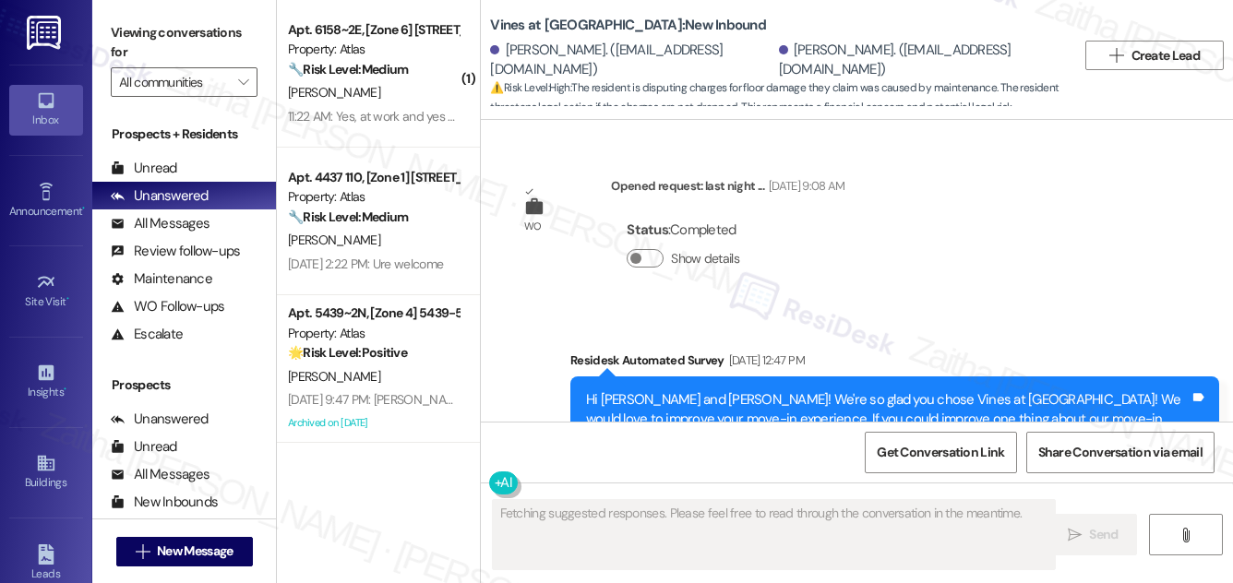
scroll to position [38134, 0]
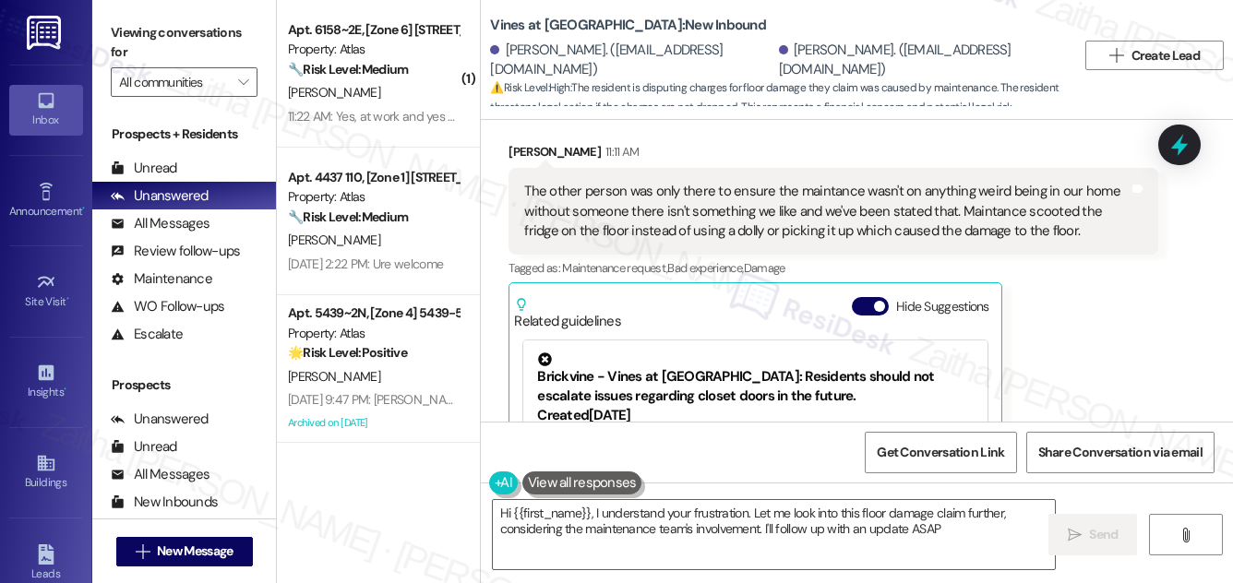
type textarea "Hi {{first_name}}, I understand your frustration. Let me look into this floor d…"
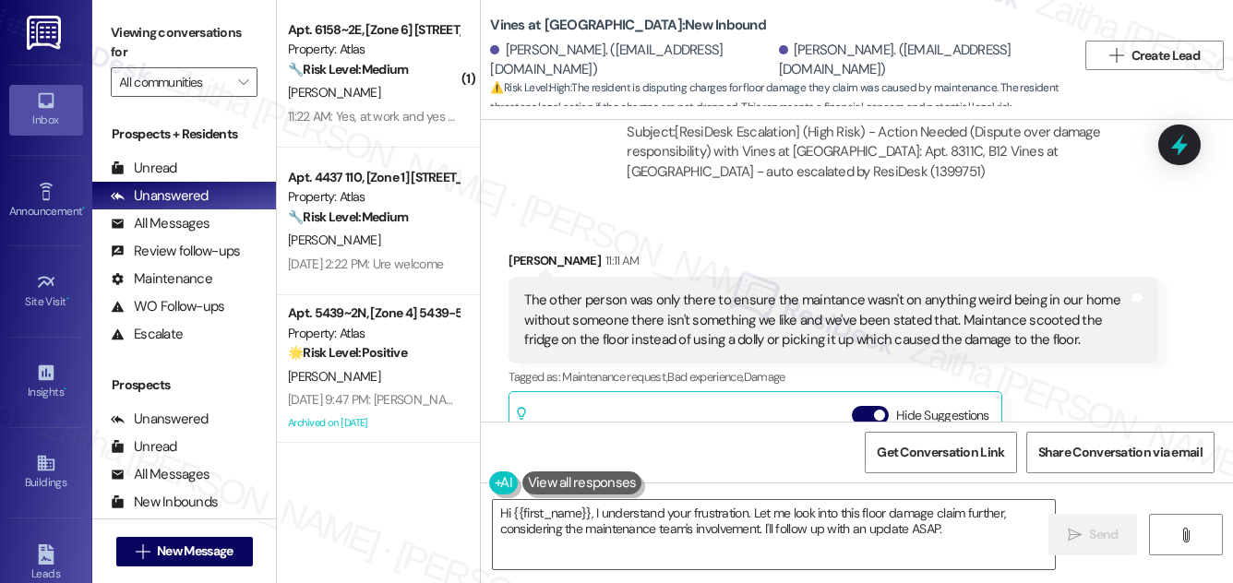
scroll to position [37800, 0]
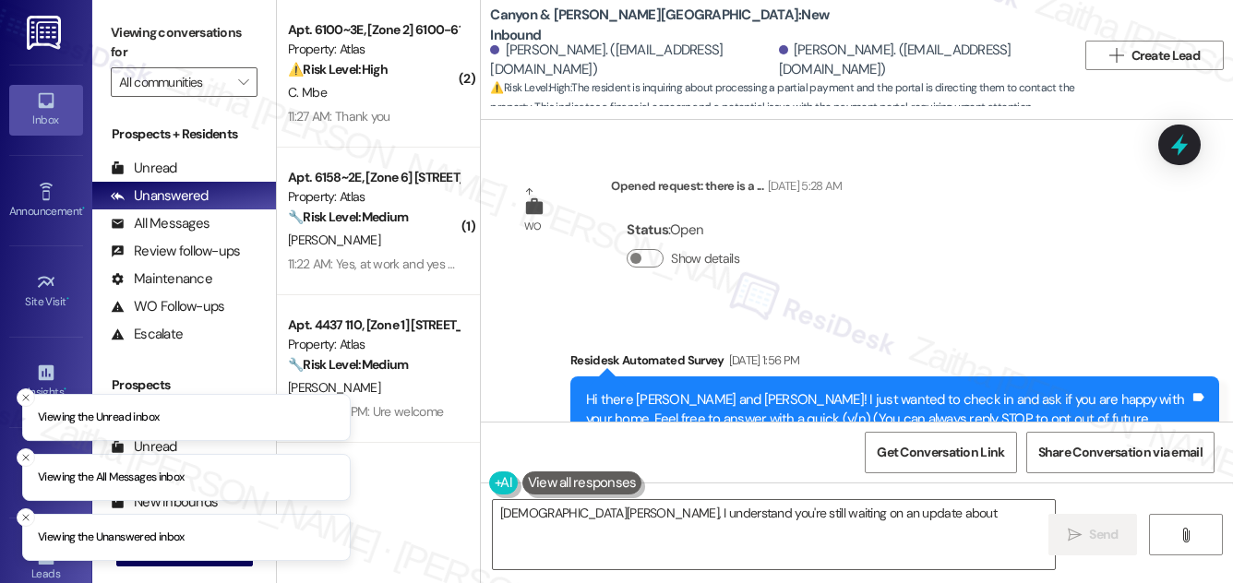
scroll to position [11516, 0]
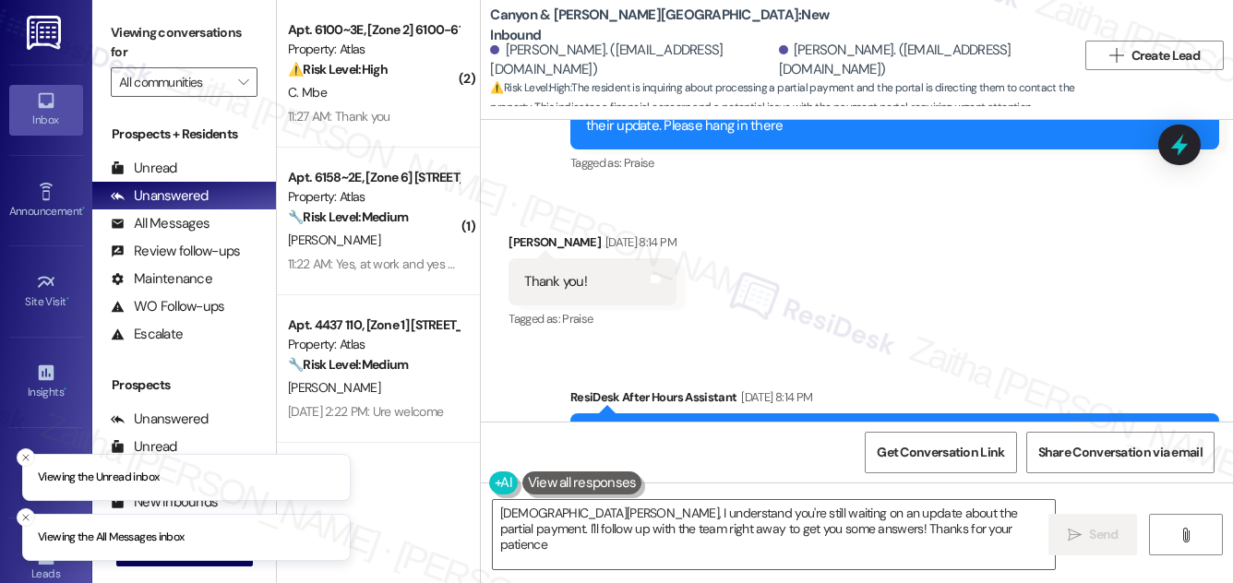
type textarea "[DEMOGRAPHIC_DATA][PERSON_NAME], I understand you're still waiting on an update…"
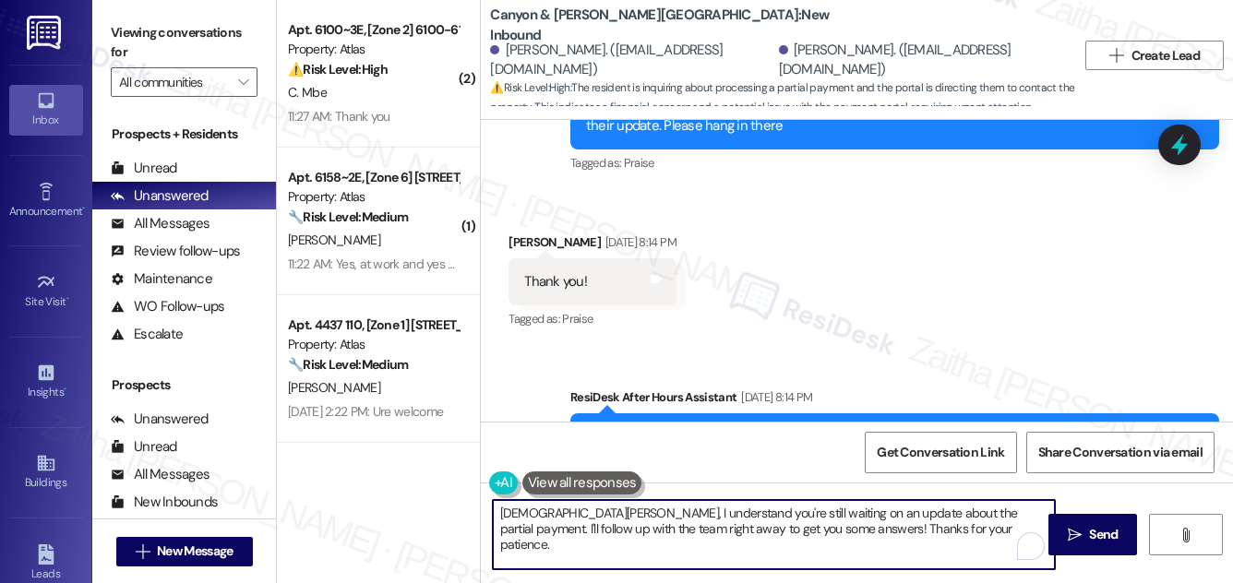
drag, startPoint x: 502, startPoint y: 517, endPoint x: 886, endPoint y: 531, distance: 384.3
click at [886, 531] on textarea "[DEMOGRAPHIC_DATA][PERSON_NAME], I understand you're still waiting on an update…" at bounding box center [774, 534] width 562 height 69
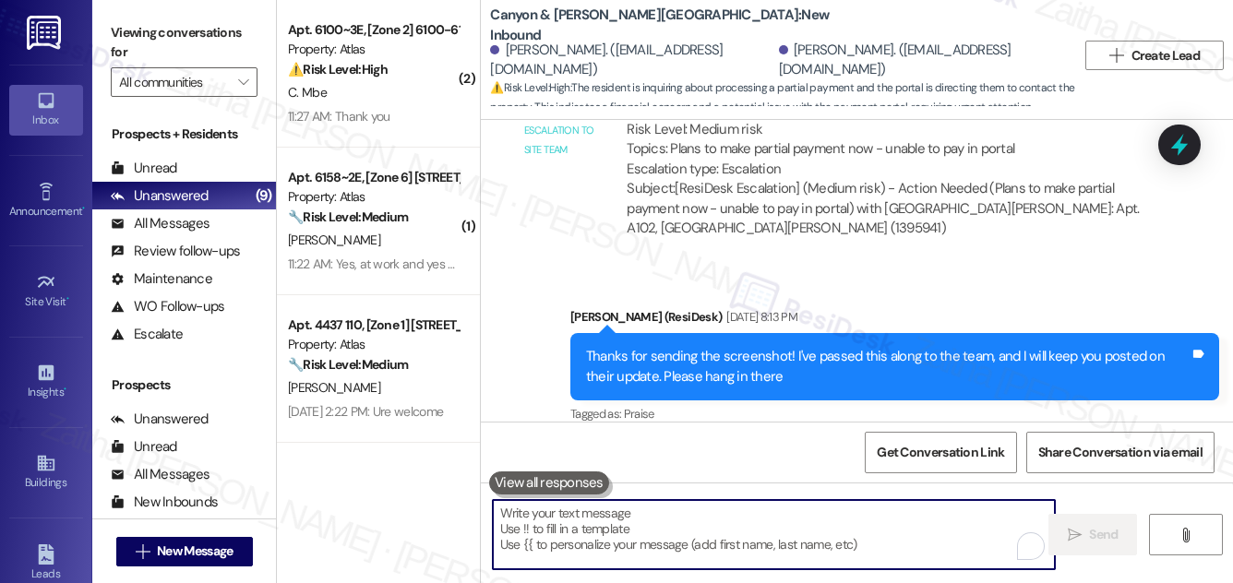
scroll to position [11181, 0]
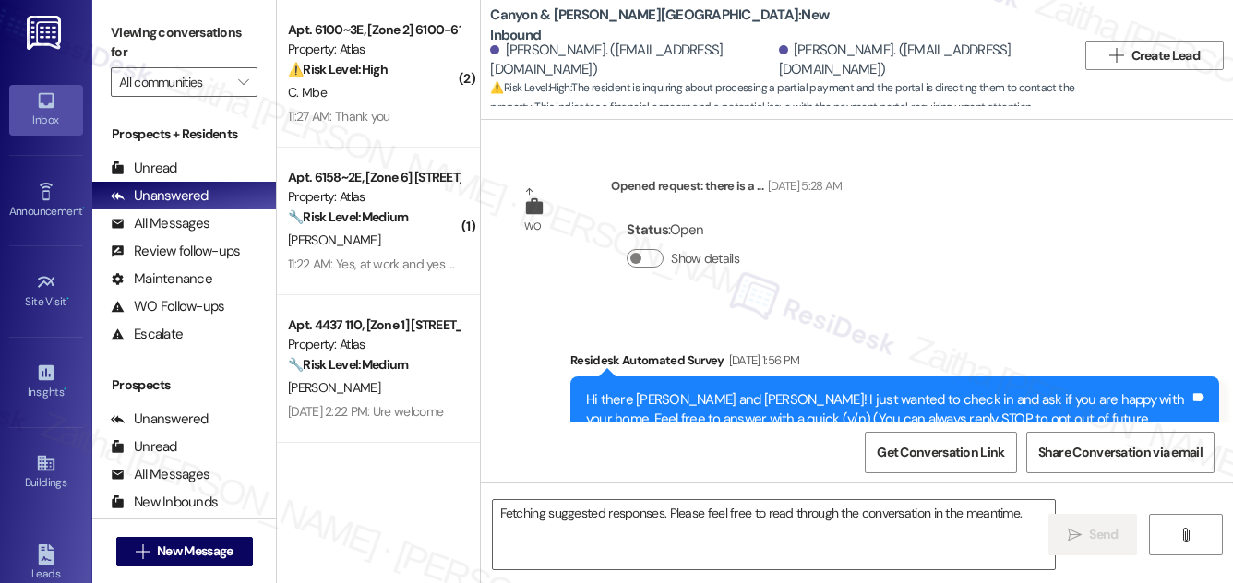
scroll to position [11516, 0]
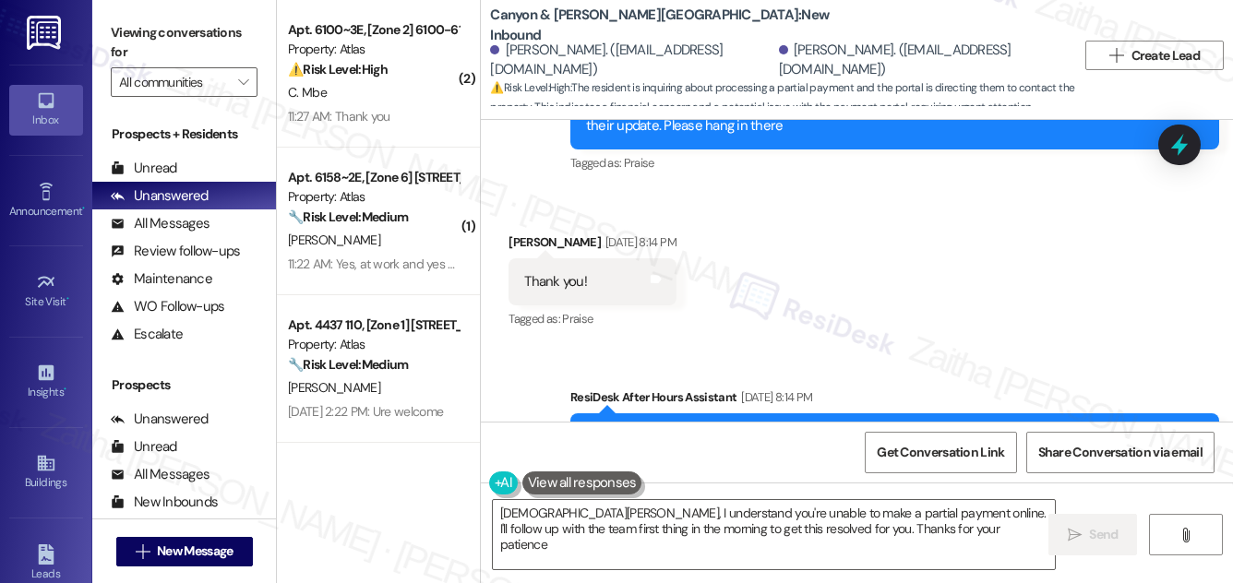
type textarea "Hi Timothy, I understand you're unable to make a partial payment online. I'll f…"
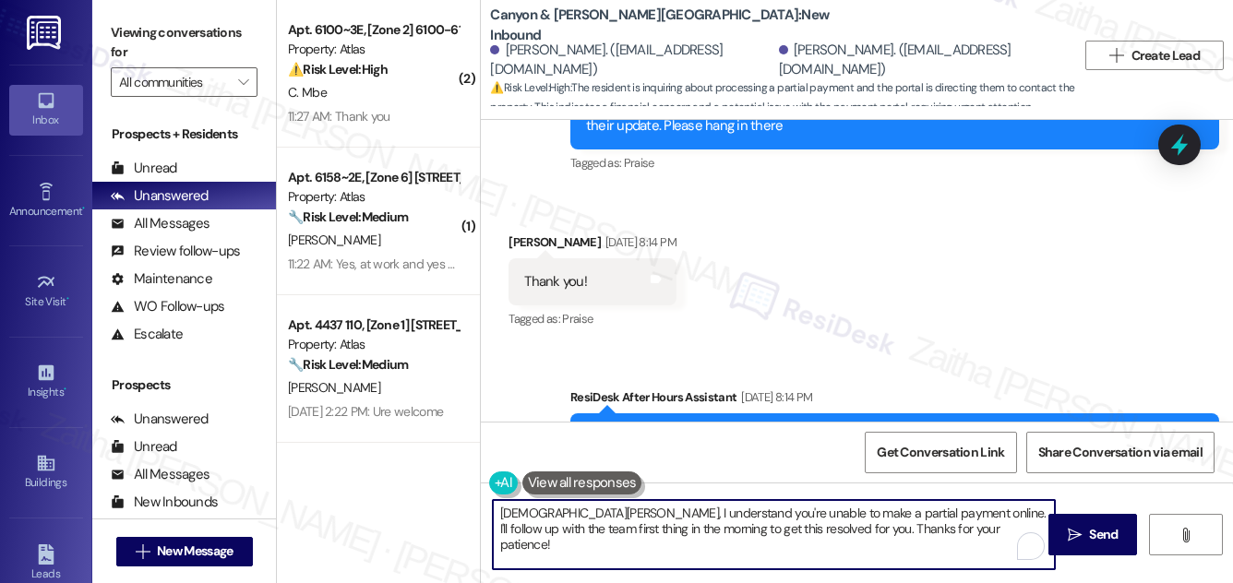
drag, startPoint x: 496, startPoint y: 513, endPoint x: 931, endPoint y: 550, distance: 436.4
click at [930, 550] on textarea "Hi Timothy, I understand you're unable to make a partial payment online. I'll f…" at bounding box center [774, 534] width 562 height 69
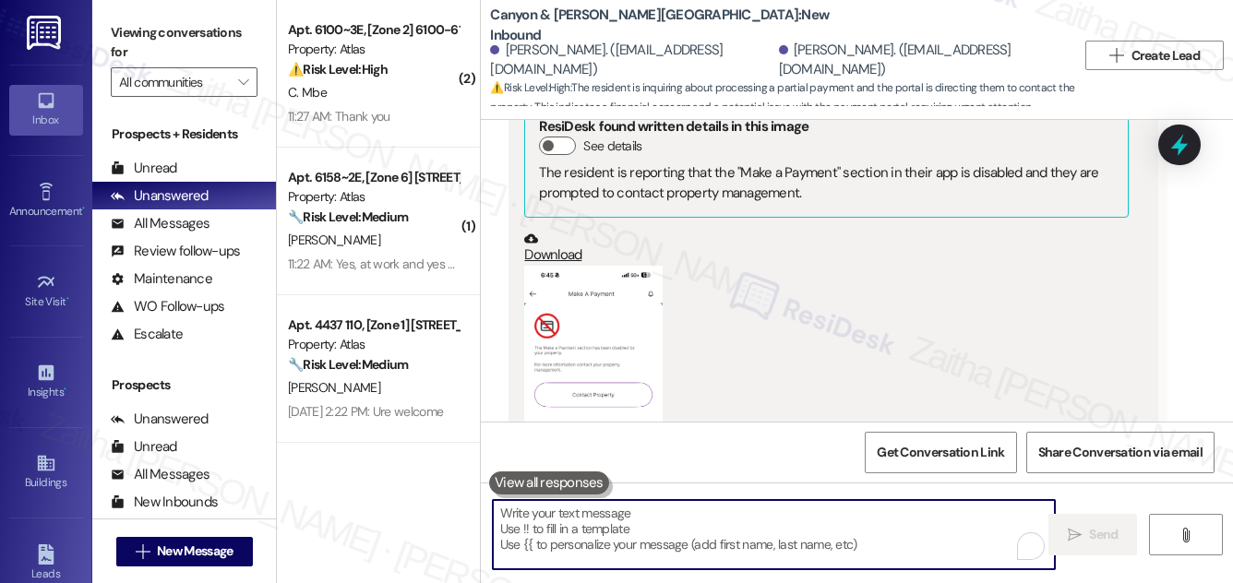
scroll to position [10593, 0]
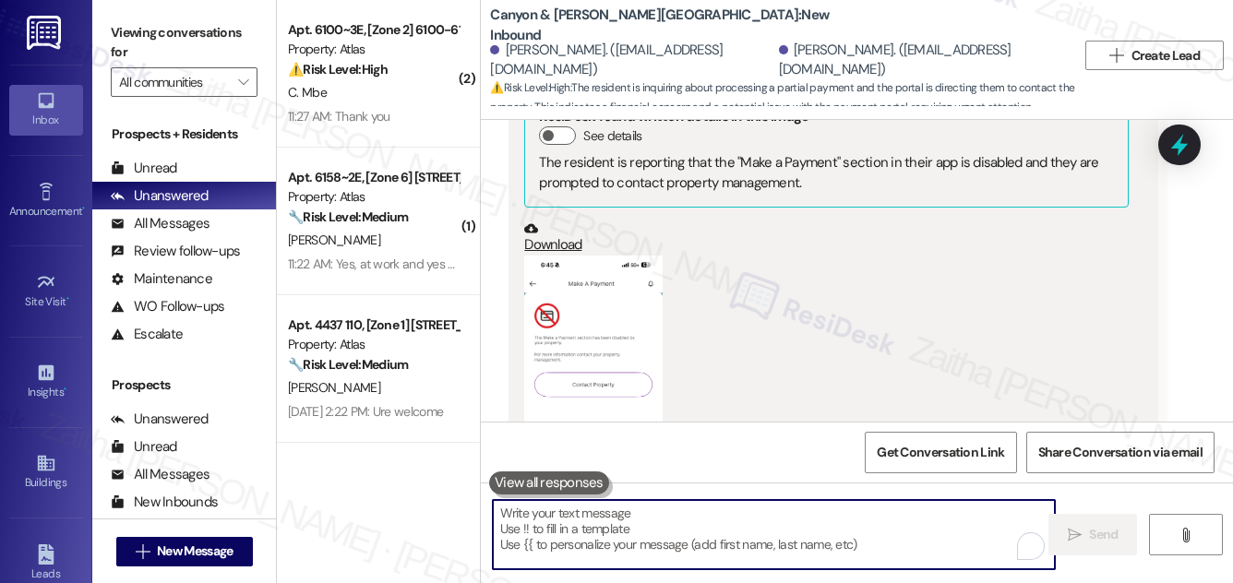
click at [606, 256] on button "Zoom image" at bounding box center [593, 406] width 138 height 300
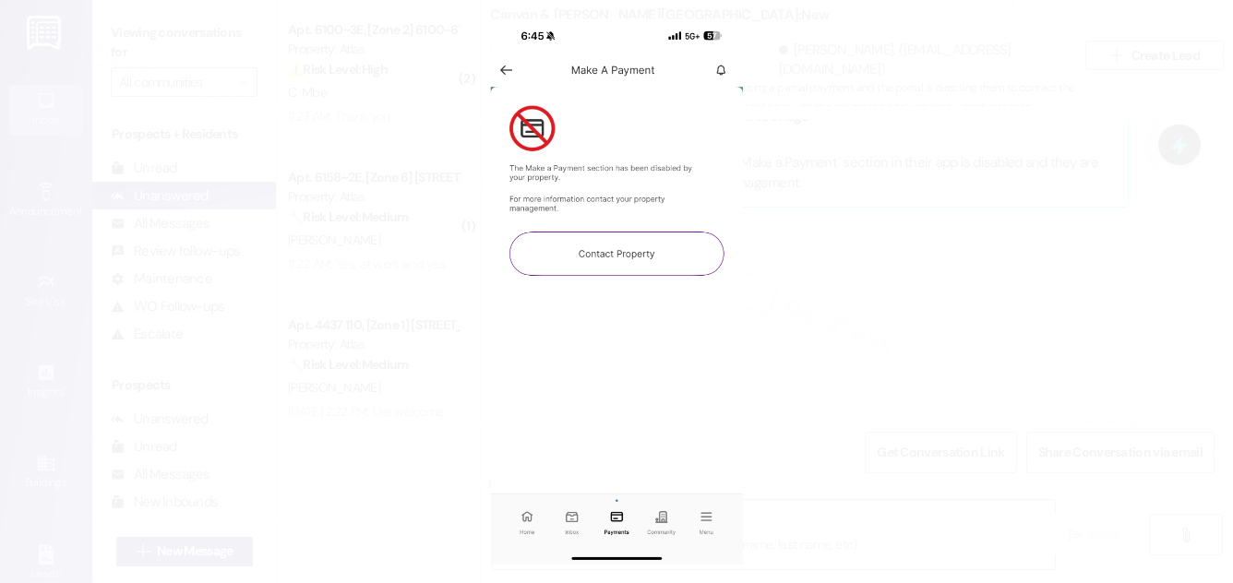
click at [955, 202] on button "Unzoom image" at bounding box center [616, 291] width 1233 height 583
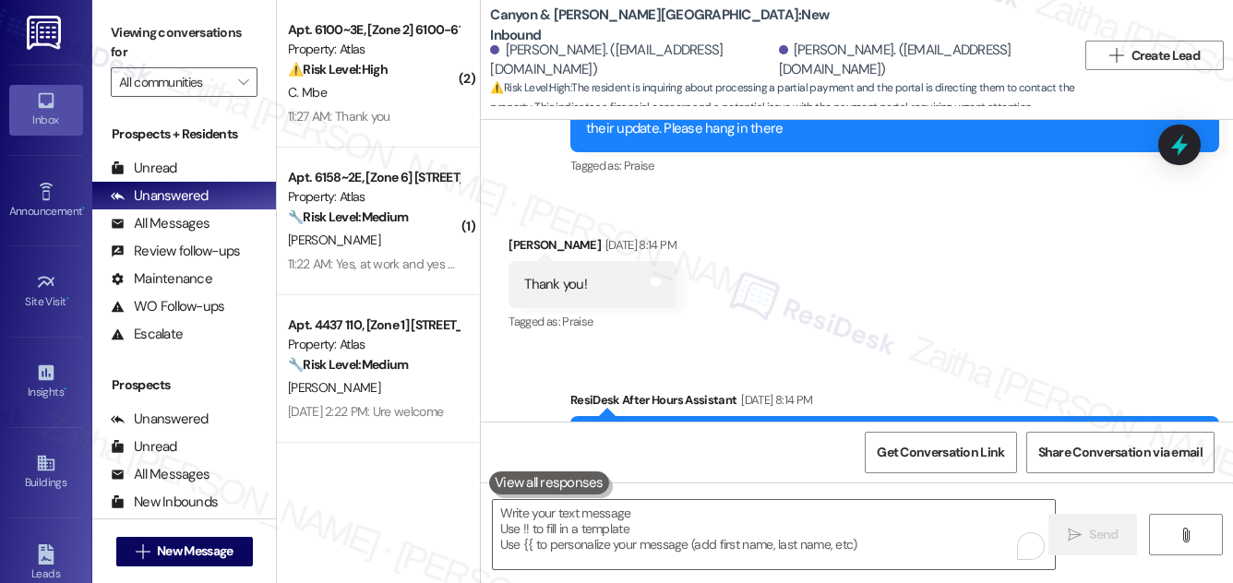
scroll to position [11516, 0]
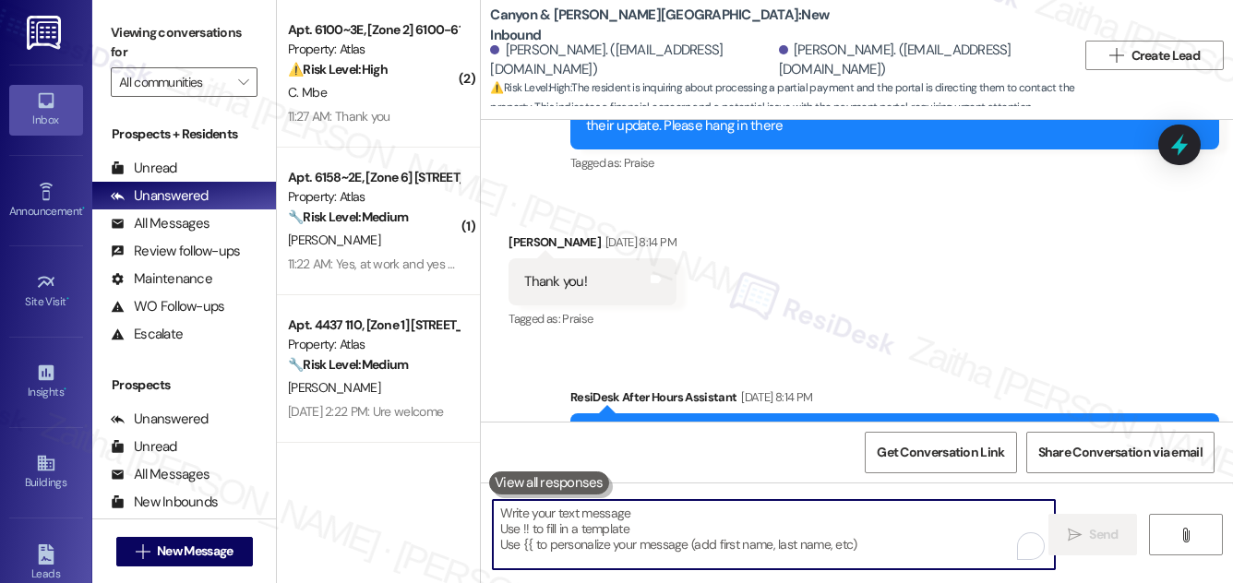
click at [608, 519] on textarea "To enrich screen reader interactions, please activate Accessibility in Grammarl…" at bounding box center [774, 534] width 562 height 69
paste textarea "I heard back from the team and was informed that your account is currently unde…"
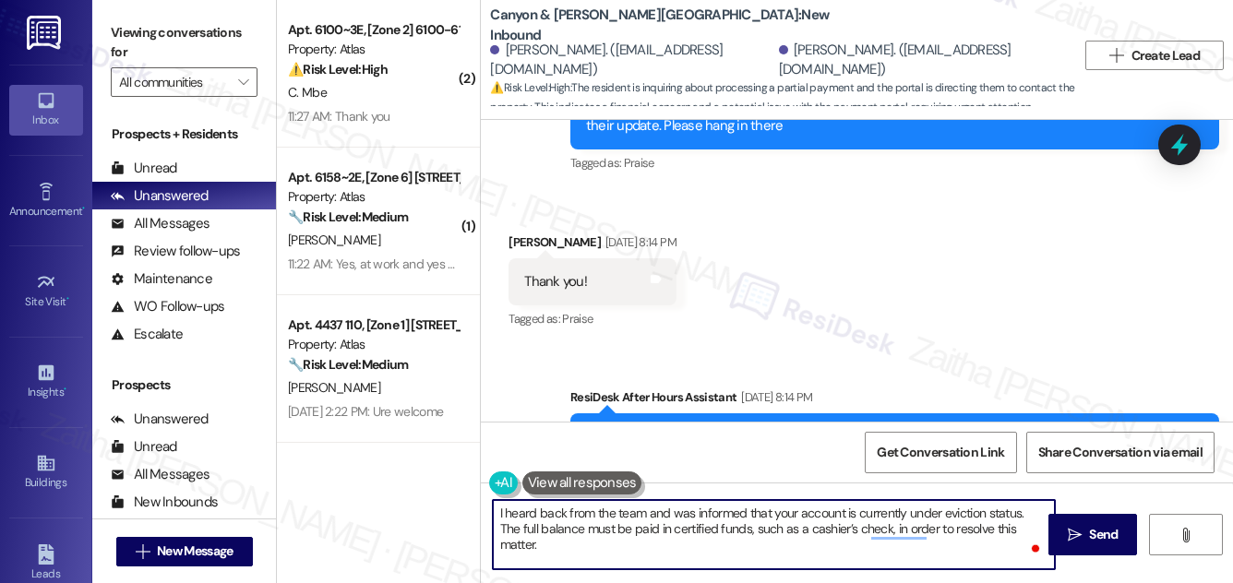
click at [523, 233] on div "Timothy Lawson Aug 22, 2025 at 8:14 PM" at bounding box center [592, 246] width 167 height 26
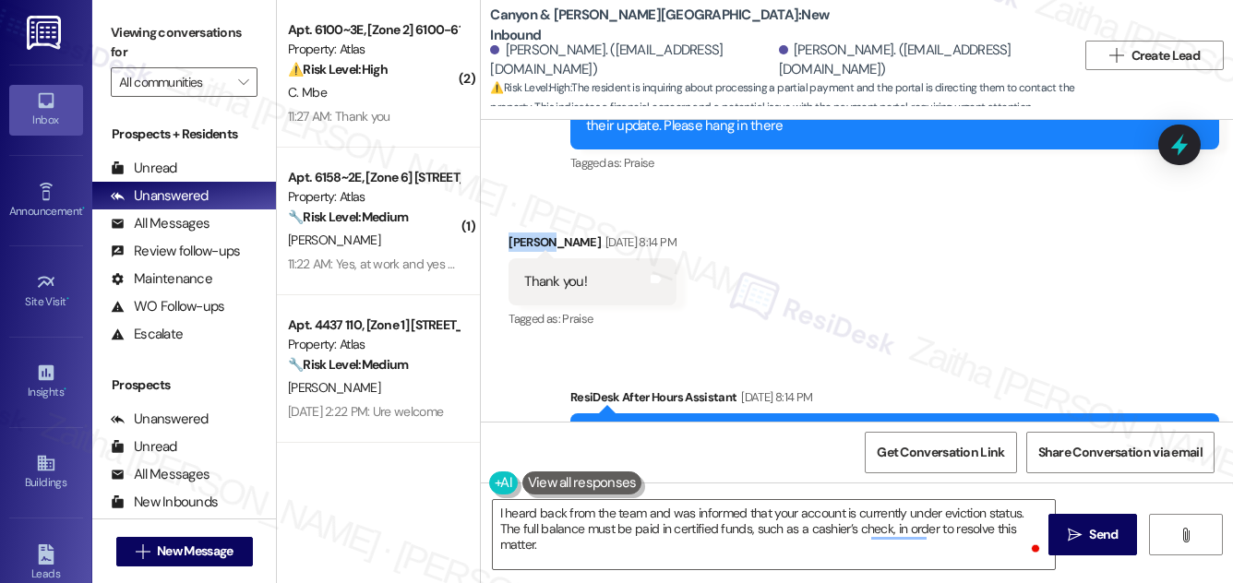
click at [523, 233] on div "Timothy Lawson Aug 22, 2025 at 8:14 PM" at bounding box center [592, 246] width 167 height 26
copy div "Timothy"
click at [499, 511] on textarea "I heard back from the team and was informed that your account is currently unde…" at bounding box center [774, 534] width 562 height 69
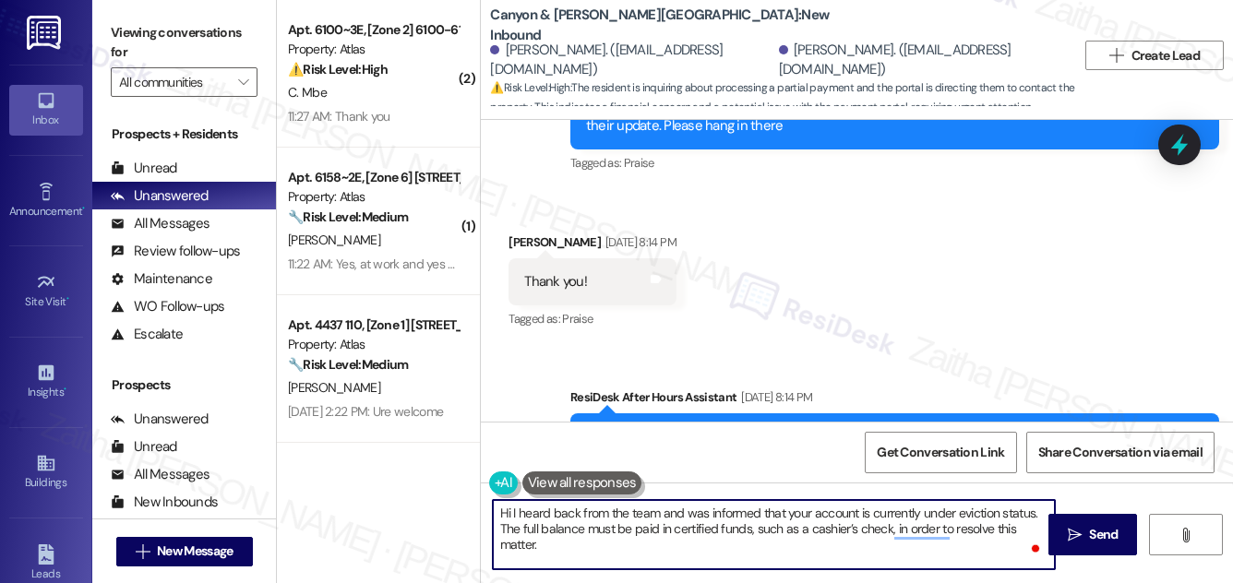
paste textarea "Timothy"
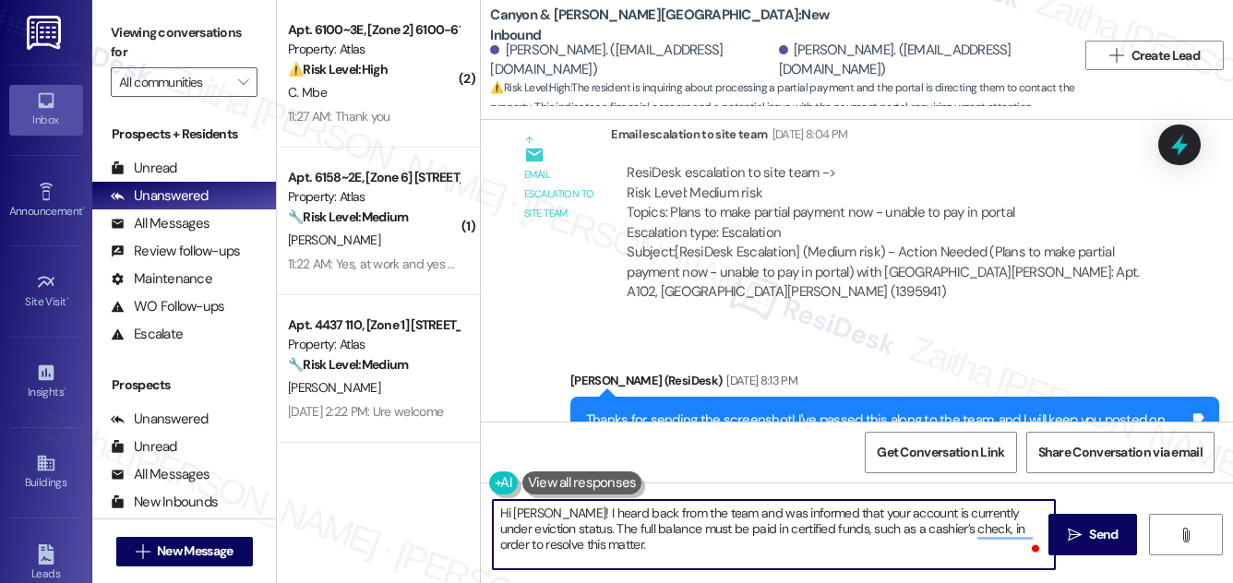
scroll to position [11181, 0]
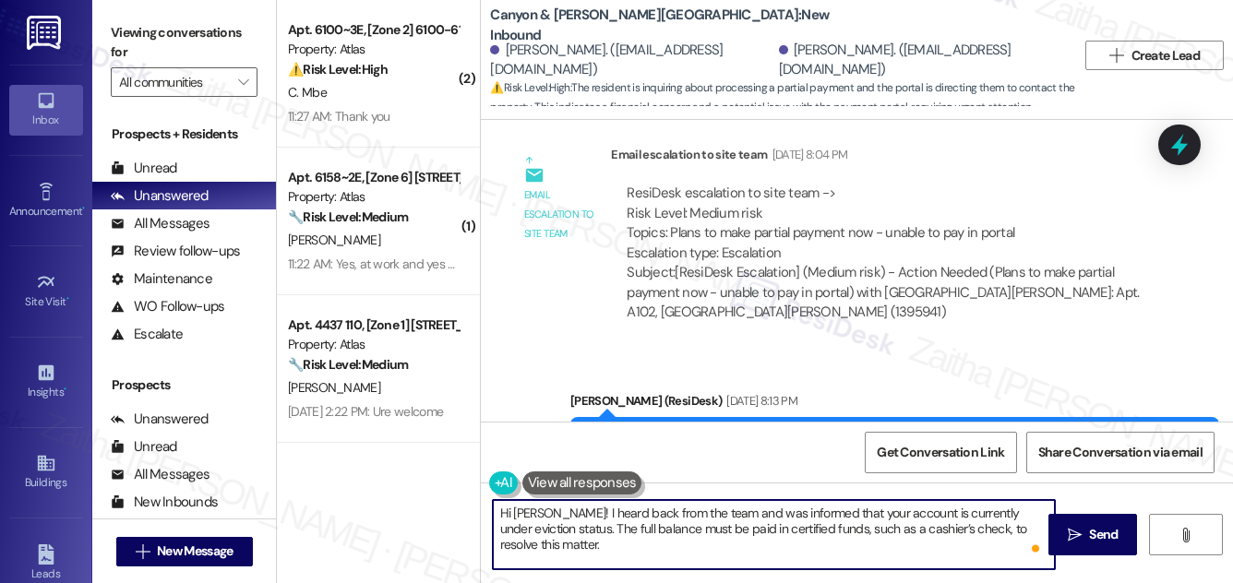
click at [672, 548] on textarea "Hi Timothy! I heard back from the team and was informed that your account is cu…" at bounding box center [774, 534] width 562 height 69
type textarea "Hi Timothy! I heard back from the team and was informed that your account is cu…"
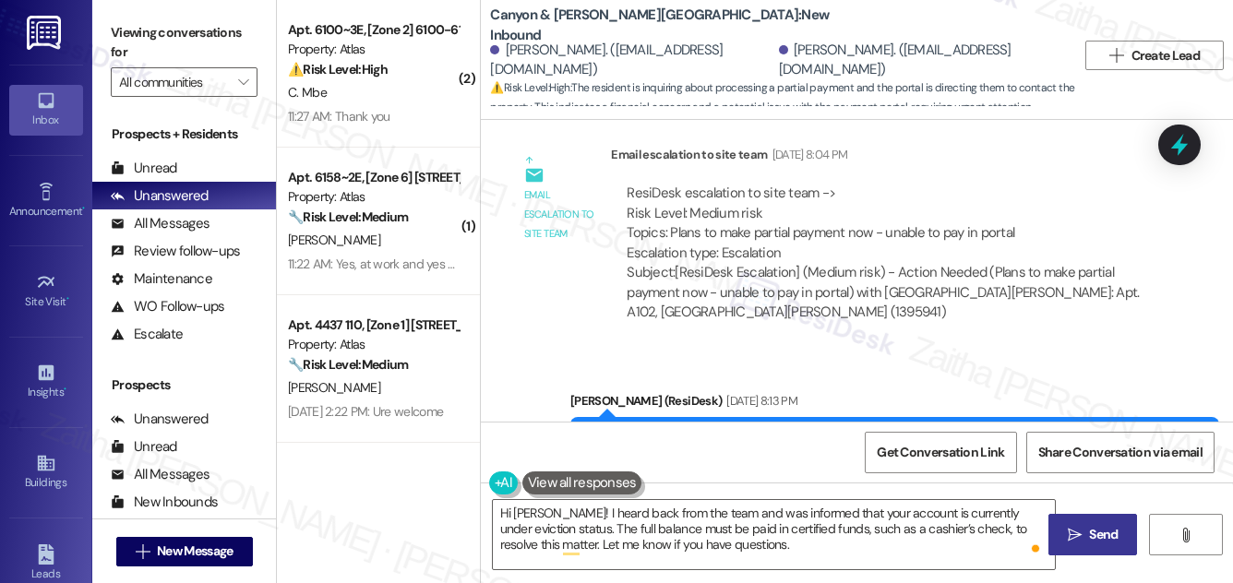
click at [1090, 531] on span "Send" at bounding box center [1103, 534] width 29 height 19
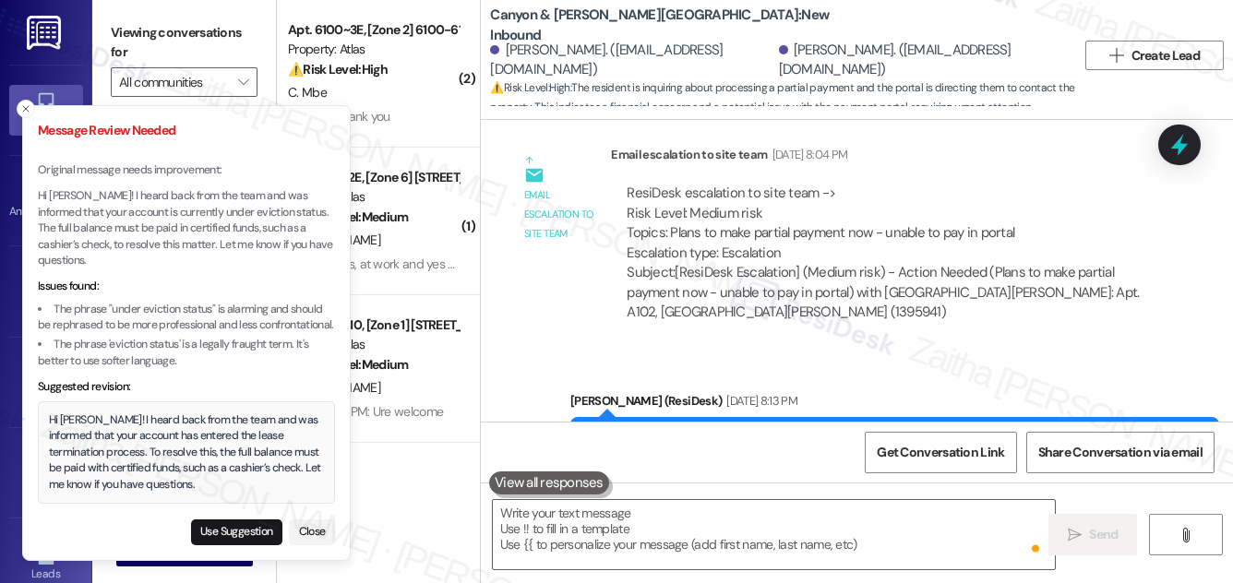
scroll to position [11265, 0]
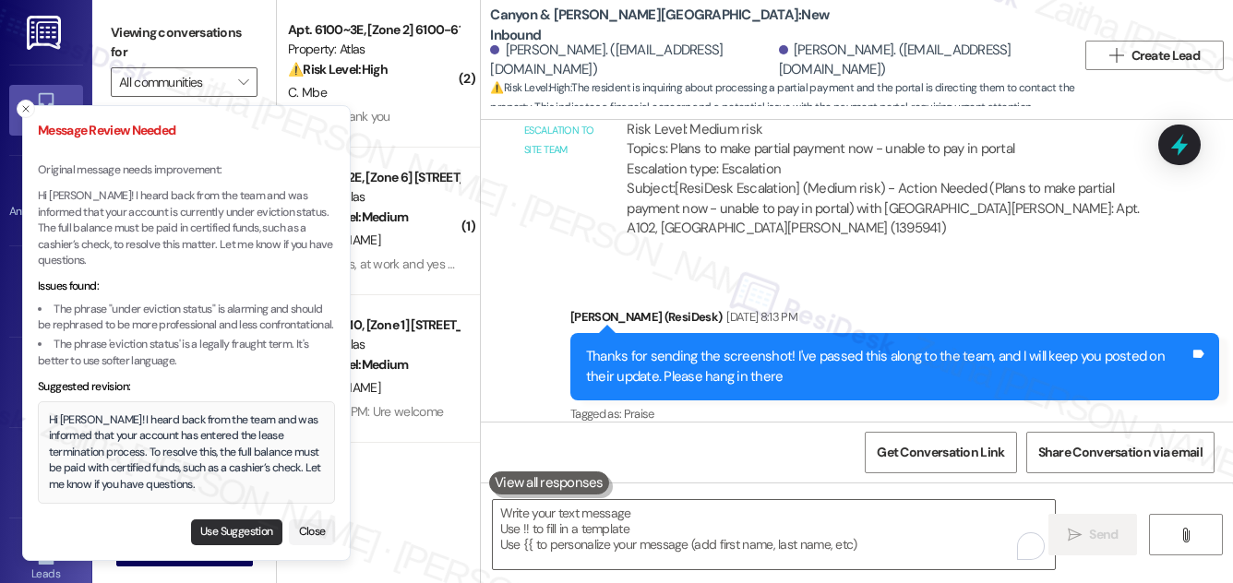
click at [236, 528] on button "Use Suggestion" at bounding box center [236, 533] width 91 height 26
type textarea "Hi [PERSON_NAME]! I heard back from the team and was informed that your account…"
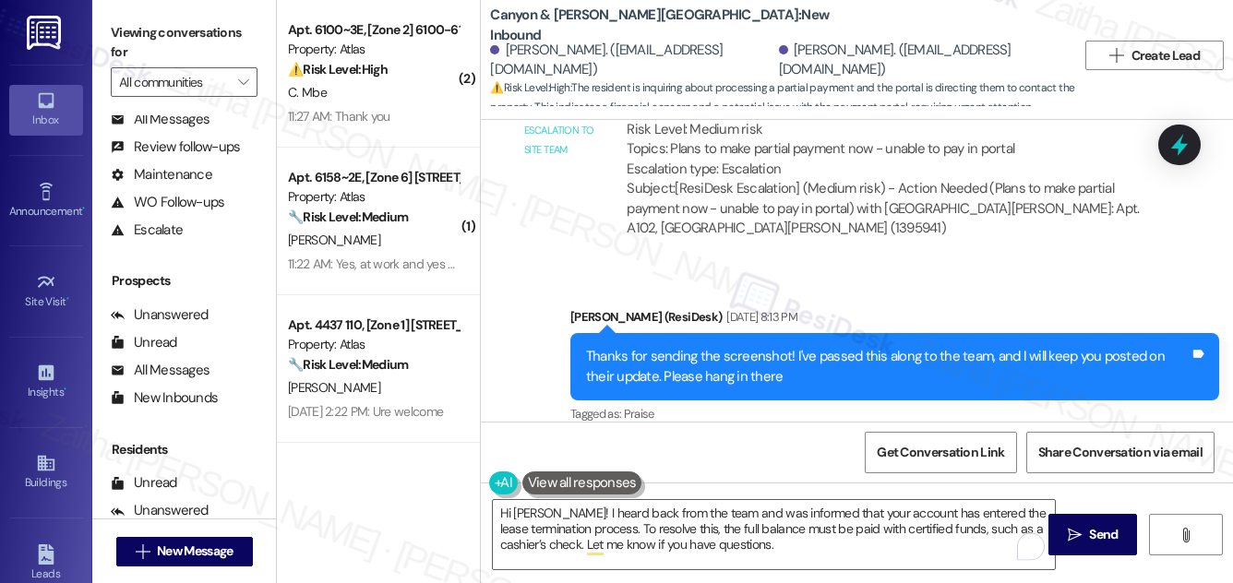
scroll to position [244, 0]
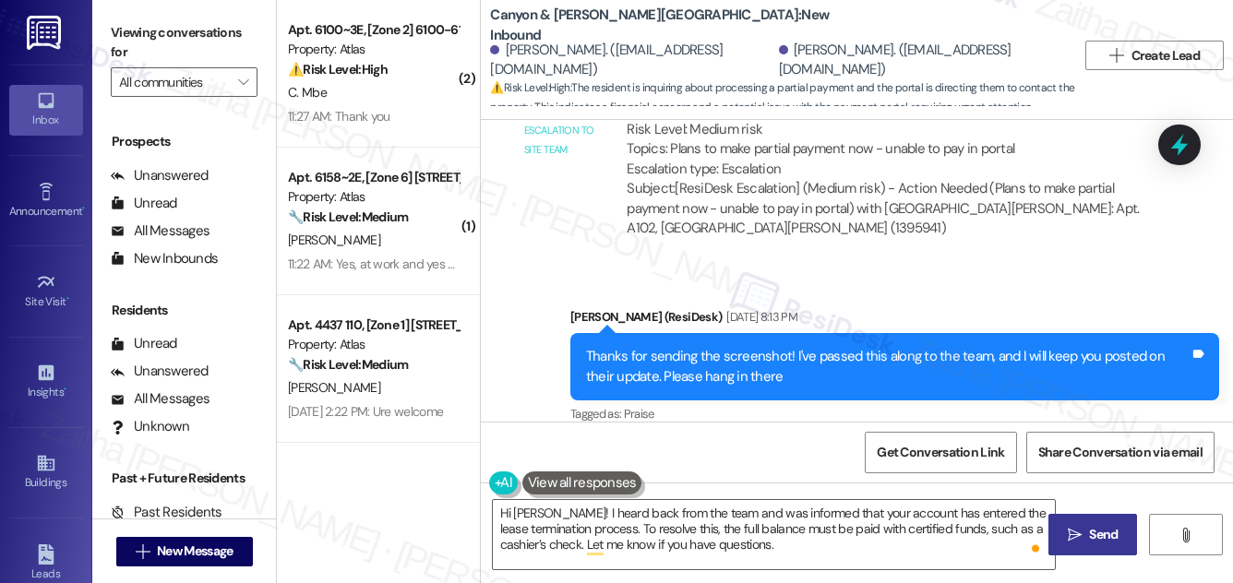
click at [1093, 531] on span "Send" at bounding box center [1103, 534] width 29 height 19
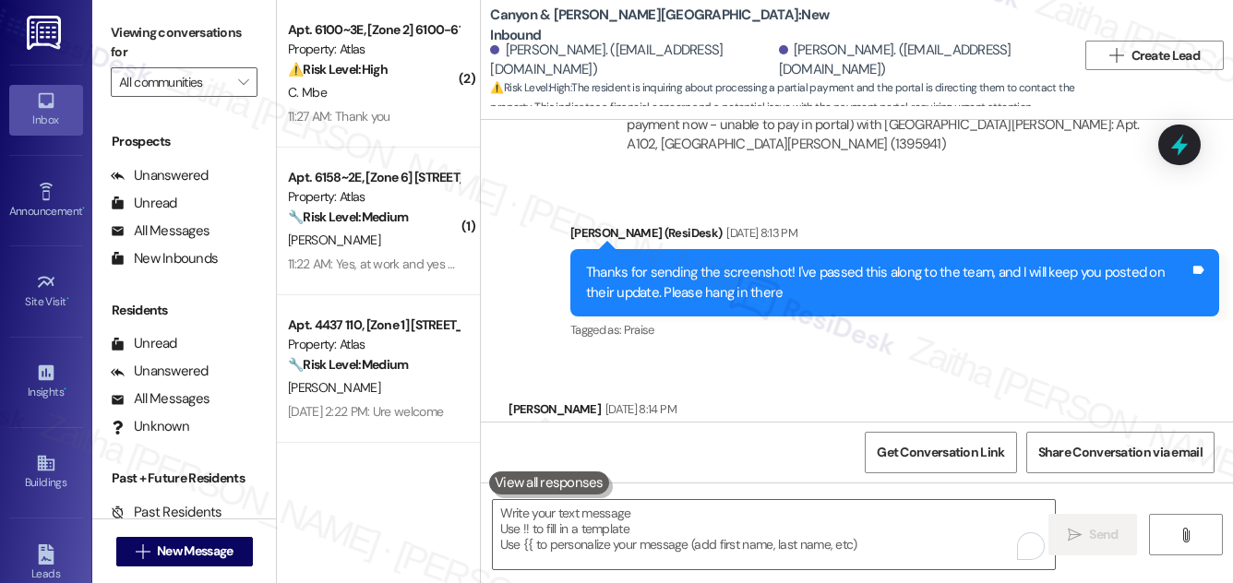
scroll to position [11516, 0]
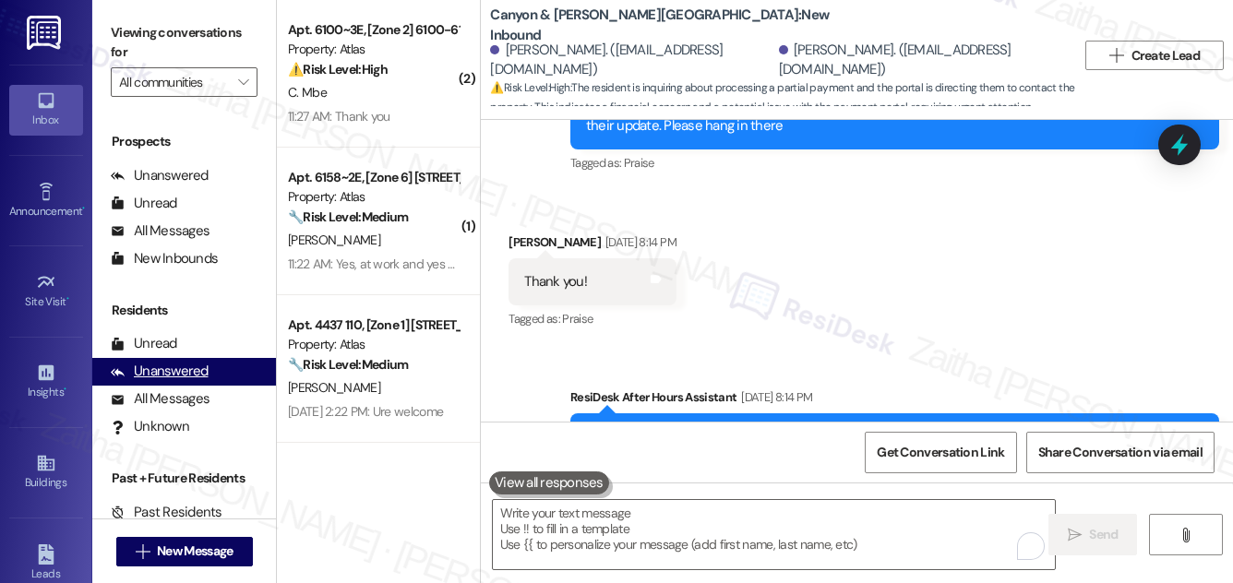
click at [191, 374] on div "Unanswered" at bounding box center [160, 371] width 98 height 19
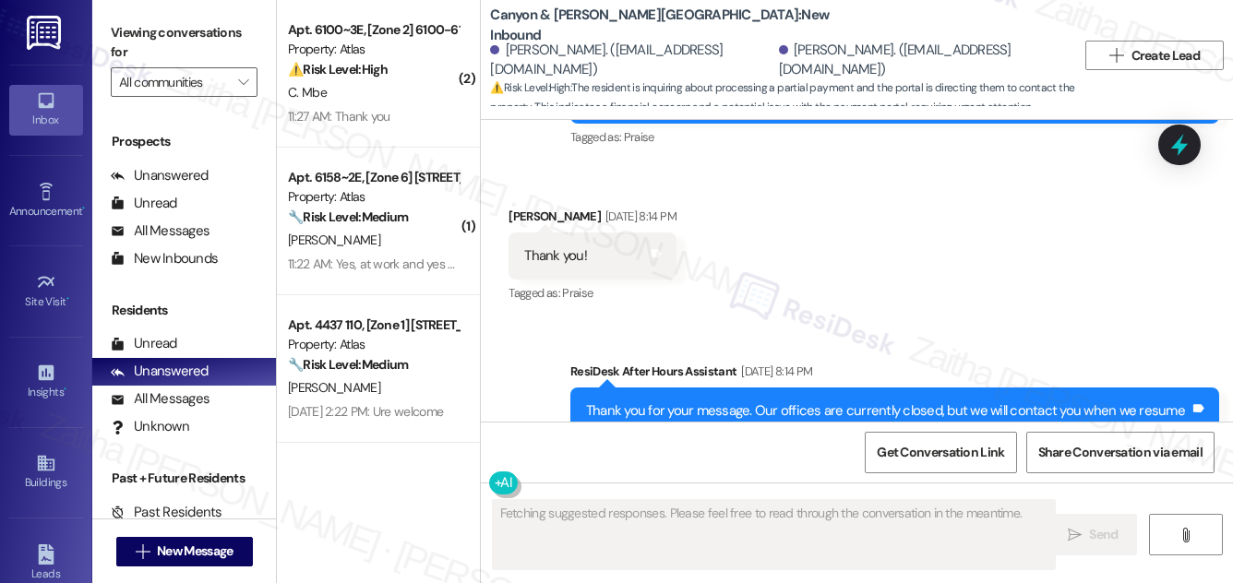
scroll to position [11712, 0]
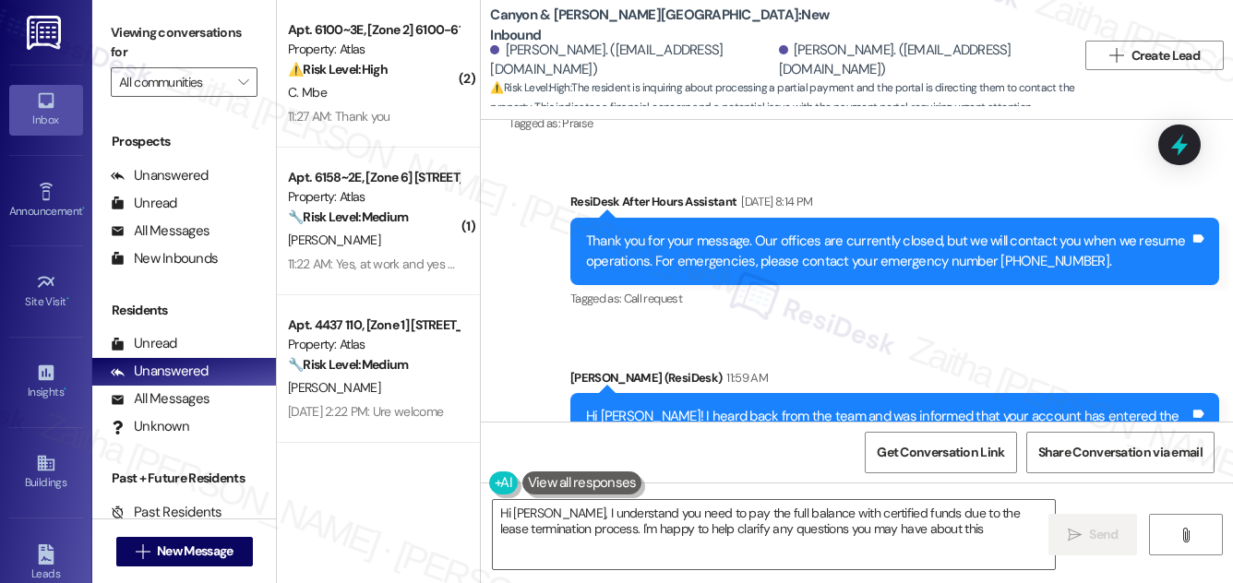
type textarea "Hi Timothy, I understand you need to pay the full balance with certified funds …"
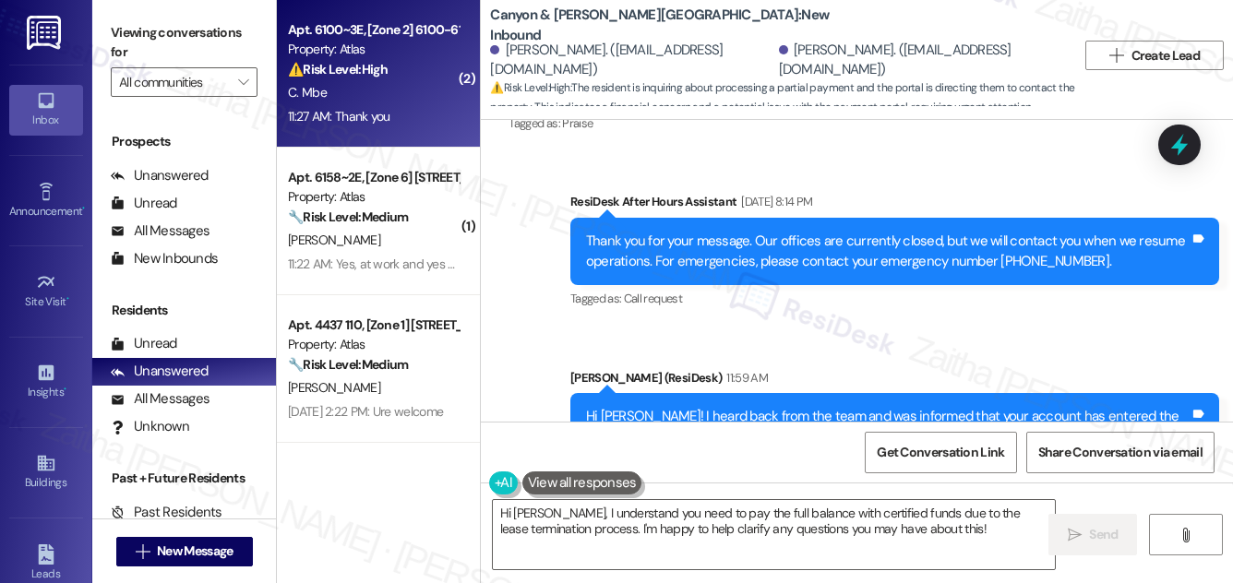
click at [386, 55] on div "Property: Atlas" at bounding box center [373, 49] width 171 height 19
type textarea "Fetching suggested responses. Please feel free to read through the conversation…"
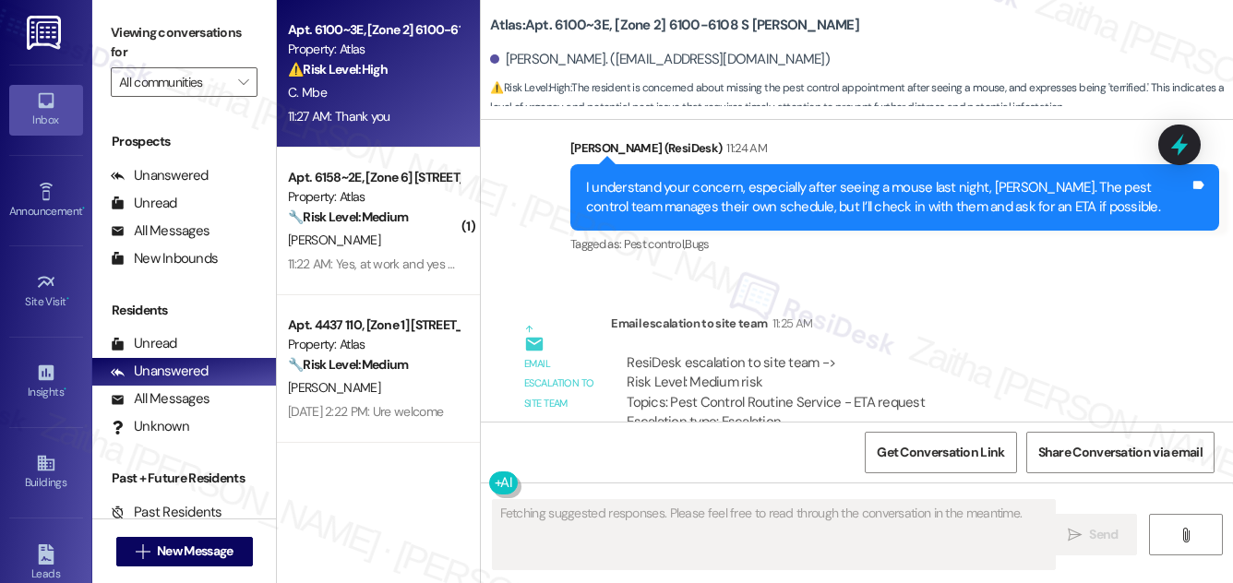
scroll to position [4694, 0]
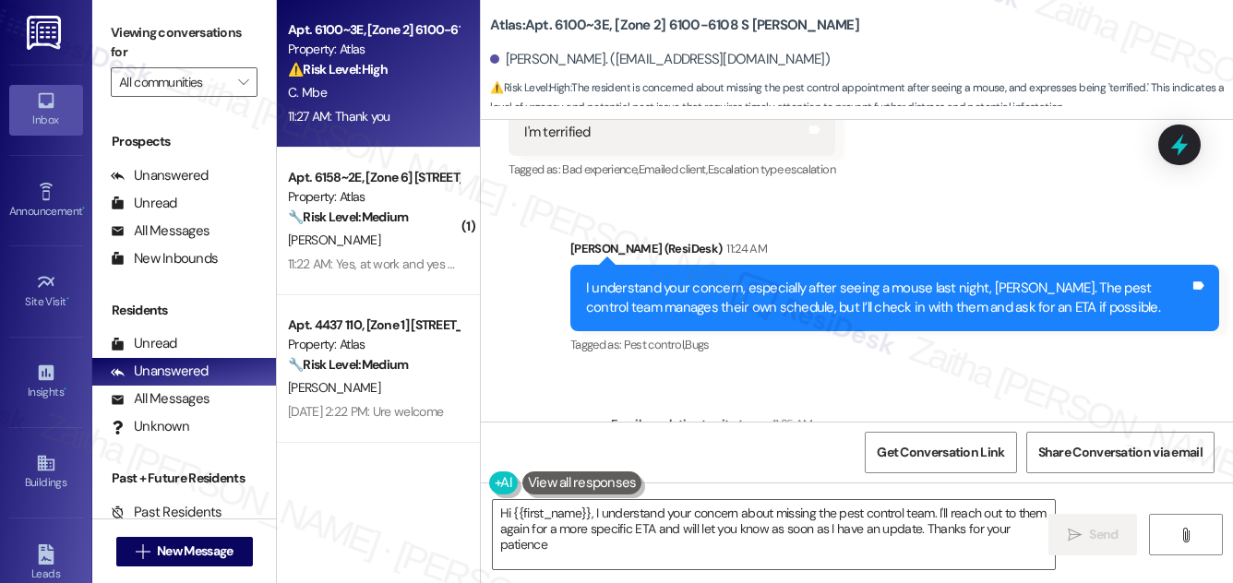
type textarea "Hi {{first_name}}, I understand your concern about missing the pest control tea…"
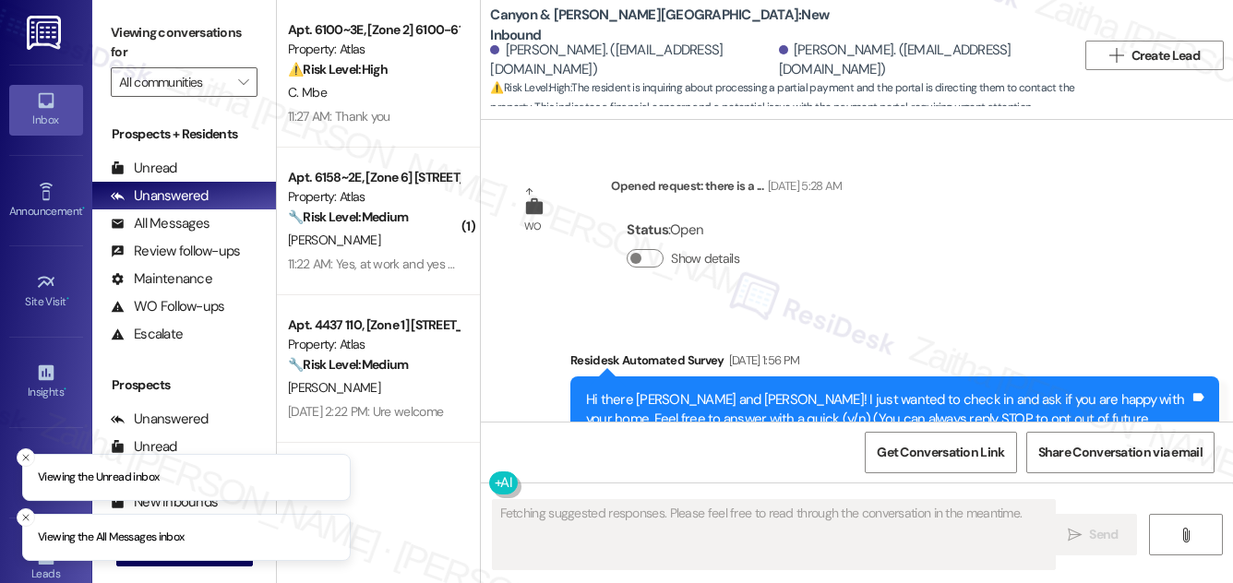
scroll to position [11712, 0]
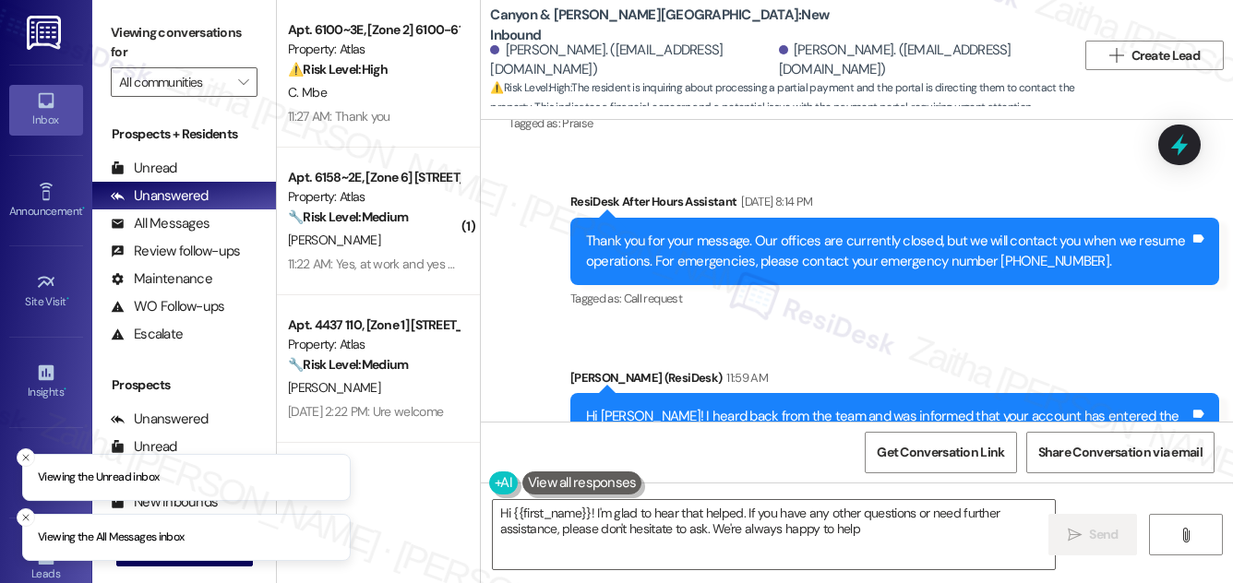
type textarea "Hi {{first_name}}! I'm glad to hear that helped. If you have any other question…"
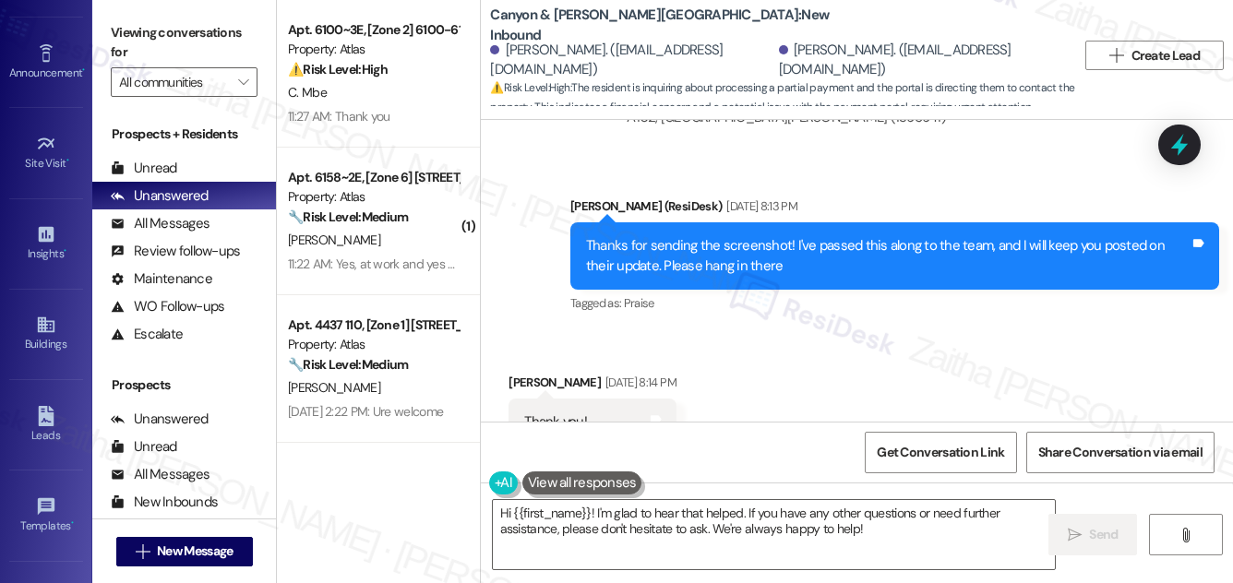
scroll to position [290, 0]
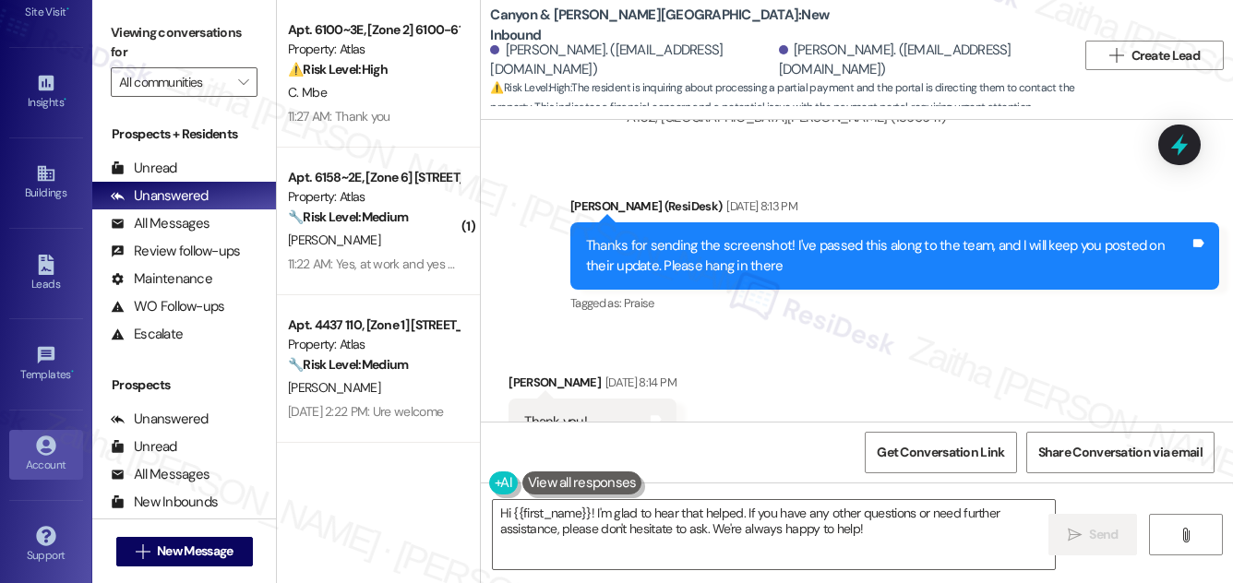
click at [51, 456] on div "Account" at bounding box center [46, 465] width 92 height 18
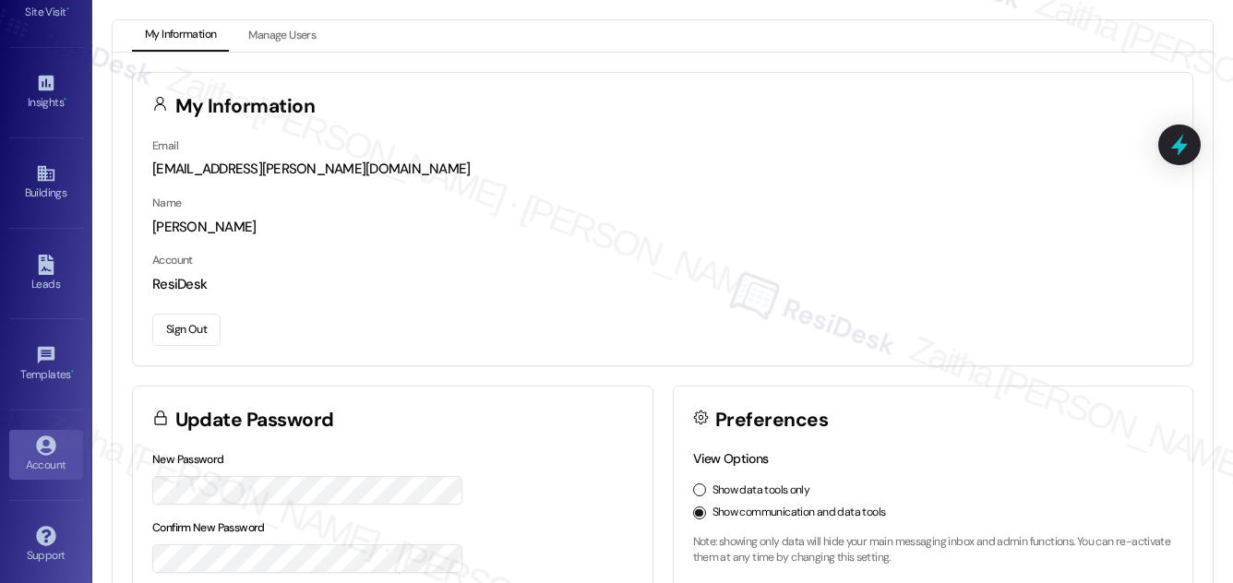
click at [184, 335] on button "Sign Out" at bounding box center [186, 330] width 68 height 32
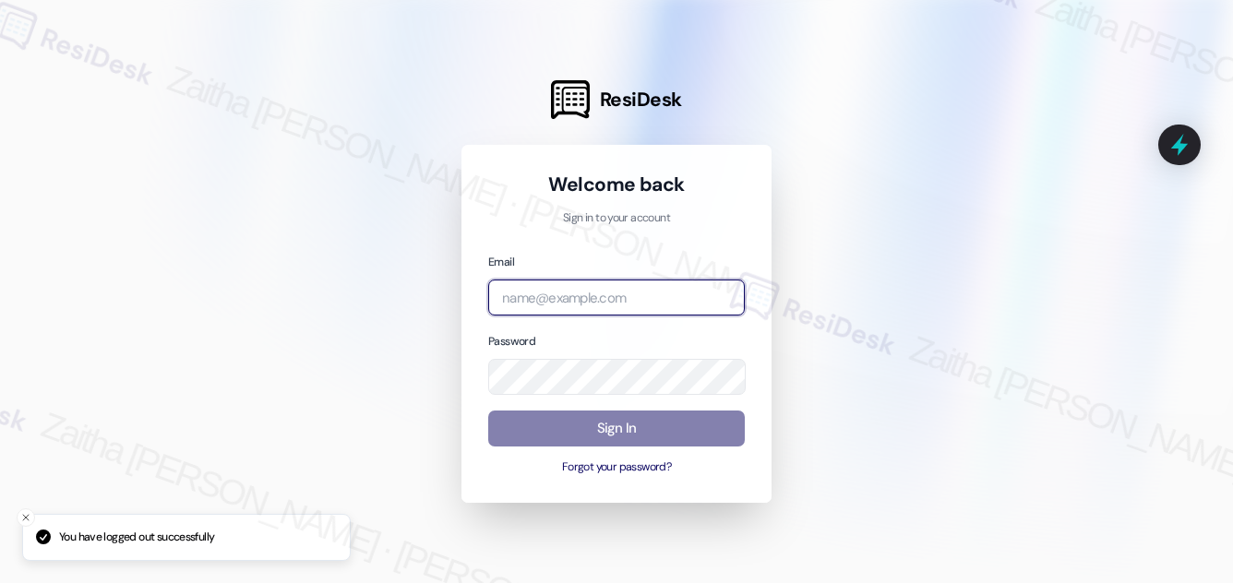
click at [587, 292] on input "email" at bounding box center [616, 298] width 257 height 36
type input "automated-surveys-meridian_management-zaitha.mae.[PERSON_NAME]@meridian_[DOMAIN…"
